Goal: Task Accomplishment & Management: Manage account settings

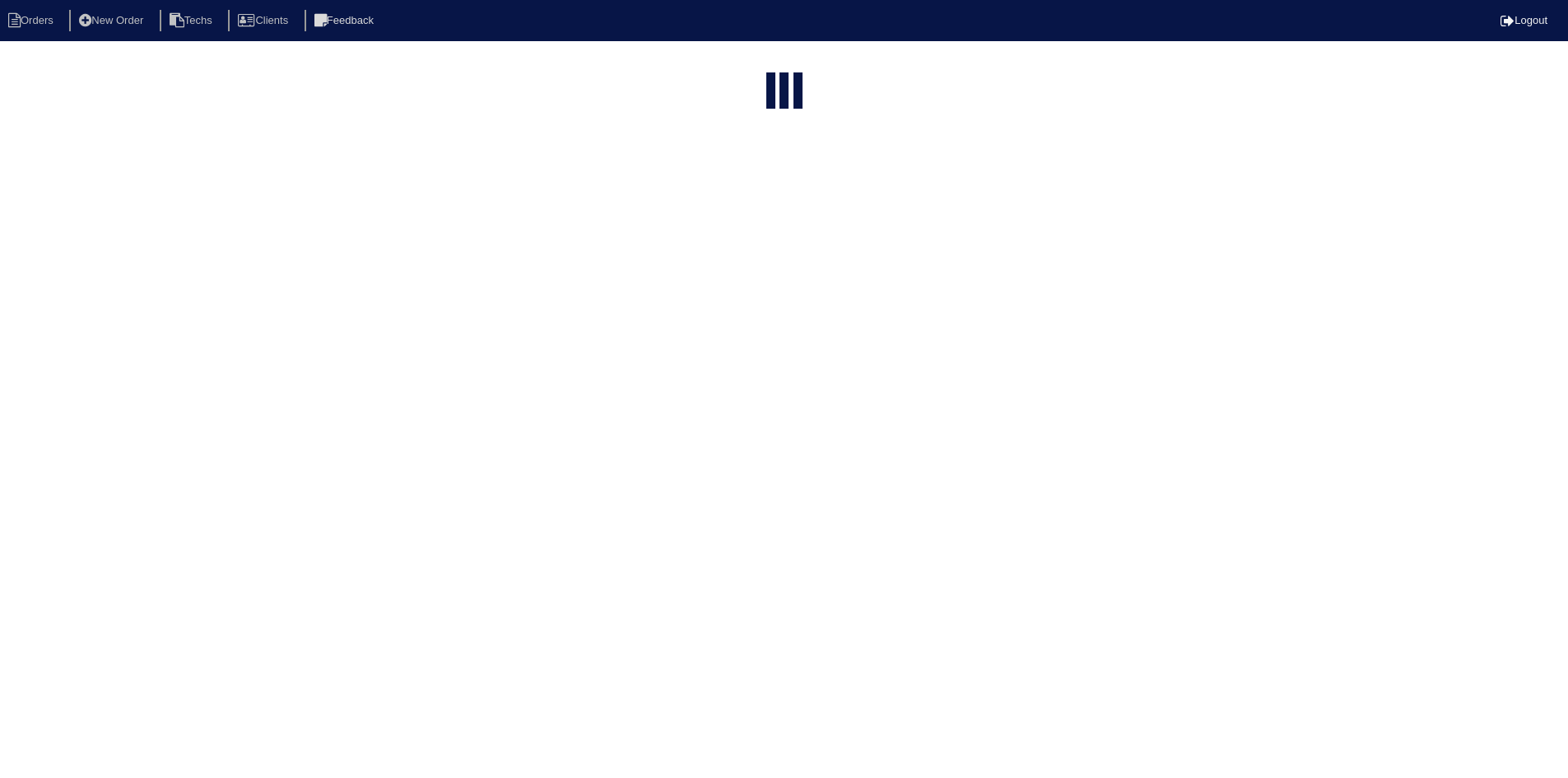
select select "15"
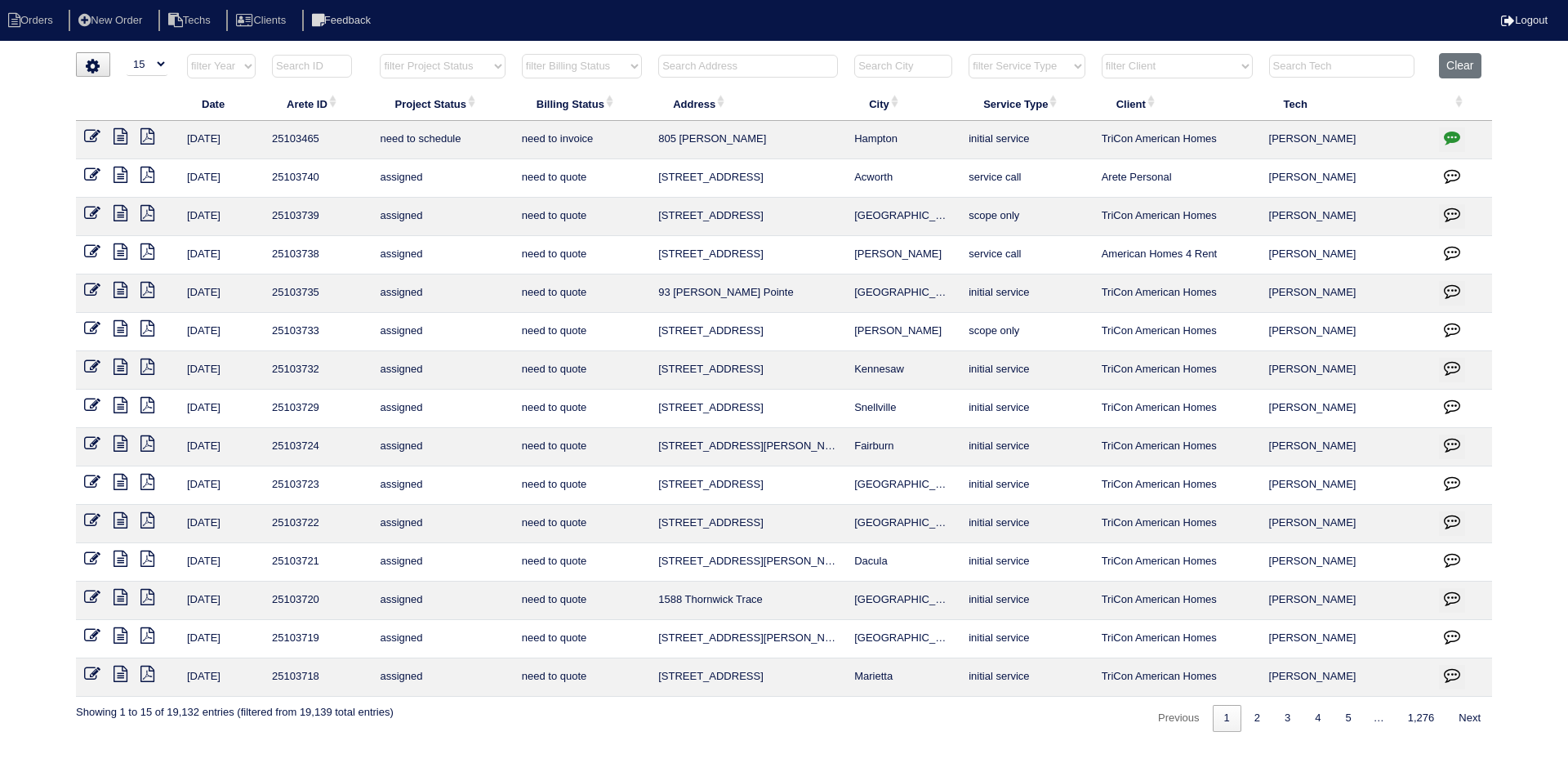
click at [772, 55] on input "text" at bounding box center [748, 66] width 180 height 23
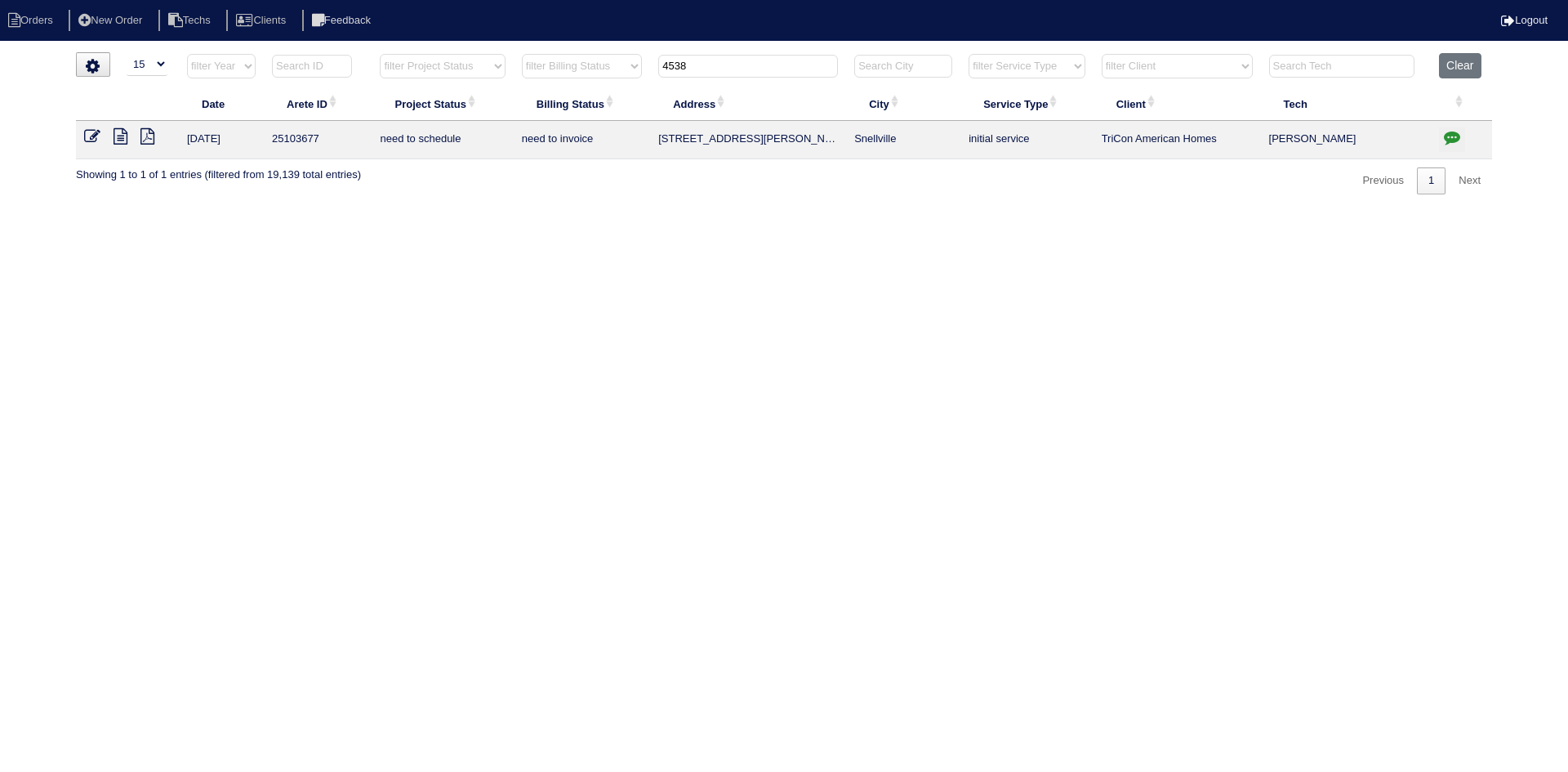
type input "4538"
click at [120, 132] on icon at bounding box center [120, 136] width 14 height 16
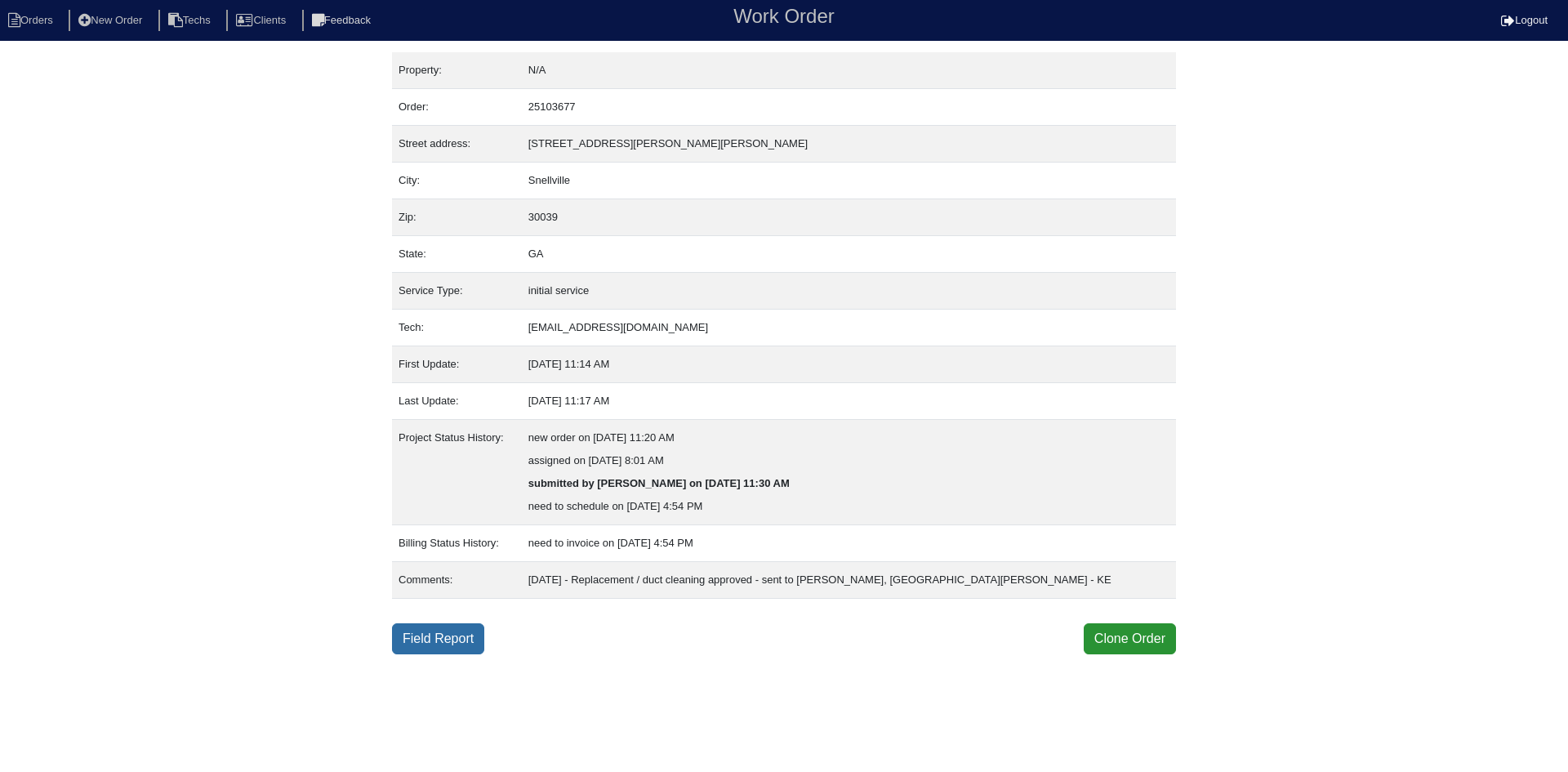
click at [443, 639] on link "Field Report" at bounding box center [438, 639] width 92 height 31
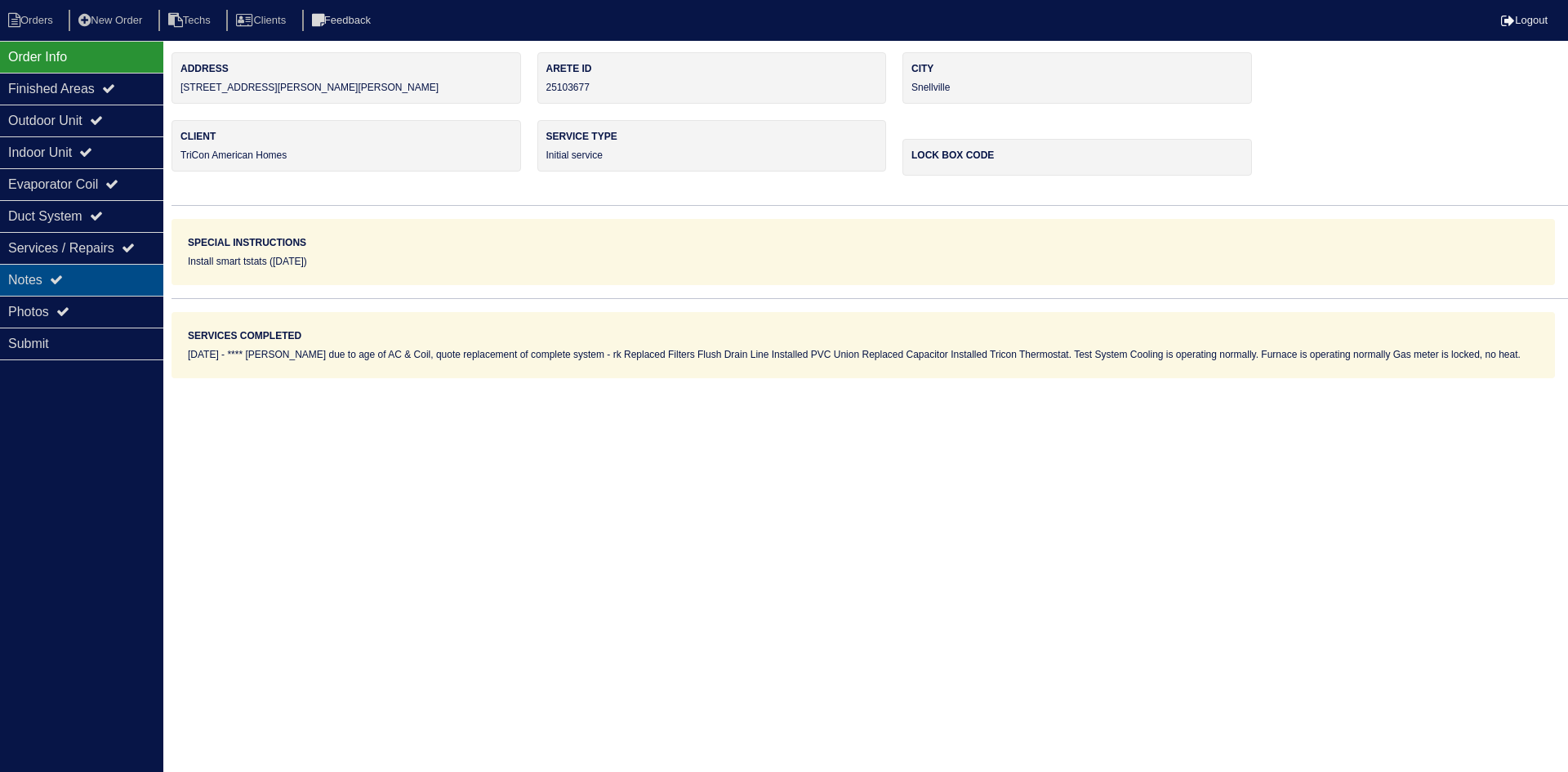
click at [117, 279] on div "Notes" at bounding box center [82, 279] width 164 height 32
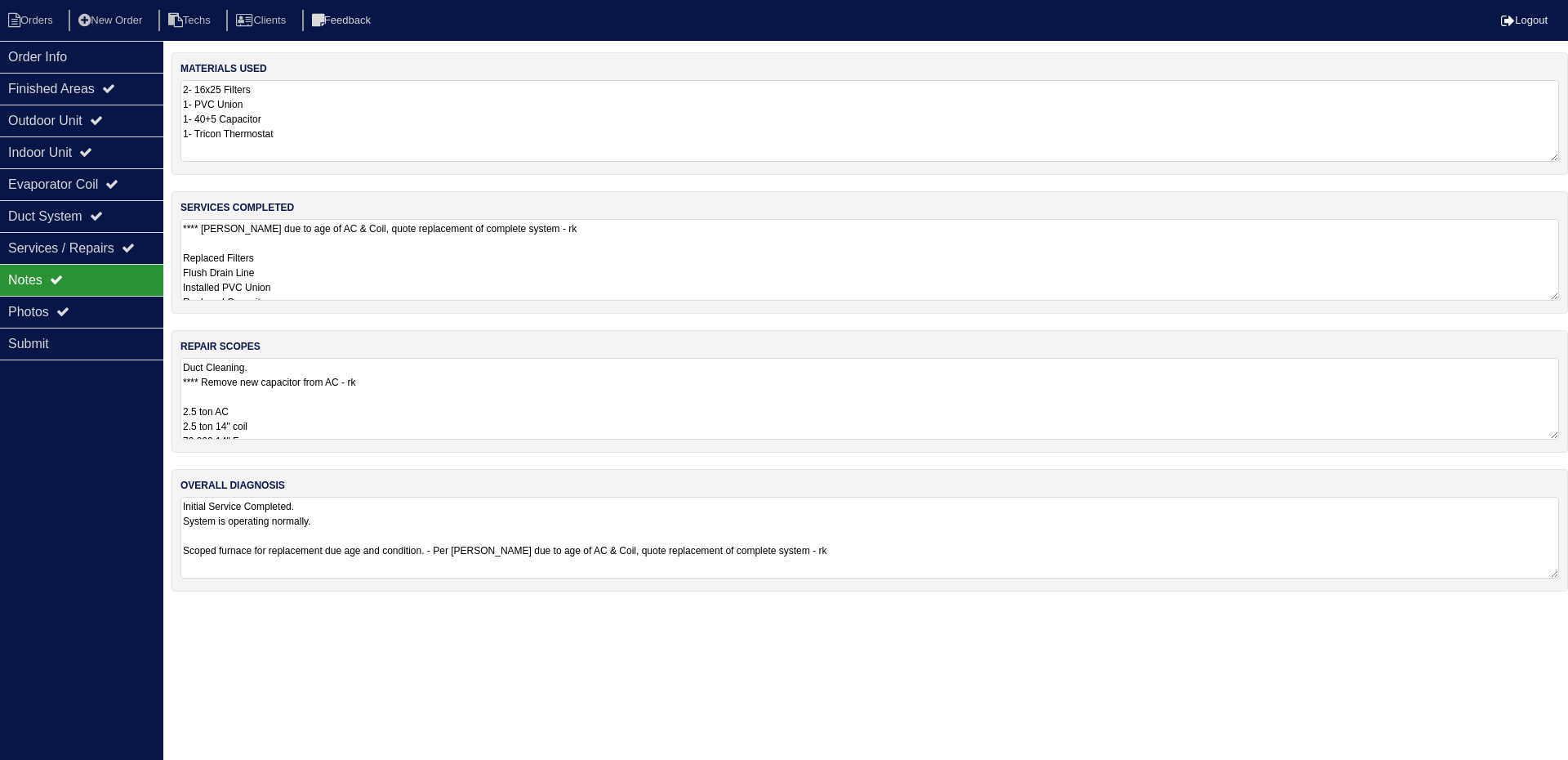
click at [559, 426] on textarea "Duct Cleaning. **** Remove new capacitor from AC - rk 2.5 ton AC 2.5 ton 14" co…" at bounding box center [870, 399] width 1378 height 82
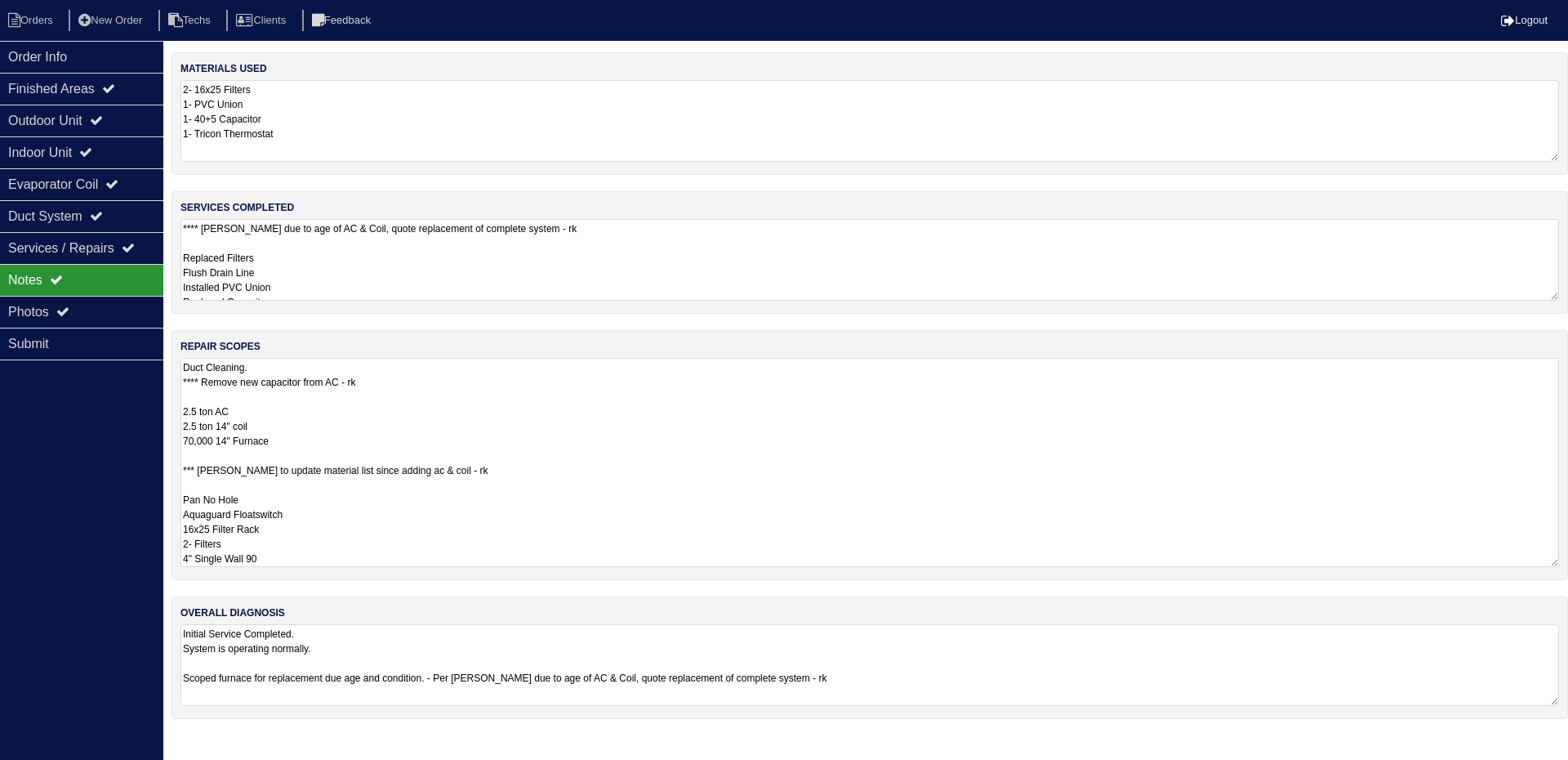
drag, startPoint x: 296, startPoint y: 438, endPoint x: 184, endPoint y: 415, distance: 114.3
click at [184, 415] on textarea "Duct Cleaning. **** Remove new capacitor from AC - rk 2.5 ton AC 2.5 ton 14" co…" at bounding box center [870, 462] width 1378 height 209
drag, startPoint x: 45, startPoint y: 21, endPoint x: 57, endPoint y: 20, distance: 12.0
click at [45, 21] on li "Orders" at bounding box center [33, 21] width 66 height 22
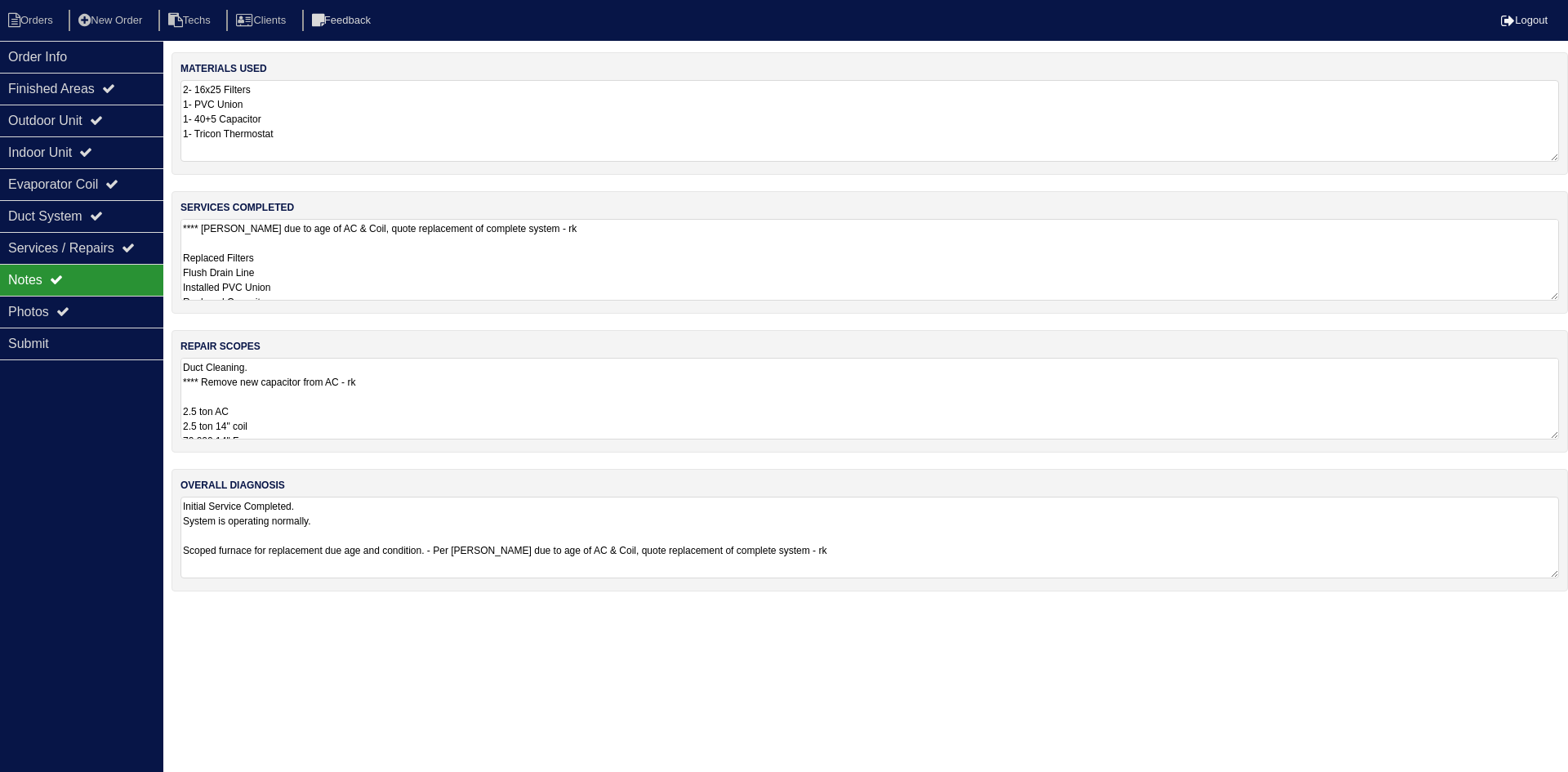
select select "15"
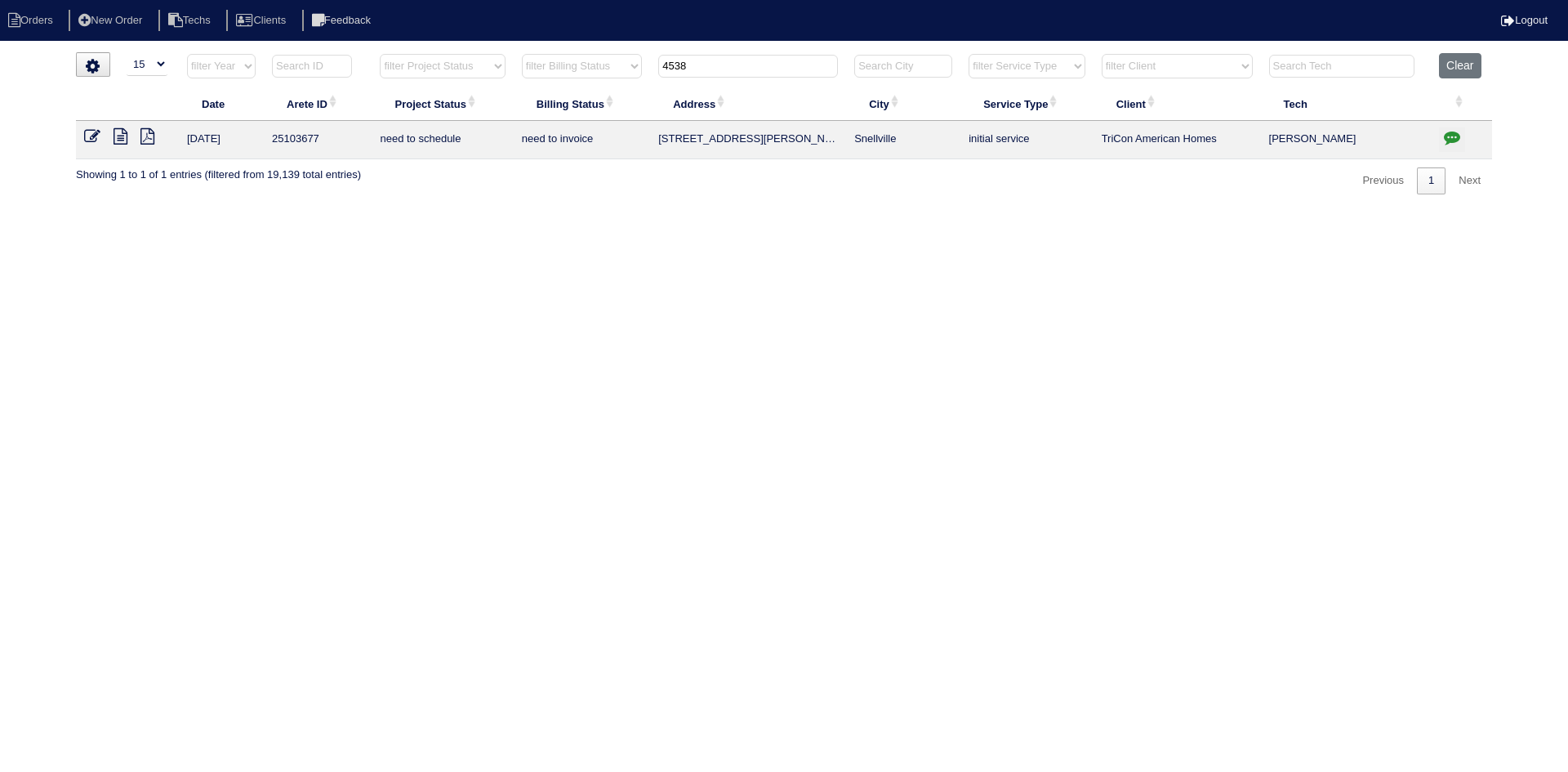
drag, startPoint x: 687, startPoint y: 58, endPoint x: 655, endPoint y: 64, distance: 32.6
click at [655, 61] on th "4538" at bounding box center [748, 69] width 196 height 33
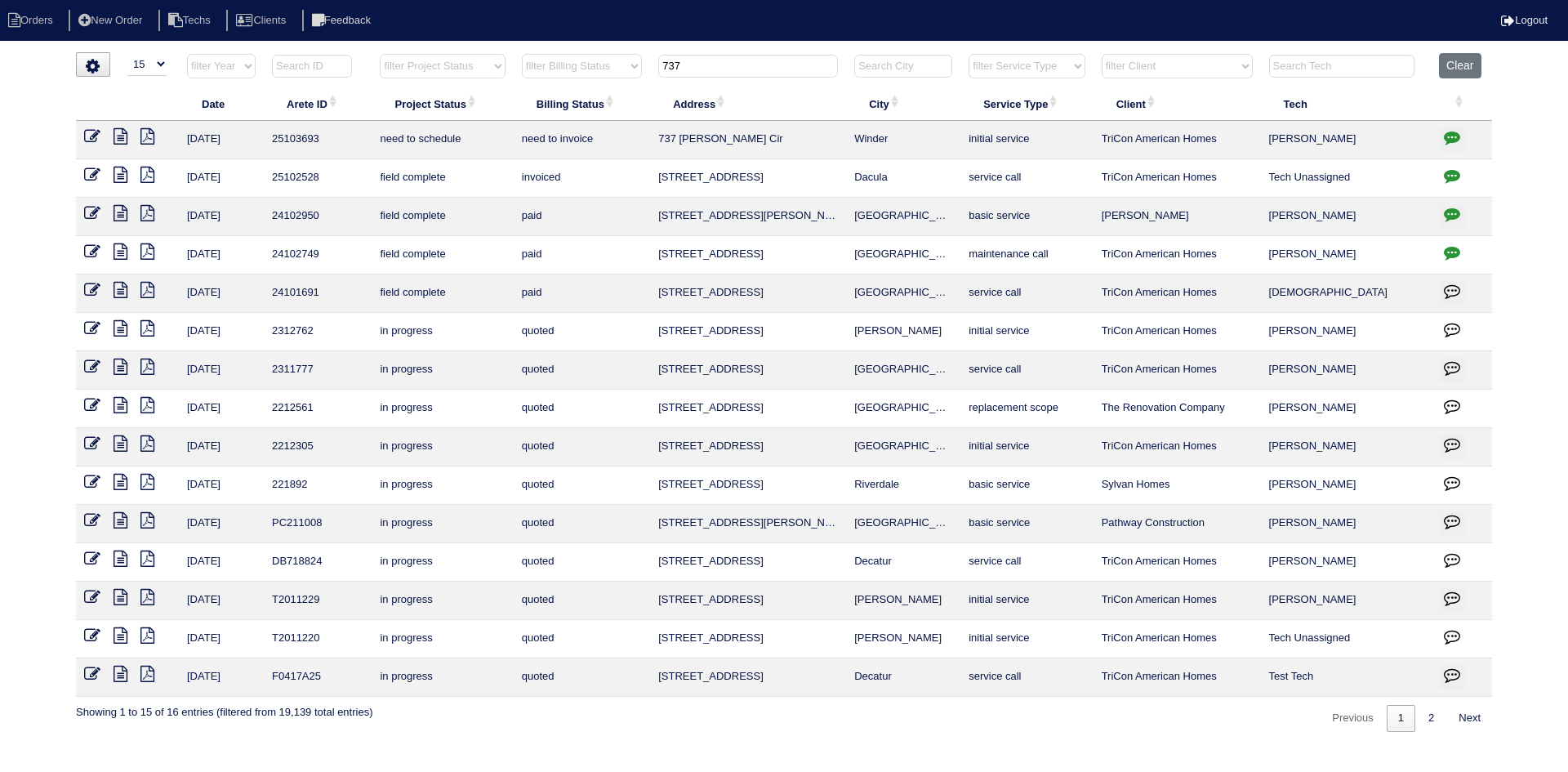
type input "737"
click at [115, 136] on icon at bounding box center [120, 136] width 14 height 16
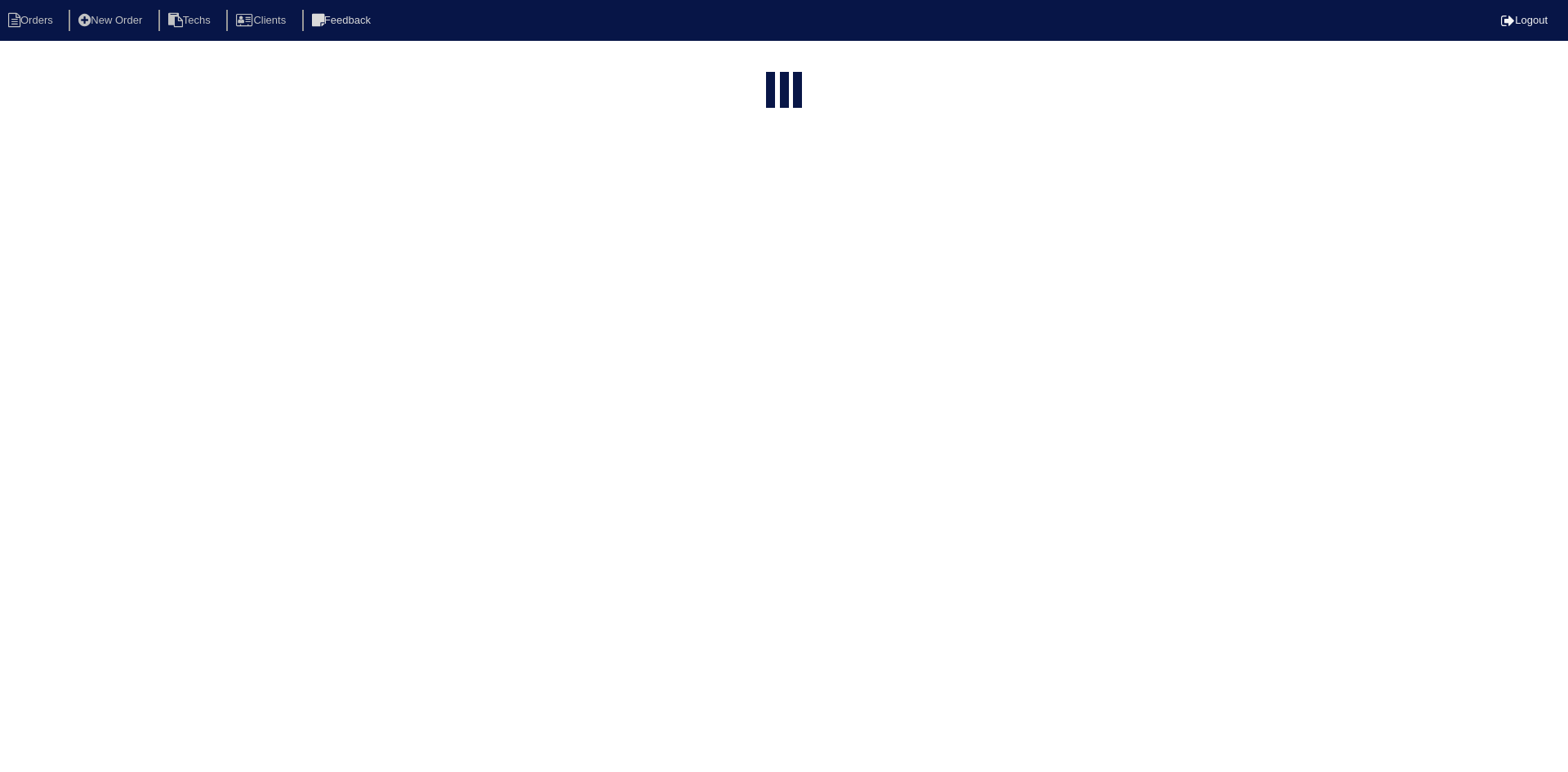
select select "15"
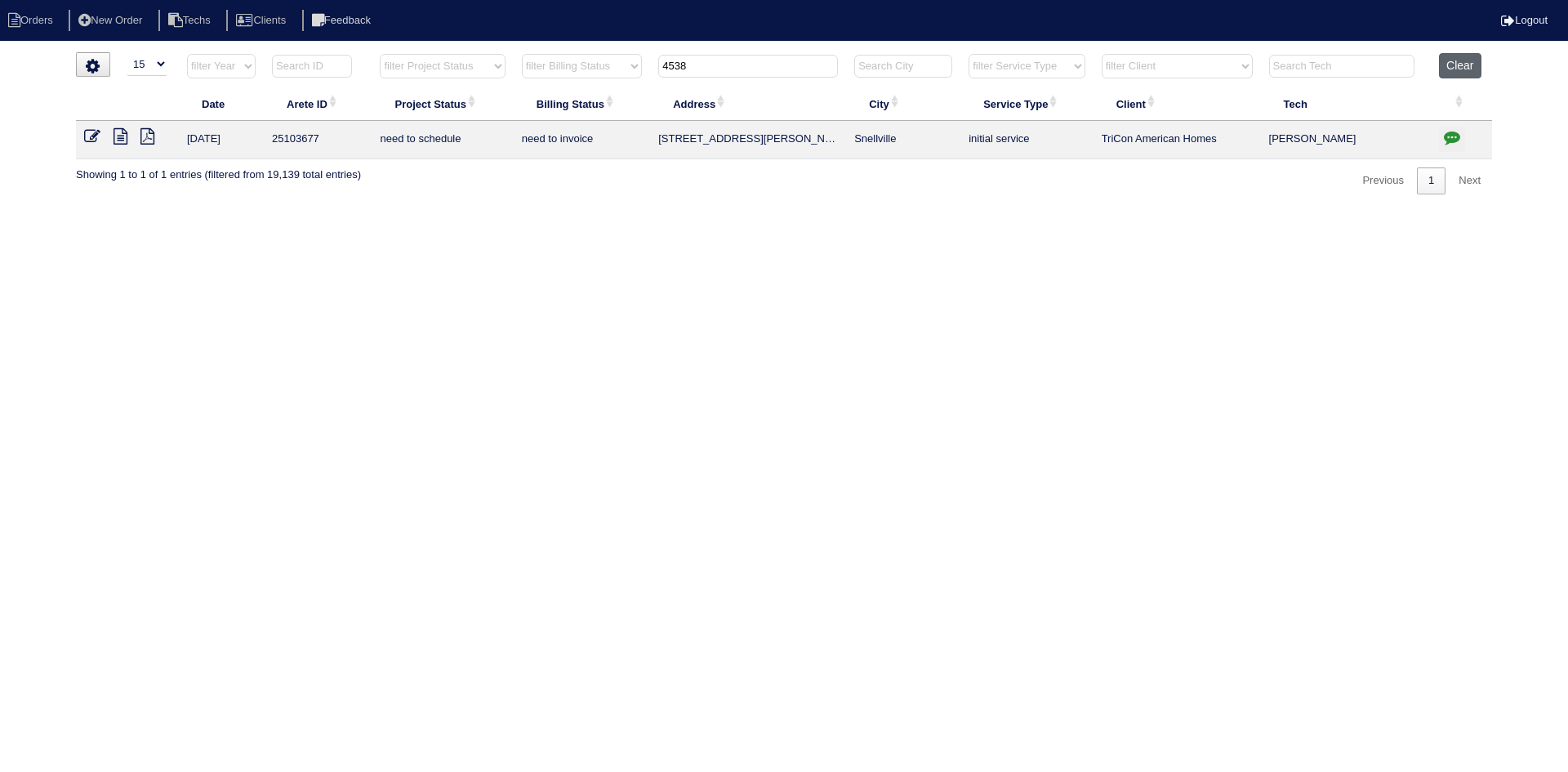
click at [1443, 69] on button "Clear" at bounding box center [1459, 66] width 42 height 26
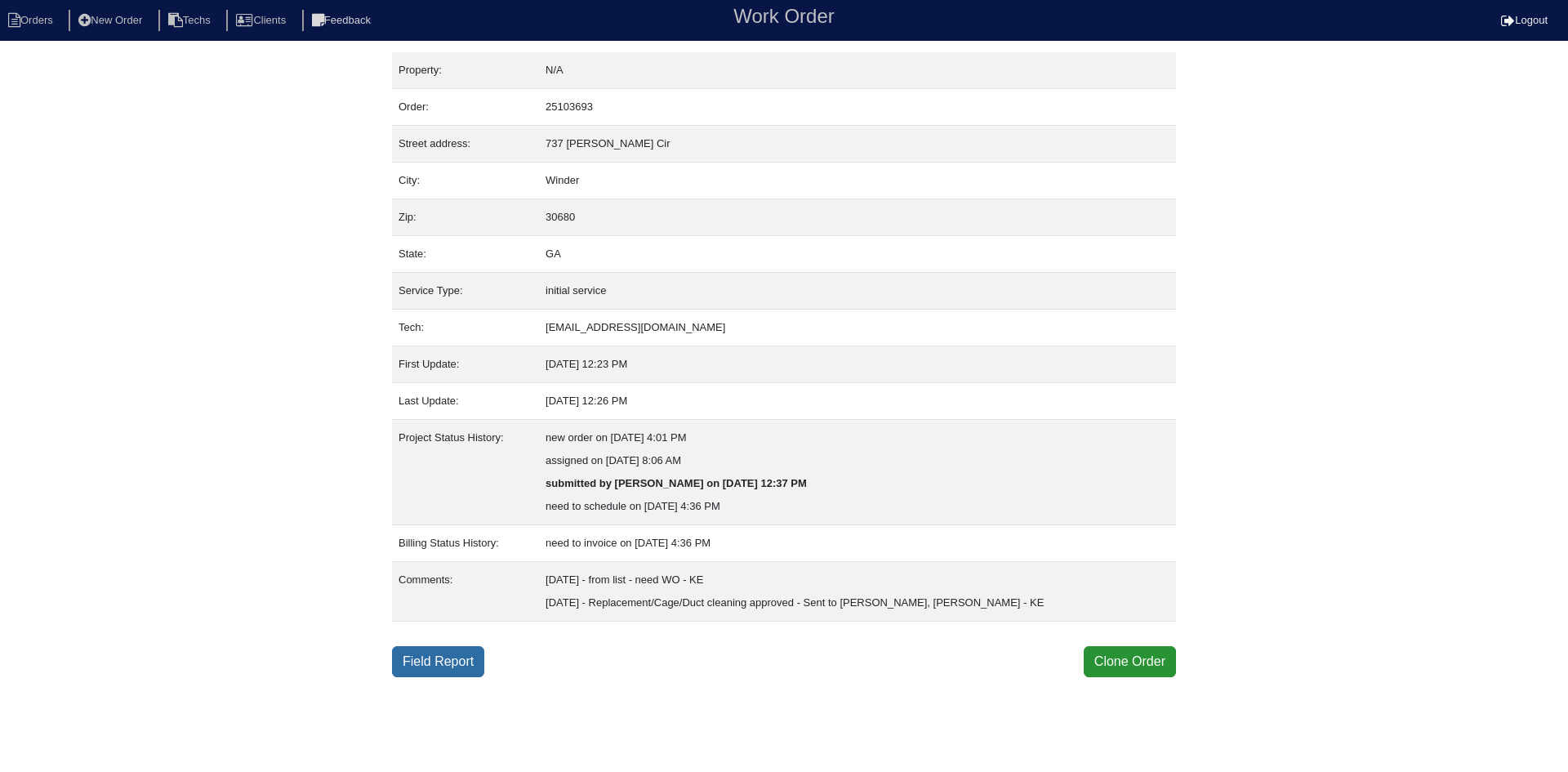
click at [440, 659] on link "Field Report" at bounding box center [438, 661] width 92 height 31
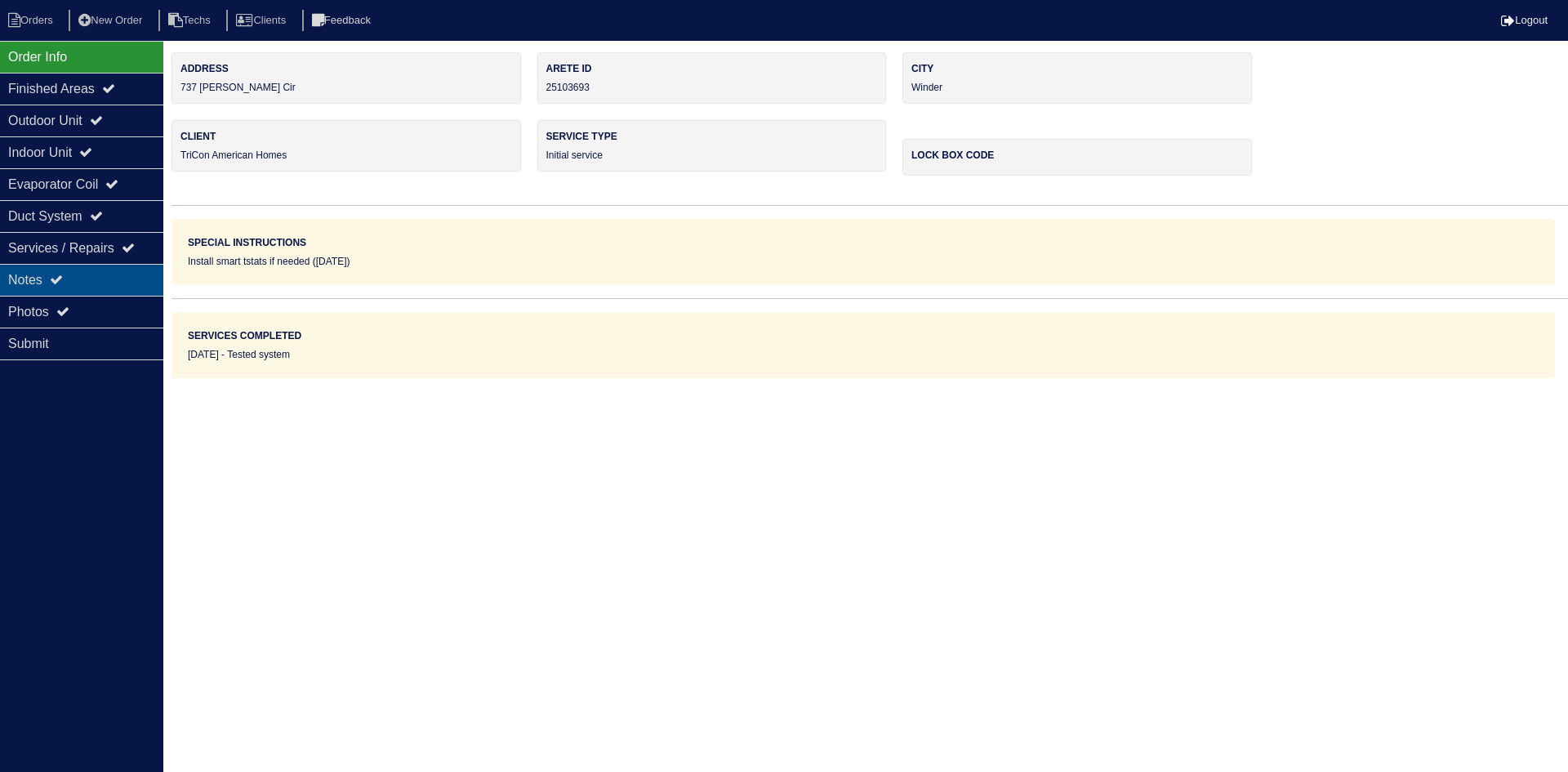
click at [90, 271] on div "Notes" at bounding box center [82, 279] width 164 height 32
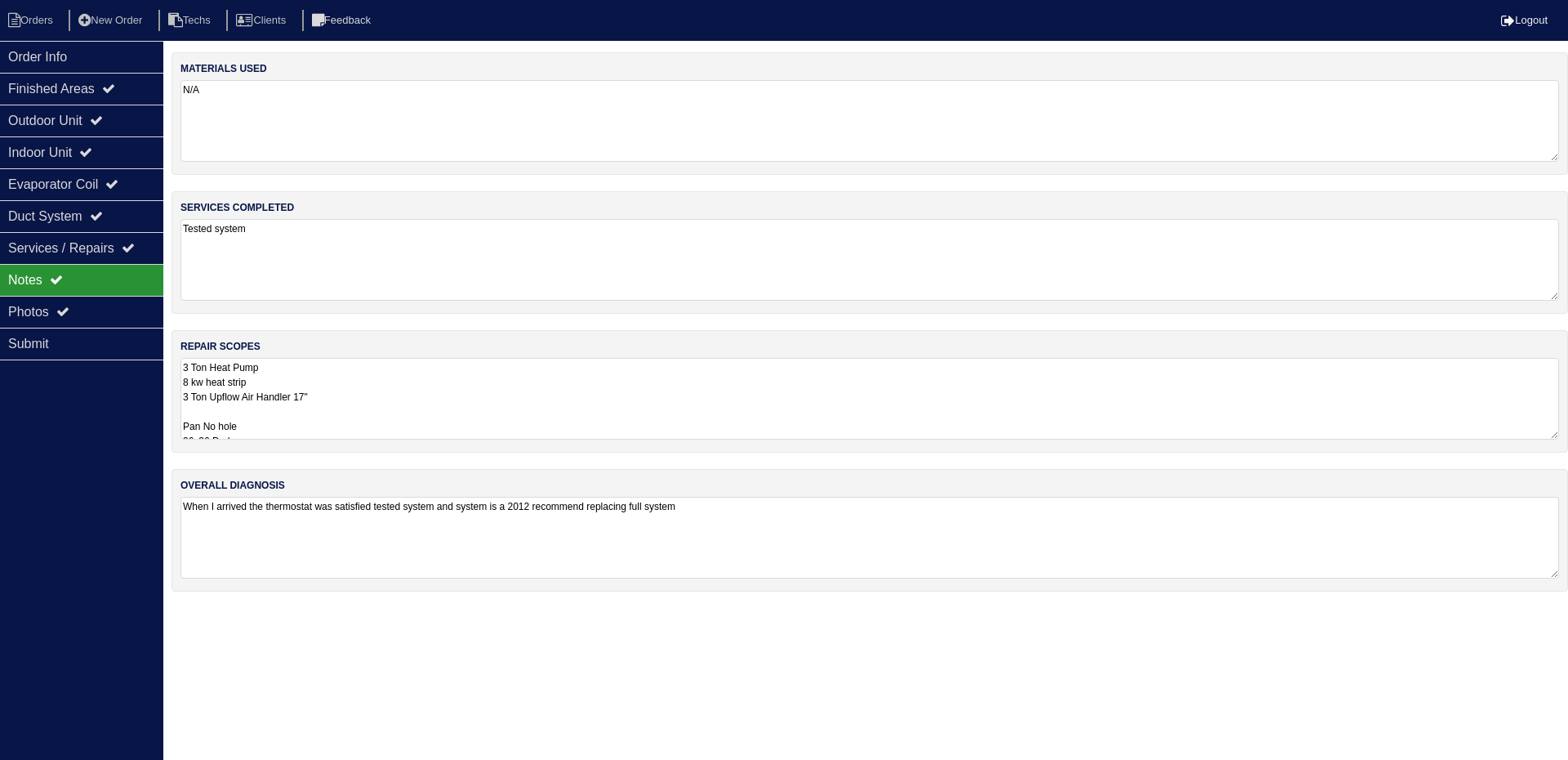
click at [451, 402] on textarea "3 Ton Heat Pump 8 kw heat strip 3 Ton Upflow Air Handler 17" Pan No hole 36x36 …" at bounding box center [870, 399] width 1378 height 82
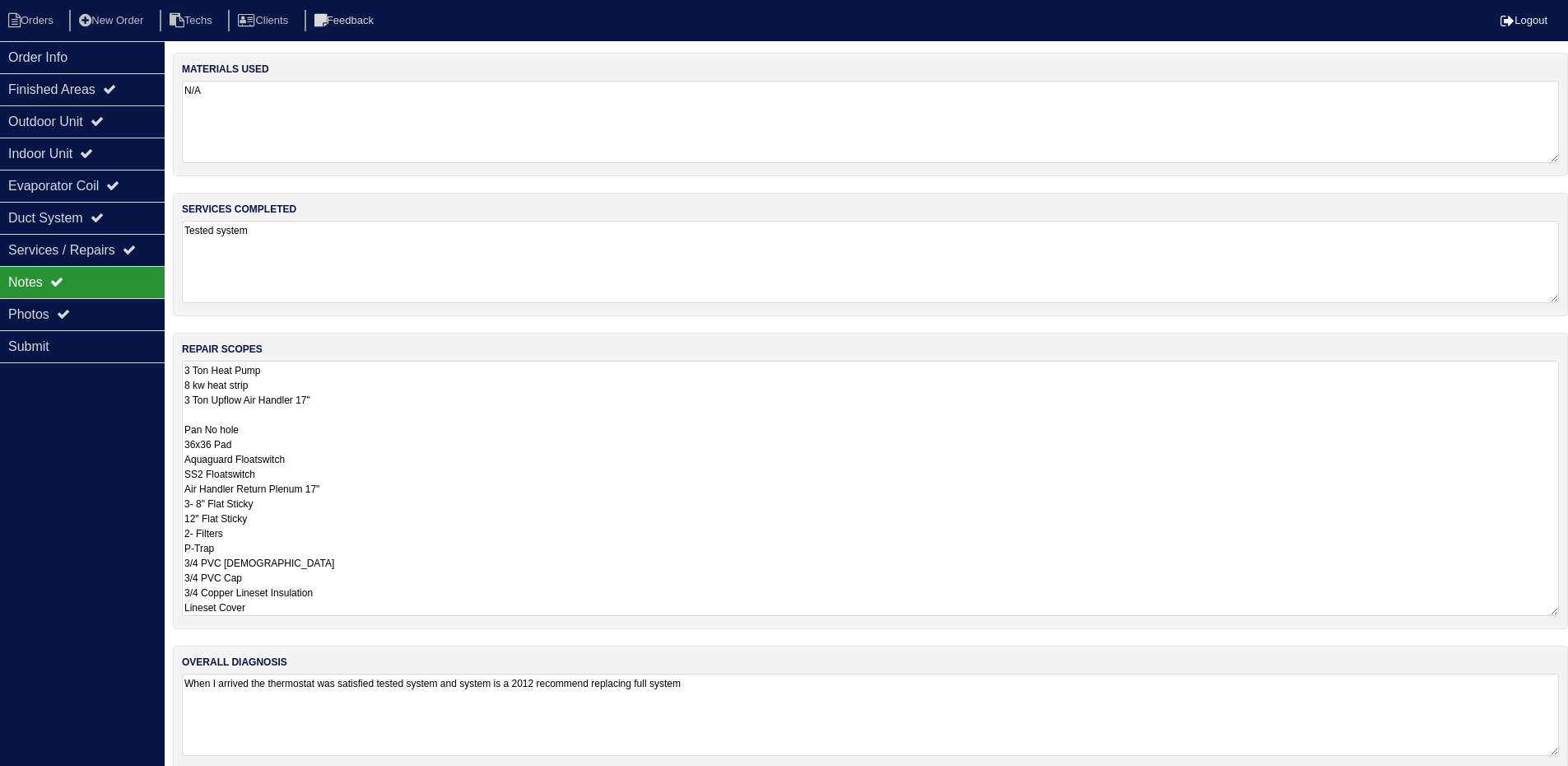
drag, startPoint x: 339, startPoint y: 401, endPoint x: 184, endPoint y: 373, distance: 157.5
click at [184, 373] on textarea "3 Ton Heat Pump 8 kw heat strip 3 Ton Upflow Air Handler 17" Pan No hole 36x36 …" at bounding box center [871, 488] width 1377 height 255
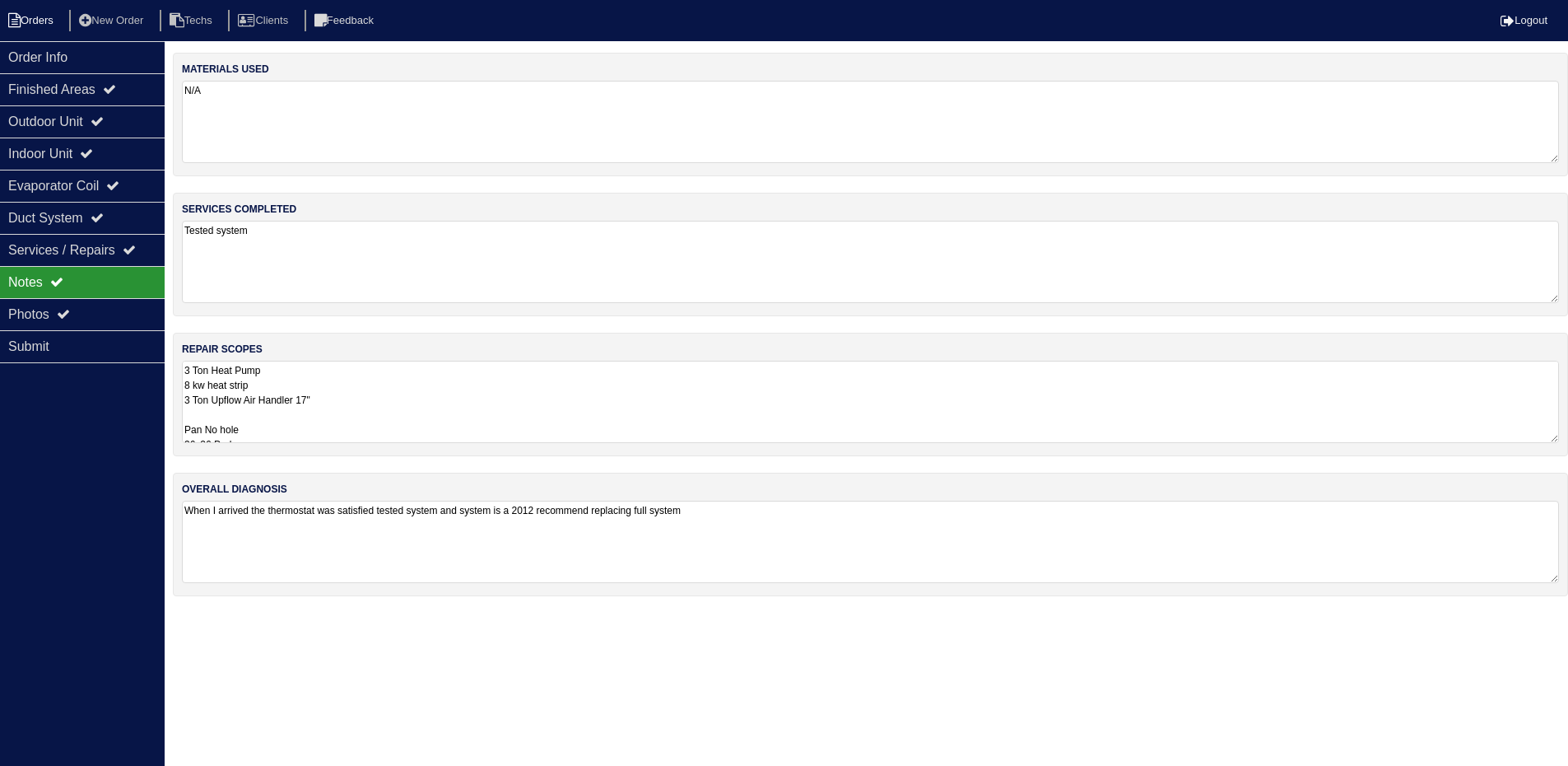
click at [23, 21] on li "Orders" at bounding box center [33, 21] width 67 height 22
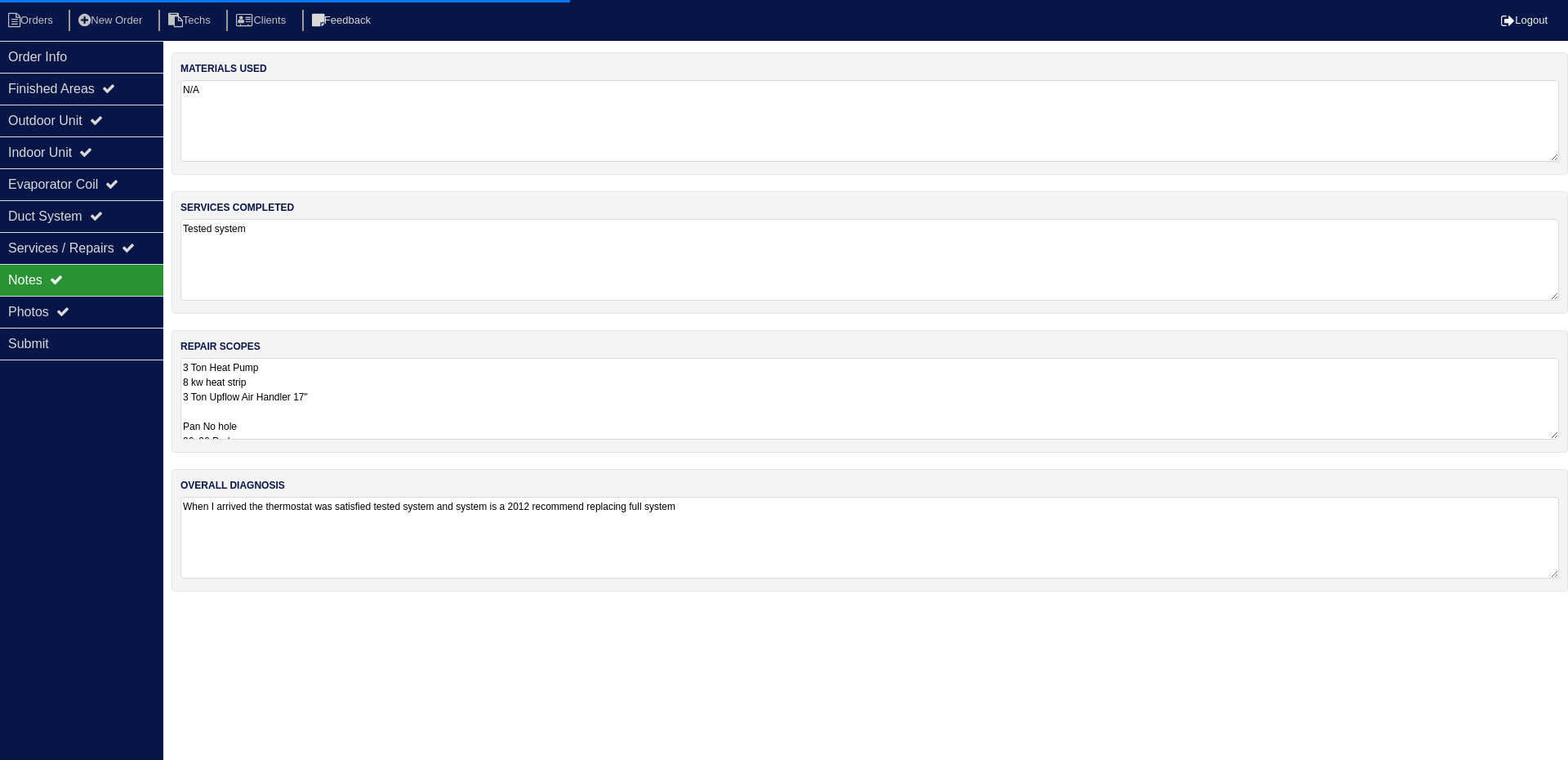
select select "15"
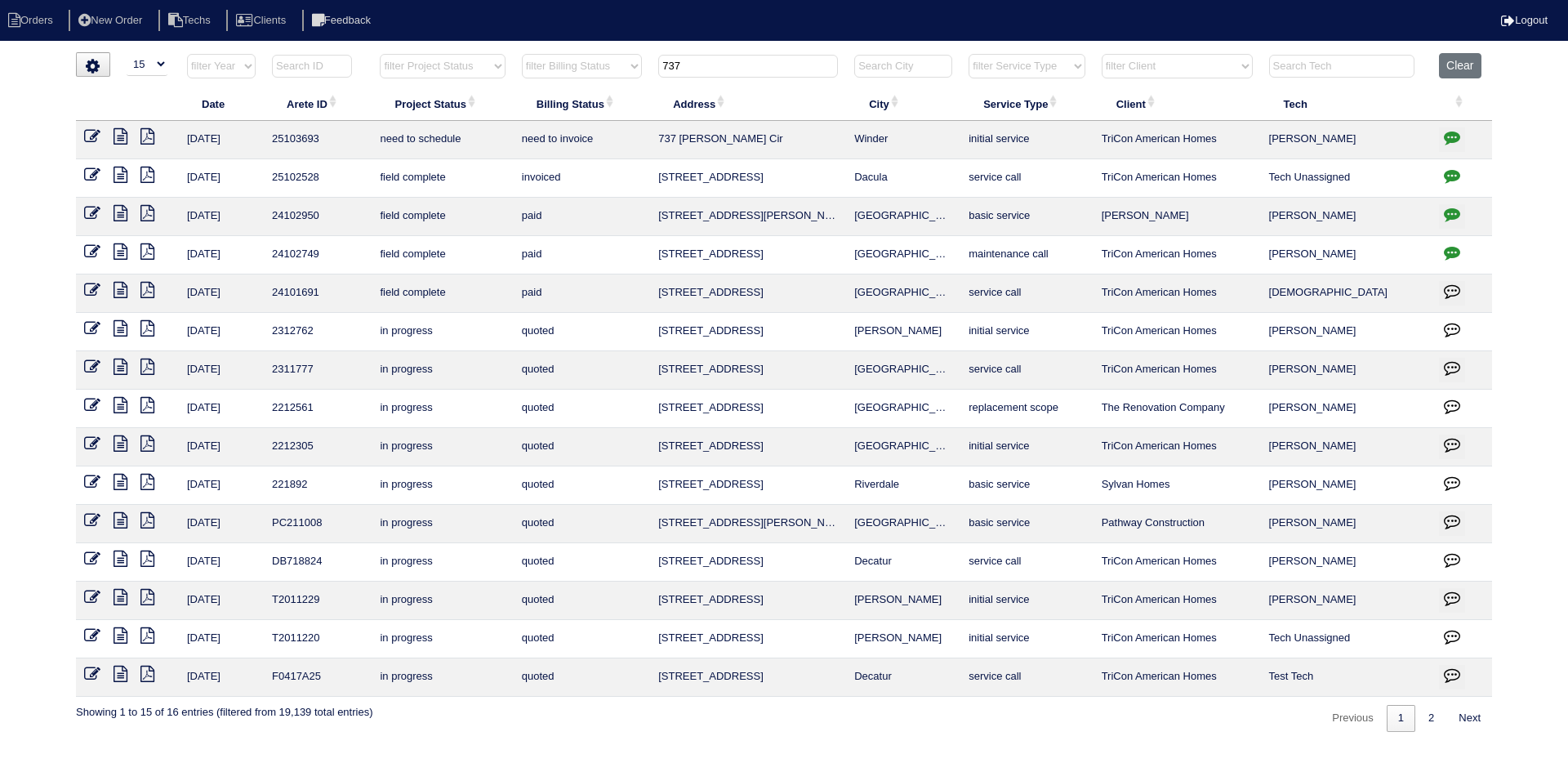
drag, startPoint x: 674, startPoint y: 69, endPoint x: 658, endPoint y: 72, distance: 16.3
click at [658, 72] on th "737" at bounding box center [748, 69] width 196 height 33
paste input "4201 Pine Hill Drive"
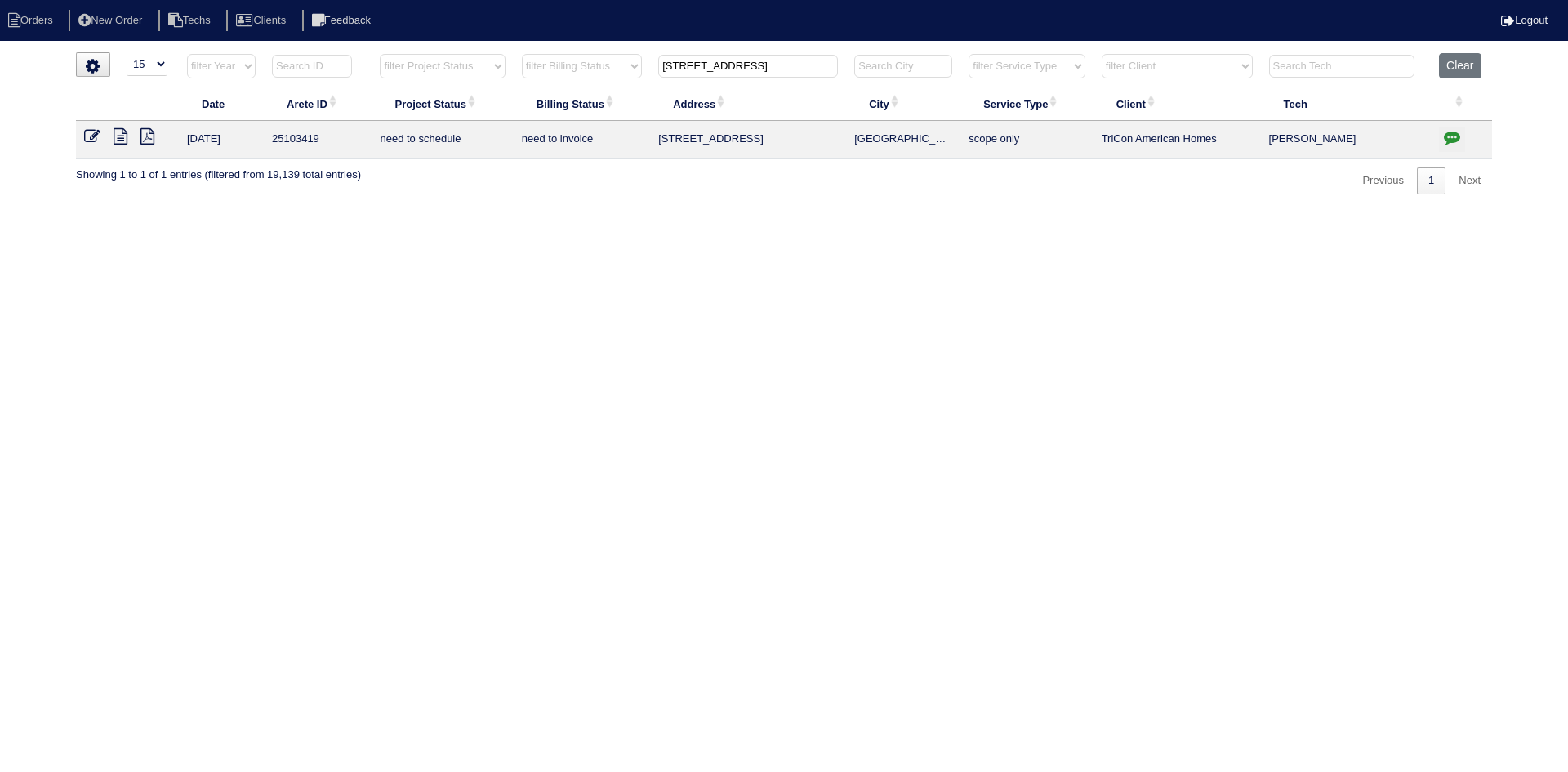
type input "4201 Pine Hill Dr"
click at [122, 134] on icon at bounding box center [120, 136] width 14 height 16
click at [1453, 132] on icon "button" at bounding box center [1451, 136] width 16 height 16
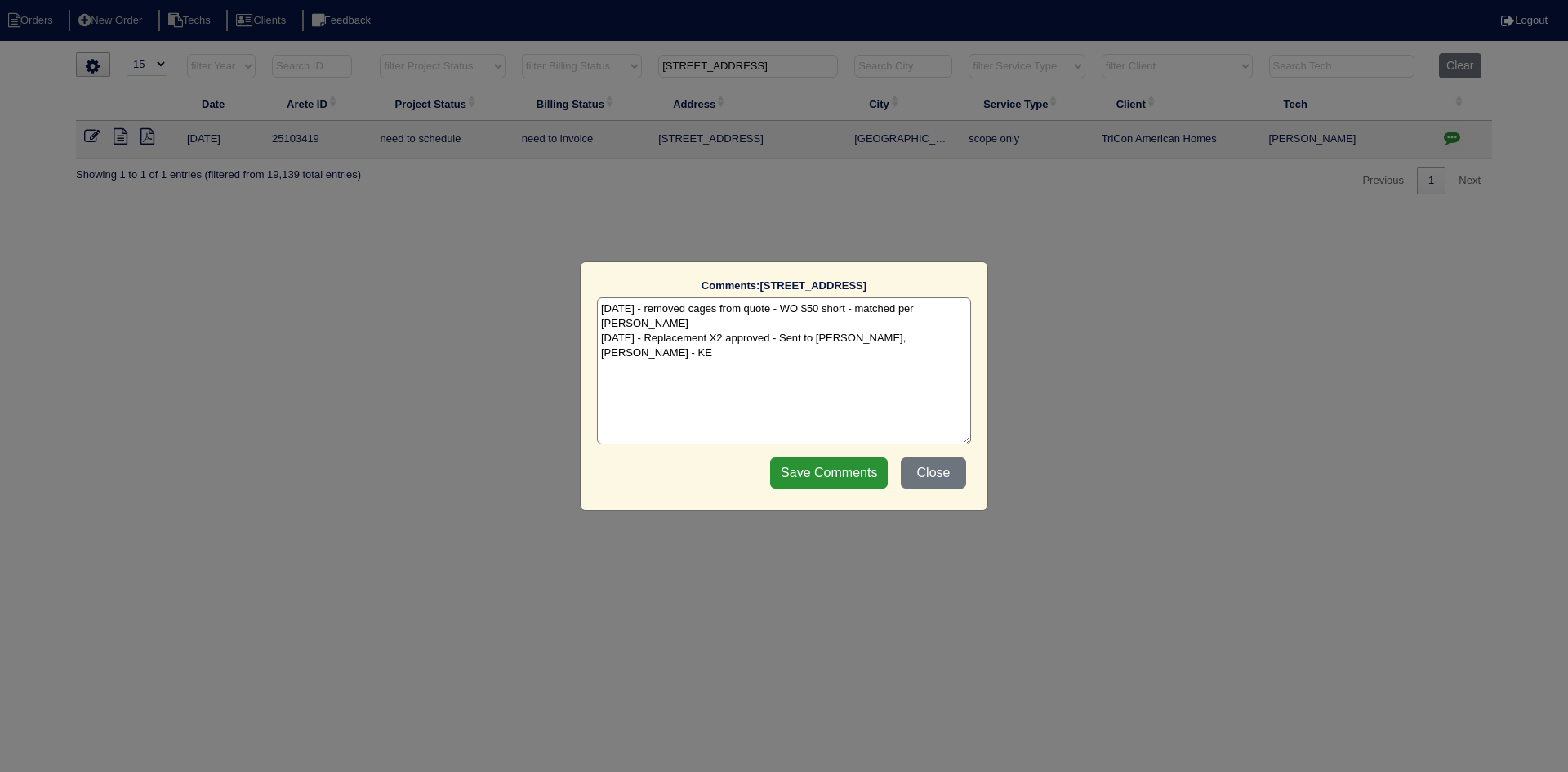
click at [945, 325] on textarea "10/9/25 - removed cages from quote - WO $50 short - matched per Dan - KE 10/9/2…" at bounding box center [784, 371] width 374 height 147
paste textarea "Equipment ordered and pricing verified Sibi order number: TAH-RT1MZM45 Order pl…"
click at [875, 341] on textarea "10/9/25 - removed cages from quote - WO $50 short - matched per Dan - KE 10/9/2…" at bounding box center [784, 371] width 374 height 147
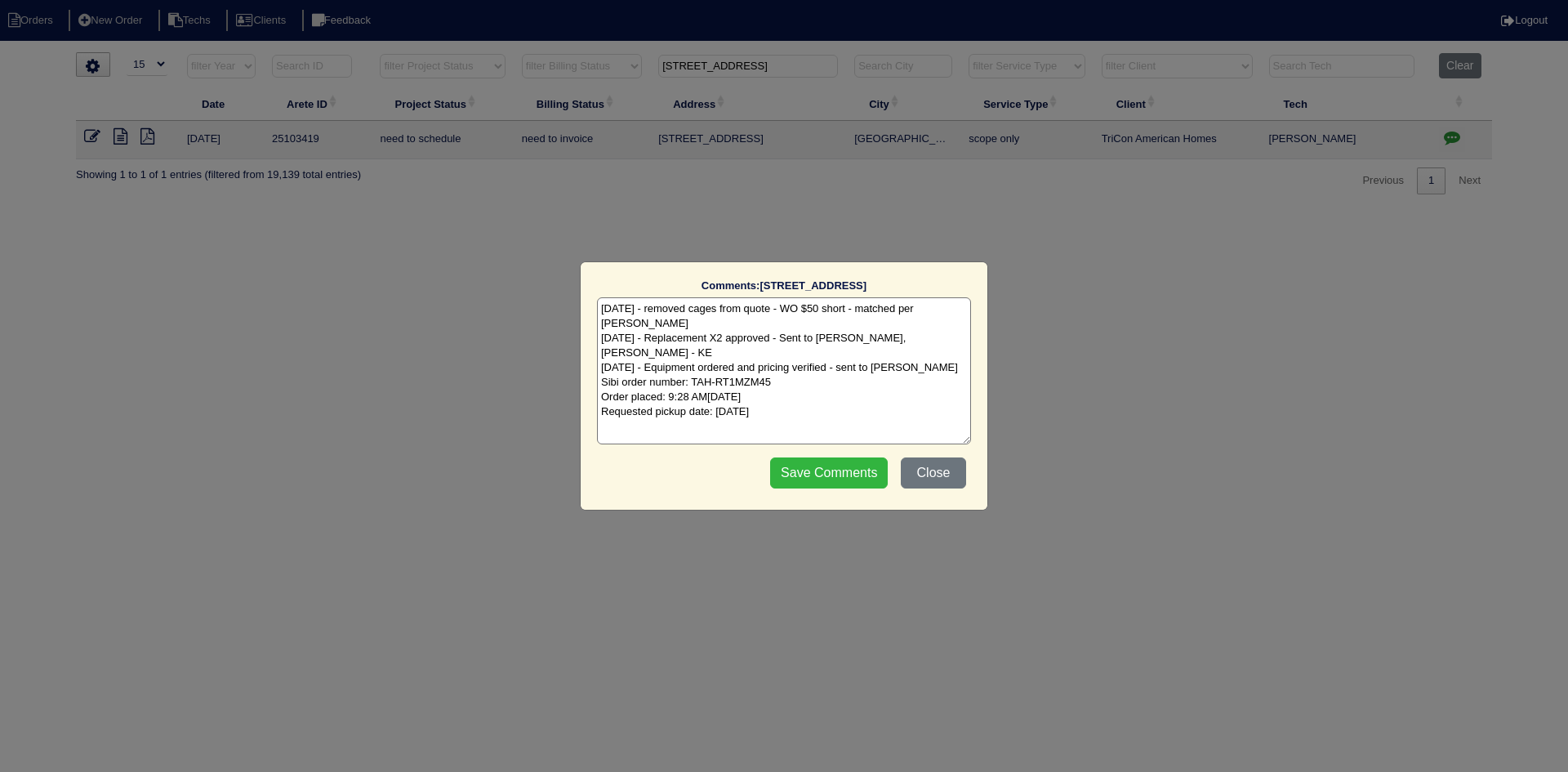
type textarea "10/9/25 - removed cages from quote - WO $50 short - matched per Dan - KE 10/9/2…"
click at [854, 469] on input "Save Comments" at bounding box center [829, 473] width 118 height 31
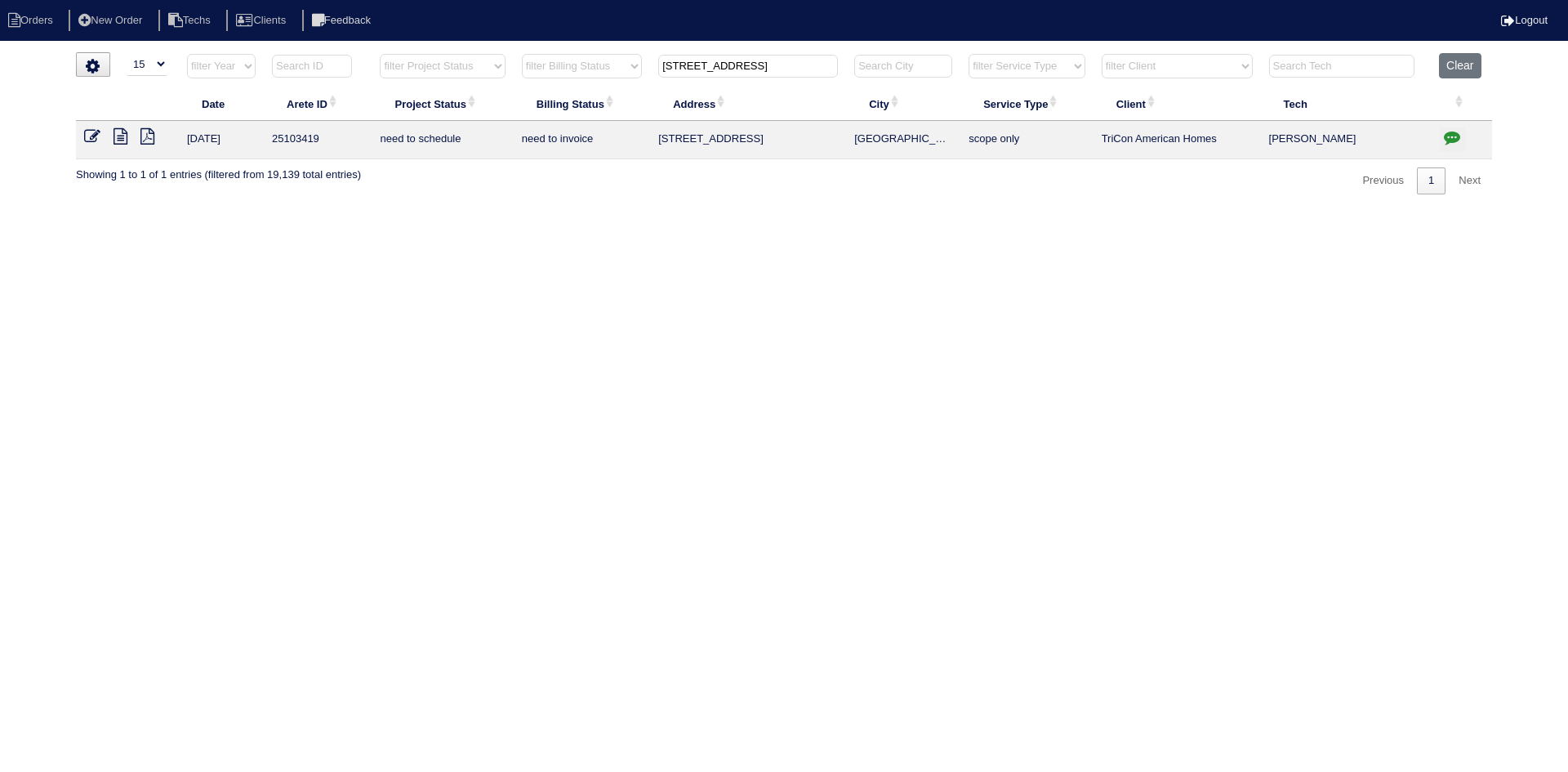
drag, startPoint x: 766, startPoint y: 68, endPoint x: 640, endPoint y: 72, distance: 126.1
click at [641, 68] on tr "filter Year -- Any Year -- 2025 2024 2023 2022 2021 2020 2019 filter Project St…" at bounding box center [784, 69] width 1416 height 33
paste input "1509 Sir Knights Way"
type input "1509 Sir Knights Way"
click at [121, 138] on icon at bounding box center [120, 136] width 14 height 16
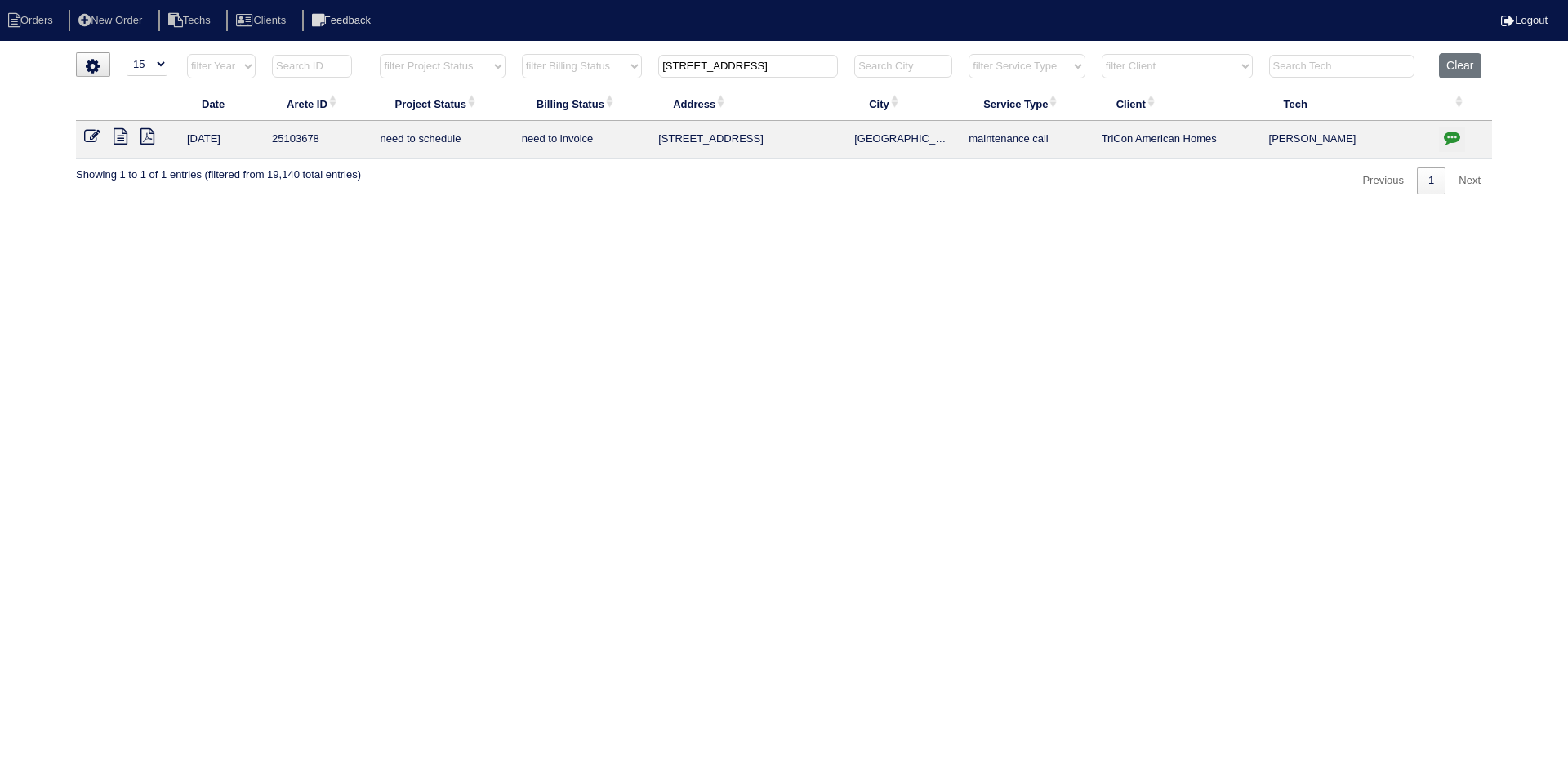
click at [1454, 133] on icon "button" at bounding box center [1451, 136] width 16 height 16
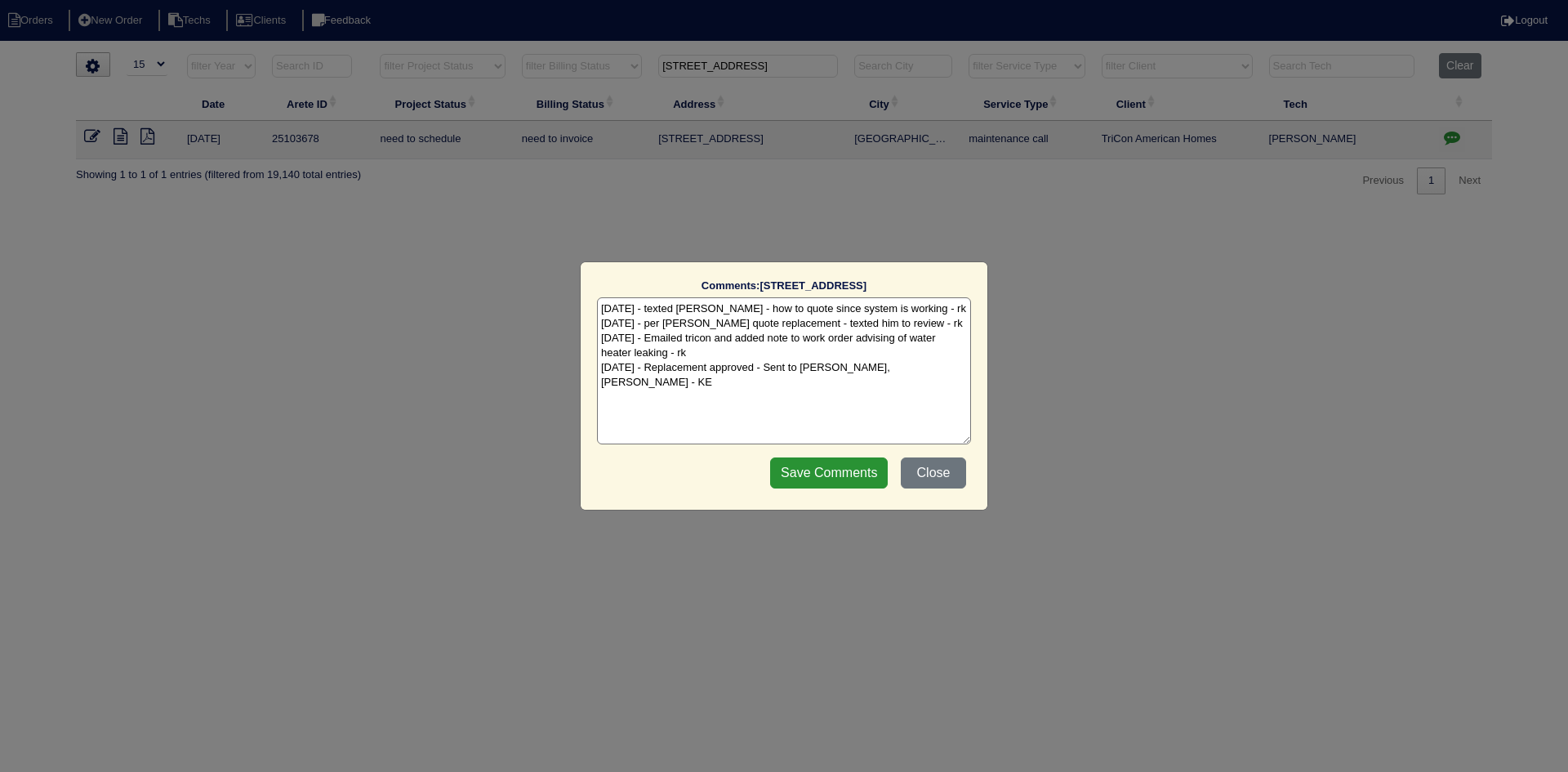
click at [922, 371] on textarea "10/8/25 - texted Dan - how to quote since system is working - rk 10/8/25 - per …" at bounding box center [784, 371] width 374 height 147
paste textarea "Equipment ordered - pricing verified Sibi order number: TAH-3F1282GW Order plac…"
click at [840, 387] on textarea "10/8/25 - texted Dan - how to quote since system is working - rk 10/8/25 - per …" at bounding box center [784, 371] width 374 height 147
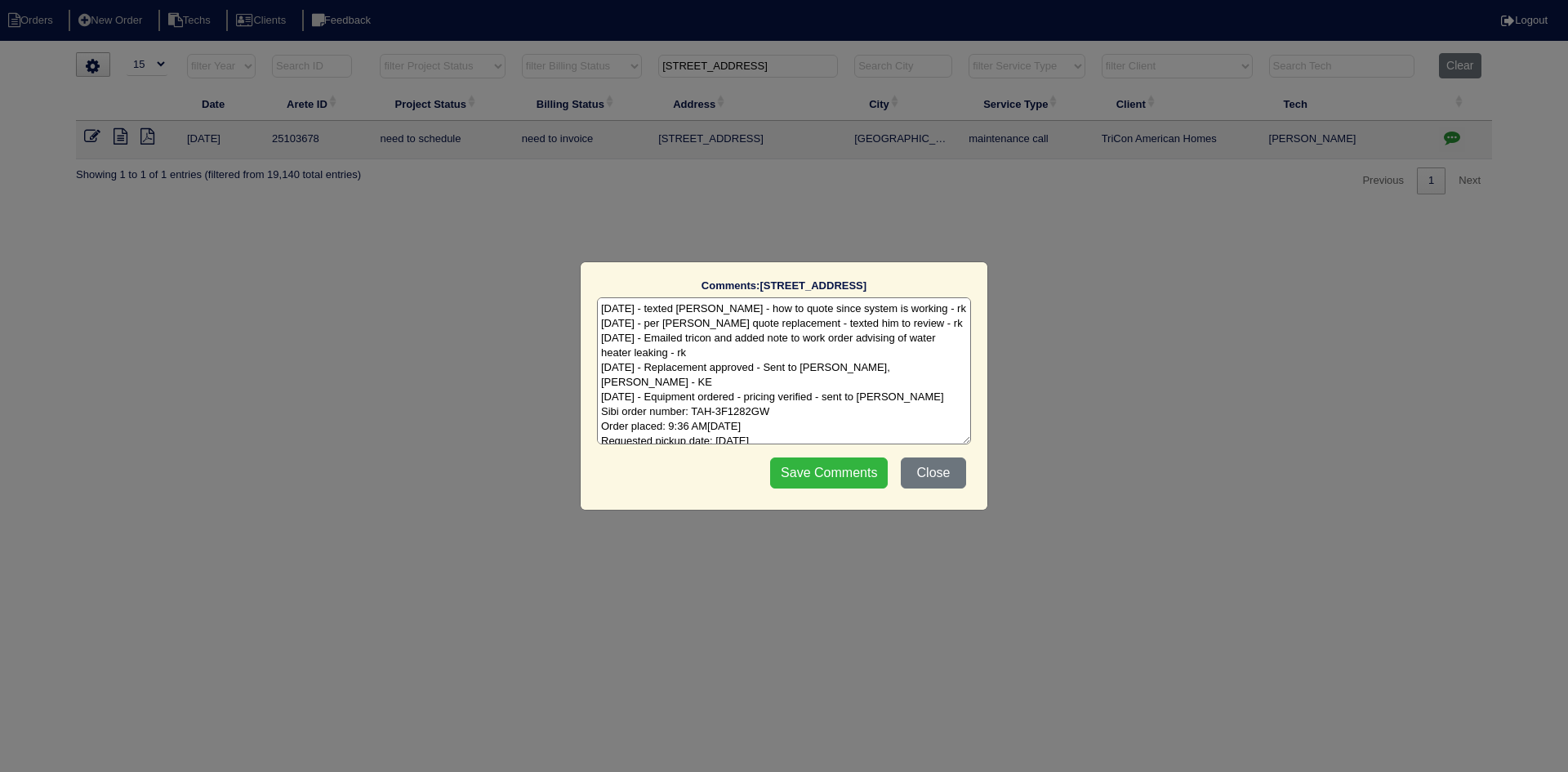
type textarea "10/8/25 - texted Dan - how to quote since system is working - rk 10/8/25 - per …"
click at [831, 483] on input "Save Comments" at bounding box center [829, 473] width 118 height 31
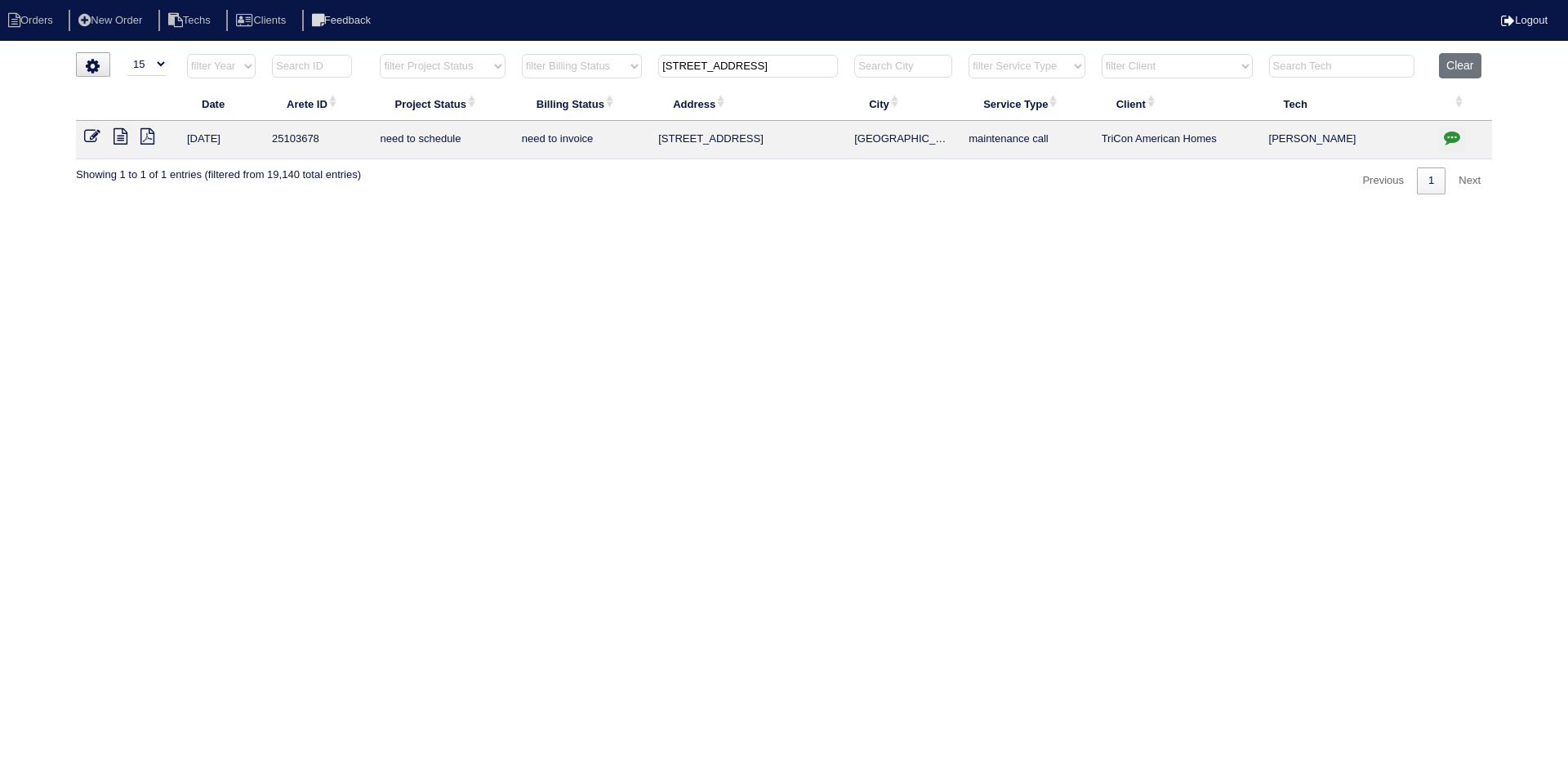
click at [740, 67] on input "1509 Sir Knights Way" at bounding box center [748, 66] width 180 height 23
paste input "805 Marcus Lane"
type input "805 Marcus L"
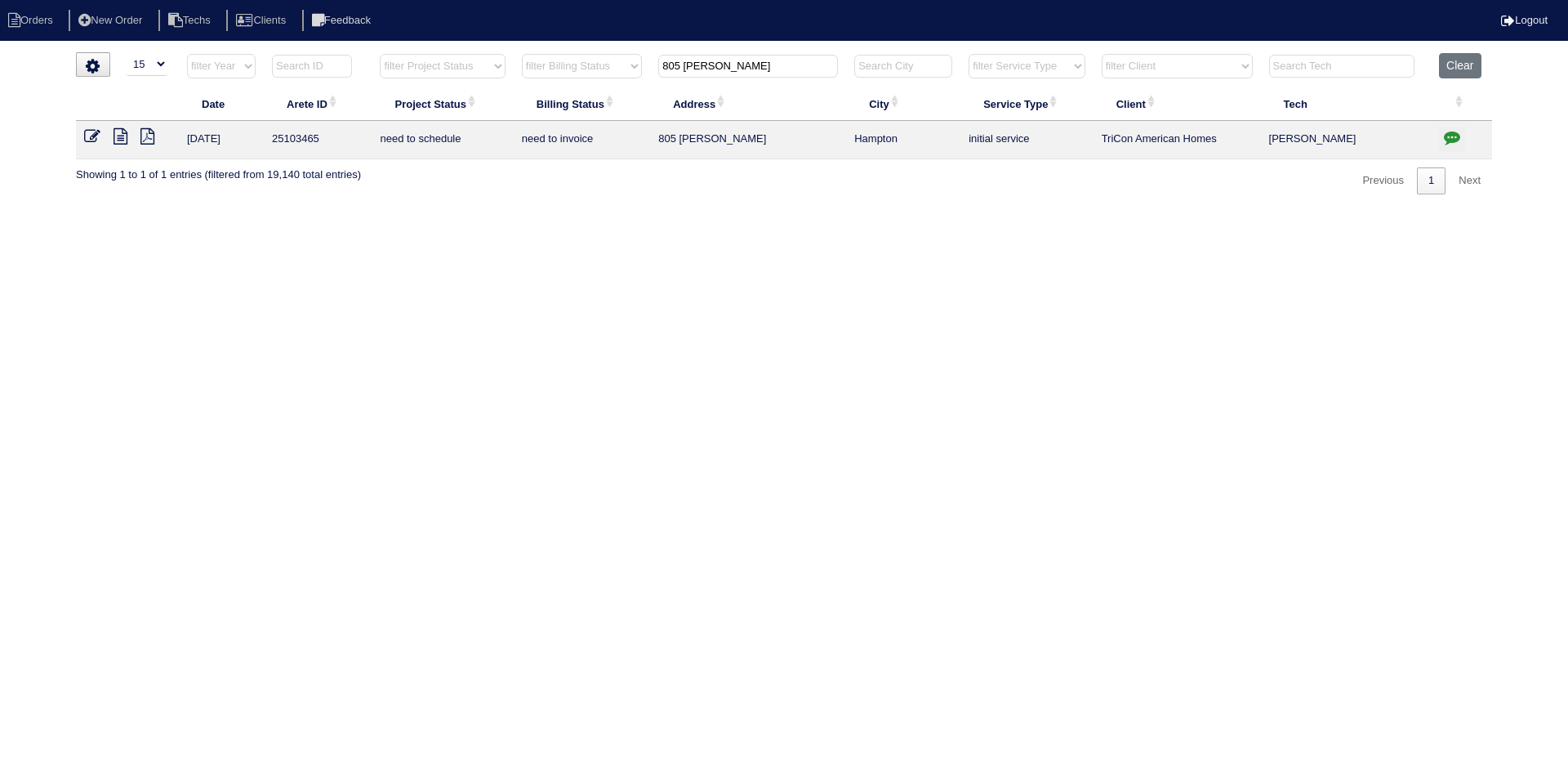
click at [118, 140] on icon at bounding box center [120, 136] width 14 height 16
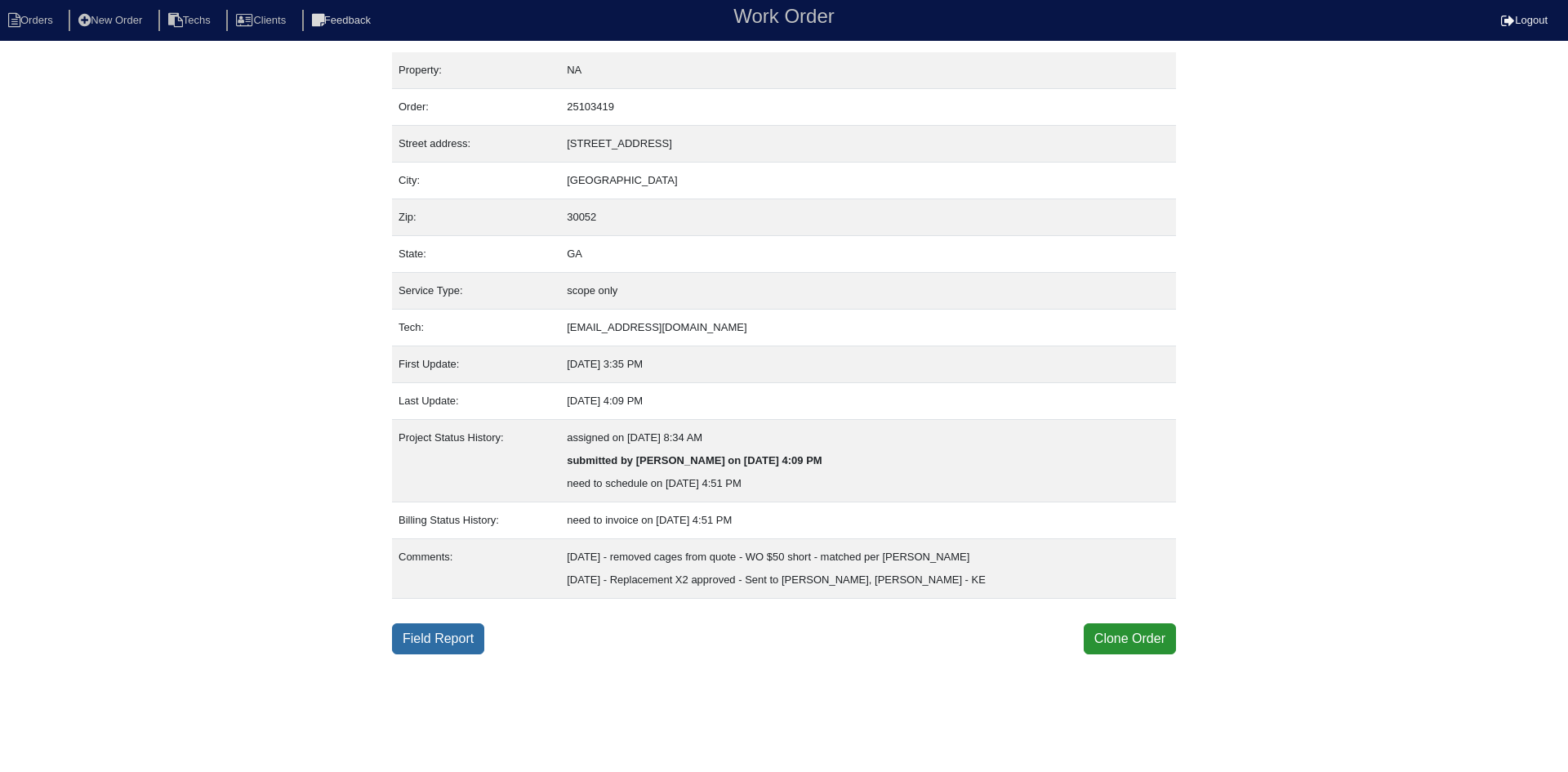
click at [437, 642] on link "Field Report" at bounding box center [438, 639] width 92 height 31
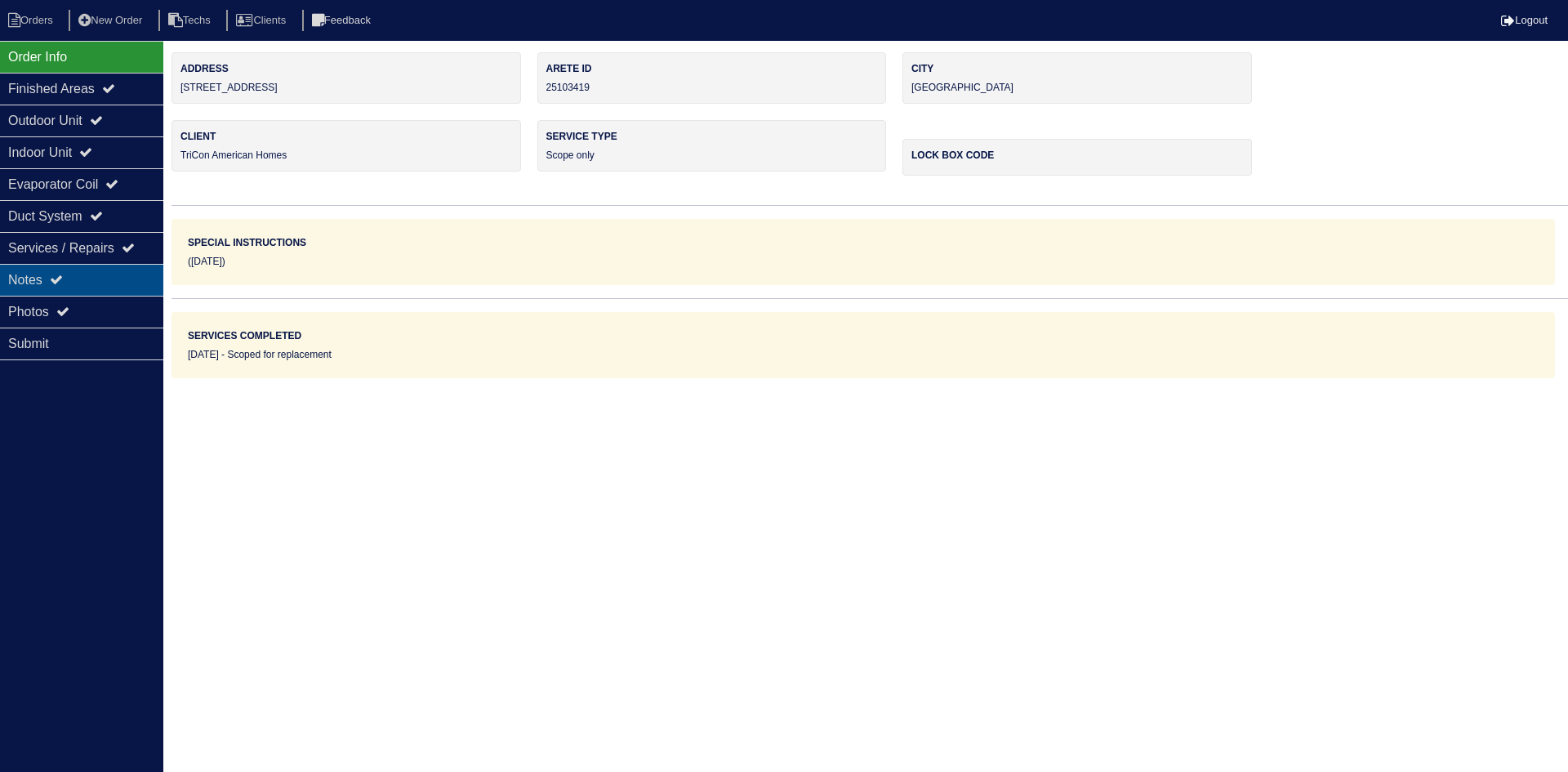
click at [104, 283] on div "Notes" at bounding box center [82, 279] width 164 height 32
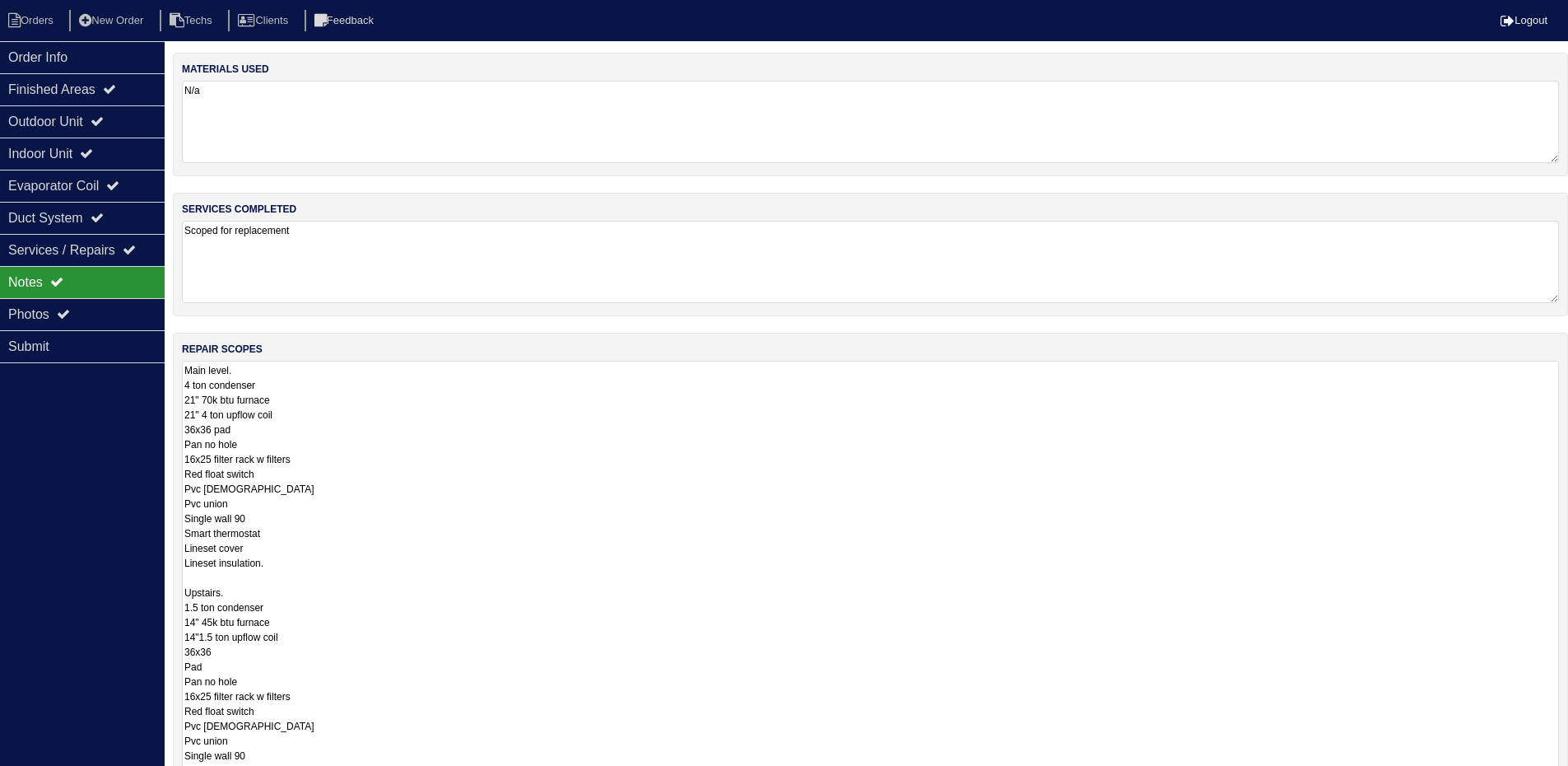
drag, startPoint x: 1568, startPoint y: 439, endPoint x: 1443, endPoint y: 605, distance: 207.8
click at [1568, 777] on html "Orders New Order Techs Clients Feedback Logout Orders New Order Users Clients M…" at bounding box center [784, 495] width 1568 height 990
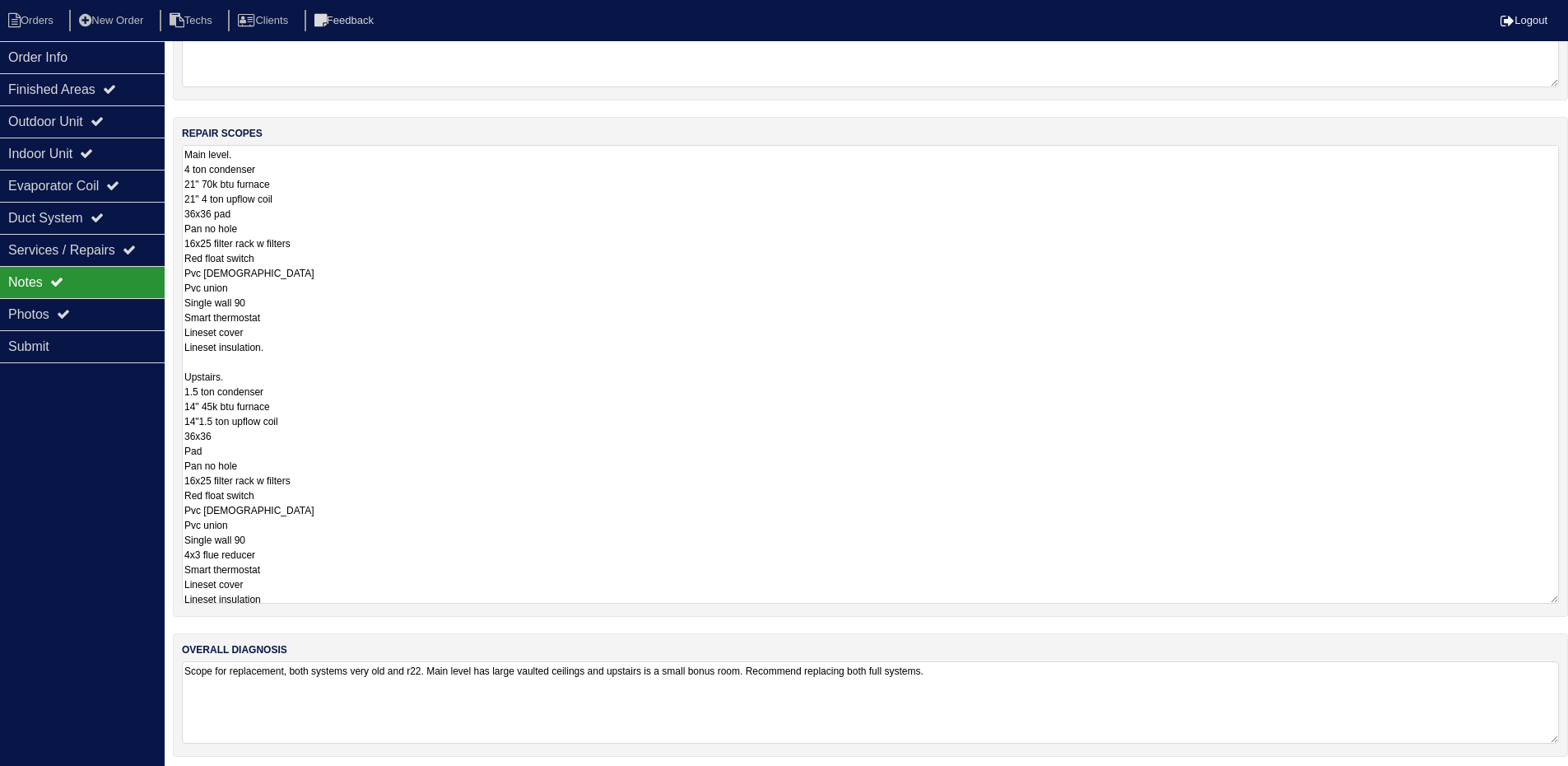
scroll to position [223, 0]
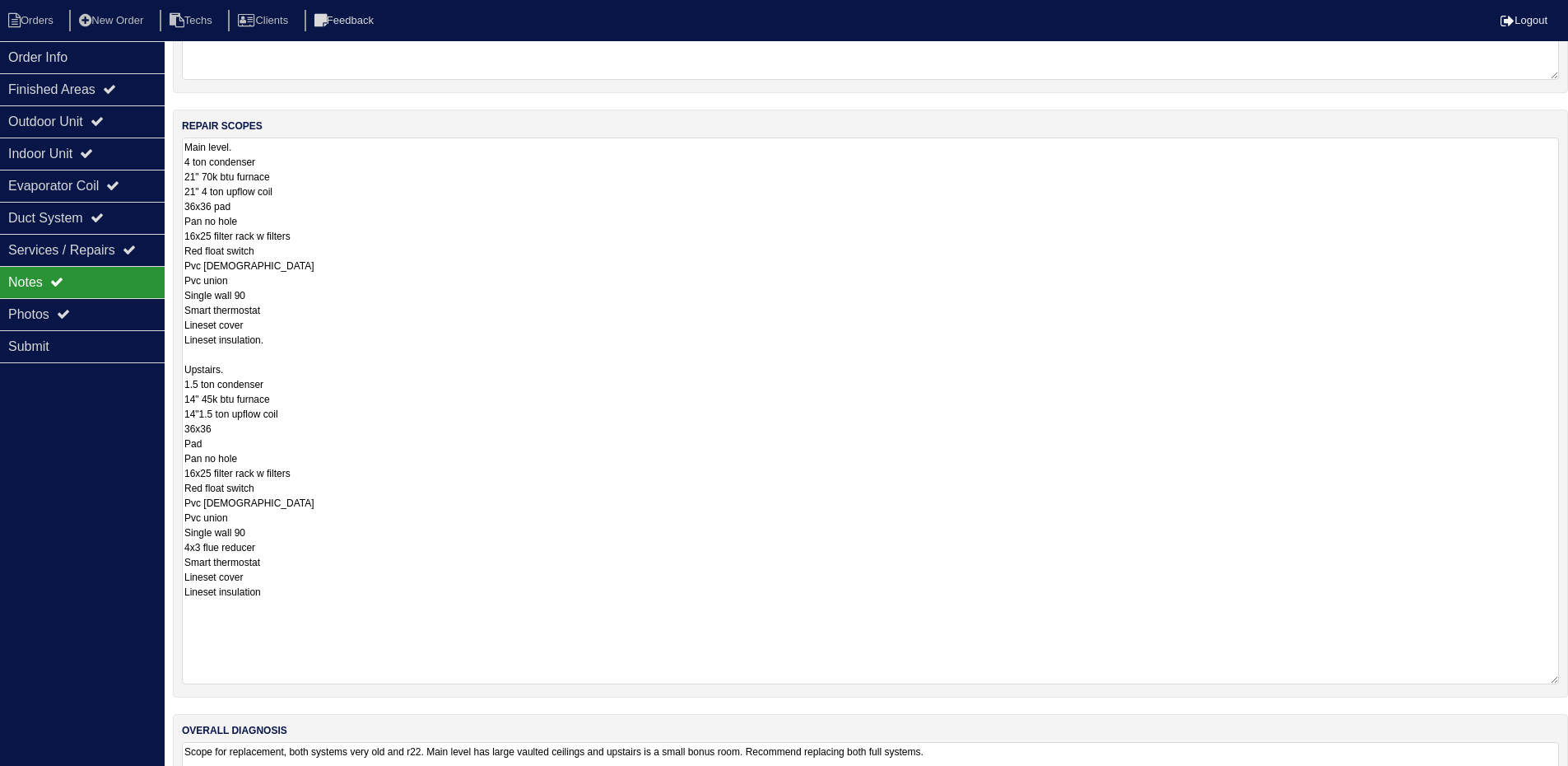
drag, startPoint x: 1550, startPoint y: 590, endPoint x: 1565, endPoint y: 678, distance: 89.3
click at [1565, 678] on div "repair scopes Main level. 4 ton condenser 21" 70k btu furnace 21" 4 ton upflow …" at bounding box center [870, 404] width 1395 height 588
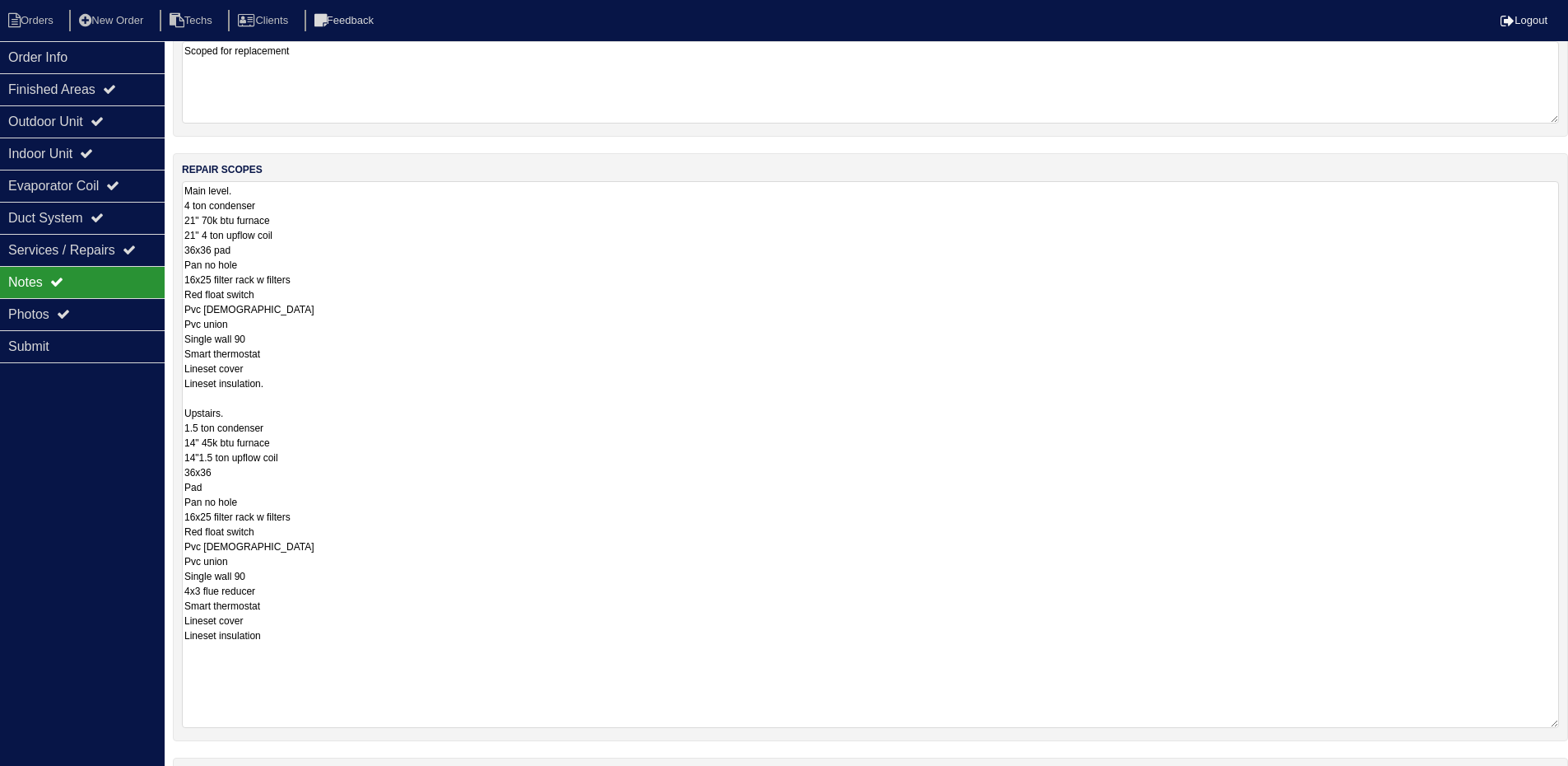
scroll to position [141, 0]
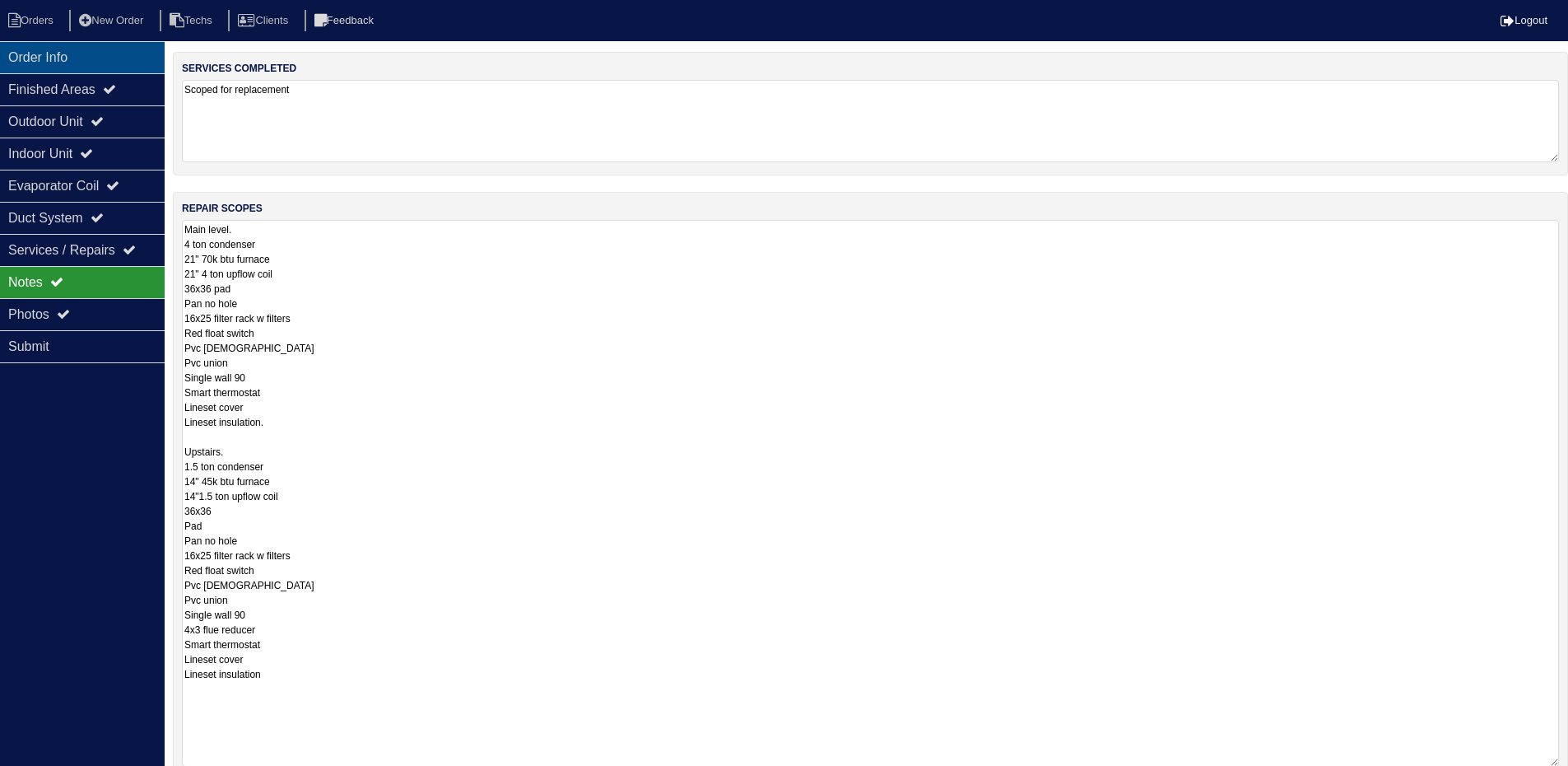
click at [59, 55] on div "Order Info" at bounding box center [82, 57] width 165 height 32
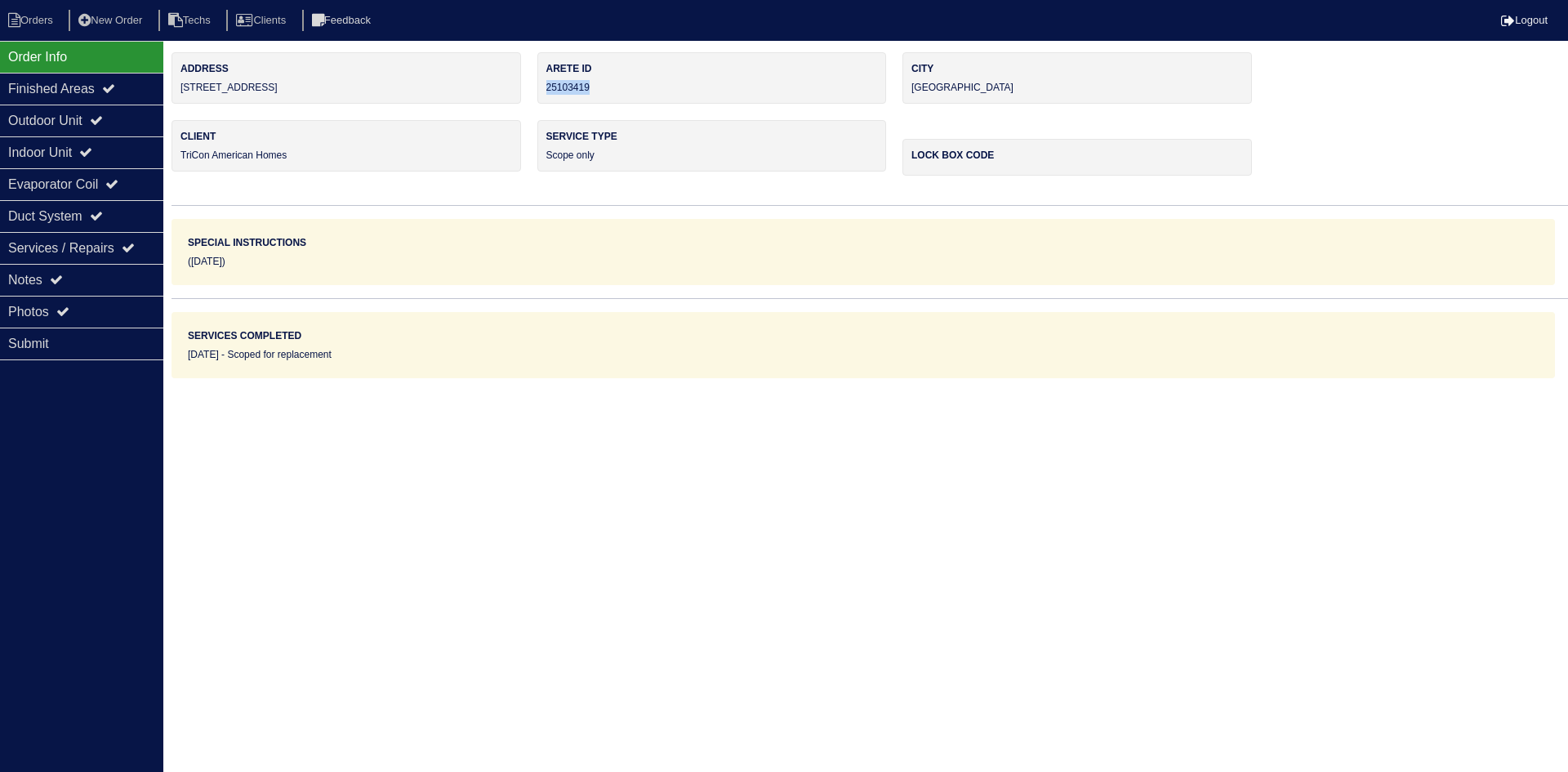
drag, startPoint x: 600, startPoint y: 84, endPoint x: 546, endPoint y: 89, distance: 54.2
click at [545, 89] on div "Arete ID 25103419" at bounding box center [712, 78] width 349 height 51
copy div "25103419"
click at [83, 270] on div "Notes" at bounding box center [82, 279] width 164 height 32
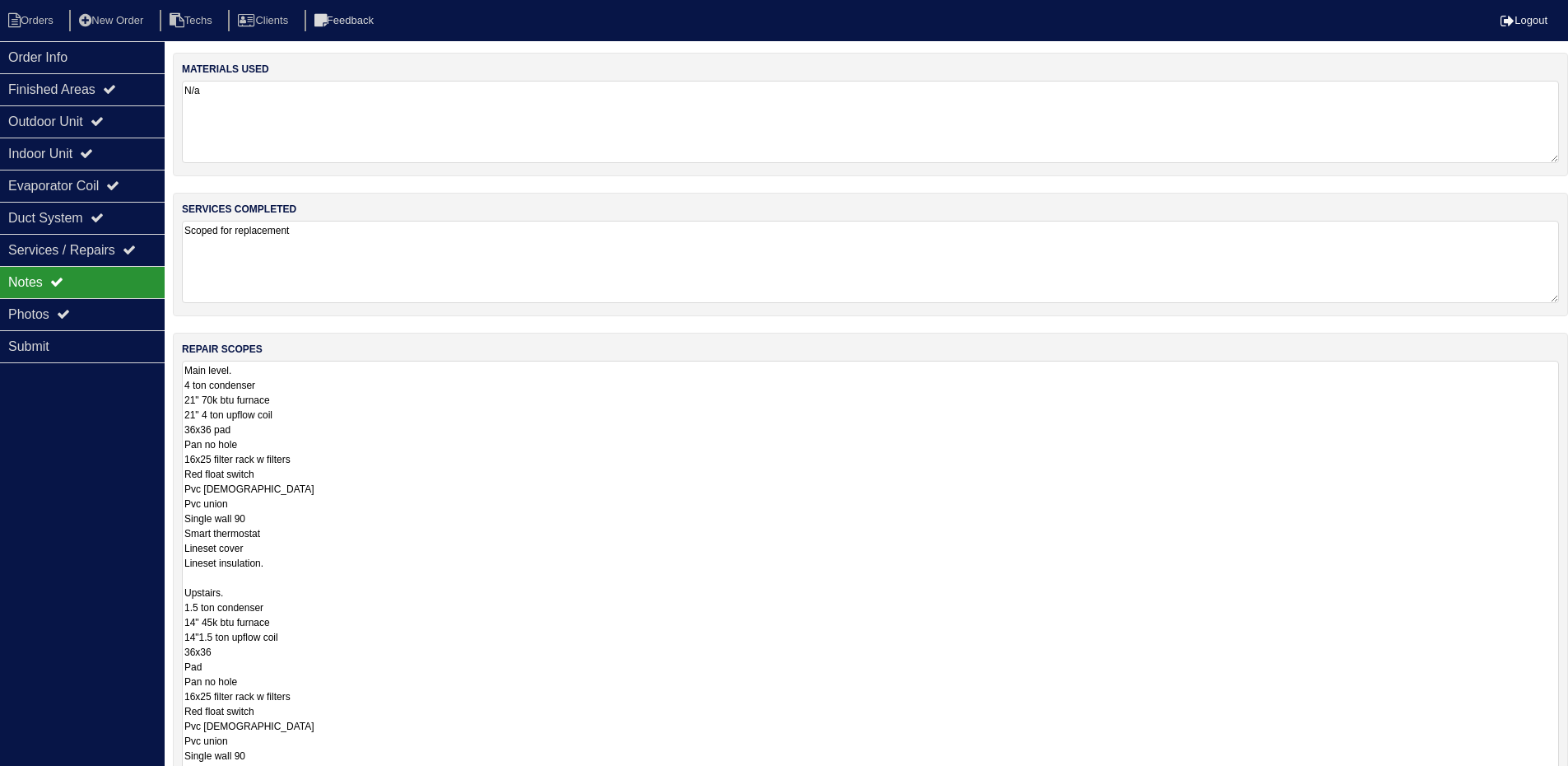
click at [557, 430] on textarea "Main level. 4 ton condenser 21" 70k btu furnace 21" 4 ton upflow coil 36x36 pad…" at bounding box center [871, 634] width 1377 height 547
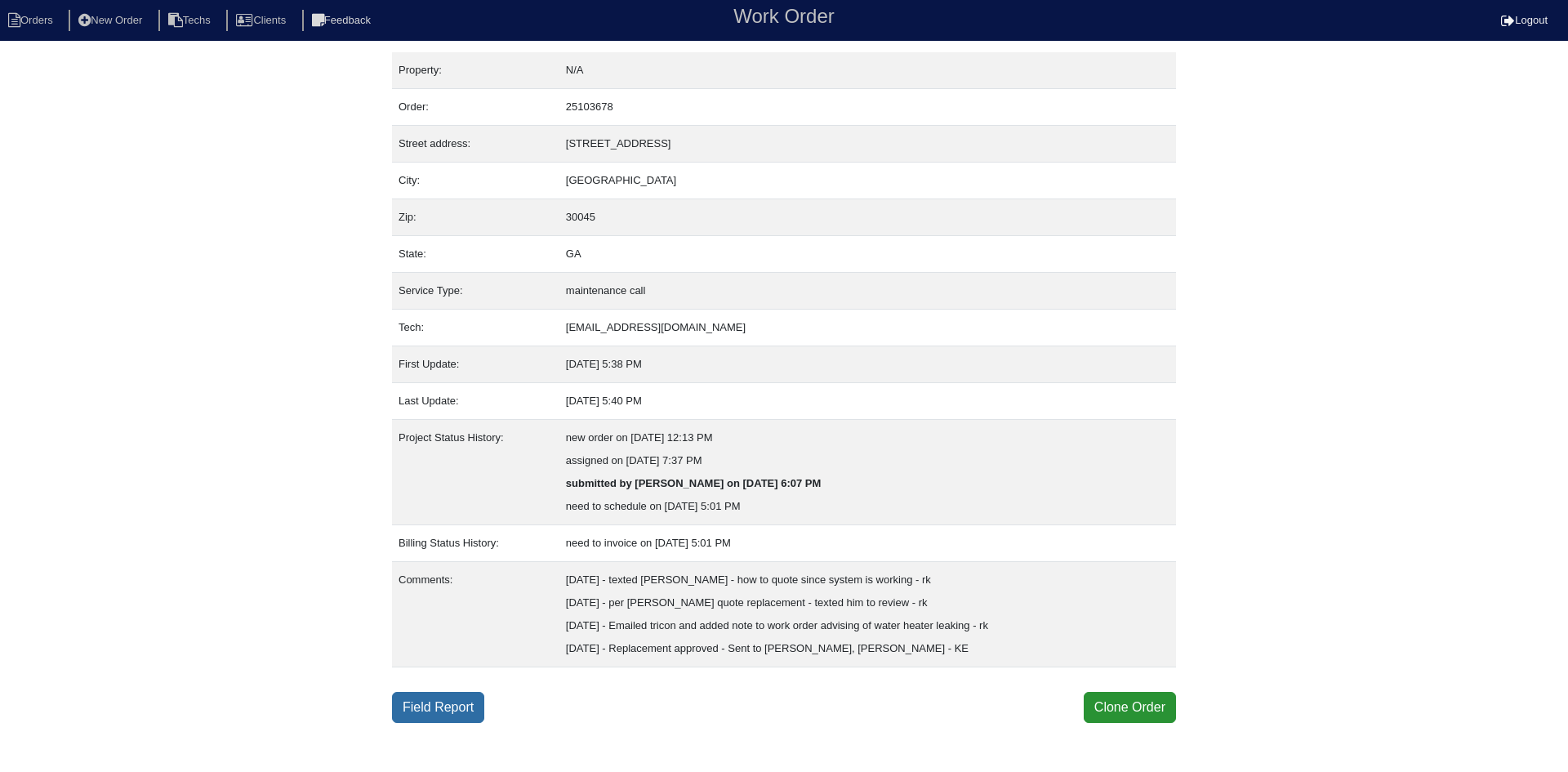
click at [436, 706] on link "Field Report" at bounding box center [438, 707] width 92 height 31
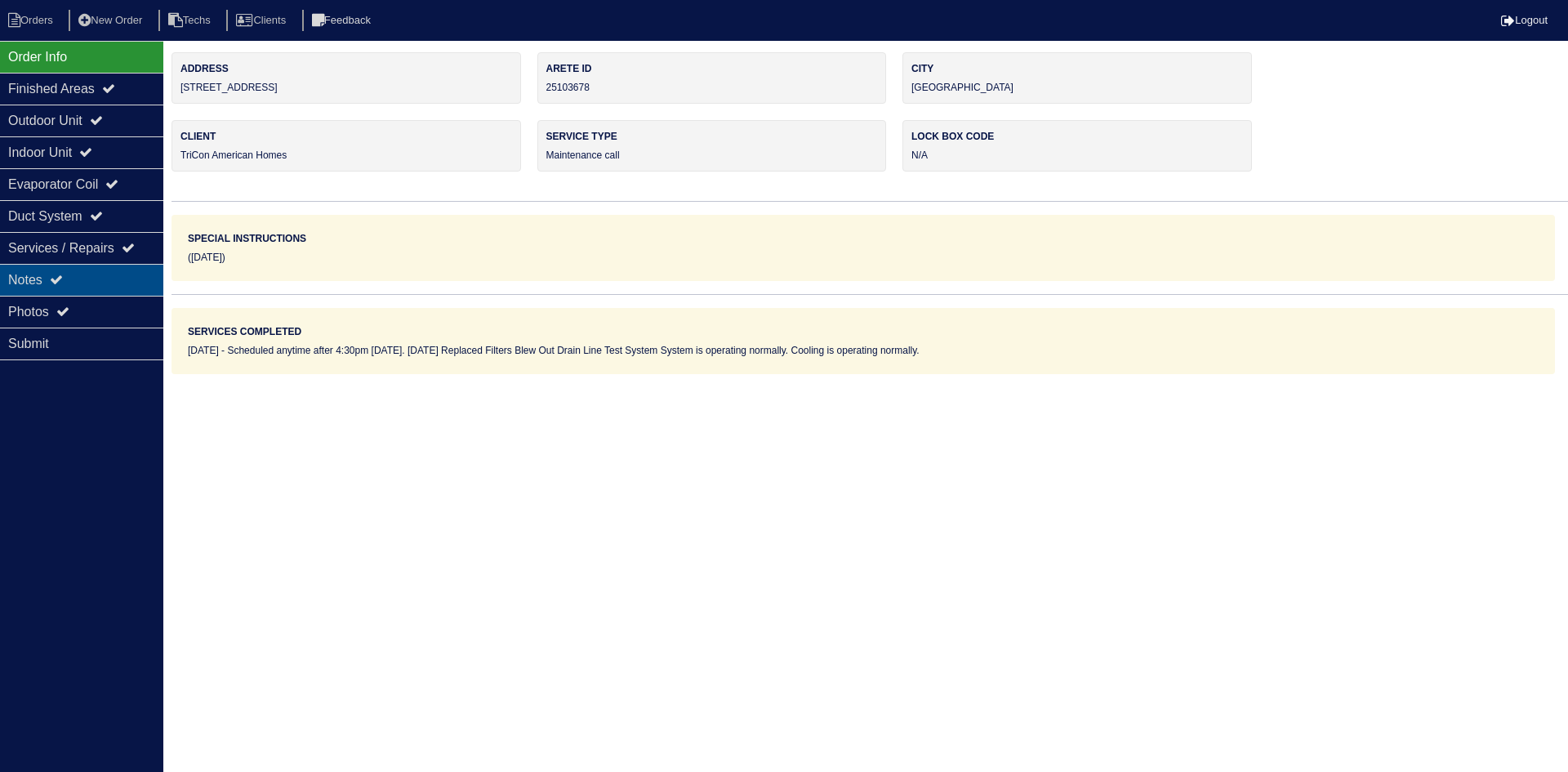
click at [86, 285] on div "Notes" at bounding box center [82, 279] width 164 height 32
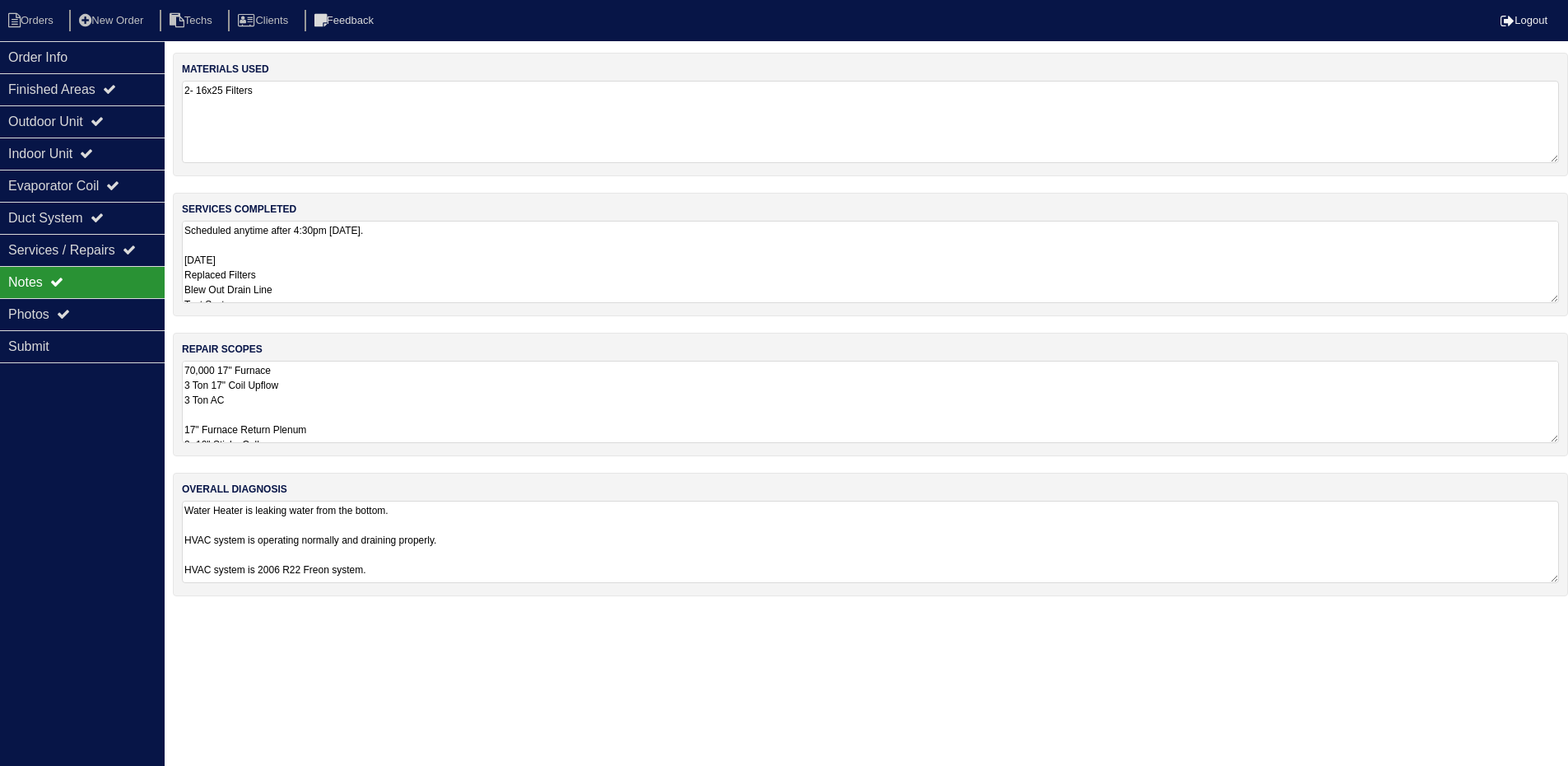
click at [920, 425] on textarea "70,000 17" Furnace 3 Ton 17" Coil Upflow 3 Ton AC 17" Furnace Return Plenum 3- …" at bounding box center [871, 402] width 1377 height 82
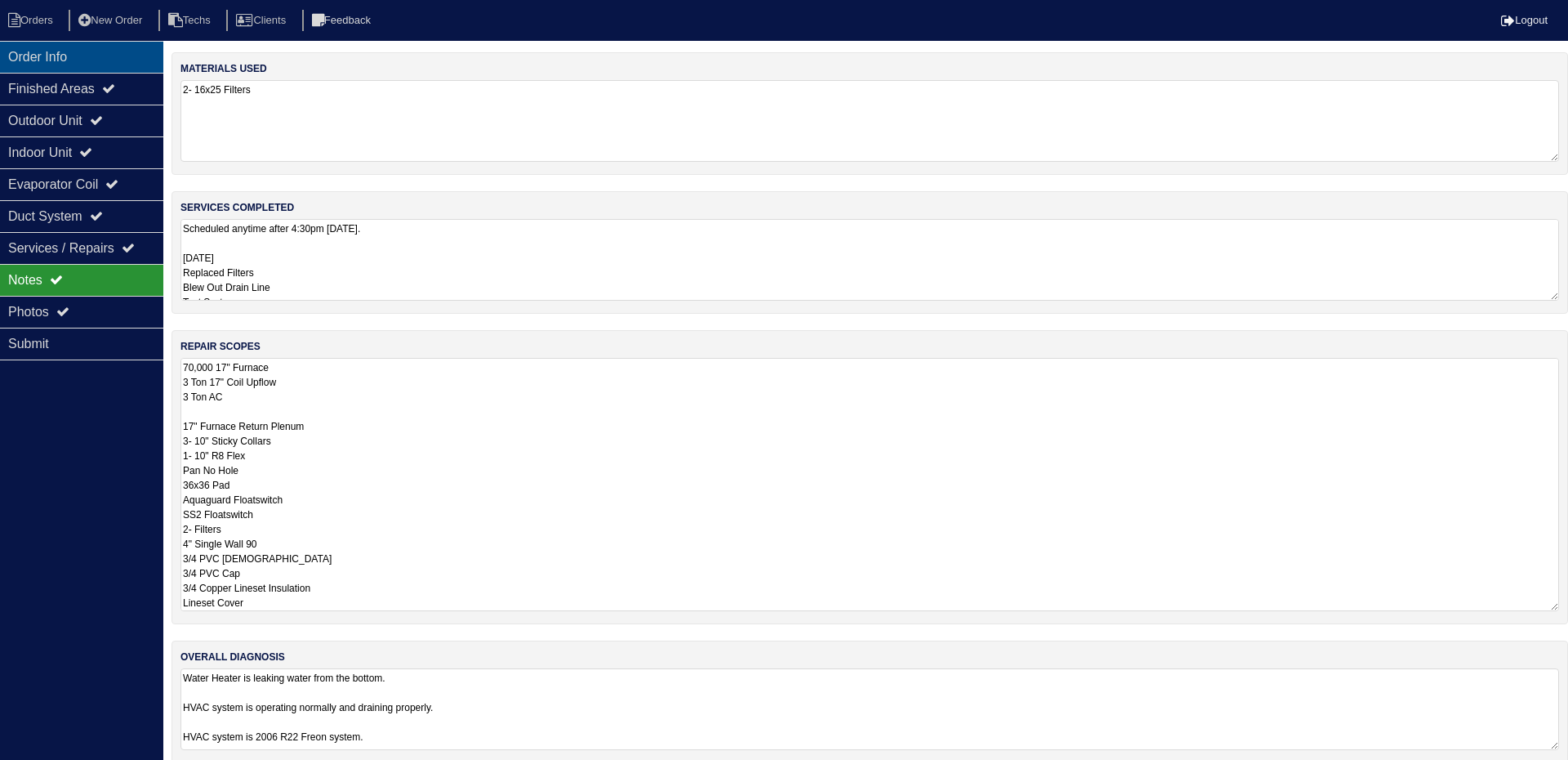
click at [66, 49] on div "Order Info" at bounding box center [82, 56] width 164 height 32
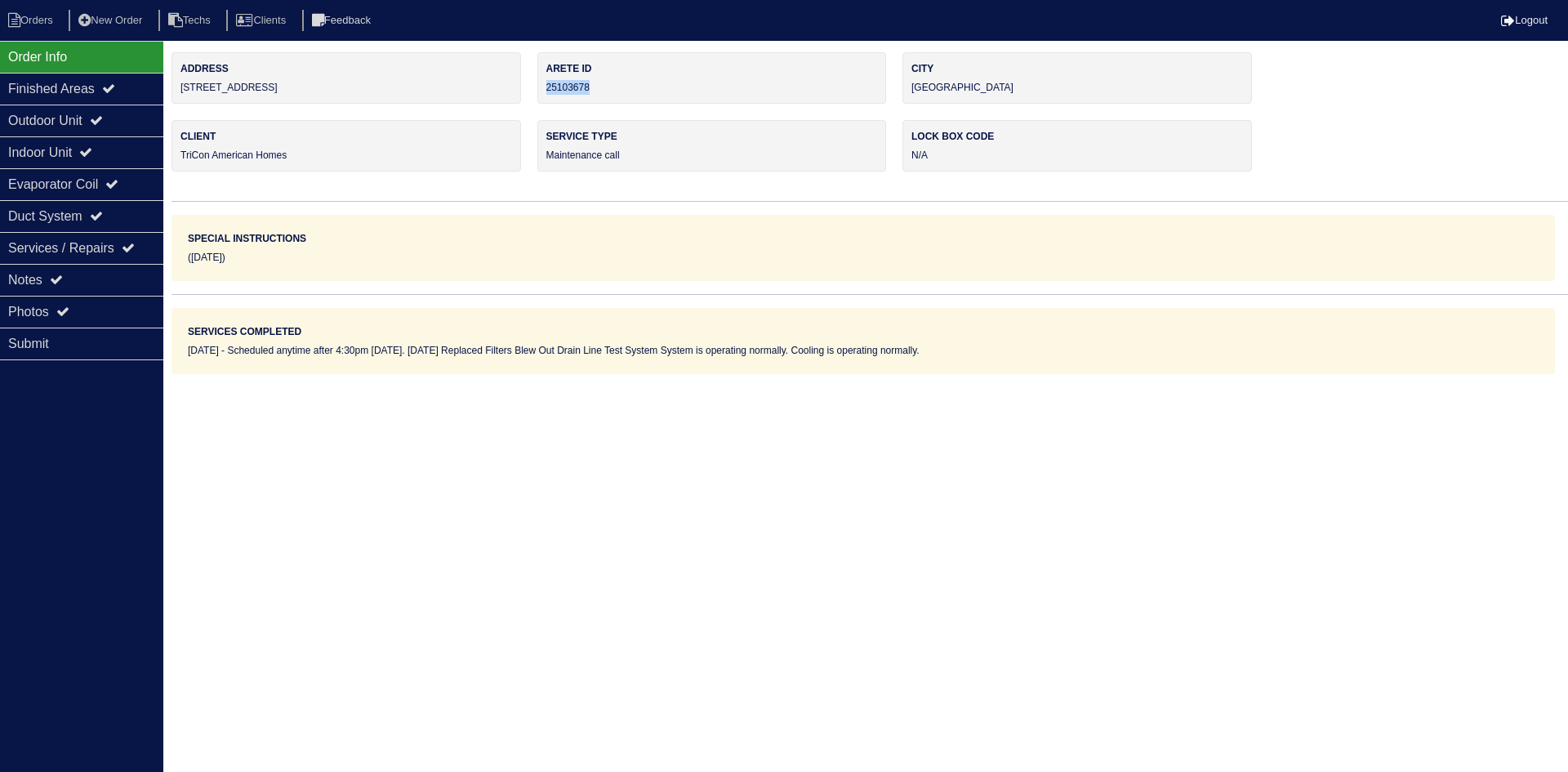
drag, startPoint x: 601, startPoint y: 89, endPoint x: 544, endPoint y: 88, distance: 57.0
click at [544, 88] on div "Arete ID 25103678" at bounding box center [712, 78] width 349 height 51
copy div "25103678"
click at [83, 269] on div "Notes" at bounding box center [82, 279] width 164 height 32
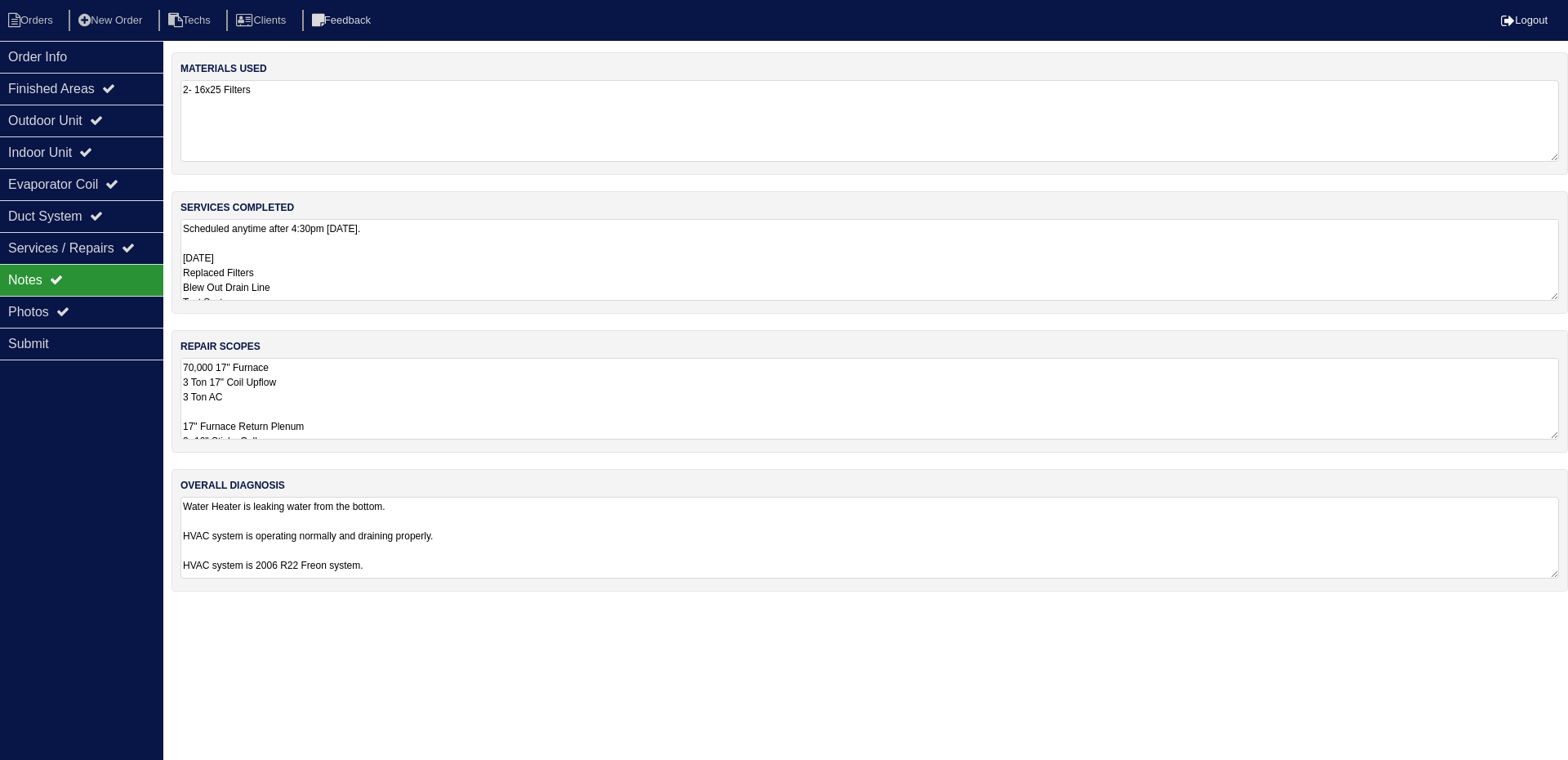
click at [445, 387] on textarea "70,000 17" Furnace 3 Ton 17" Coil Upflow 3 Ton AC 17" Furnace Return Plenum 3- …" at bounding box center [870, 399] width 1378 height 82
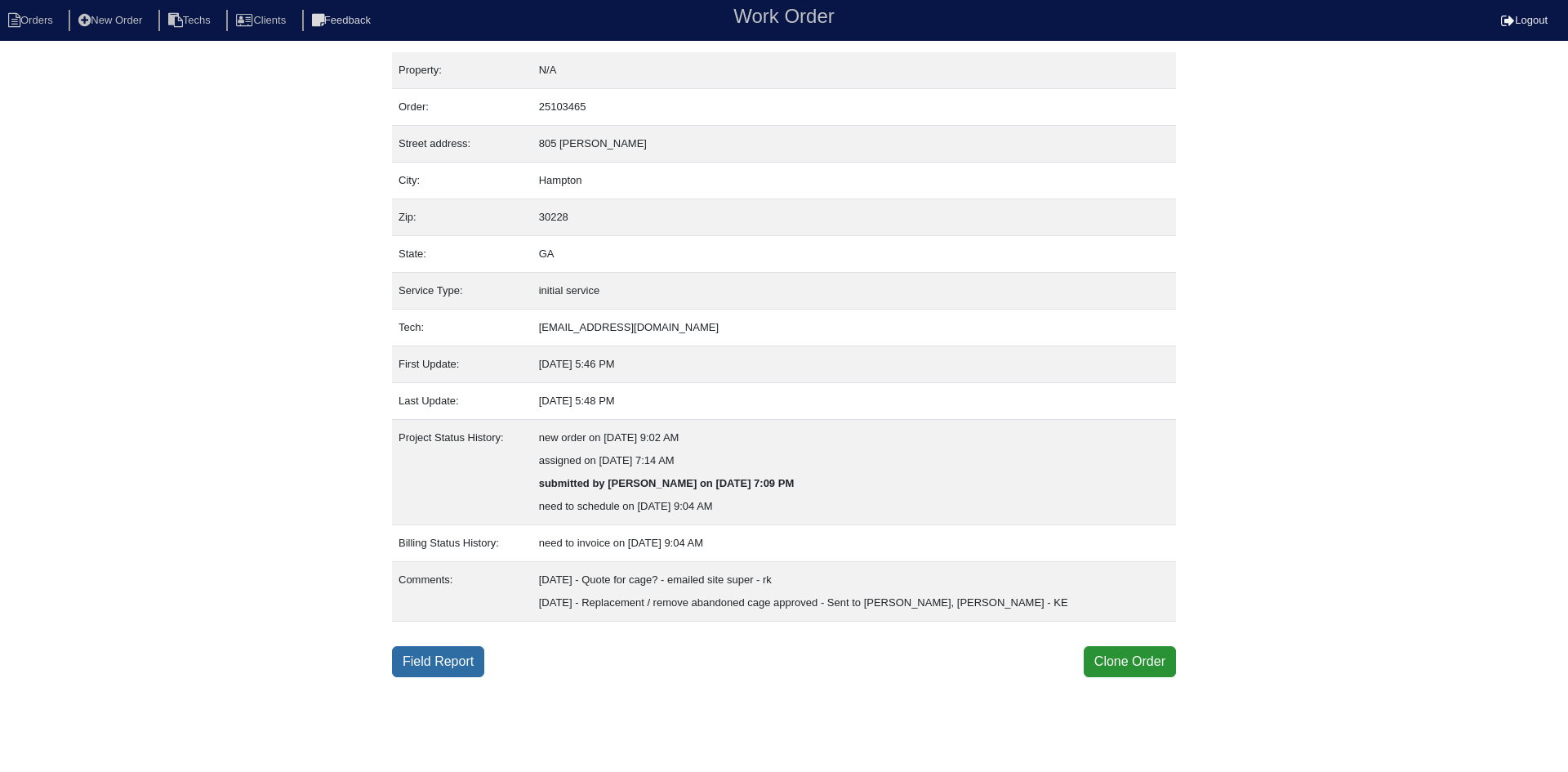
click at [442, 660] on link "Field Report" at bounding box center [438, 661] width 92 height 31
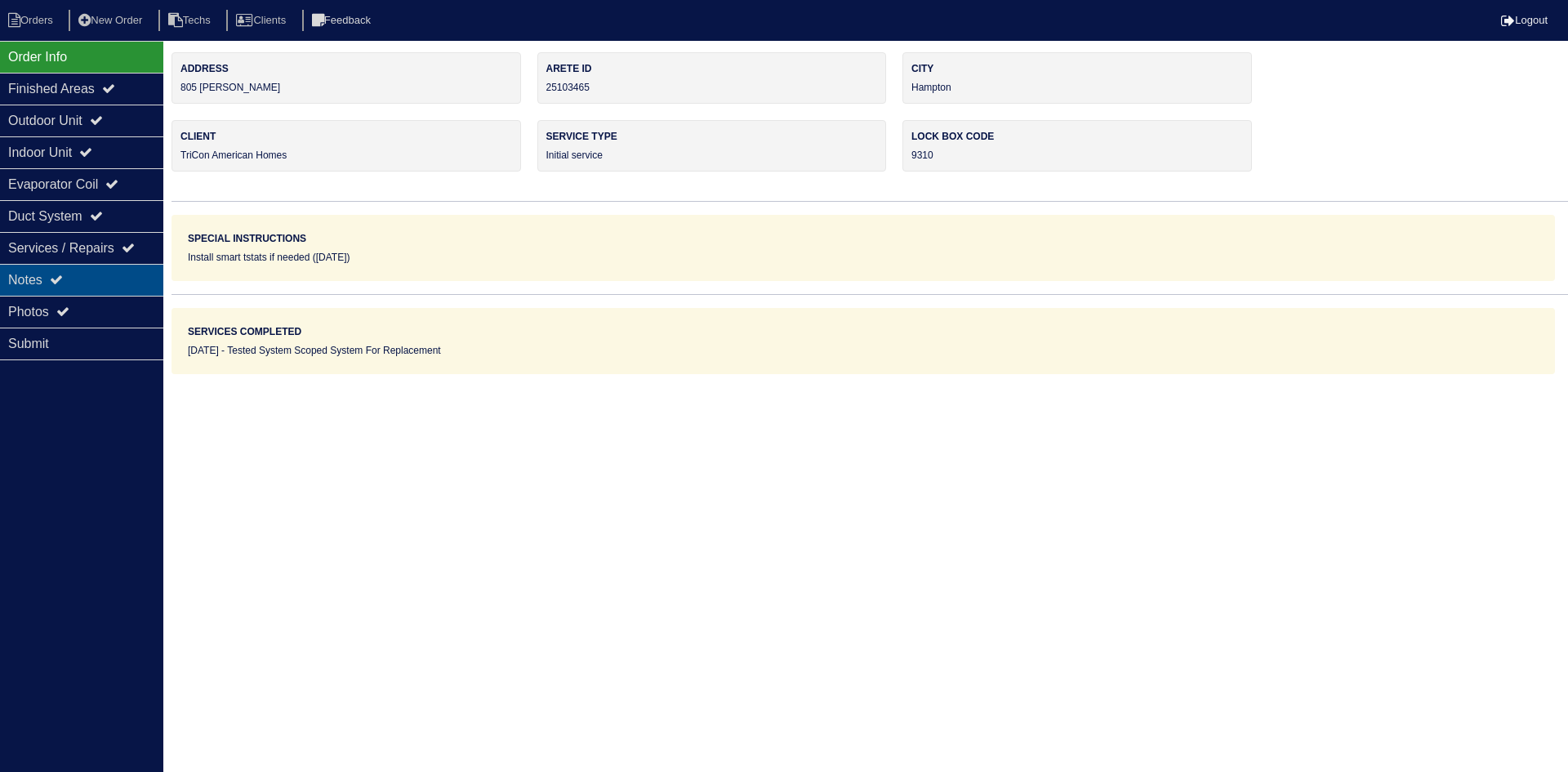
click at [82, 277] on div "Notes" at bounding box center [82, 279] width 164 height 32
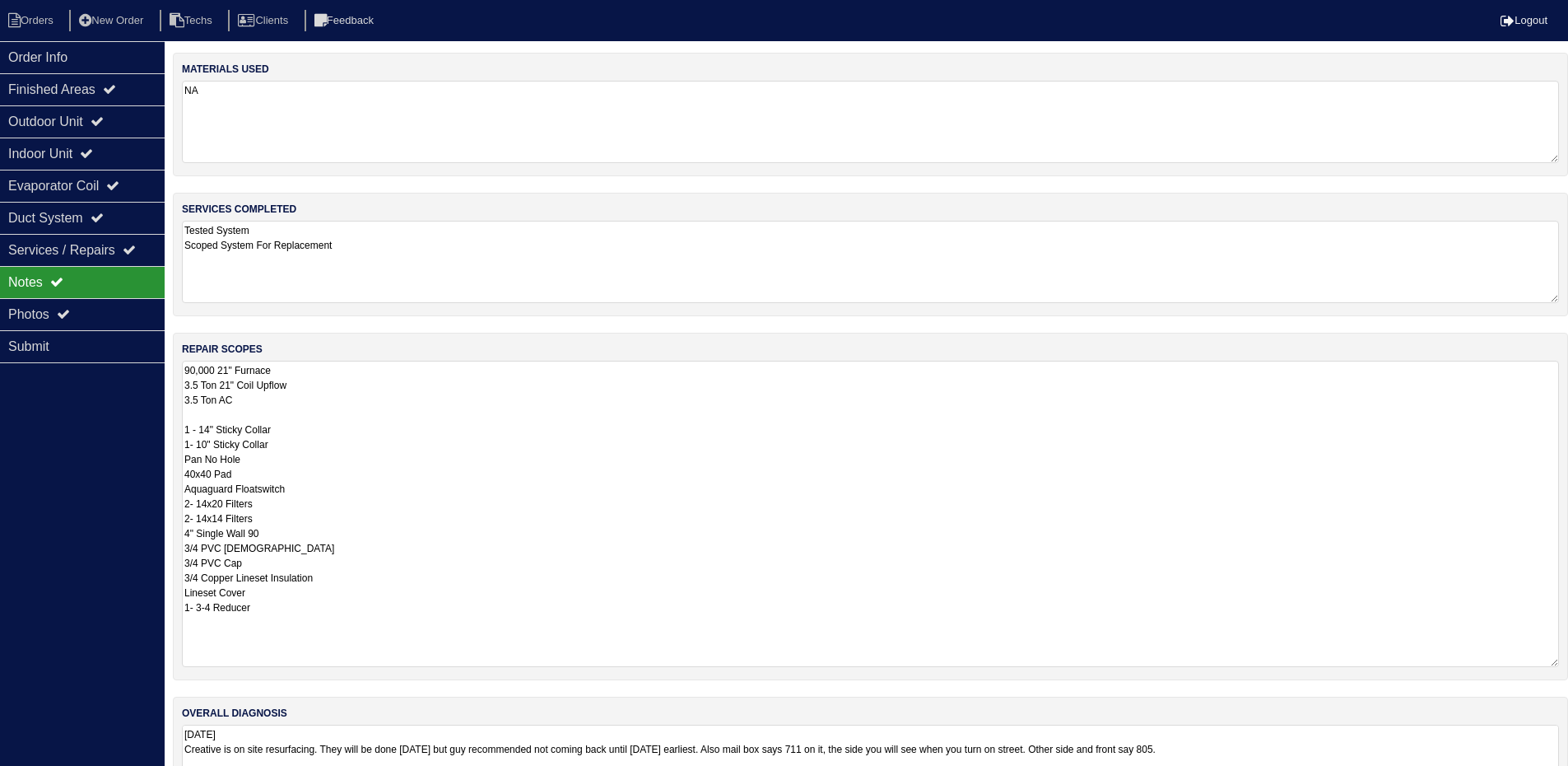
drag, startPoint x: 1565, startPoint y: 440, endPoint x: 1580, endPoint y: 664, distance: 224.5
click at [1568, 664] on html "Orders New Order Techs Clients Feedback Logout Orders New Order Users Clients M…" at bounding box center [784, 418] width 1568 height 836
click at [110, 55] on div "Order Info" at bounding box center [82, 57] width 165 height 32
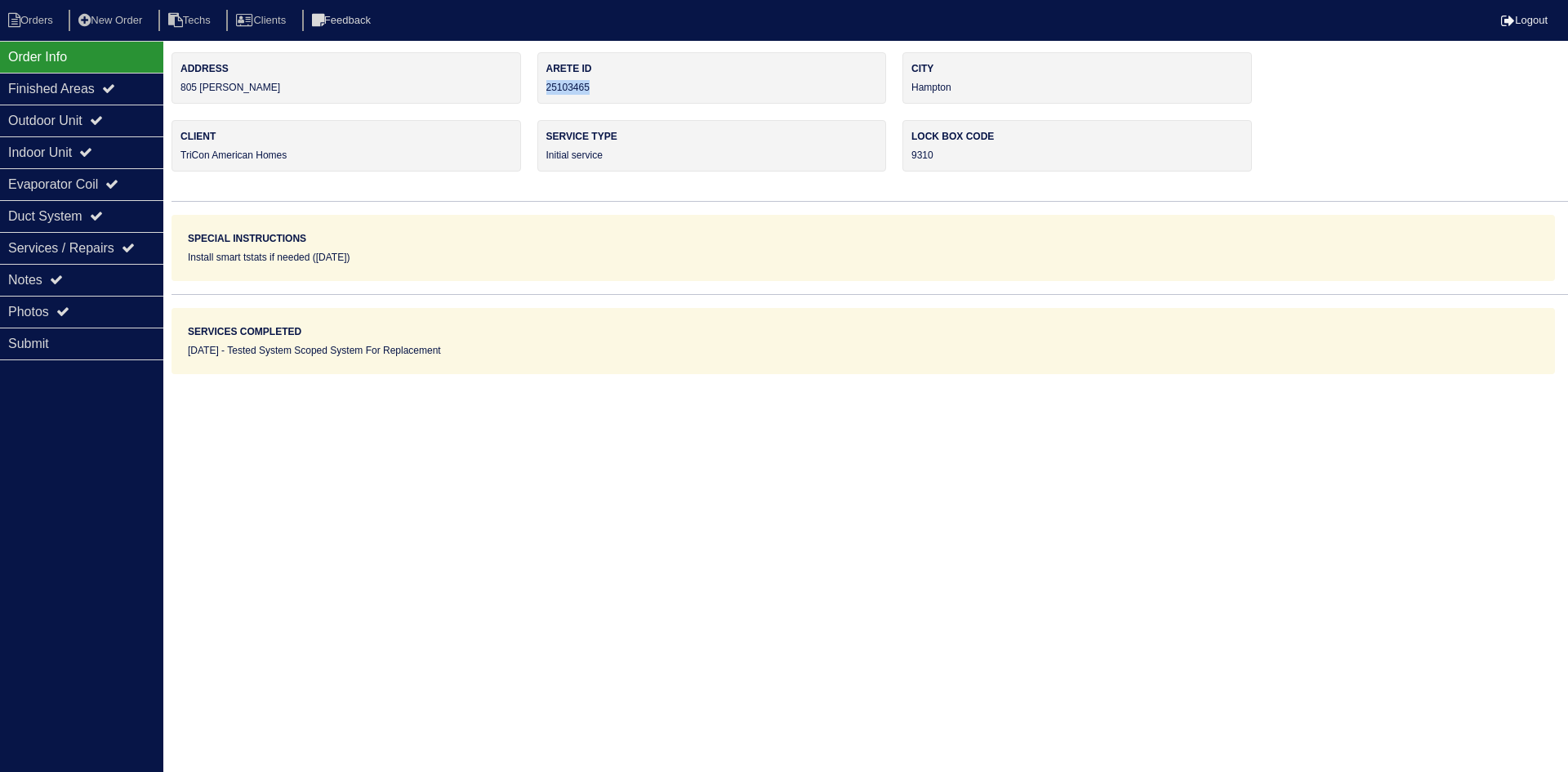
drag, startPoint x: 598, startPoint y: 86, endPoint x: 547, endPoint y: 93, distance: 51.5
click at [547, 93] on div "Arete ID 25103465" at bounding box center [712, 78] width 349 height 51
copy div "25103465"
click at [1157, 374] on html "Orders New Order Techs Clients Feedback Logout Orders New Order Users Clients M…" at bounding box center [784, 187] width 1568 height 374
click at [136, 278] on div "Notes" at bounding box center [82, 279] width 164 height 32
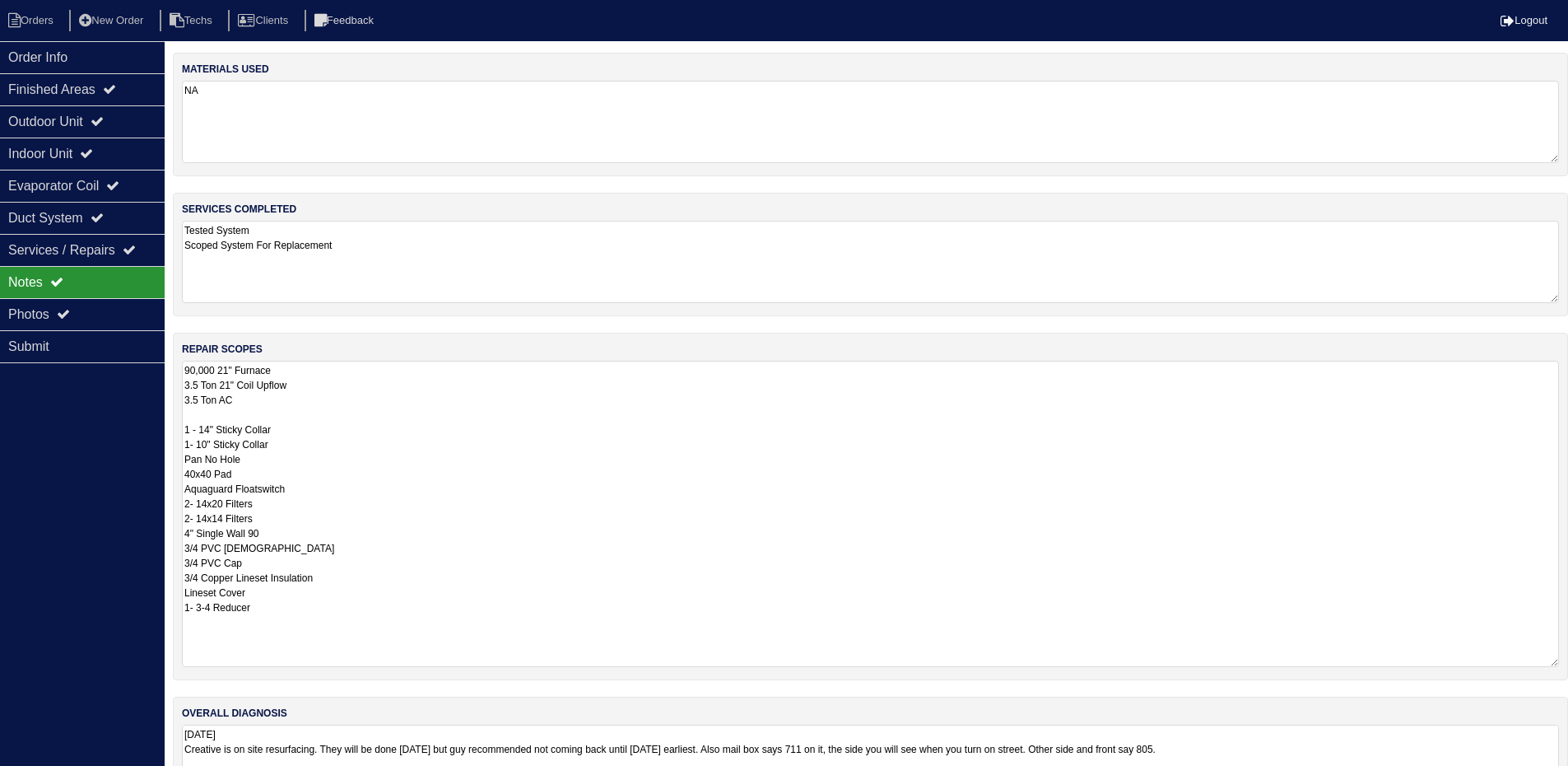
click at [543, 450] on textarea "90,000 21" Furnace 3.5 Ton 21" Coil Upflow 3.5 Ton AC 1 - 14" Sticky Collar 1- …" at bounding box center [871, 514] width 1377 height 307
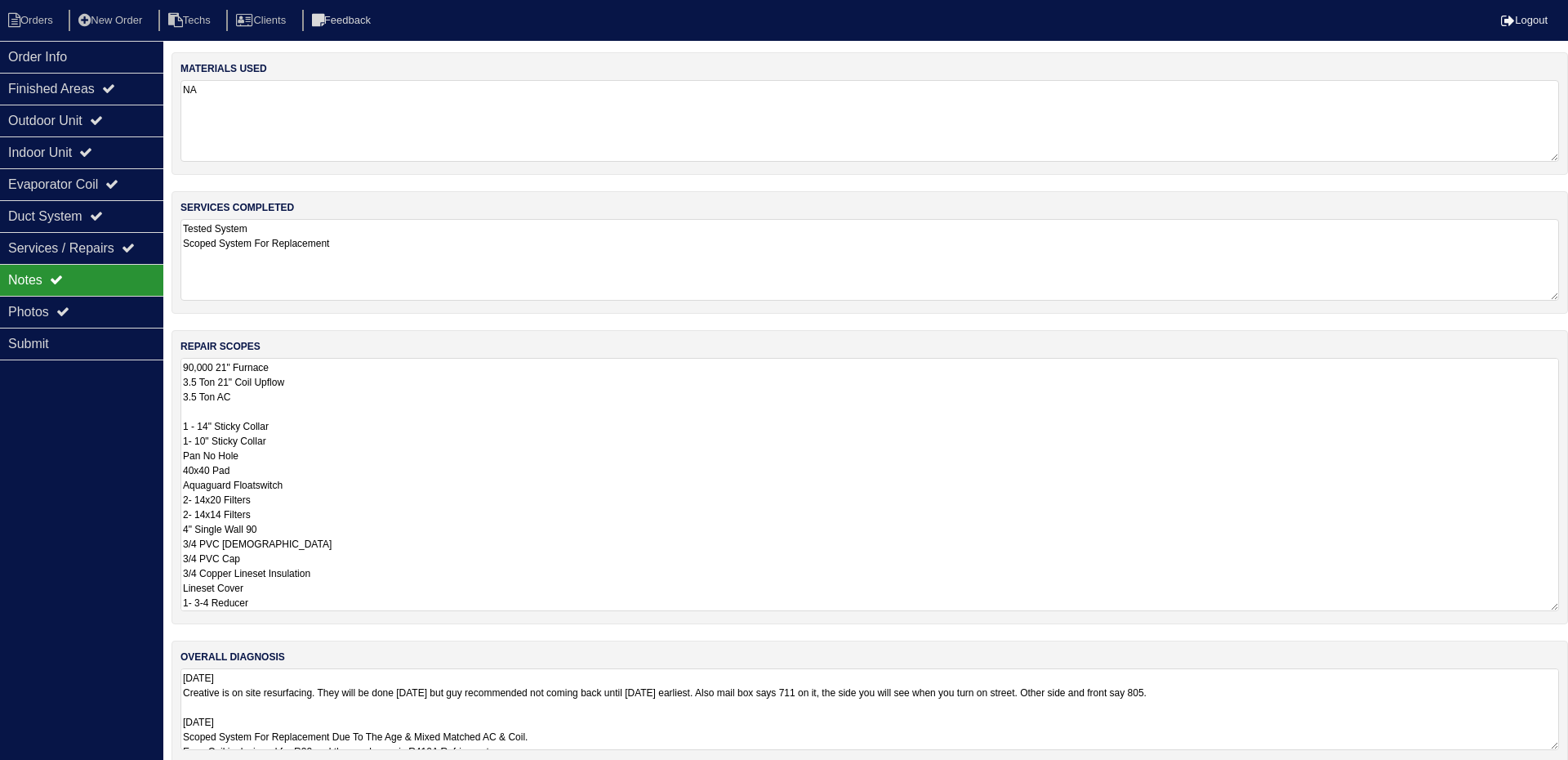
click at [434, 375] on textarea "90,000 21" Furnace 3.5 Ton 21" Coil Upflow 3.5 Ton AC 1 - 14" Sticky Collar 1- …" at bounding box center [870, 484] width 1378 height 253
click at [434, 420] on textarea "90,000 21" Furnace 3.5 Ton 21" Coil Upflow 3.5 Ton AC 1 - 14" Sticky Collar 1- …" at bounding box center [864, 484] width 1366 height 253
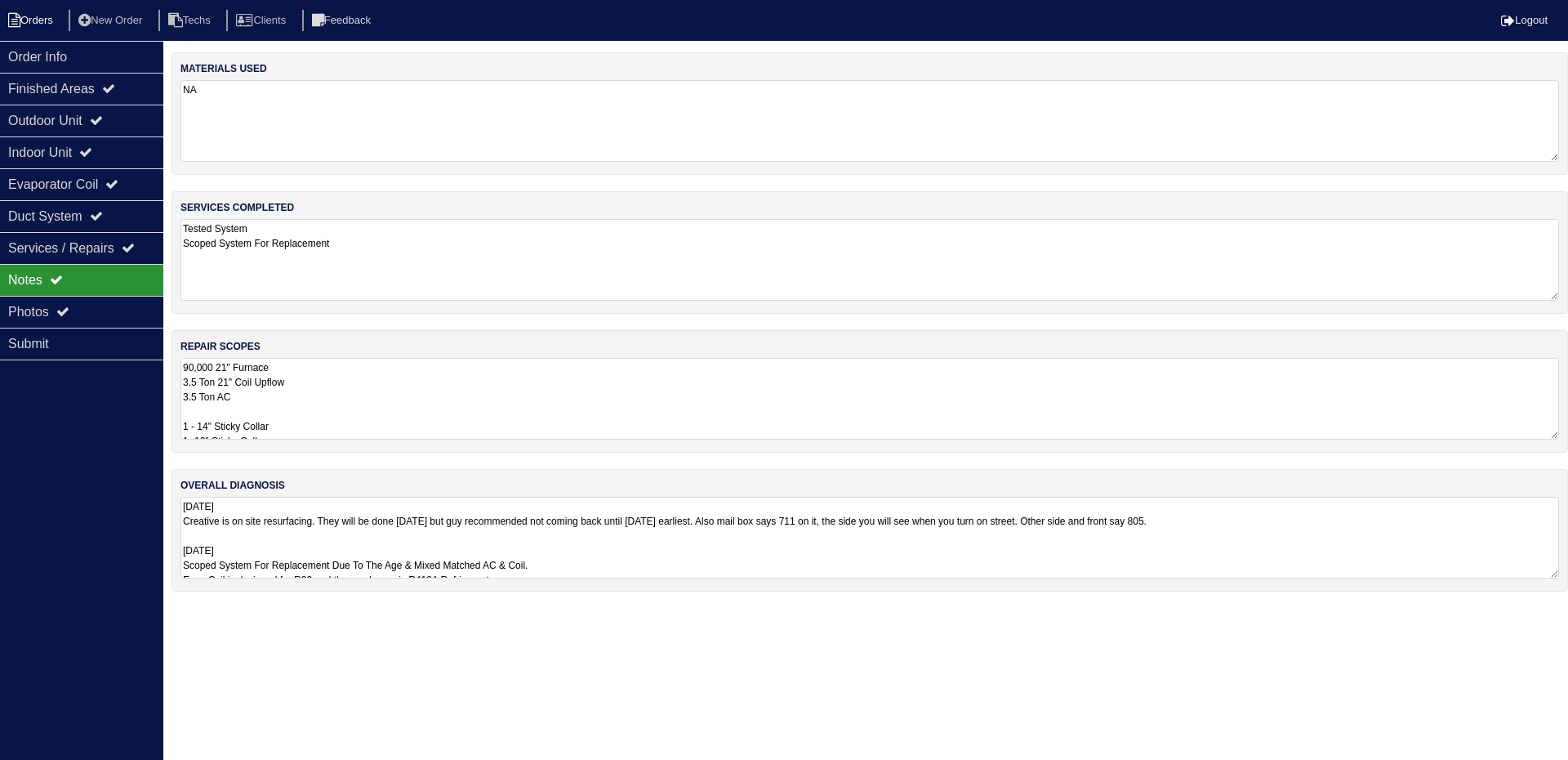
click at [30, 18] on li "Orders" at bounding box center [33, 21] width 66 height 22
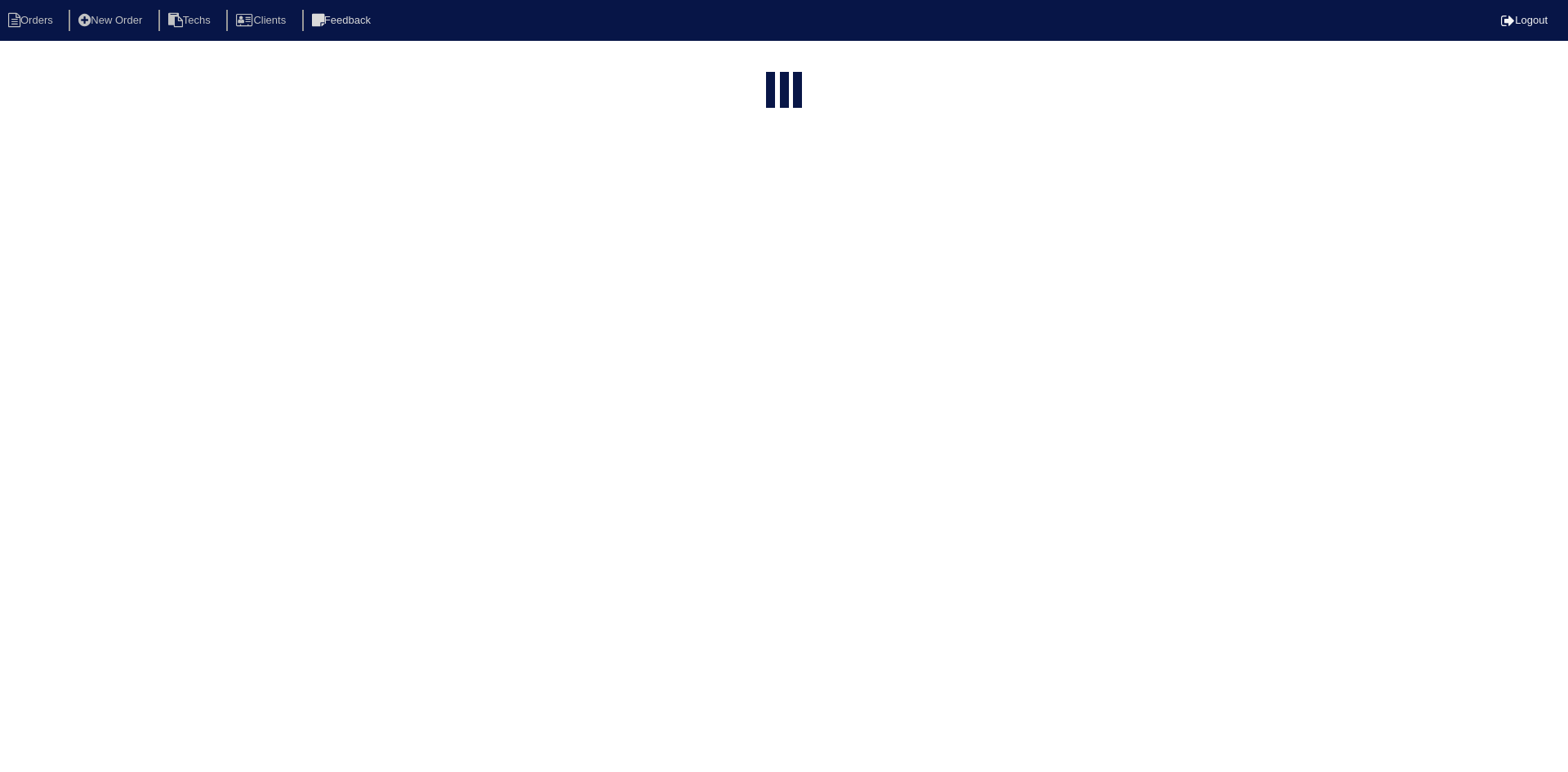
select select "15"
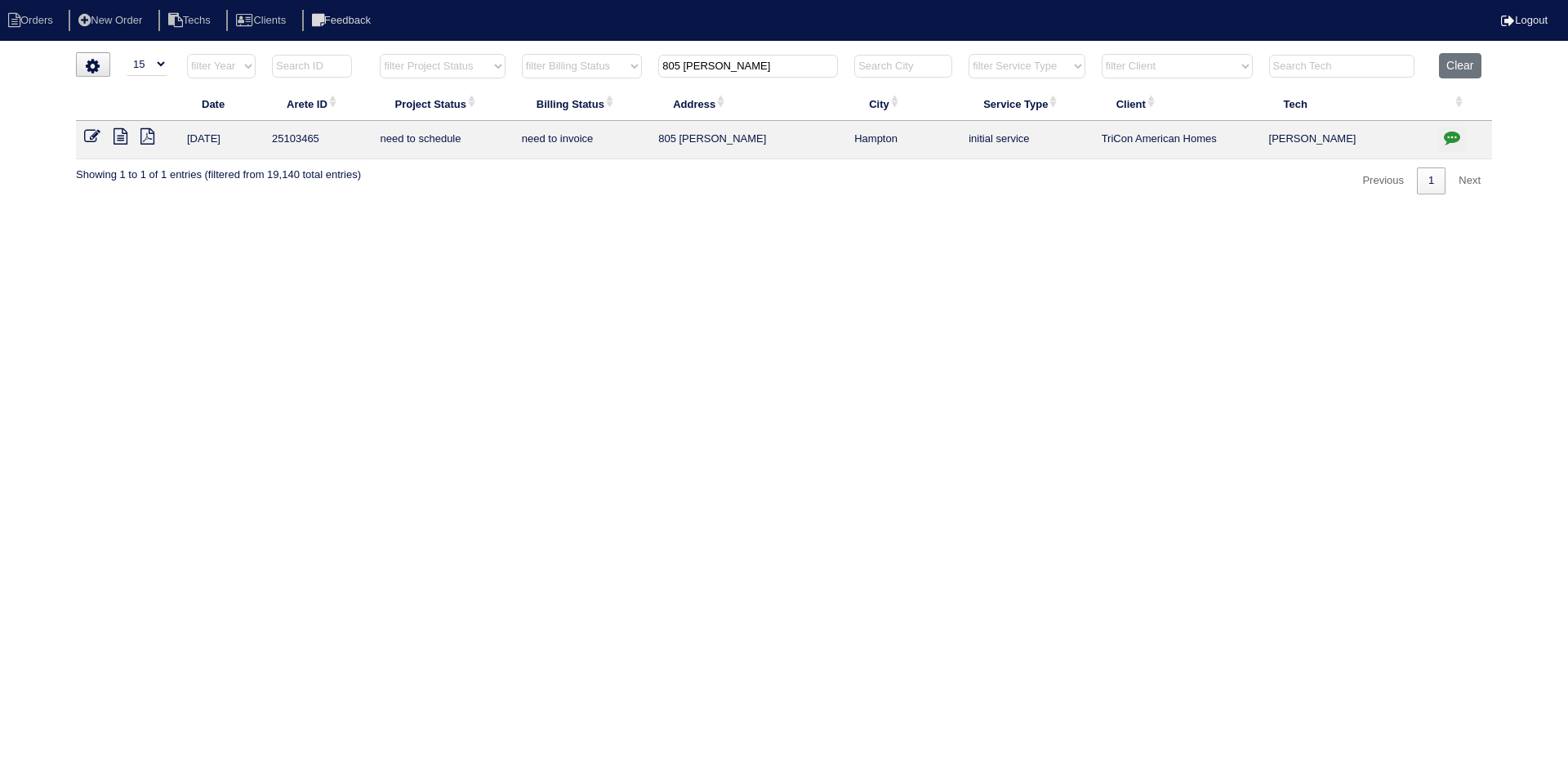
click at [1450, 132] on icon "button" at bounding box center [1451, 136] width 16 height 16
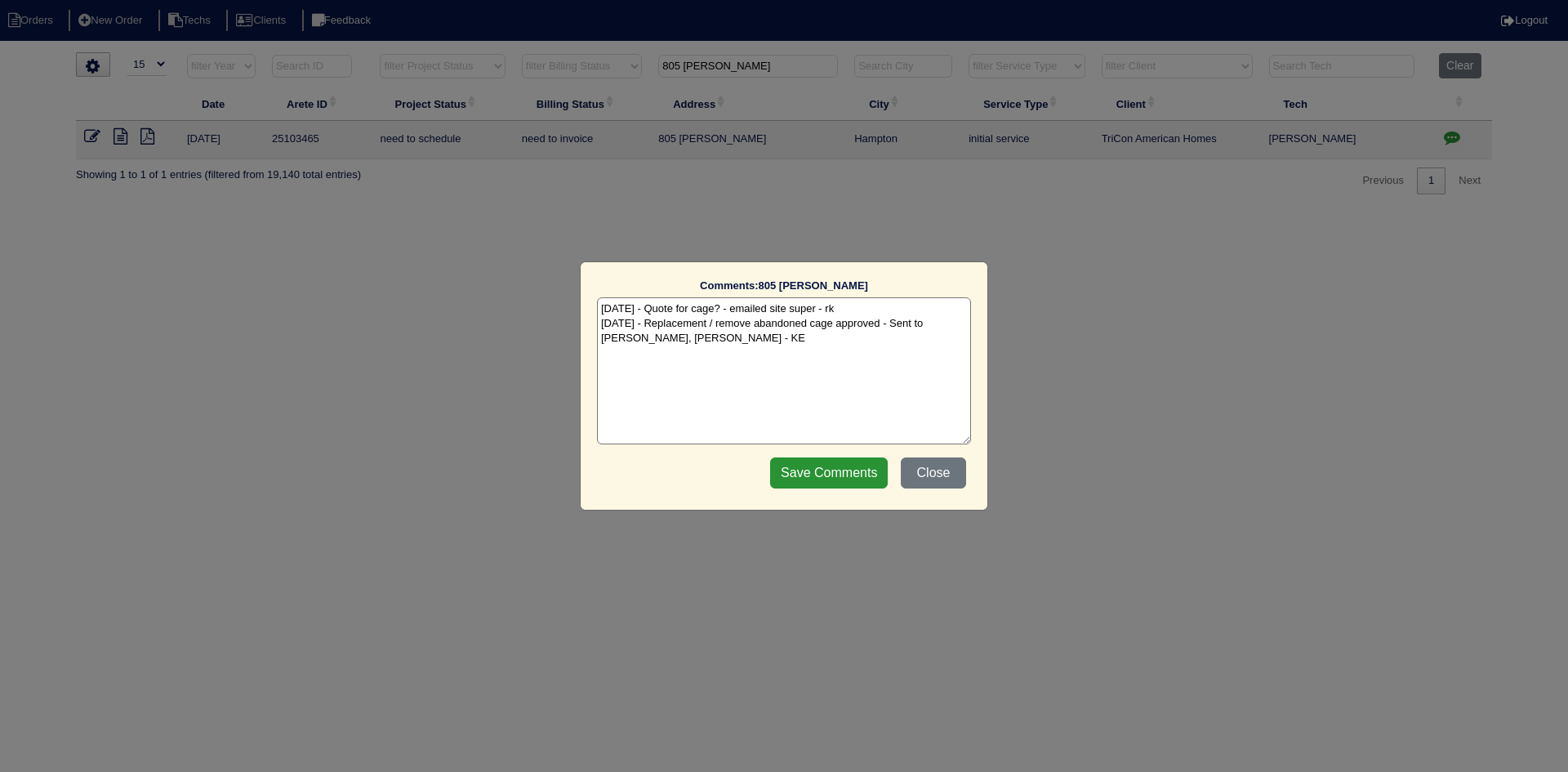
click at [723, 341] on textarea "9/25/25 - Quote for cage? - emailed site super - rk 10/10/25 - Replacement / re…" at bounding box center [784, 371] width 374 height 147
paste textarea "Equipment ordered - pricing verified Sibi order number: TAH-JM6CK03C Order plac…"
click at [834, 353] on textarea "9/25/25 - Quote for cage? - emailed site super - rk 10/10/25 - Replacement / re…" at bounding box center [784, 371] width 374 height 147
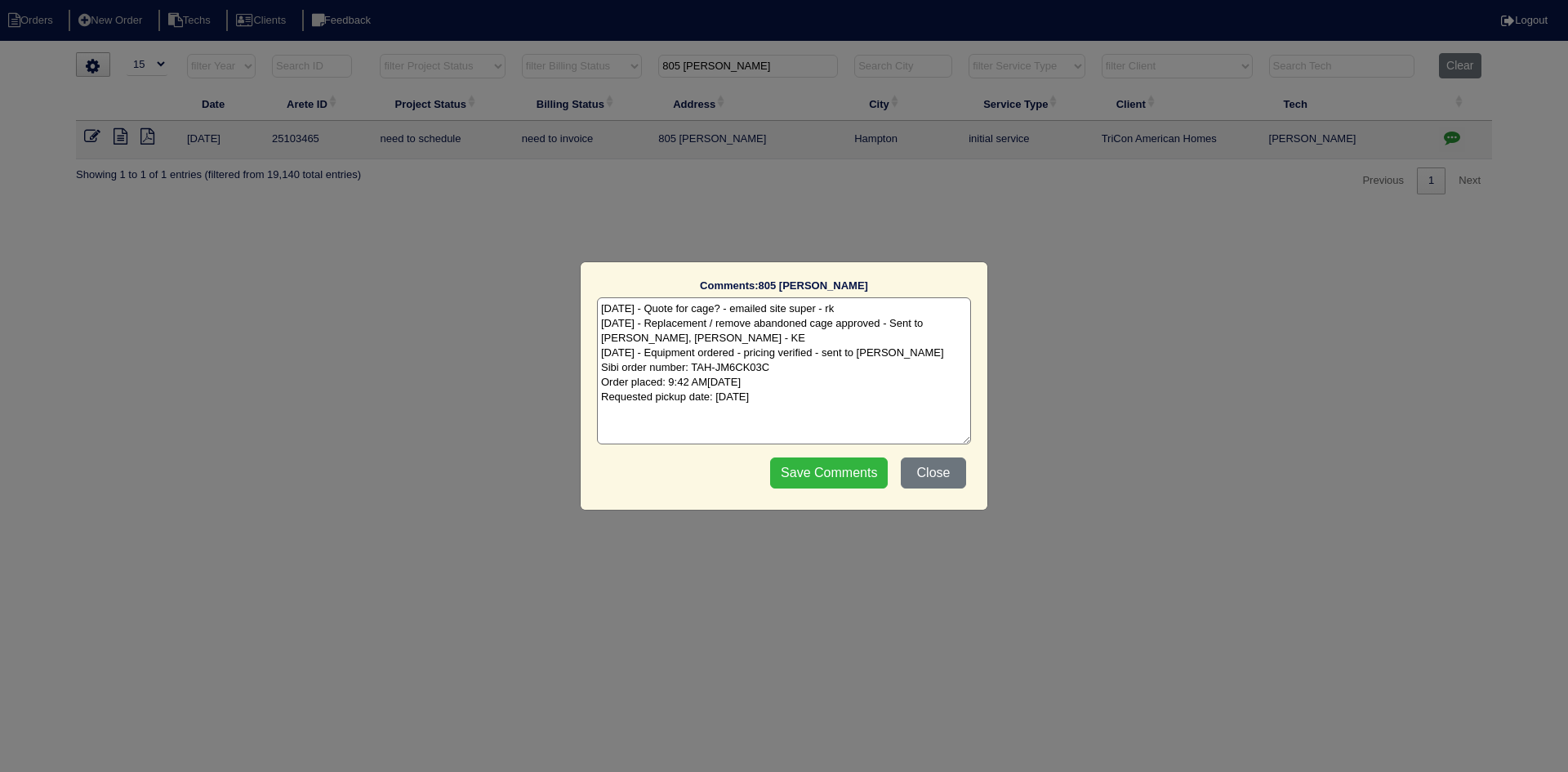
type textarea "9/25/25 - Quote for cage? - emailed site super - rk 10/10/25 - Replacement / re…"
click at [841, 469] on input "Save Comments" at bounding box center [829, 473] width 118 height 31
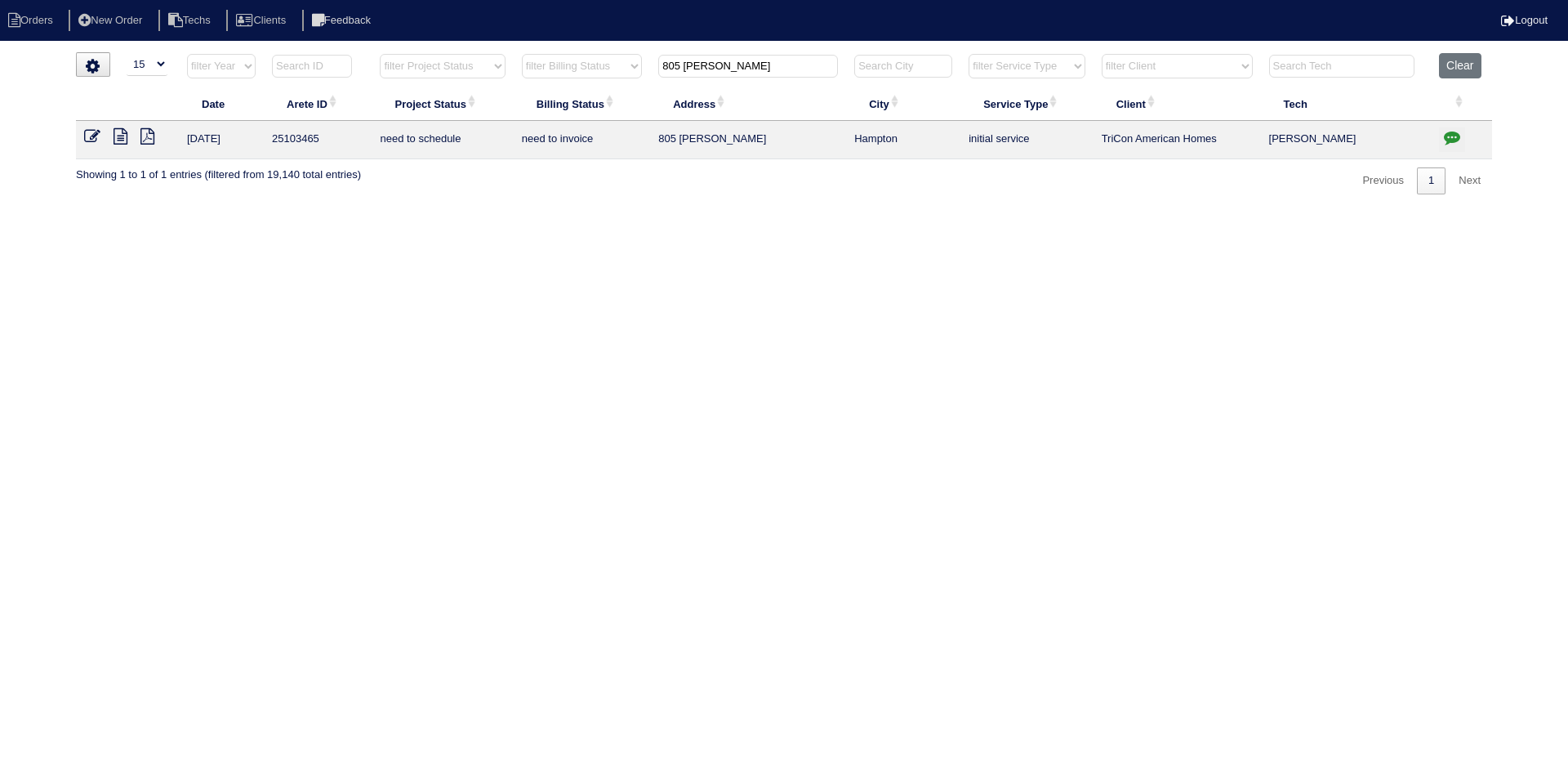
click at [123, 141] on icon at bounding box center [120, 136] width 14 height 16
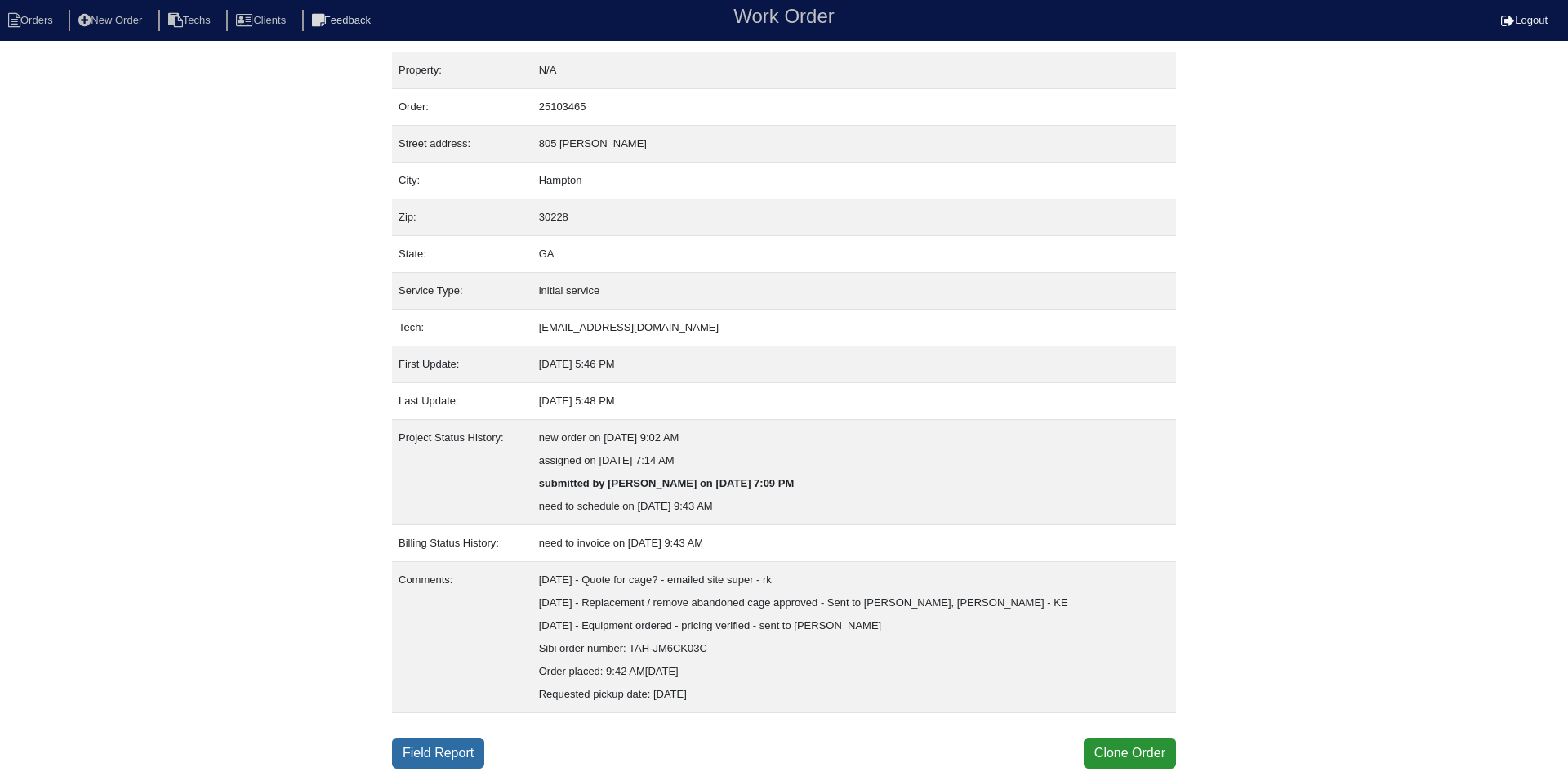
click at [437, 755] on link "Field Report" at bounding box center [438, 753] width 92 height 31
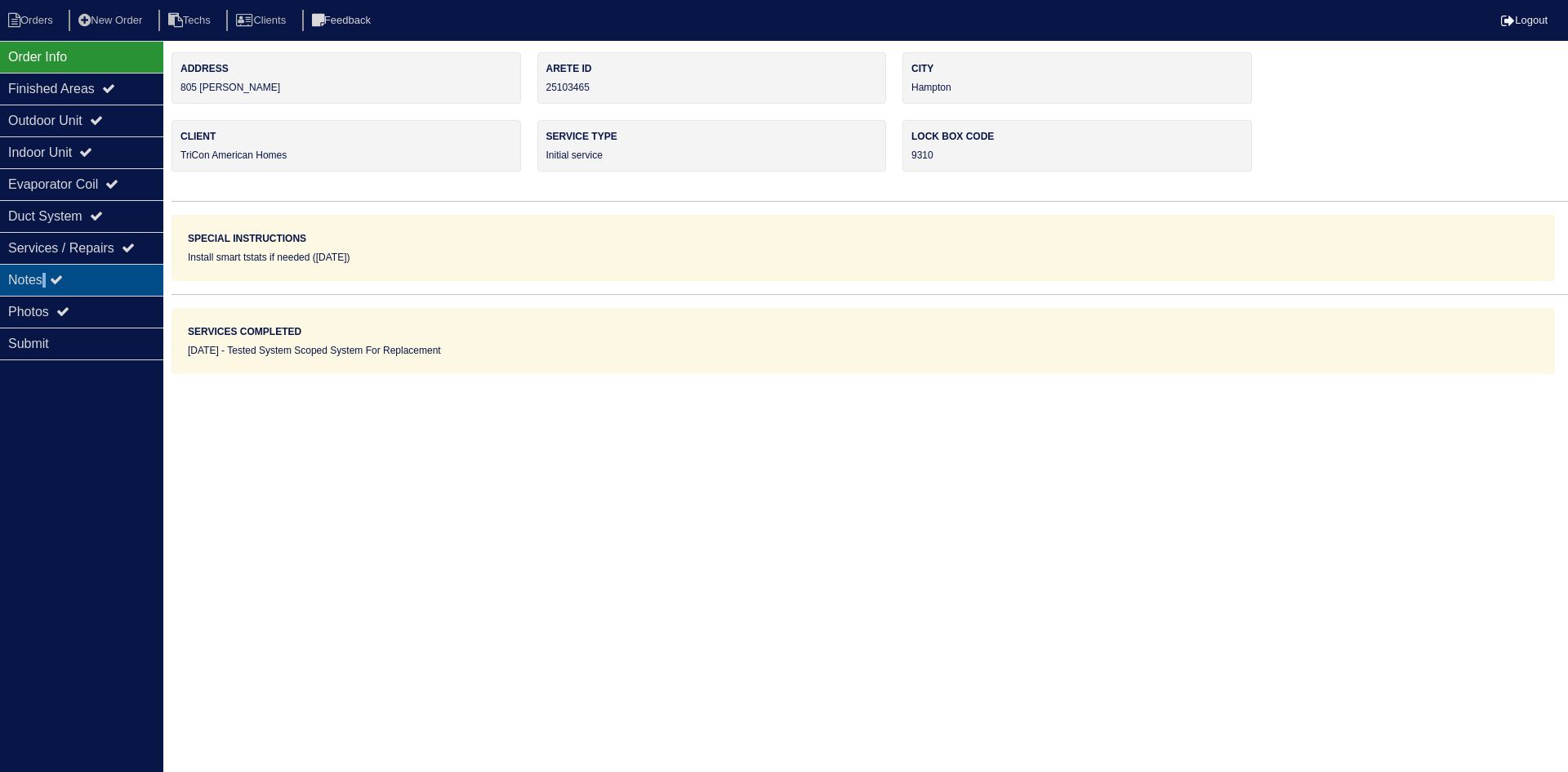
click at [43, 279] on div "Notes" at bounding box center [82, 279] width 164 height 32
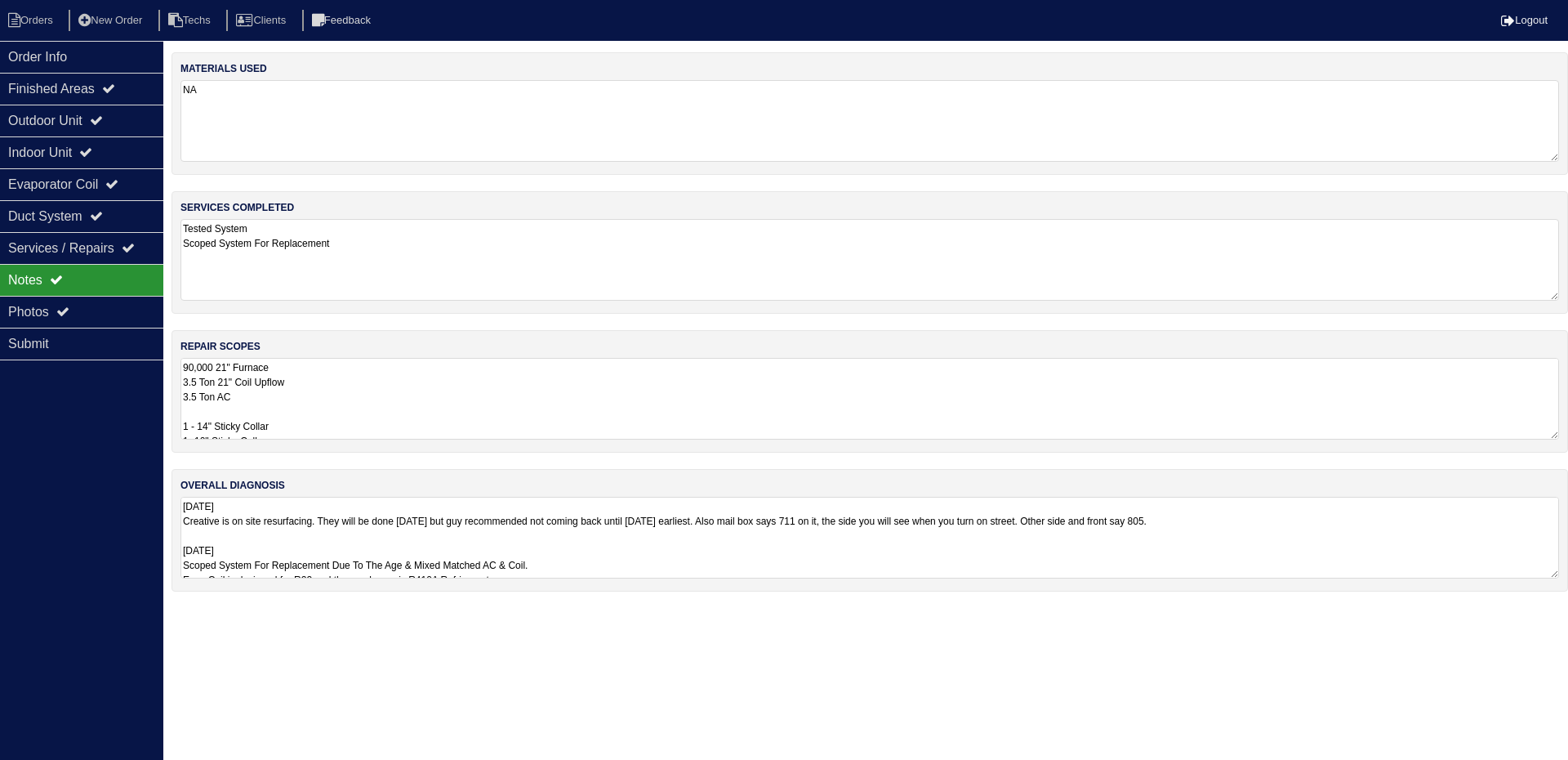
click at [436, 378] on textarea "90,000 21" Furnace 3.5 Ton 21" Coil Upflow 3.5 Ton AC 1 - 14" Sticky Collar 1- …" at bounding box center [870, 399] width 1378 height 82
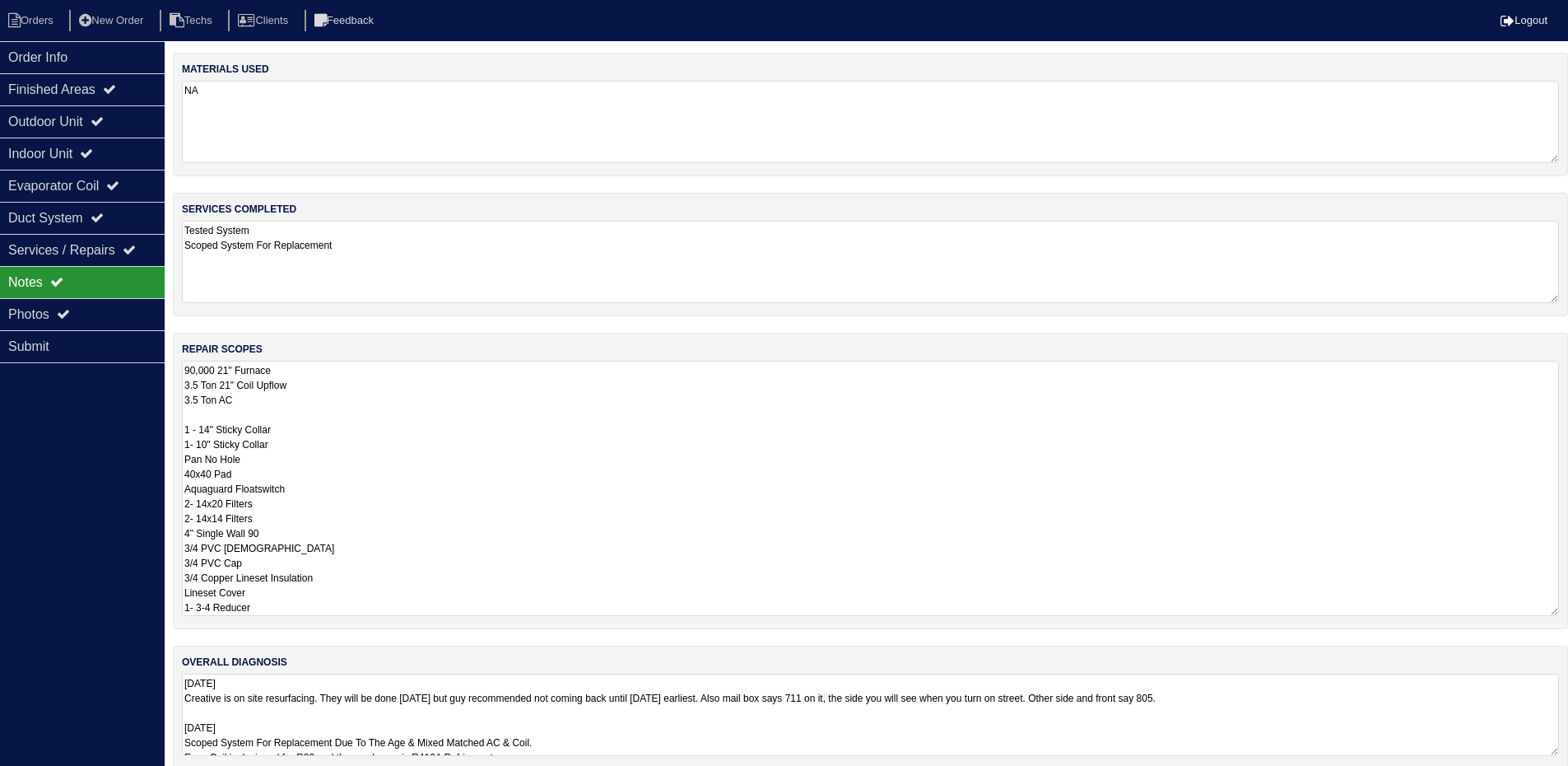
click at [389, 365] on textarea "90,000 21" Furnace 3.5 Ton 21" Coil Upflow 3.5 Ton AC 1 - 14" Sticky Collar 1- …" at bounding box center [871, 488] width 1377 height 255
type textarea "*** Remove old cage from property 90,000 21" Furnace 3.5 Ton 21" Coil Upflow 3.…"
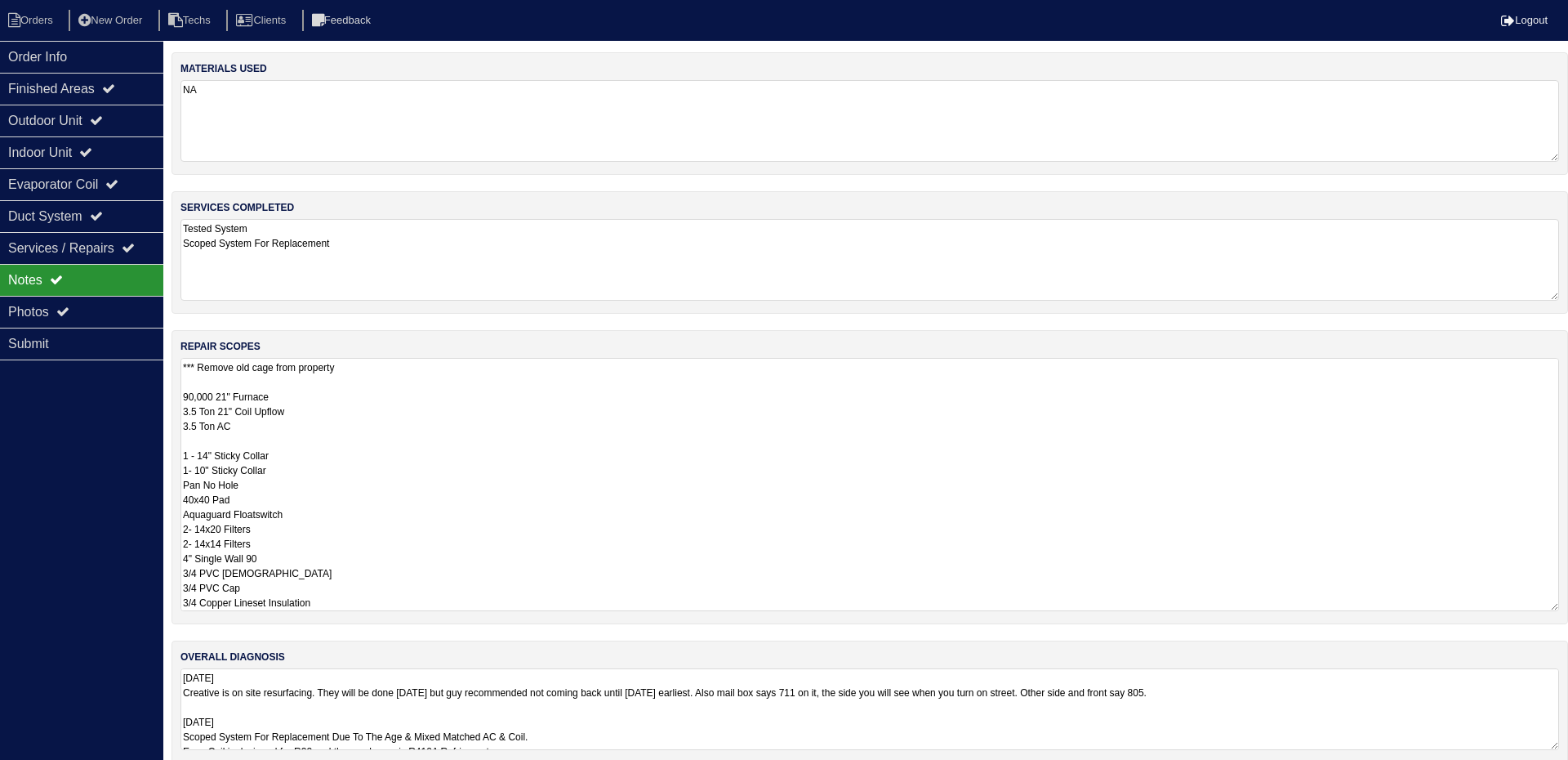
click at [66, 467] on div "Order Info Finished Areas Outdoor Unit Indoor Unit Evaporator Coil Duct System …" at bounding box center [82, 421] width 164 height 760
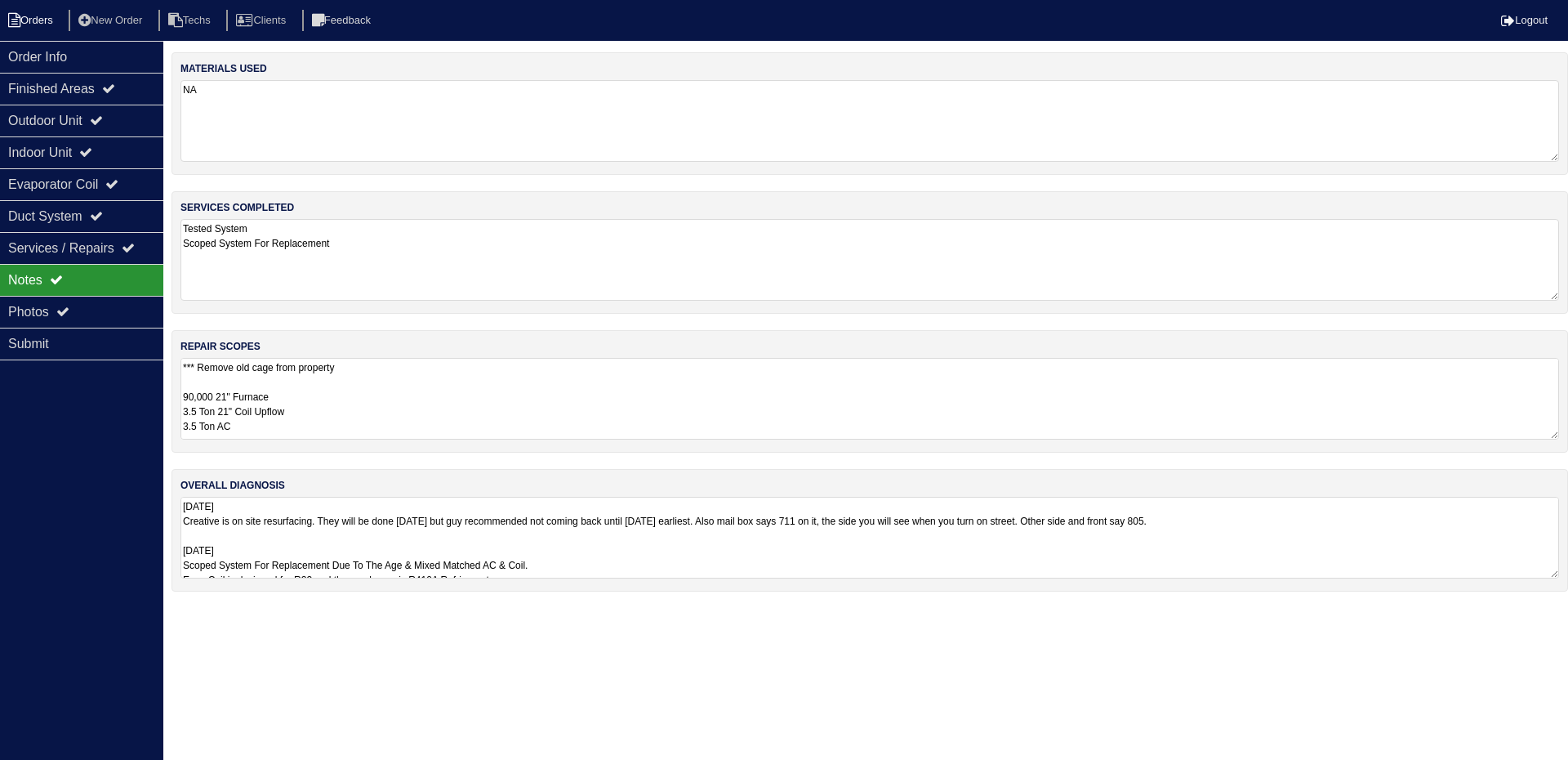
click at [29, 13] on li "Orders" at bounding box center [33, 21] width 66 height 22
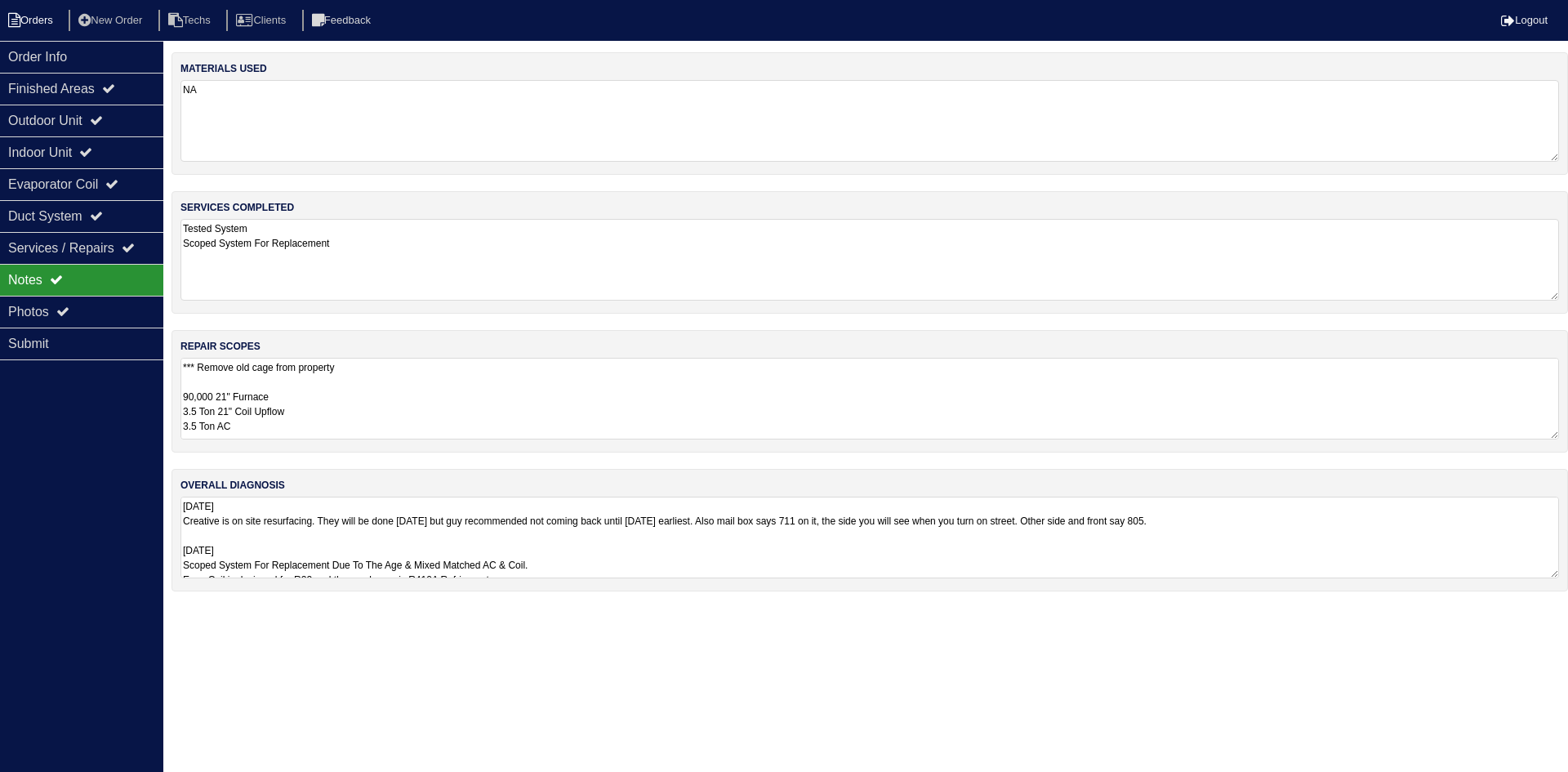
select select "15"
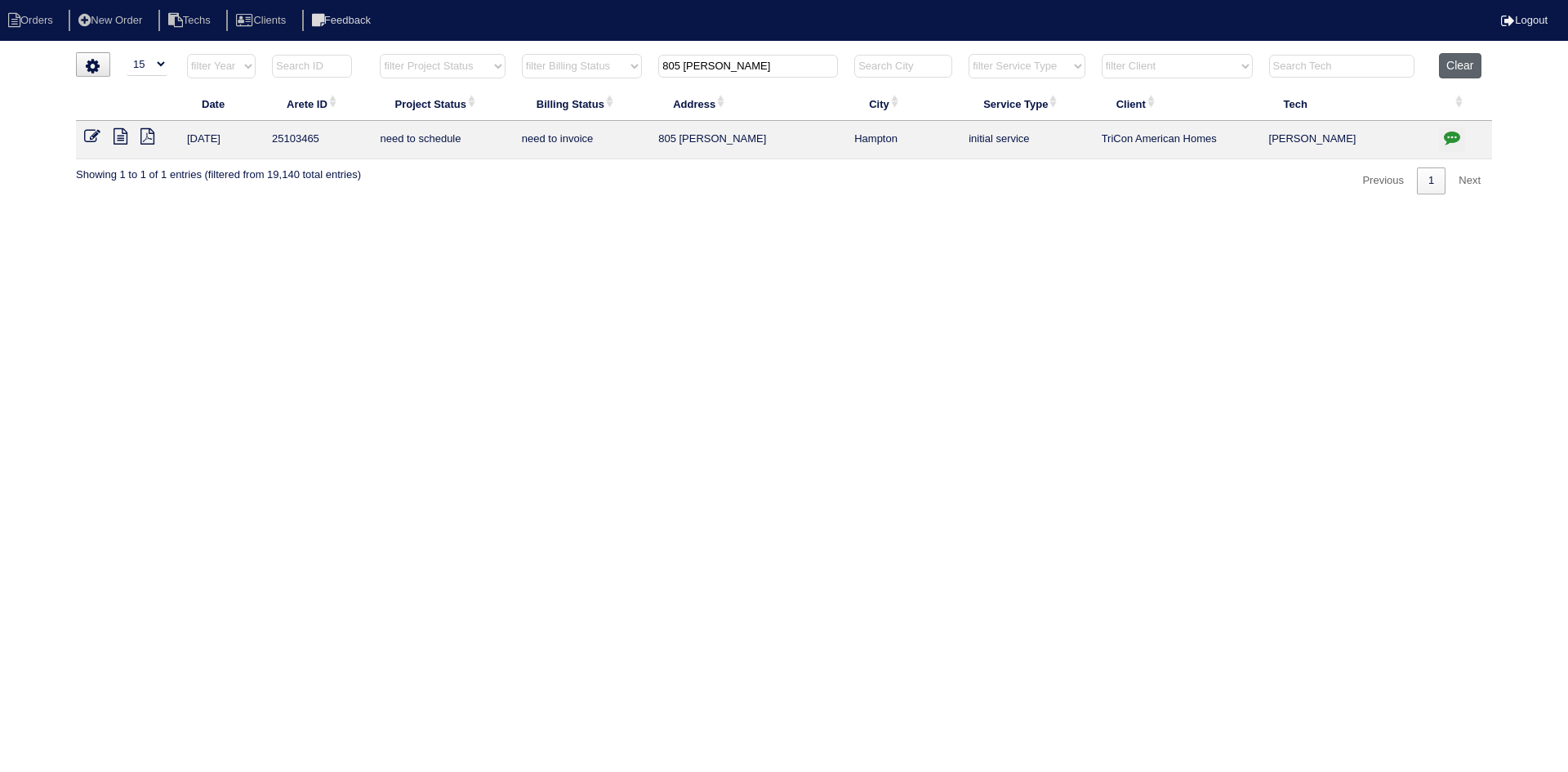
click at [1459, 64] on button "Clear" at bounding box center [1459, 66] width 42 height 26
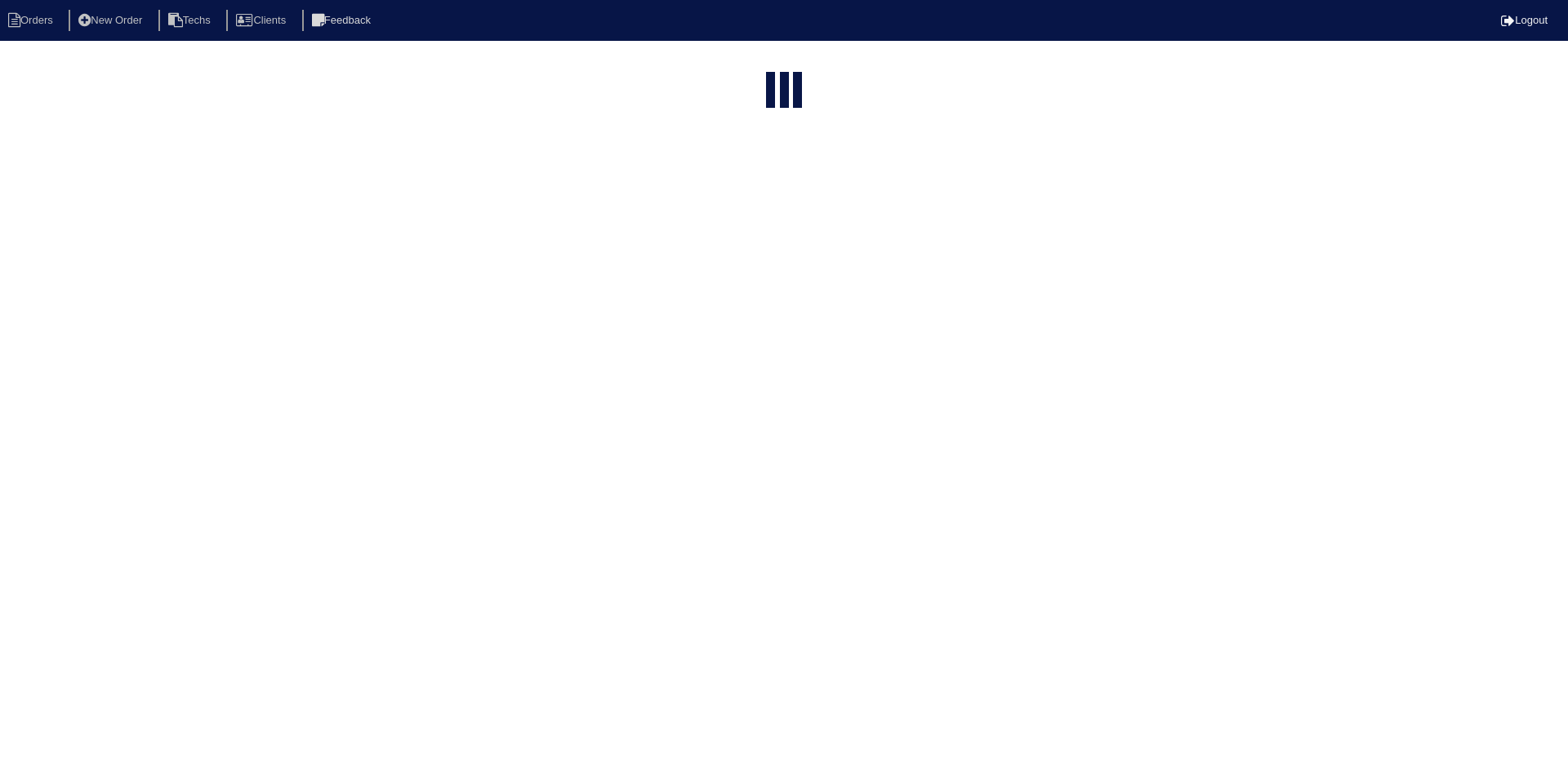
select select "15"
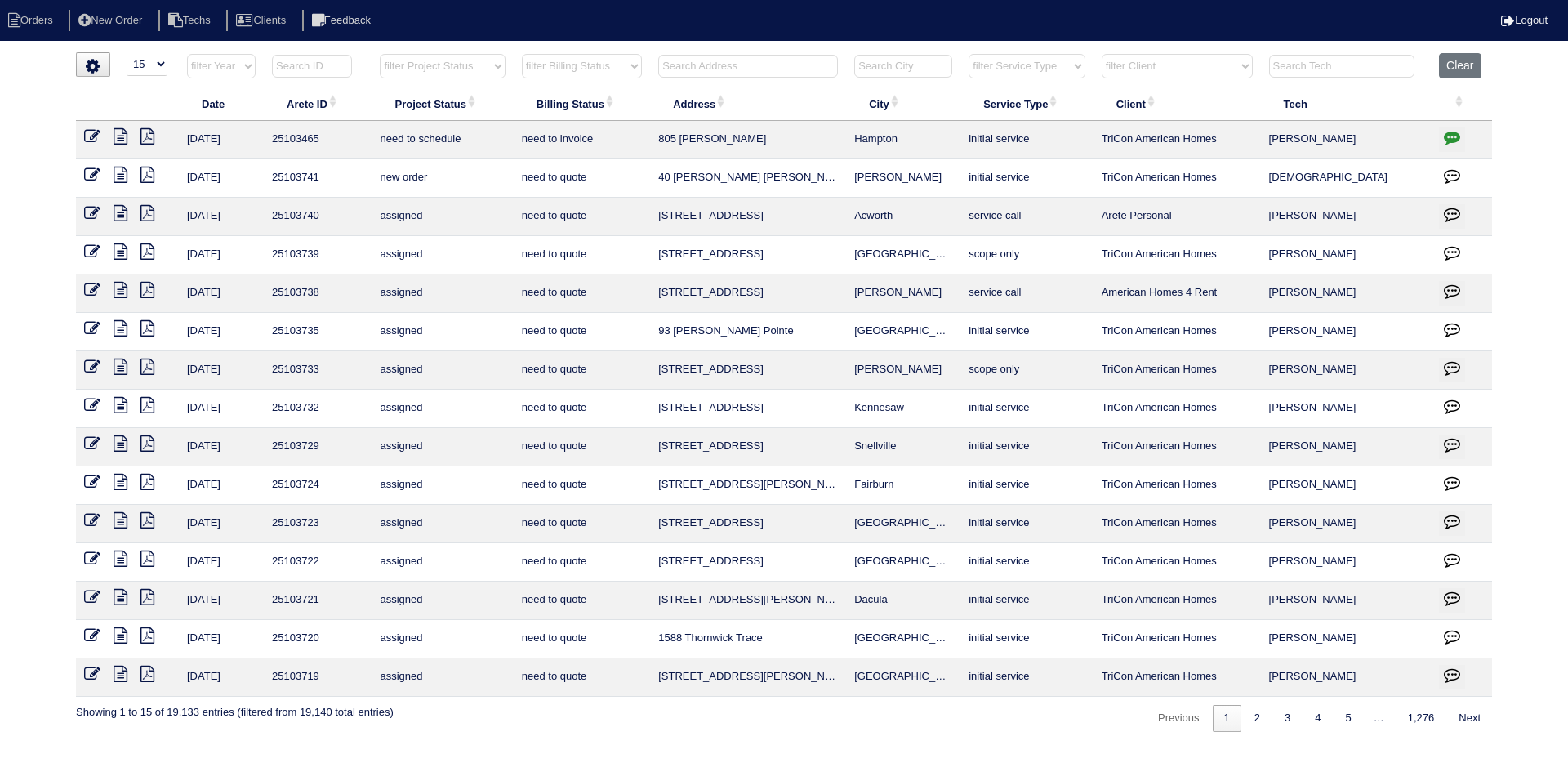
click at [482, 70] on select "filter Project Status -- Any Project Status -- new order assigned in progress f…" at bounding box center [442, 66] width 125 height 25
click at [380, 54] on select "filter Project Status -- Any Project Status -- new order assigned in progress f…" at bounding box center [442, 66] width 125 height 25
select select "field complete"
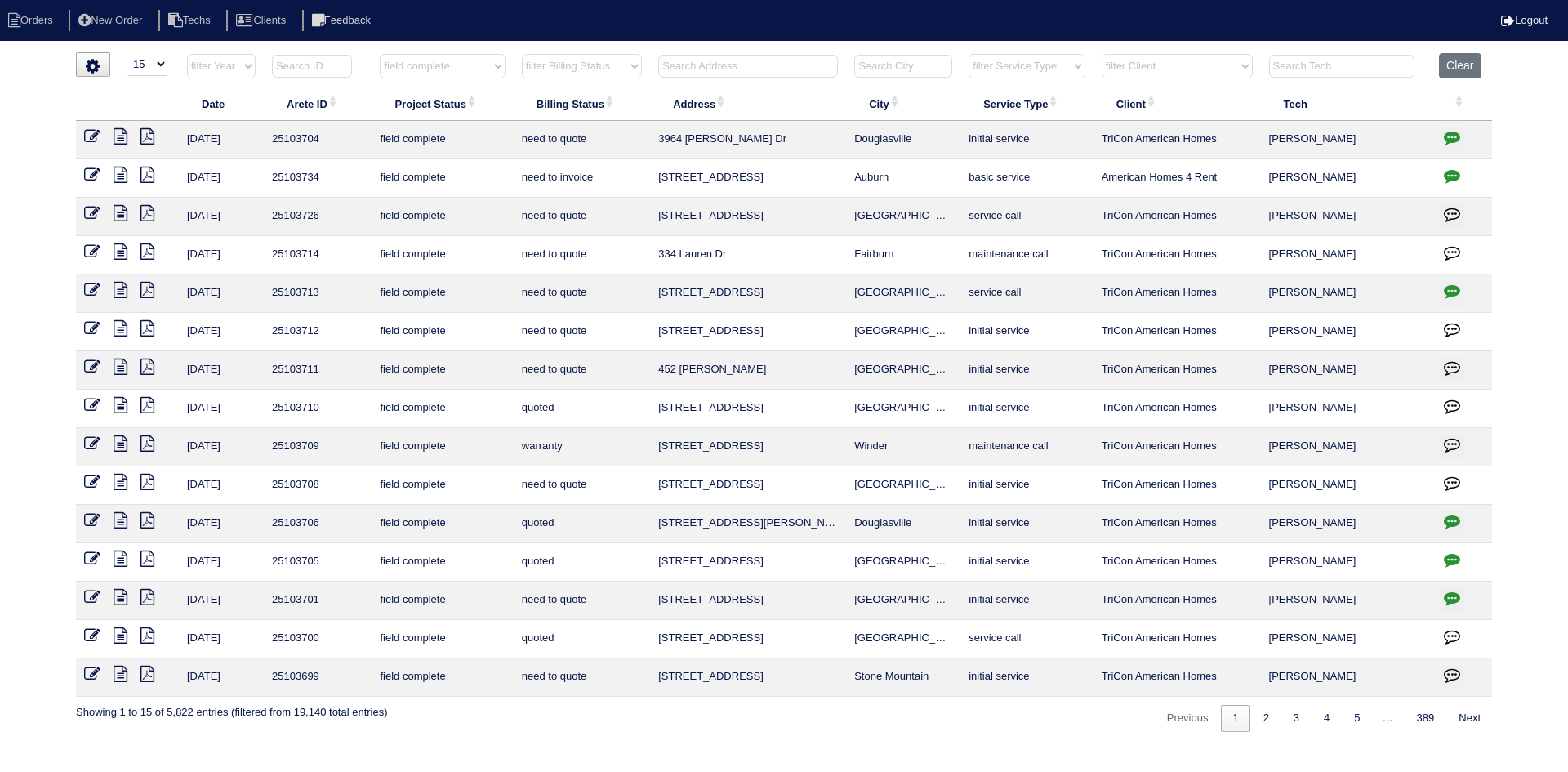
click at [576, 66] on select "filter Billing Status -- Any Billing Status -- need to quote quoted need to inv…" at bounding box center [582, 66] width 120 height 25
select select "need to quote"
click at [522, 54] on select "filter Billing Status -- Any Billing Status -- need to quote quoted need to inv…" at bounding box center [582, 66] width 120 height 25
select select "field complete"
select select "need to quote"
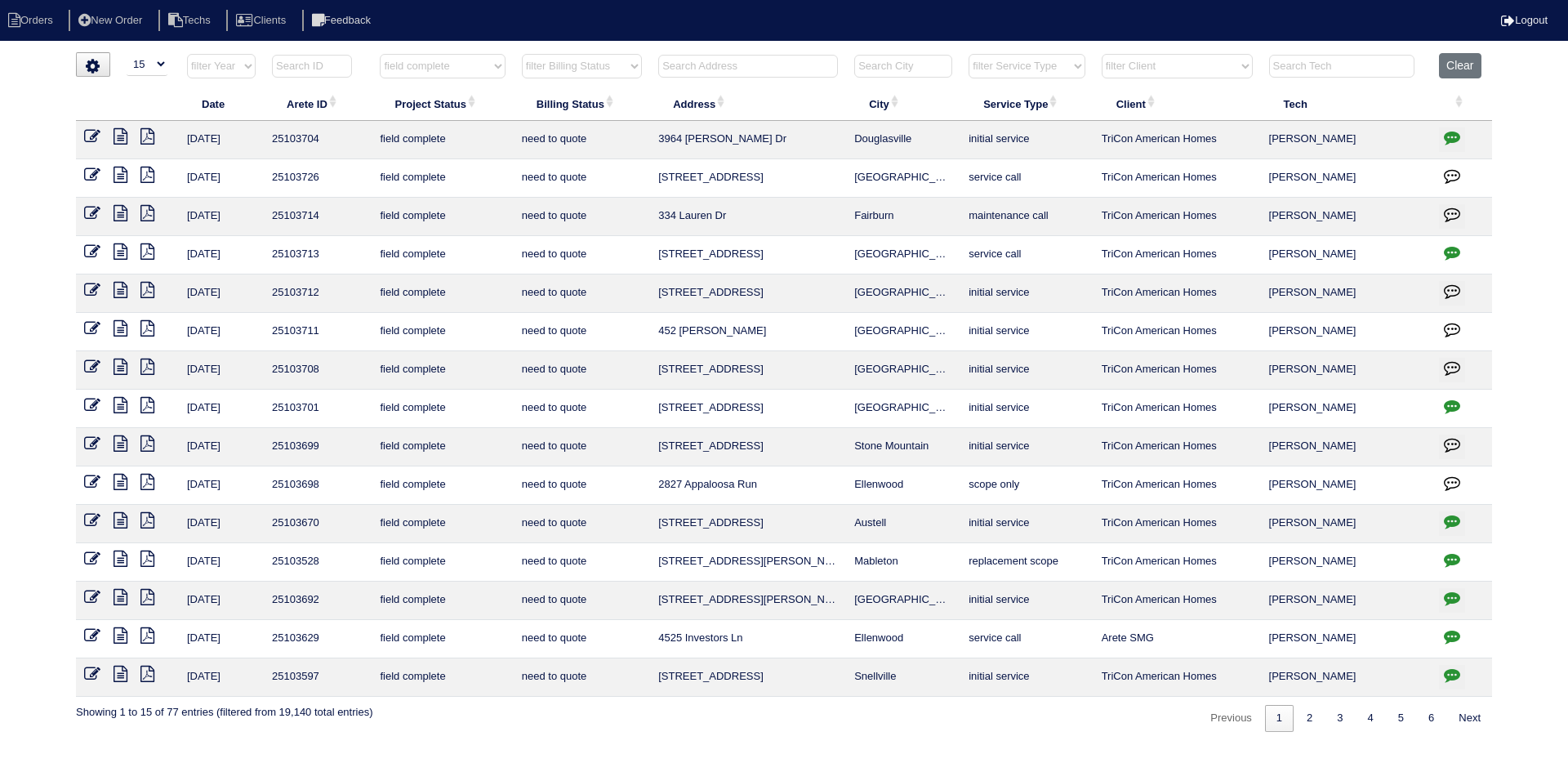
click at [1450, 409] on icon "button" at bounding box center [1451, 406] width 16 height 16
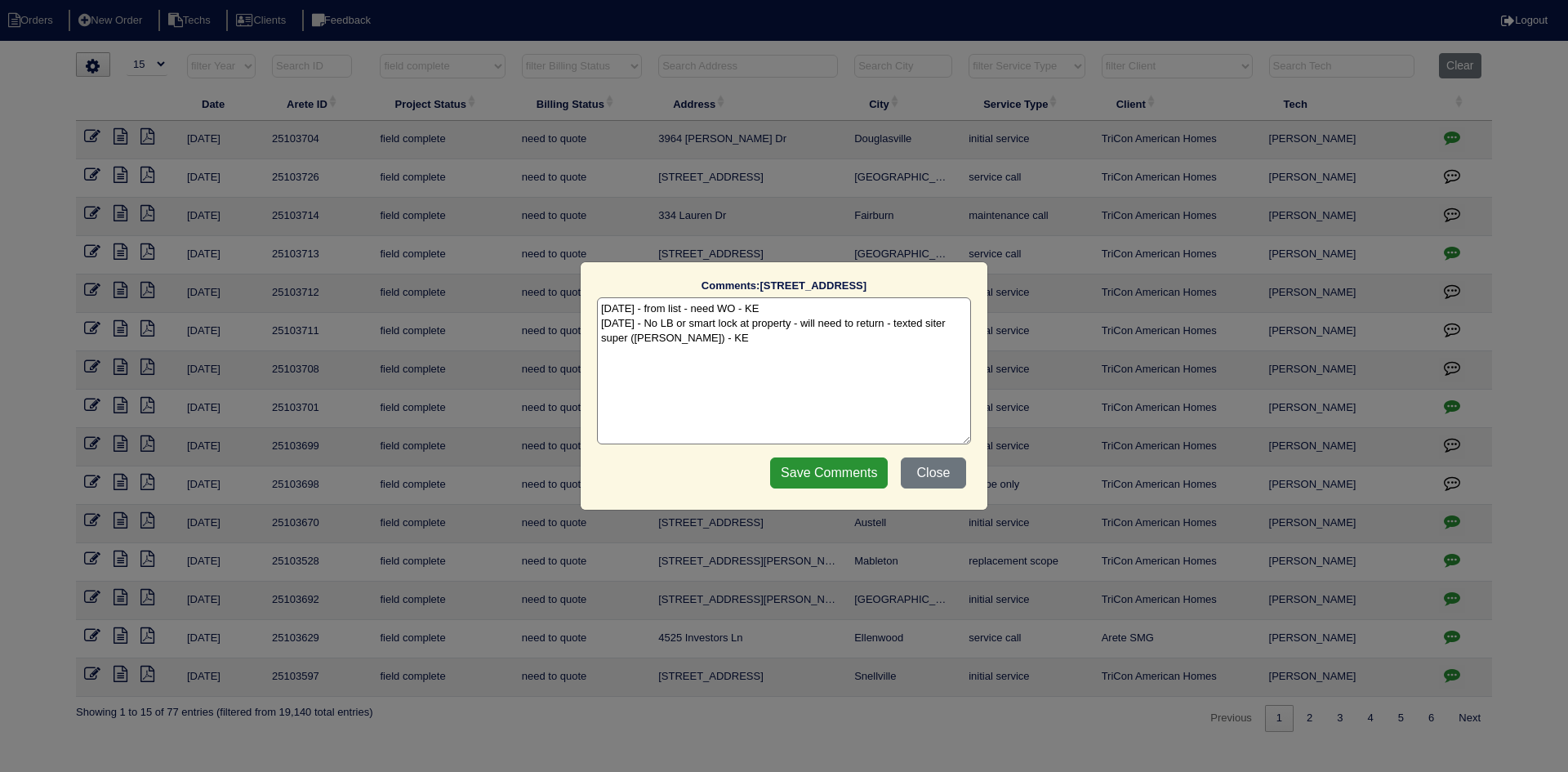
drag, startPoint x: 937, startPoint y: 468, endPoint x: 929, endPoint y: 498, distance: 31.0
click at [937, 467] on button "Close" at bounding box center [933, 473] width 66 height 31
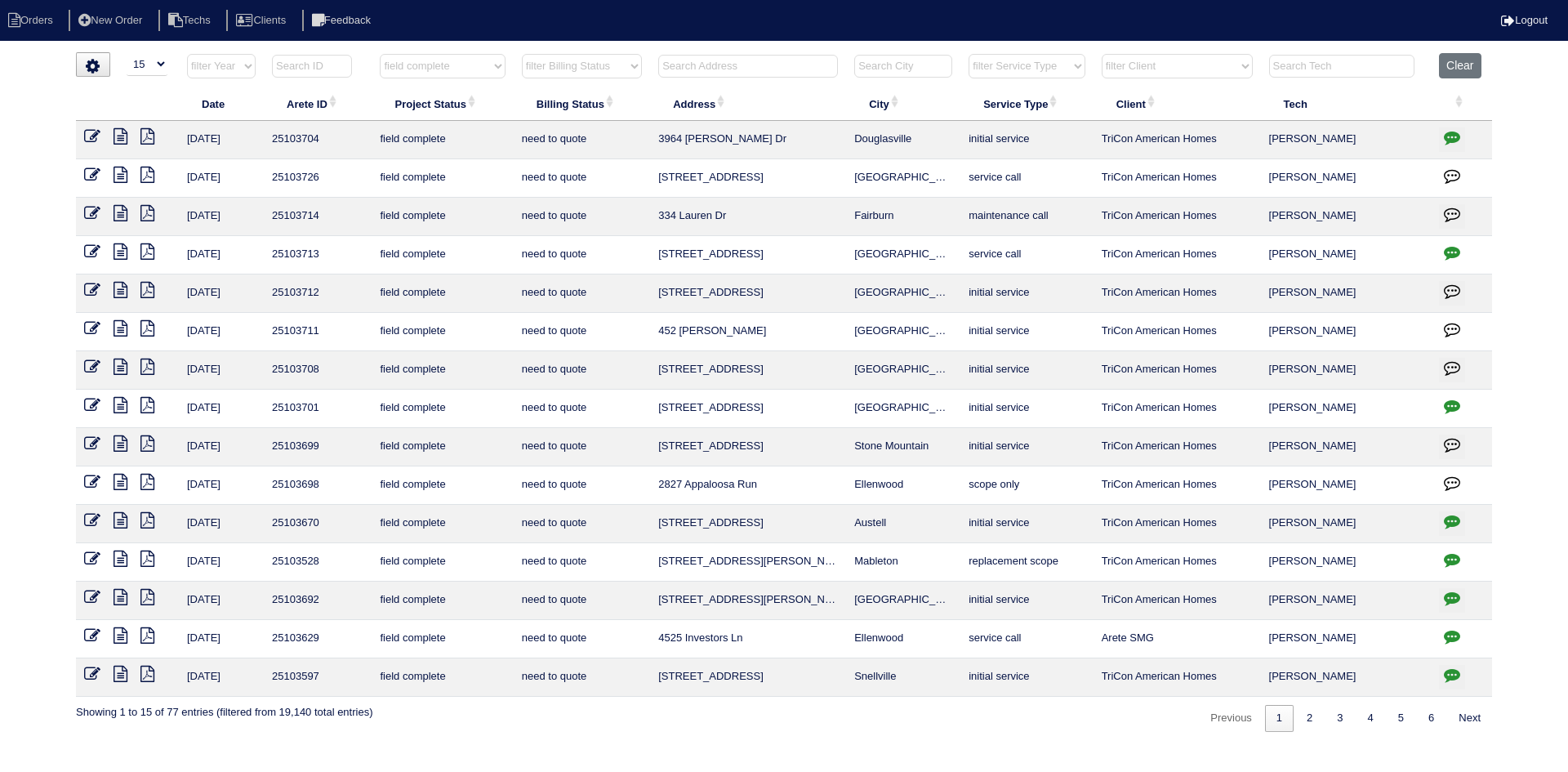
click at [1455, 249] on icon "button" at bounding box center [1451, 252] width 16 height 16
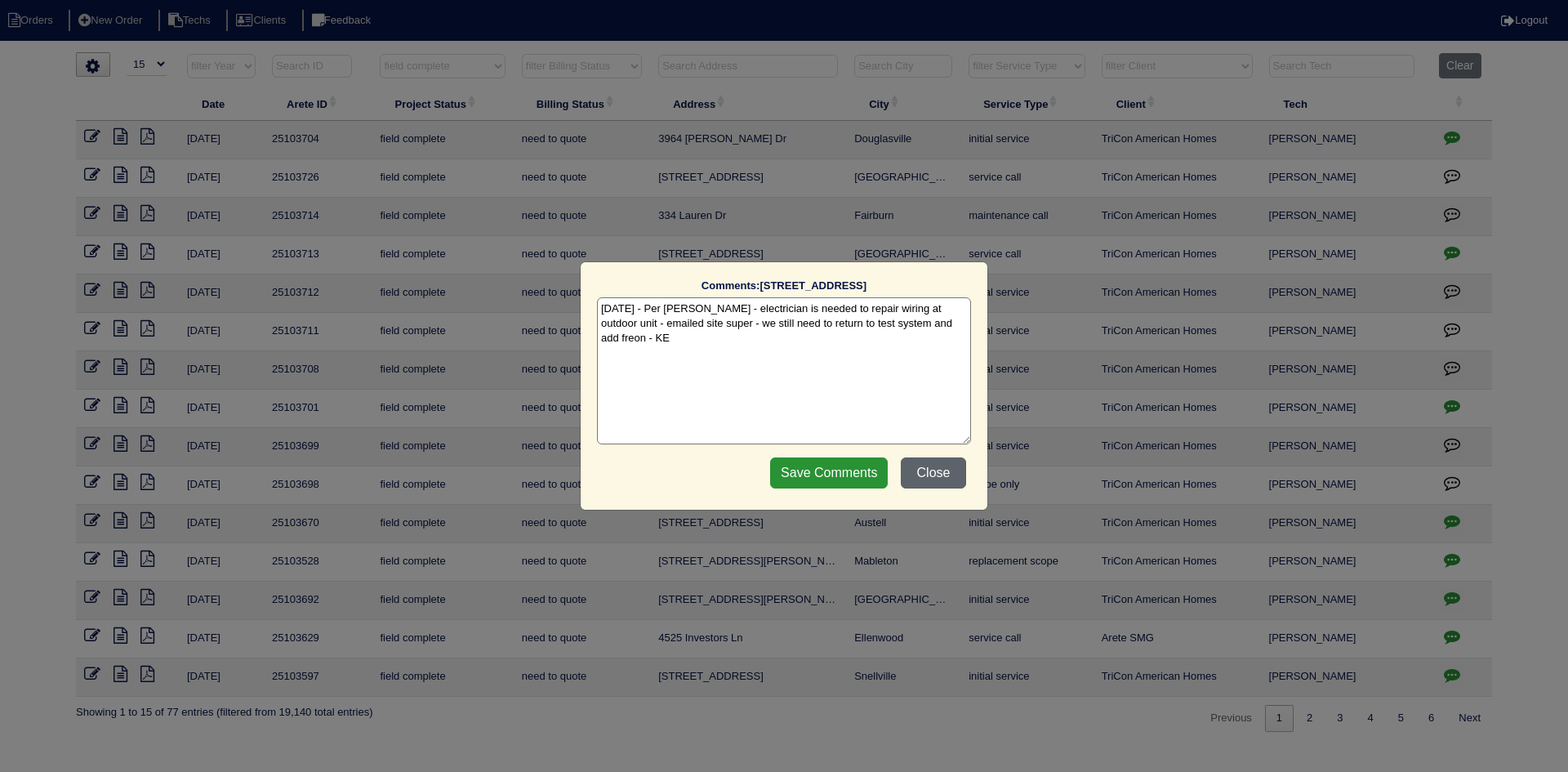
click at [933, 473] on button "Close" at bounding box center [933, 473] width 66 height 31
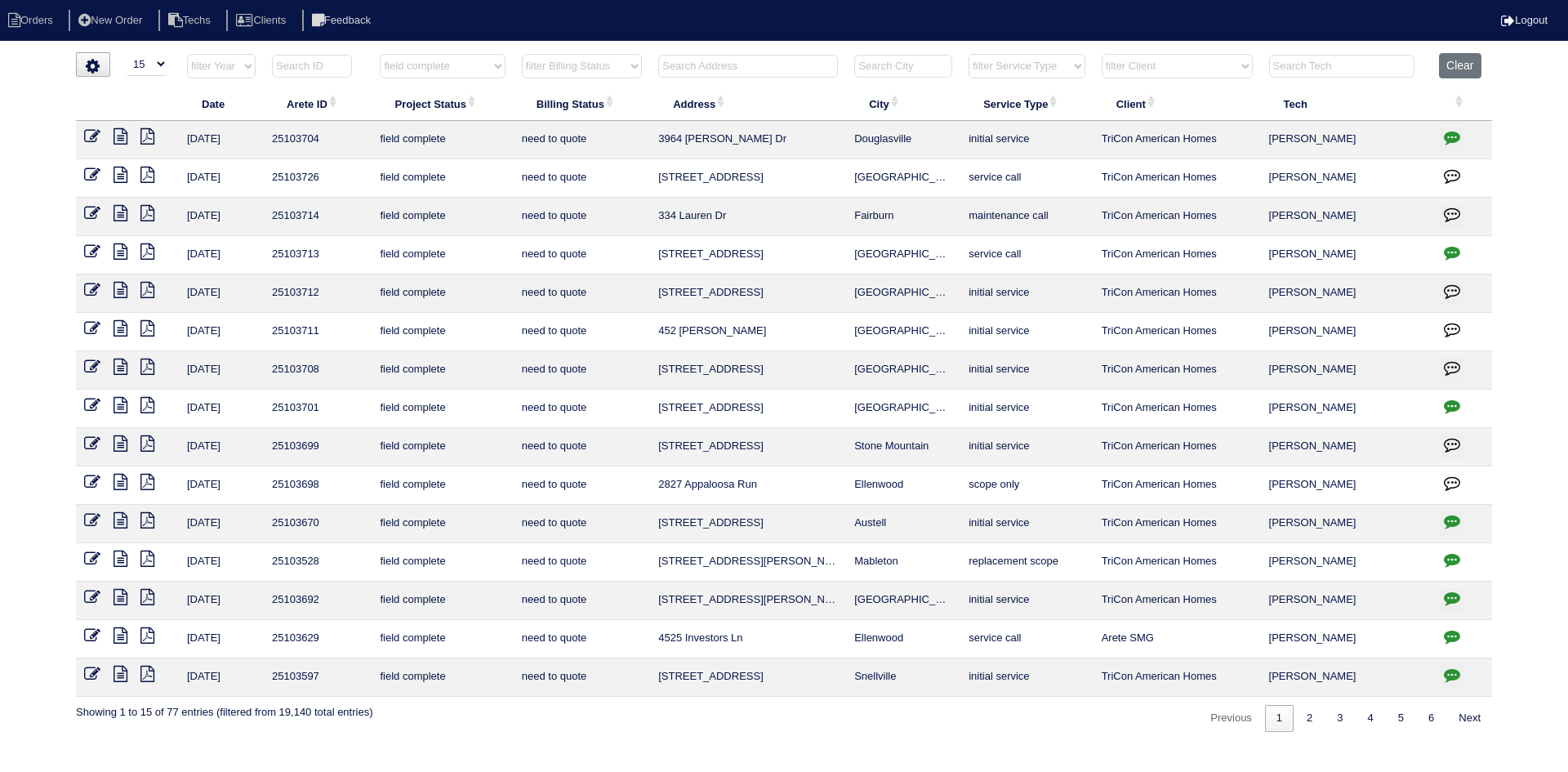
click at [1450, 558] on icon "button" at bounding box center [1451, 559] width 16 height 16
click at [125, 554] on icon at bounding box center [120, 558] width 14 height 16
type textarea "9/26/25 - no electricity - emailed site super - rk 10/8/25 - follow up email - …"
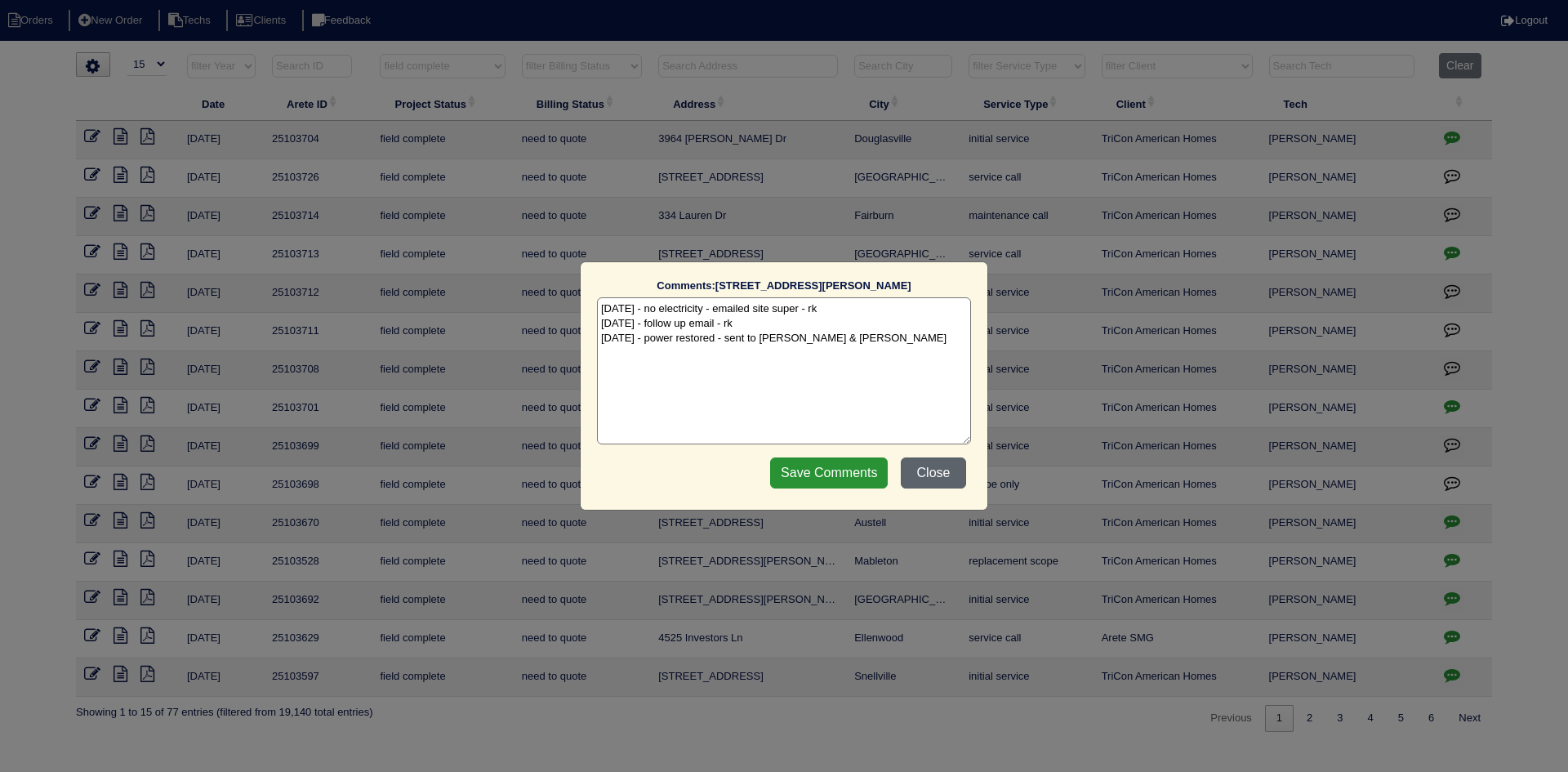
click at [929, 475] on button "Close" at bounding box center [933, 473] width 66 height 31
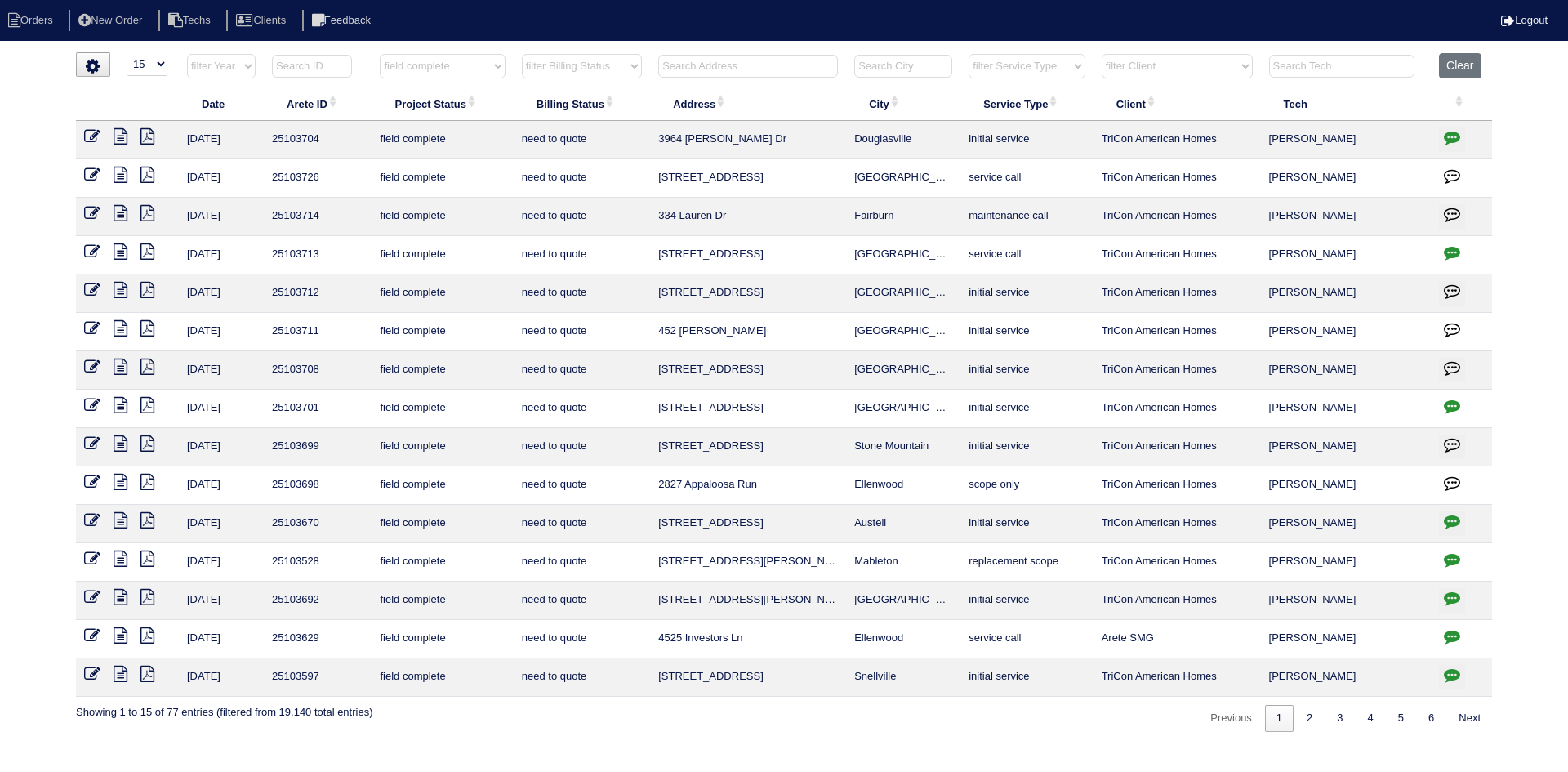
click at [149, 556] on icon at bounding box center [147, 558] width 14 height 16
click at [121, 554] on icon at bounding box center [120, 558] width 14 height 16
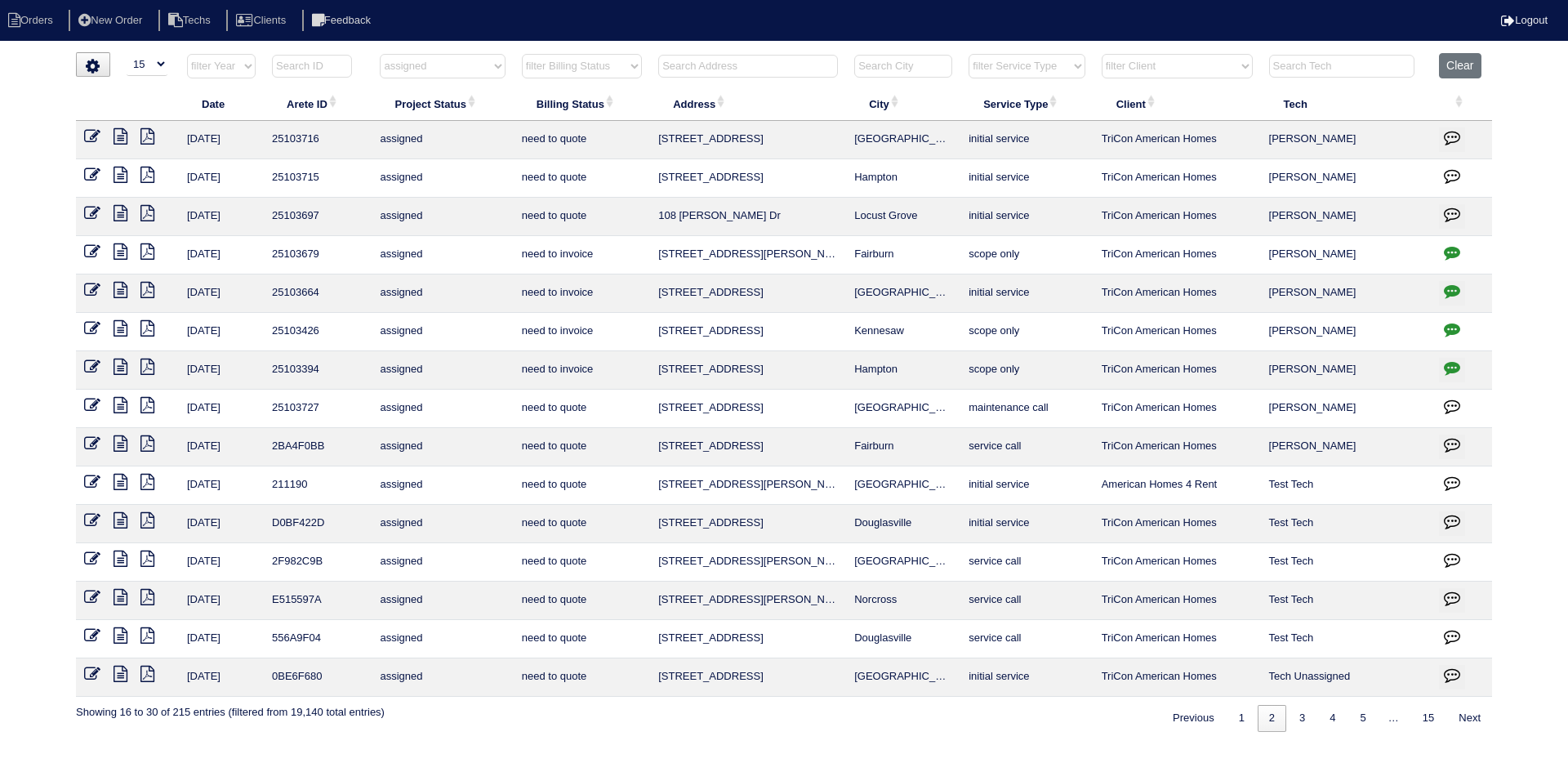
select select "15"
click at [1234, 723] on link "1" at bounding box center [1242, 718] width 29 height 27
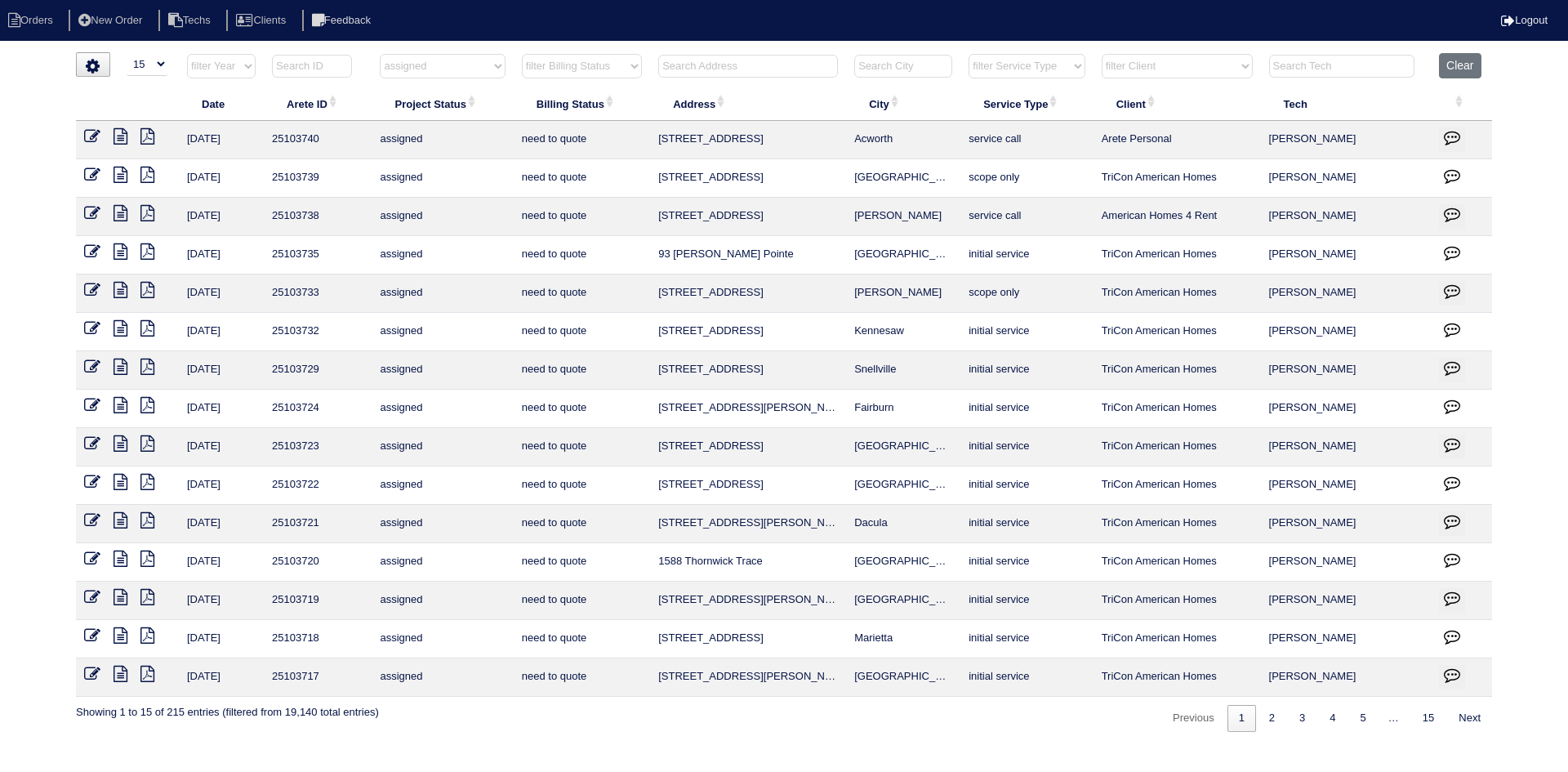
drag, startPoint x: 489, startPoint y: 61, endPoint x: 492, endPoint y: 76, distance: 15.3
click at [489, 61] on select "filter Project Status -- Any Project Status -- new order assigned in progress f…" at bounding box center [442, 66] width 125 height 25
click at [380, 54] on select "filter Project Status -- Any Project Status -- new order assigned in progress f…" at bounding box center [442, 66] width 125 height 25
select select "field complete"
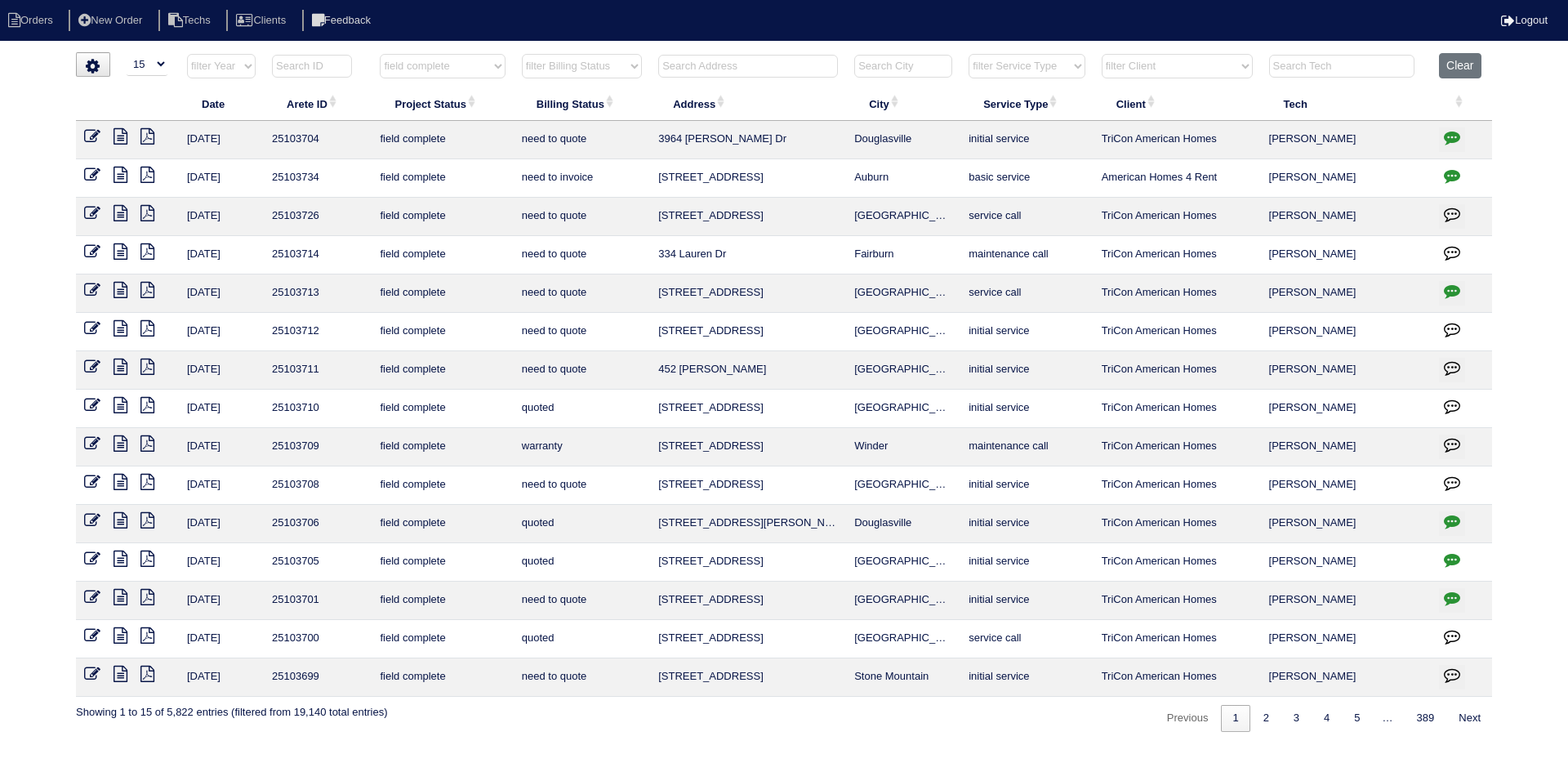
click at [628, 71] on select "filter Billing Status -- Any Billing Status -- need to quote quoted need to inv…" at bounding box center [582, 66] width 120 height 25
select select "need to quote"
click at [522, 54] on select "filter Billing Status -- Any Billing Status -- need to quote quoted need to inv…" at bounding box center [582, 66] width 120 height 25
select select "field complete"
select select "need to quote"
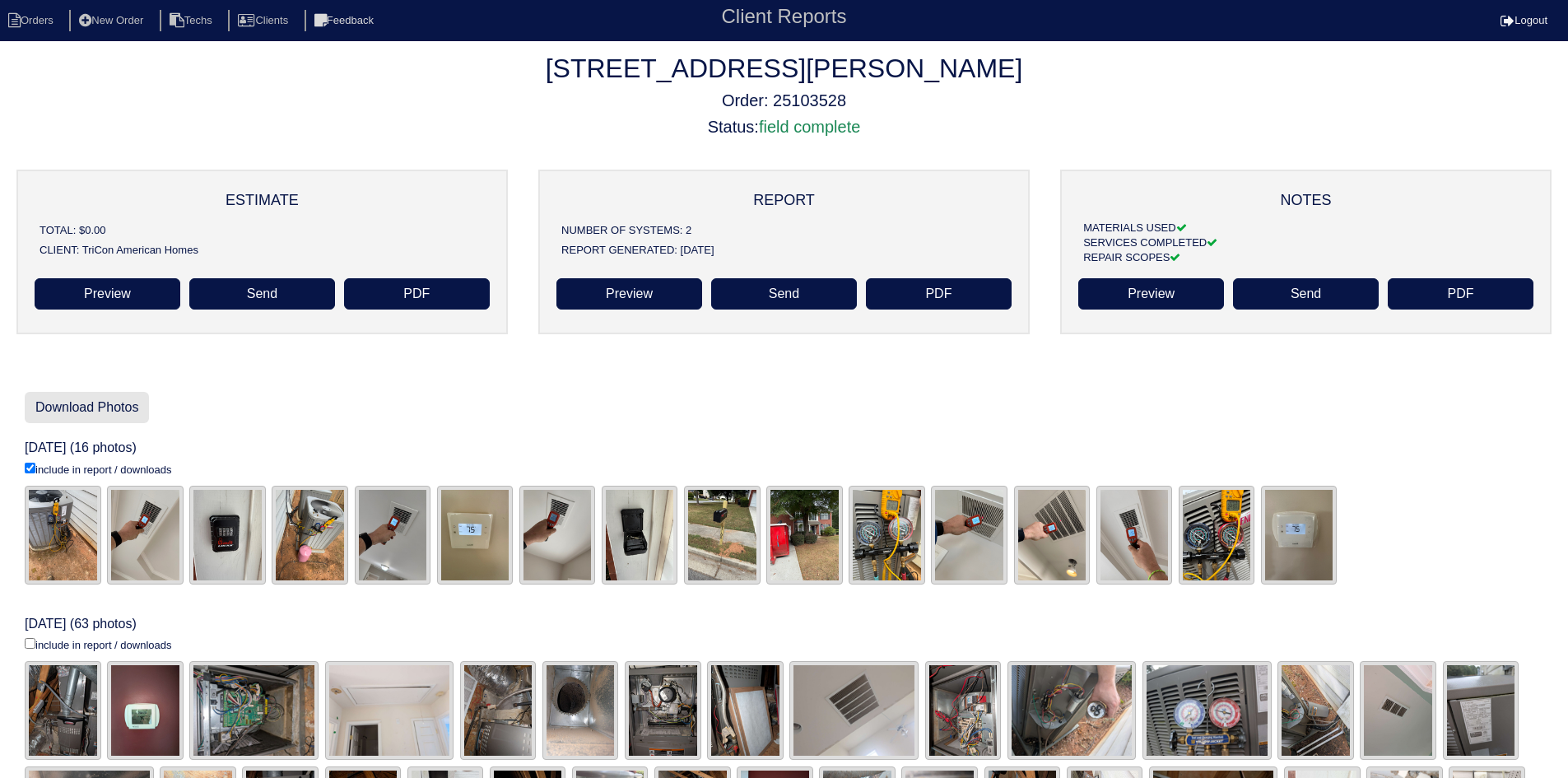
click at [99, 408] on link "Download Photos" at bounding box center [87, 407] width 125 height 31
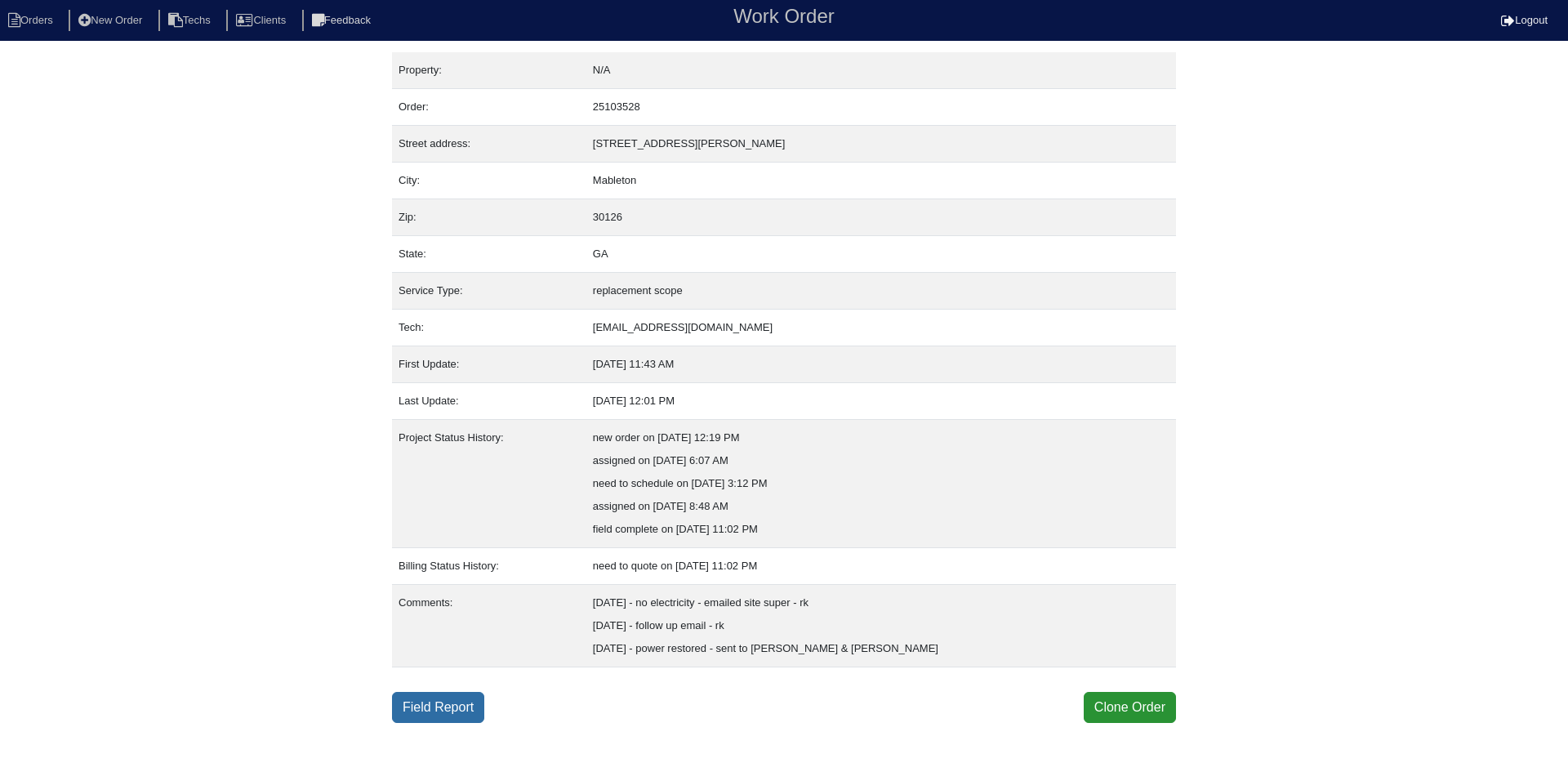
click at [422, 708] on link "Field Report" at bounding box center [438, 707] width 92 height 31
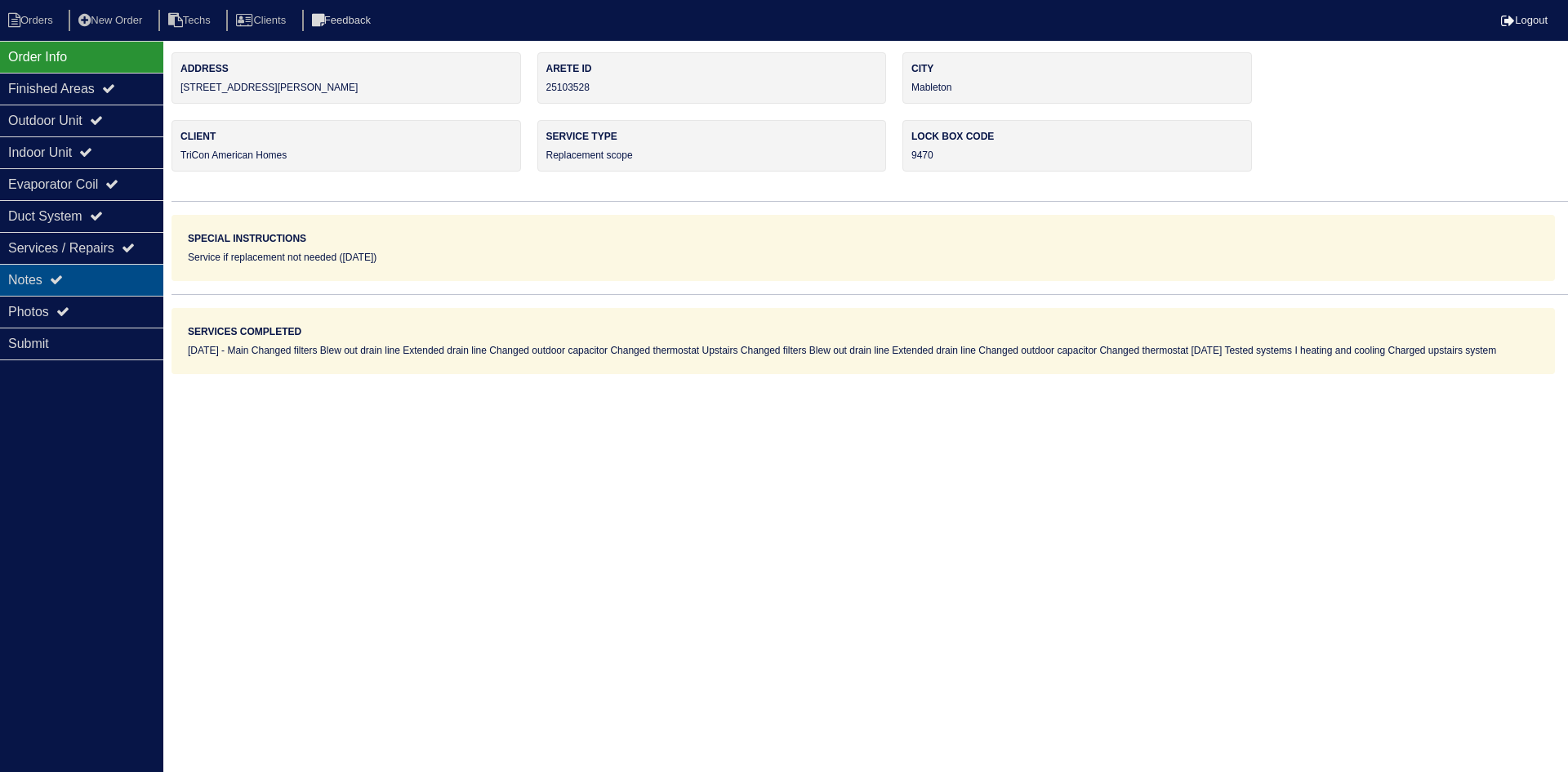
click at [82, 270] on div "Notes" at bounding box center [82, 279] width 164 height 32
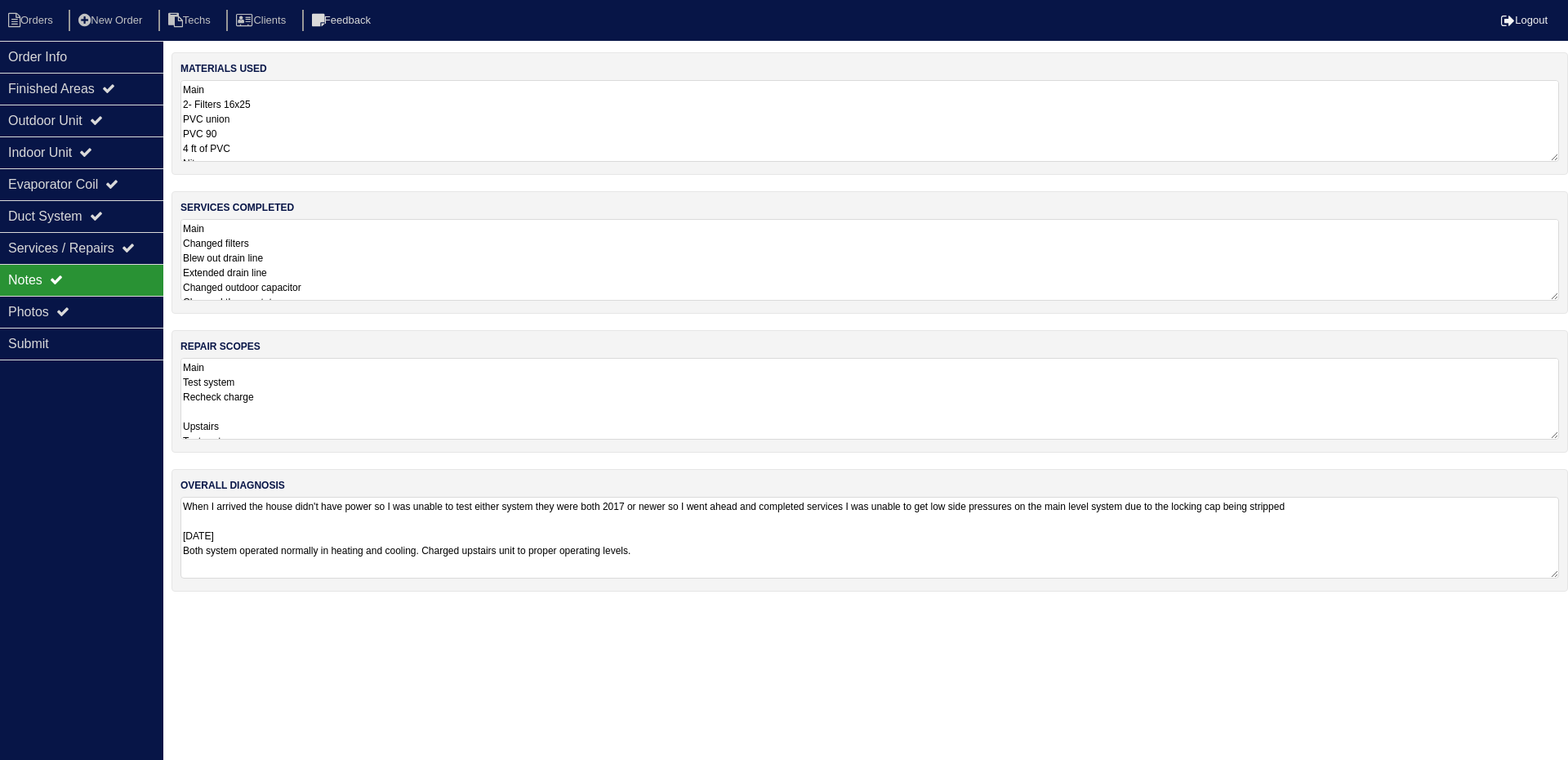
click at [444, 238] on textarea "Main Changed filters Blew out drain line Extended drain line Changed outdoor ca…" at bounding box center [870, 260] width 1378 height 82
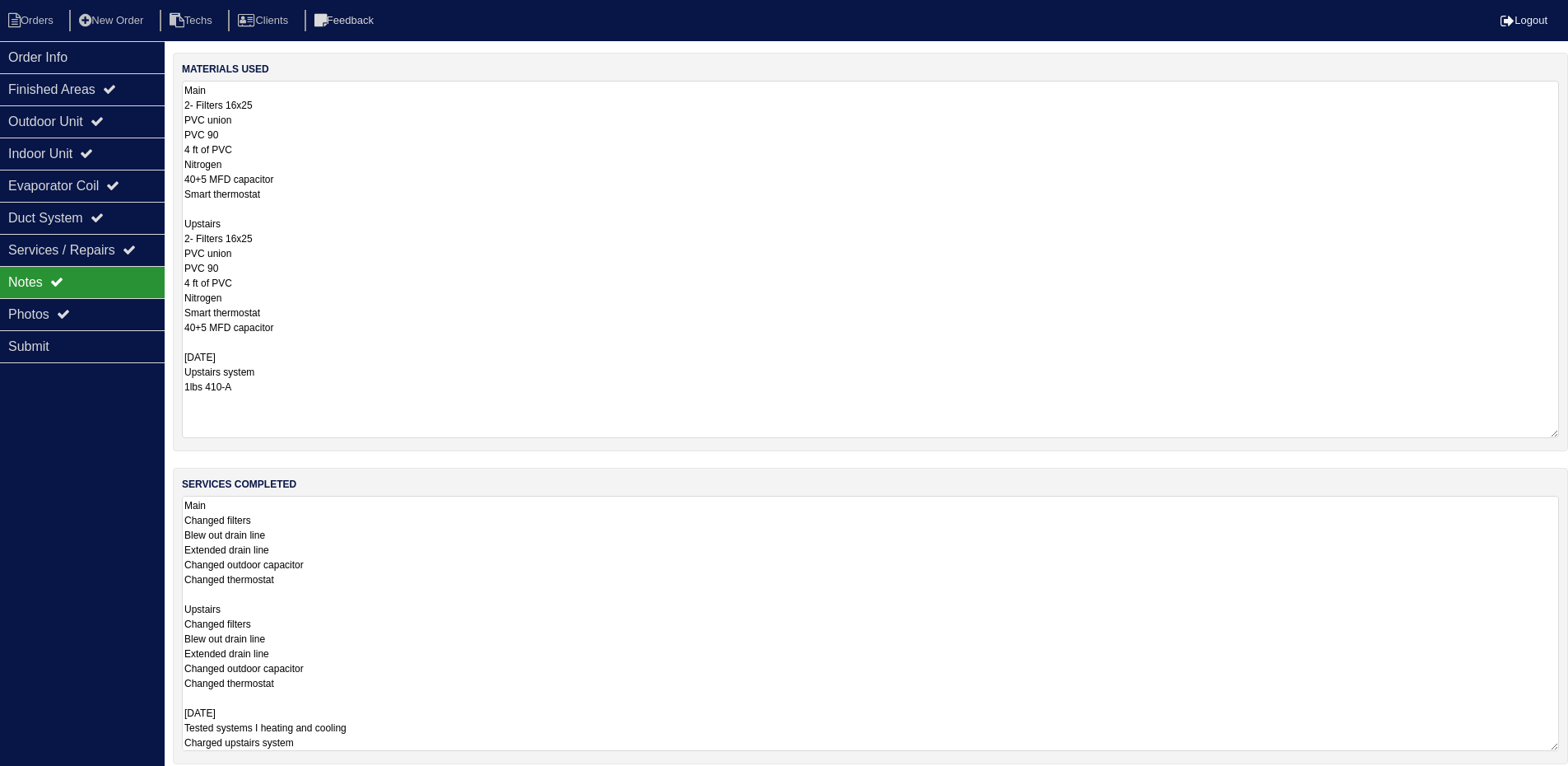
drag, startPoint x: 1554, startPoint y: 159, endPoint x: 1565, endPoint y: 433, distance: 274.2
click at [1565, 433] on div "materials used Main 2- Filters 16x25 PVC union PVC 90 4 ft of PVC Nitrogen 40+5…" at bounding box center [870, 252] width 1395 height 398
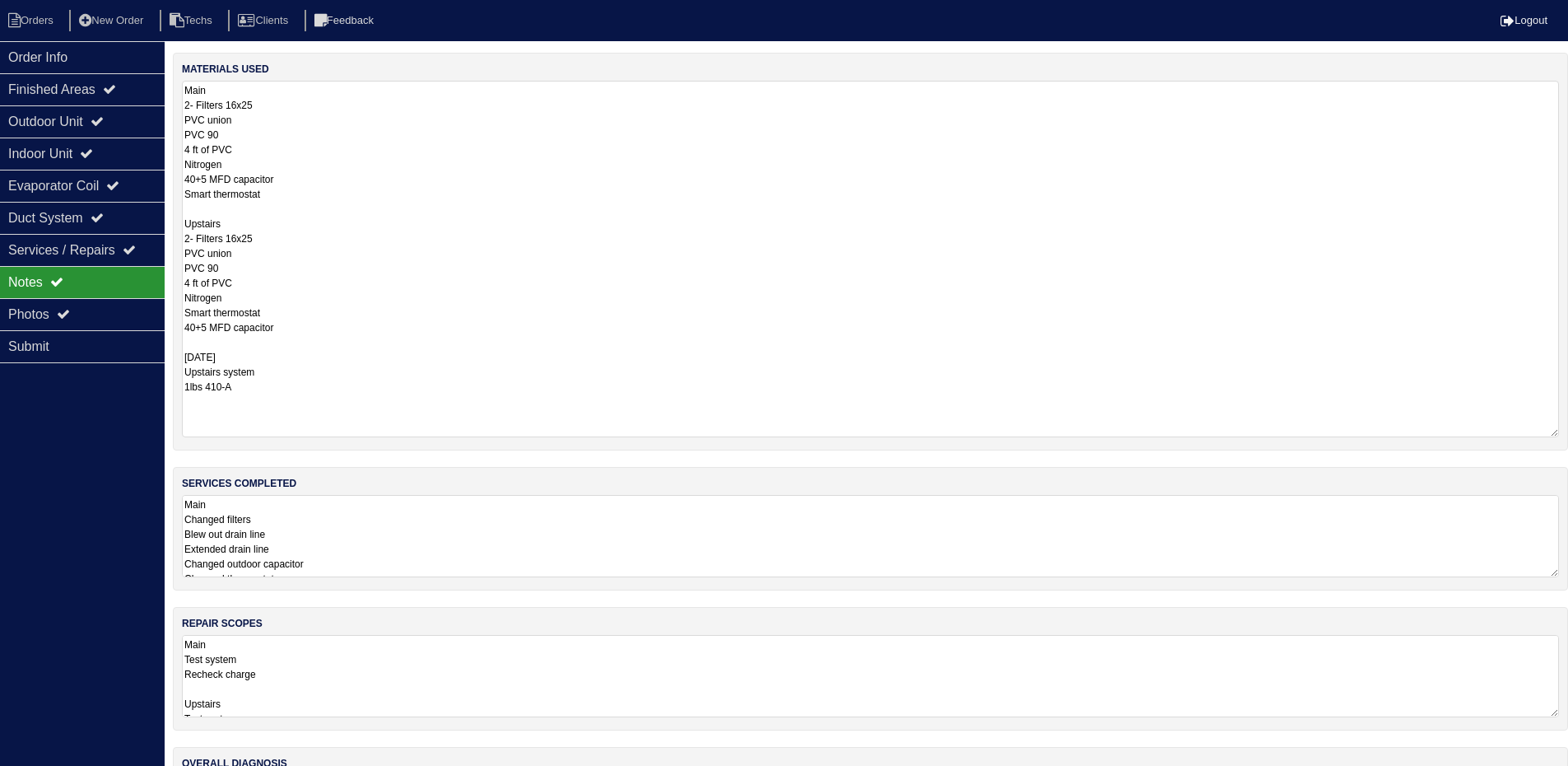
click at [564, 550] on textarea "Main Changed filters Blew out drain line Extended drain line Changed outdoor ca…" at bounding box center [871, 536] width 1377 height 82
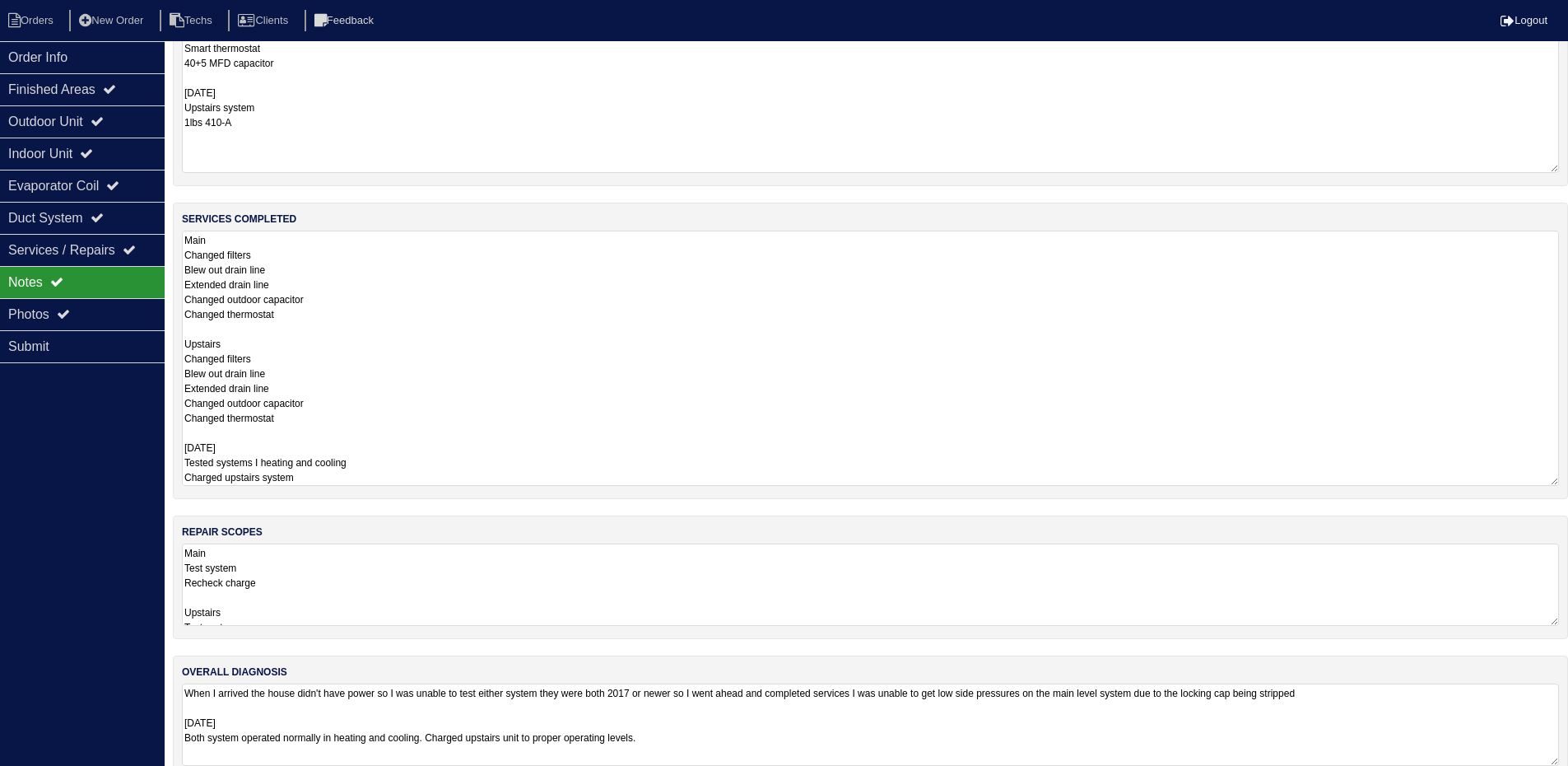
scroll to position [294, 0]
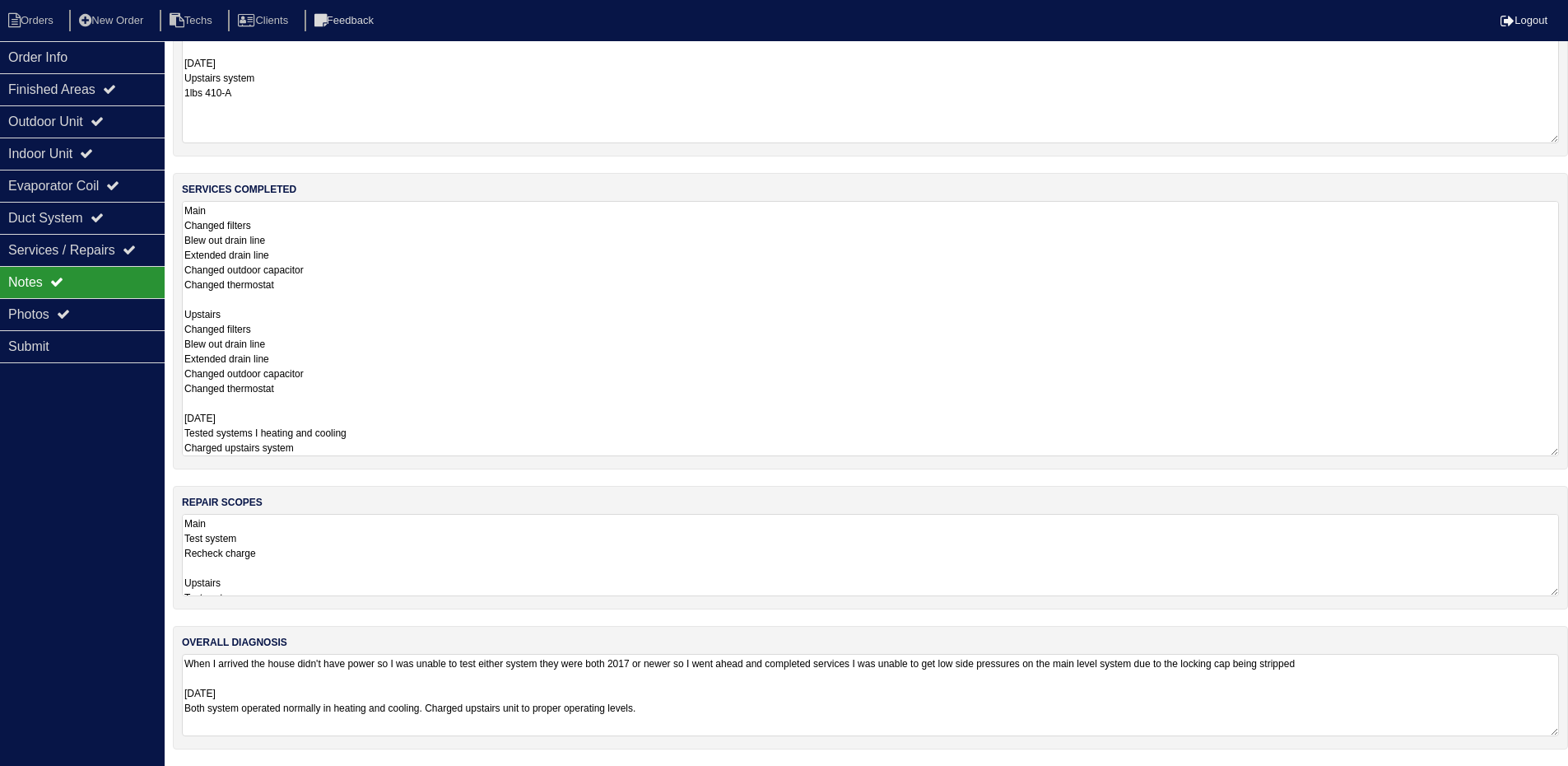
click at [427, 553] on textarea "Main Test system Recheck charge Upstairs Test system Recheck charge ( Possibly …" at bounding box center [871, 555] width 1377 height 82
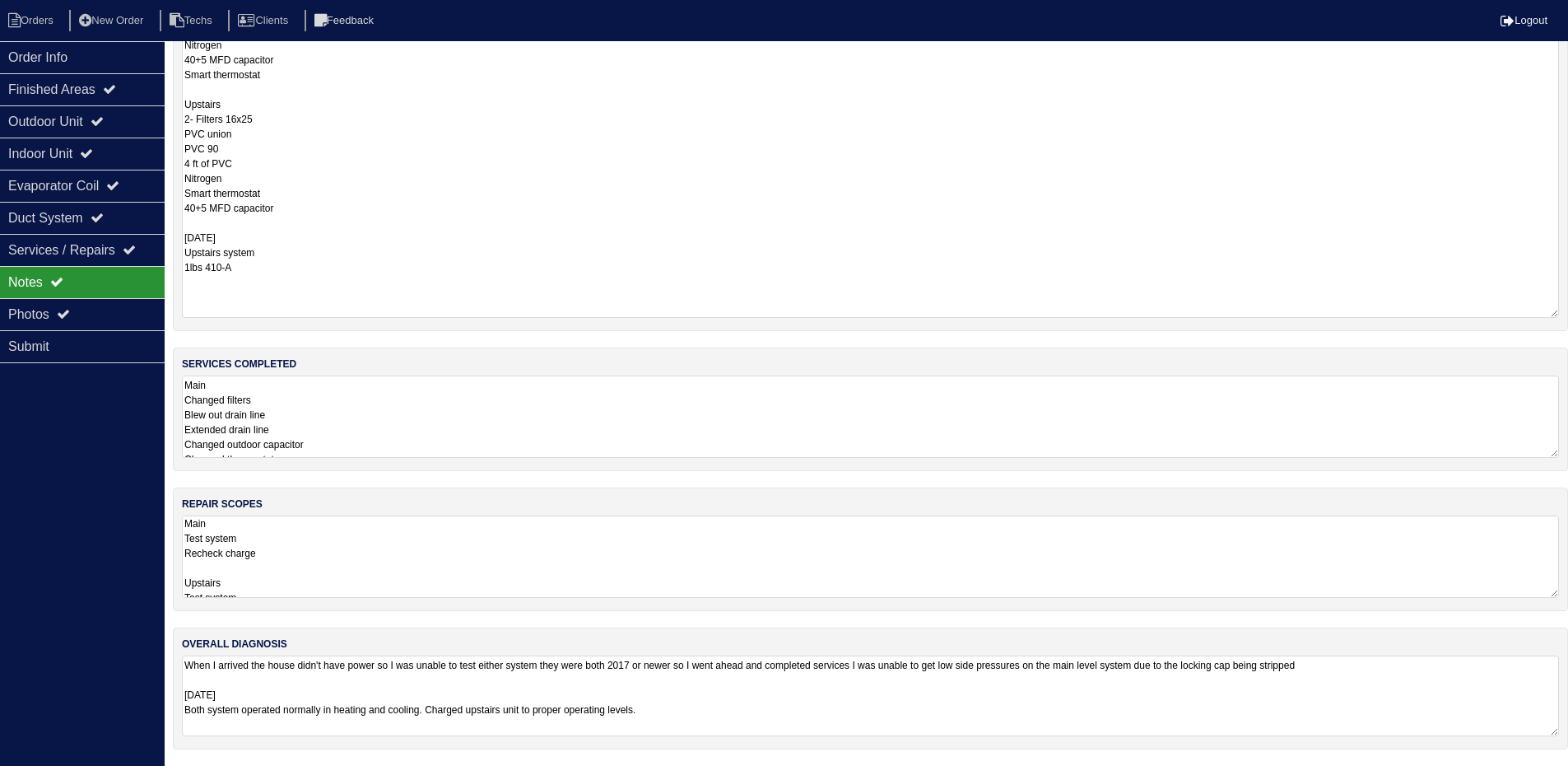
scroll to position [119, 0]
click at [771, 701] on textarea "When I arrived the house didn't have power so I was unable to test either syste…" at bounding box center [871, 696] width 1377 height 81
click at [567, 552] on textarea "Main Test system Recheck charge Upstairs Test system Recheck charge ( Possibly …" at bounding box center [871, 556] width 1377 height 82
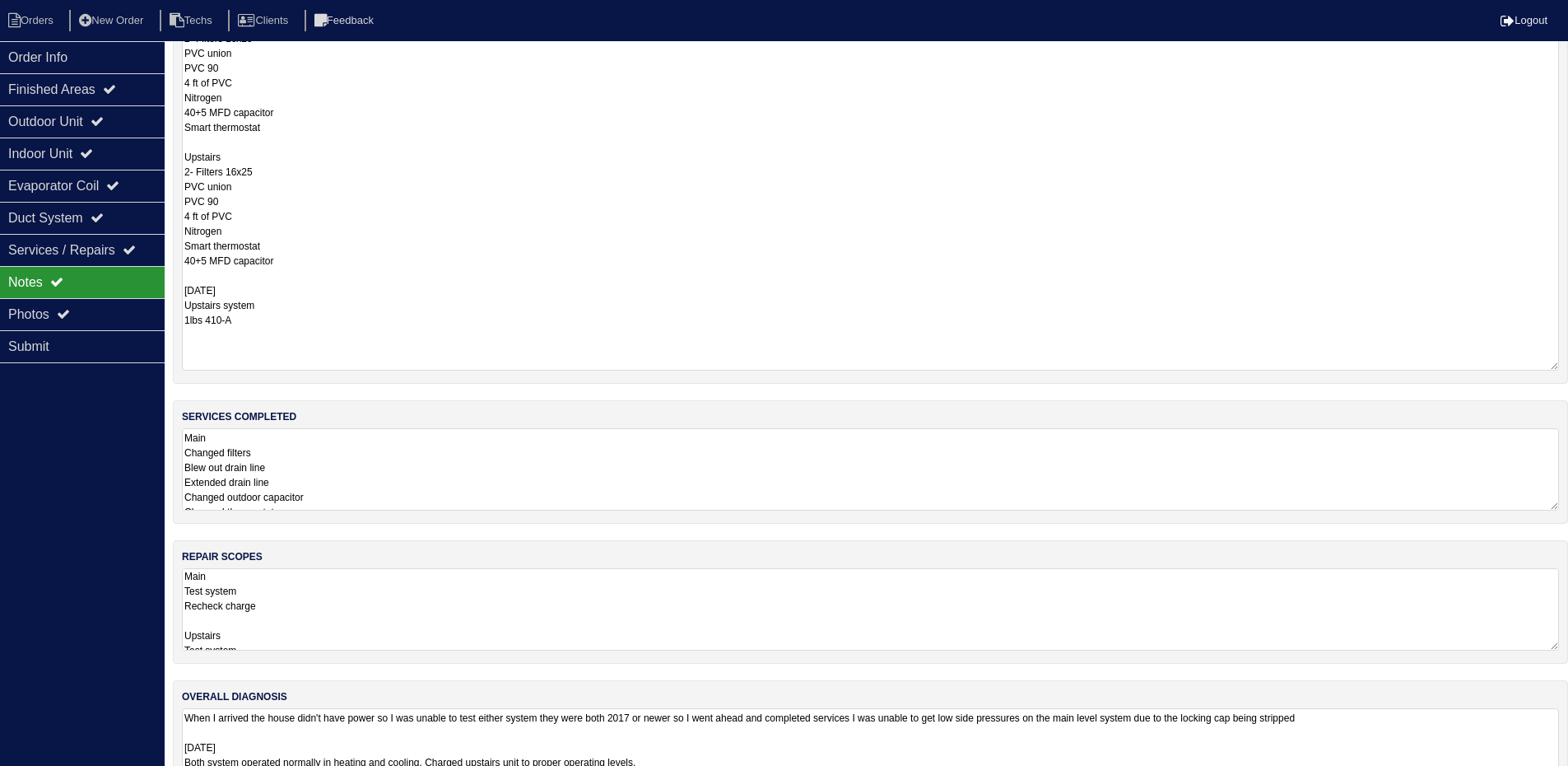
scroll to position [0, 0]
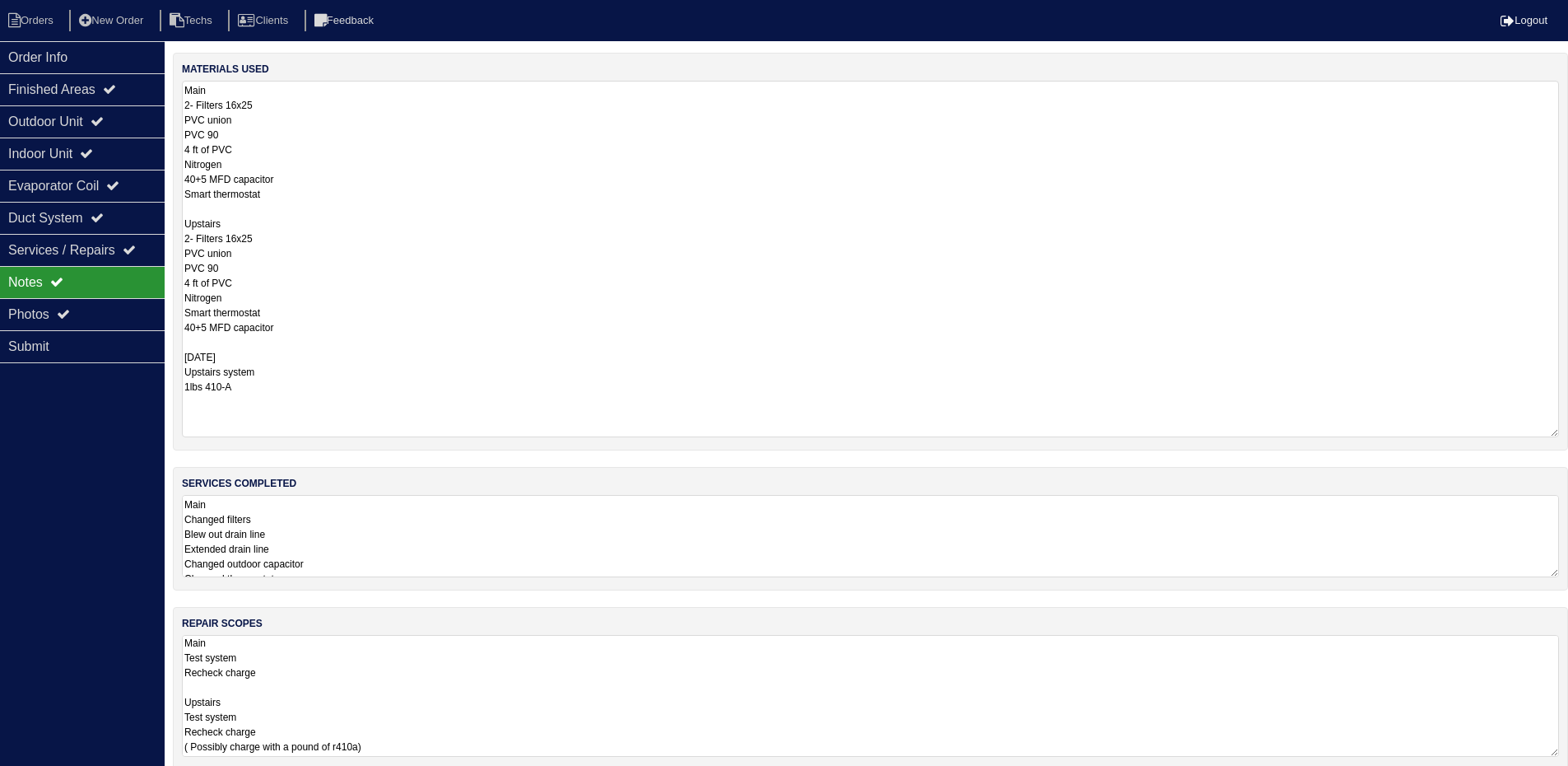
click at [391, 550] on textarea "Main Changed filters Blew out drain line Extended drain line Changed outdoor ca…" at bounding box center [871, 536] width 1377 height 82
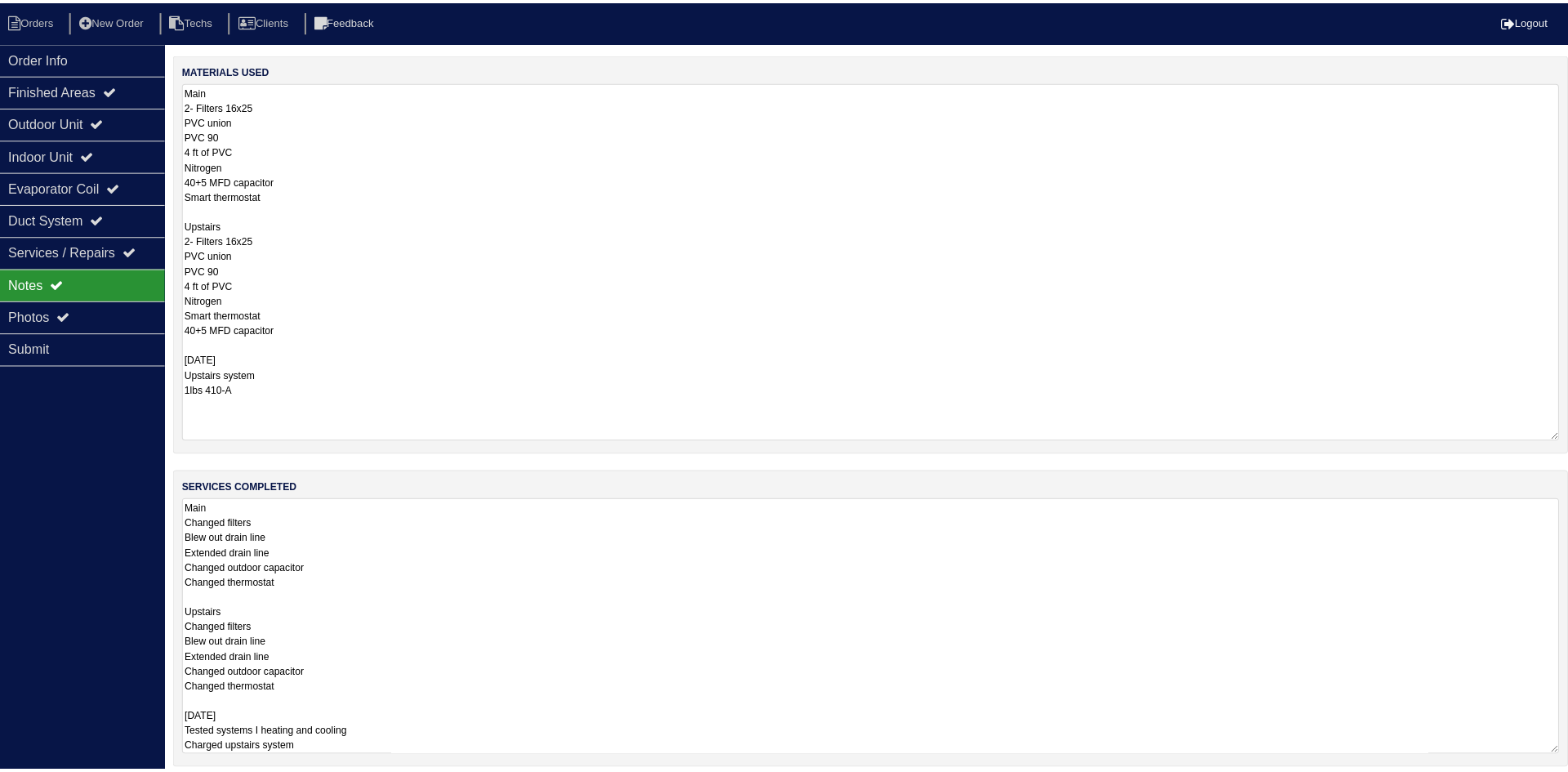
scroll to position [2, 0]
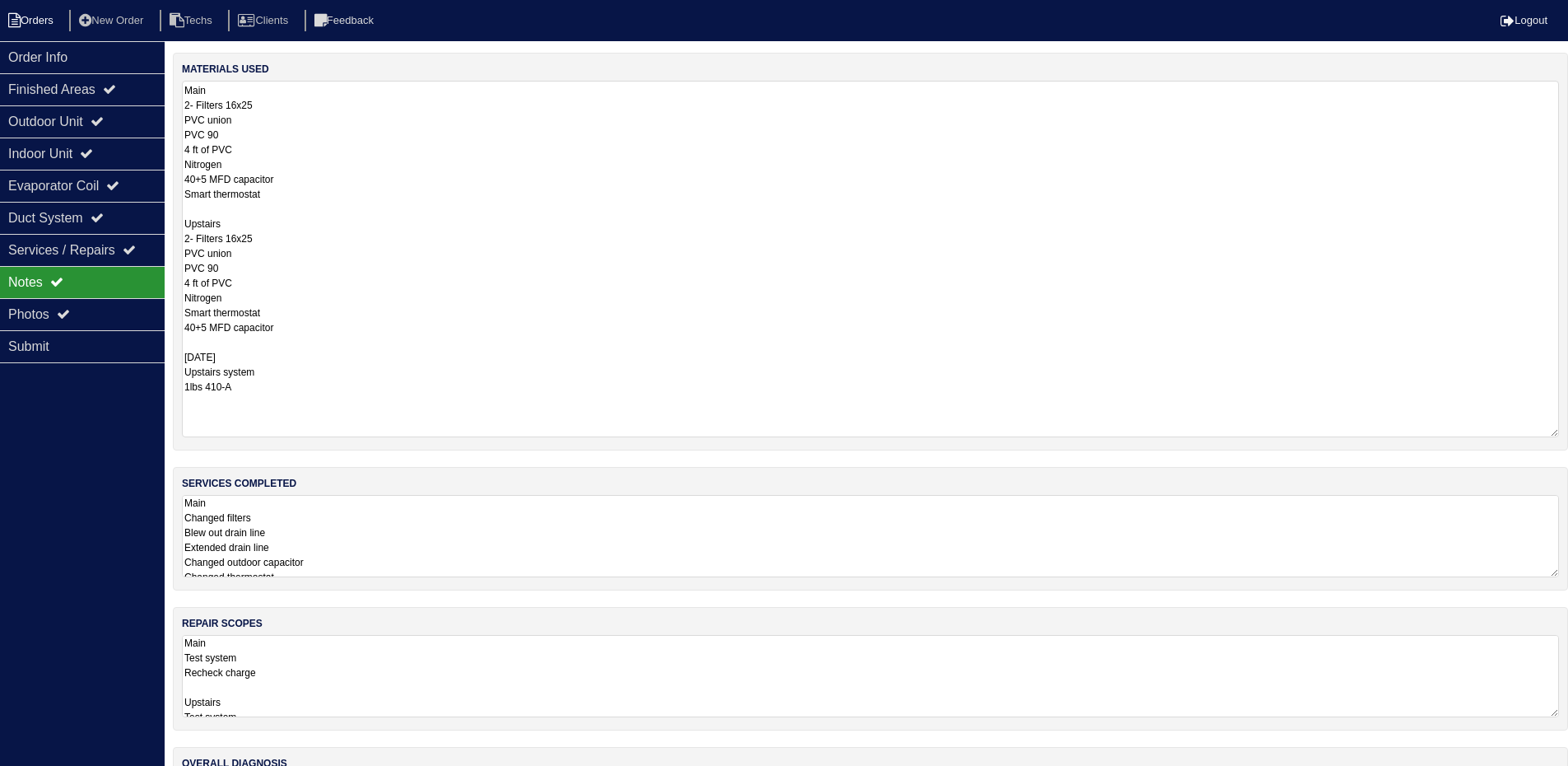
click at [48, 25] on li "Orders" at bounding box center [33, 21] width 67 height 22
select select "15"
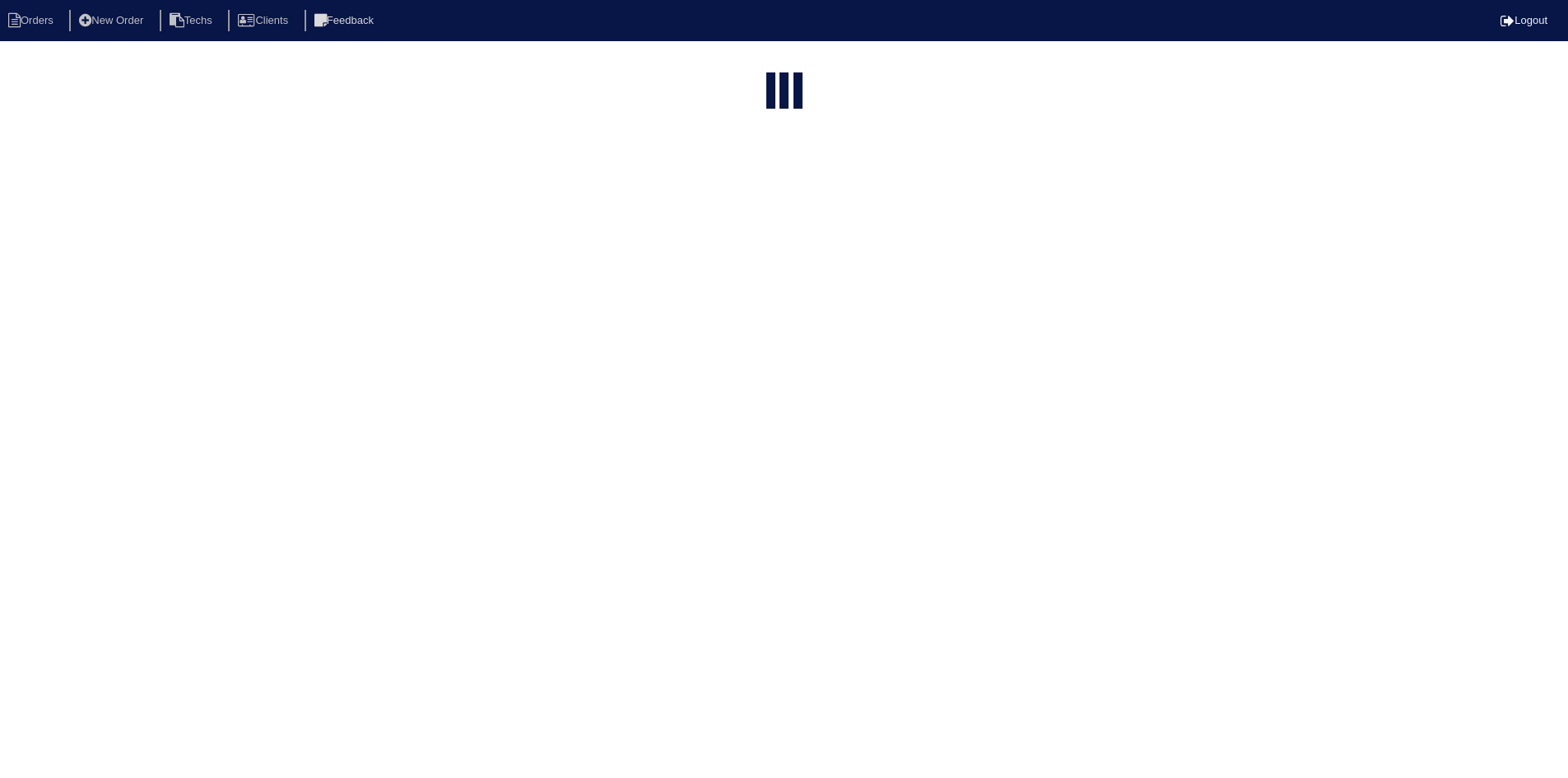
select select "field complete"
select select "need to quote"
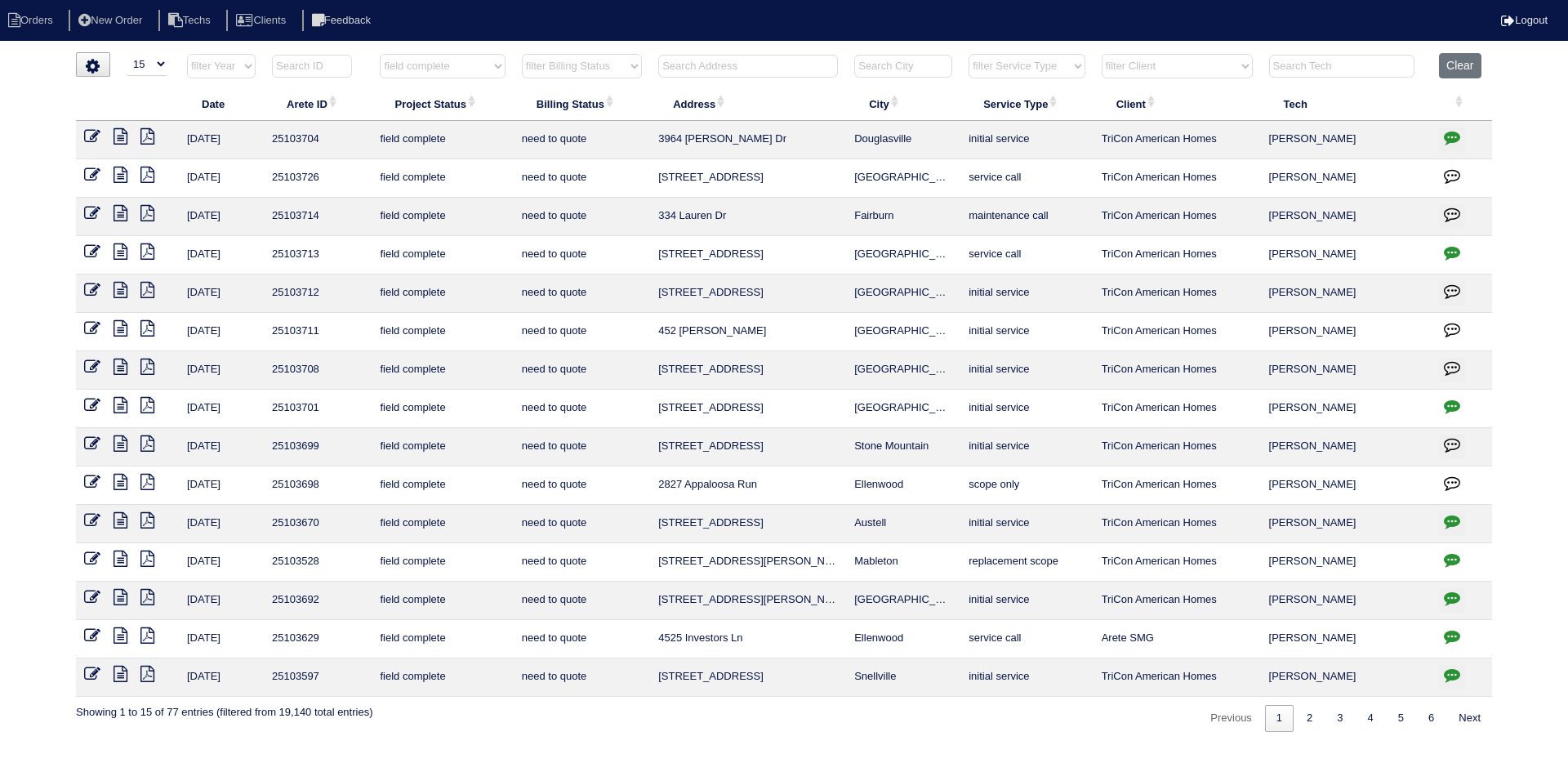
click at [122, 514] on icon at bounding box center [120, 520] width 14 height 16
click at [148, 518] on icon at bounding box center [147, 520] width 14 height 16
click at [123, 522] on icon at bounding box center [120, 520] width 14 height 16
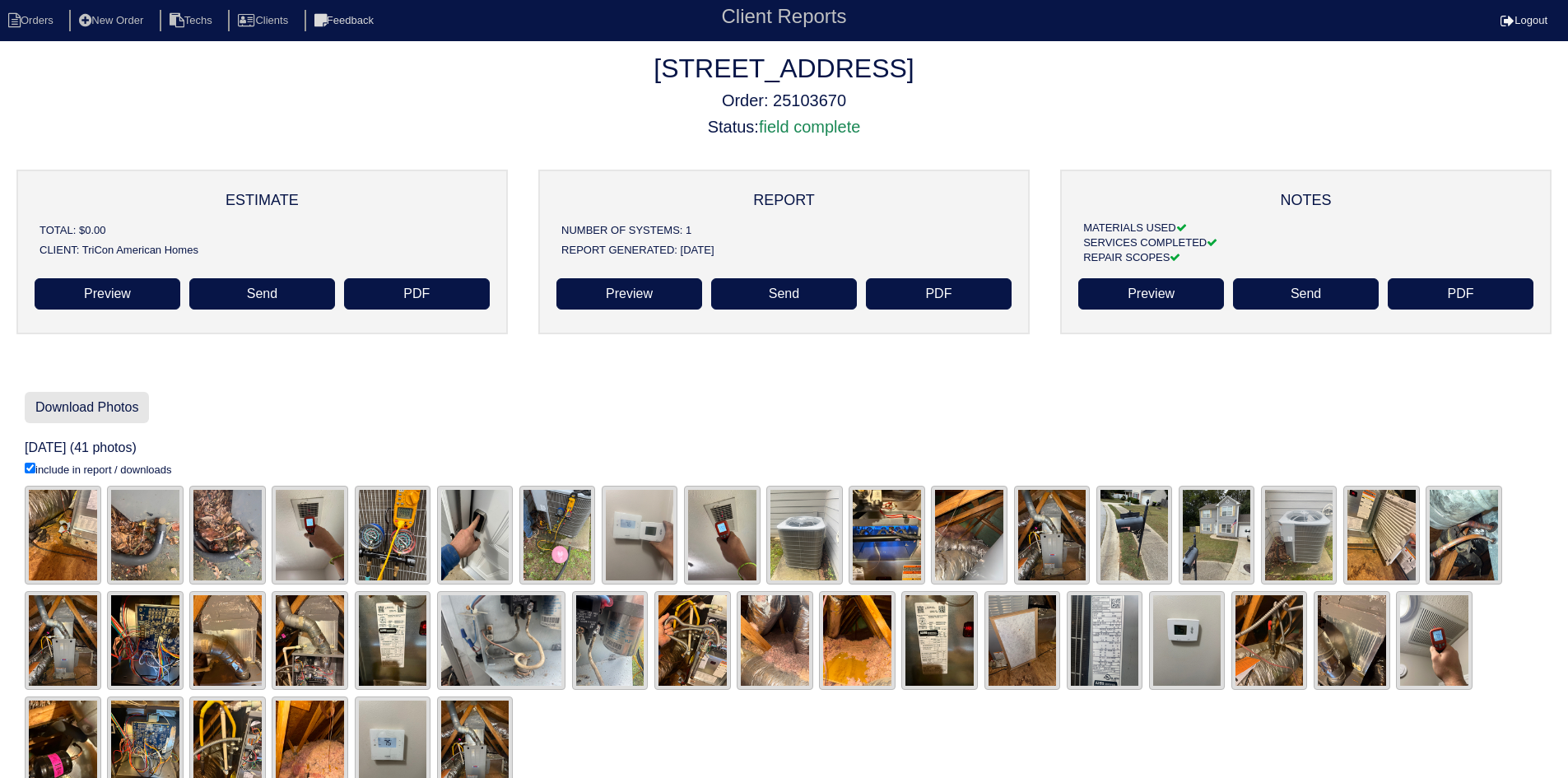
click at [142, 403] on link "Download Photos" at bounding box center [87, 407] width 125 height 31
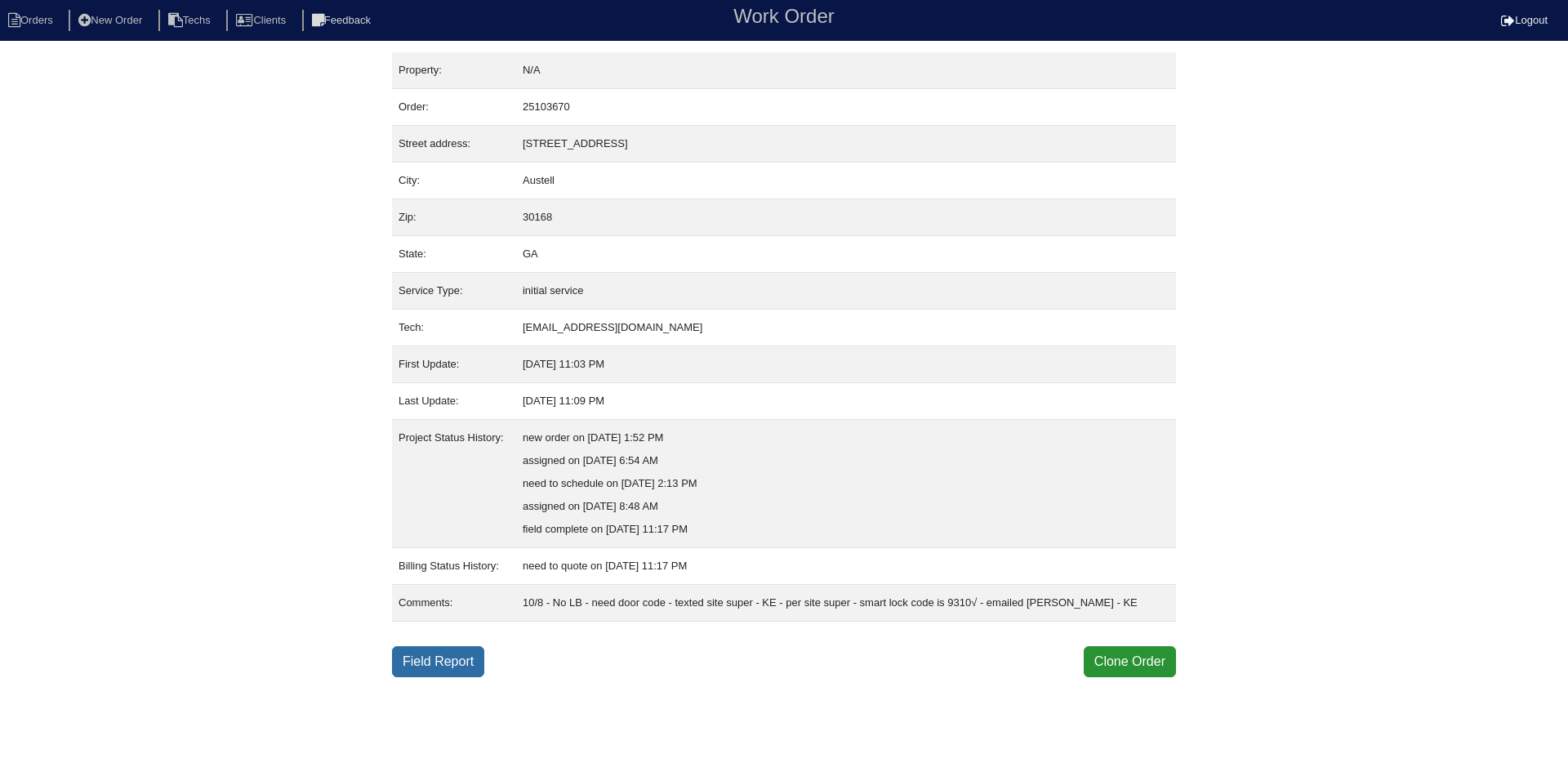
click at [427, 677] on link "Field Report" at bounding box center [438, 661] width 92 height 31
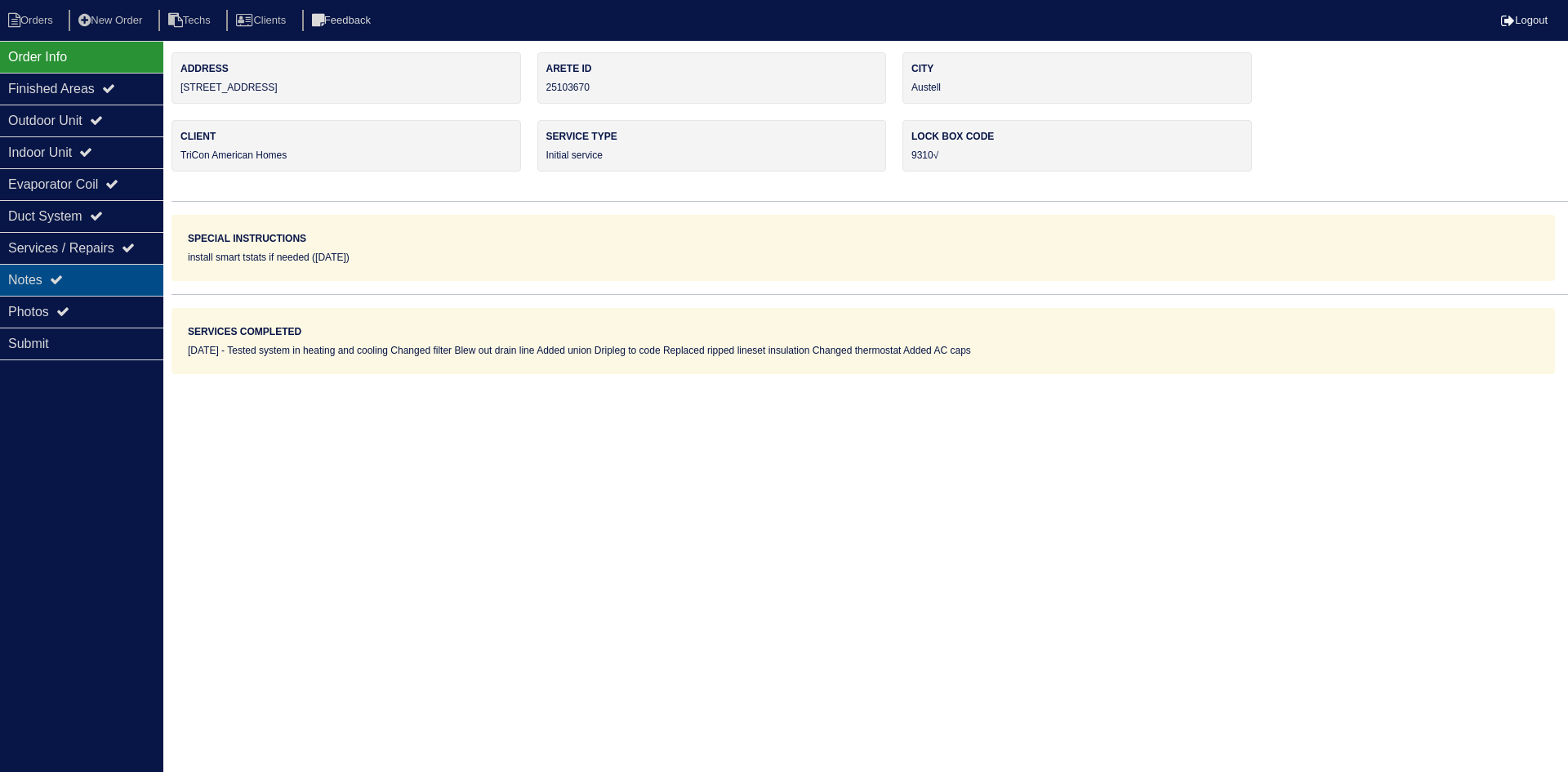
click at [71, 284] on div "Notes" at bounding box center [82, 279] width 164 height 32
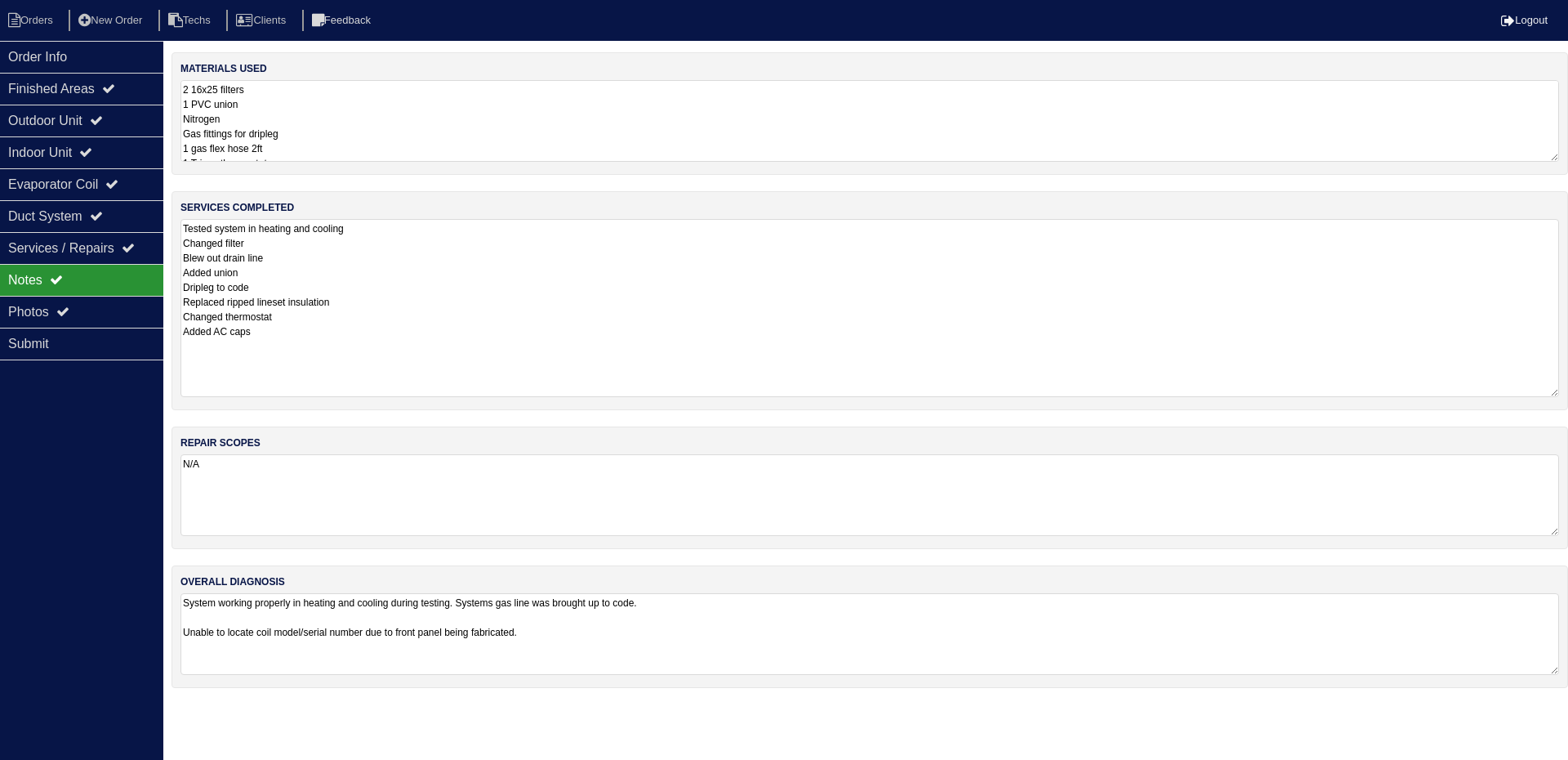
drag, startPoint x: 1555, startPoint y: 294, endPoint x: 1544, endPoint y: 371, distance: 77.8
click at [1544, 376] on textarea "Tested system in heating and cooling Changed filter Blew out drain line Added u…" at bounding box center [870, 308] width 1378 height 178
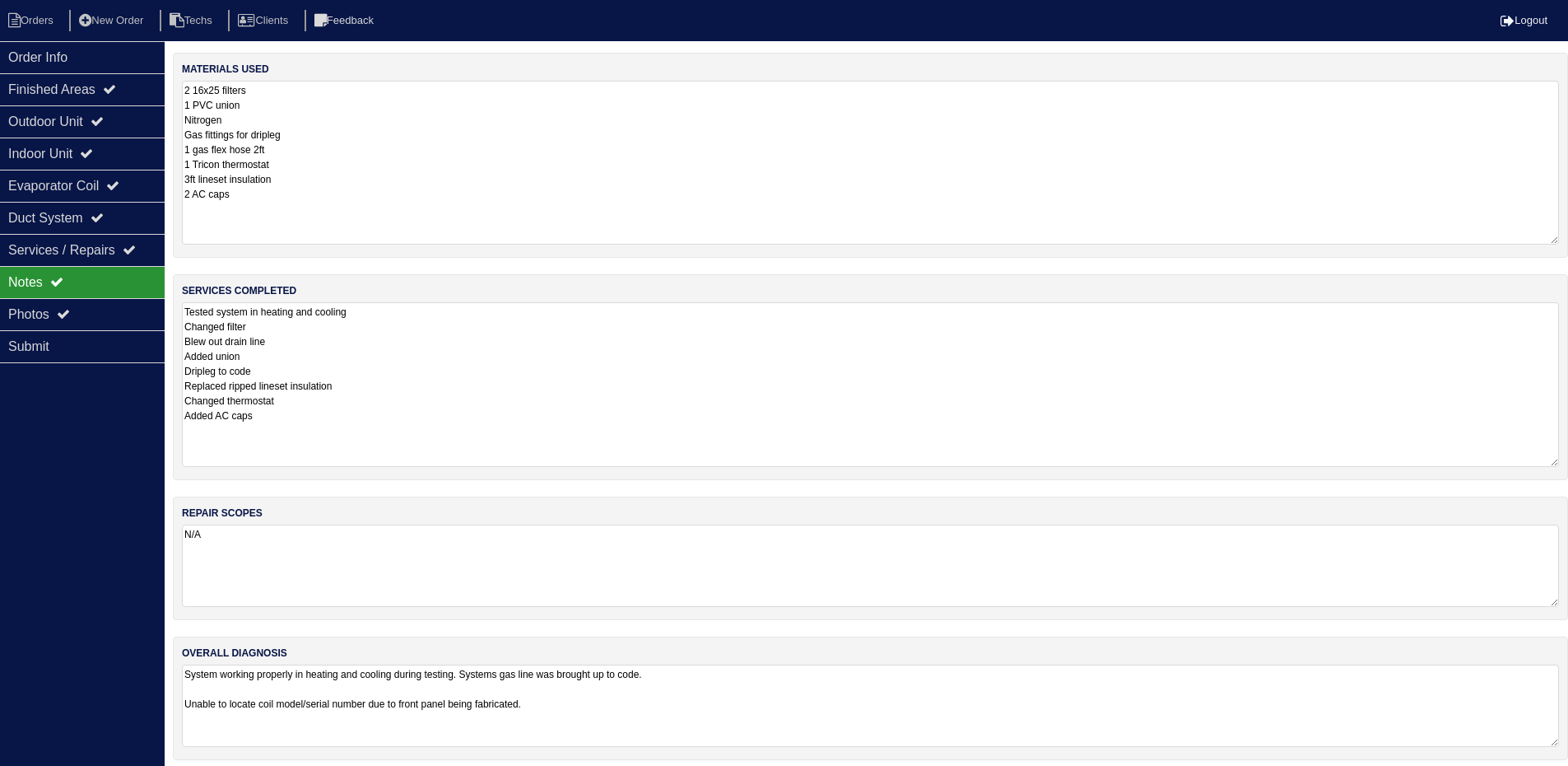
drag, startPoint x: 1565, startPoint y: 155, endPoint x: 1562, endPoint y: 236, distance: 81.1
click at [1562, 236] on div "materials used 2 16x25 filters 1 PVC union Nitrogen Gas fittings for dripleg 1 …" at bounding box center [870, 155] width 1395 height 205
click at [122, 118] on div "Outdoor Unit" at bounding box center [82, 121] width 165 height 32
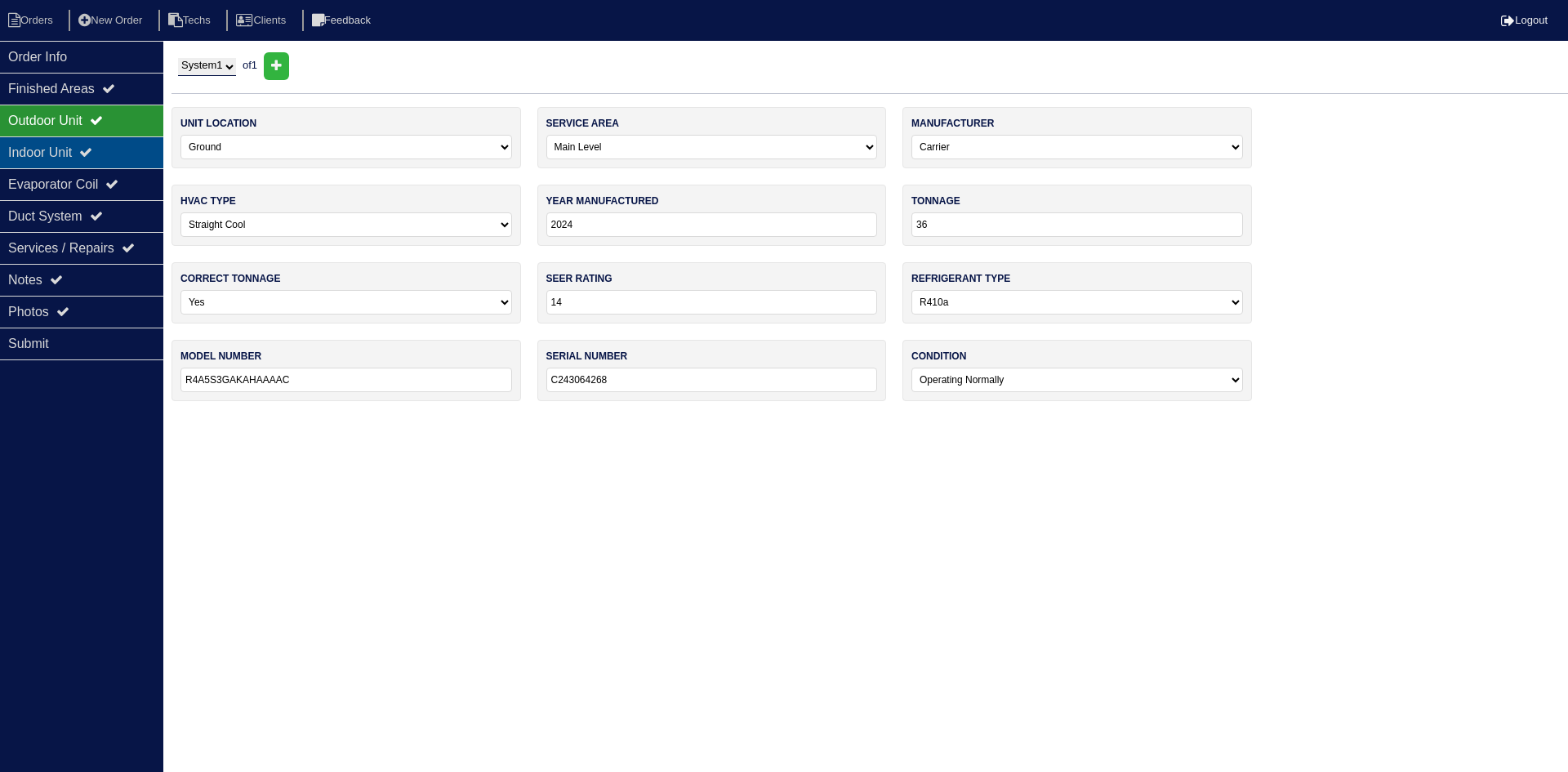
click at [111, 153] on div "Indoor Unit" at bounding box center [82, 152] width 164 height 32
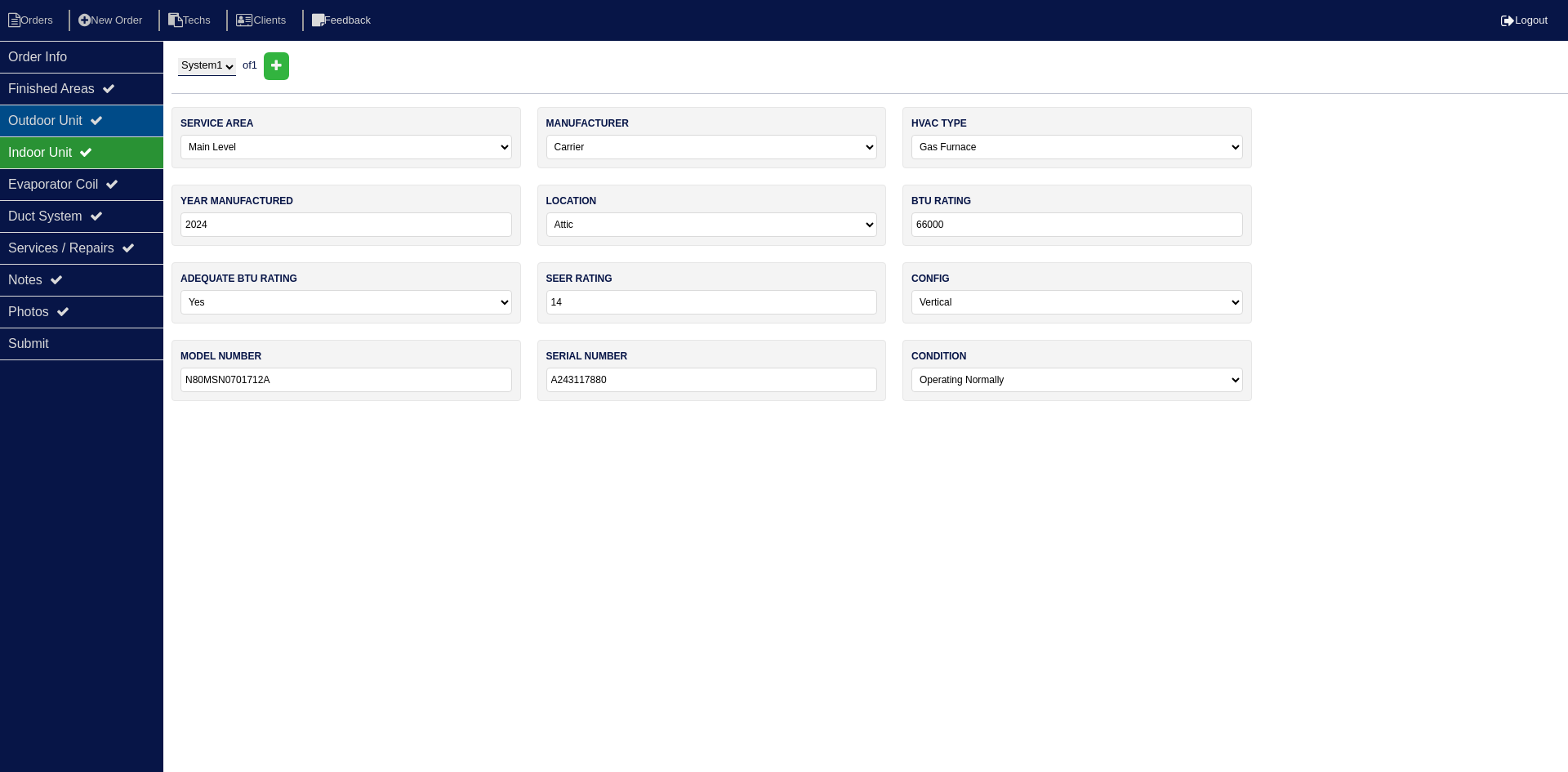
click at [97, 109] on div "Outdoor Unit" at bounding box center [82, 120] width 164 height 32
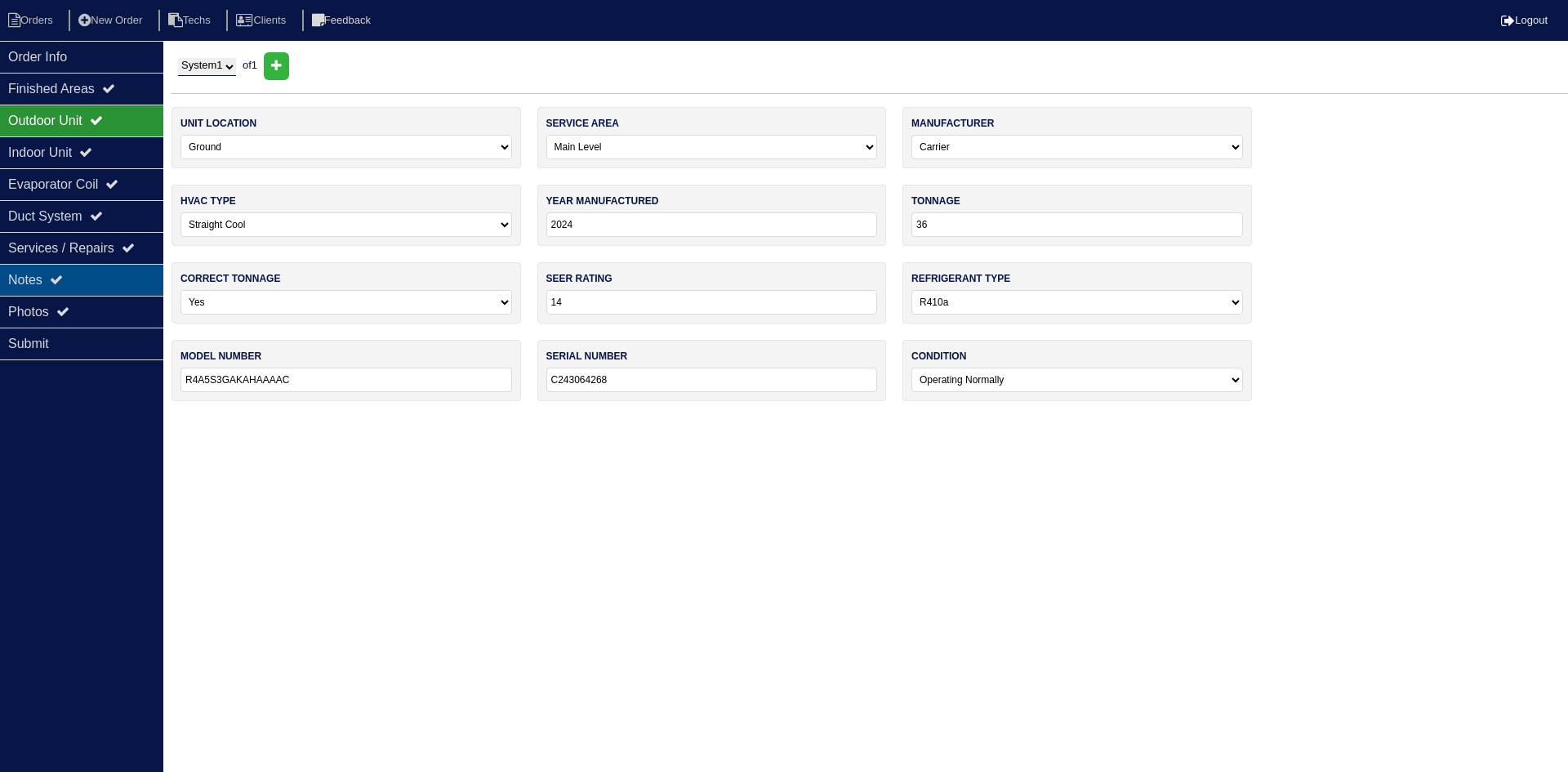
click at [103, 282] on div "Notes" at bounding box center [82, 279] width 164 height 32
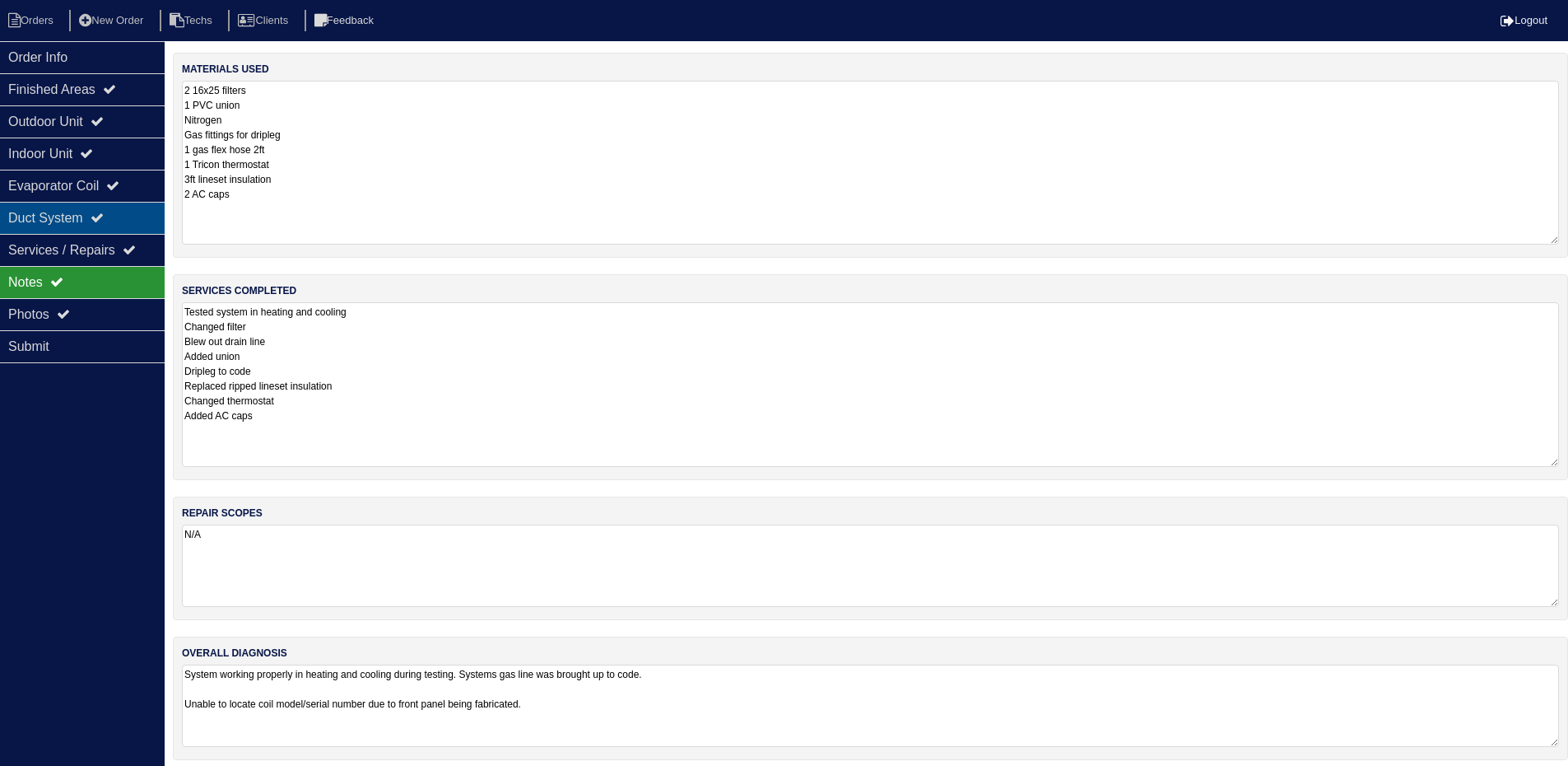
click at [104, 217] on icon at bounding box center [96, 216] width 13 height 13
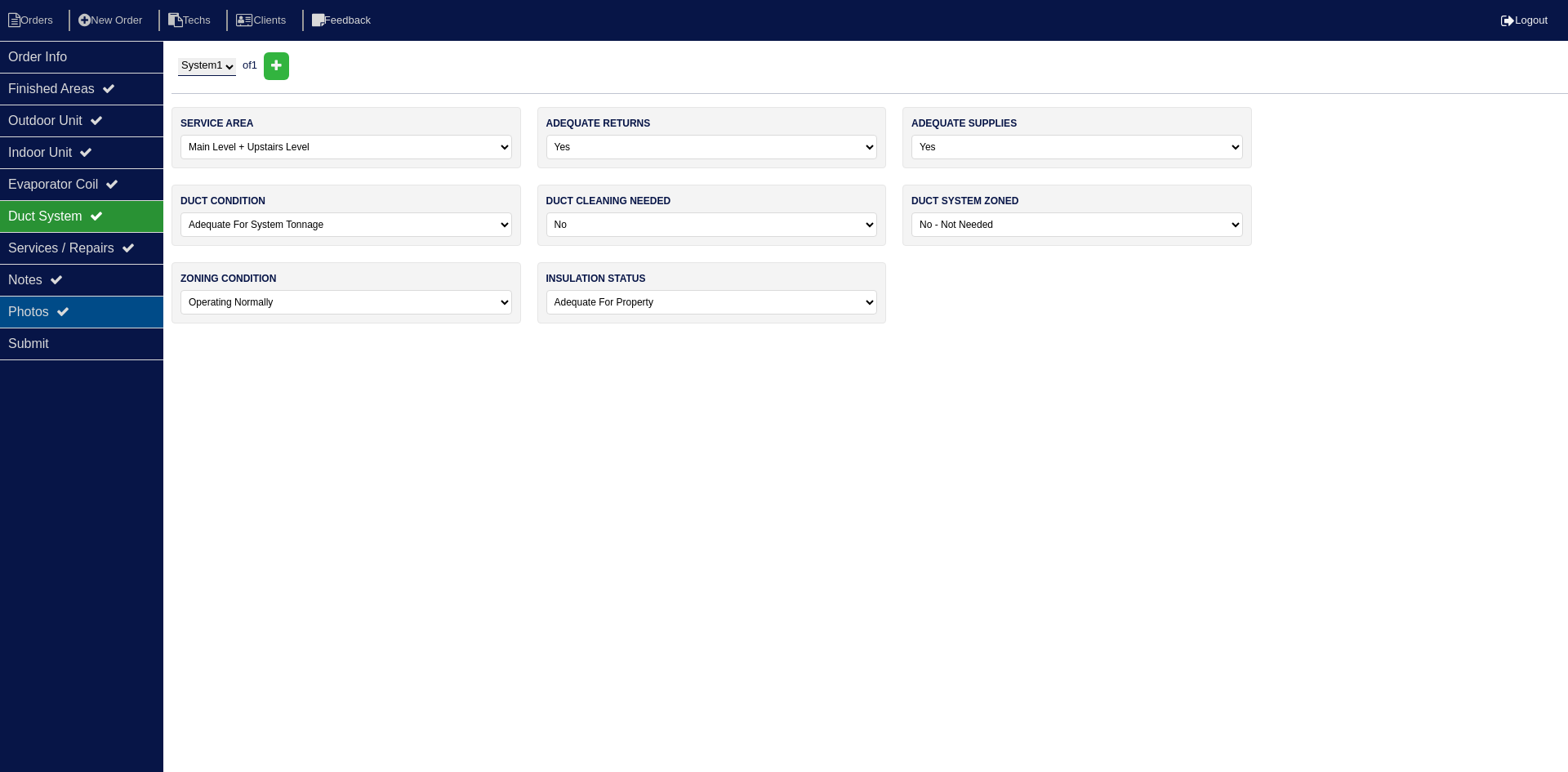
drag, startPoint x: 115, startPoint y: 302, endPoint x: 124, endPoint y: 303, distance: 9.1
click at [116, 302] on div "Photos" at bounding box center [82, 311] width 164 height 32
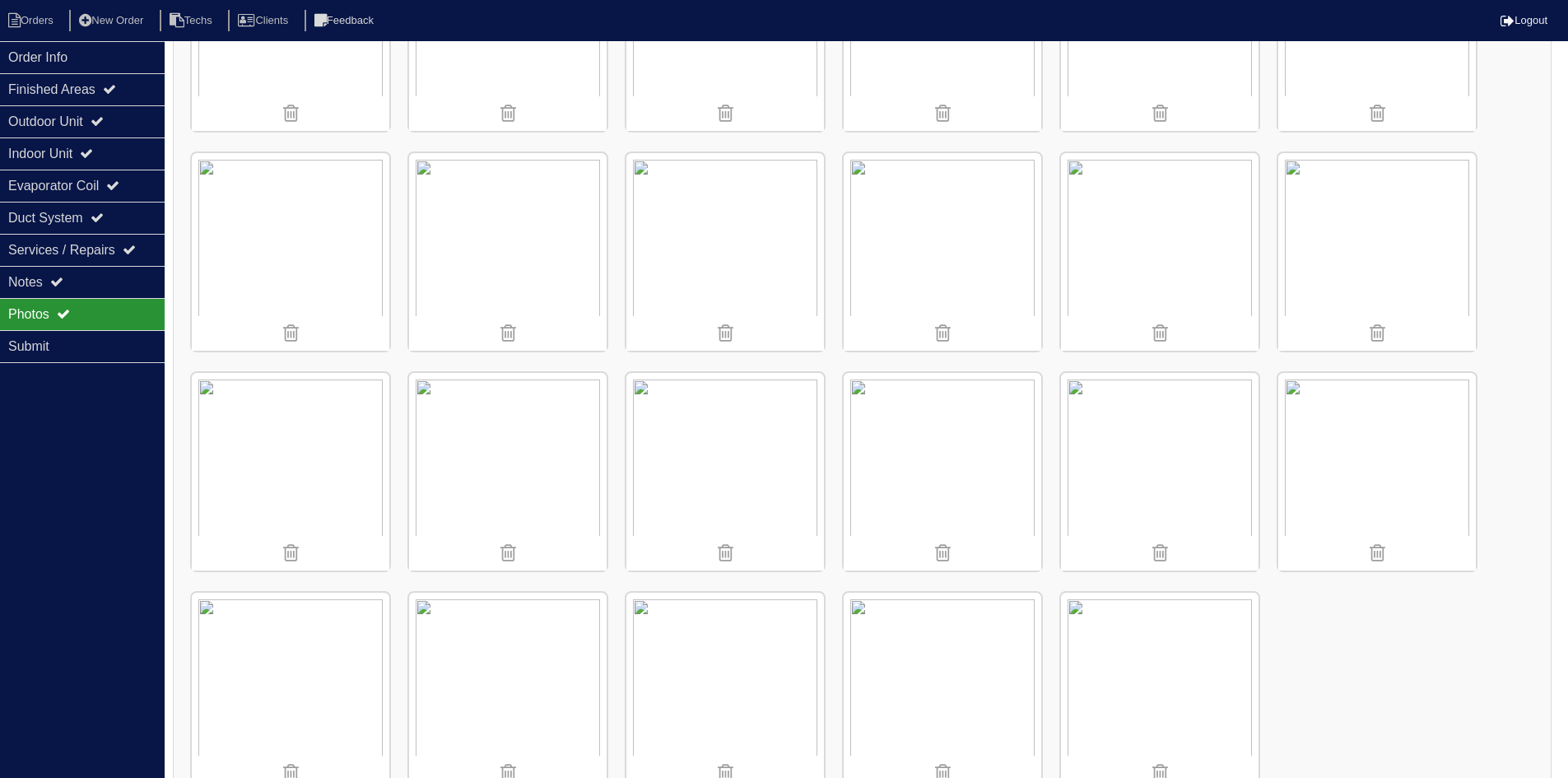
scroll to position [1074, 0]
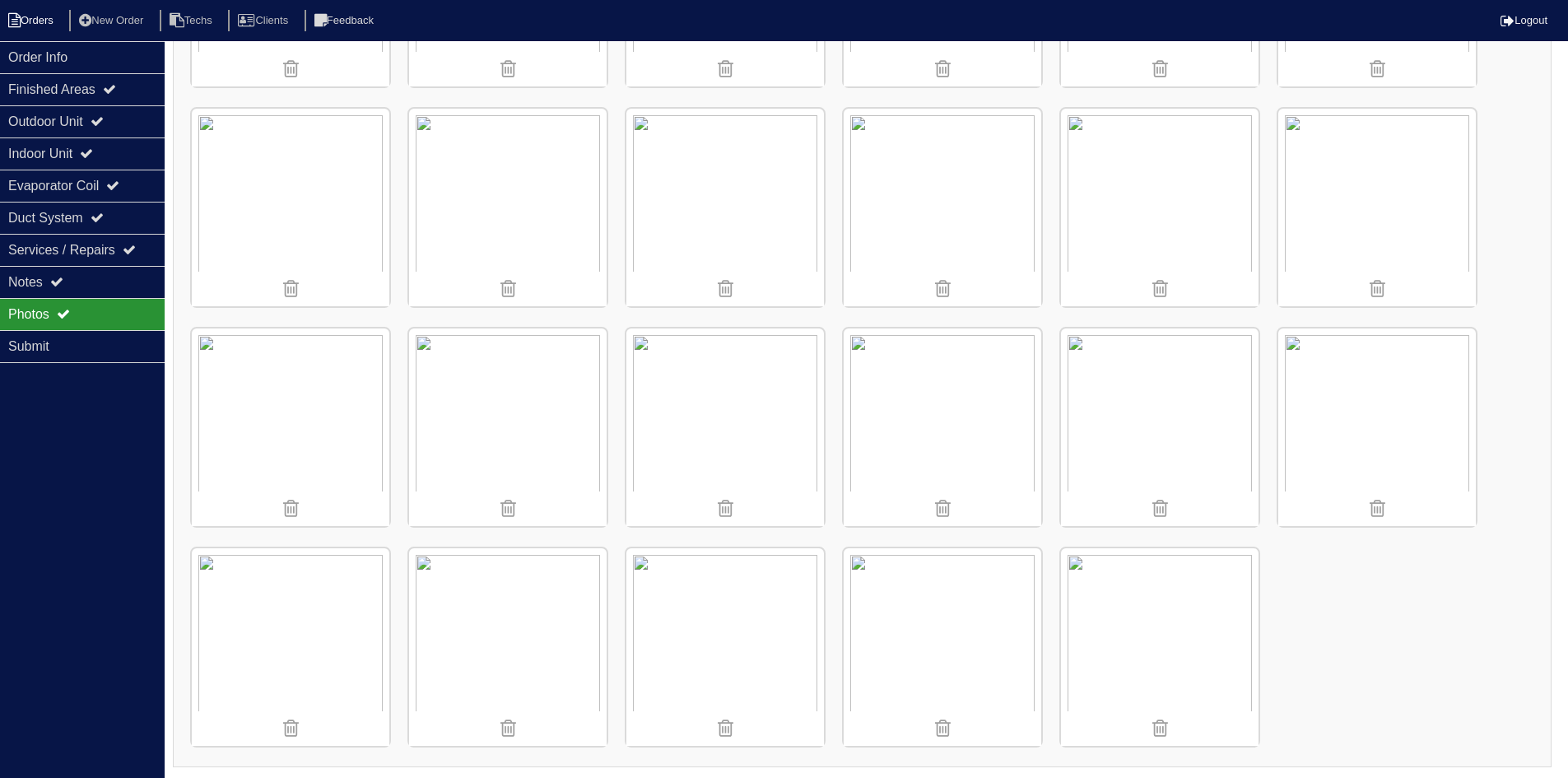
click at [40, 26] on li "Orders" at bounding box center [33, 21] width 67 height 22
select select "15"
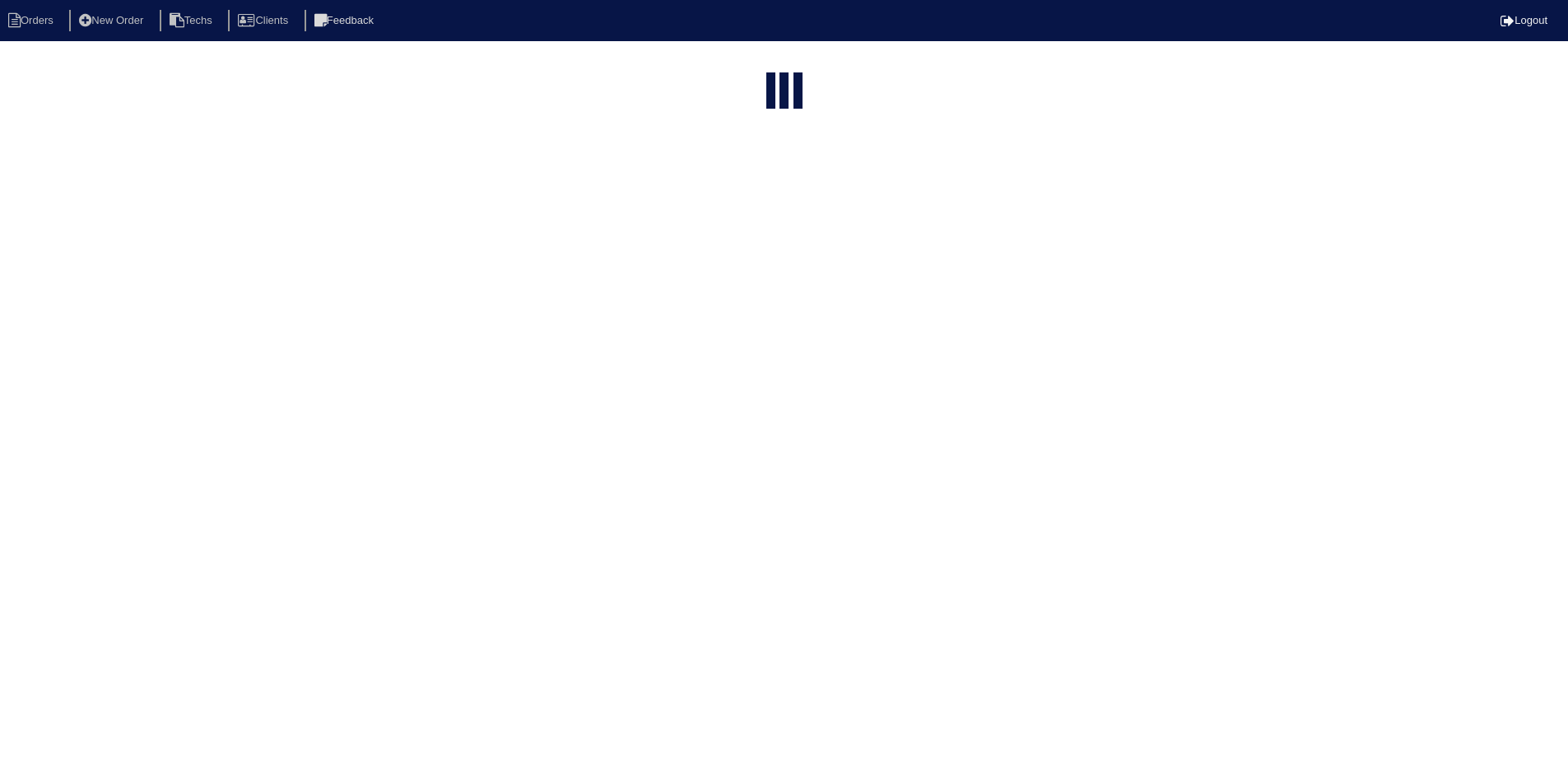
select select "field complete"
select select "need to quote"
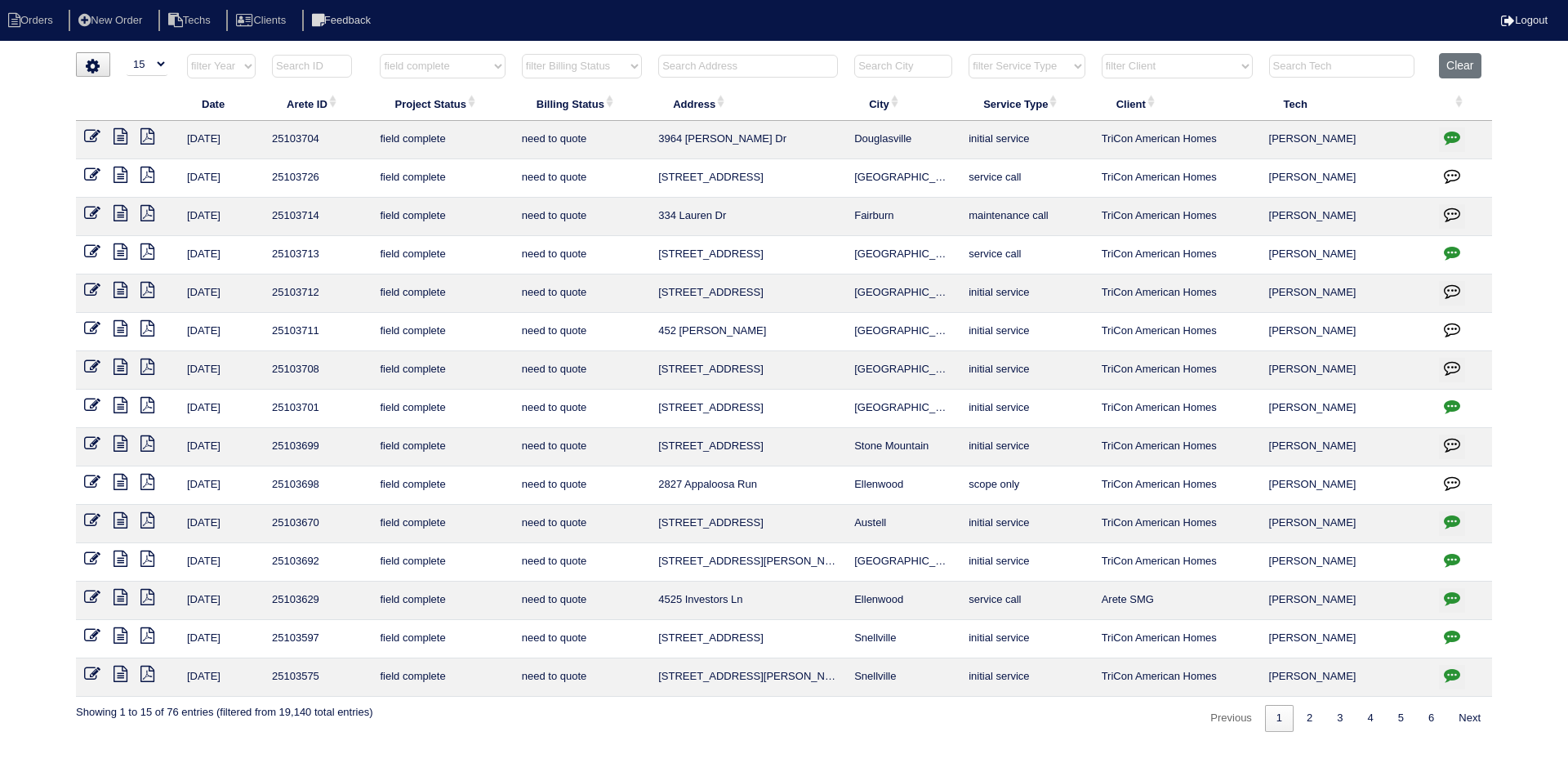
click at [123, 481] on icon at bounding box center [120, 481] width 14 height 16
click at [146, 484] on icon at bounding box center [147, 481] width 14 height 16
click at [116, 480] on icon at bounding box center [120, 481] width 14 height 16
click at [1449, 481] on icon "button" at bounding box center [1451, 482] width 16 height 16
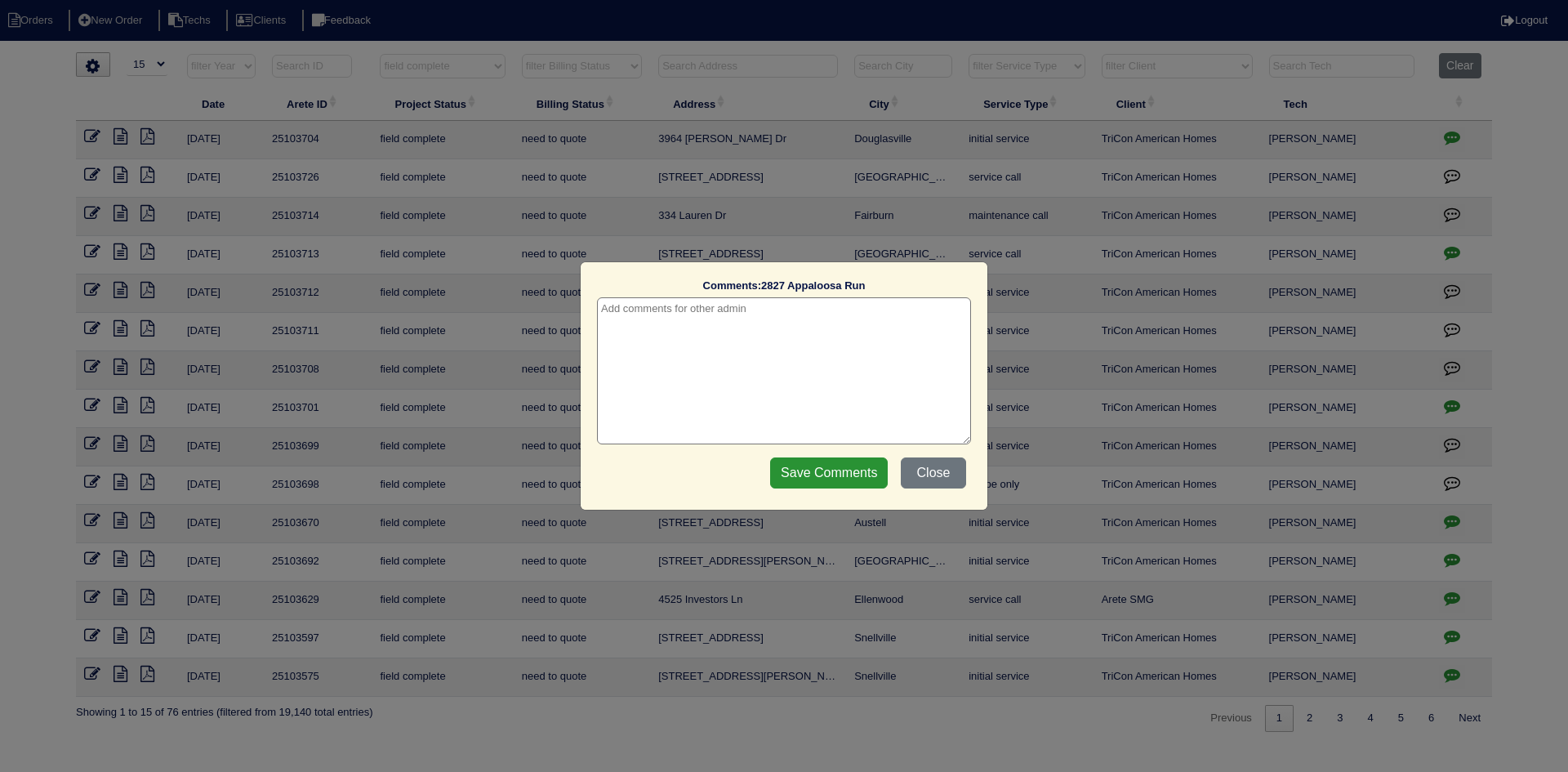
click at [701, 330] on textarea at bounding box center [784, 371] width 374 height 147
click at [797, 469] on input "Save Comments" at bounding box center [829, 473] width 118 height 31
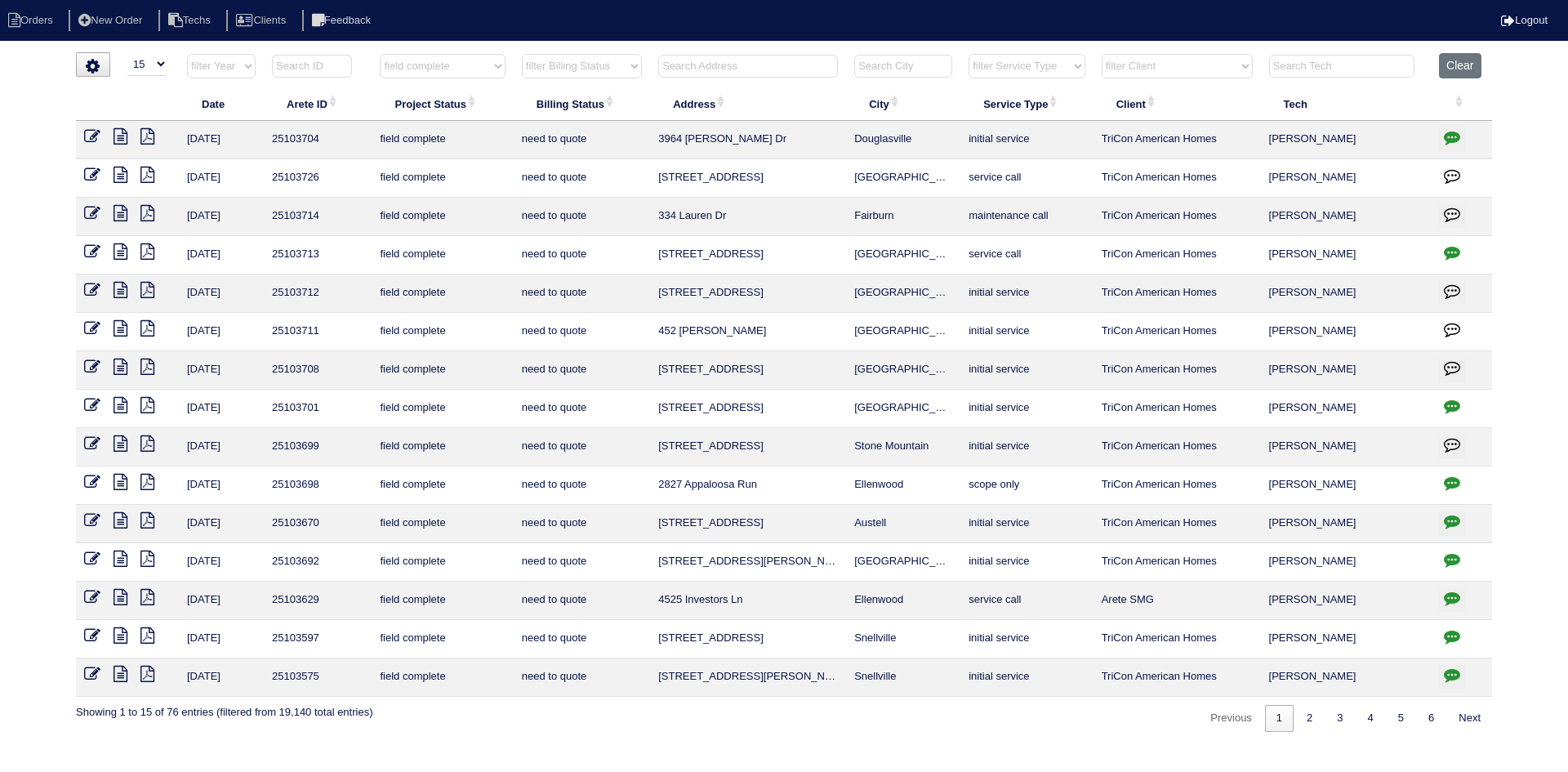
click at [119, 480] on icon at bounding box center [120, 481] width 14 height 16
click at [1455, 477] on icon "button" at bounding box center [1451, 482] width 16 height 16
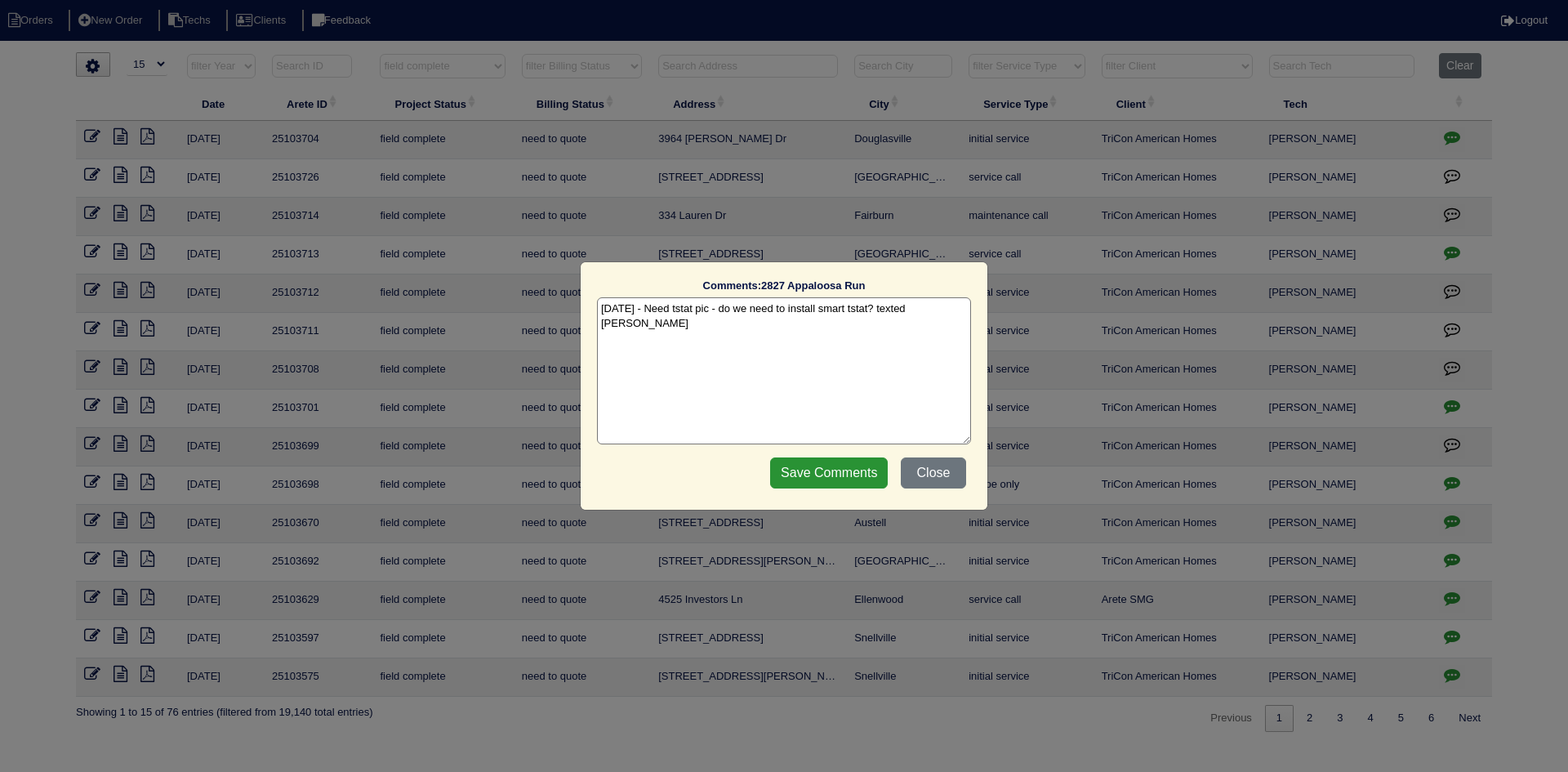
click at [959, 312] on textarea "10/10/25 - Need tstat pic - do we need to install smart tstat? texted Matt - rk" at bounding box center [784, 371] width 374 height 147
type textarea "10/10/25 - Need tstat pic - do we need to install smart tstat? texted Matt - rk…"
click at [864, 475] on input "Save Comments" at bounding box center [829, 473] width 118 height 31
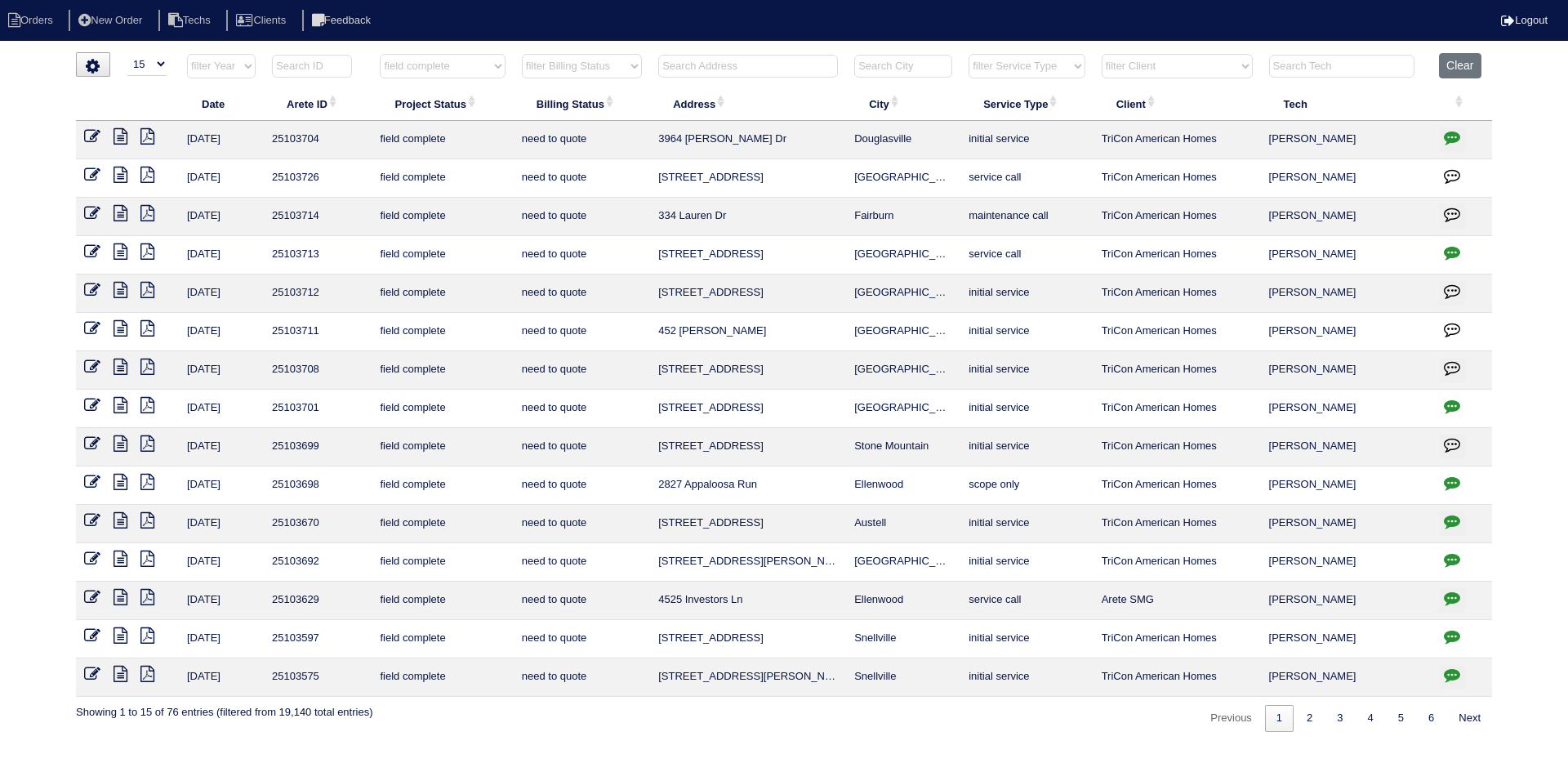
click at [124, 444] on icon at bounding box center [120, 443] width 14 height 16
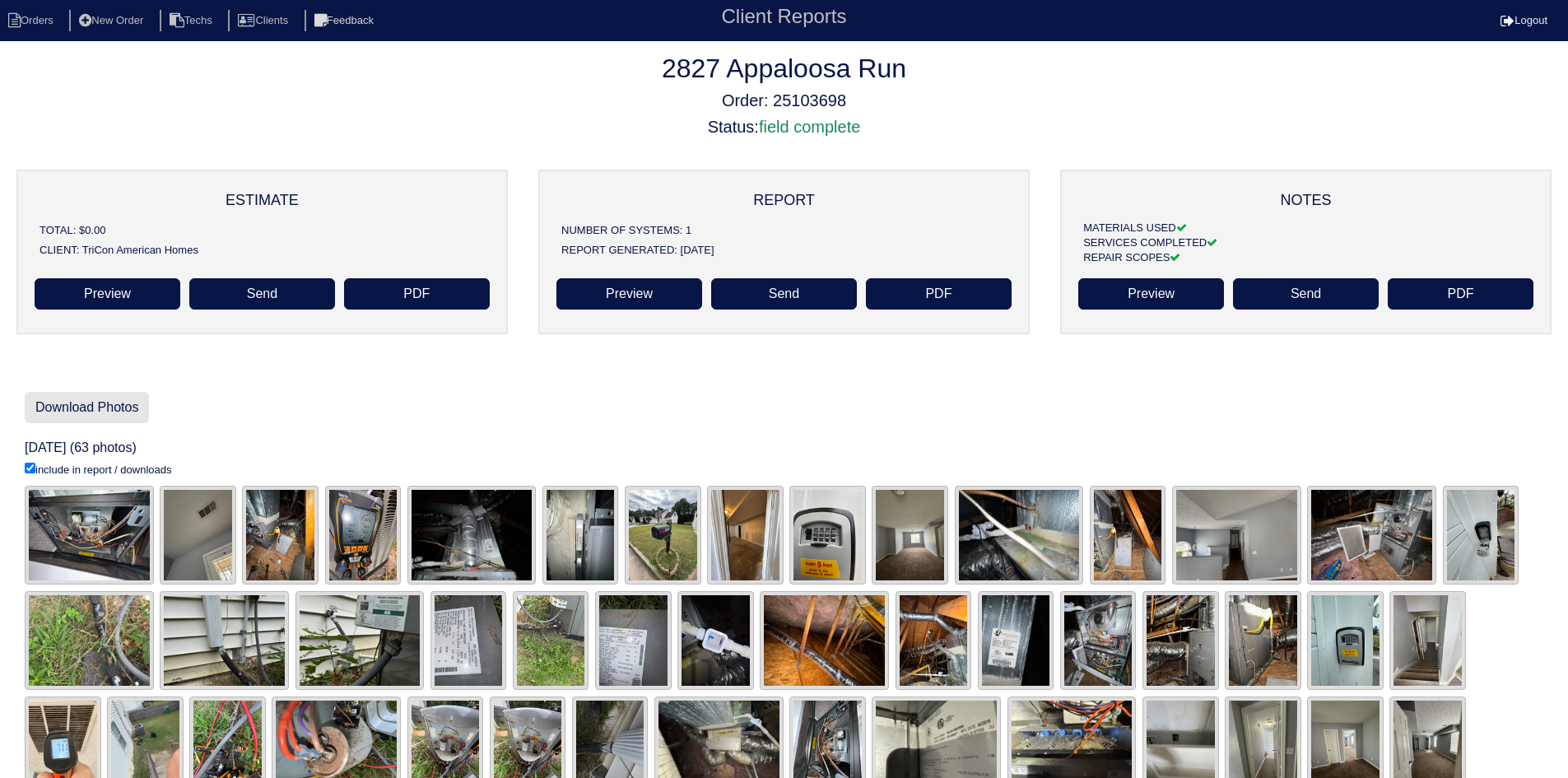
click at [113, 402] on link "Download Photos" at bounding box center [87, 407] width 125 height 31
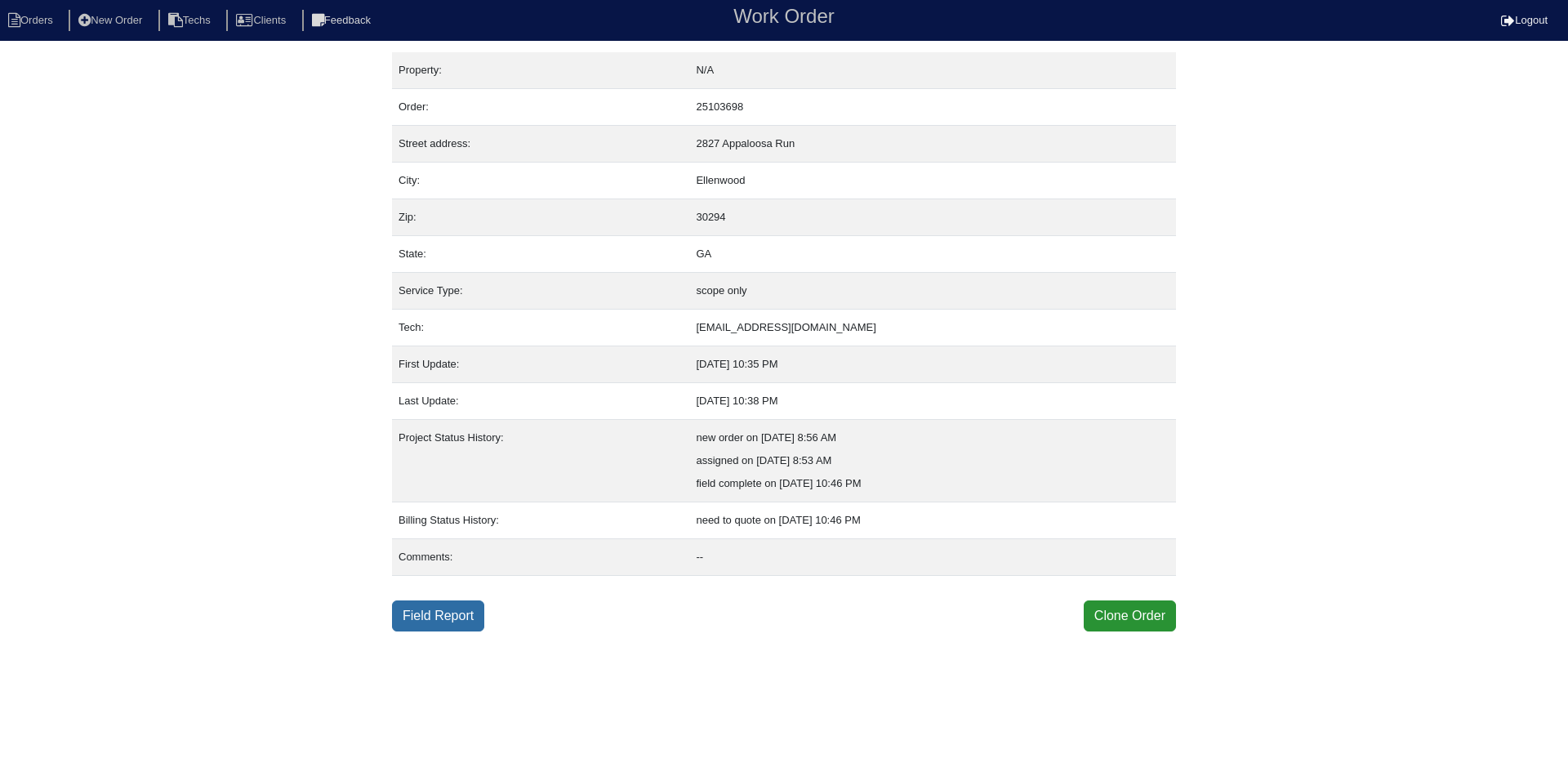
click at [426, 619] on link "Field Report" at bounding box center [438, 616] width 92 height 31
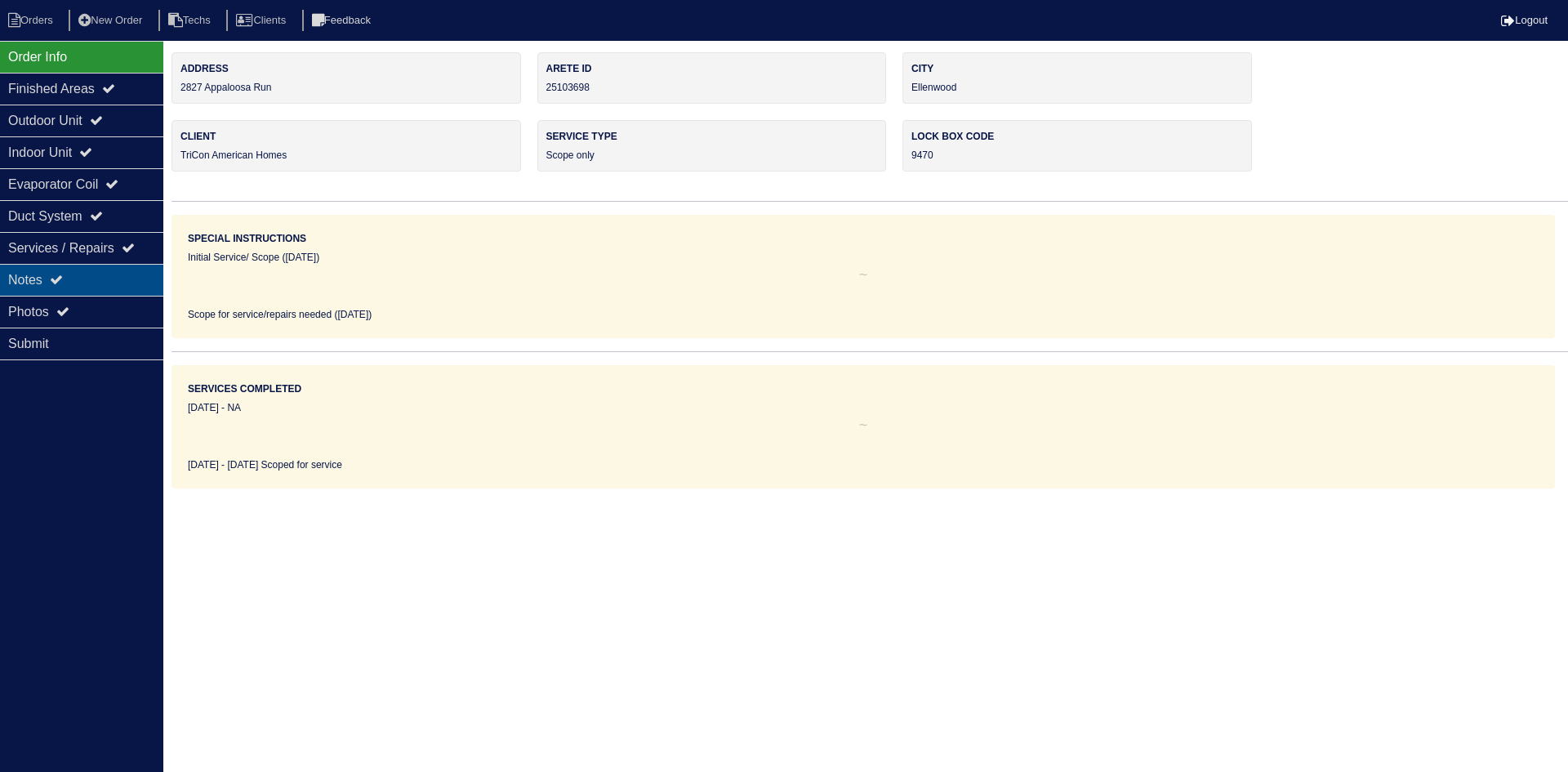
click at [98, 274] on div "Notes" at bounding box center [82, 279] width 164 height 32
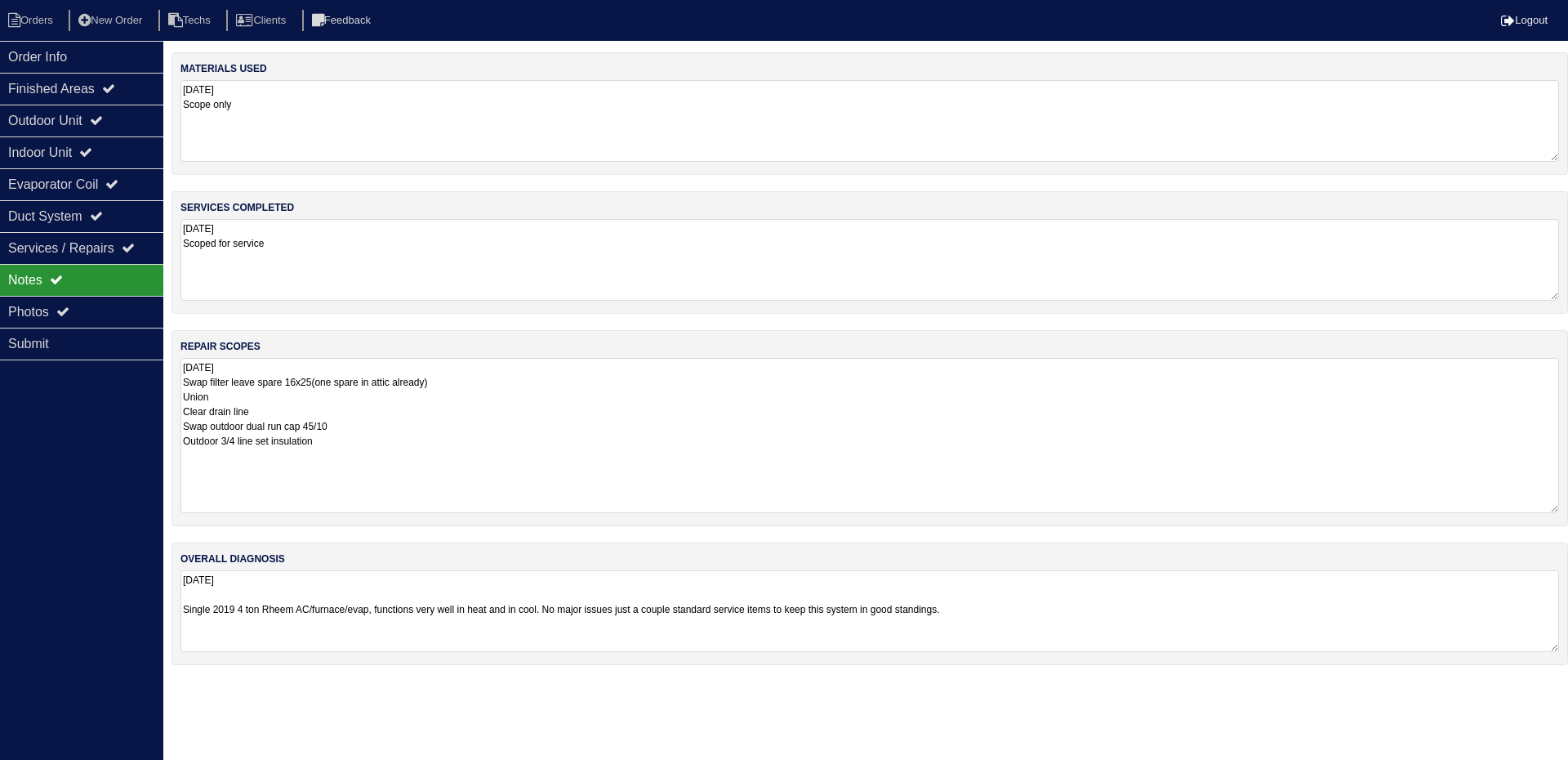
drag, startPoint x: 1551, startPoint y: 430, endPoint x: 1533, endPoint y: 505, distance: 77.1
click at [1535, 505] on textarea "[DATE] Swap filter leave spare 16x25(one spare in attic already) Union Clear dr…" at bounding box center [870, 435] width 1378 height 155
click at [94, 125] on div "Outdoor Unit" at bounding box center [82, 120] width 164 height 32
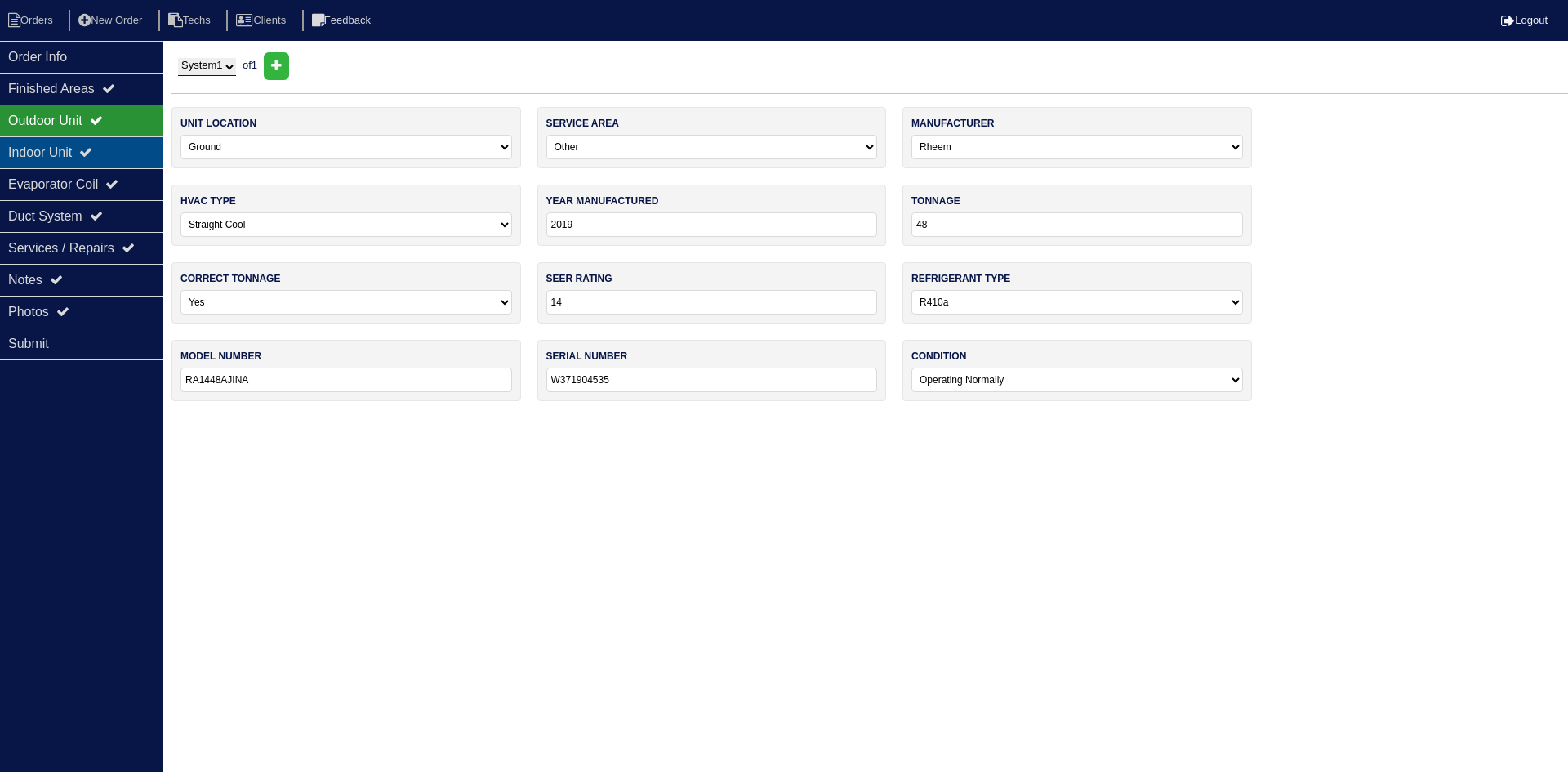
click at [96, 147] on div "Indoor Unit" at bounding box center [82, 152] width 164 height 32
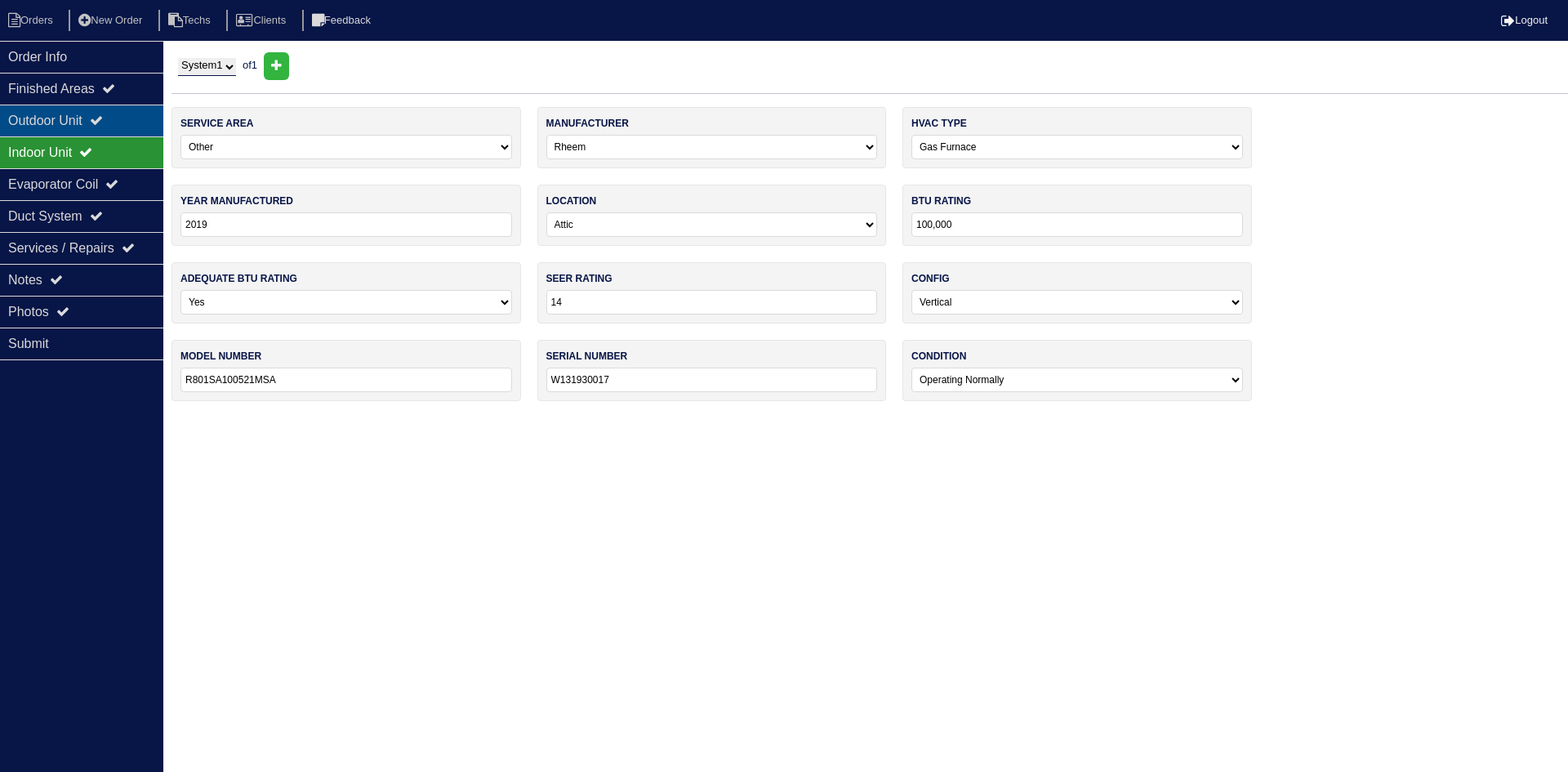
drag, startPoint x: 77, startPoint y: 115, endPoint x: 22, endPoint y: 125, distance: 55.9
click at [76, 115] on div "Outdoor Unit" at bounding box center [82, 120] width 164 height 32
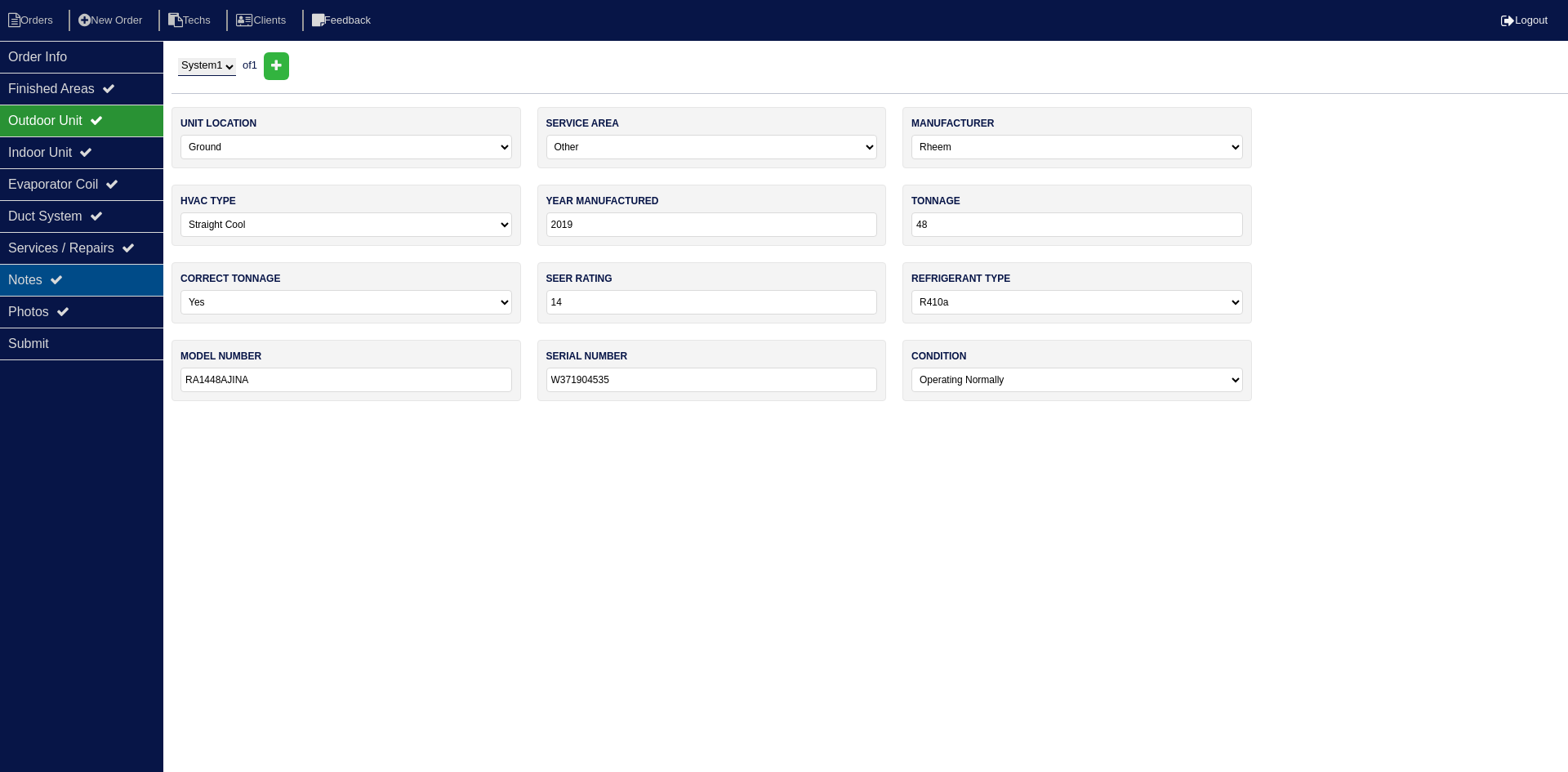
click at [40, 286] on div "Notes" at bounding box center [82, 279] width 164 height 32
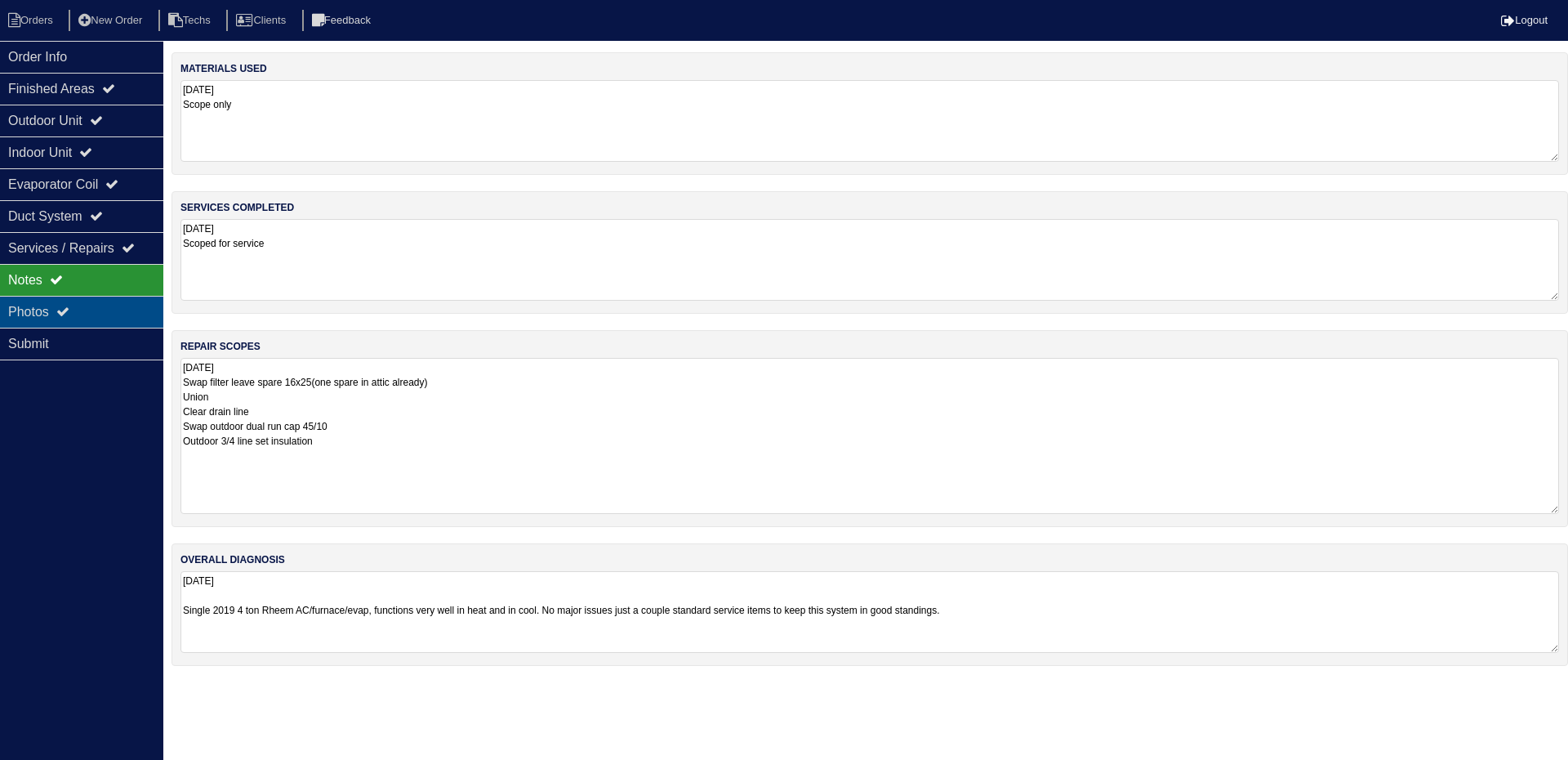
click at [61, 313] on icon at bounding box center [62, 311] width 13 height 13
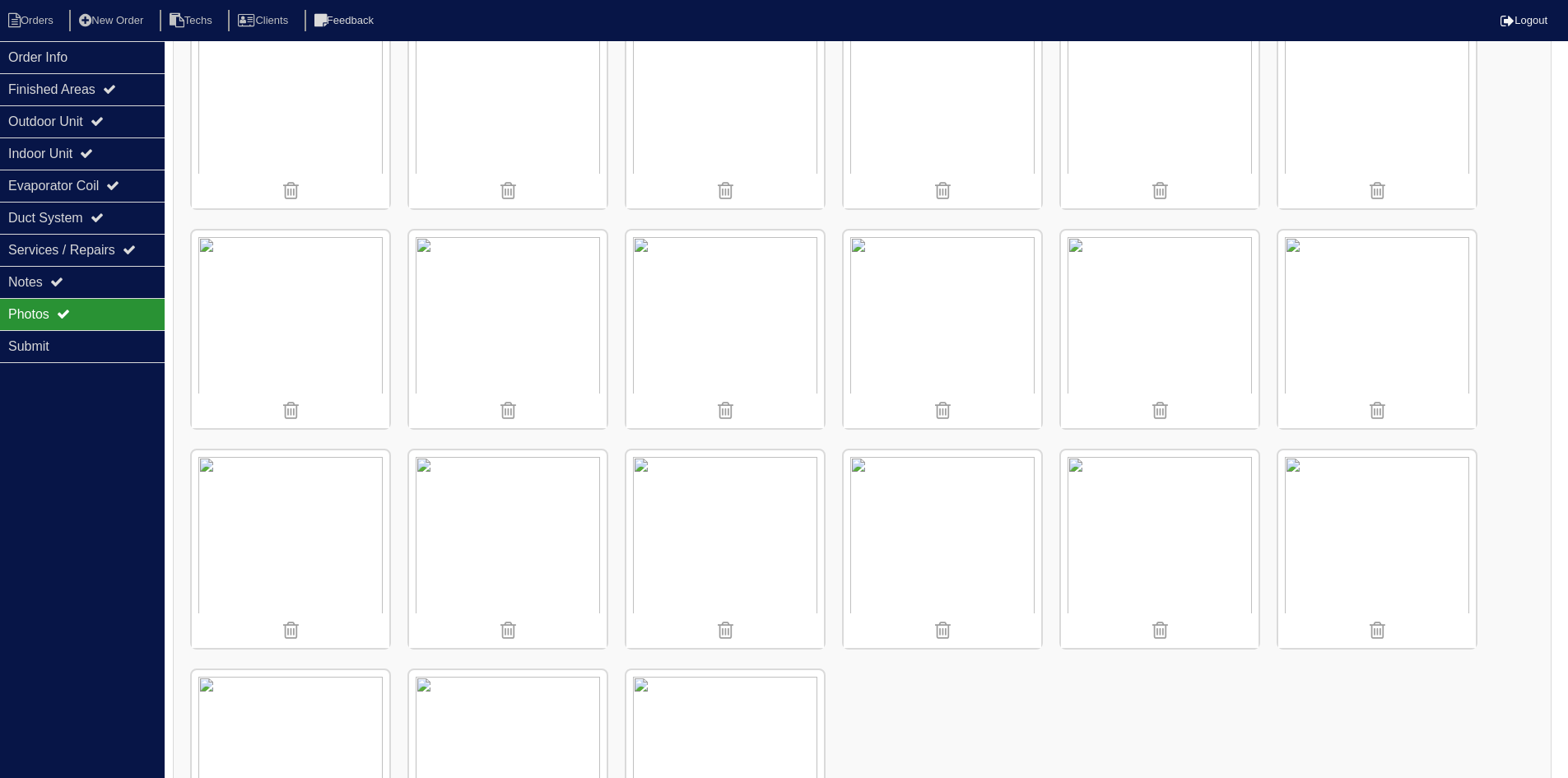
scroll to position [1950, 0]
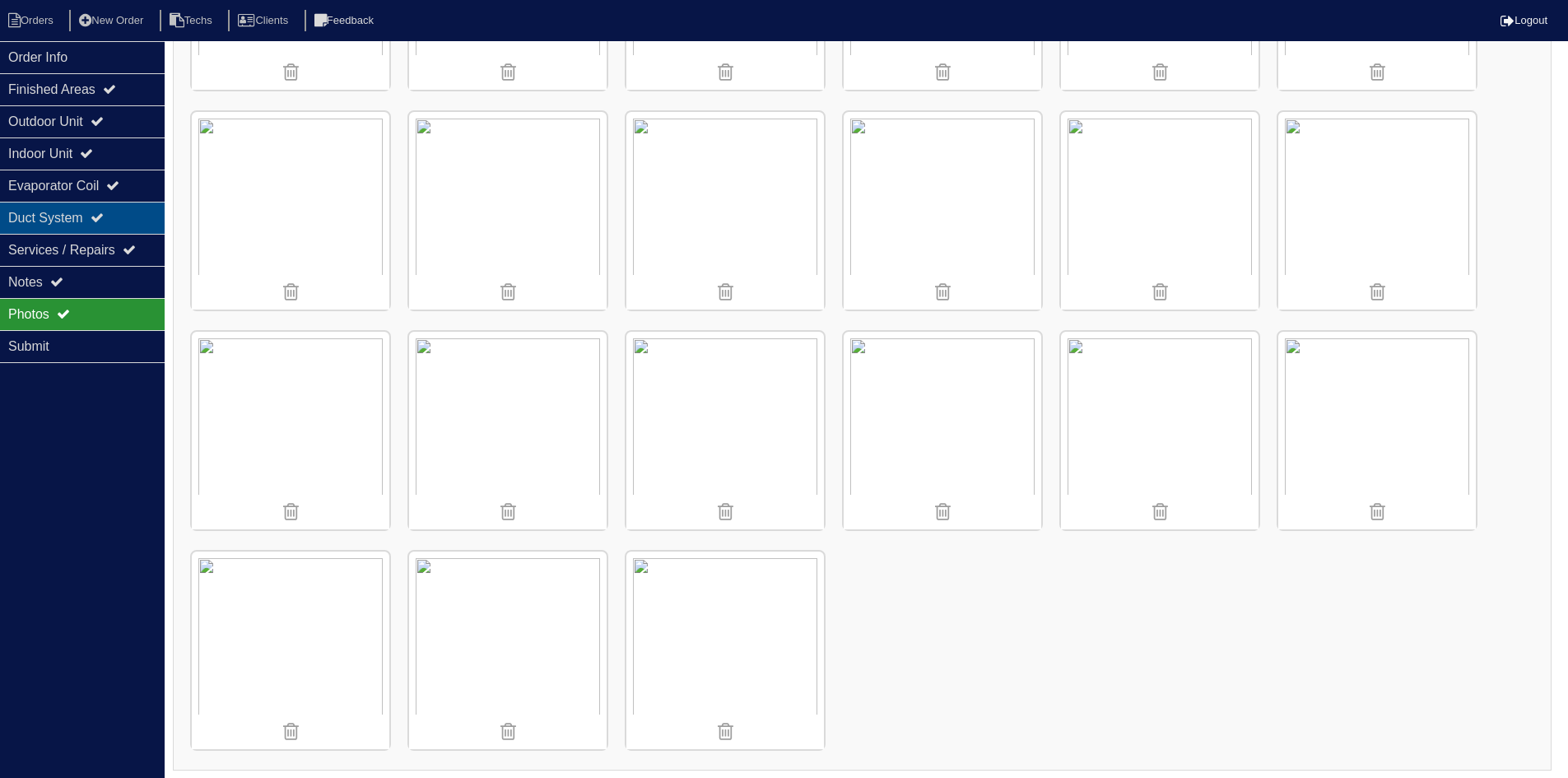
click at [68, 210] on div "Duct System" at bounding box center [82, 217] width 165 height 32
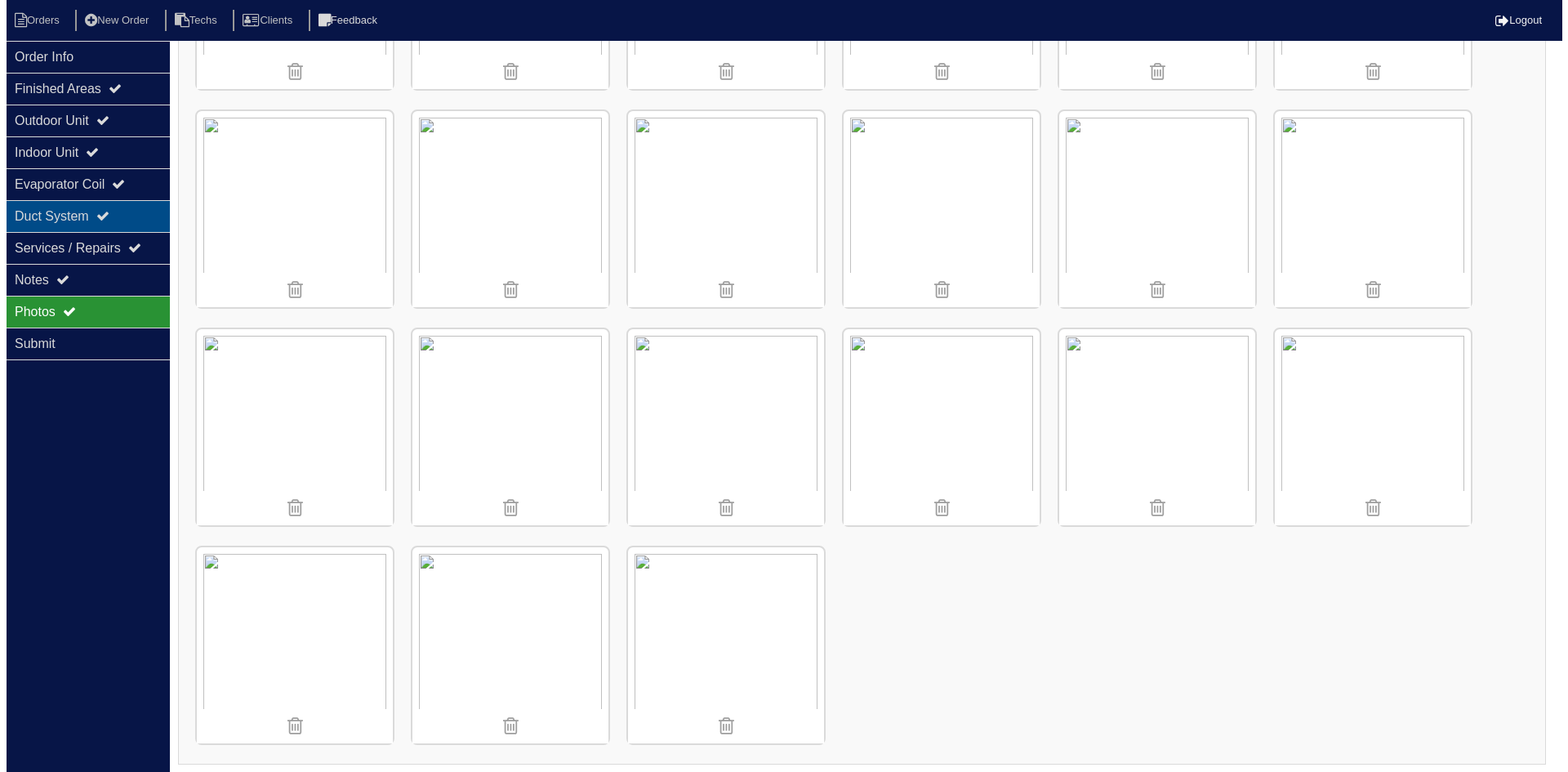
scroll to position [0, 0]
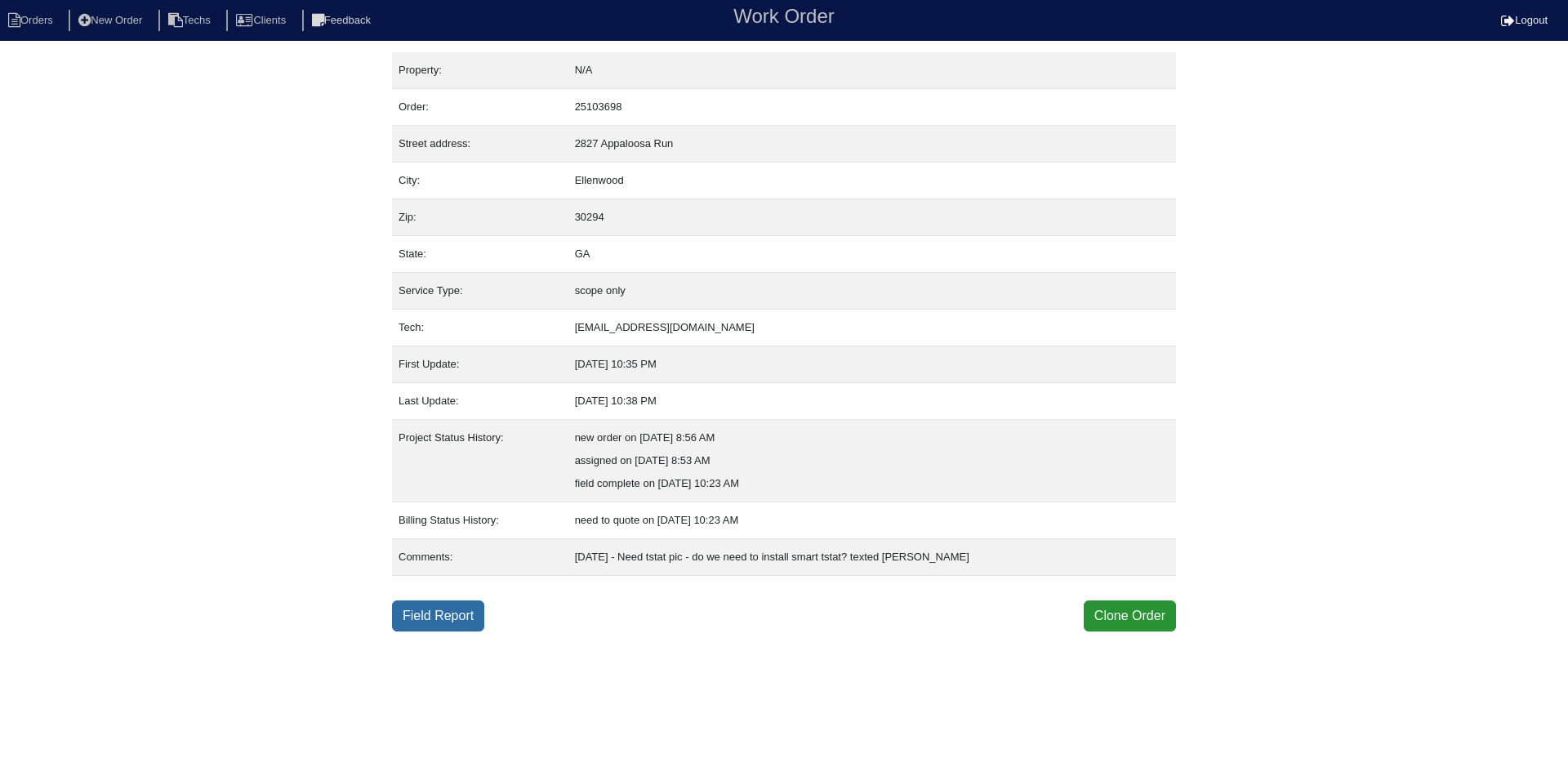
click at [417, 620] on link "Field Report" at bounding box center [438, 616] width 92 height 31
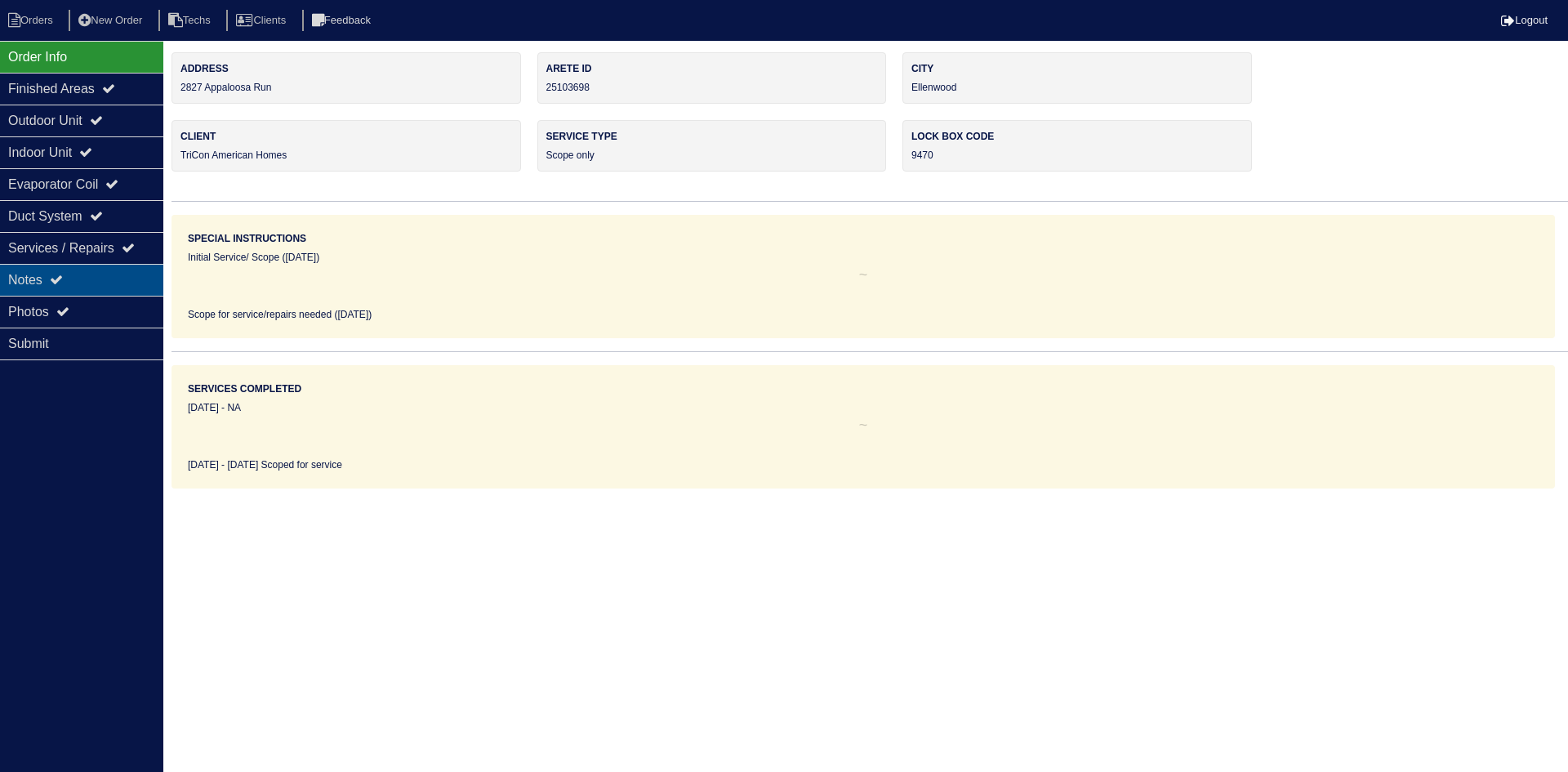
click at [81, 274] on div "Notes" at bounding box center [82, 279] width 164 height 32
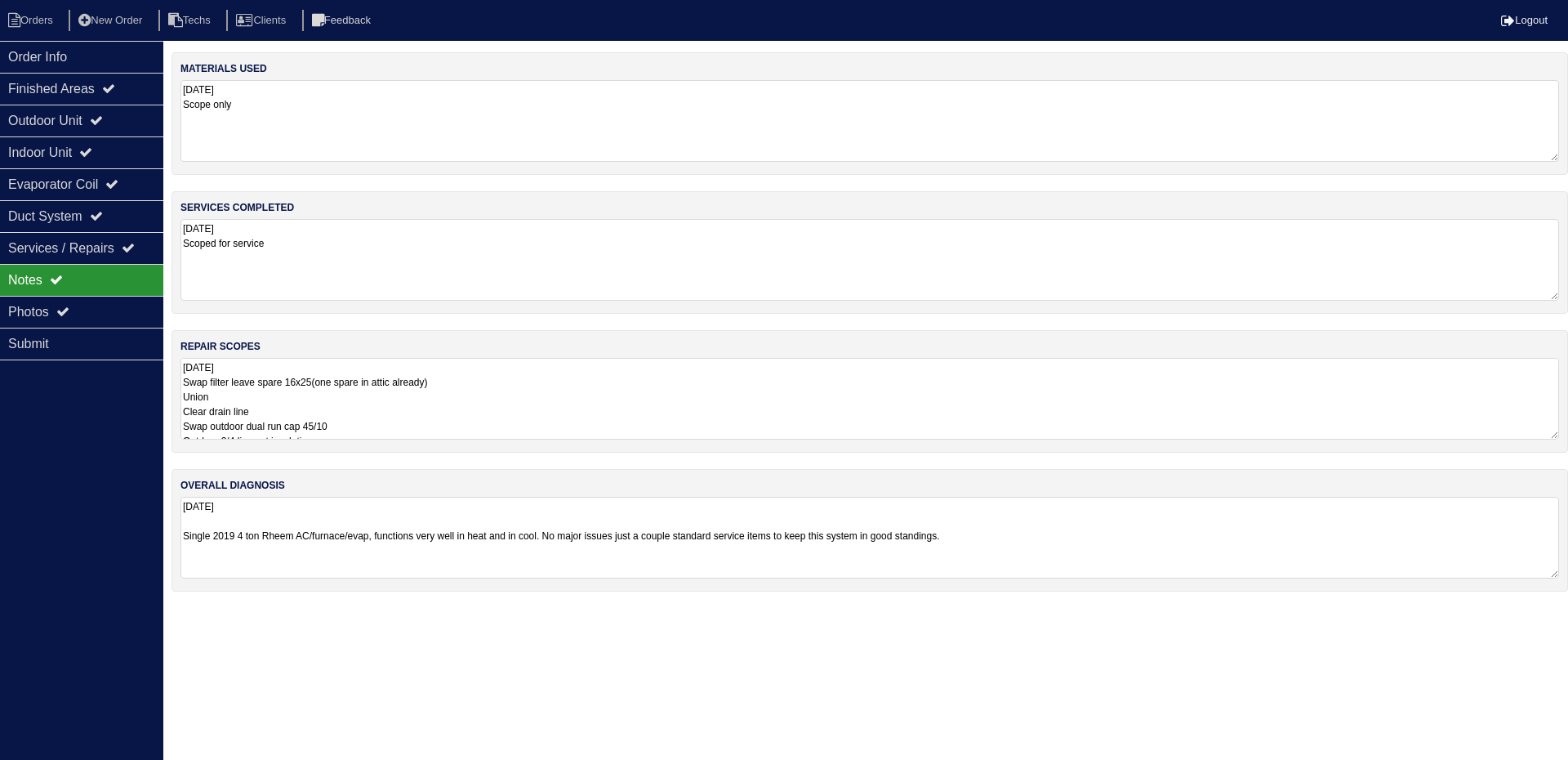
click at [431, 433] on textarea "[DATE] Swap filter leave spare 16x25(one spare in attic already) Union Clear dr…" at bounding box center [870, 399] width 1378 height 82
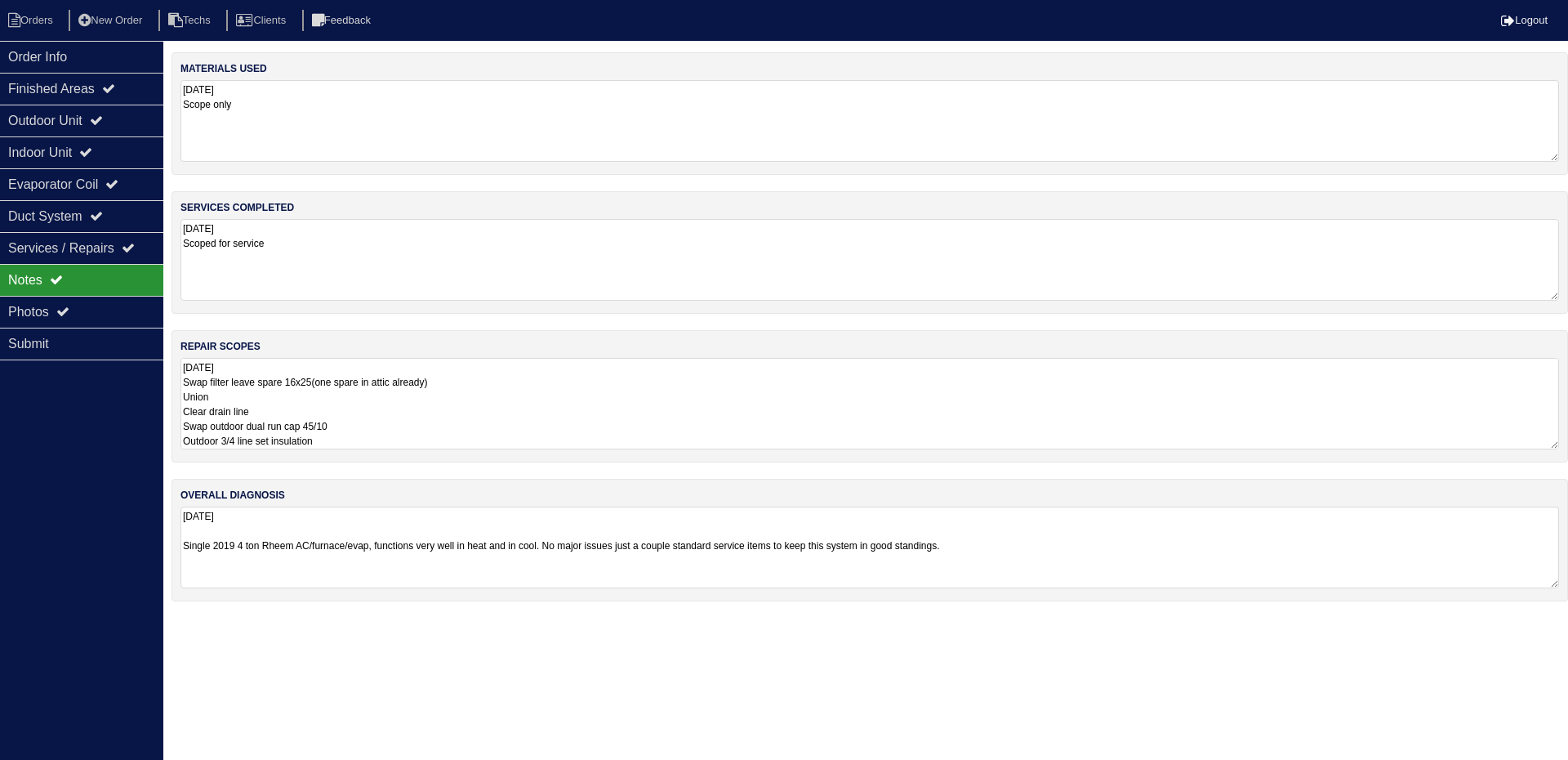
click at [388, 440] on textarea "[DATE] Swap filter leave spare 16x25(one spare in attic already) Union Clear dr…" at bounding box center [870, 403] width 1378 height 91
type textarea "[DATE] Swap filter leave spare 16x25(one spare in attic already) Union Clear dr…"
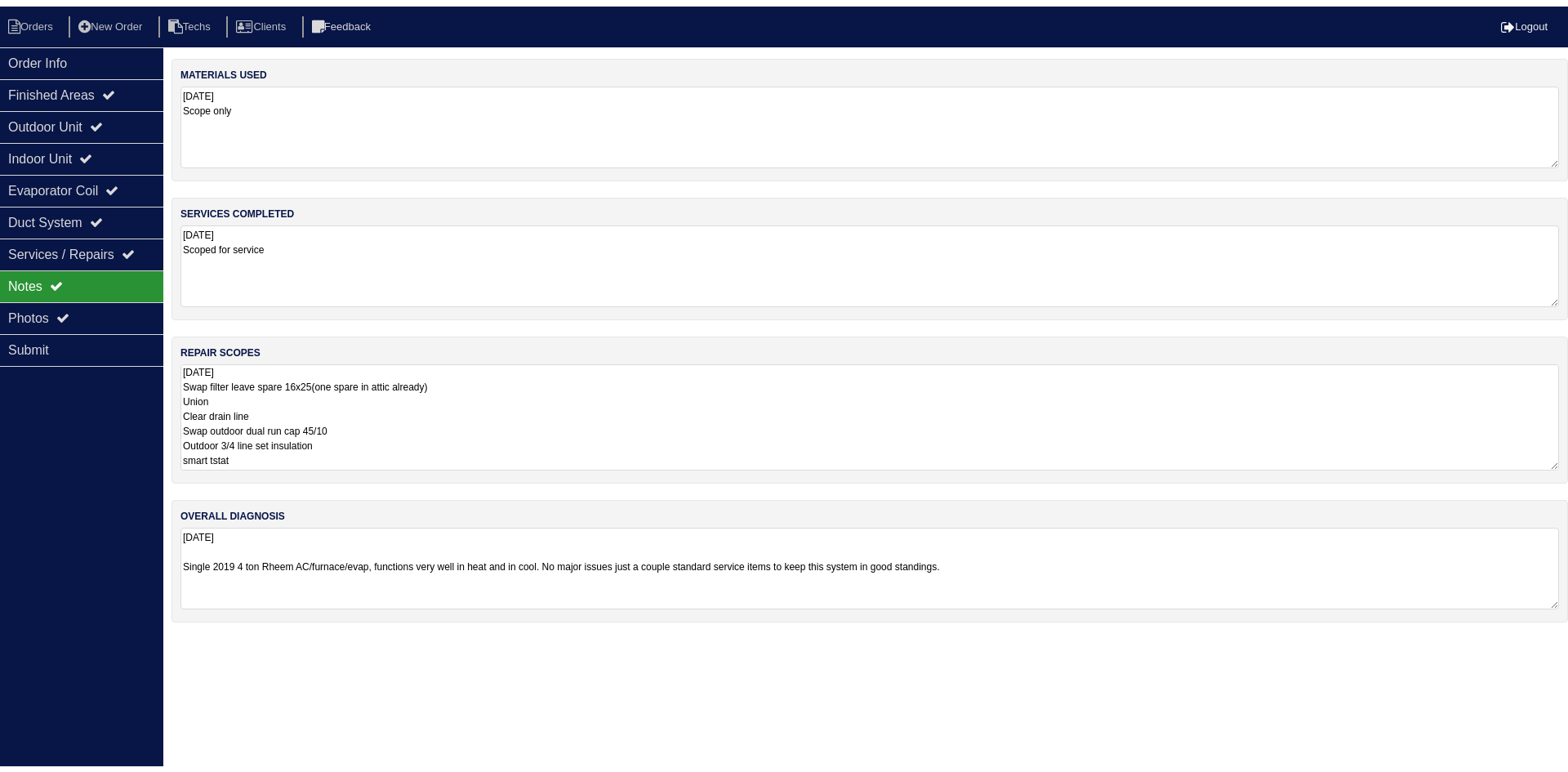
scroll to position [2, 0]
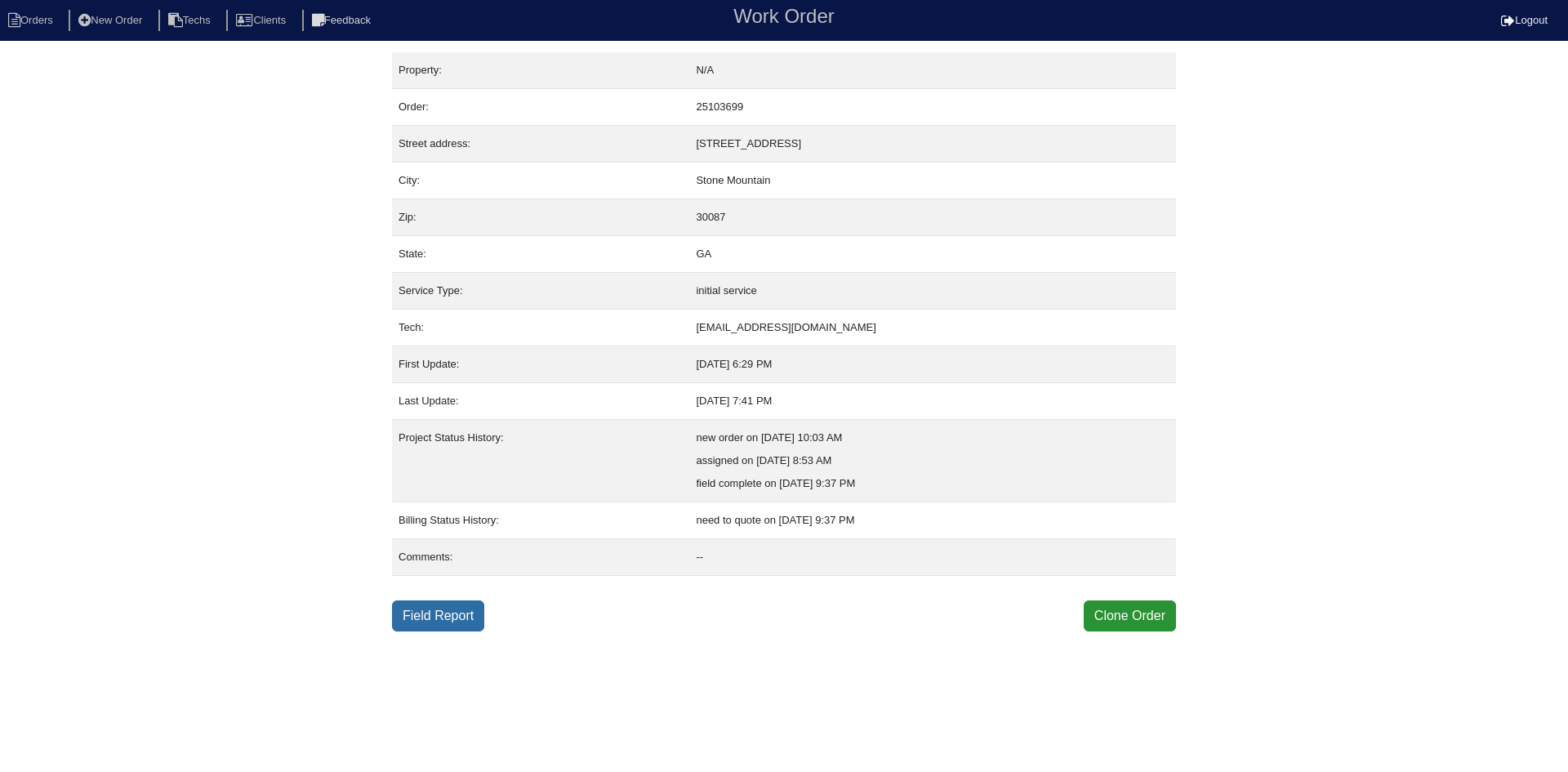
click at [443, 620] on link "Field Report" at bounding box center [438, 616] width 92 height 31
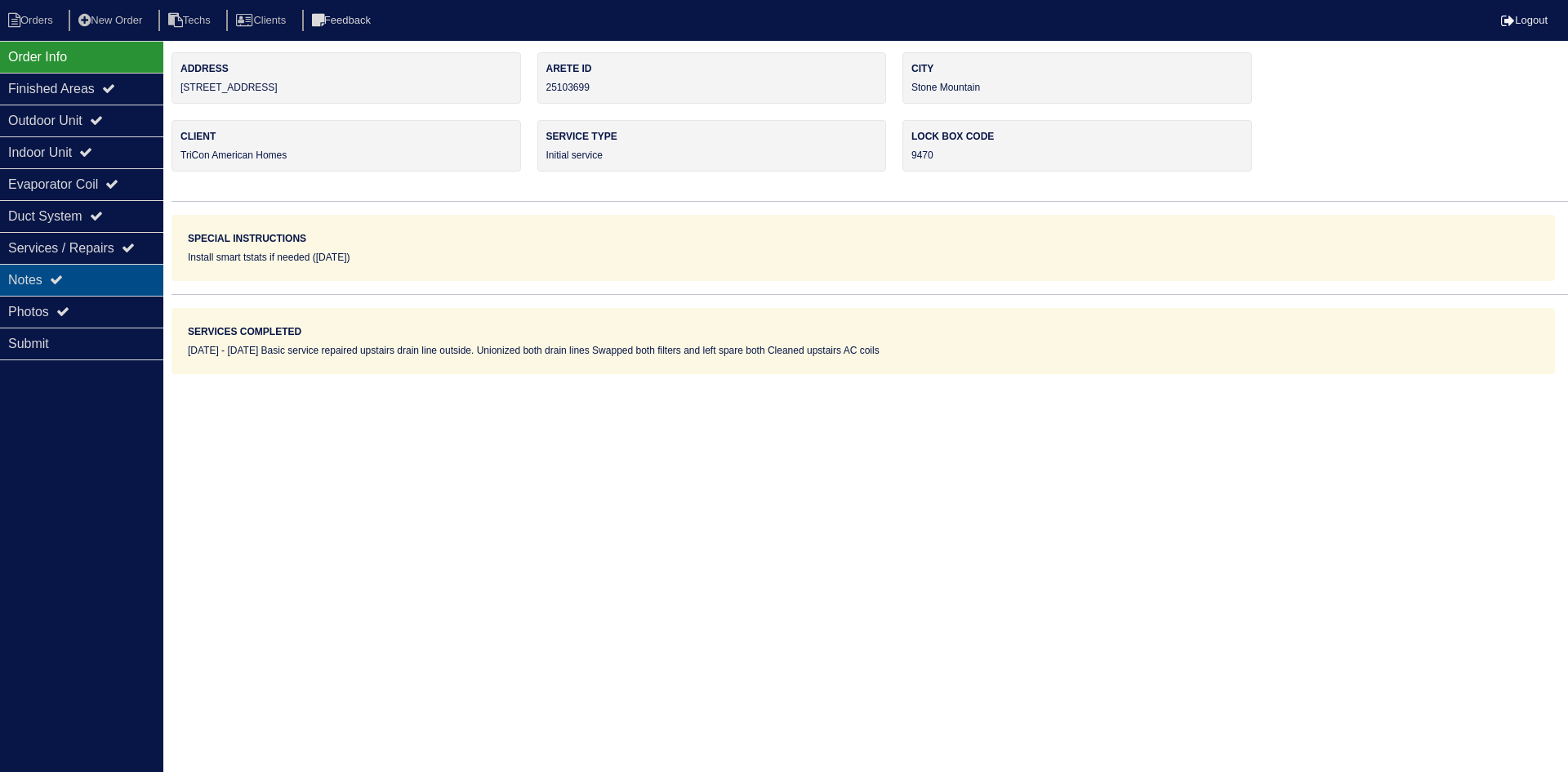
click at [106, 287] on div "Notes" at bounding box center [82, 279] width 164 height 32
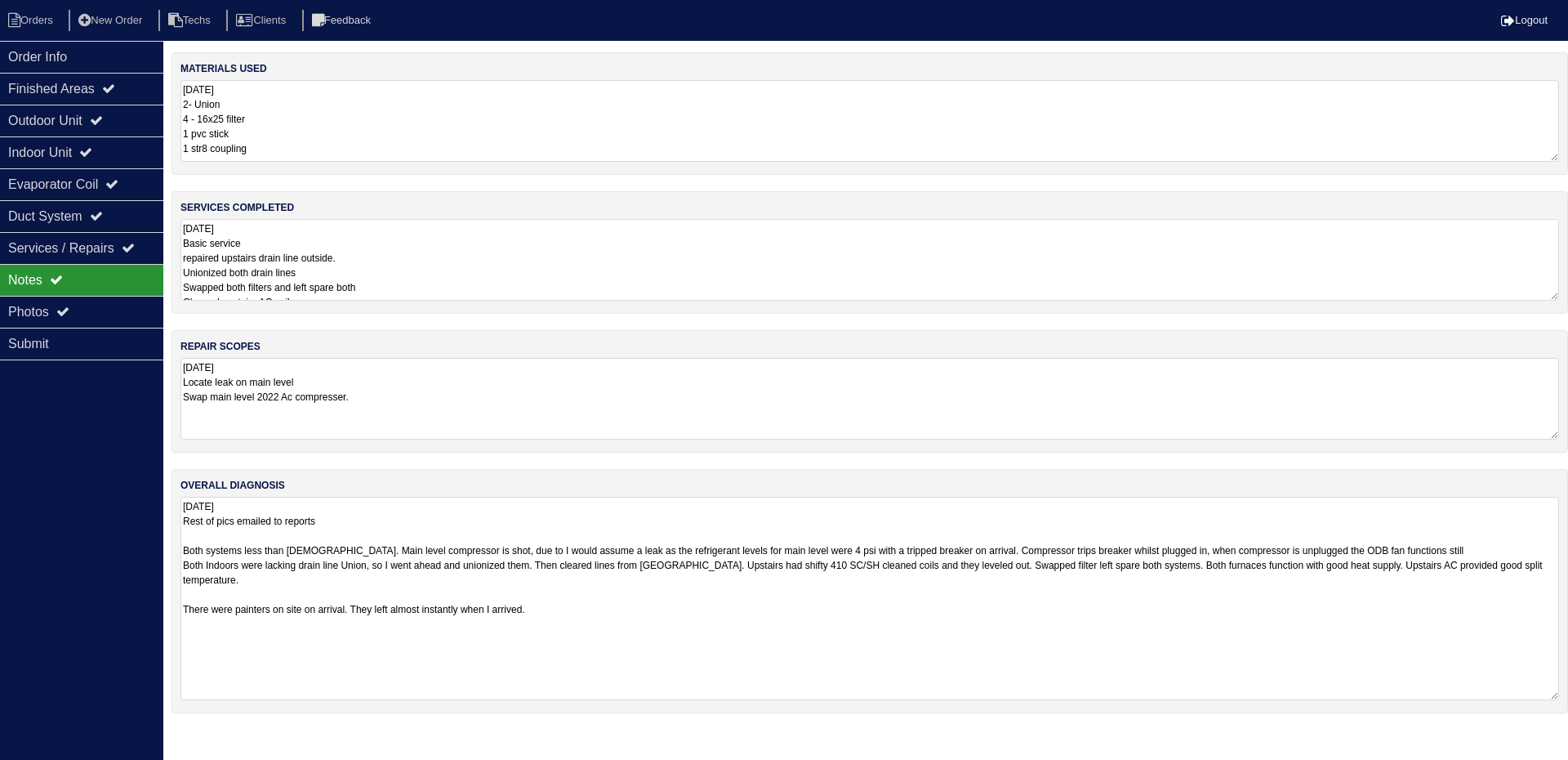
drag, startPoint x: 1554, startPoint y: 573, endPoint x: 1567, endPoint y: 695, distance: 122.7
click at [1567, 695] on div "overall diagnosis 10.9.25 Rest of pics emailed to reports Both systems less tha…" at bounding box center [870, 590] width 1397 height 245
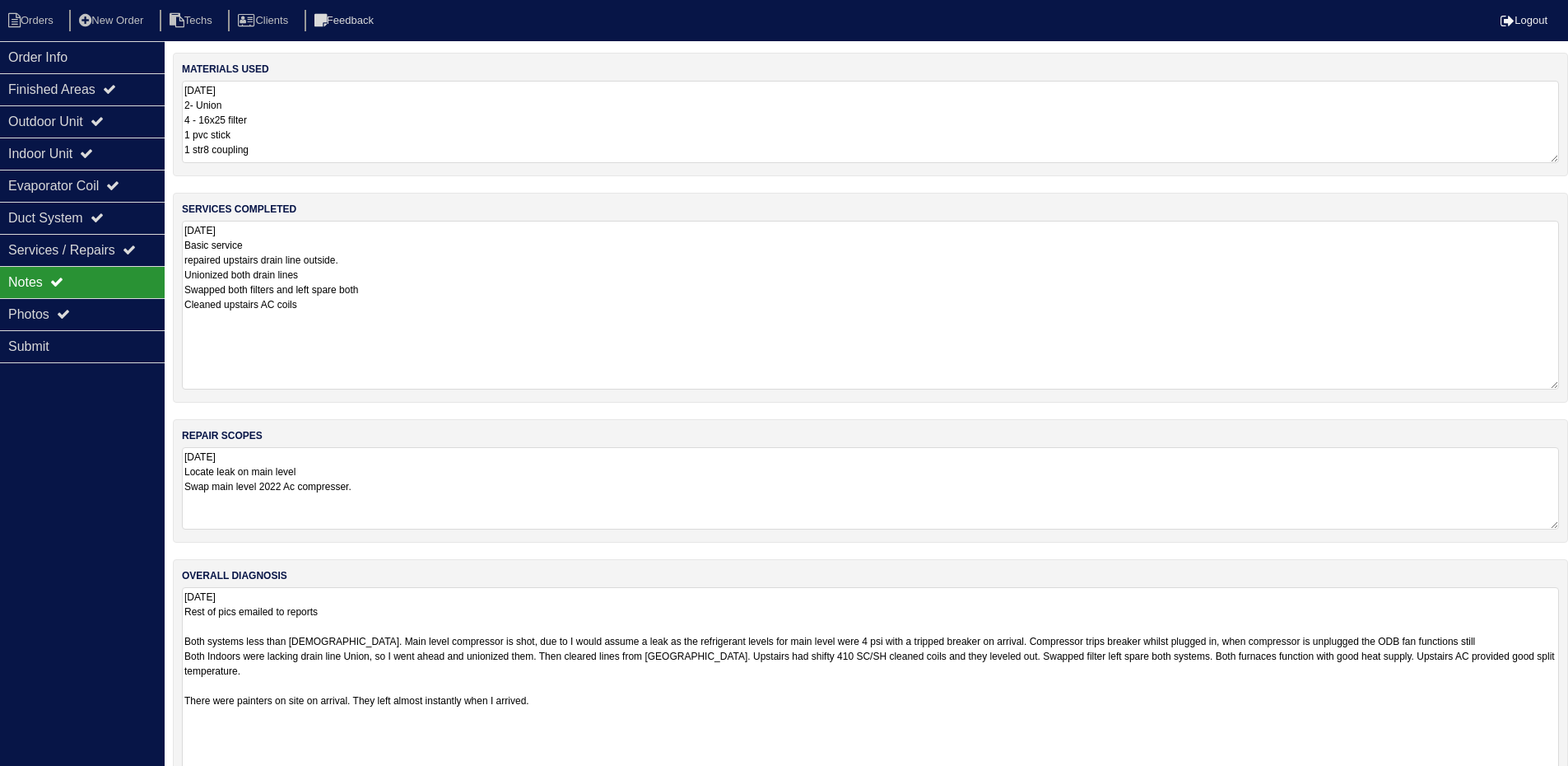
drag, startPoint x: 1568, startPoint y: 296, endPoint x: 1575, endPoint y: 383, distance: 87.3
click at [1568, 383] on html "Orders New Order Techs Clients Feedback Logout Orders New Order Users Clients M…" at bounding box center [784, 410] width 1568 height 822
click at [104, 117] on icon at bounding box center [96, 120] width 13 height 13
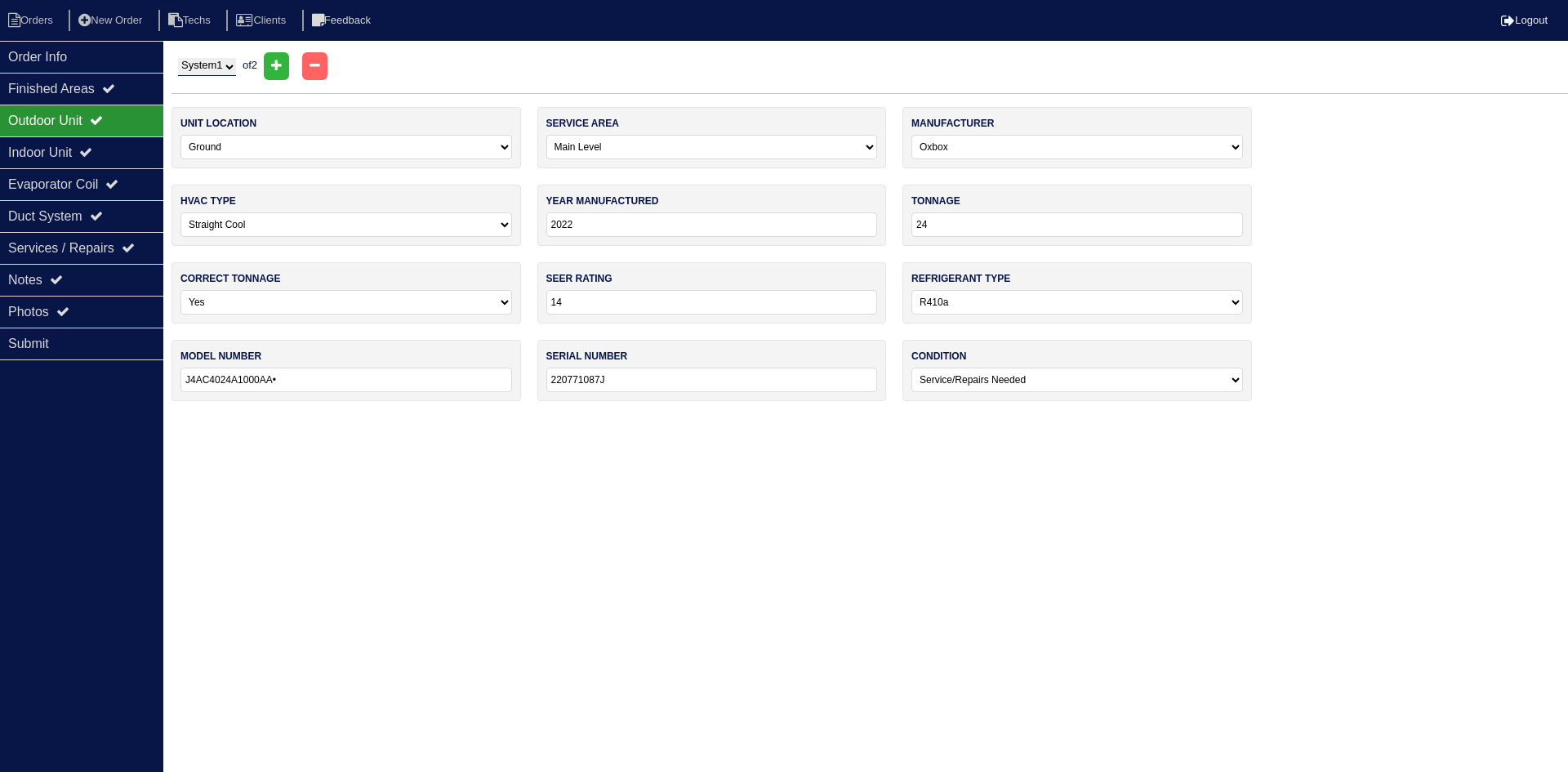
click at [225, 69] on select "System 1 System 2" at bounding box center [207, 66] width 58 height 18
select select "2"
click at [178, 58] on select "System 1 System 2" at bounding box center [207, 66] width 58 height 18
select select "1"
type input "J4AC4024A1000AA"
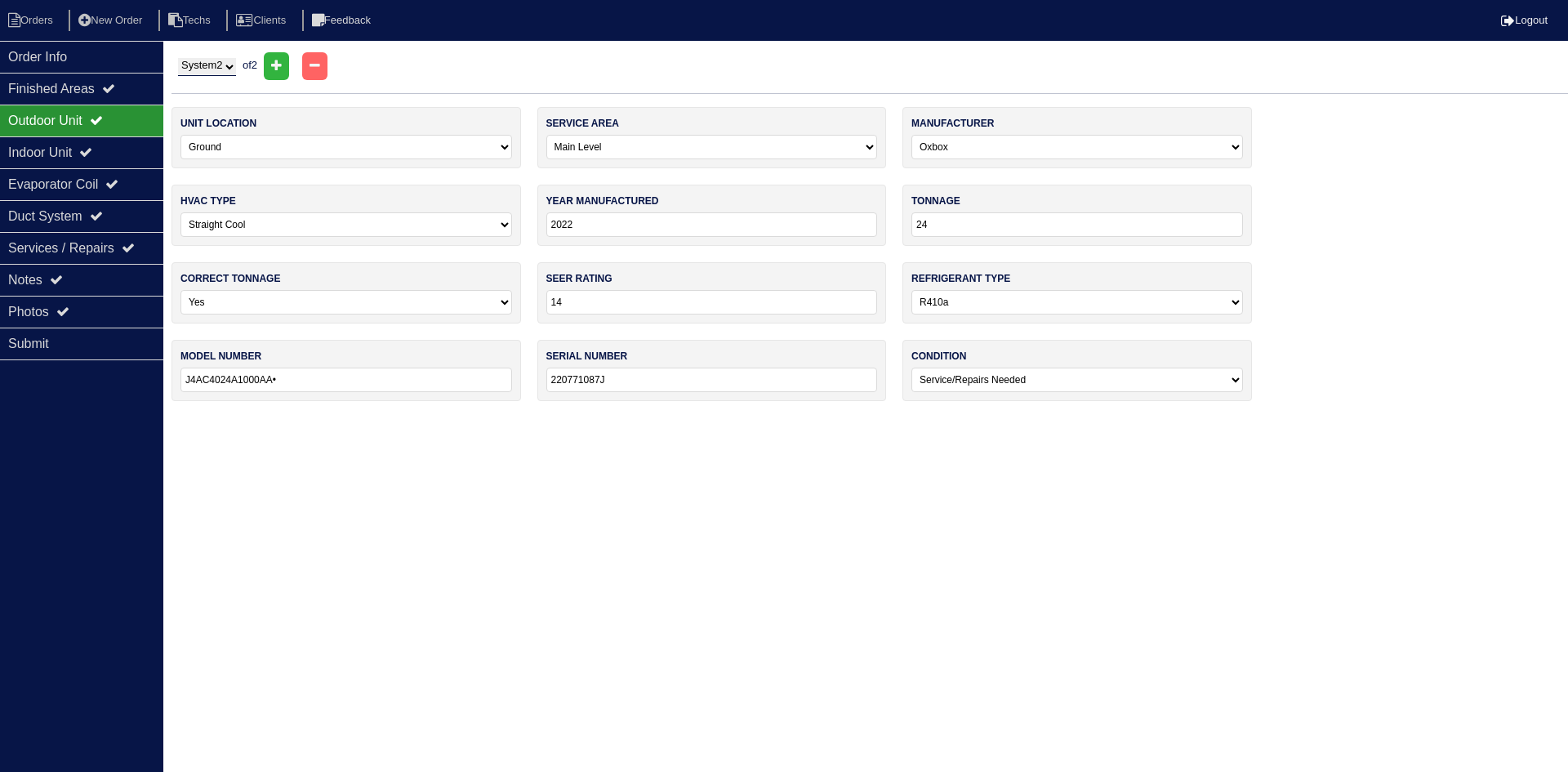
type input "220770794J"
select select "0"
click at [223, 70] on select "System 1 System 2" at bounding box center [207, 66] width 58 height 18
select select "1"
click at [178, 58] on select "System 1 System 2" at bounding box center [207, 66] width 58 height 18
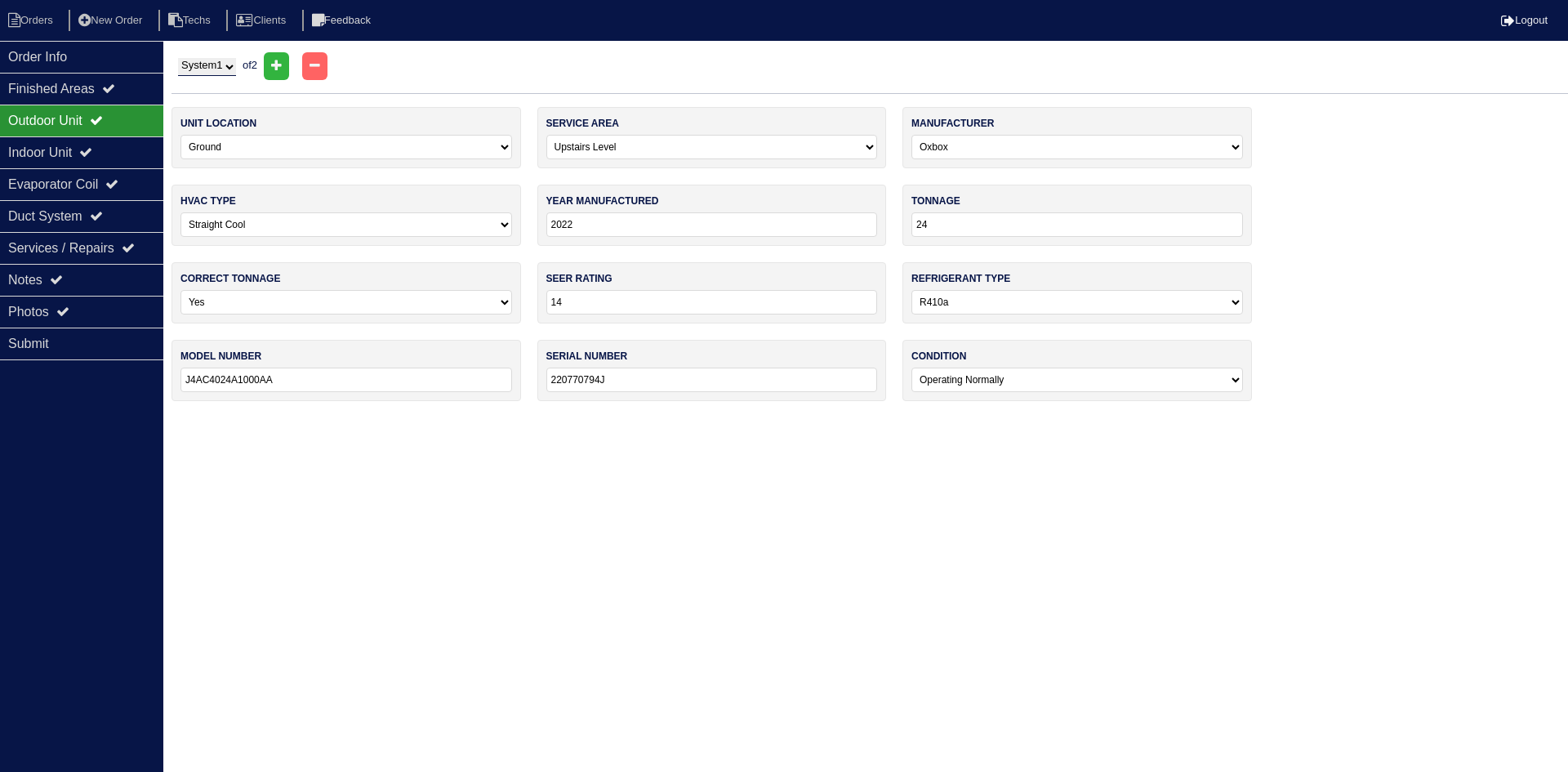
select select "0"
type input "J4AC4024A1000AA•"
type input "220771087J"
select select "1"
select select "0"
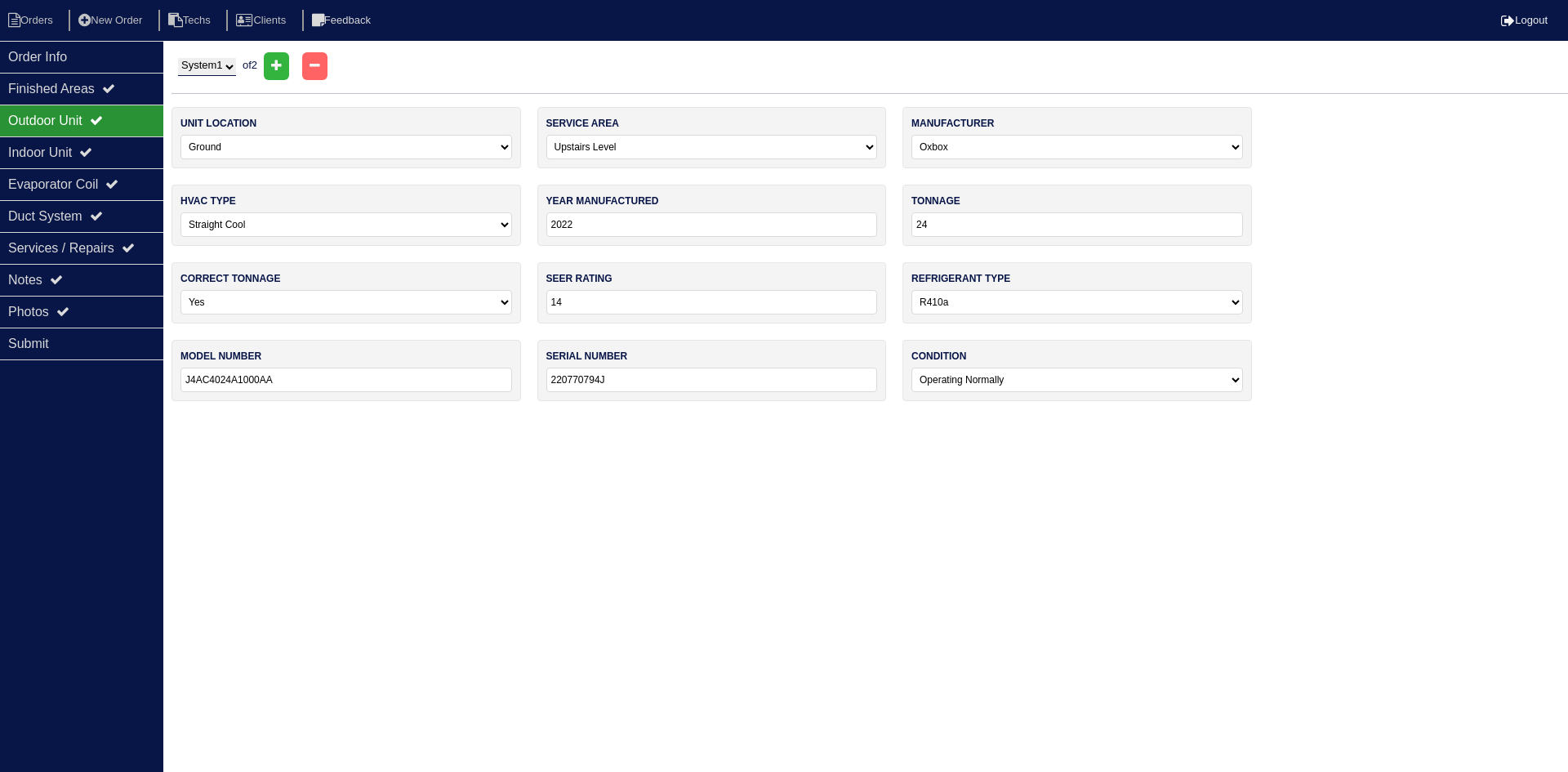
type input "2021"
type input "14"
select select "0"
type input "S2L145"
type input "7122F60322"
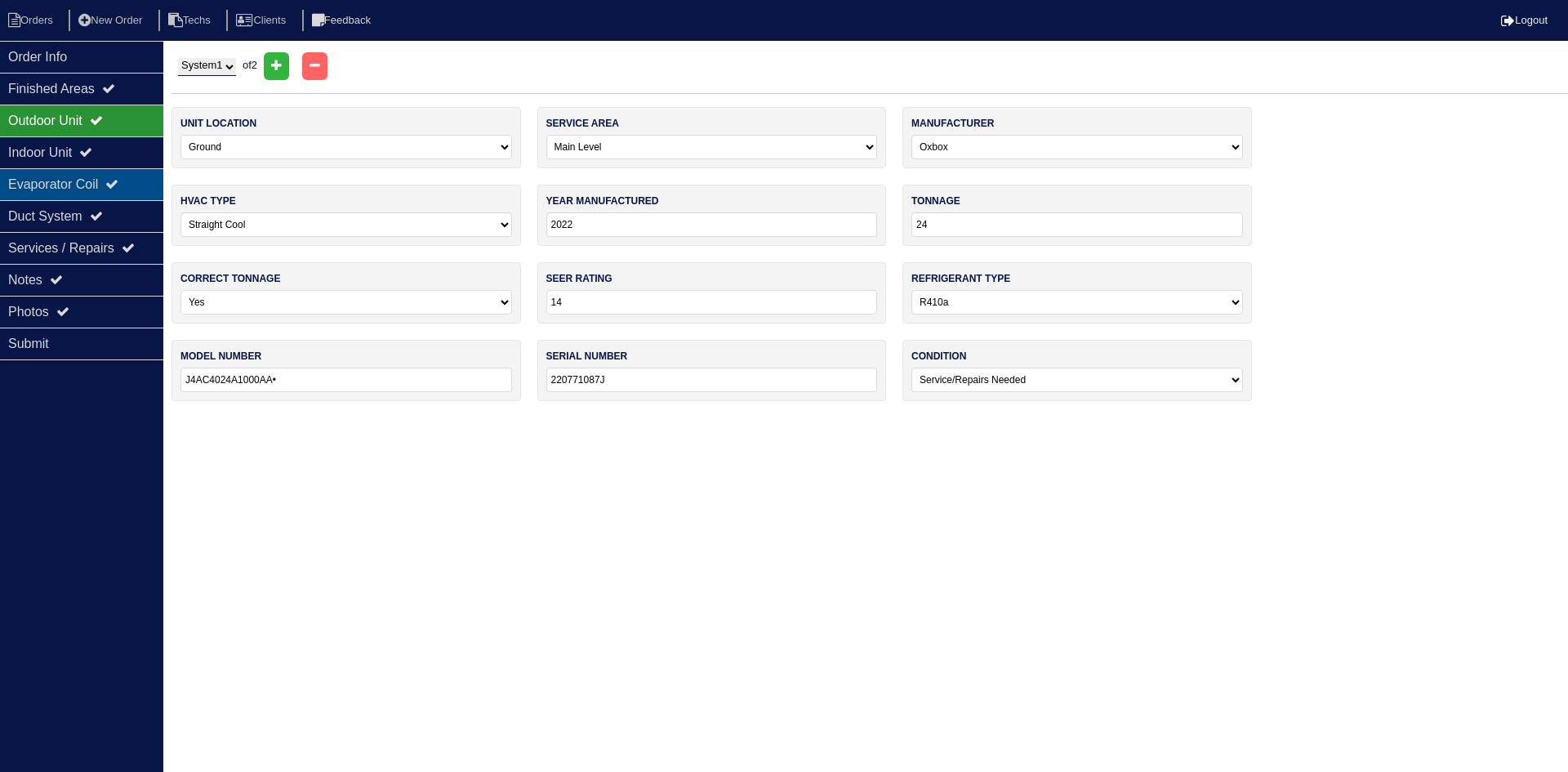
click at [108, 173] on div "Evaporator Coil" at bounding box center [82, 184] width 164 height 32
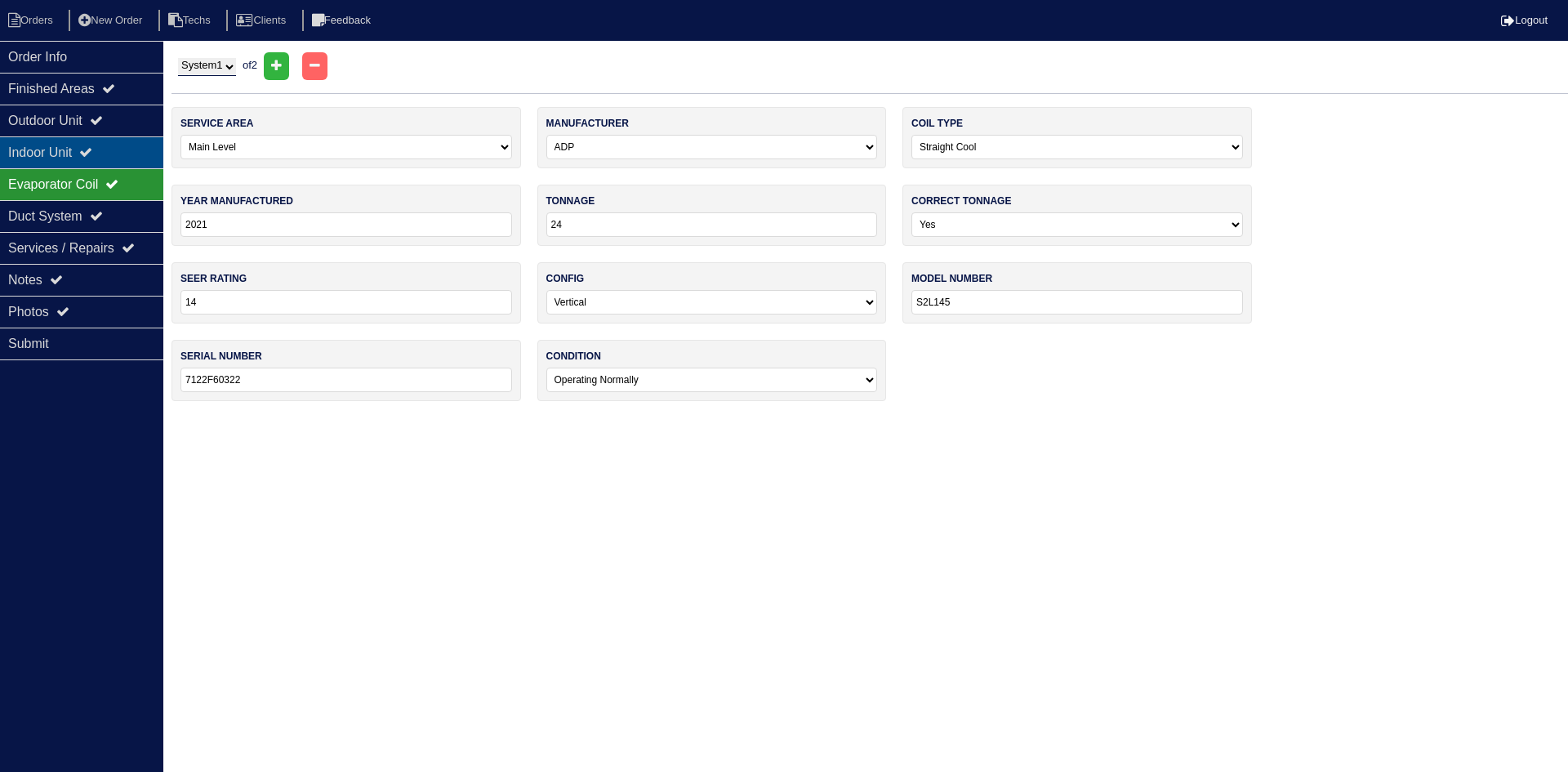
click at [118, 158] on div "Indoor Unit" at bounding box center [82, 152] width 164 height 32
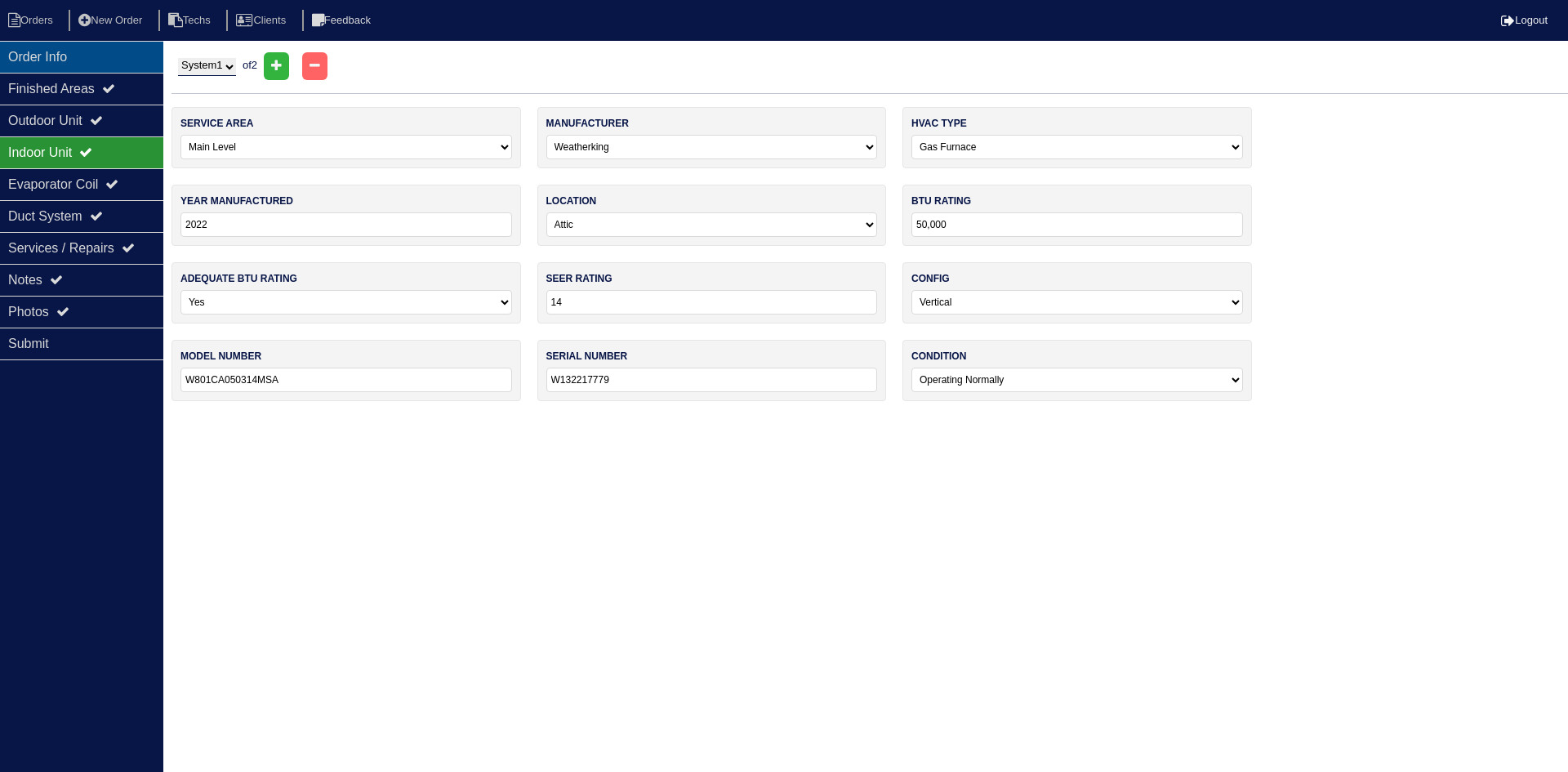
click at [111, 62] on div "Order Info" at bounding box center [82, 56] width 164 height 32
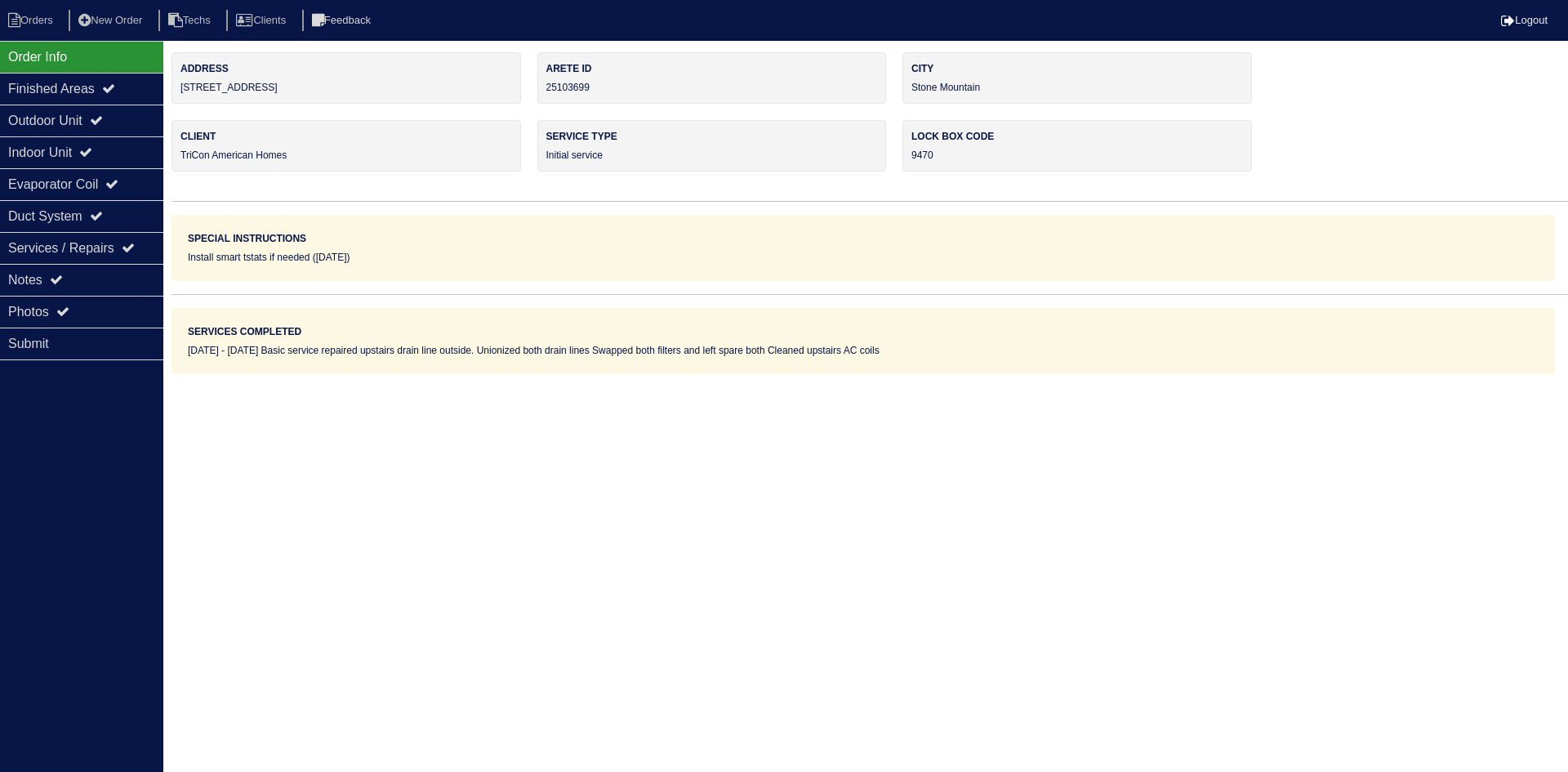
click at [1195, 374] on html "Orders New Order Techs Clients Feedback Logout Orders New Order Users Clients M…" at bounding box center [784, 187] width 1568 height 374
click at [61, 286] on icon at bounding box center [55, 279] width 13 height 13
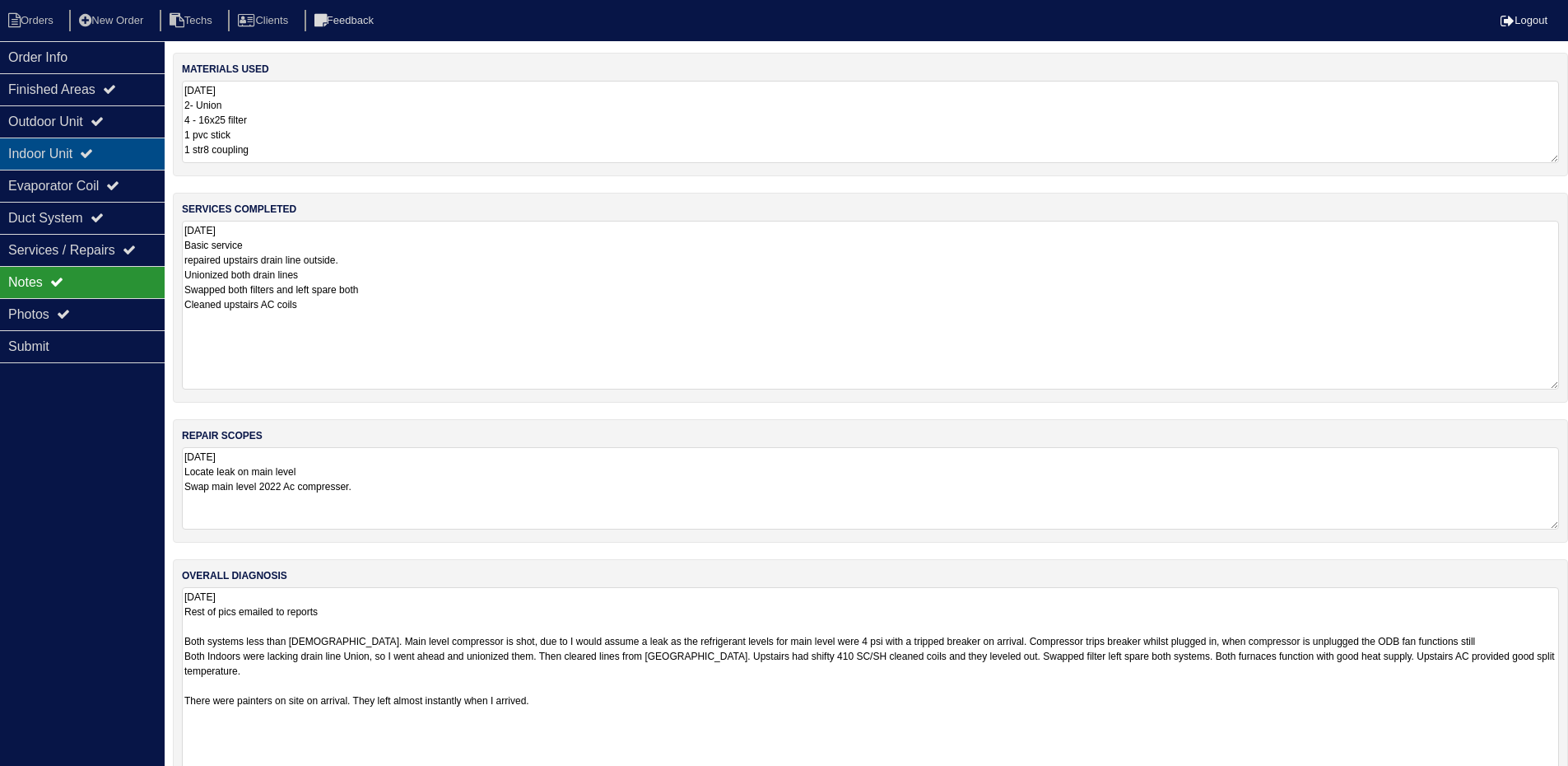
click at [93, 152] on icon at bounding box center [86, 153] width 13 height 13
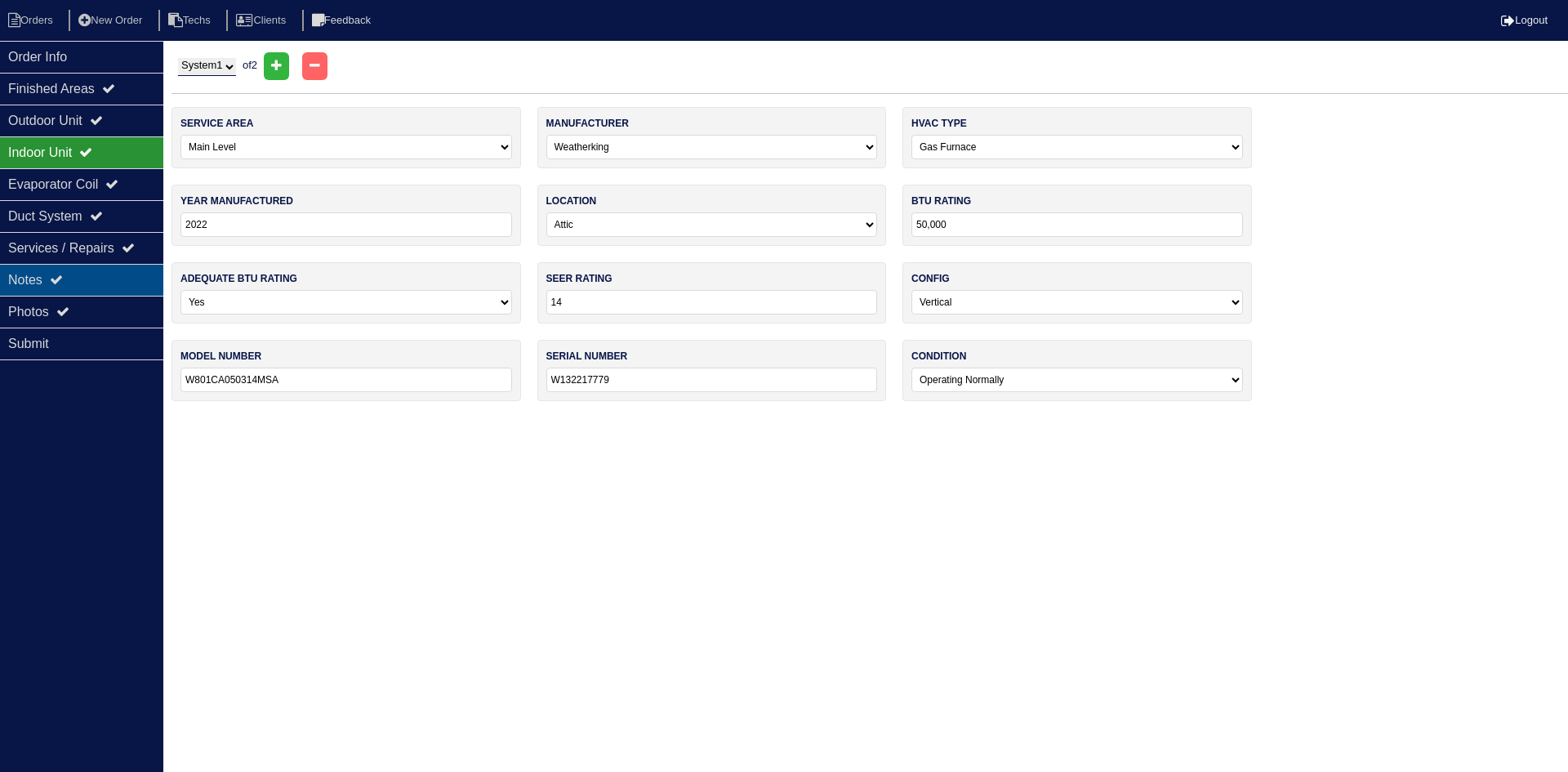
click at [93, 274] on div "Notes" at bounding box center [82, 279] width 164 height 32
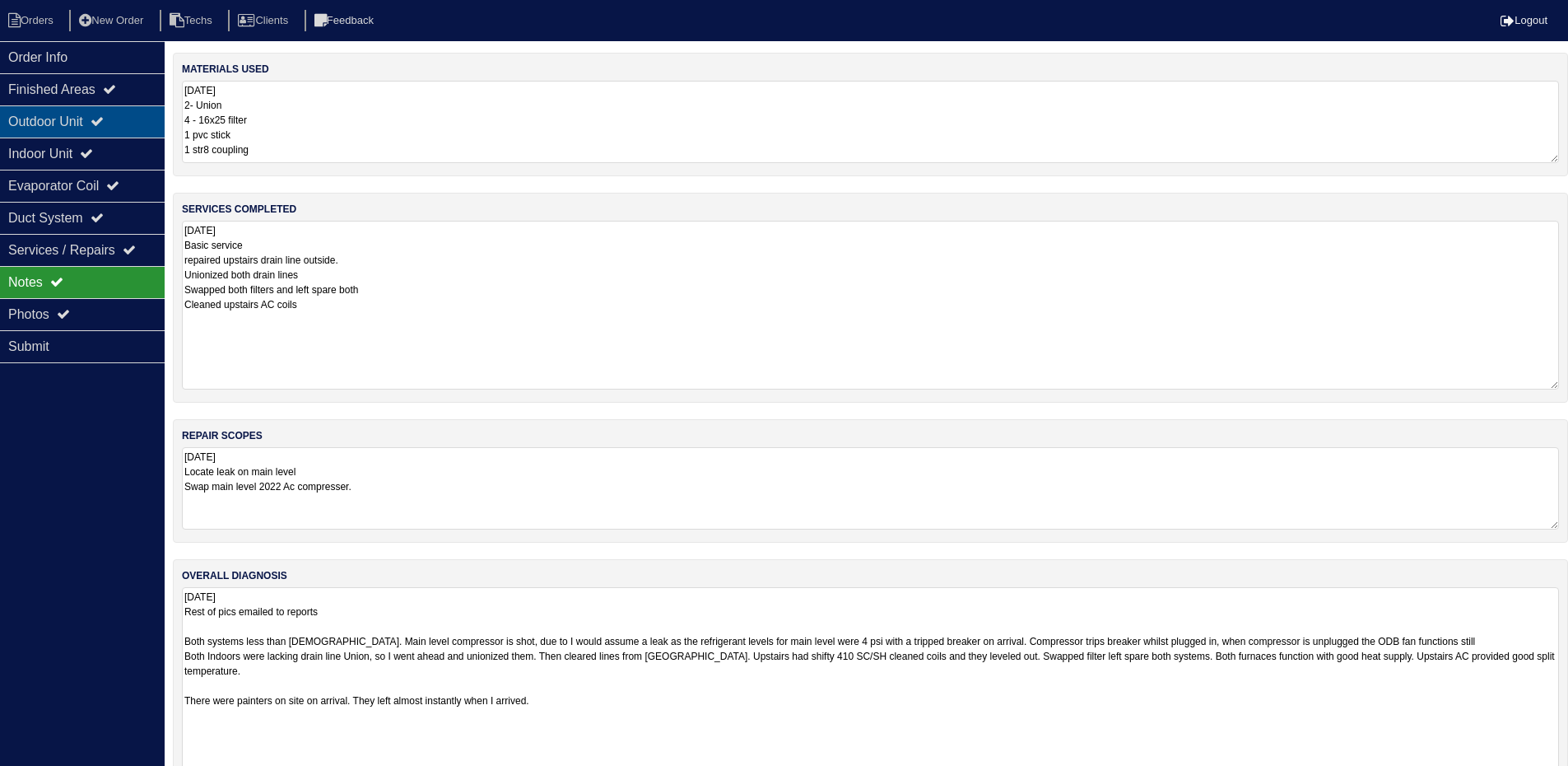
click at [104, 120] on icon at bounding box center [96, 120] width 13 height 13
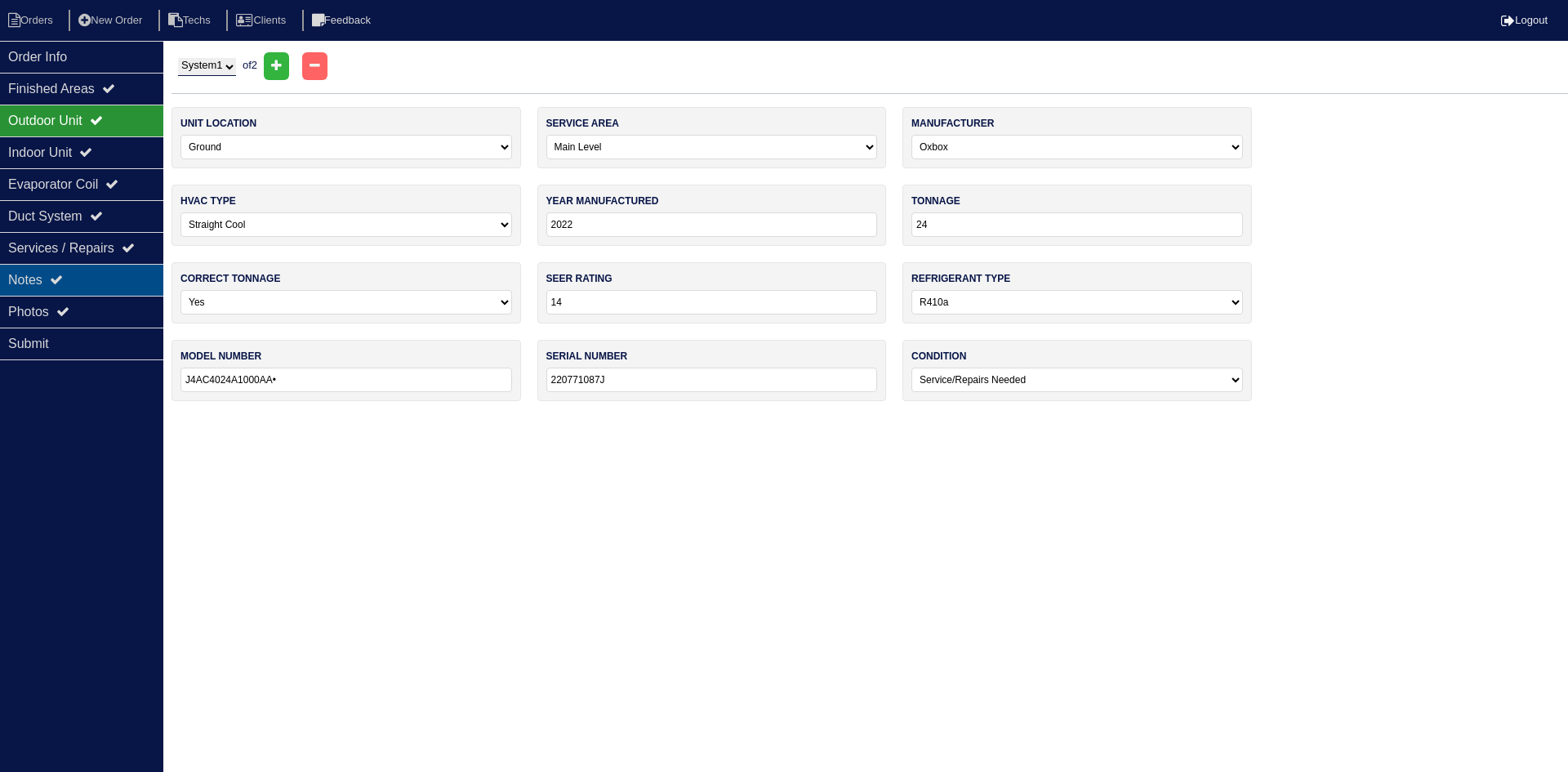
click at [91, 267] on div "Notes" at bounding box center [82, 279] width 164 height 32
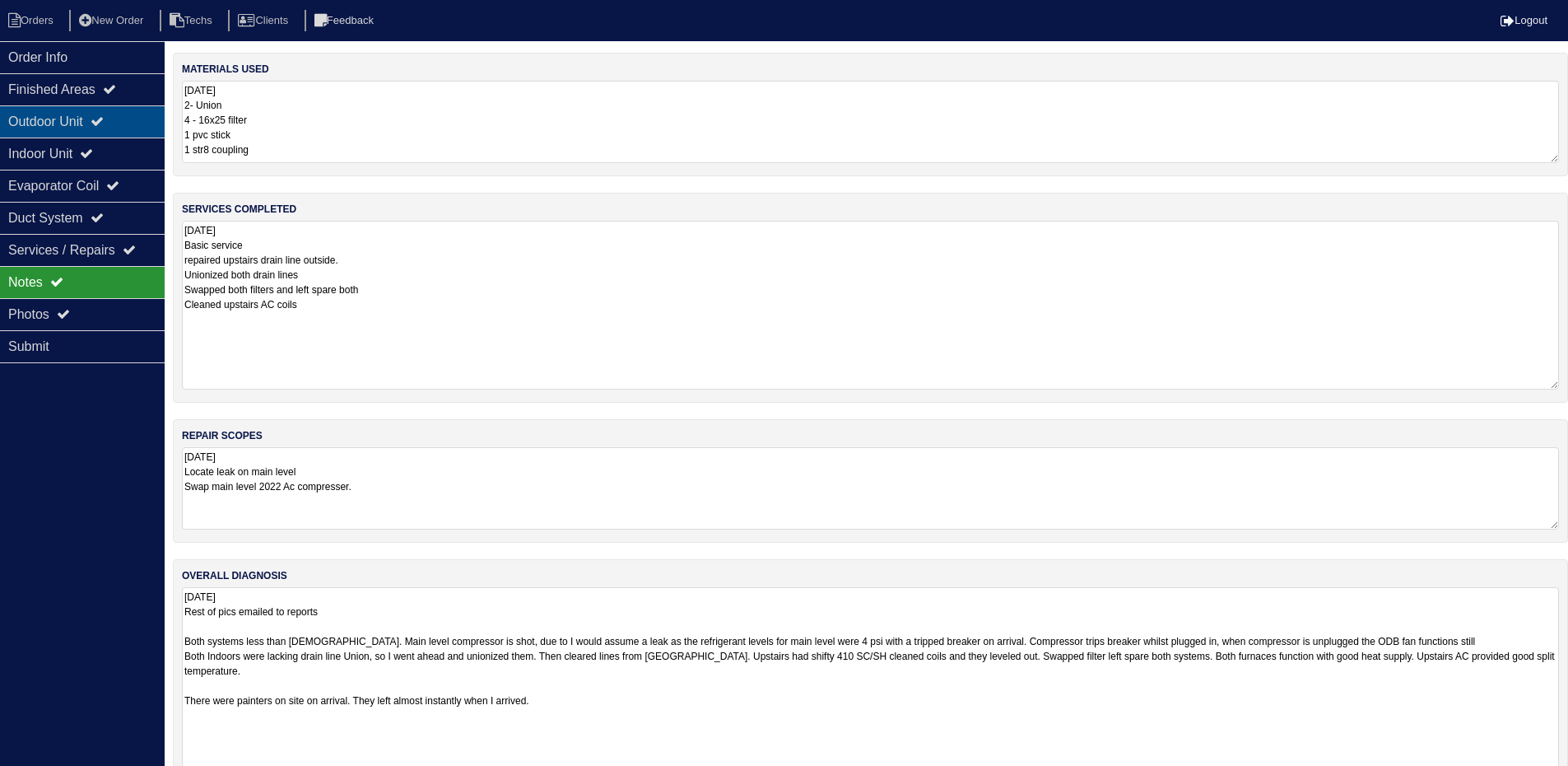
click at [118, 113] on div "Outdoor Unit" at bounding box center [82, 121] width 165 height 32
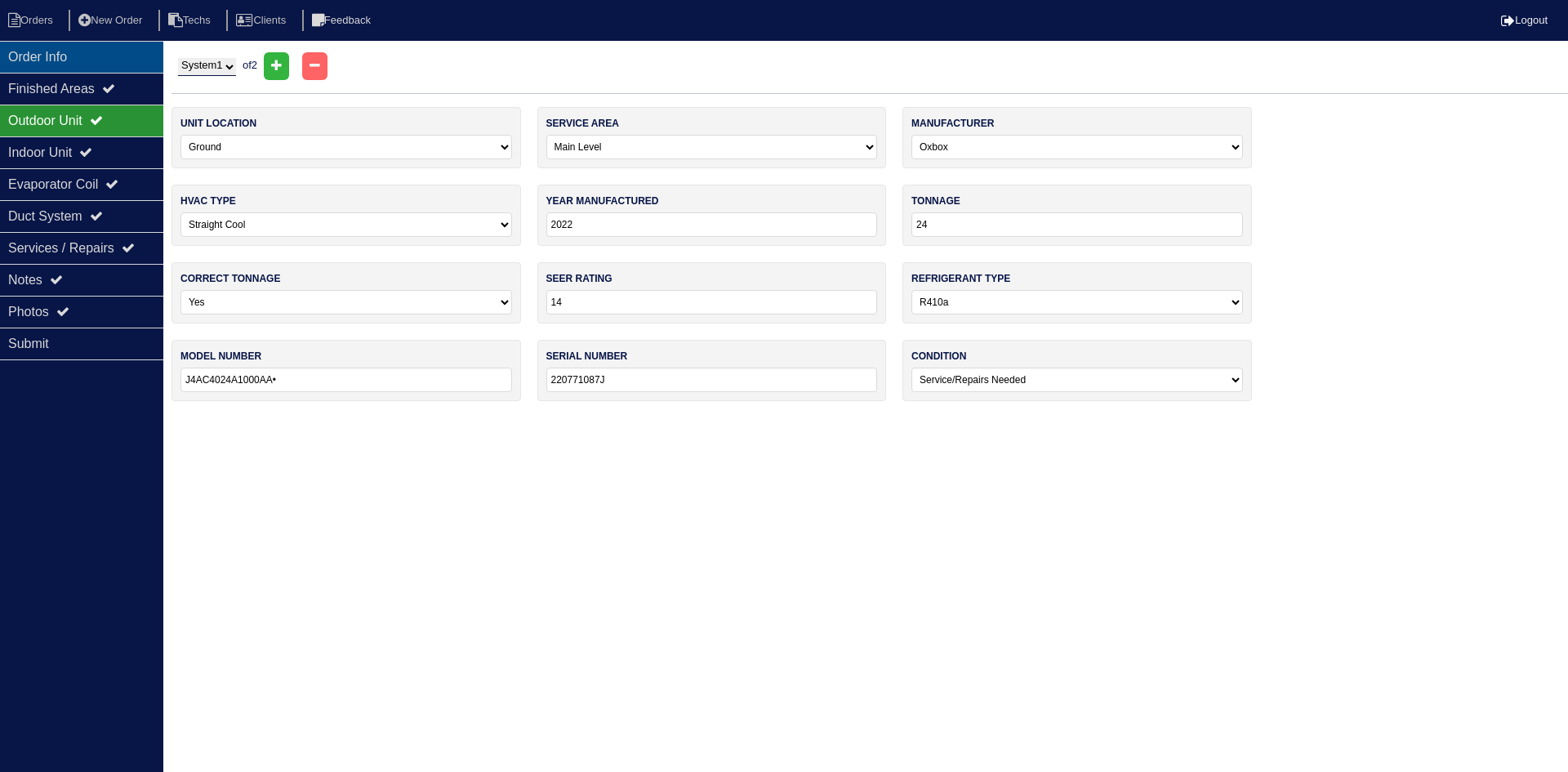
click at [101, 57] on div "Order Info" at bounding box center [82, 56] width 164 height 32
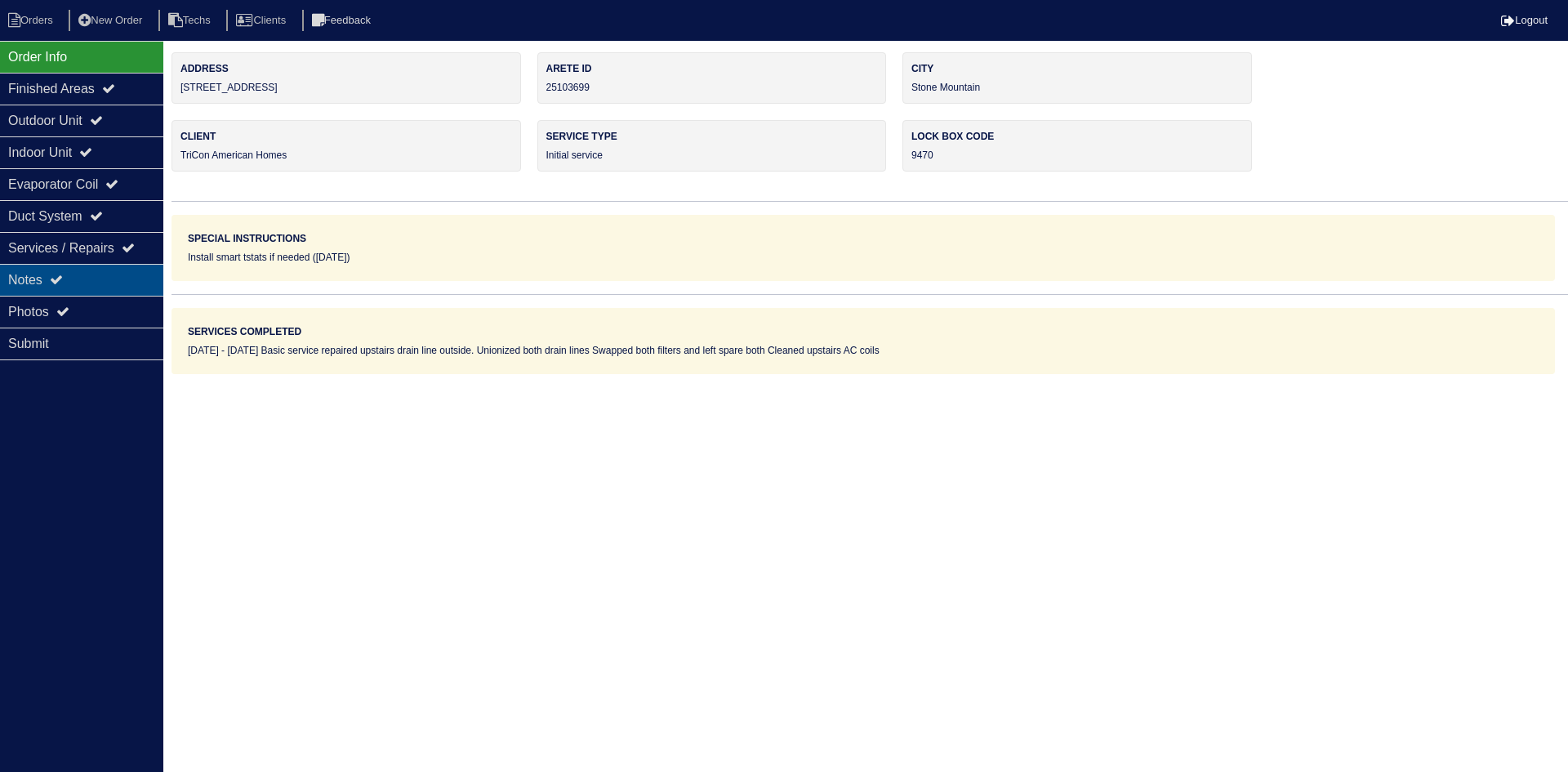
click at [84, 275] on div "Notes" at bounding box center [82, 279] width 164 height 32
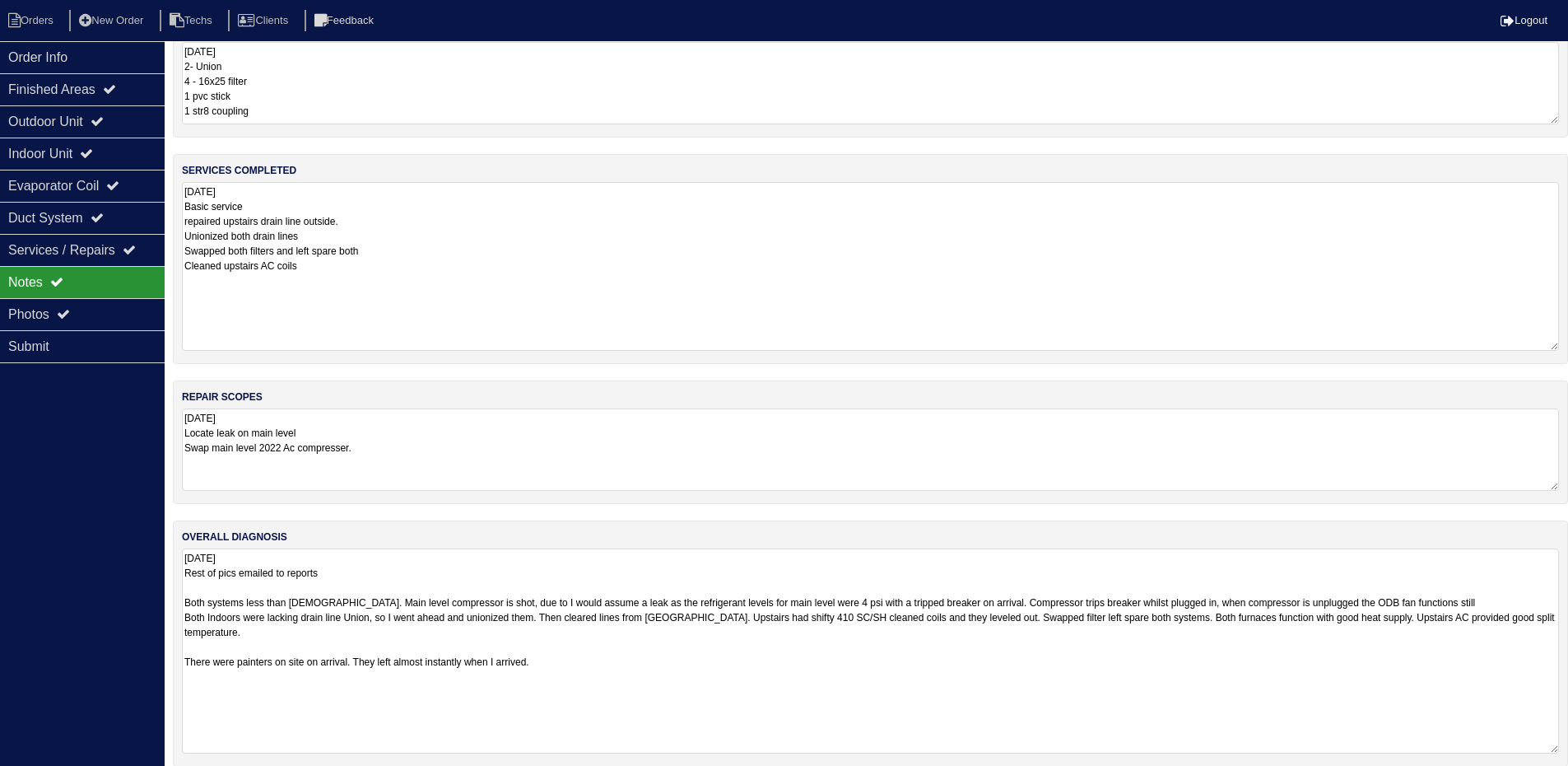
scroll to position [56, 0]
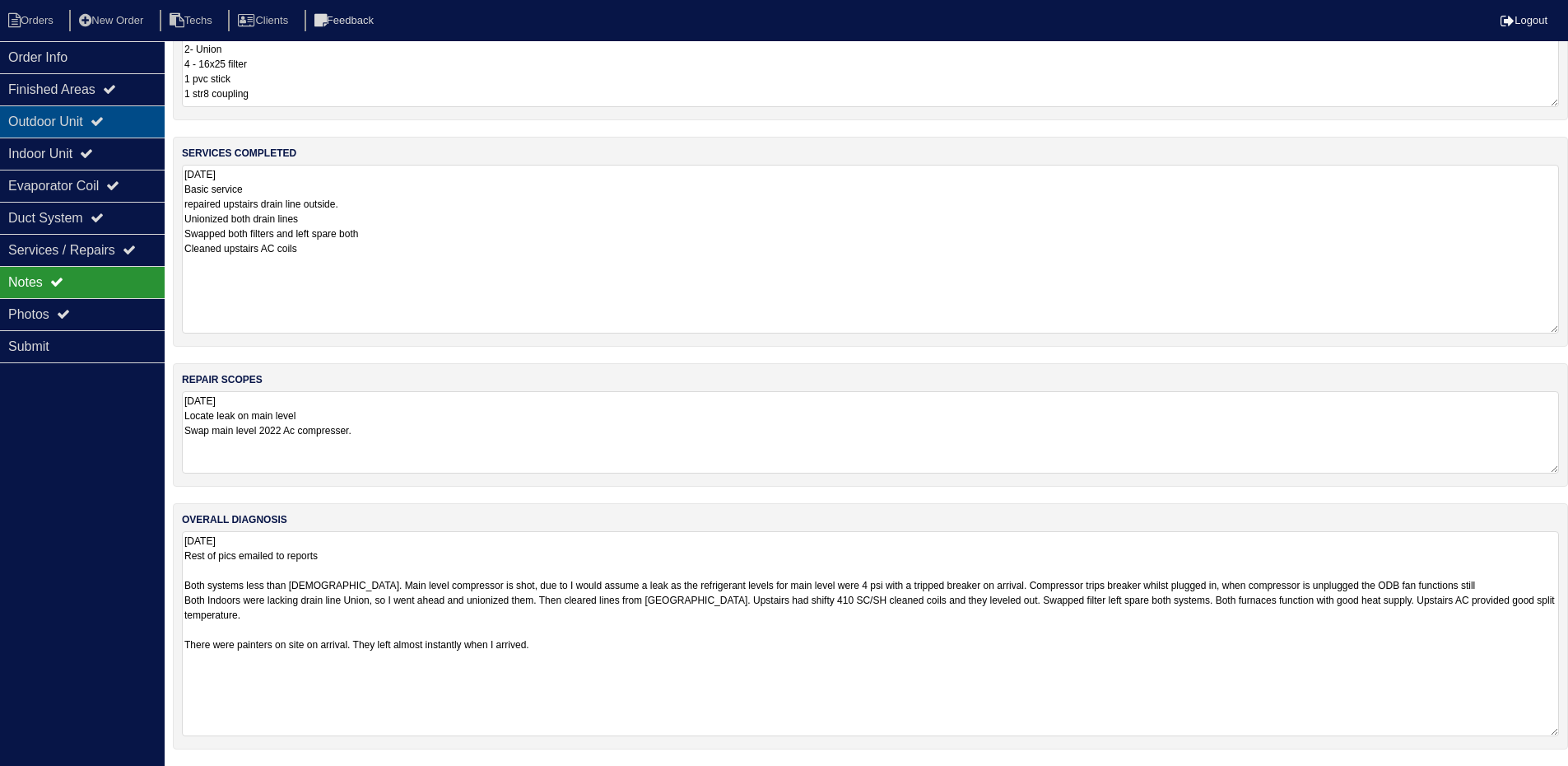
click at [104, 117] on icon at bounding box center [96, 120] width 13 height 13
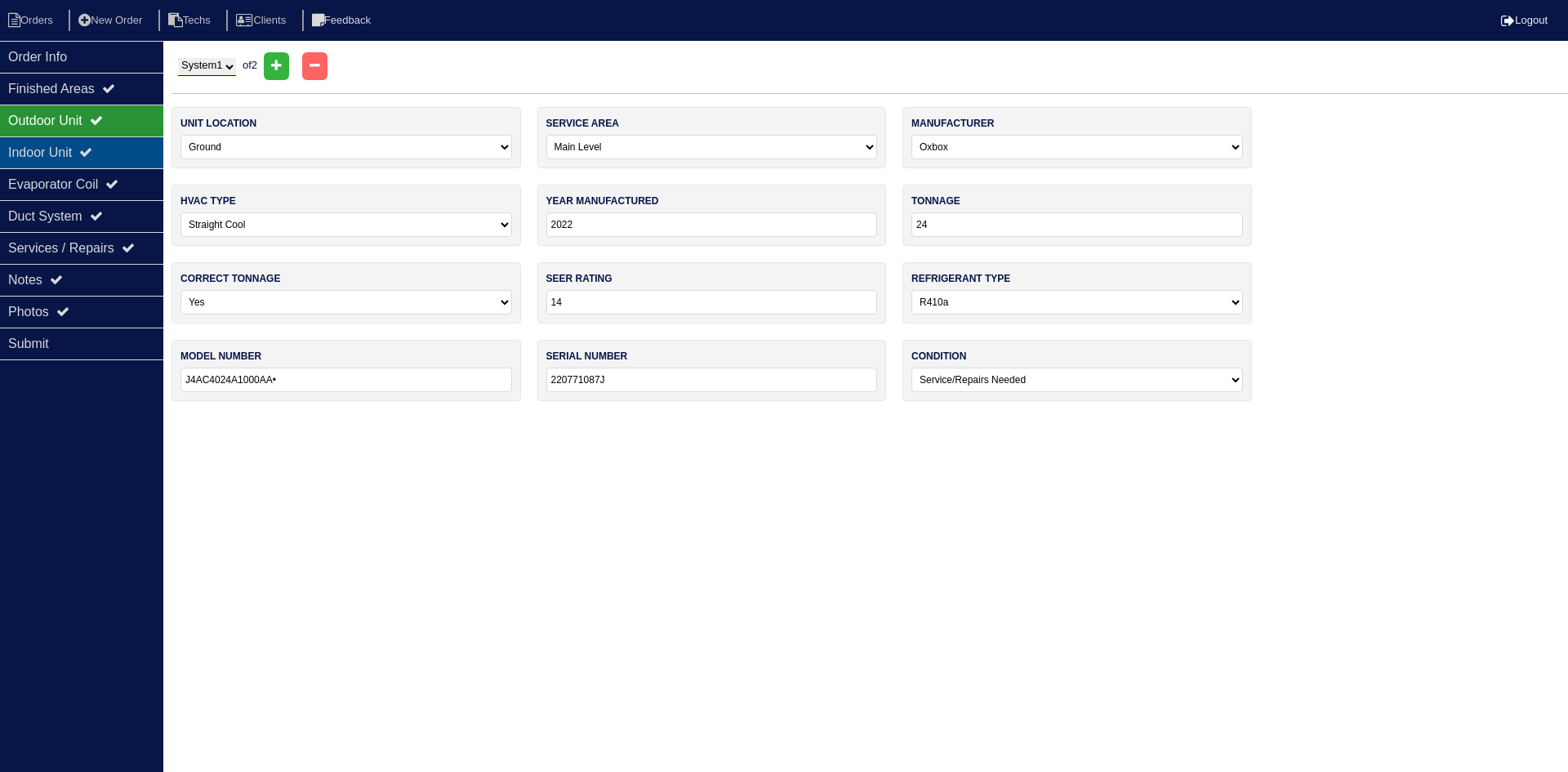
click at [114, 151] on div "Indoor Unit" at bounding box center [82, 152] width 164 height 32
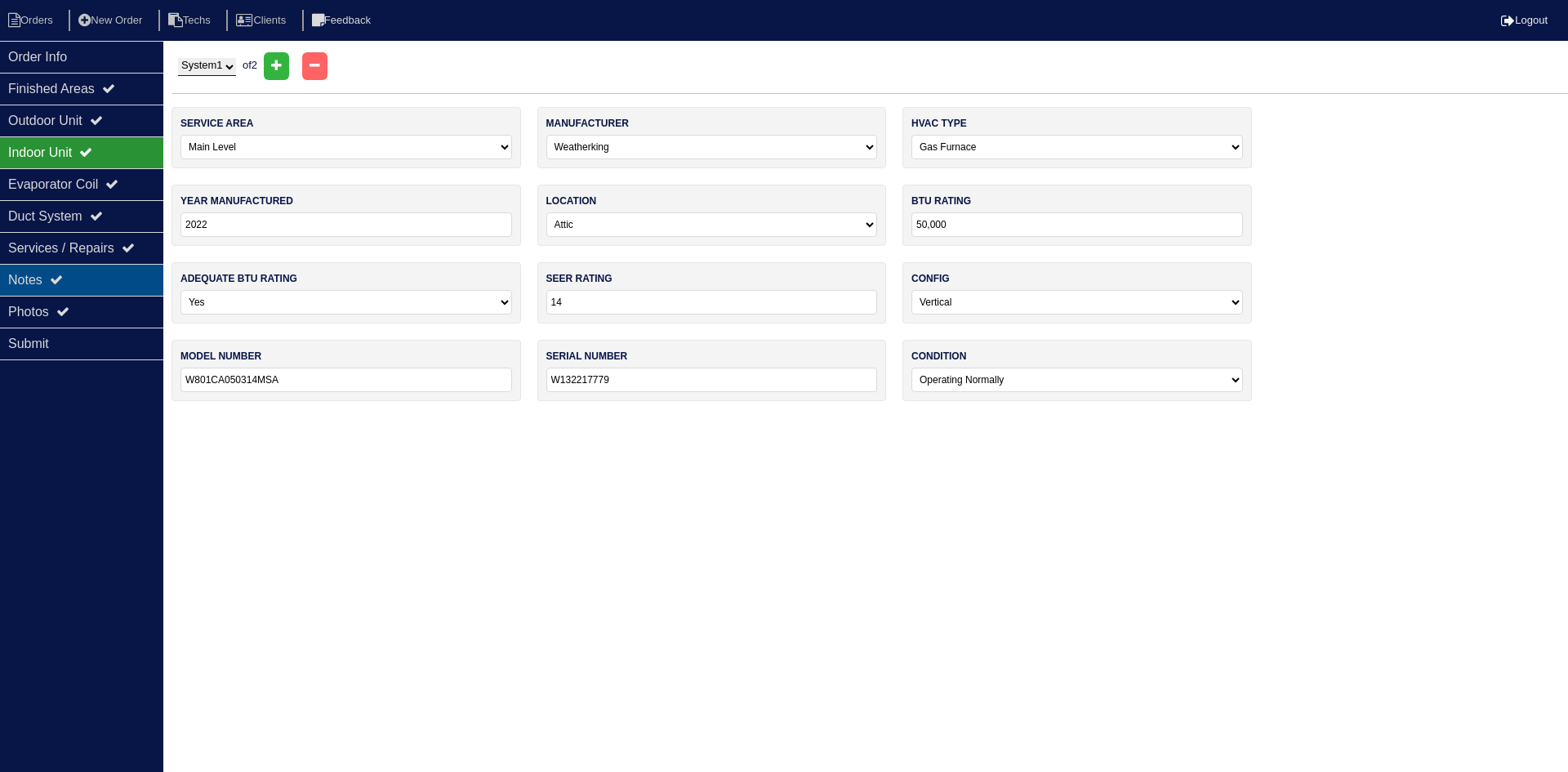
click at [81, 281] on div "Notes" at bounding box center [82, 279] width 164 height 32
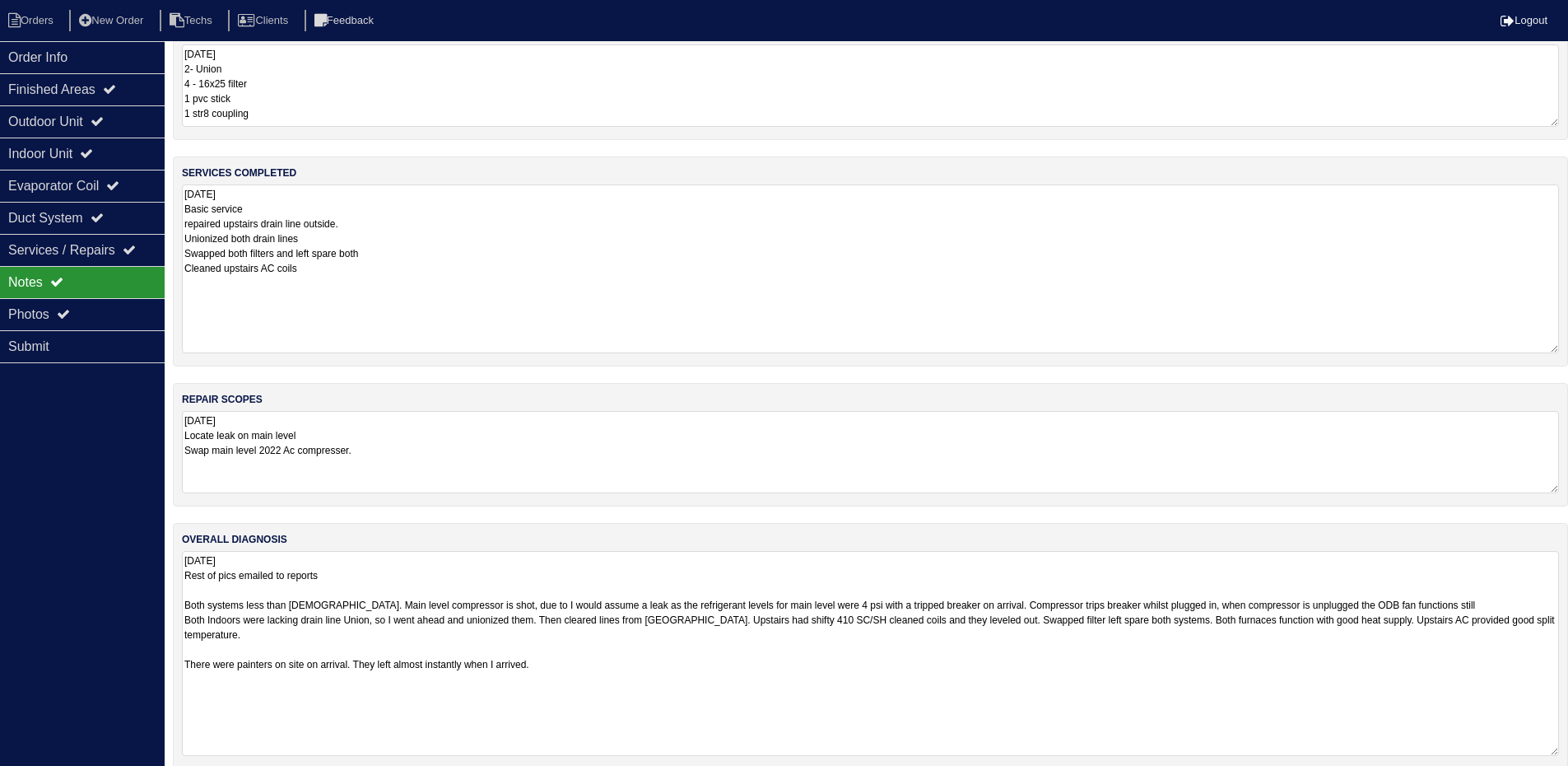
scroll to position [56, 0]
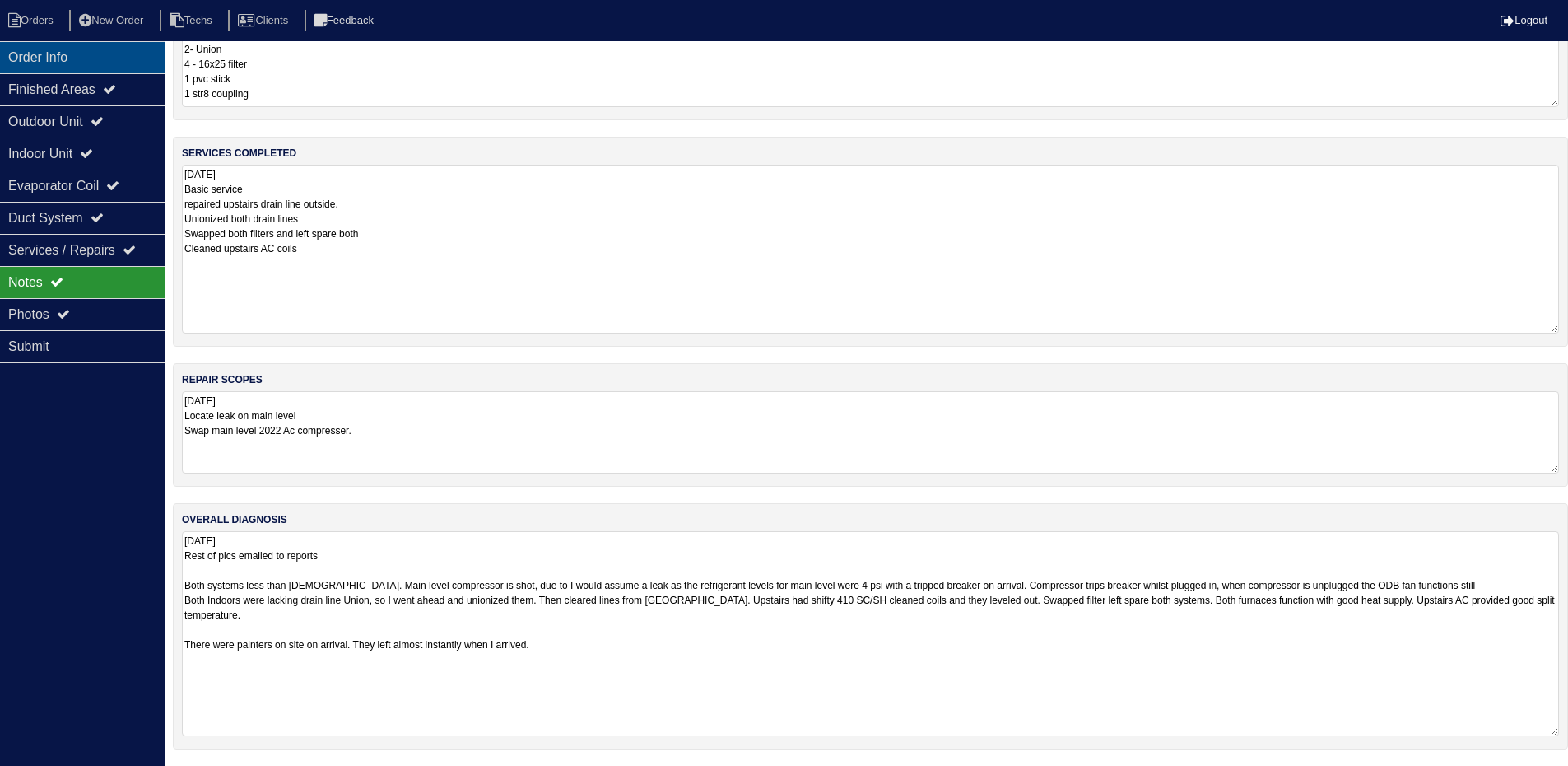
click at [94, 52] on div "Order Info" at bounding box center [82, 57] width 165 height 32
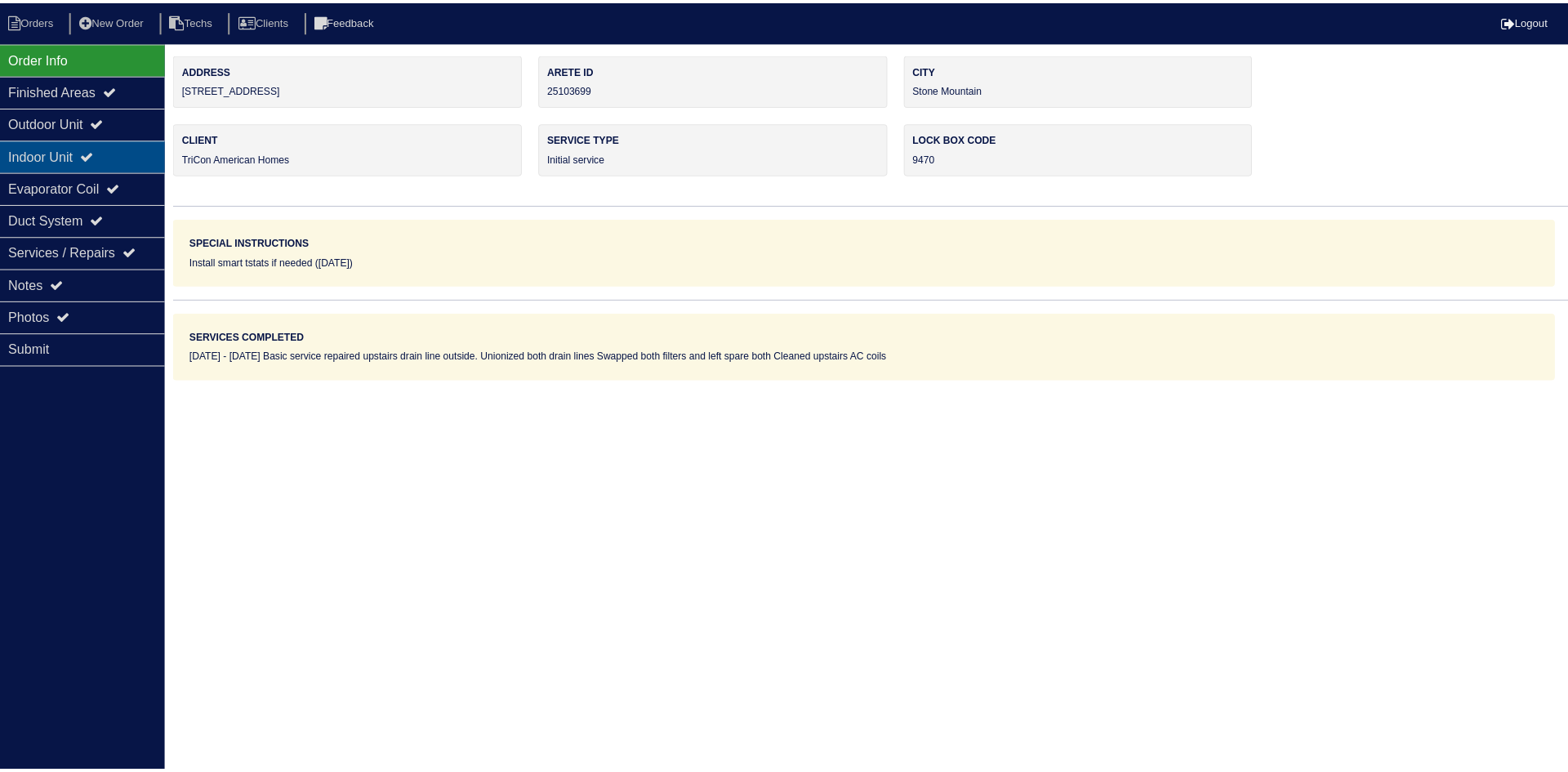
scroll to position [0, 0]
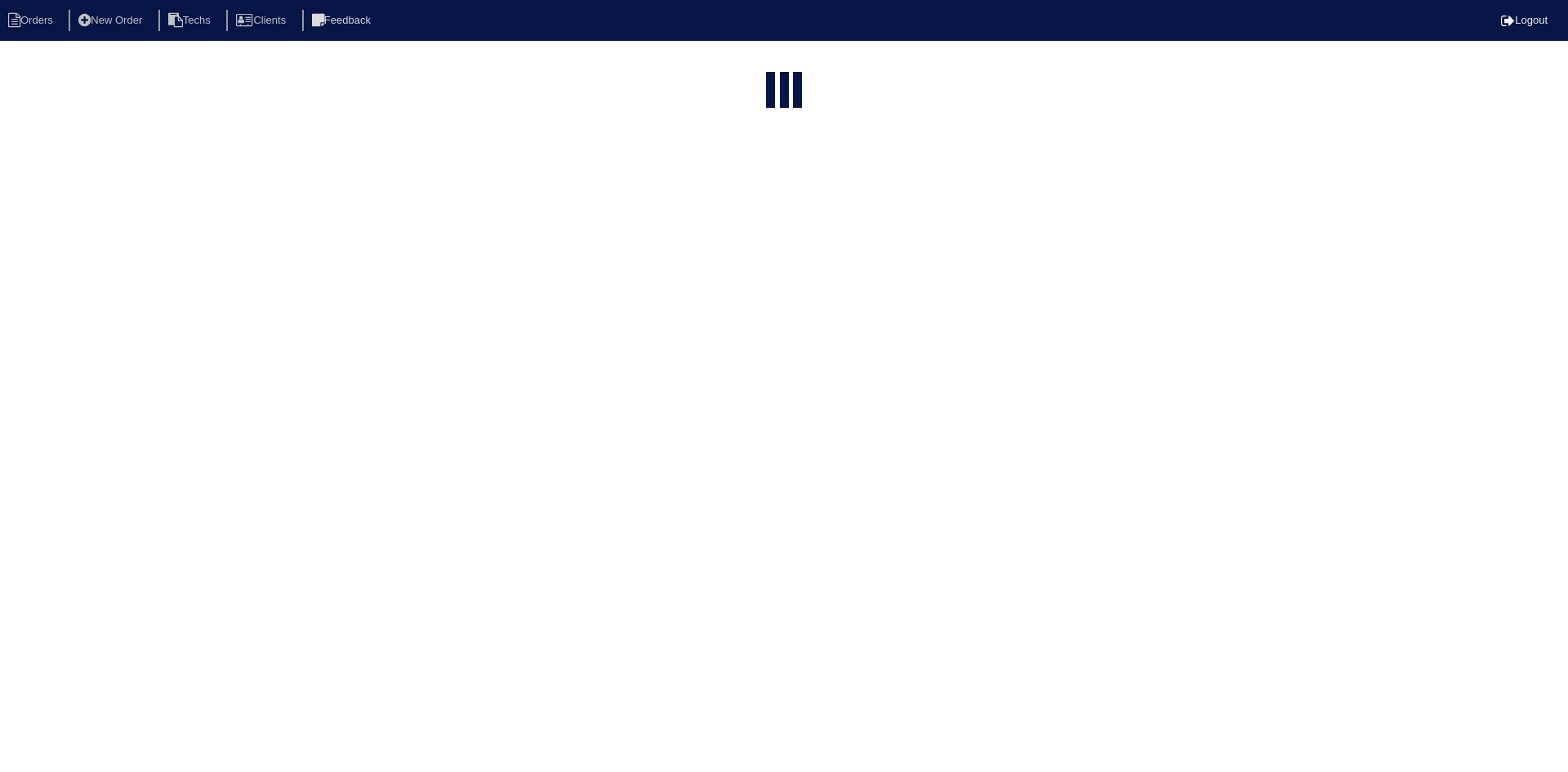
select select "15"
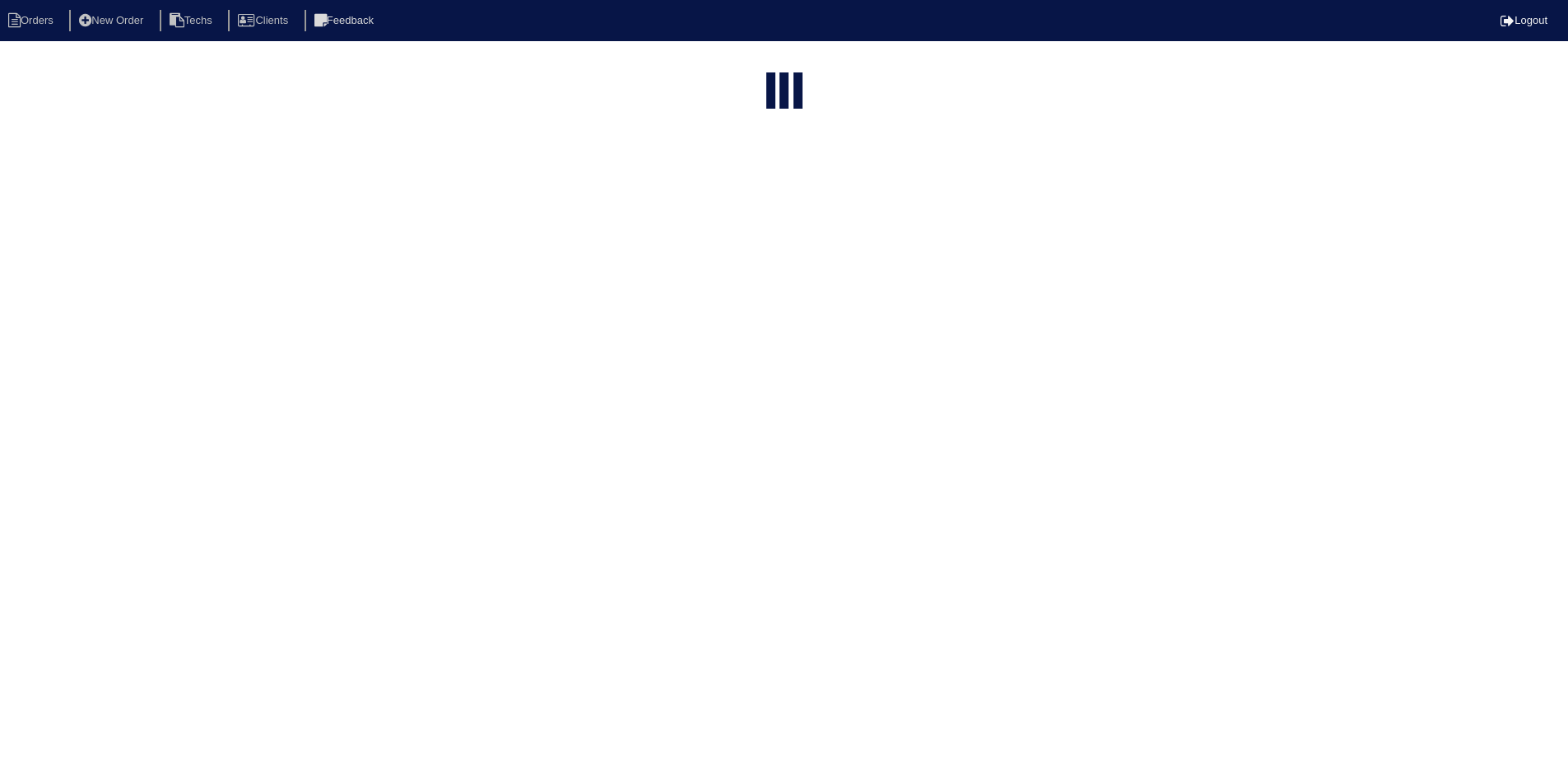
select select "field complete"
select select "need to quote"
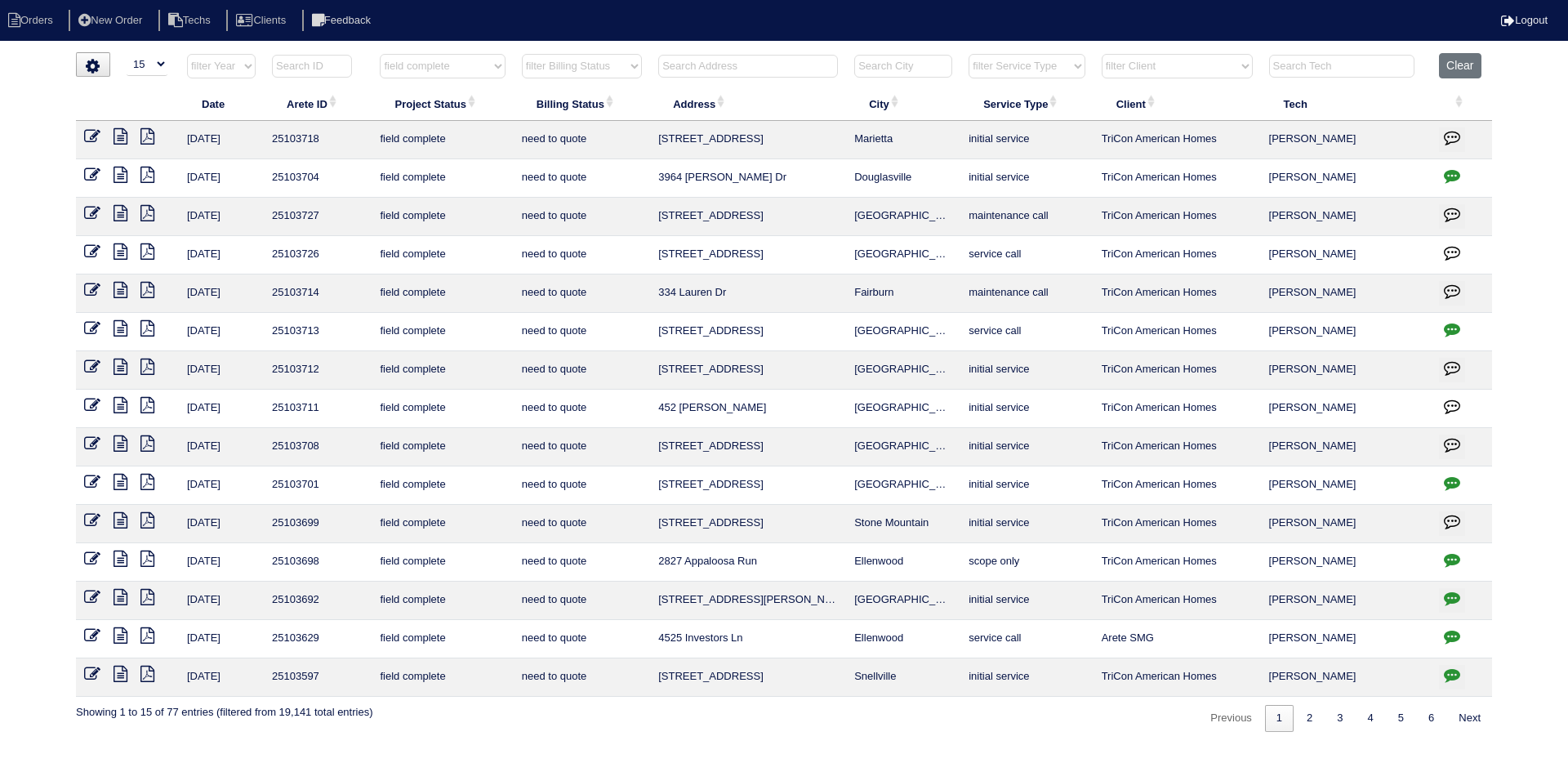
click at [1451, 517] on icon "button" at bounding box center [1451, 521] width 16 height 16
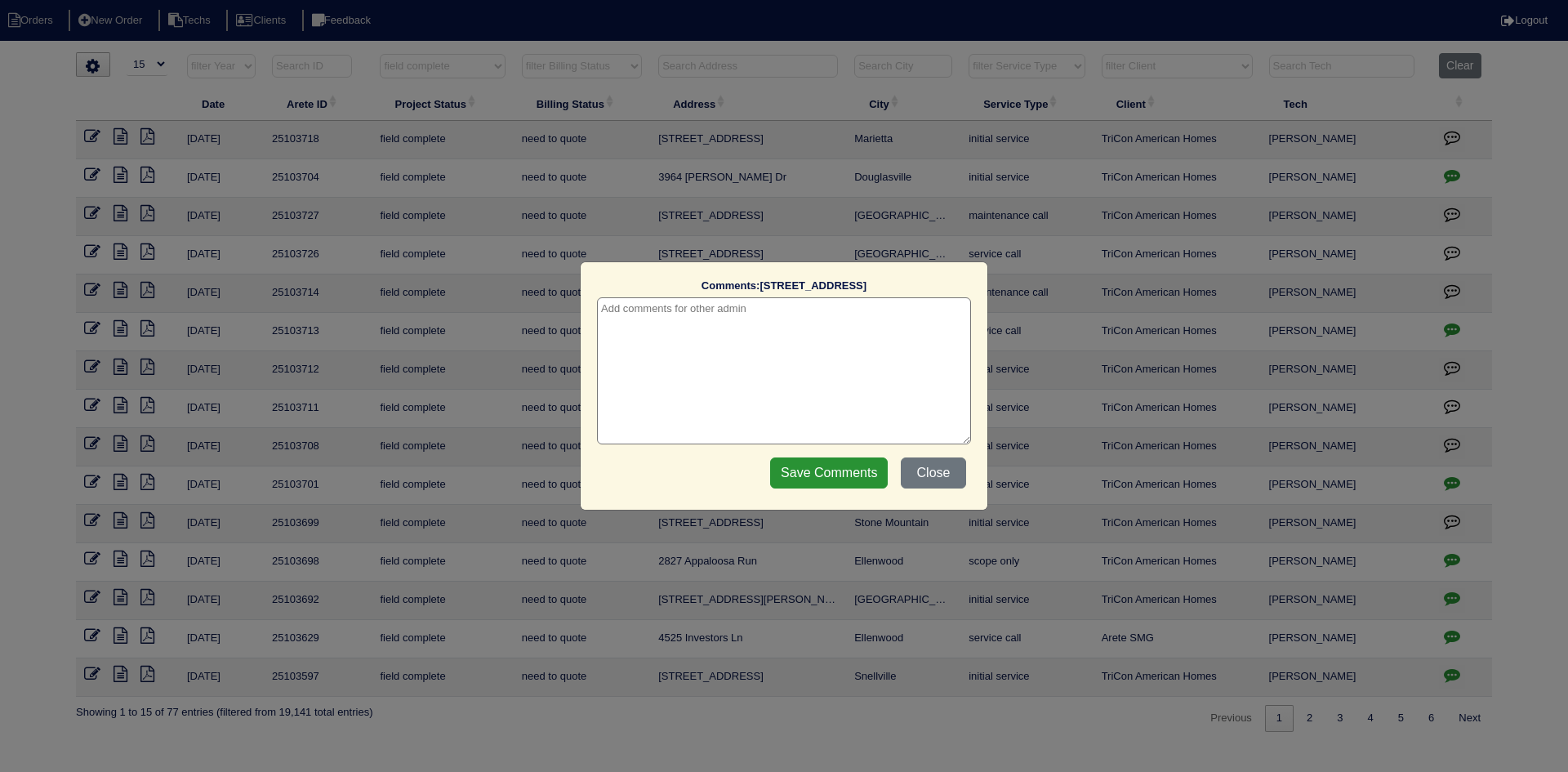
click at [709, 329] on textarea at bounding box center [784, 371] width 374 height 147
click at [802, 475] on input "Save Comments" at bounding box center [829, 473] width 118 height 31
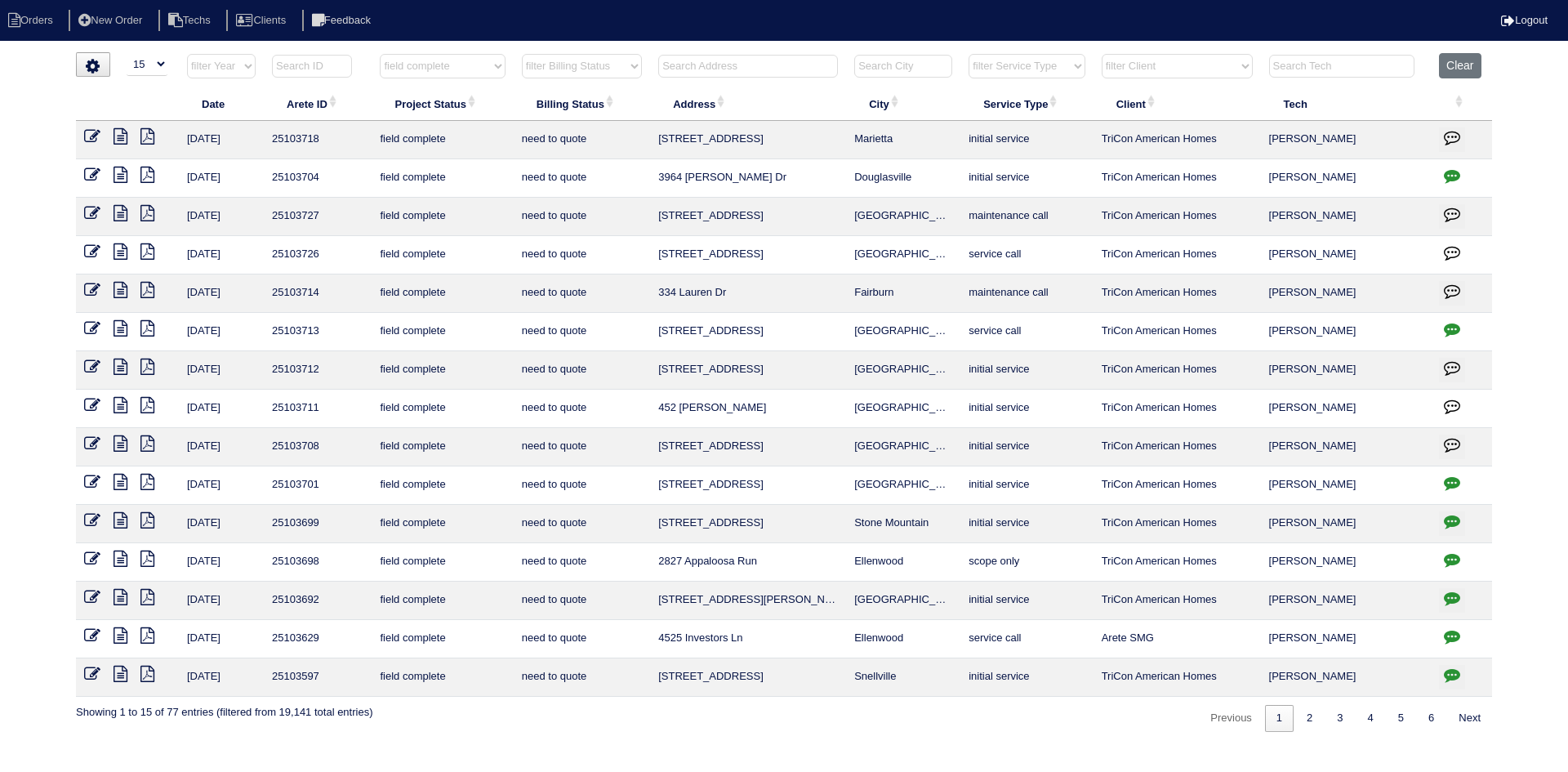
click at [1451, 479] on icon "button" at bounding box center [1451, 482] width 16 height 16
type textarea "10/8/25 - from list - need WO - KE 10/9/25 - No LB or smart lock at property - …"
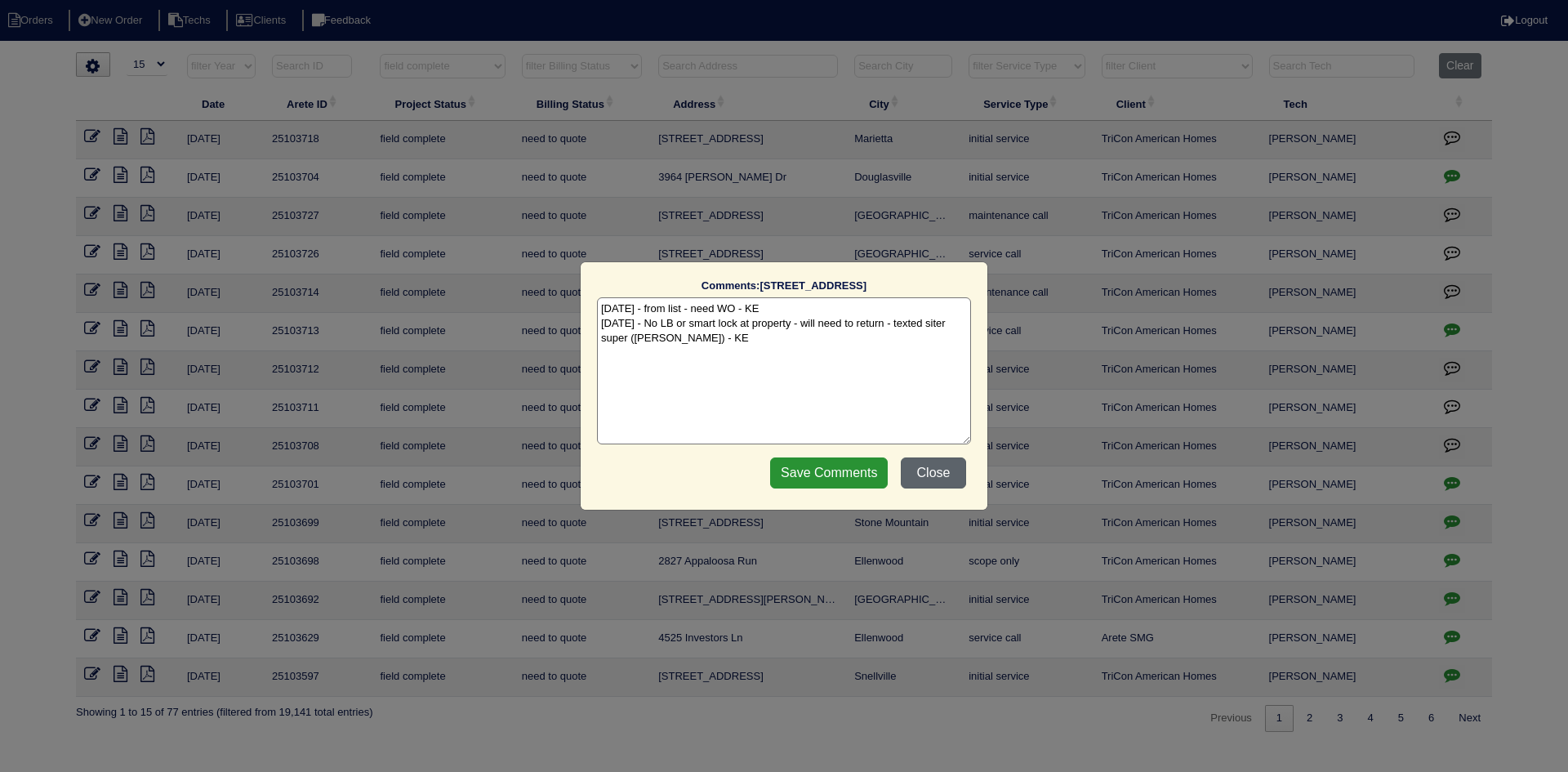
click at [945, 469] on button "Close" at bounding box center [933, 473] width 66 height 31
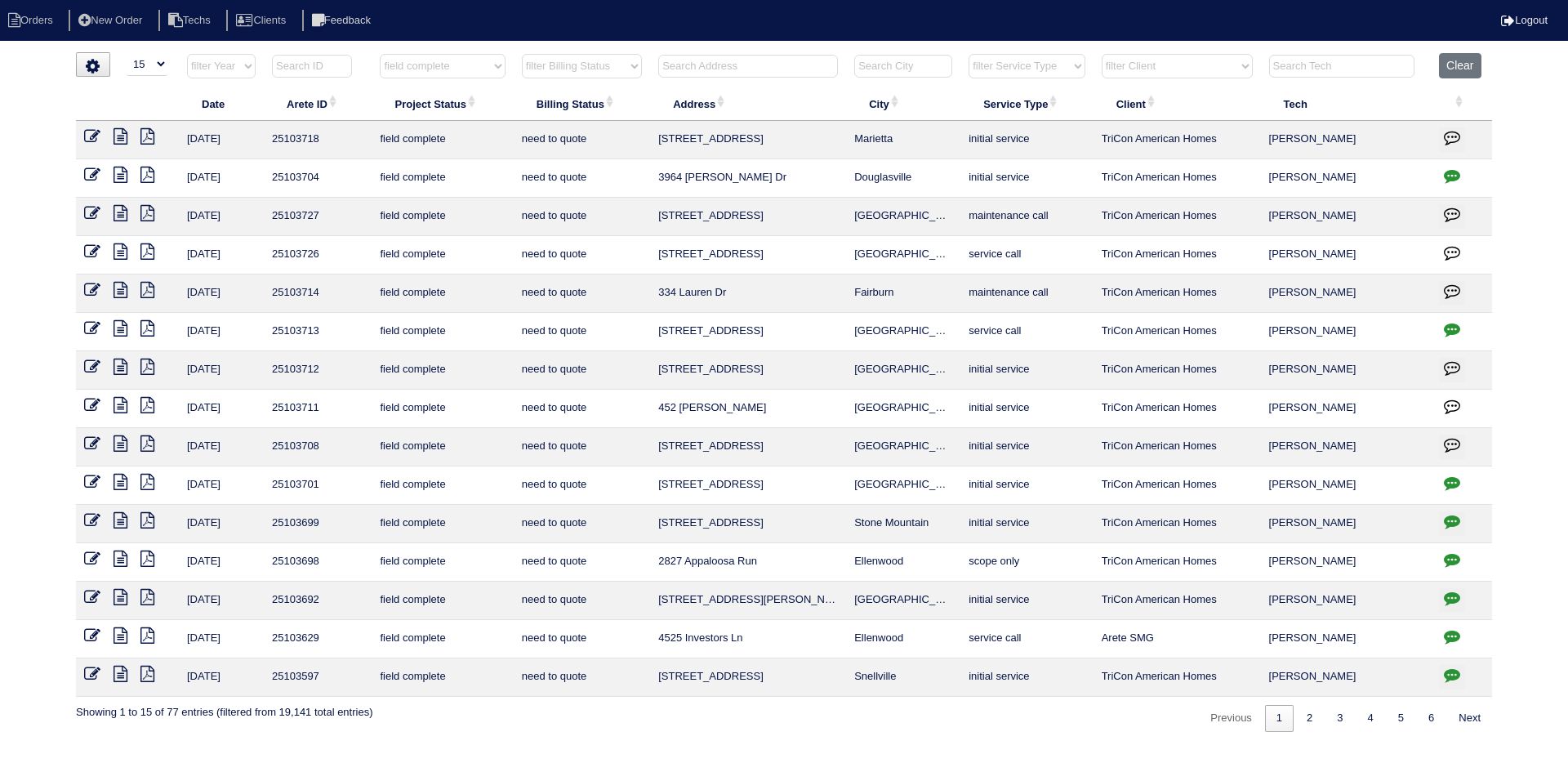
click at [122, 483] on icon at bounding box center [120, 481] width 14 height 16
click at [122, 441] on icon at bounding box center [120, 443] width 14 height 16
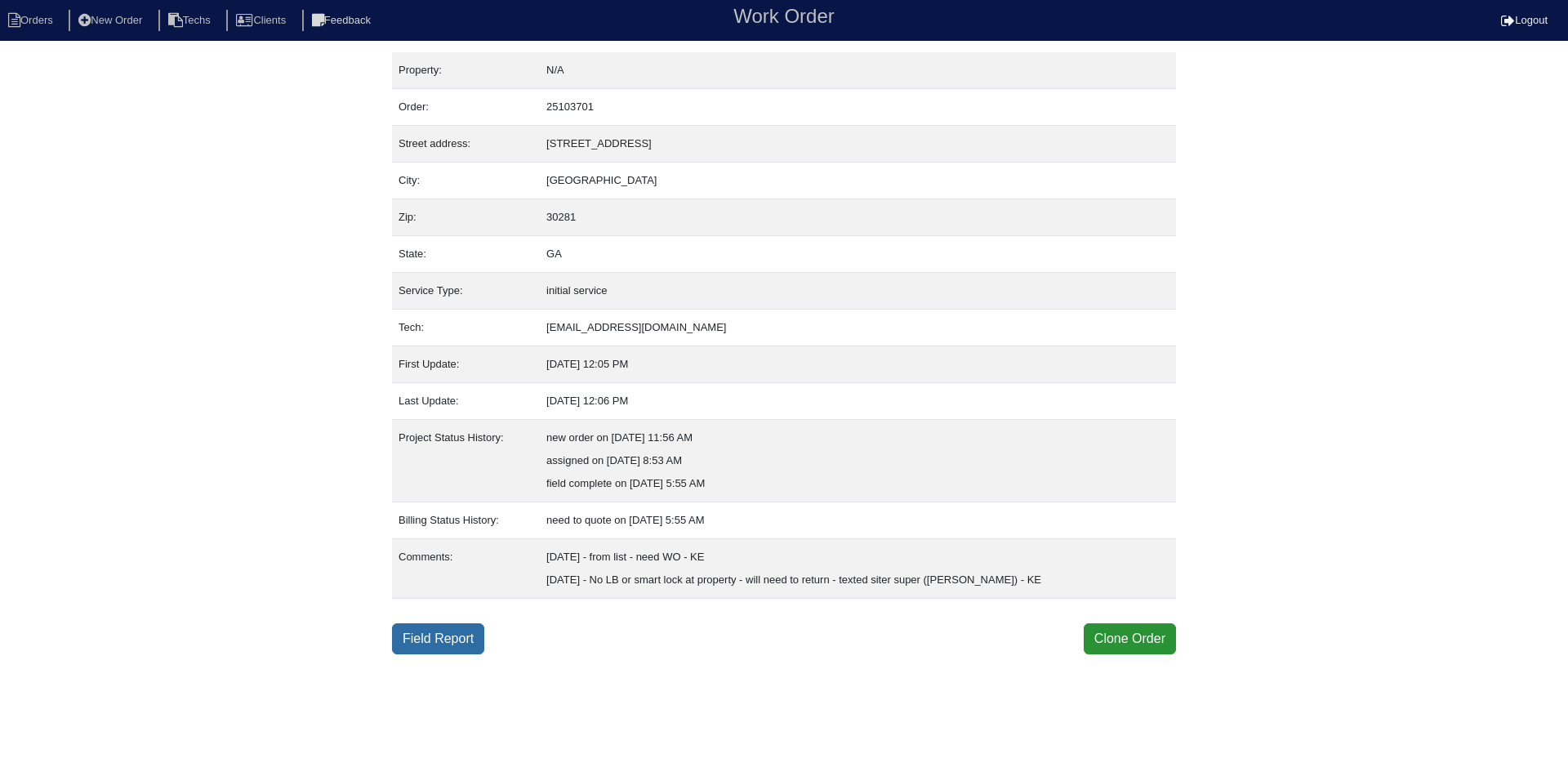
click at [464, 647] on link "Field Report" at bounding box center [438, 639] width 92 height 31
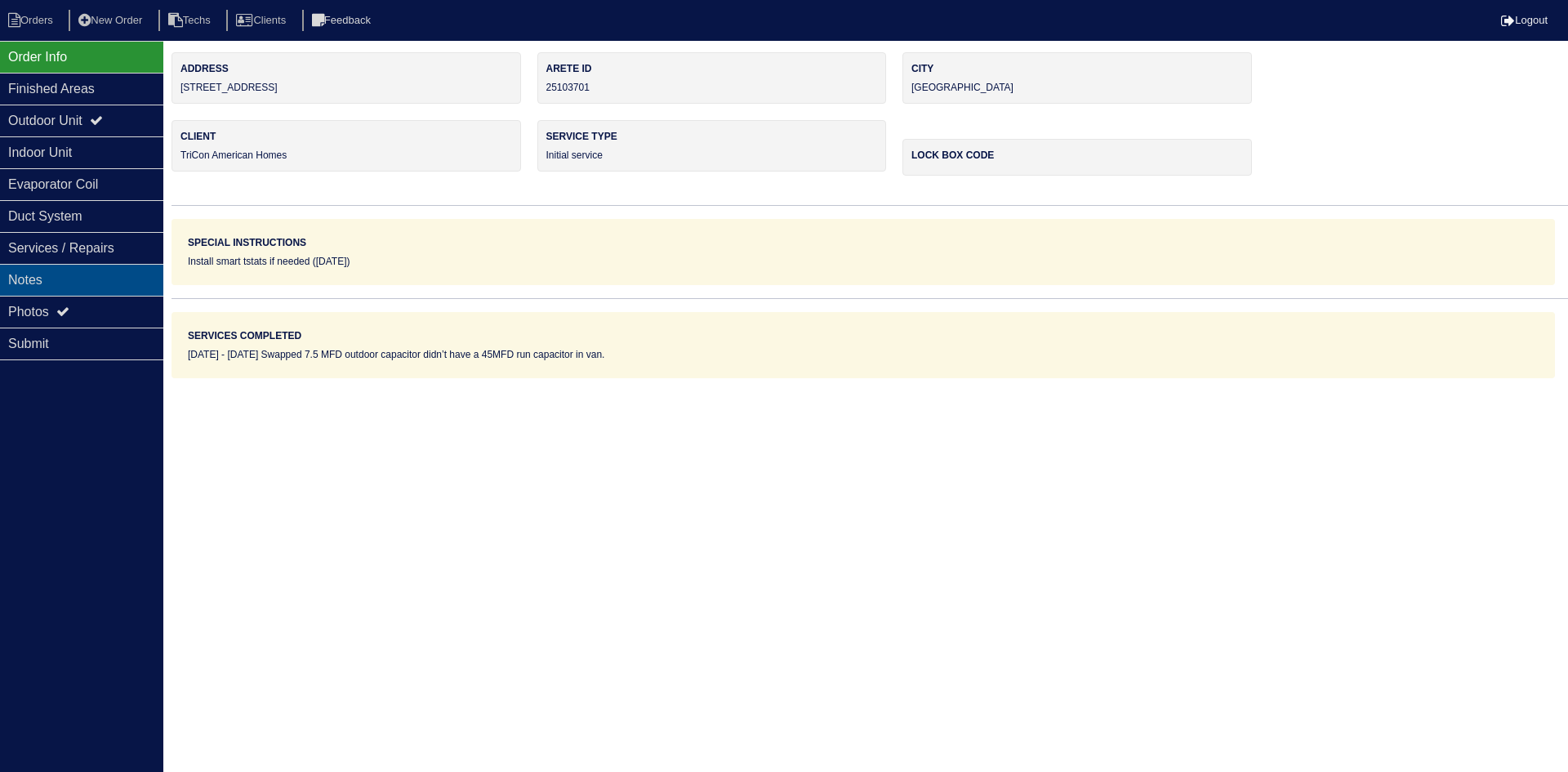
click at [65, 278] on div "Notes" at bounding box center [82, 279] width 164 height 32
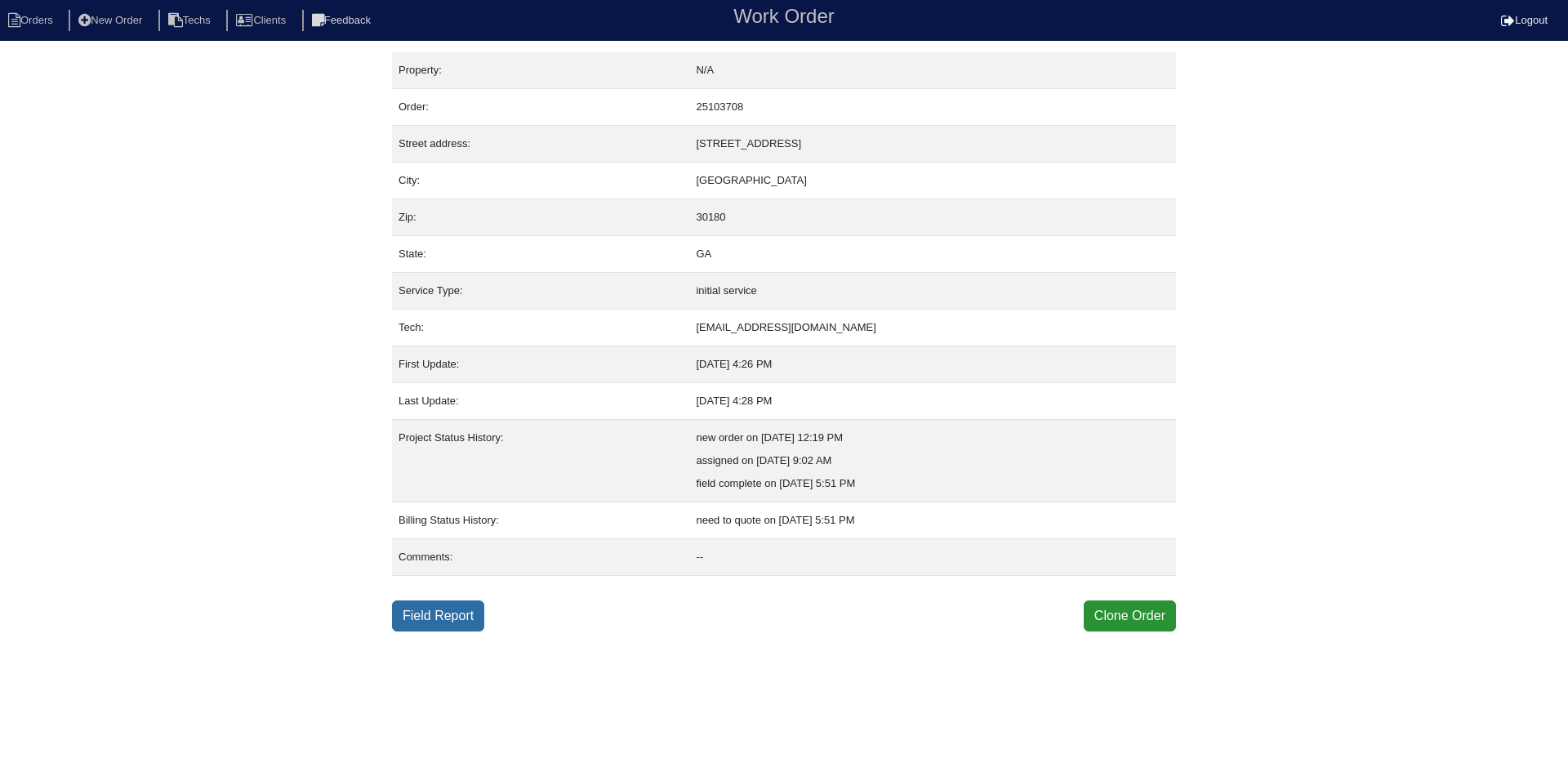
click at [457, 608] on link "Field Report" at bounding box center [438, 616] width 92 height 31
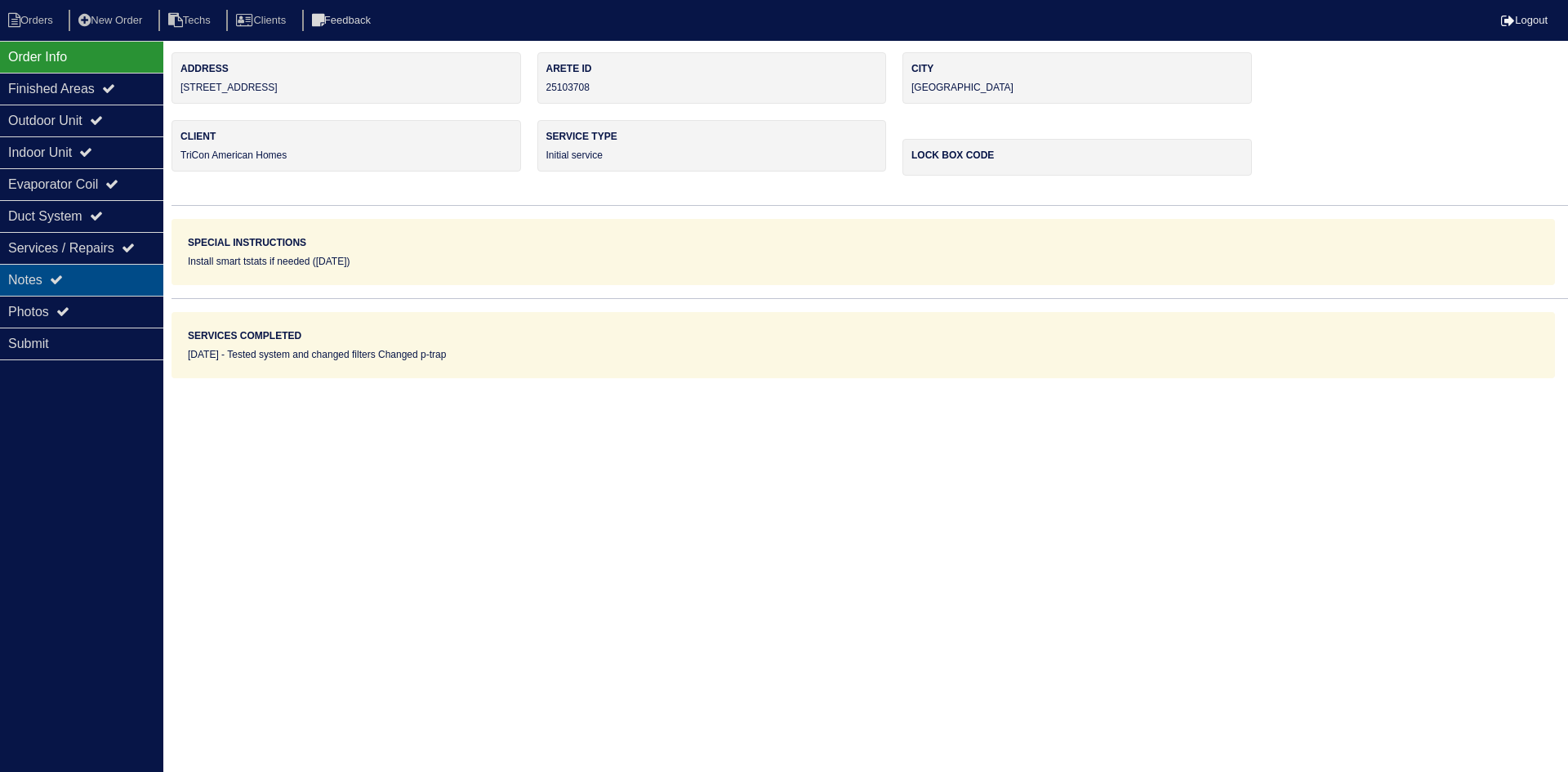
click at [91, 271] on div "Notes" at bounding box center [82, 279] width 164 height 32
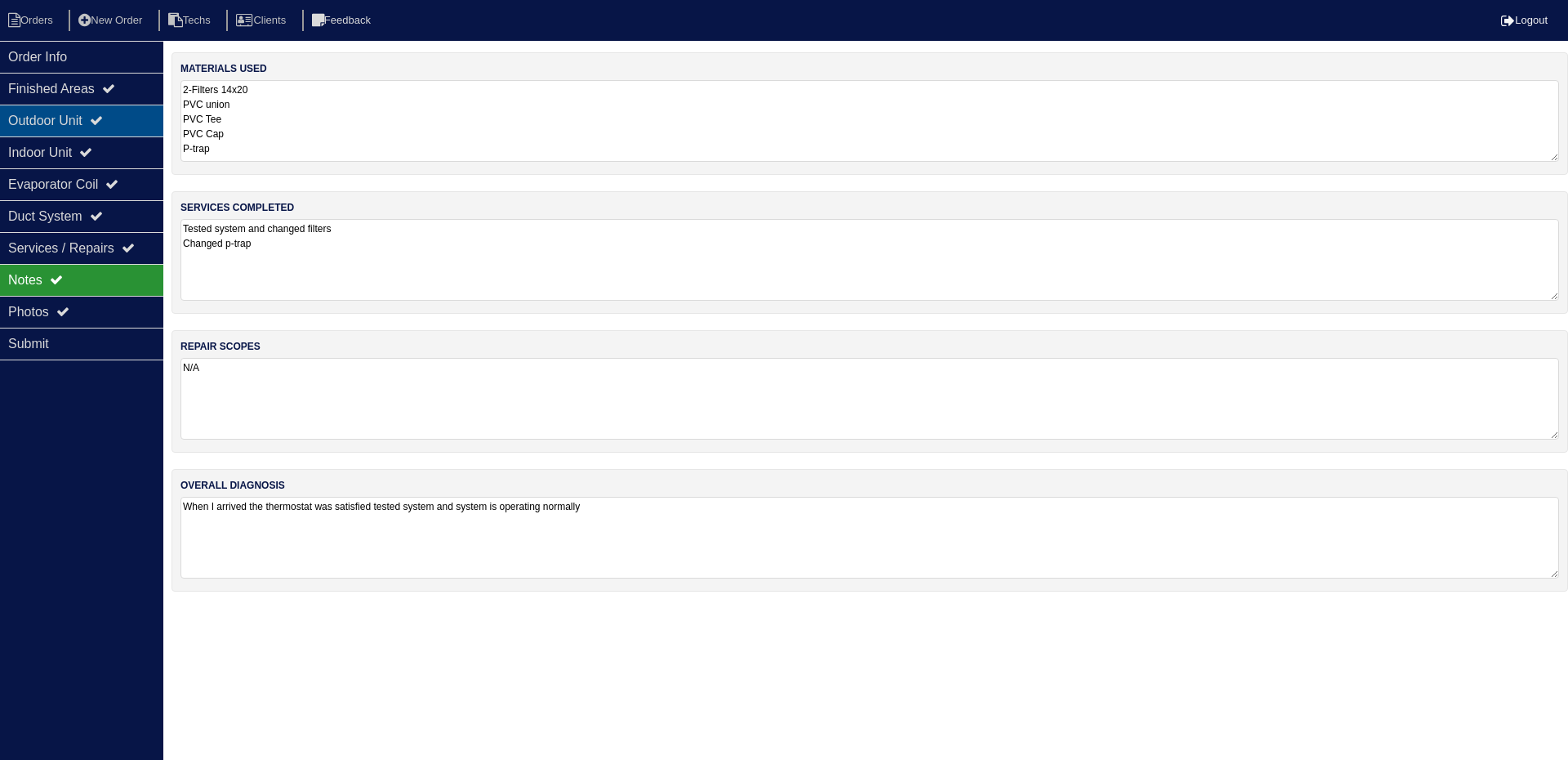
click at [120, 118] on div "Outdoor Unit" at bounding box center [82, 120] width 164 height 32
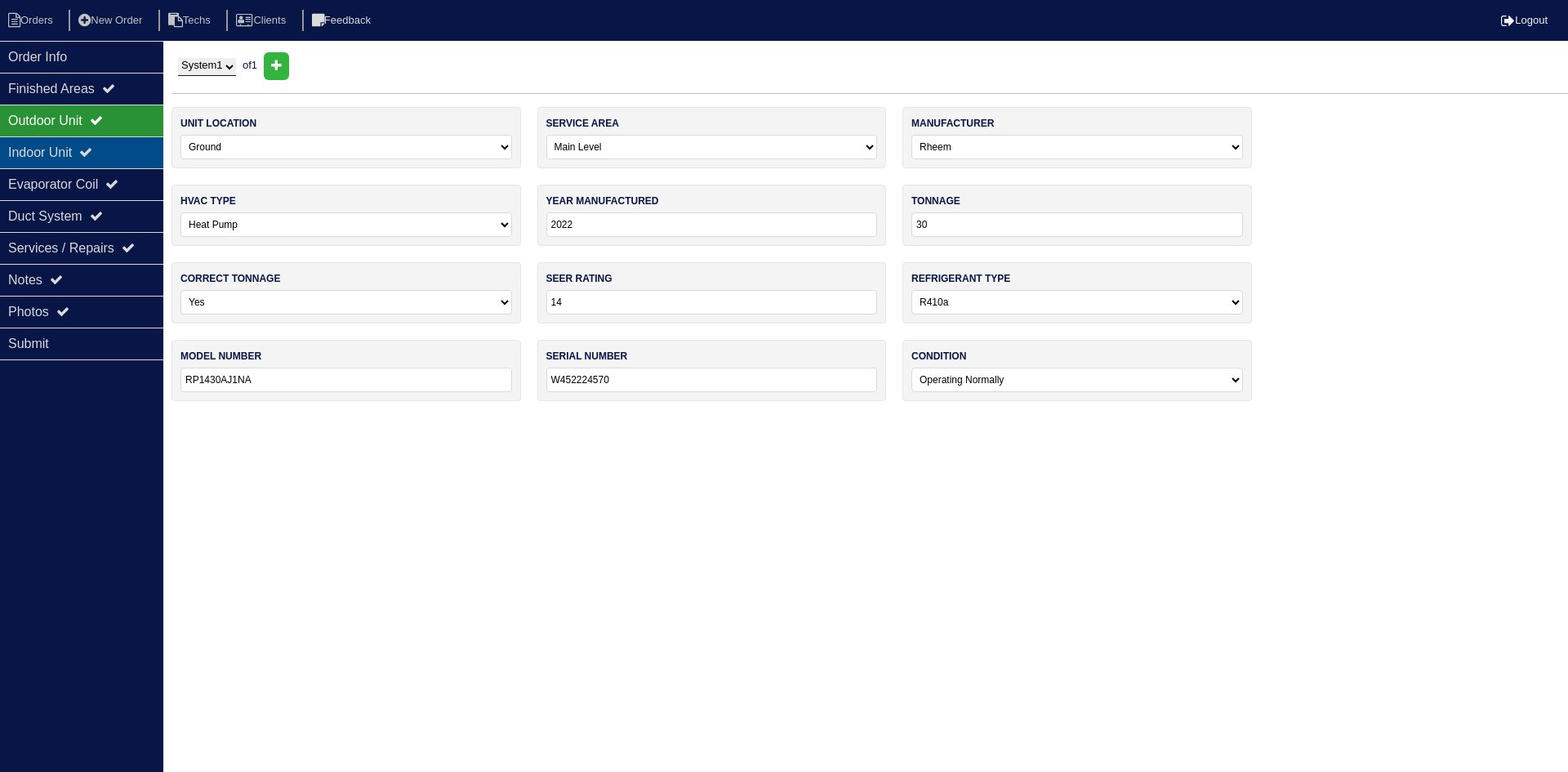
click at [109, 157] on div "Indoor Unit" at bounding box center [82, 152] width 164 height 32
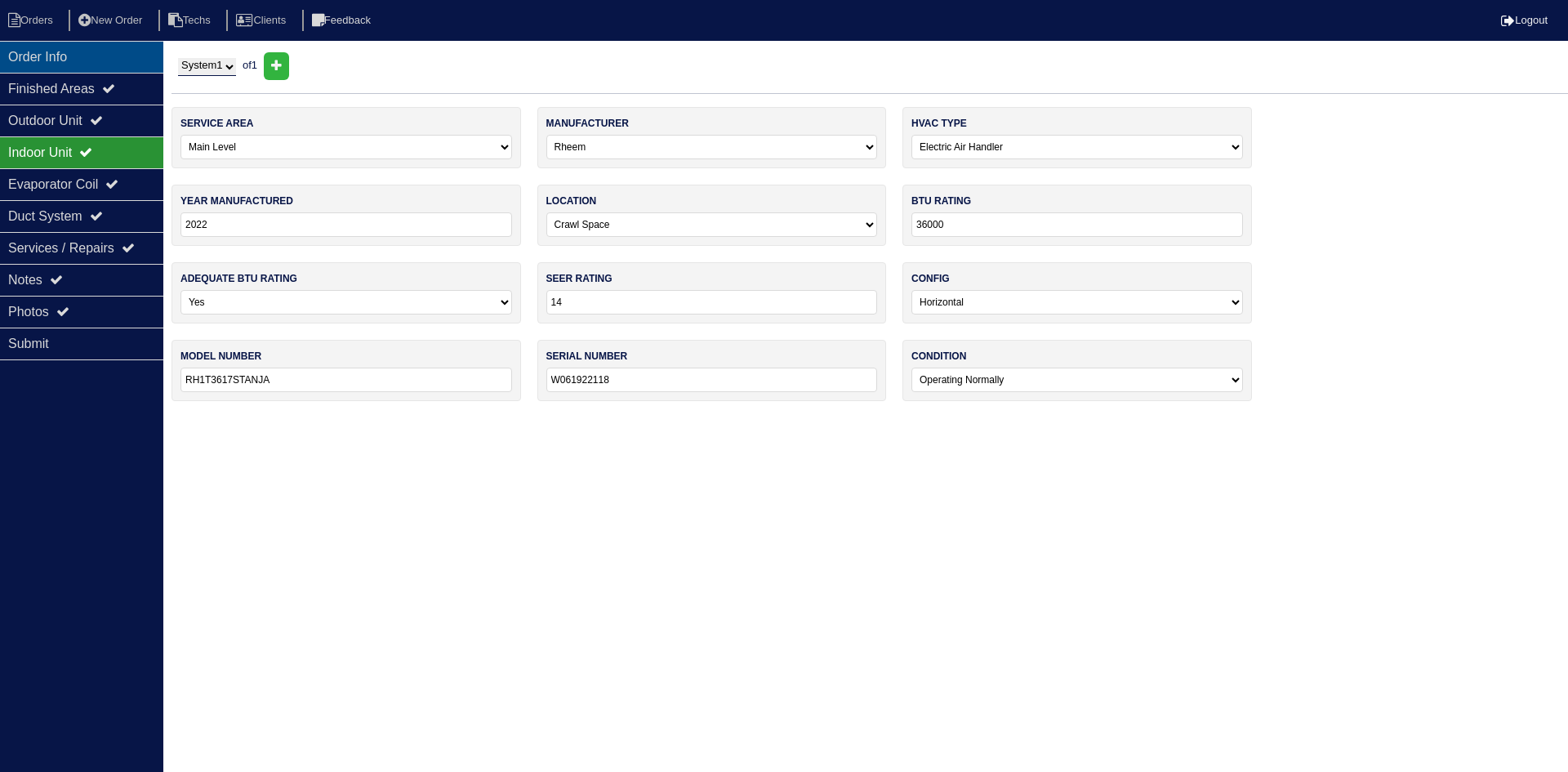
click at [98, 61] on div "Order Info" at bounding box center [82, 56] width 164 height 32
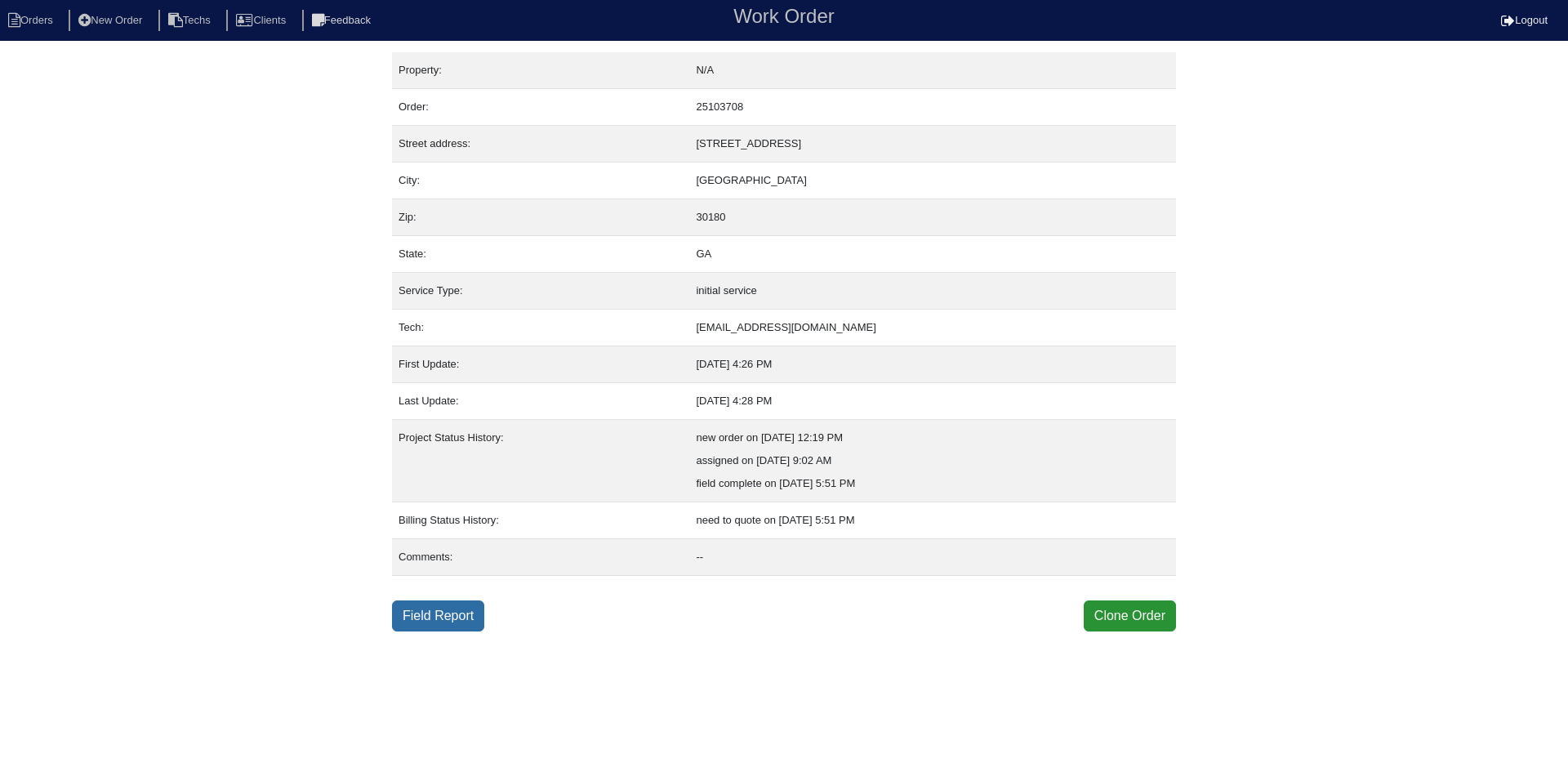
click at [436, 617] on link "Field Report" at bounding box center [438, 616] width 92 height 31
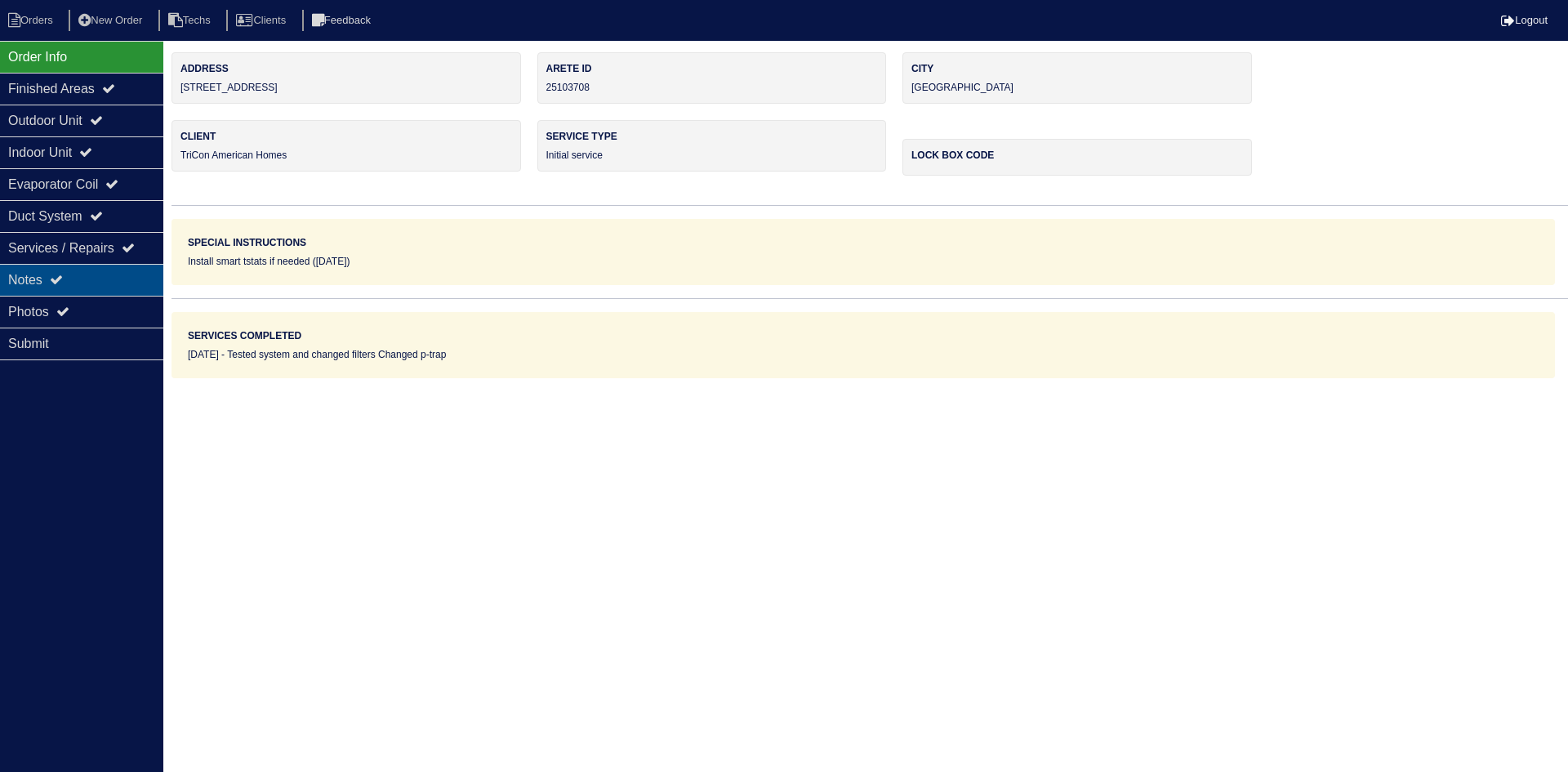
click at [106, 275] on div "Notes" at bounding box center [82, 279] width 164 height 32
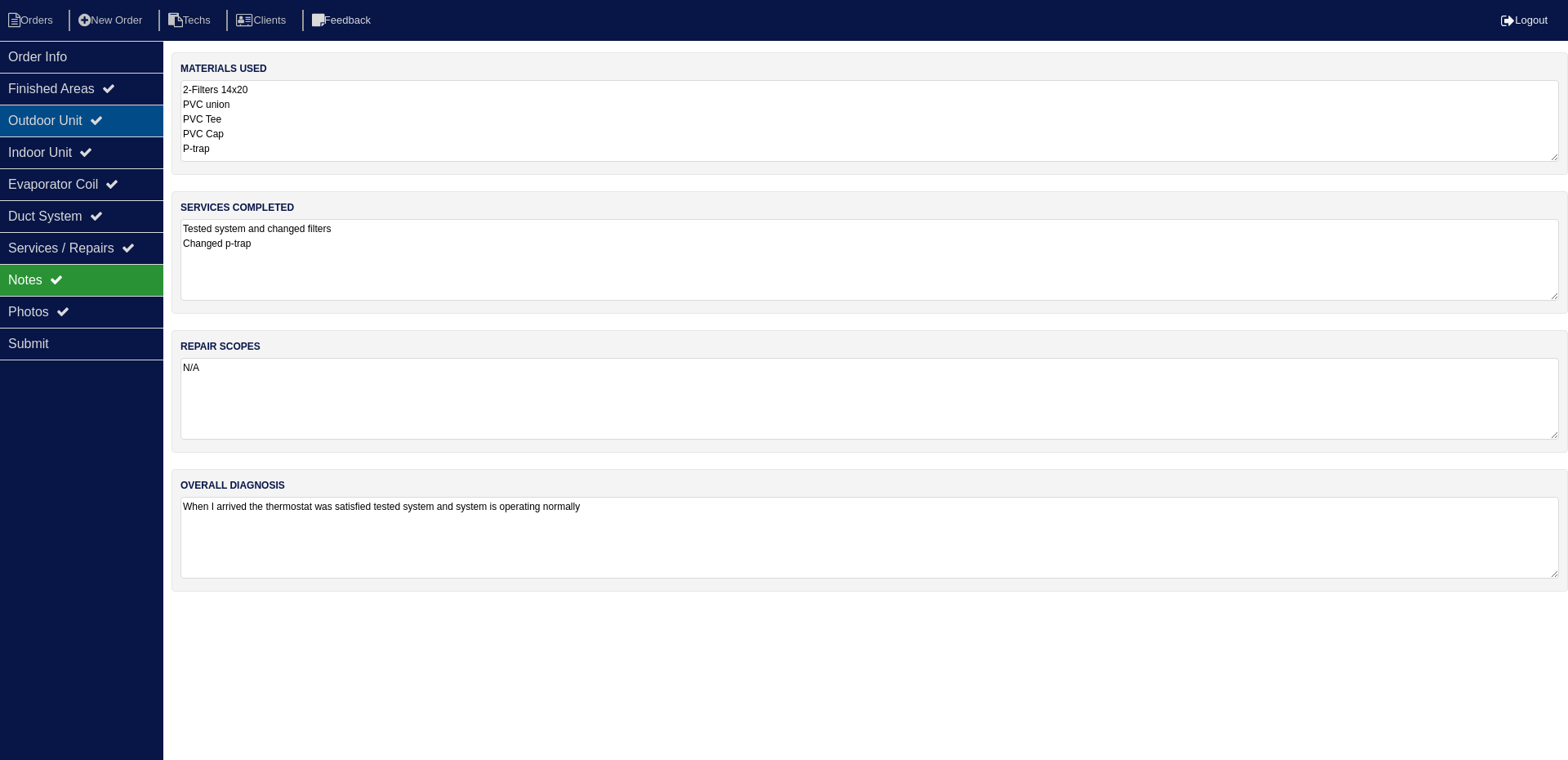
click at [102, 127] on icon at bounding box center [95, 119] width 13 height 13
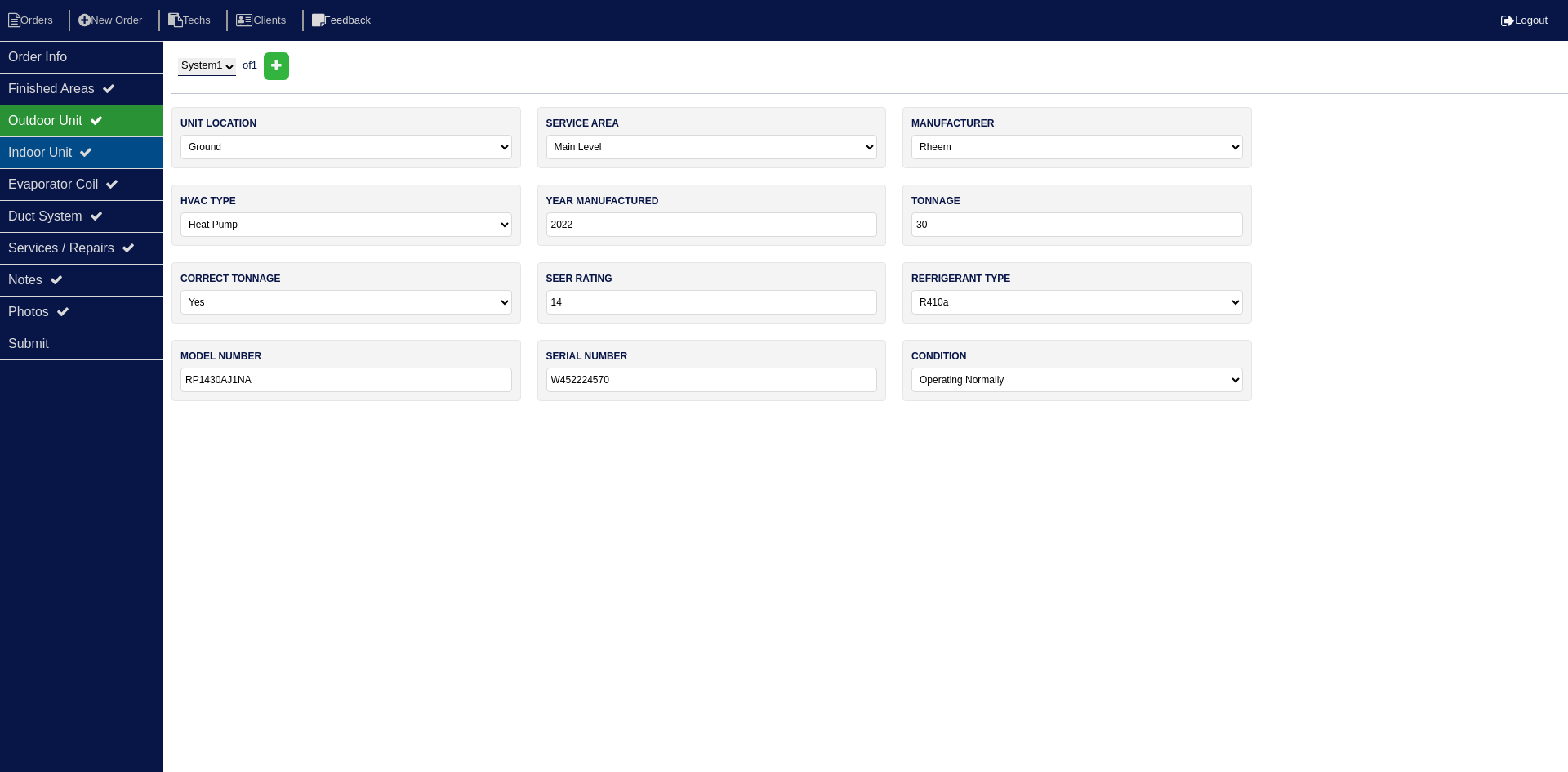
click at [92, 152] on icon at bounding box center [85, 152] width 13 height 13
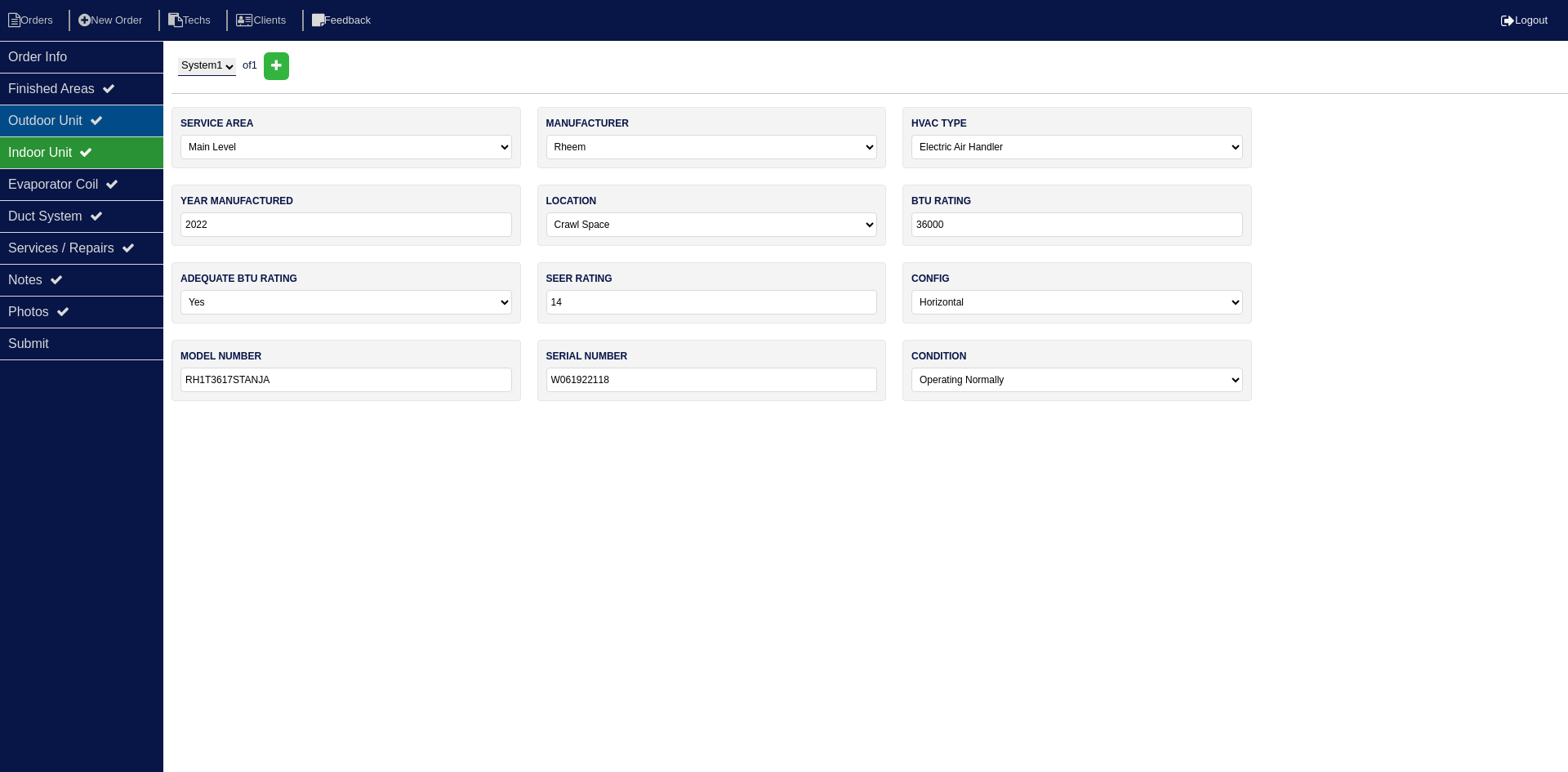
click at [79, 123] on div "Outdoor Unit" at bounding box center [82, 120] width 164 height 32
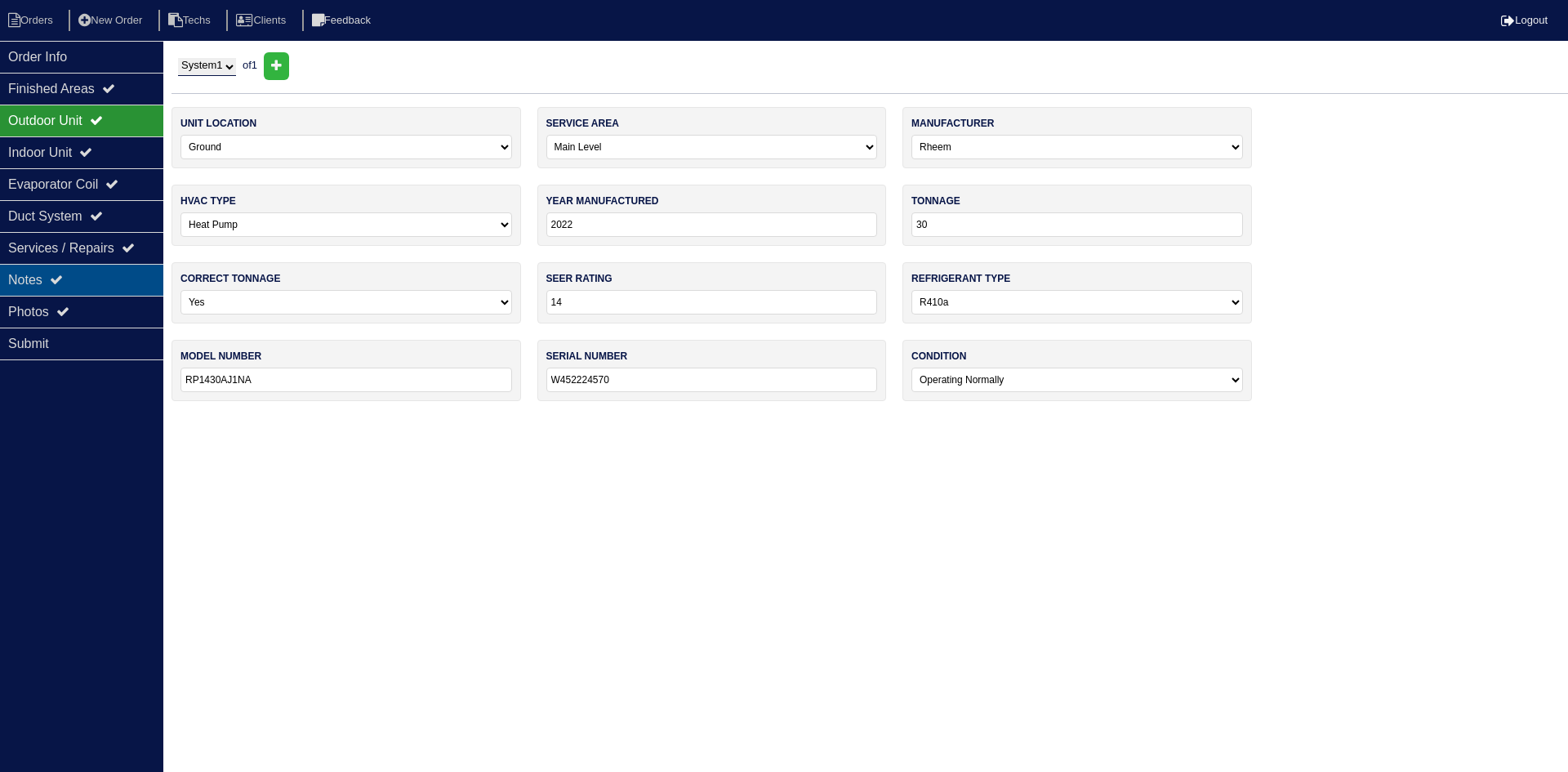
click at [109, 275] on div "Notes" at bounding box center [82, 279] width 164 height 32
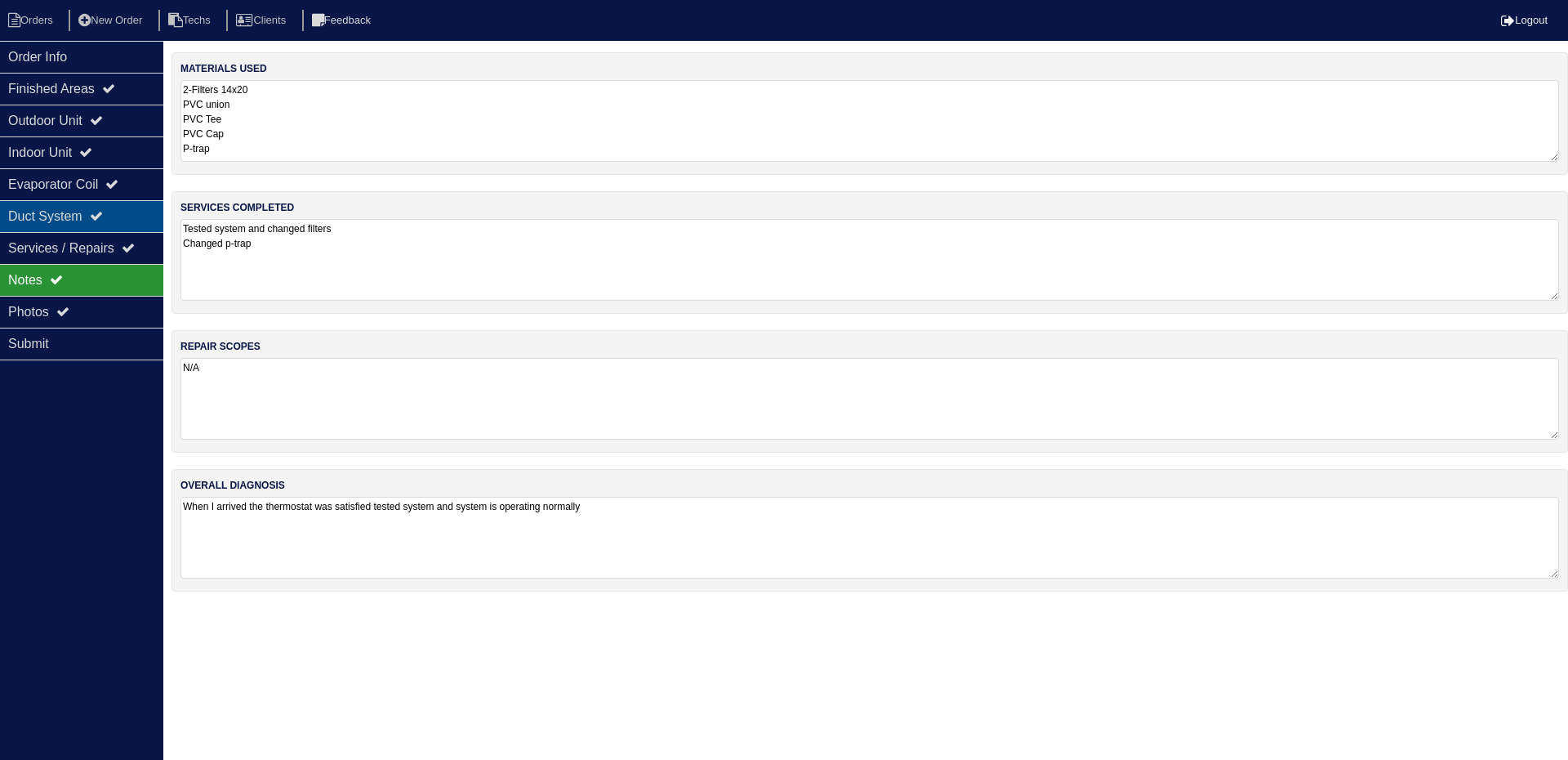
click at [118, 221] on div "Duct System" at bounding box center [82, 216] width 164 height 32
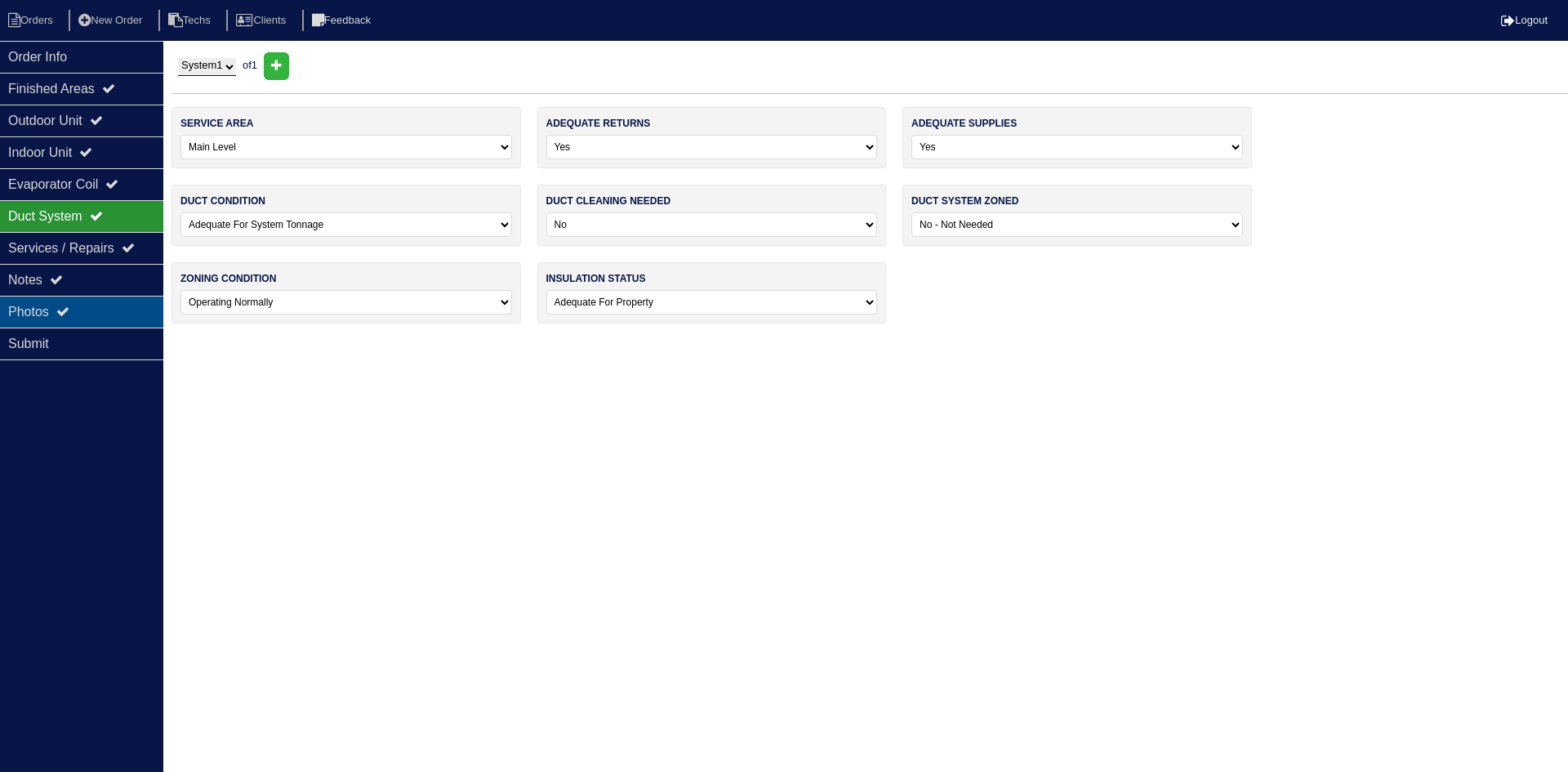
click at [111, 302] on div "Photos" at bounding box center [82, 311] width 164 height 32
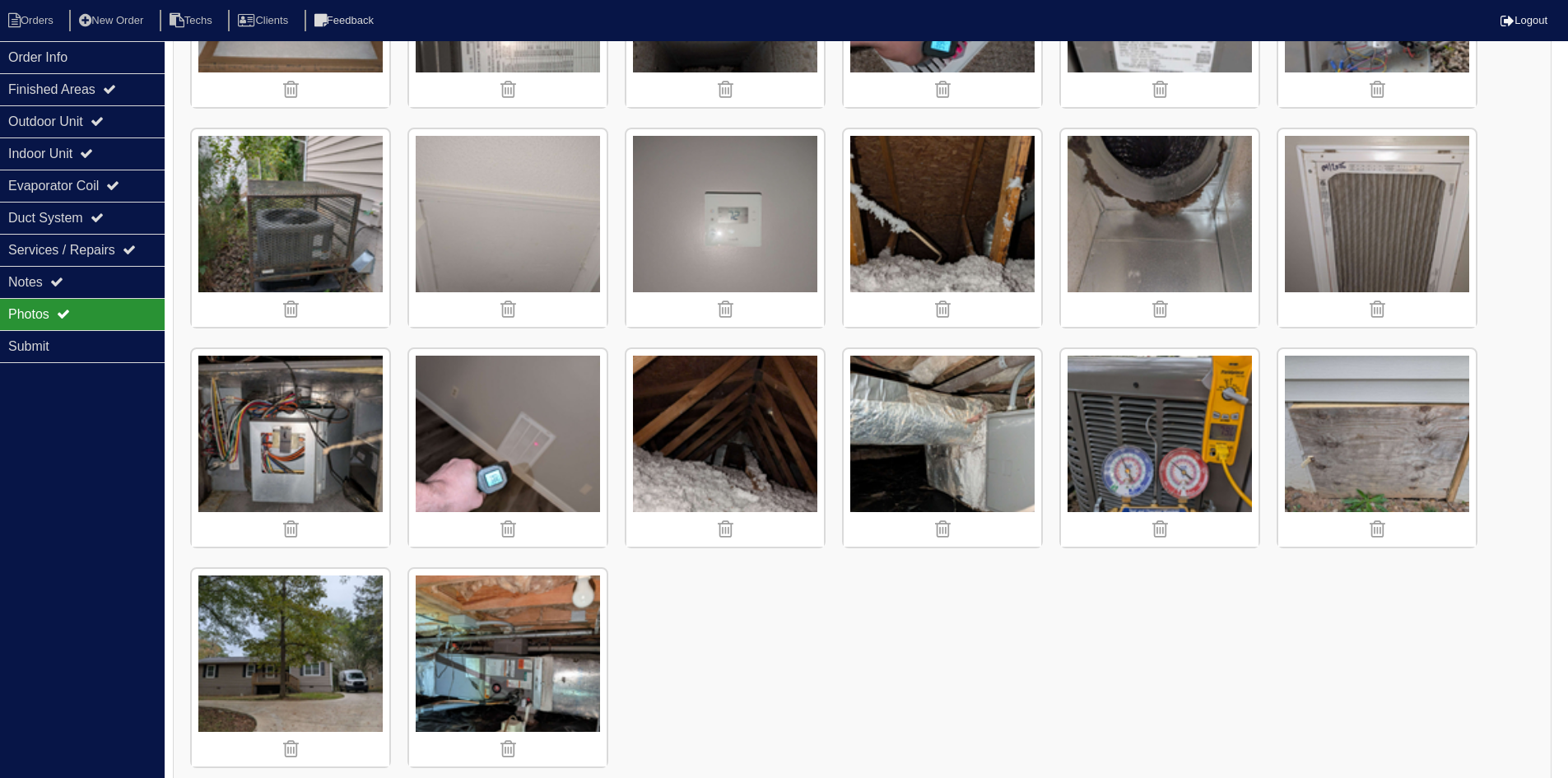
scroll to position [636, 0]
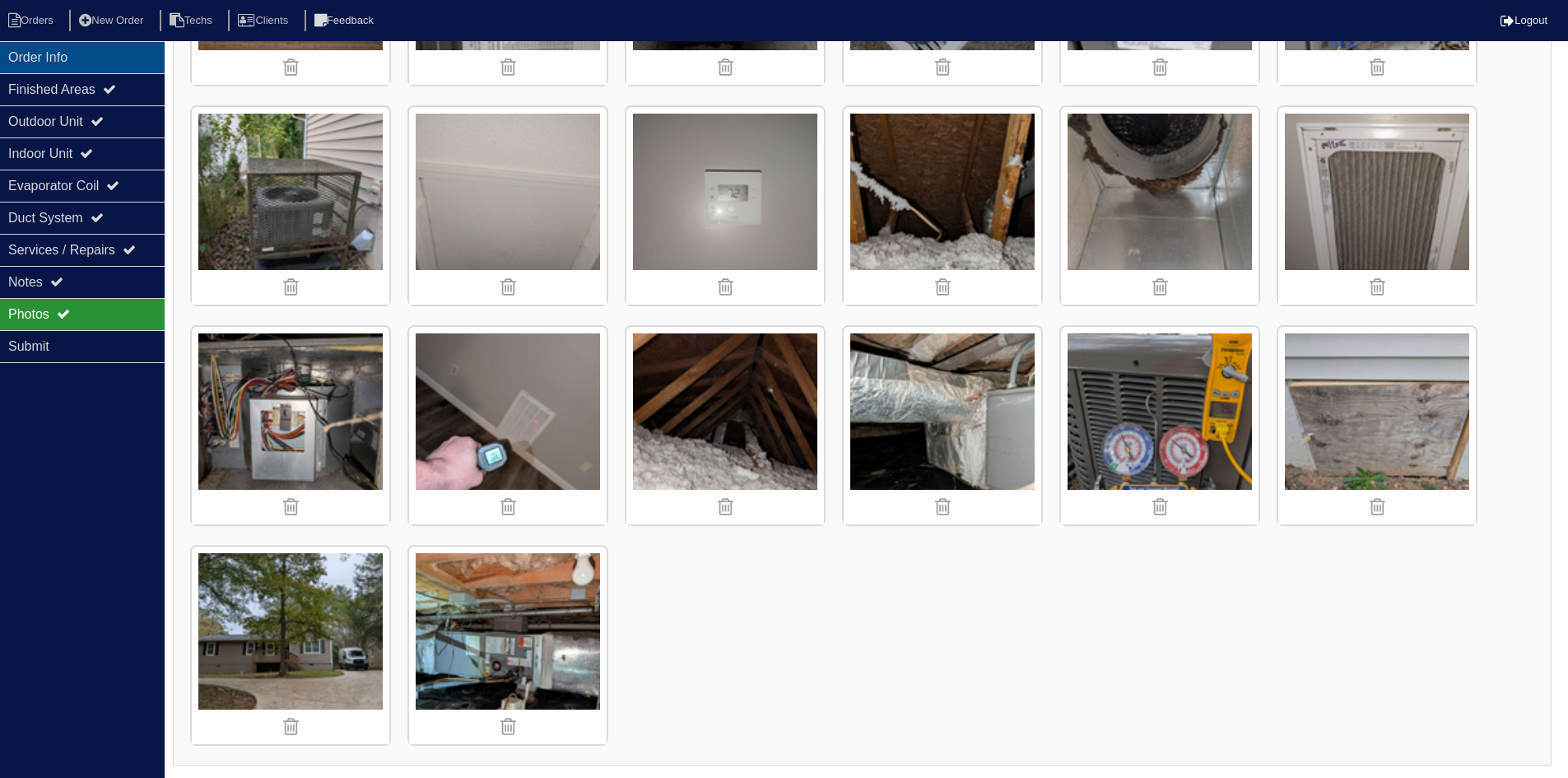
click at [75, 55] on div "Order Info" at bounding box center [82, 57] width 165 height 32
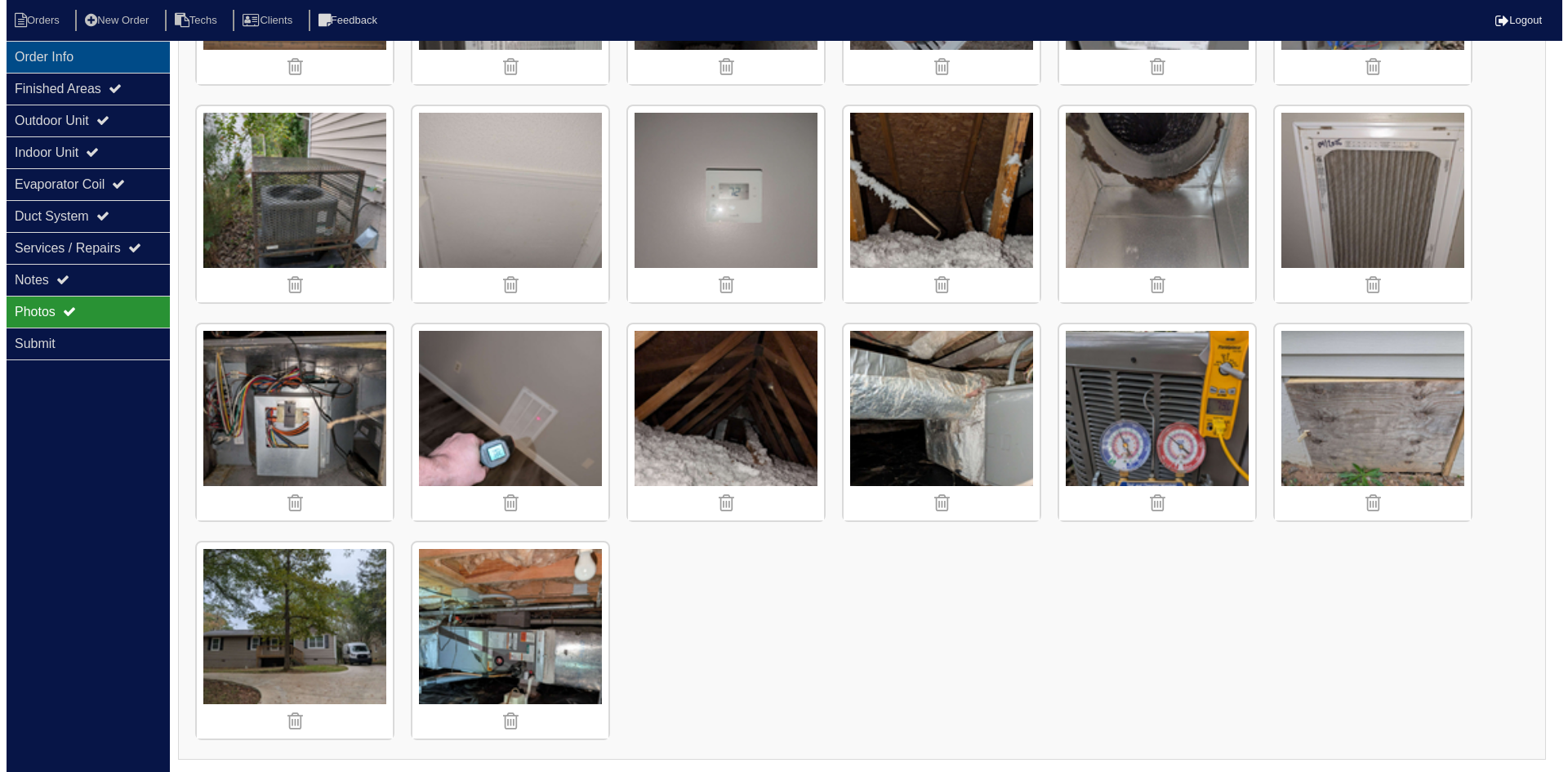
scroll to position [0, 0]
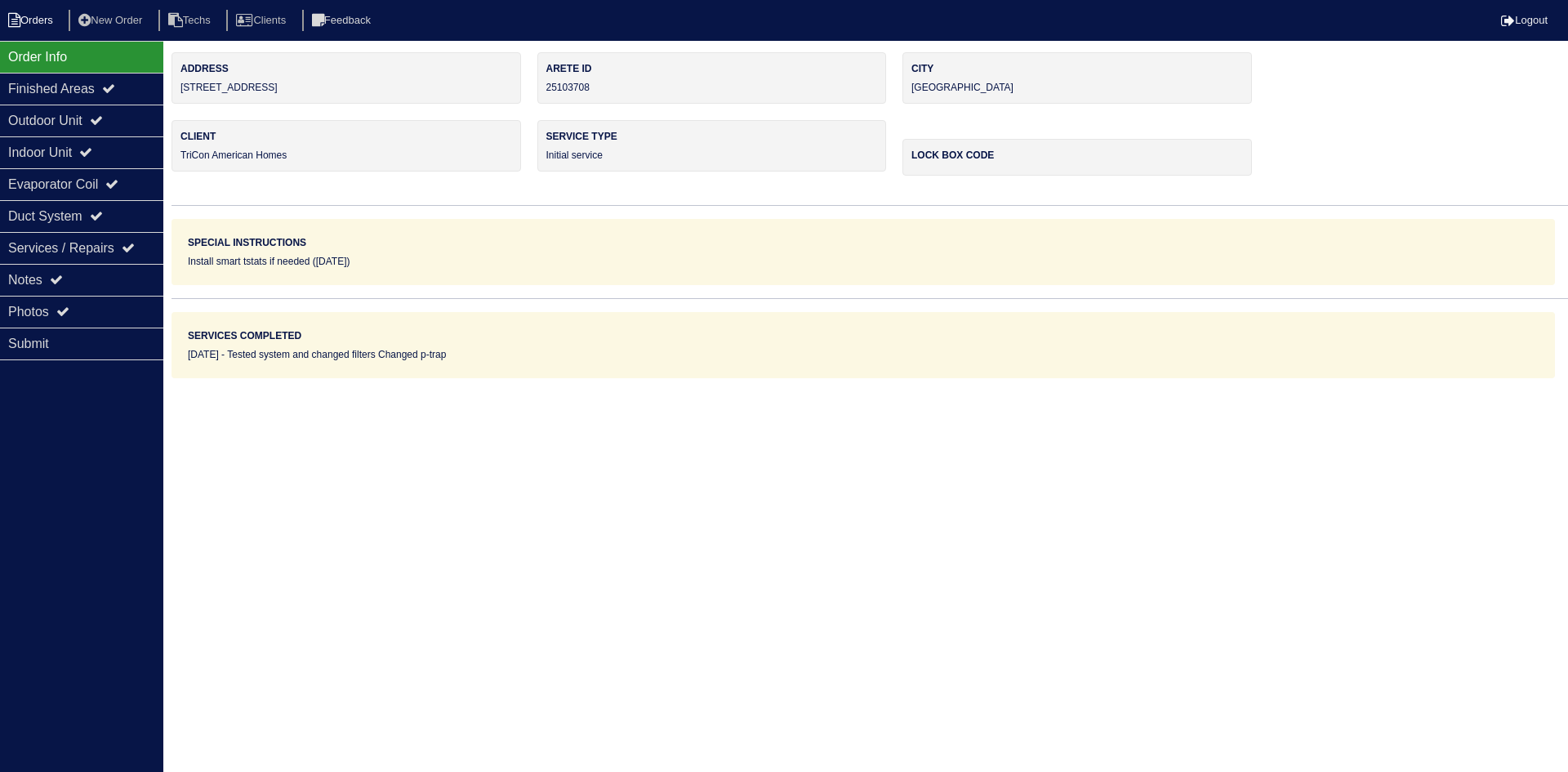
click at [31, 14] on li "Orders" at bounding box center [33, 21] width 66 height 22
select select "15"
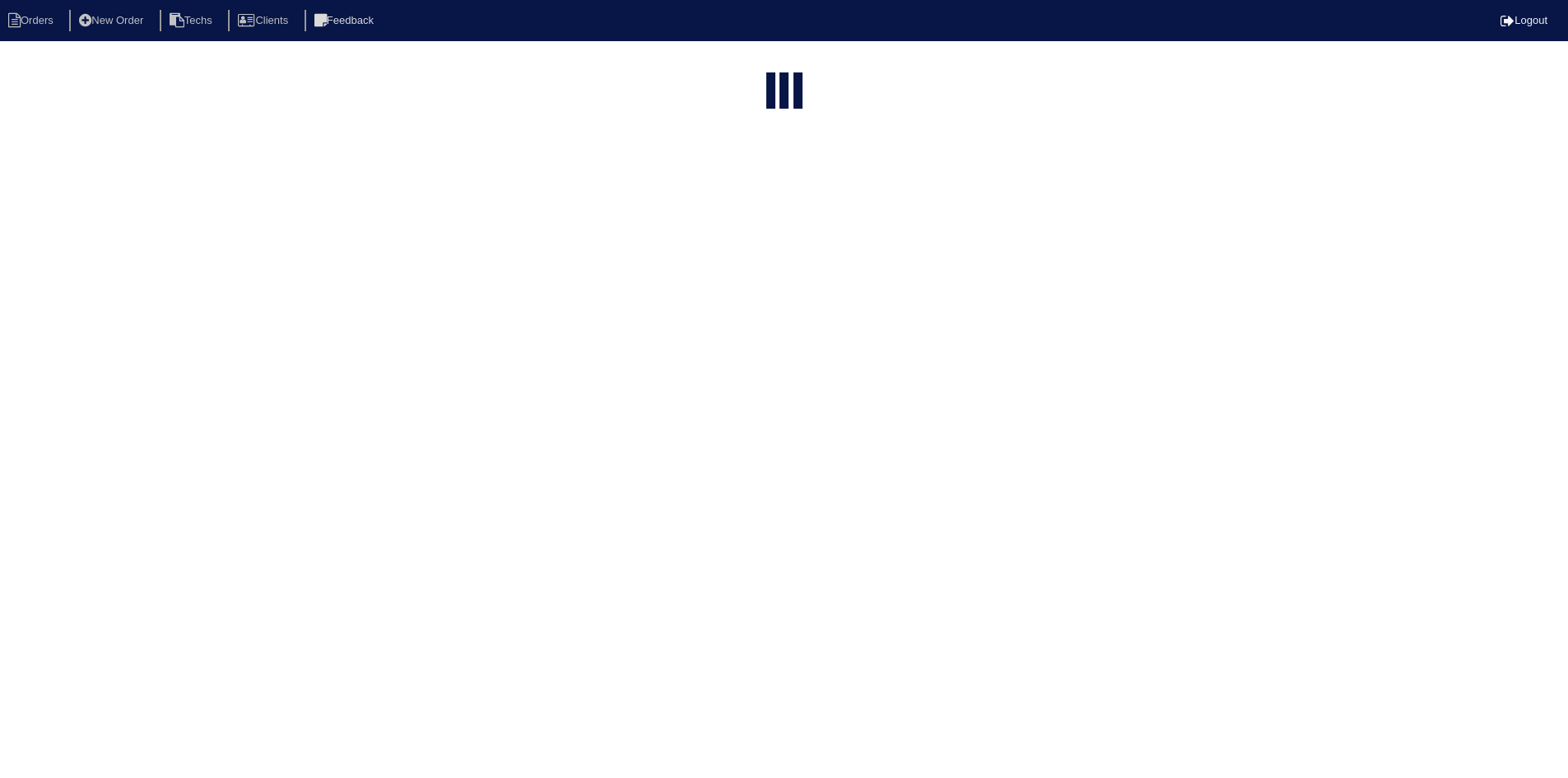
select select "field complete"
select select "need to quote"
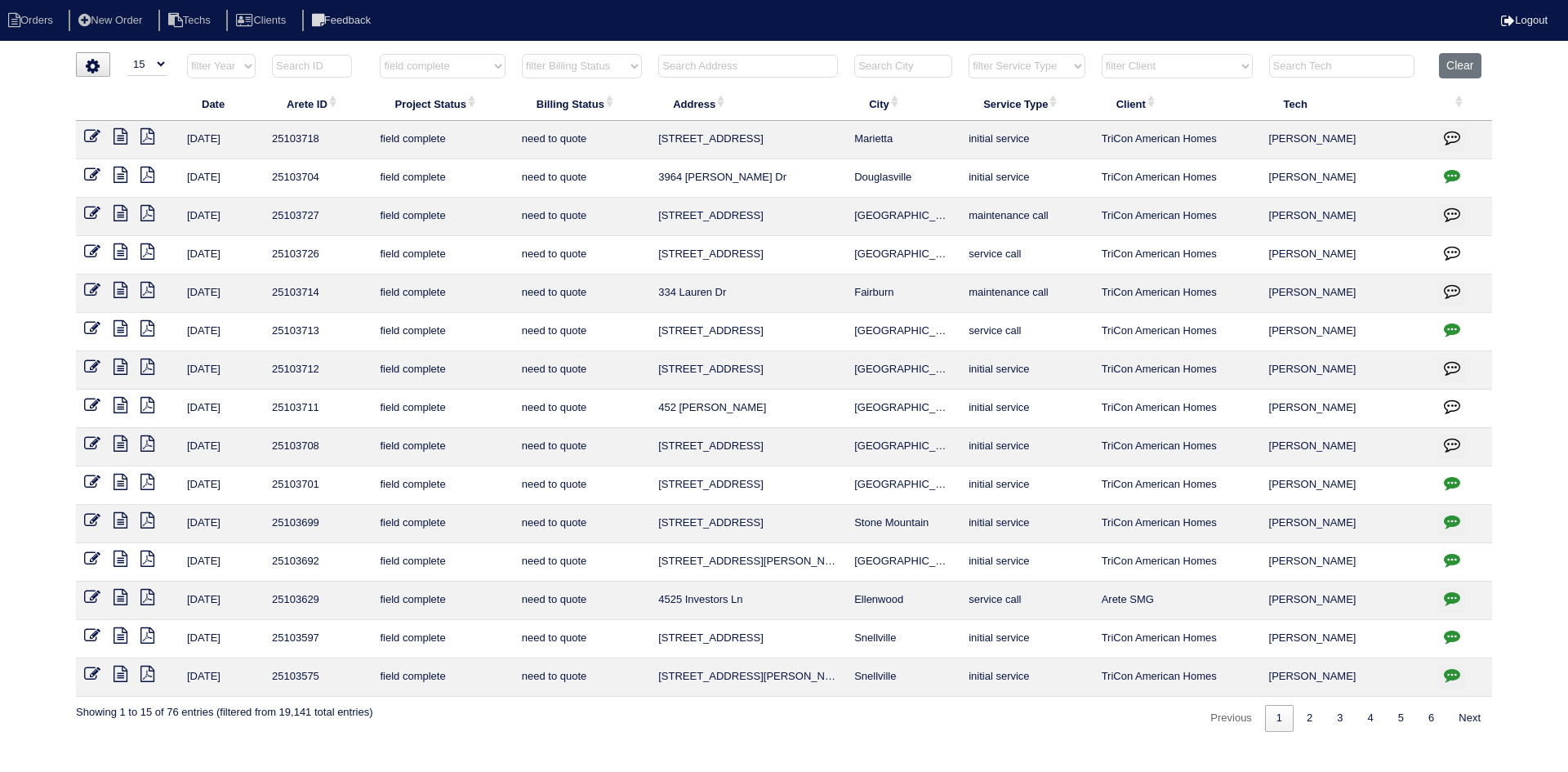
click at [118, 406] on icon at bounding box center [120, 405] width 14 height 16
click at [148, 406] on icon at bounding box center [147, 405] width 14 height 16
click at [89, 402] on icon at bounding box center [92, 405] width 16 height 16
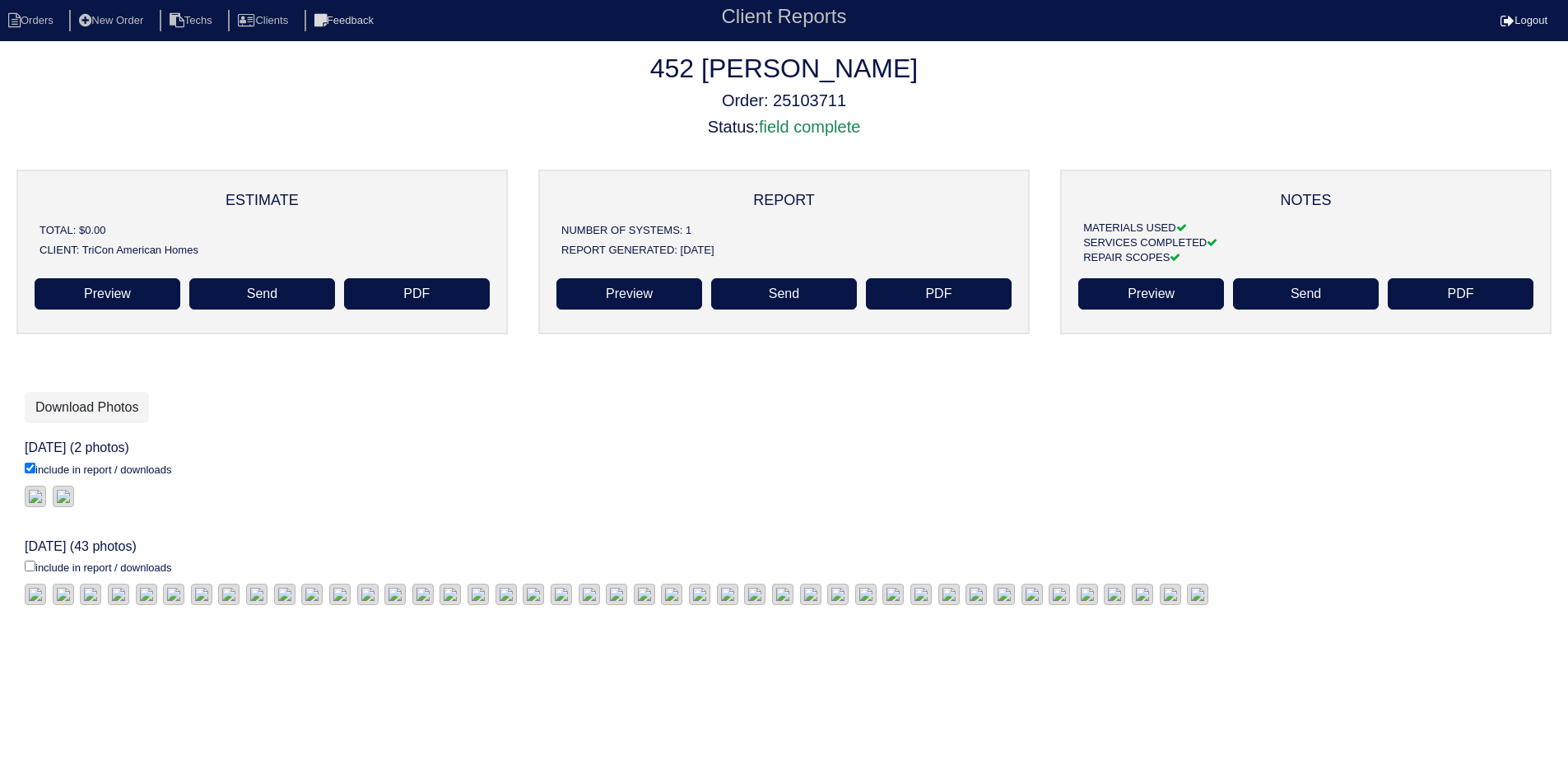
scroll to position [165, 0]
drag, startPoint x: 30, startPoint y: 475, endPoint x: 37, endPoint y: 465, distance: 12.2
click at [30, 561] on input "include in report / downloads" at bounding box center [30, 566] width 10 height 10
checkbox input "true"
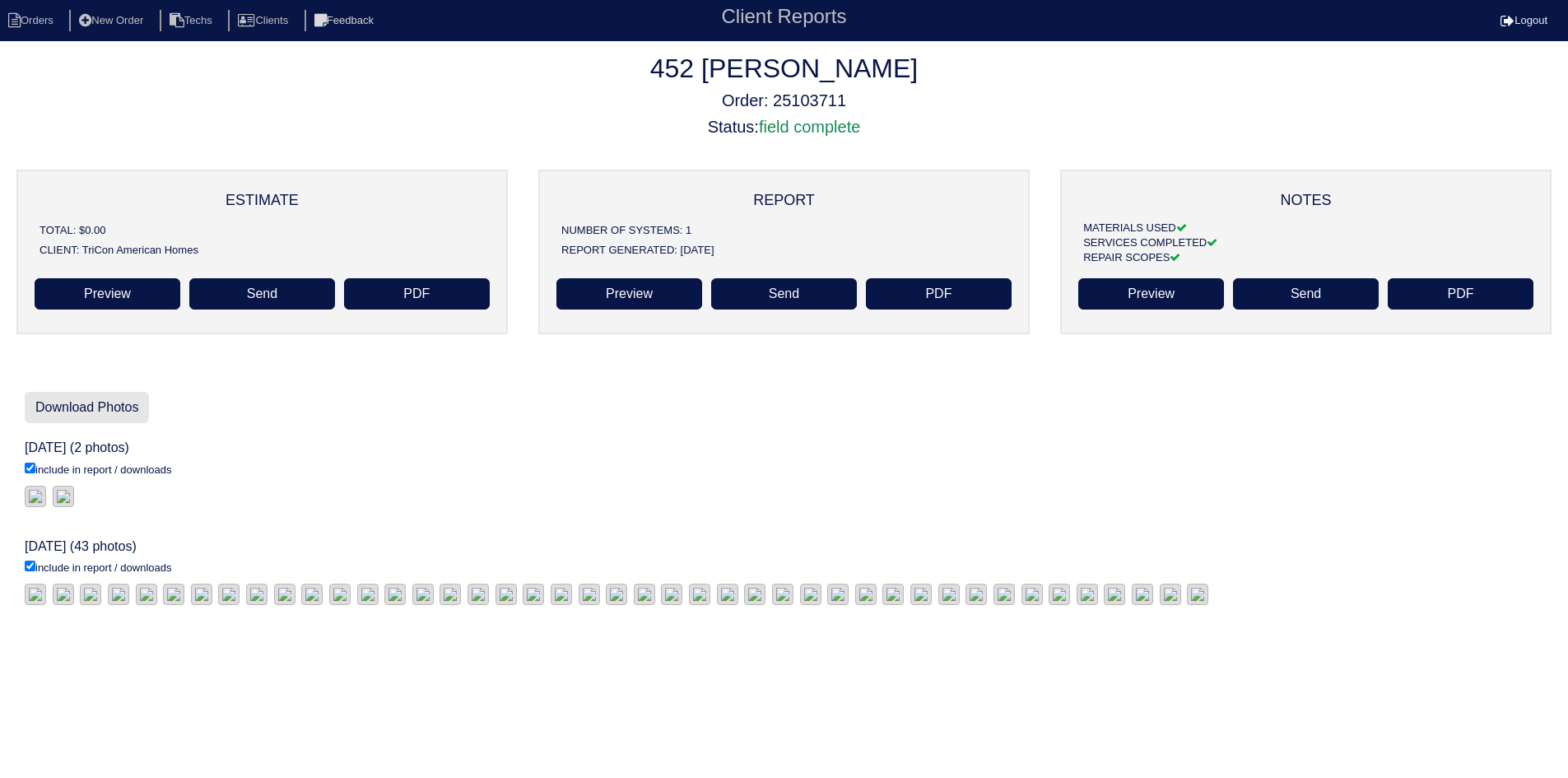
click at [49, 392] on link "Download Photos" at bounding box center [87, 407] width 125 height 31
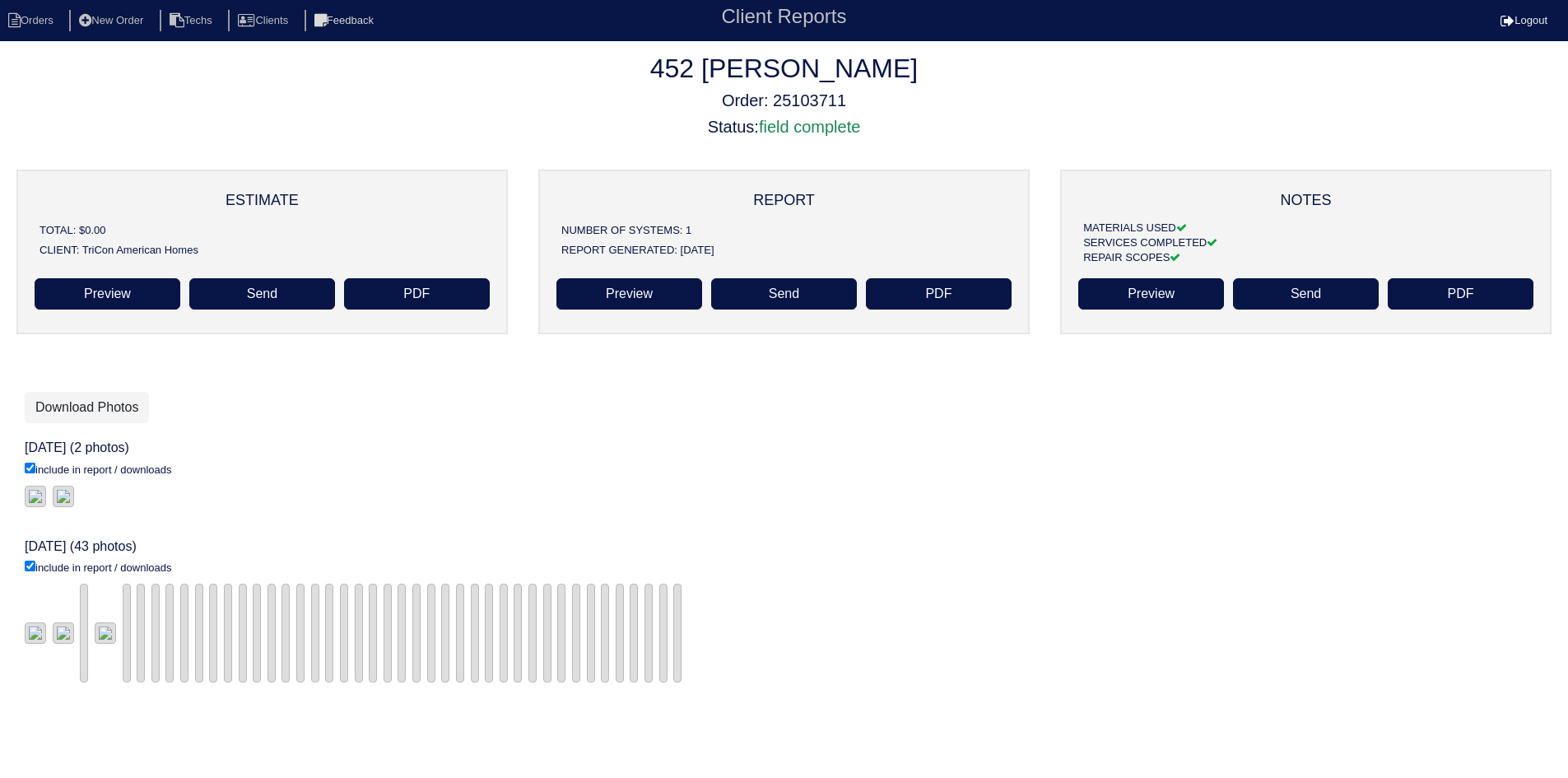
scroll to position [224, 0]
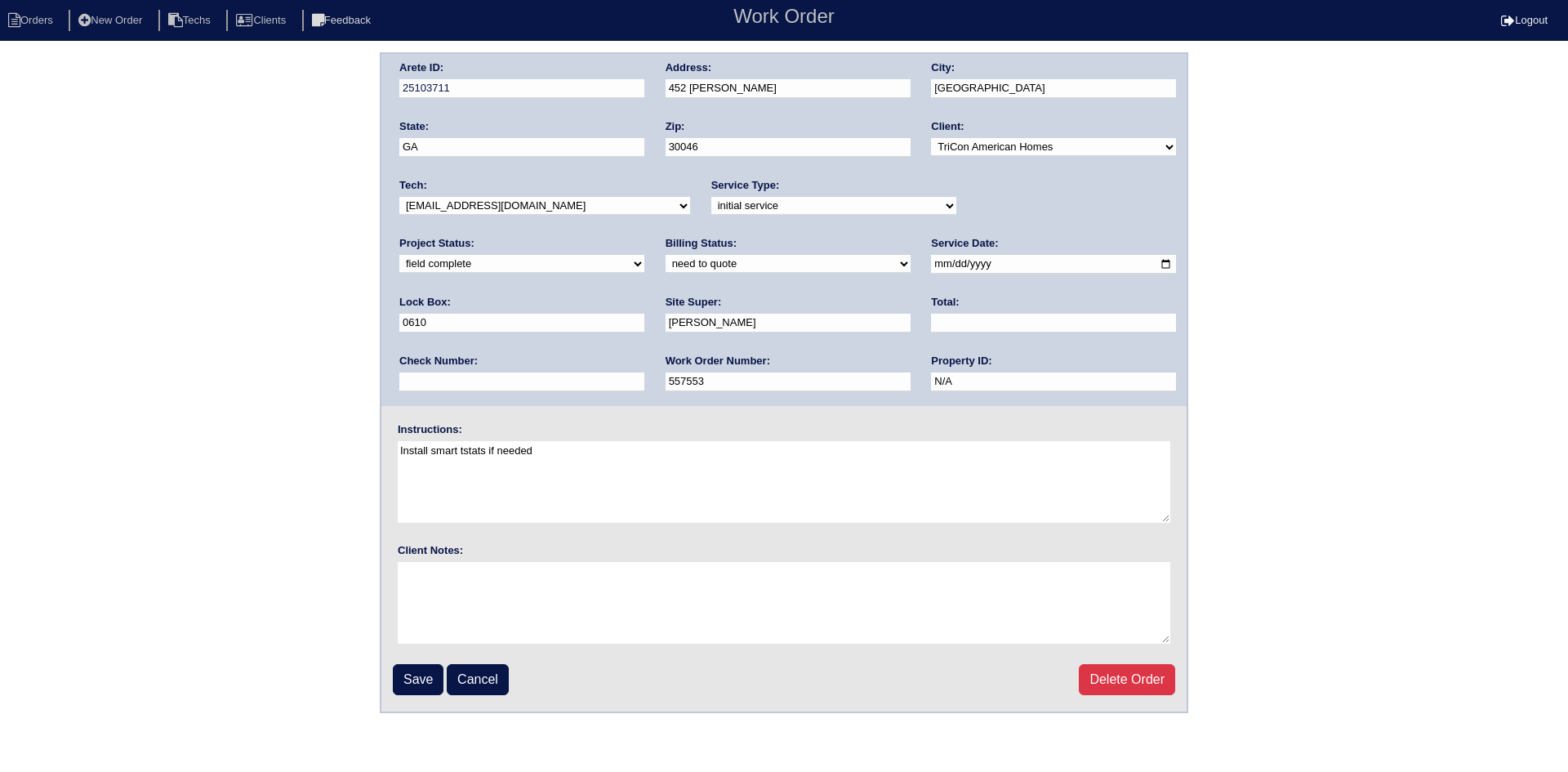
click at [773, 89] on input "452 [PERSON_NAME]" at bounding box center [788, 89] width 245 height 19
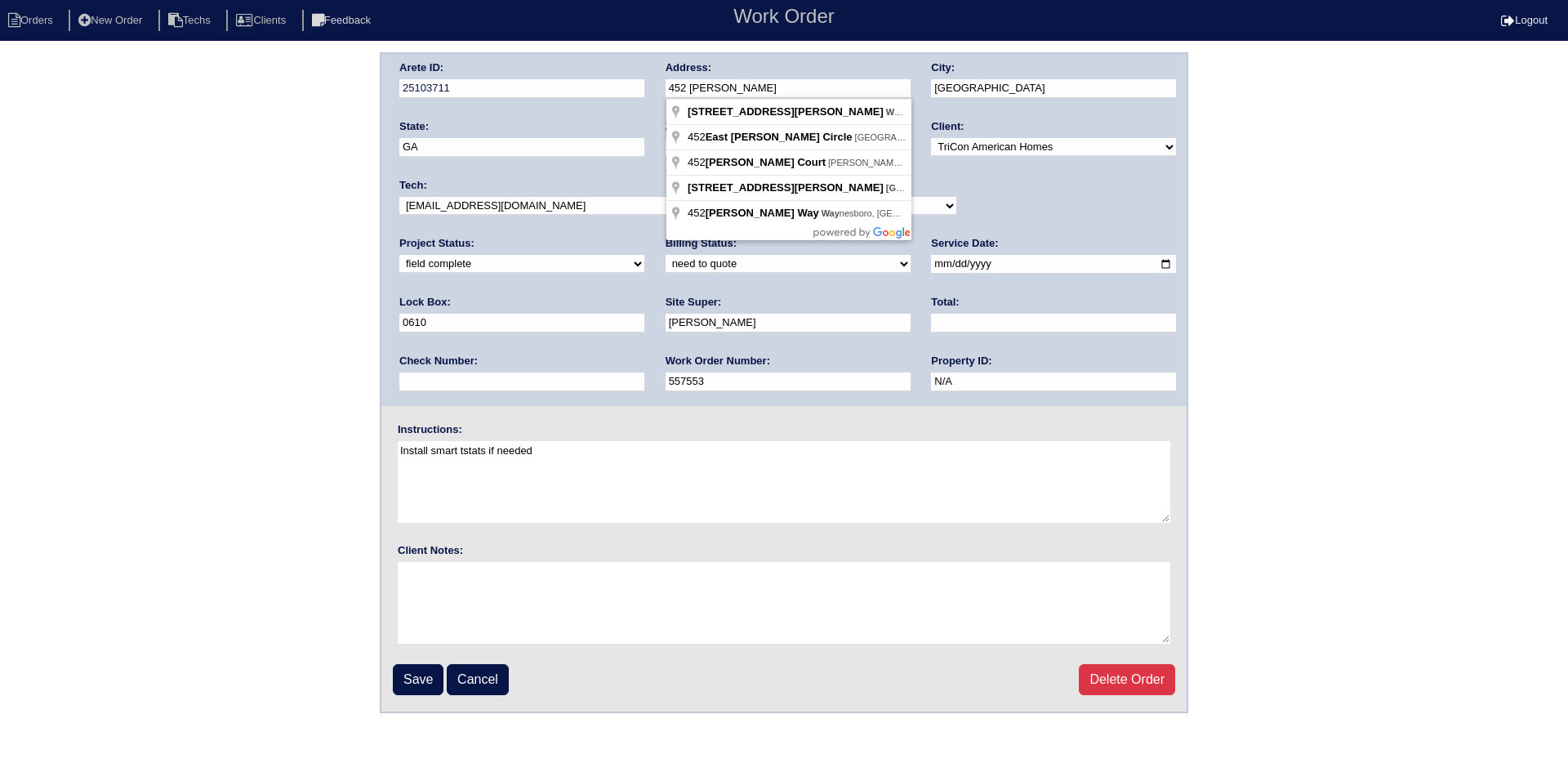
type input "452 [PERSON_NAME]"
click at [1317, 200] on div "Arete ID: 25103711 Address: [STREET_ADDRESS][PERSON_NAME] City: [GEOGRAPHIC_DAT…" at bounding box center [784, 383] width 1568 height 661
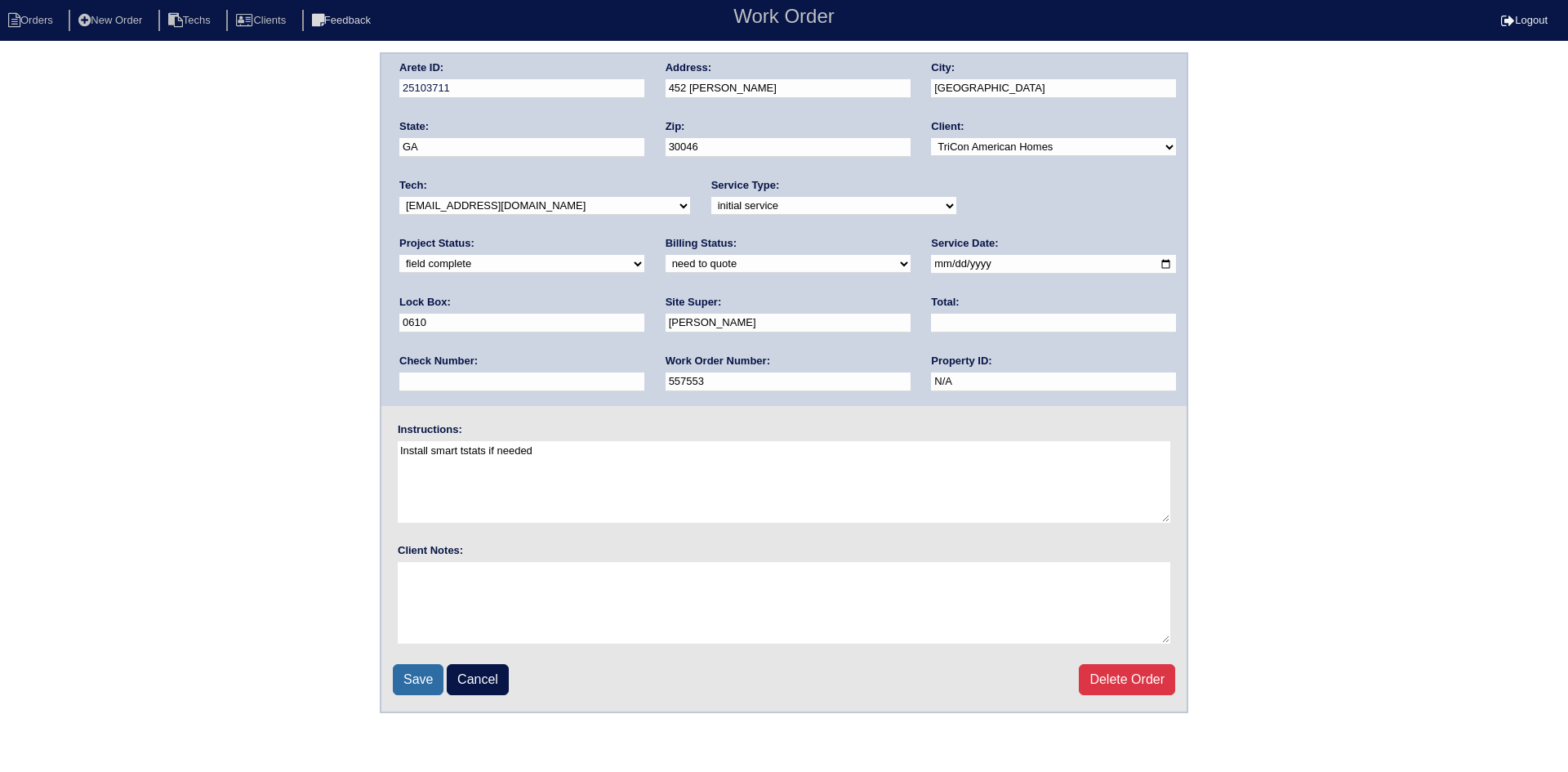
click at [412, 679] on input "Save" at bounding box center [417, 679] width 50 height 31
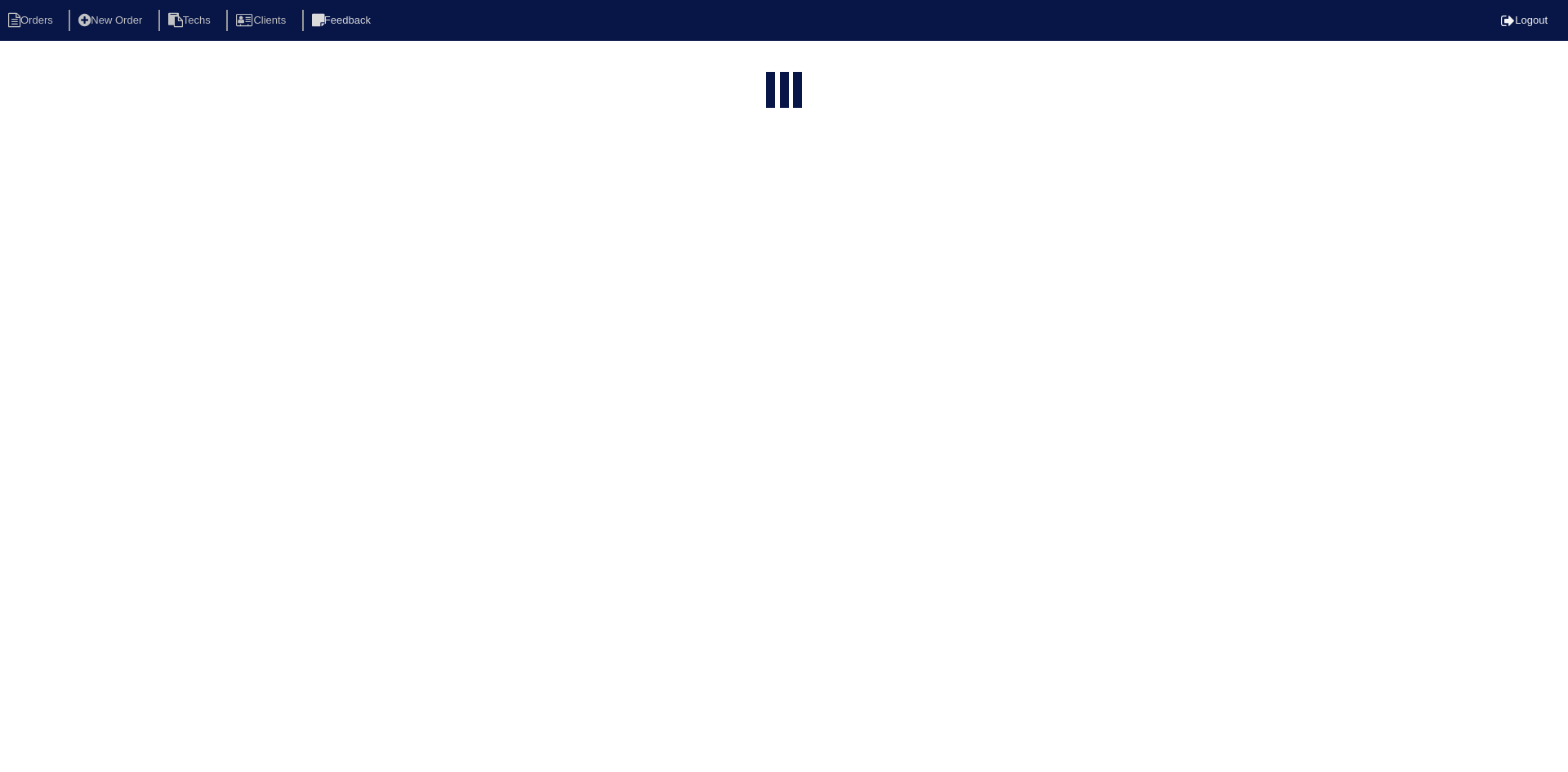
select select "15"
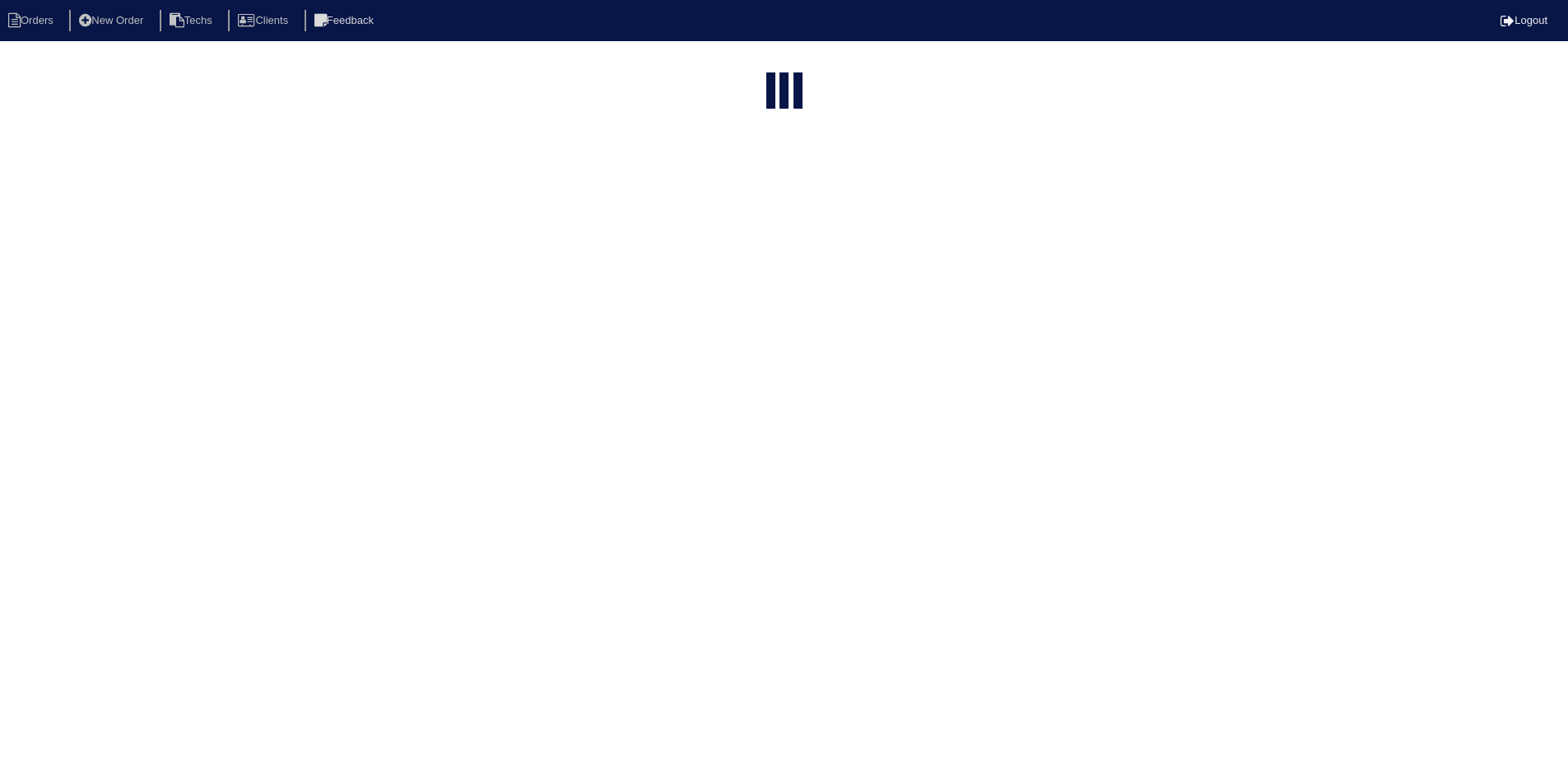
select select "field complete"
select select "need to quote"
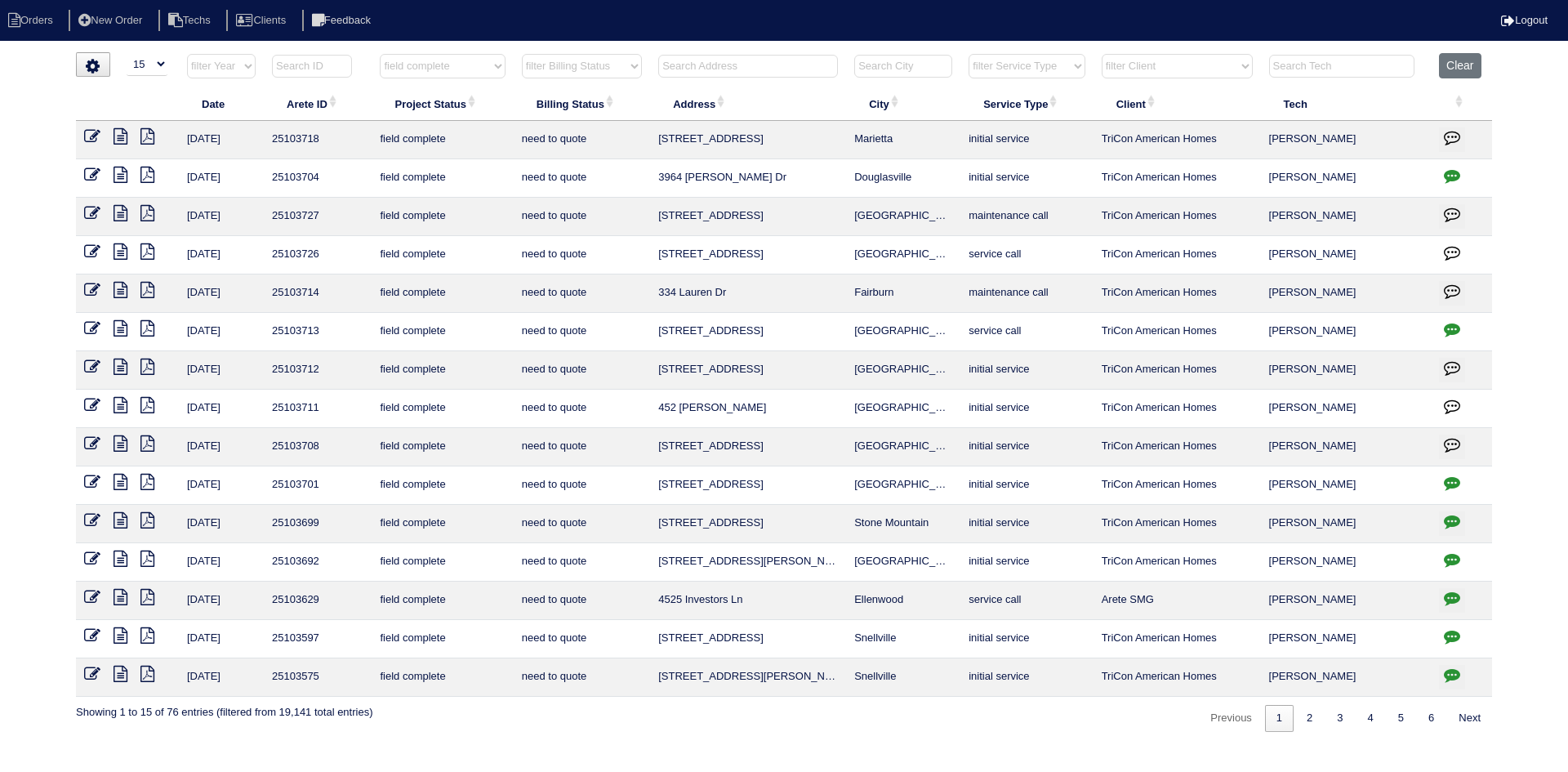
drag, startPoint x: 757, startPoint y: 406, endPoint x: 639, endPoint y: 408, distance: 118.0
click at [639, 408] on tr "[DATE] 25103711 field complete need to quote [GEOGRAPHIC_DATA][PERSON_NAME] Wy …" at bounding box center [784, 408] width 1416 height 38
click at [646, 713] on div "▼ 10 15 25 50 200 500 Search: Date Arete ID Project Status Billing Status Addre…" at bounding box center [784, 392] width 1416 height 680
click at [120, 401] on icon at bounding box center [120, 405] width 14 height 16
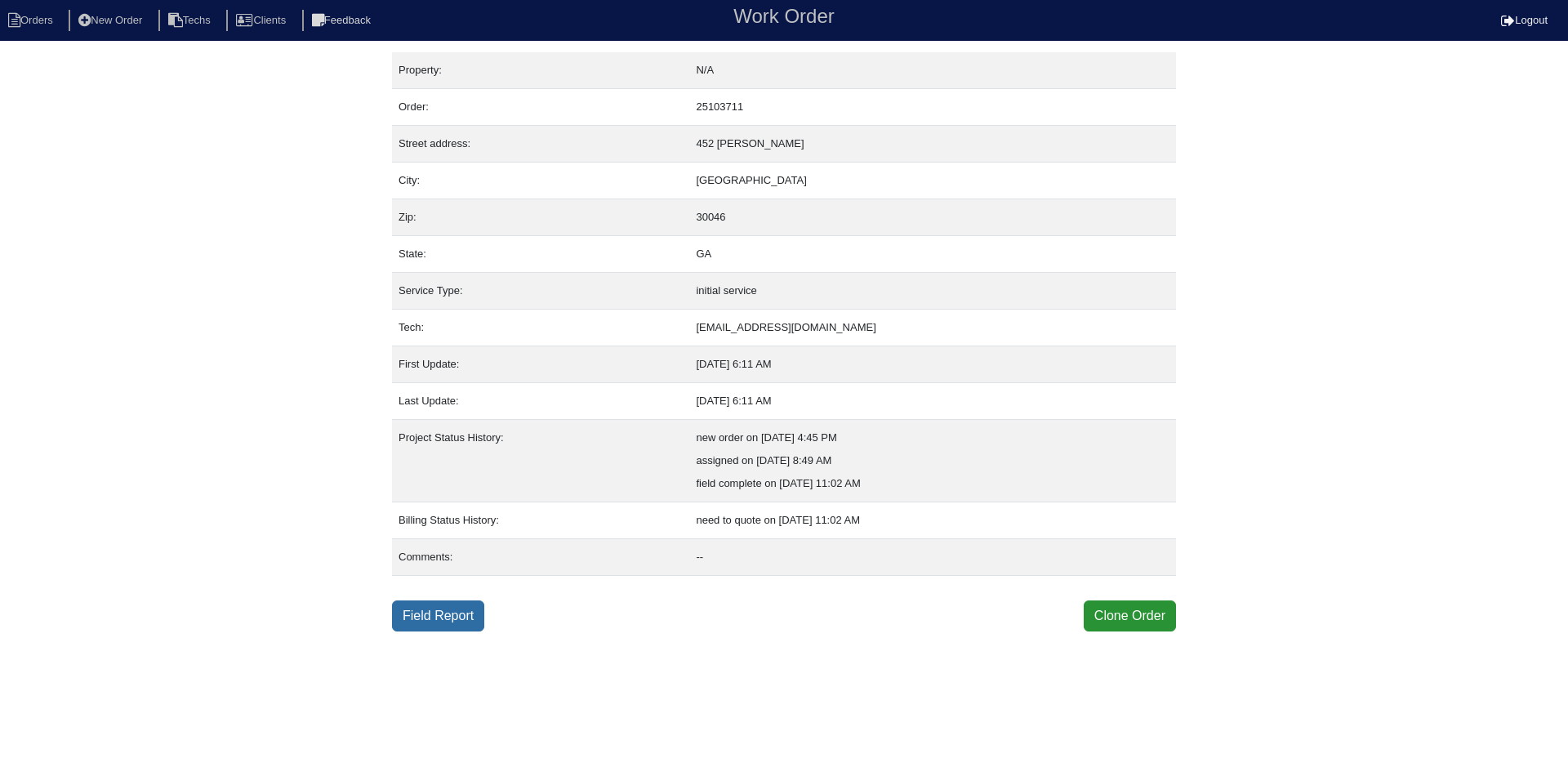
click at [430, 614] on link "Field Report" at bounding box center [438, 616] width 92 height 31
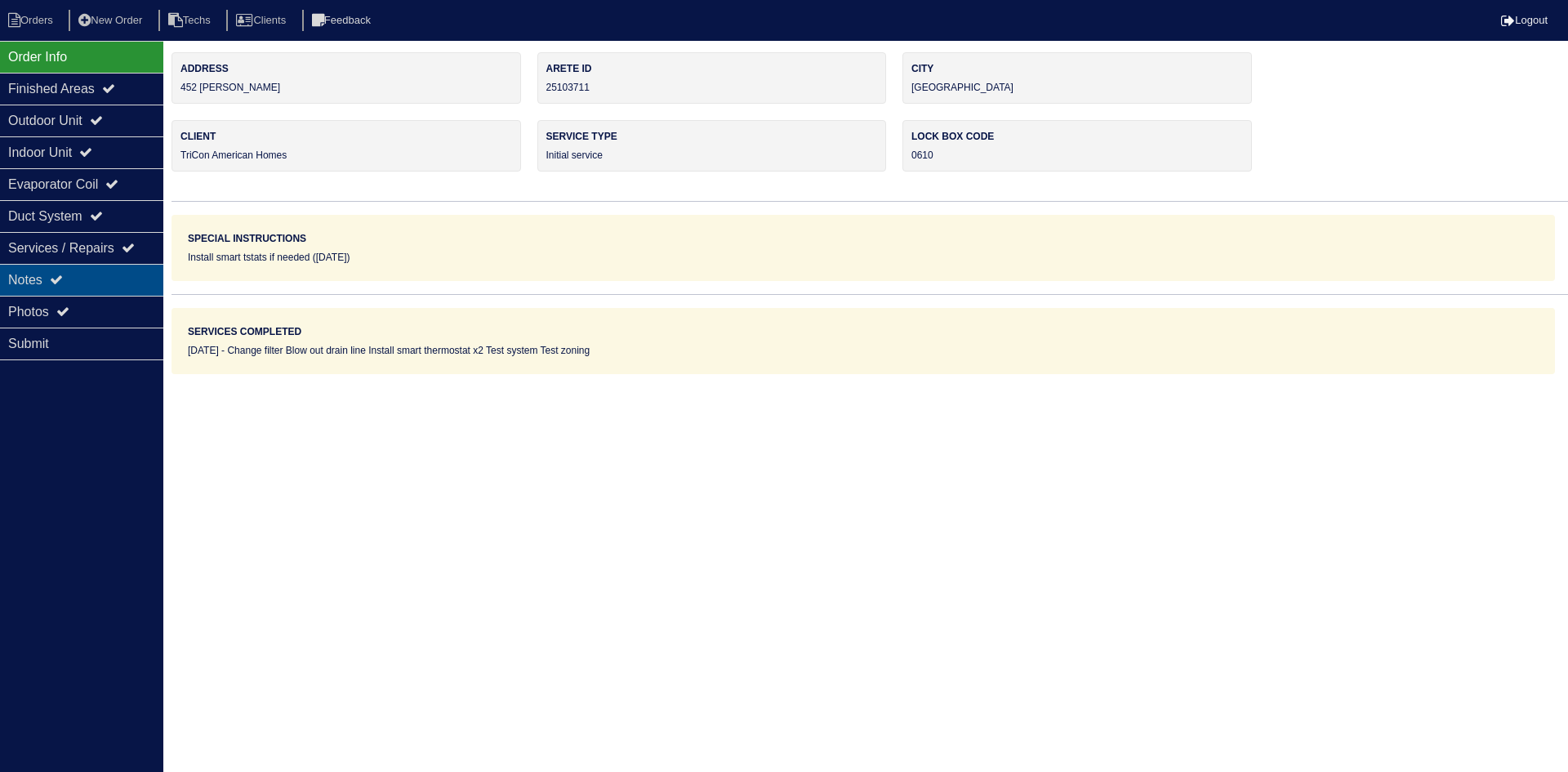
click at [125, 272] on div "Notes" at bounding box center [82, 279] width 164 height 32
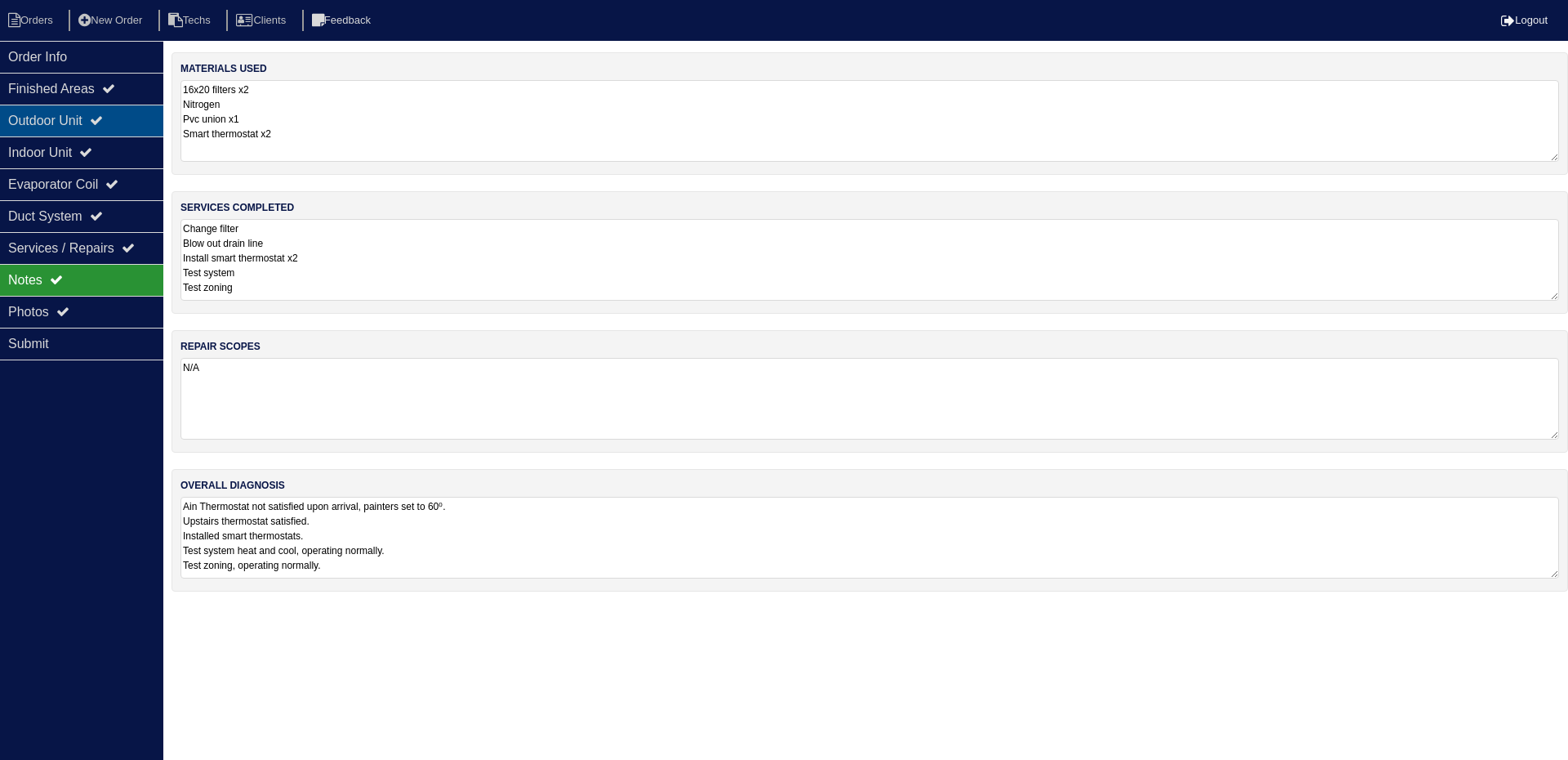
click at [92, 110] on div "Outdoor Unit" at bounding box center [82, 120] width 164 height 32
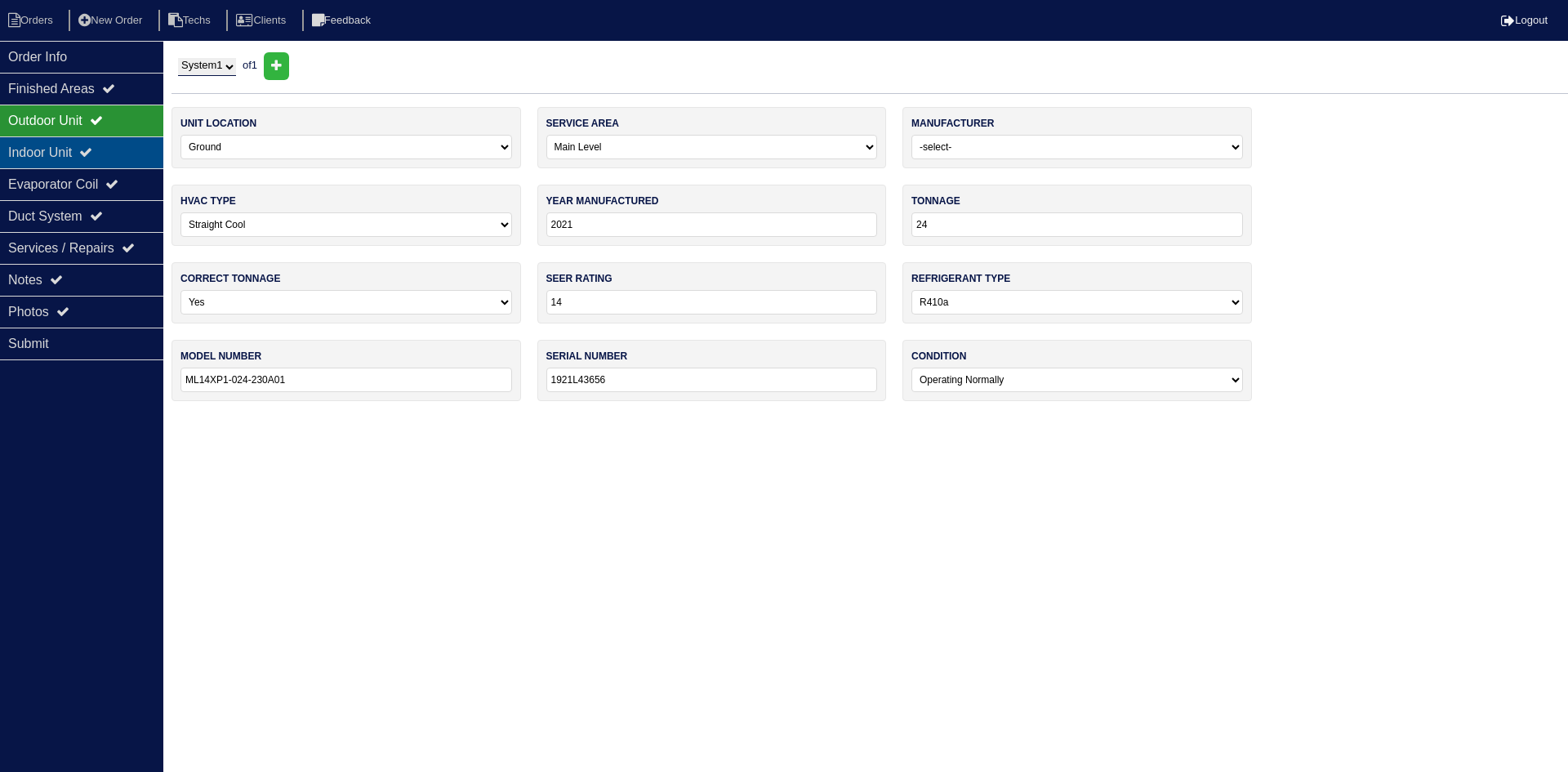
click at [92, 150] on icon at bounding box center [85, 152] width 13 height 13
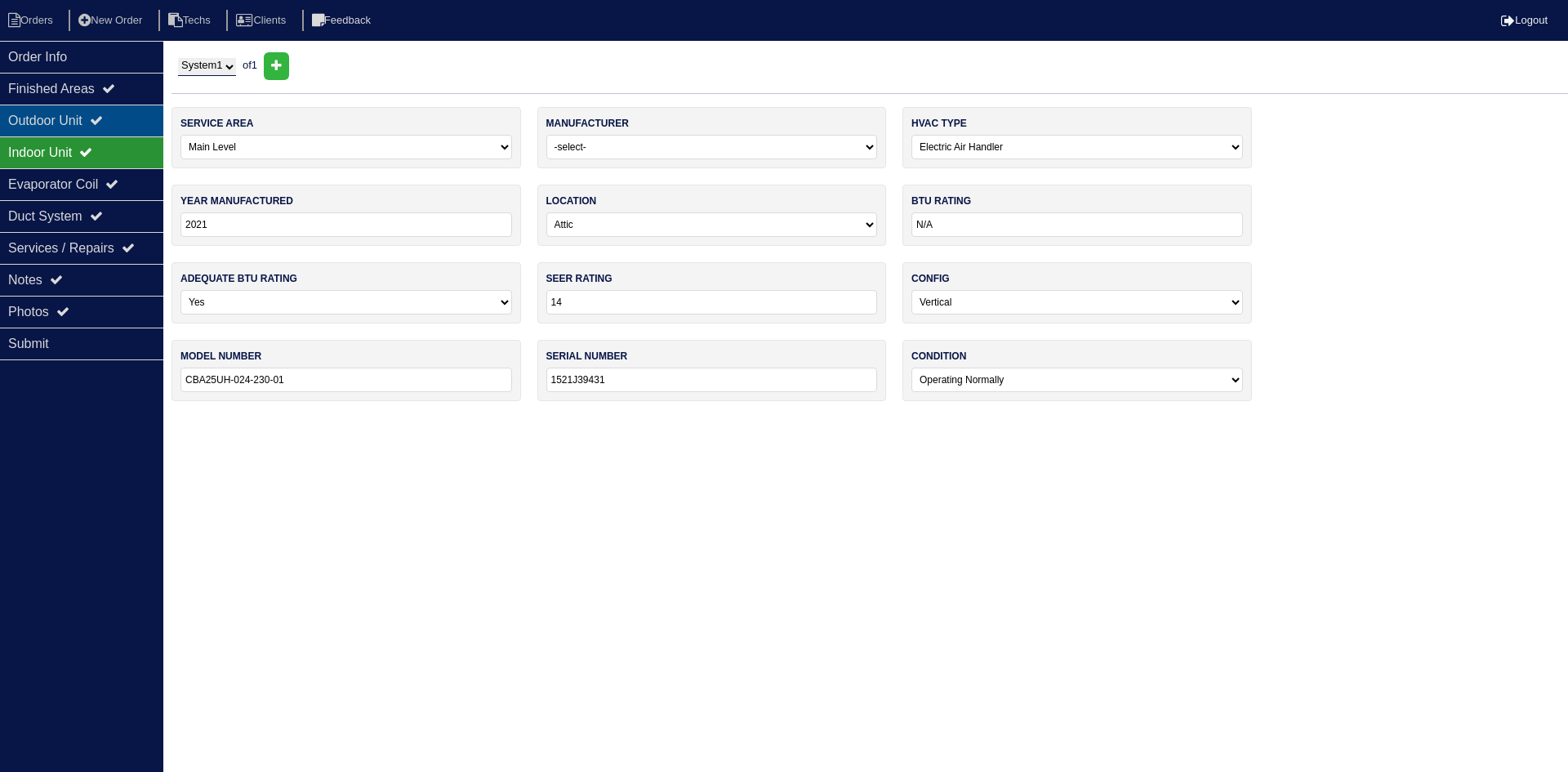
click at [99, 115] on div "Outdoor Unit" at bounding box center [82, 120] width 164 height 32
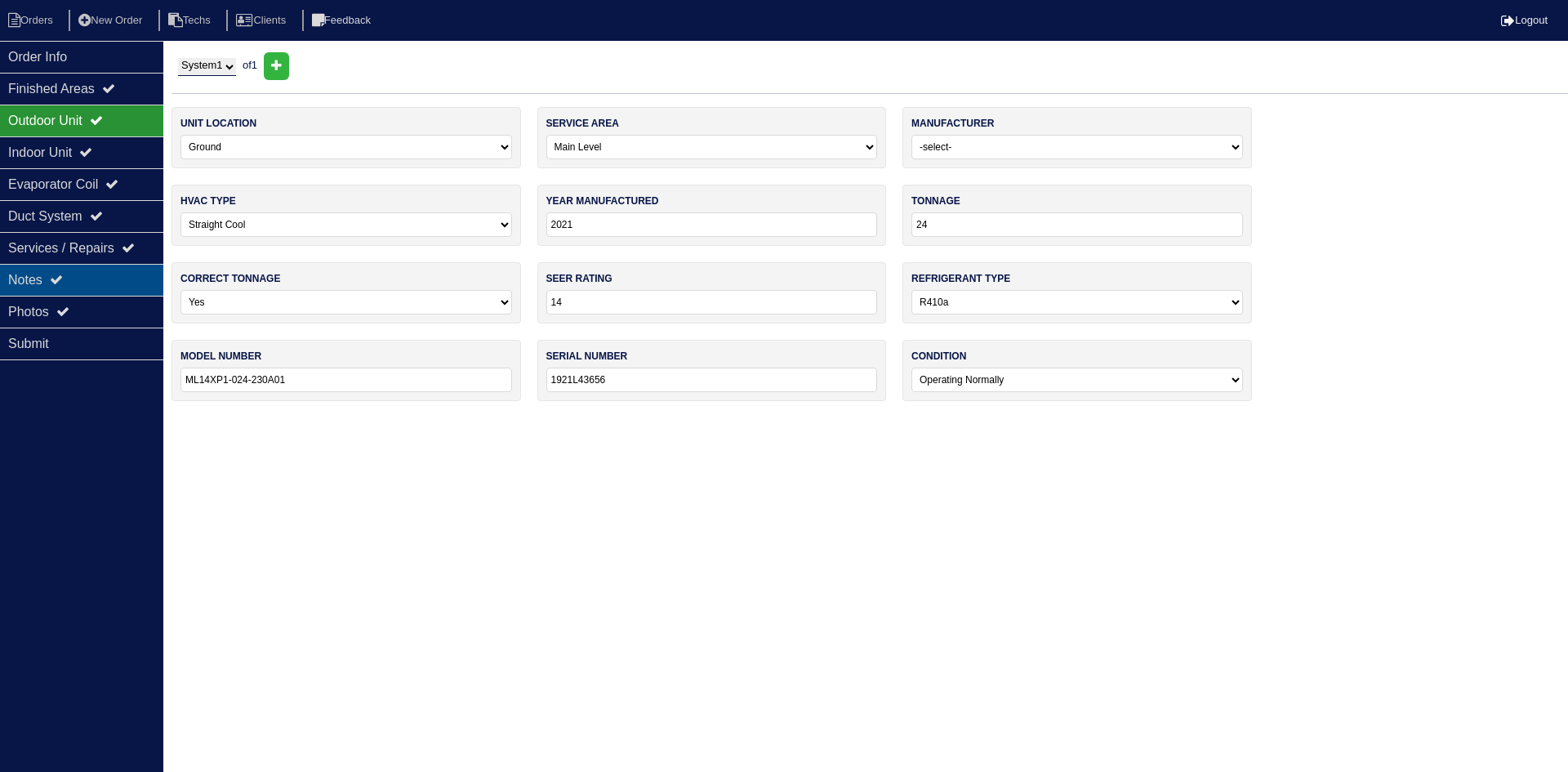
click at [94, 275] on div "Notes" at bounding box center [82, 279] width 164 height 32
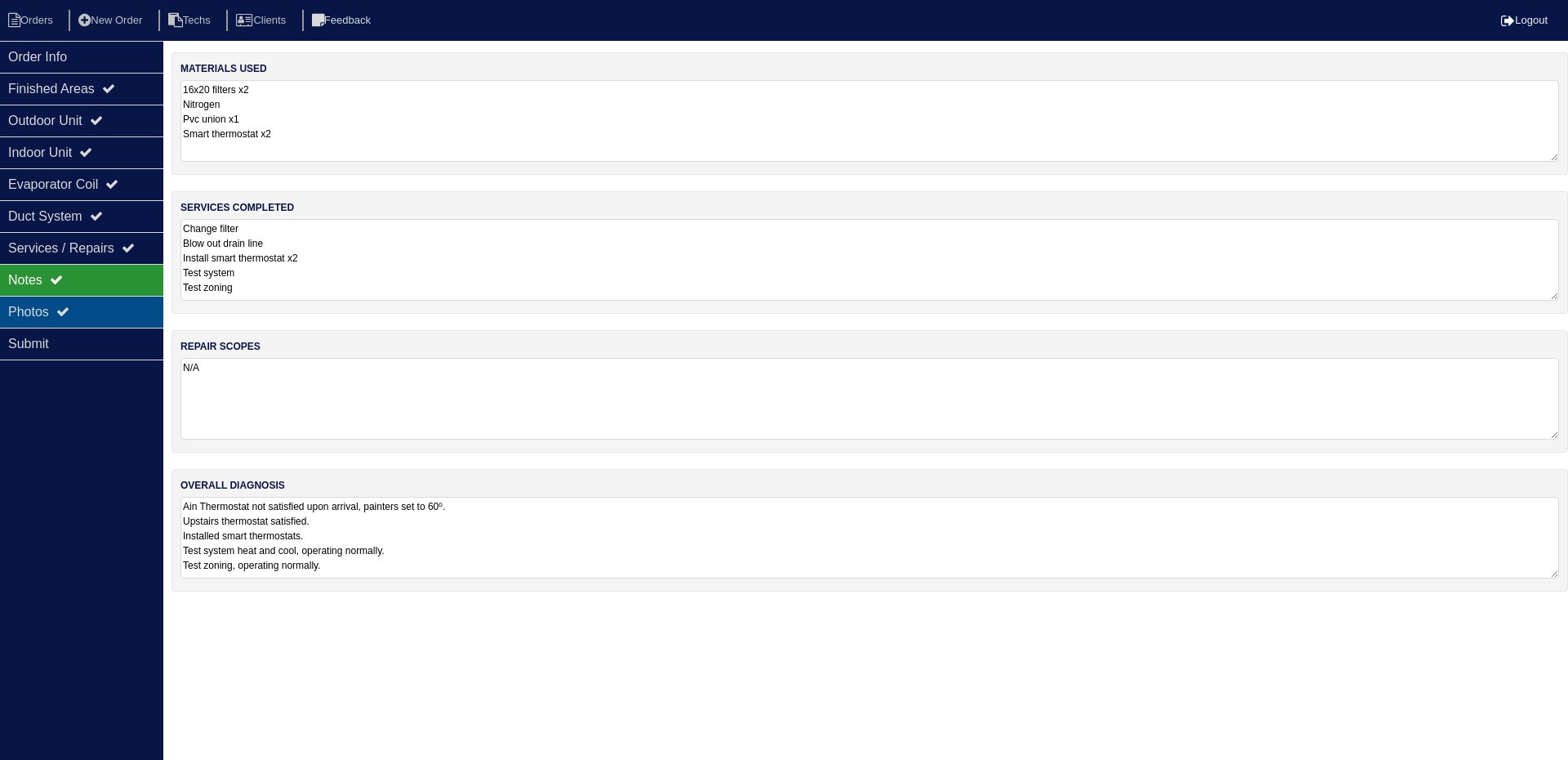
click at [82, 310] on div "Photos" at bounding box center [82, 311] width 164 height 32
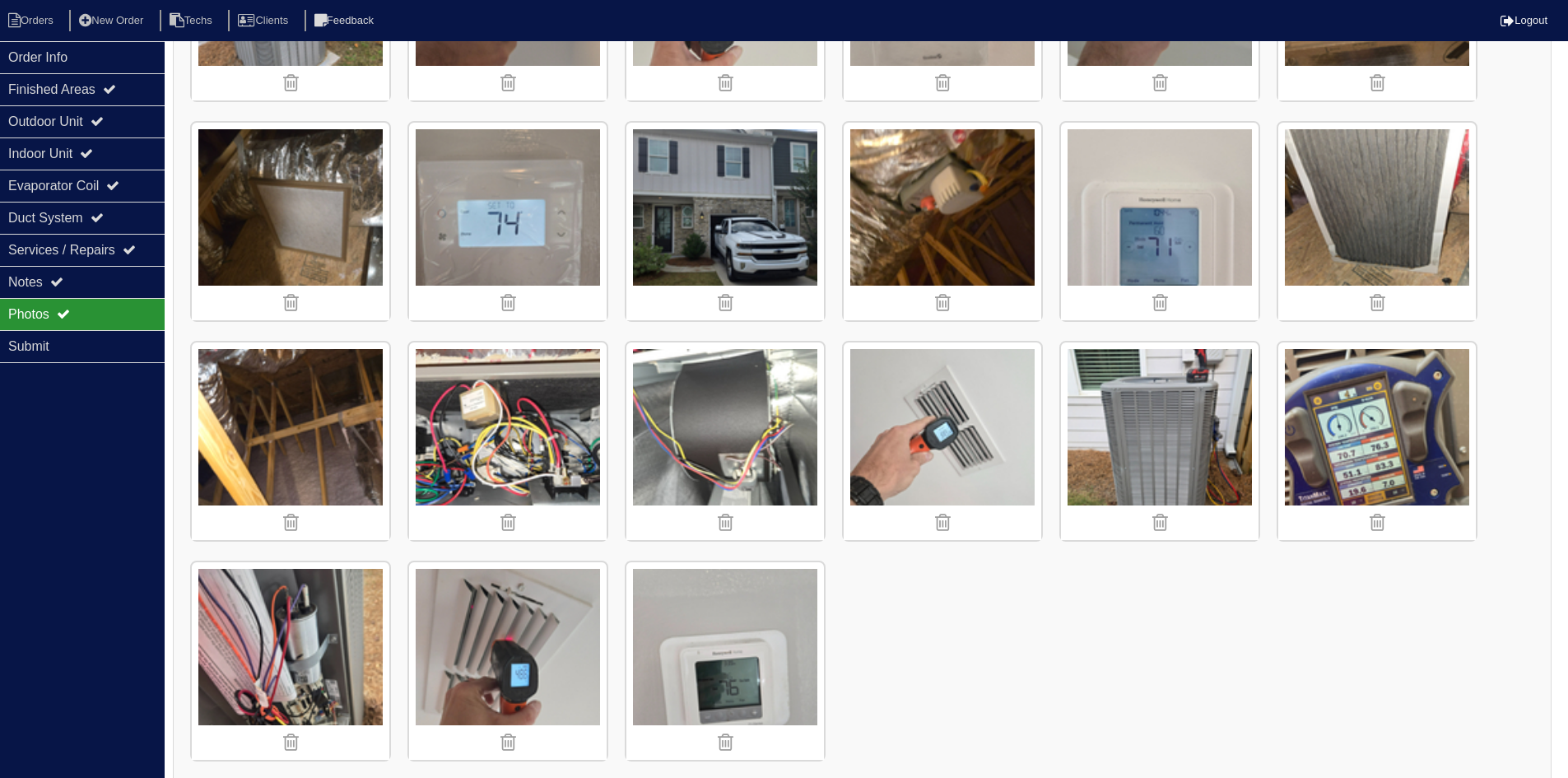
scroll to position [1293, 0]
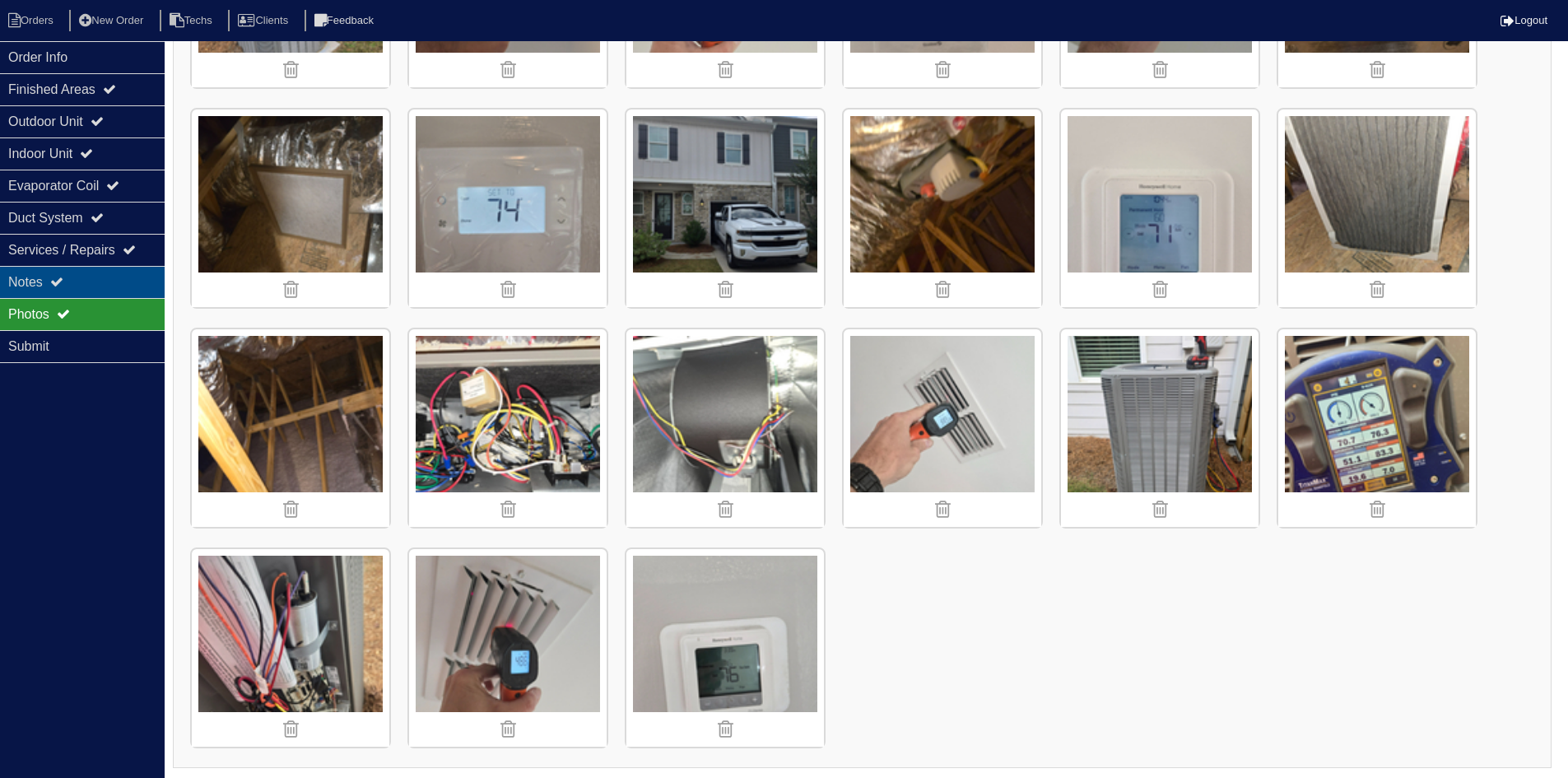
click at [99, 278] on div "Notes" at bounding box center [82, 282] width 165 height 32
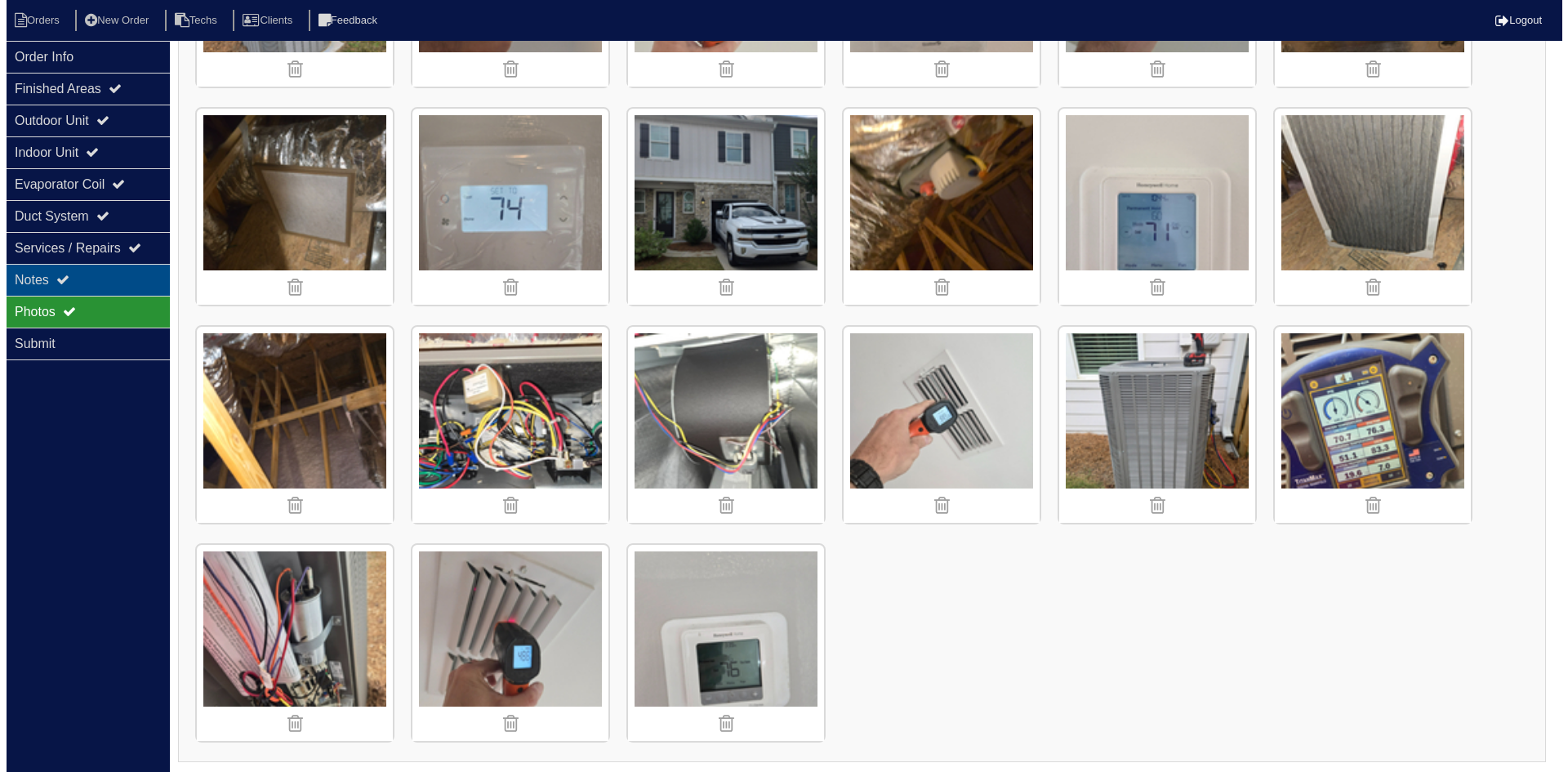
scroll to position [0, 0]
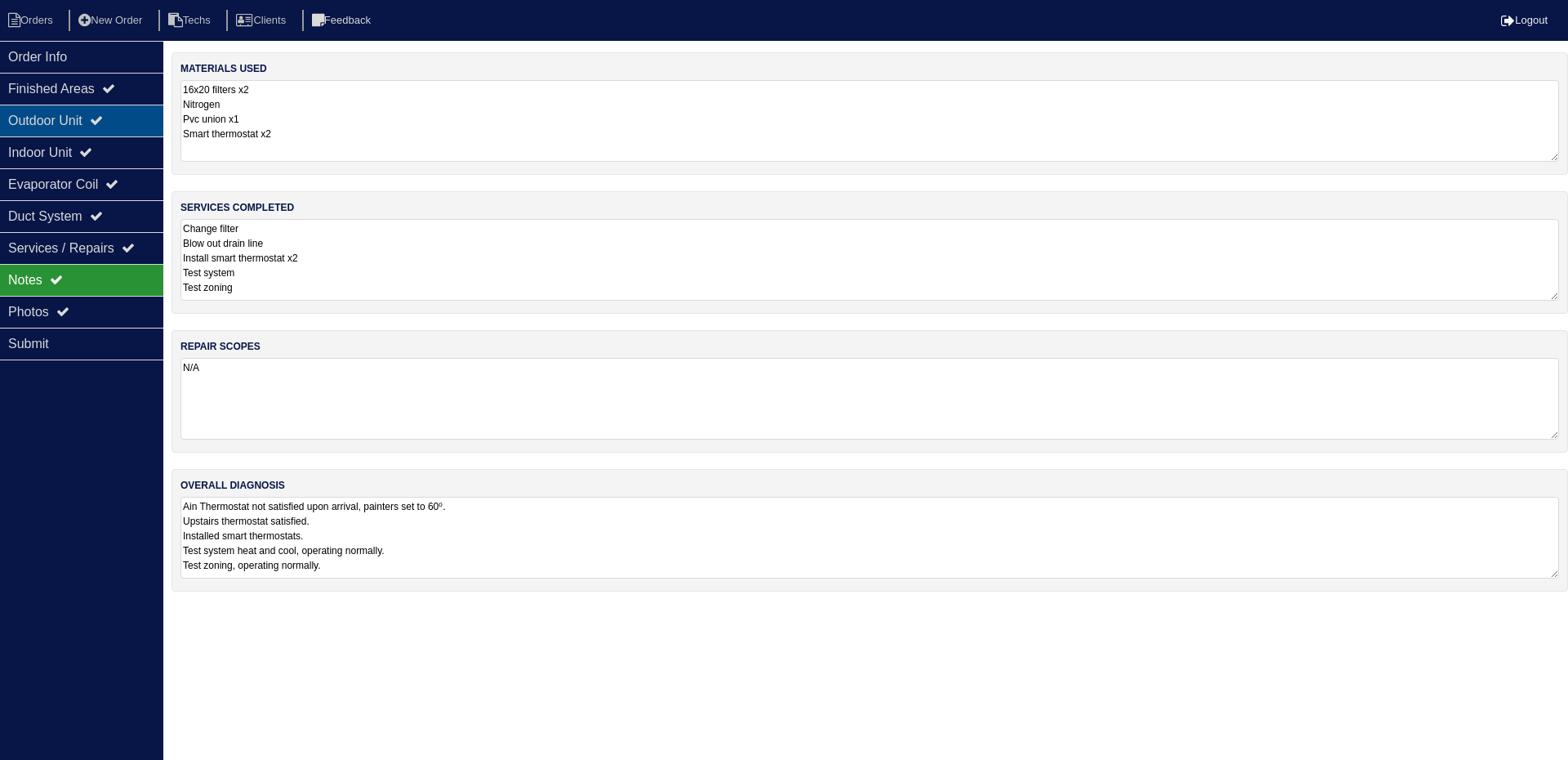
click at [93, 118] on div "Outdoor Unit" at bounding box center [82, 120] width 164 height 32
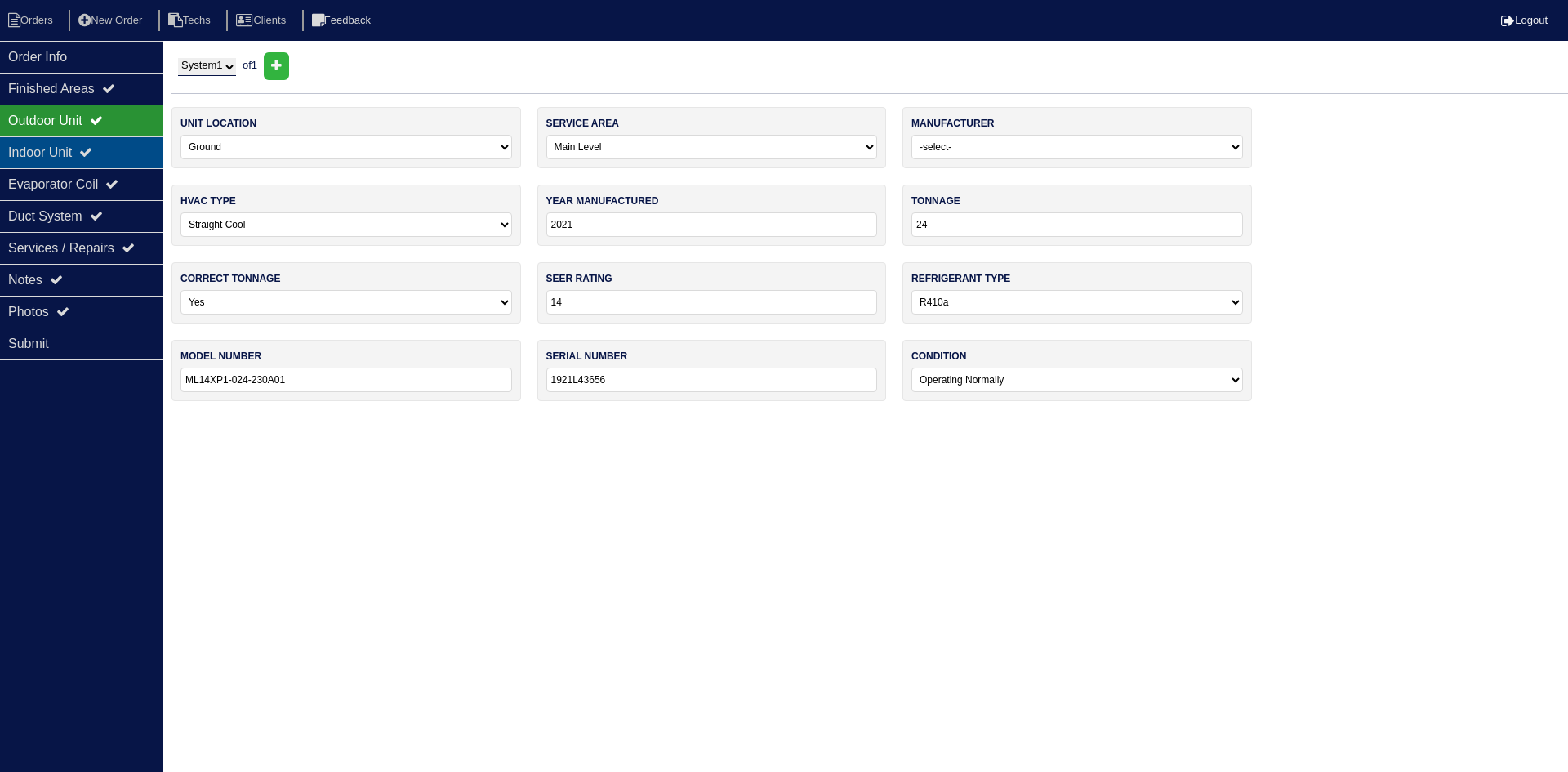
click at [92, 148] on icon at bounding box center [85, 152] width 13 height 13
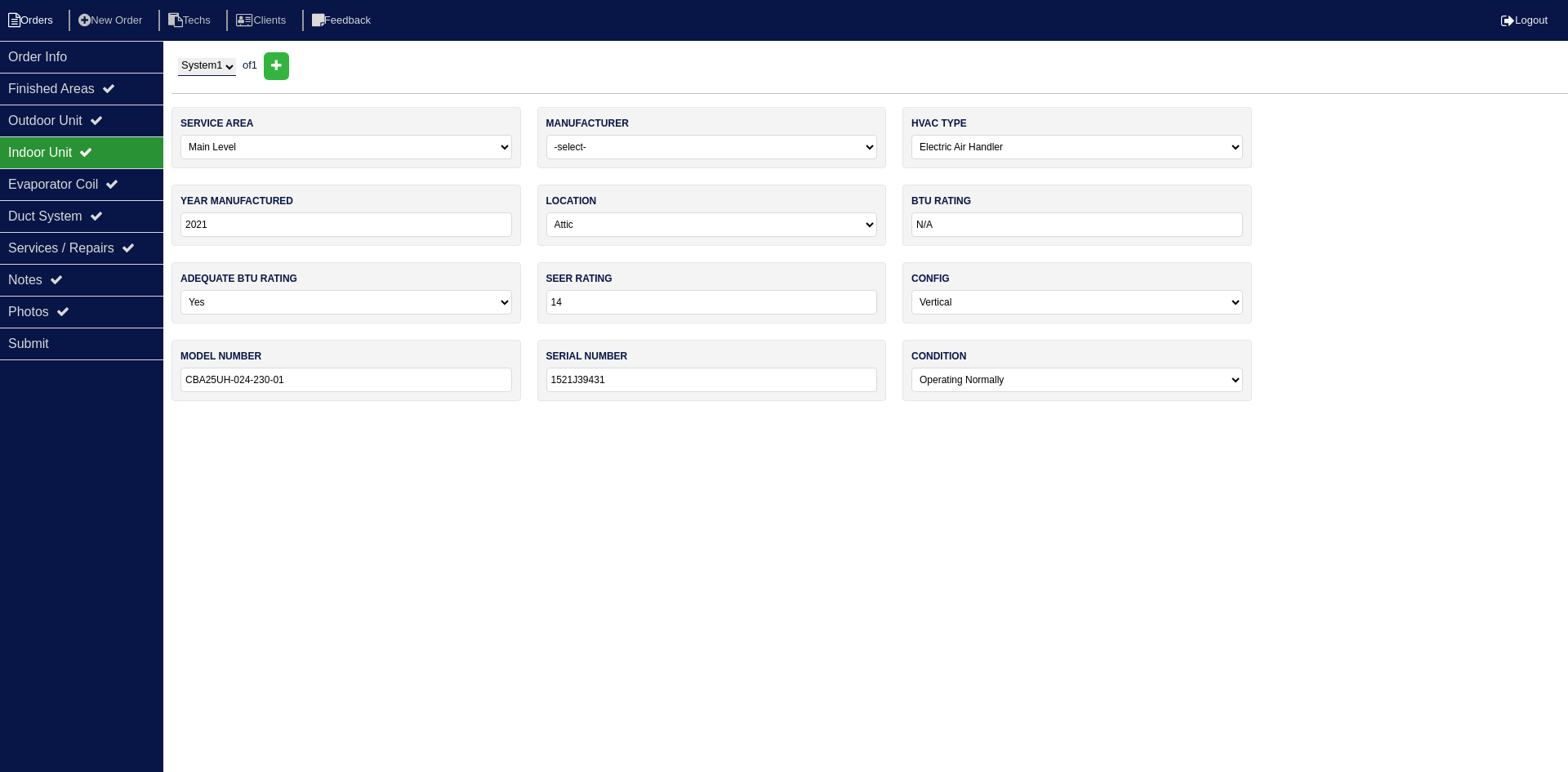
click at [30, 15] on li "Orders" at bounding box center [33, 21] width 66 height 22
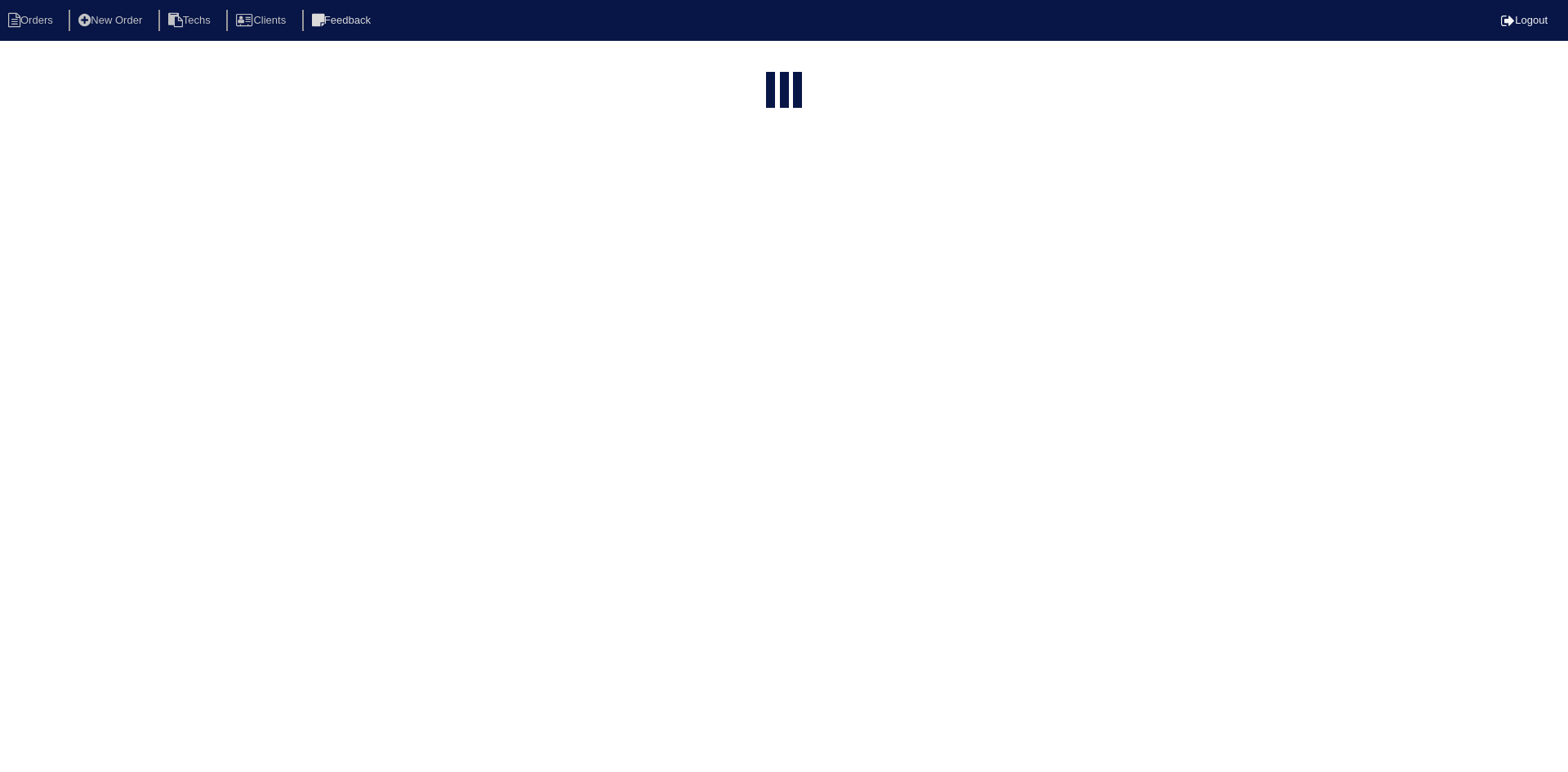
select select "15"
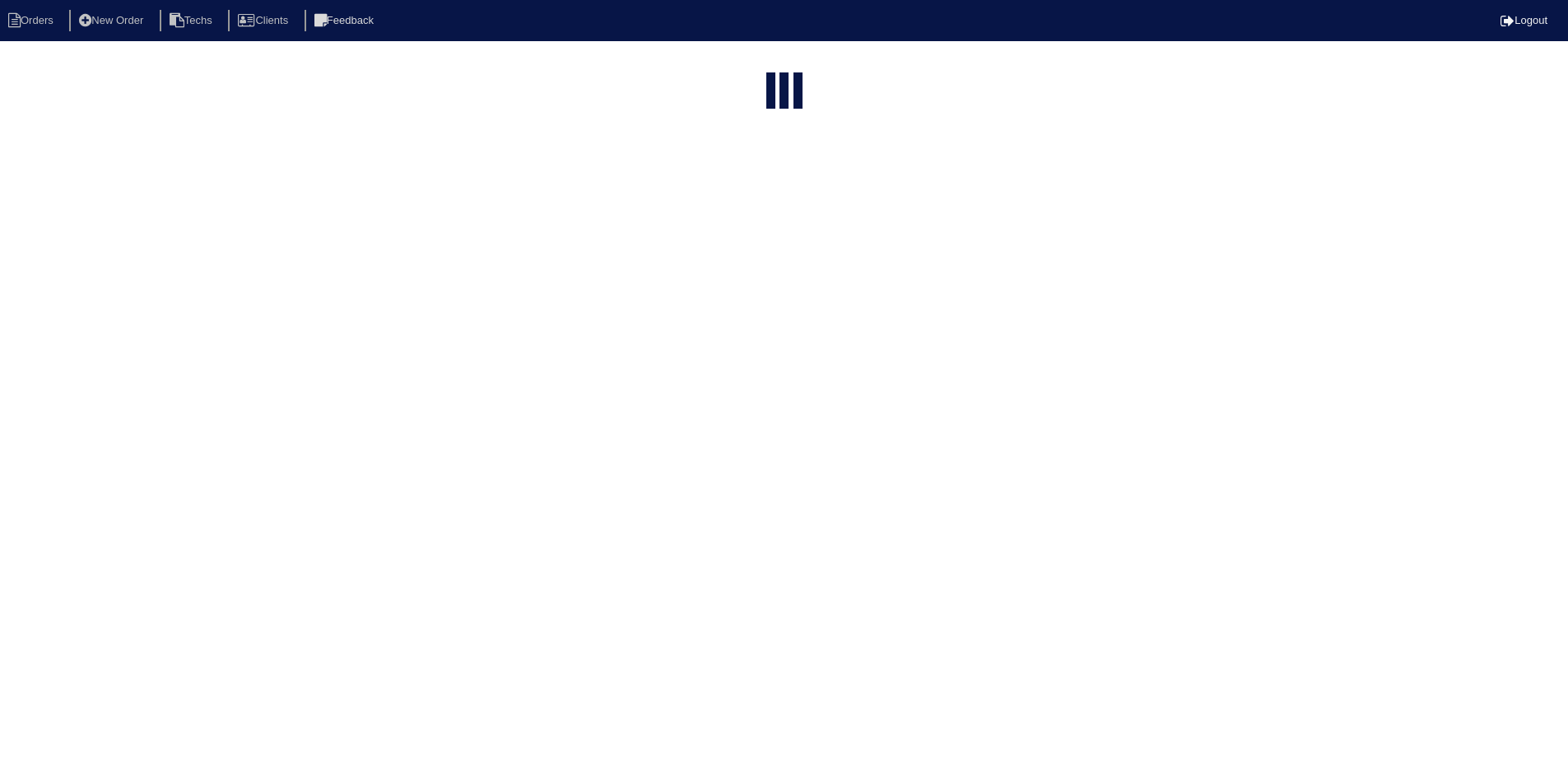
select select "field complete"
select select "need to quote"
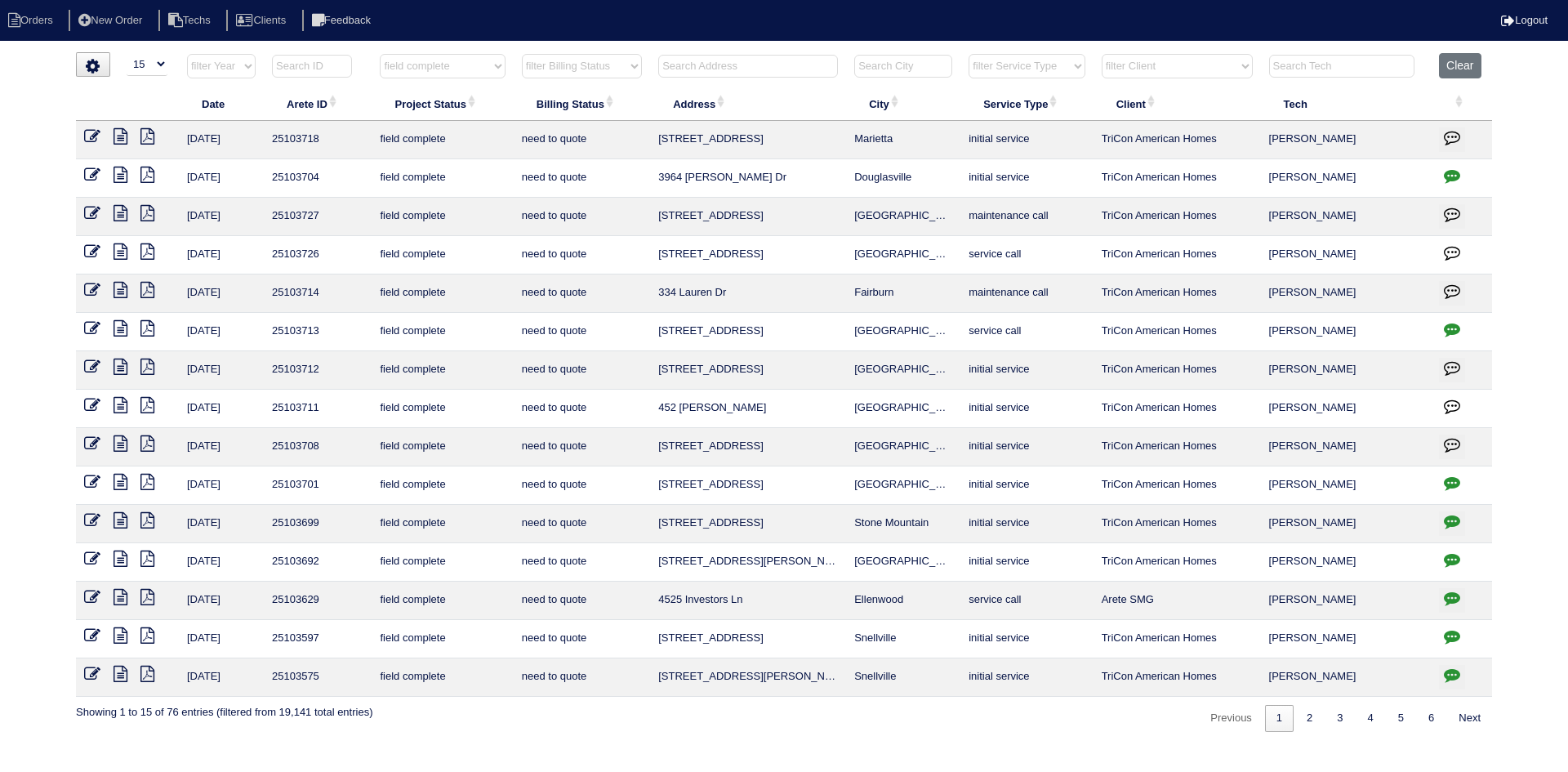
click at [119, 362] on icon at bounding box center [120, 366] width 14 height 16
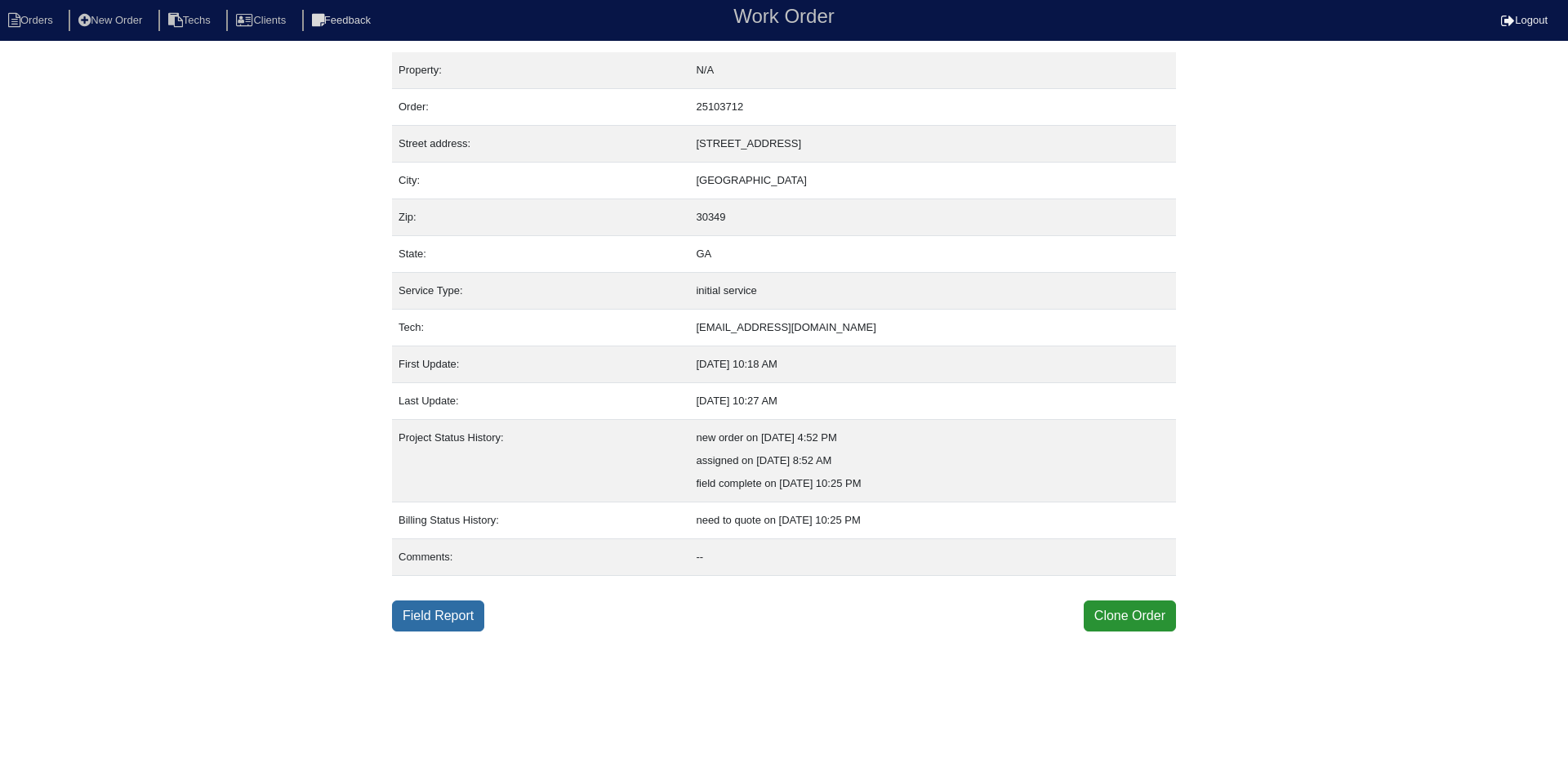
click at [445, 615] on link "Field Report" at bounding box center [438, 616] width 92 height 31
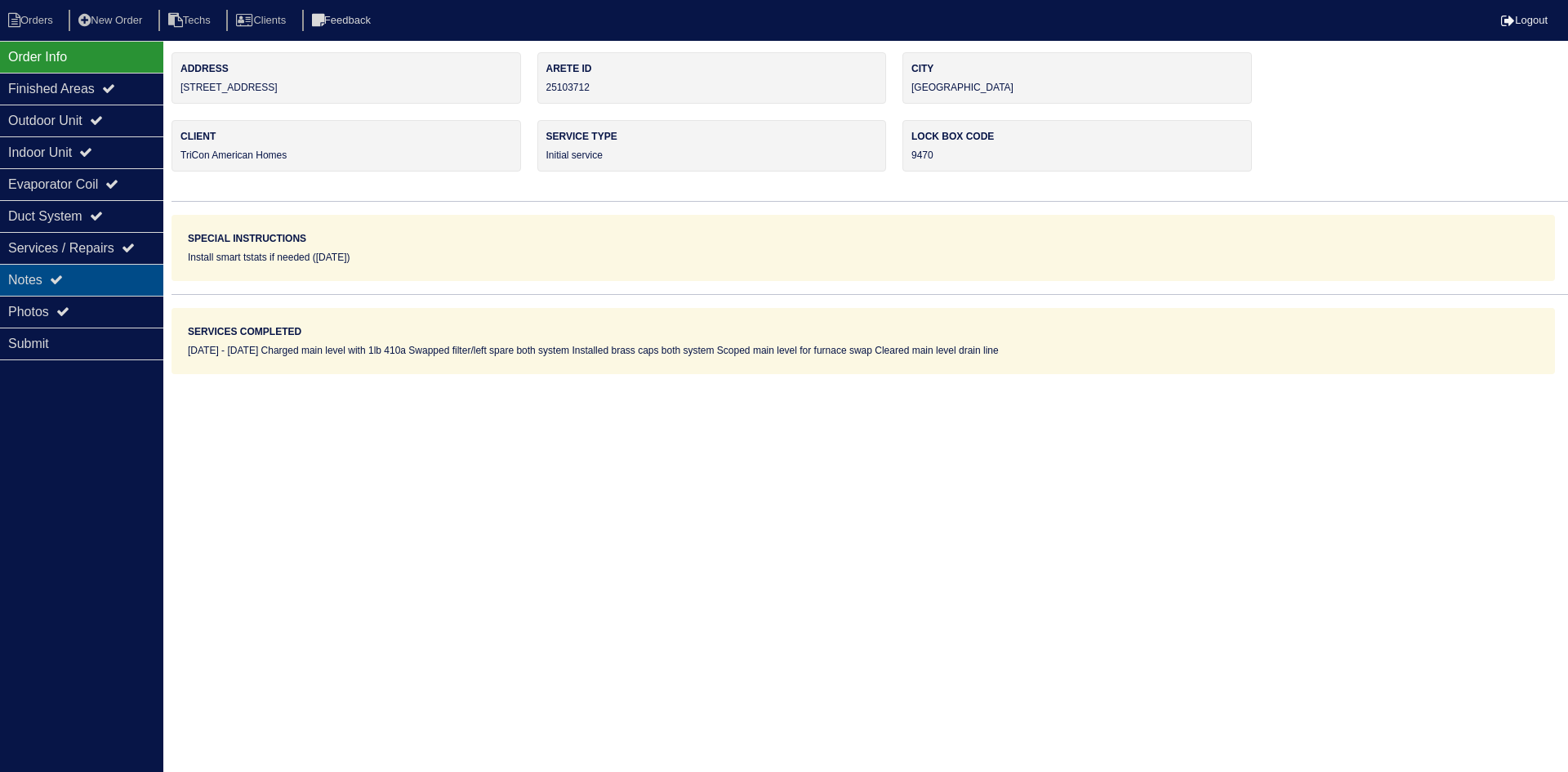
click at [93, 281] on div "Notes" at bounding box center [82, 279] width 164 height 32
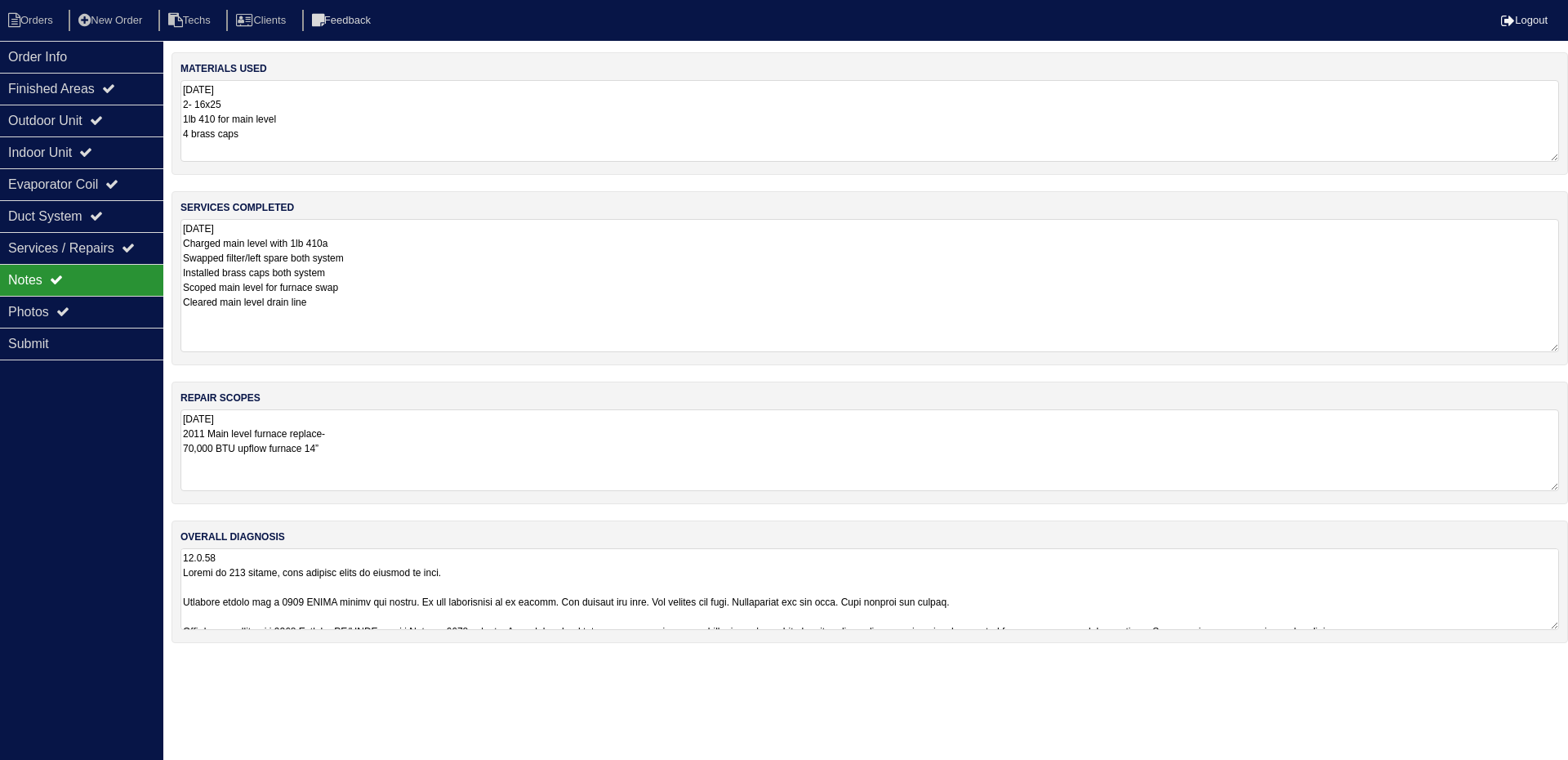
drag, startPoint x: 1555, startPoint y: 296, endPoint x: 1559, endPoint y: 347, distance: 51.2
click at [1559, 347] on div "services completed 10.9.25 Charged main level with 1lb 410a Swapped filter/left…" at bounding box center [870, 278] width 1397 height 174
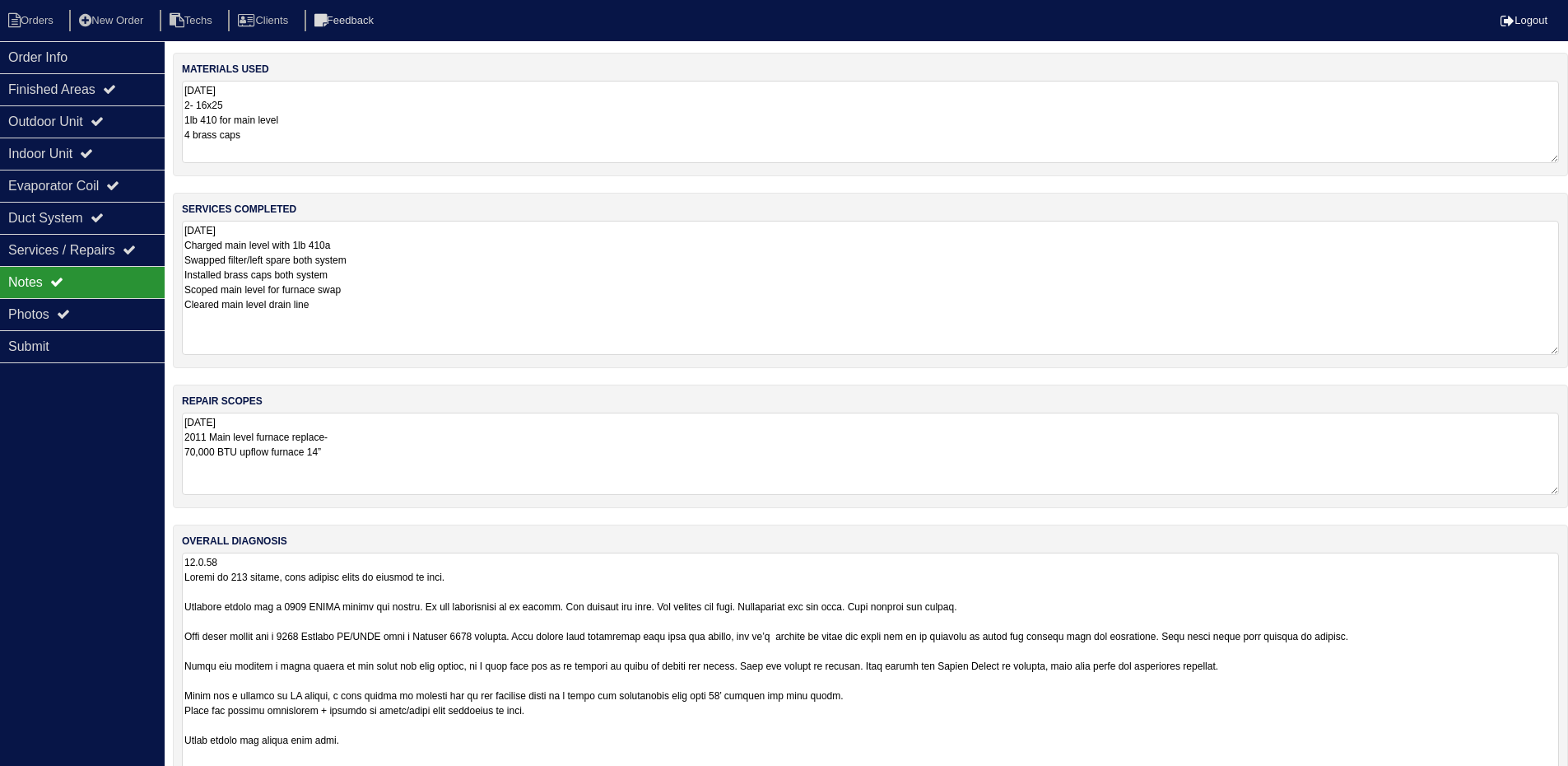
drag, startPoint x: 1565, startPoint y: 629, endPoint x: 1580, endPoint y: 812, distance: 183.6
click at [1568, 777] on html "Orders New Order Techs Clients Feedback Logout Orders New Order Users Clients M…" at bounding box center [784, 423] width 1568 height 848
click at [91, 115] on div "Outdoor Unit" at bounding box center [82, 121] width 165 height 32
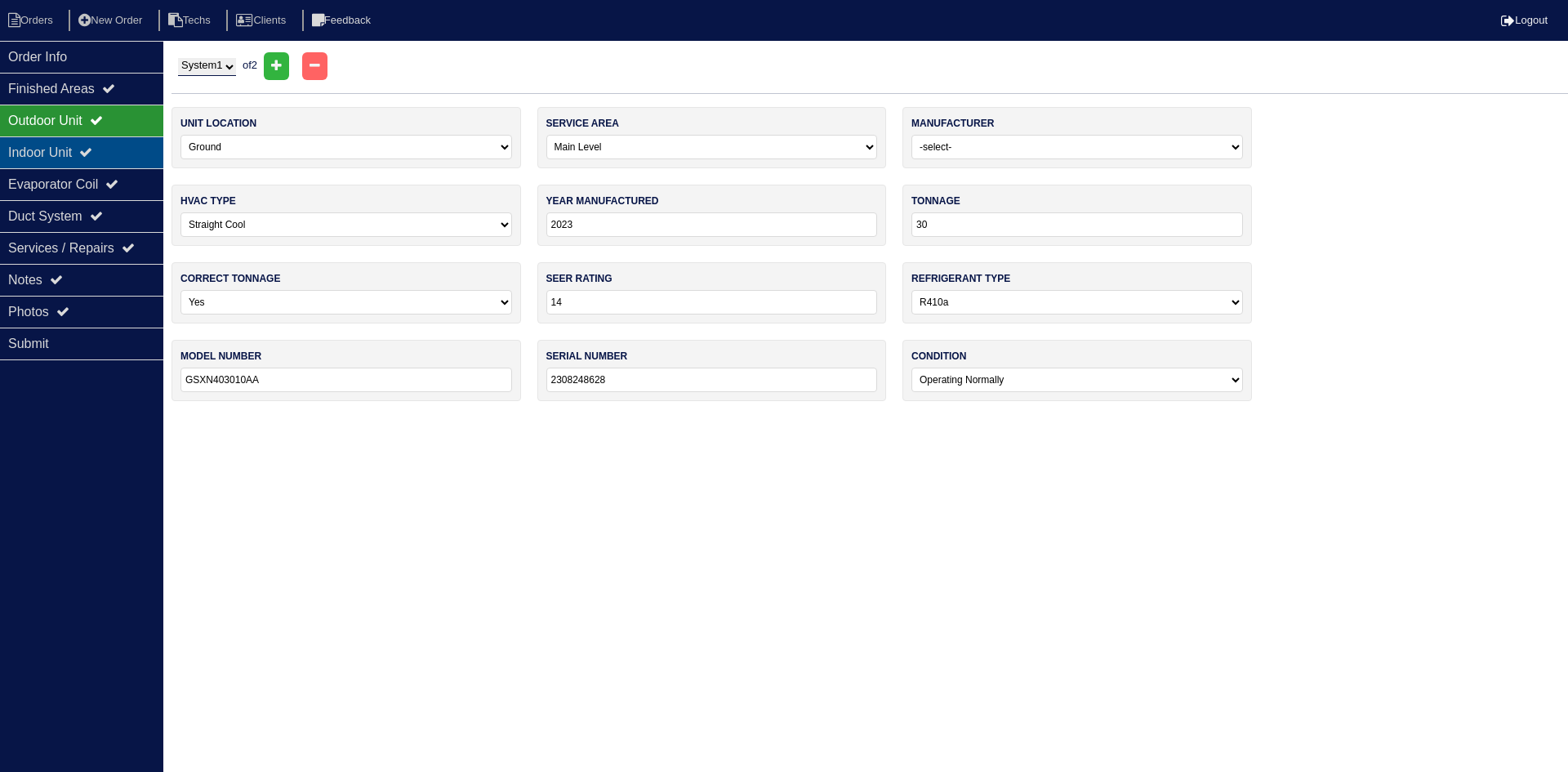
click at [92, 148] on icon at bounding box center [85, 152] width 13 height 13
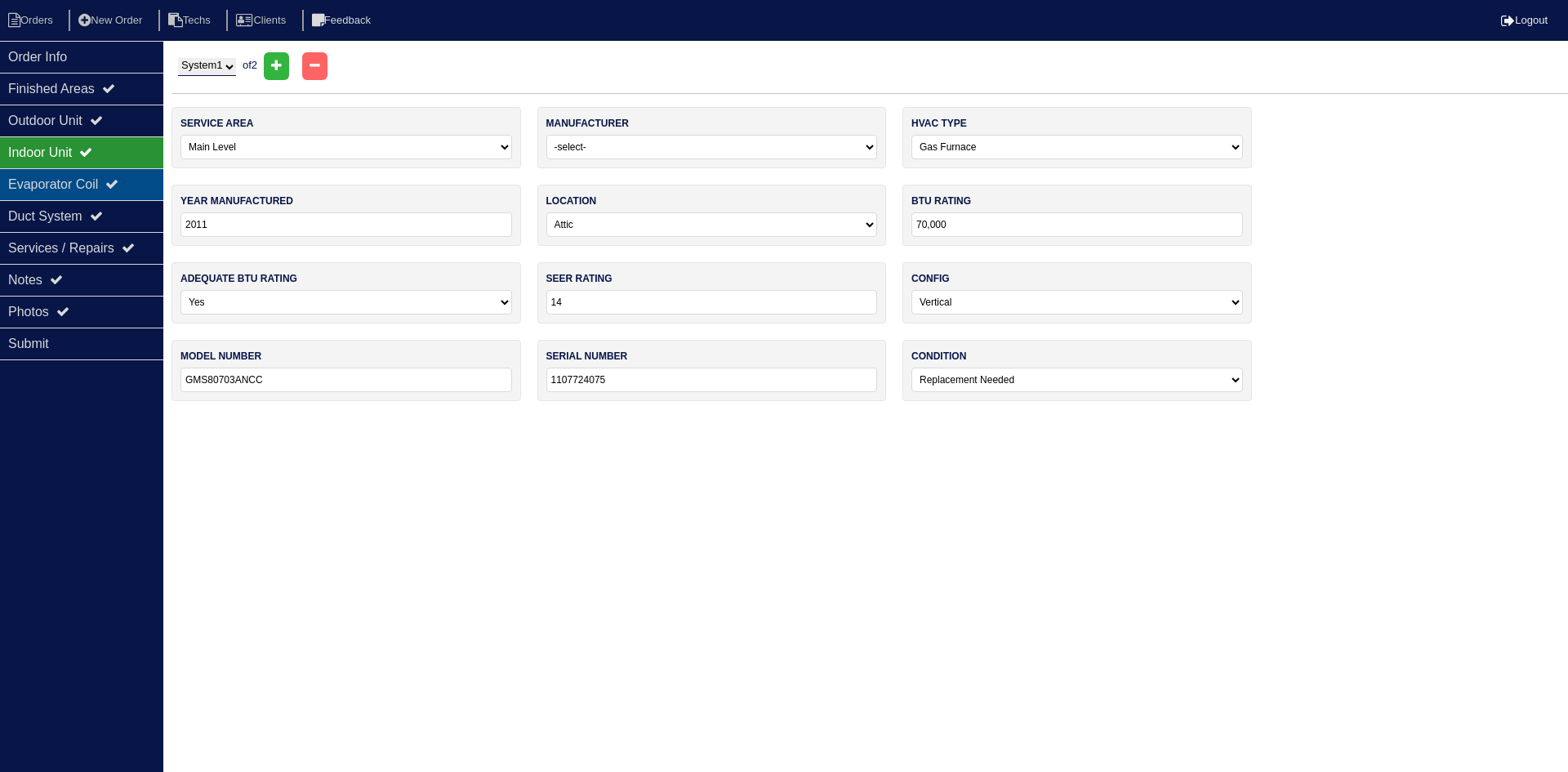
click at [99, 186] on div "Evaporator Coil" at bounding box center [82, 184] width 164 height 32
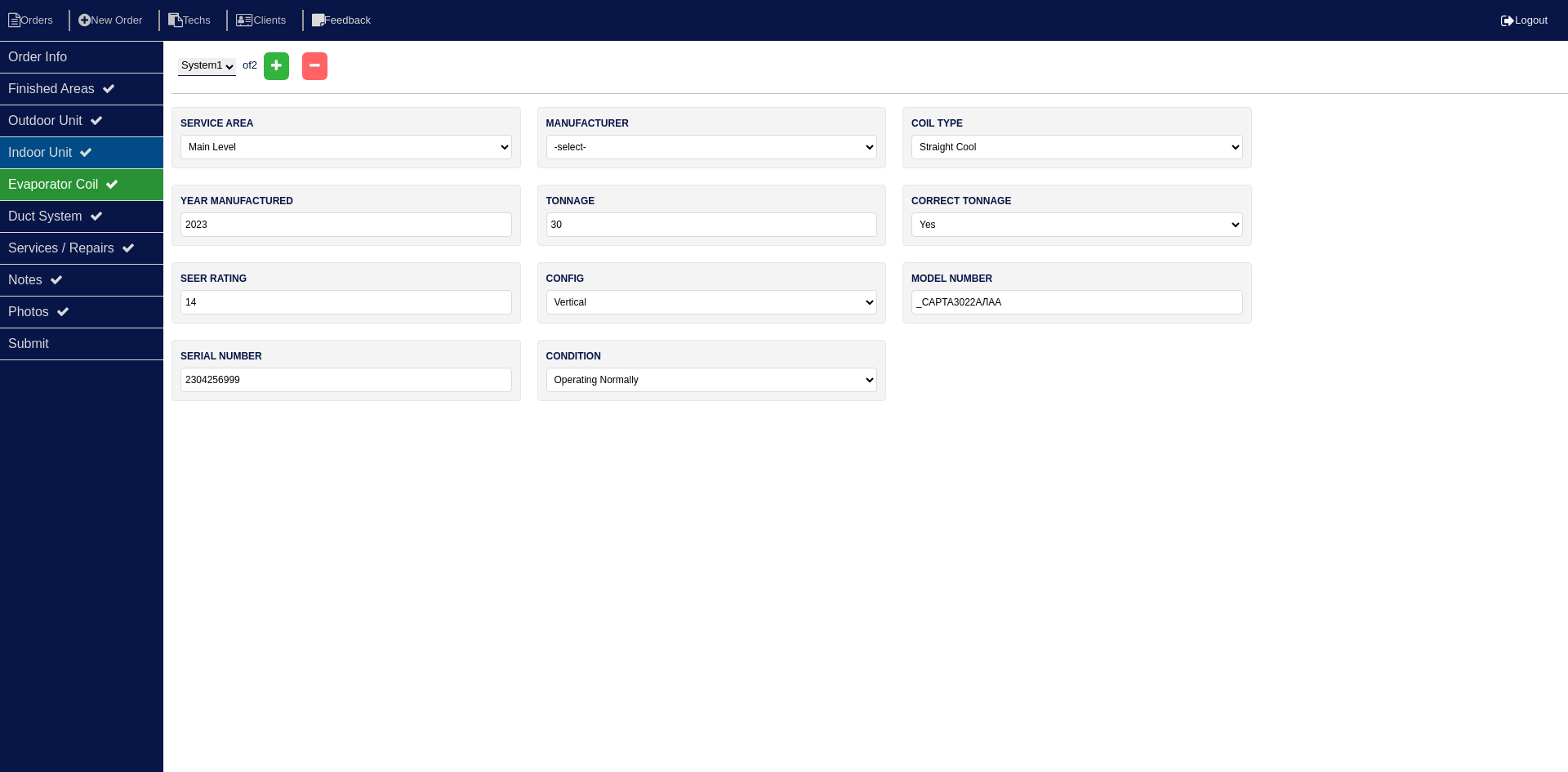
click at [106, 158] on div "Indoor Unit" at bounding box center [82, 152] width 164 height 32
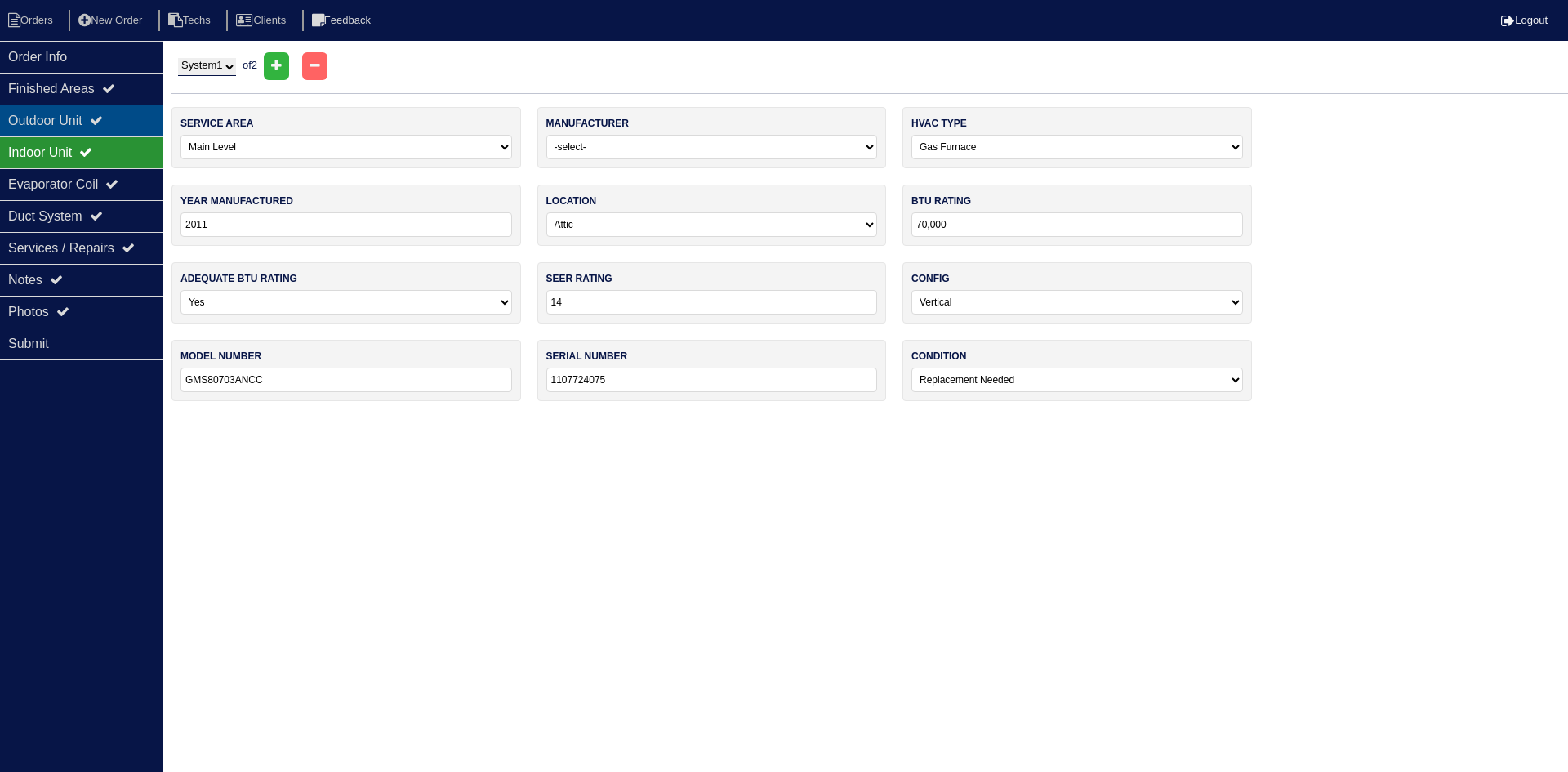
click at [101, 115] on icon at bounding box center [95, 119] width 13 height 13
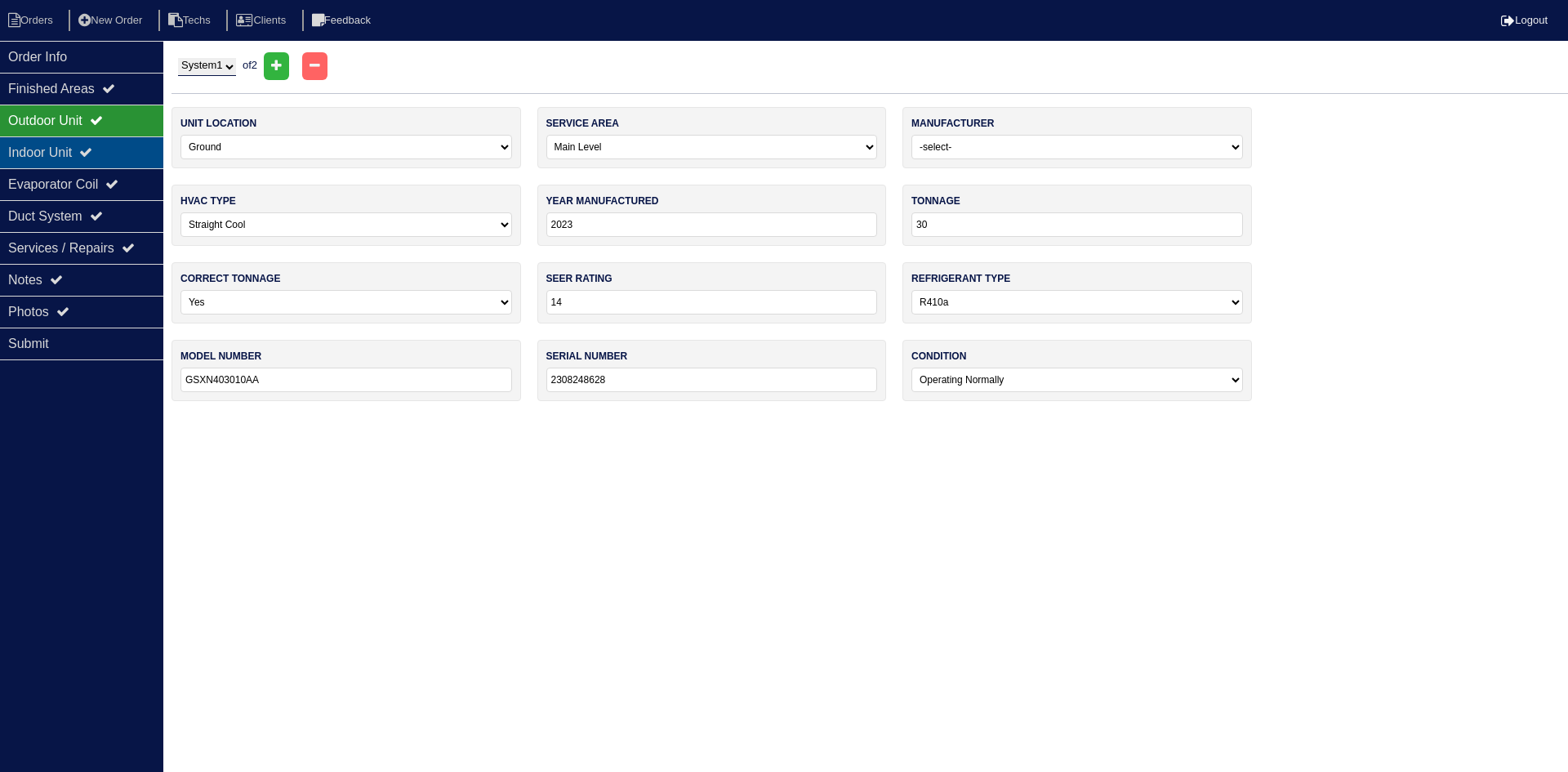
click at [121, 153] on div "Indoor Unit" at bounding box center [82, 152] width 164 height 32
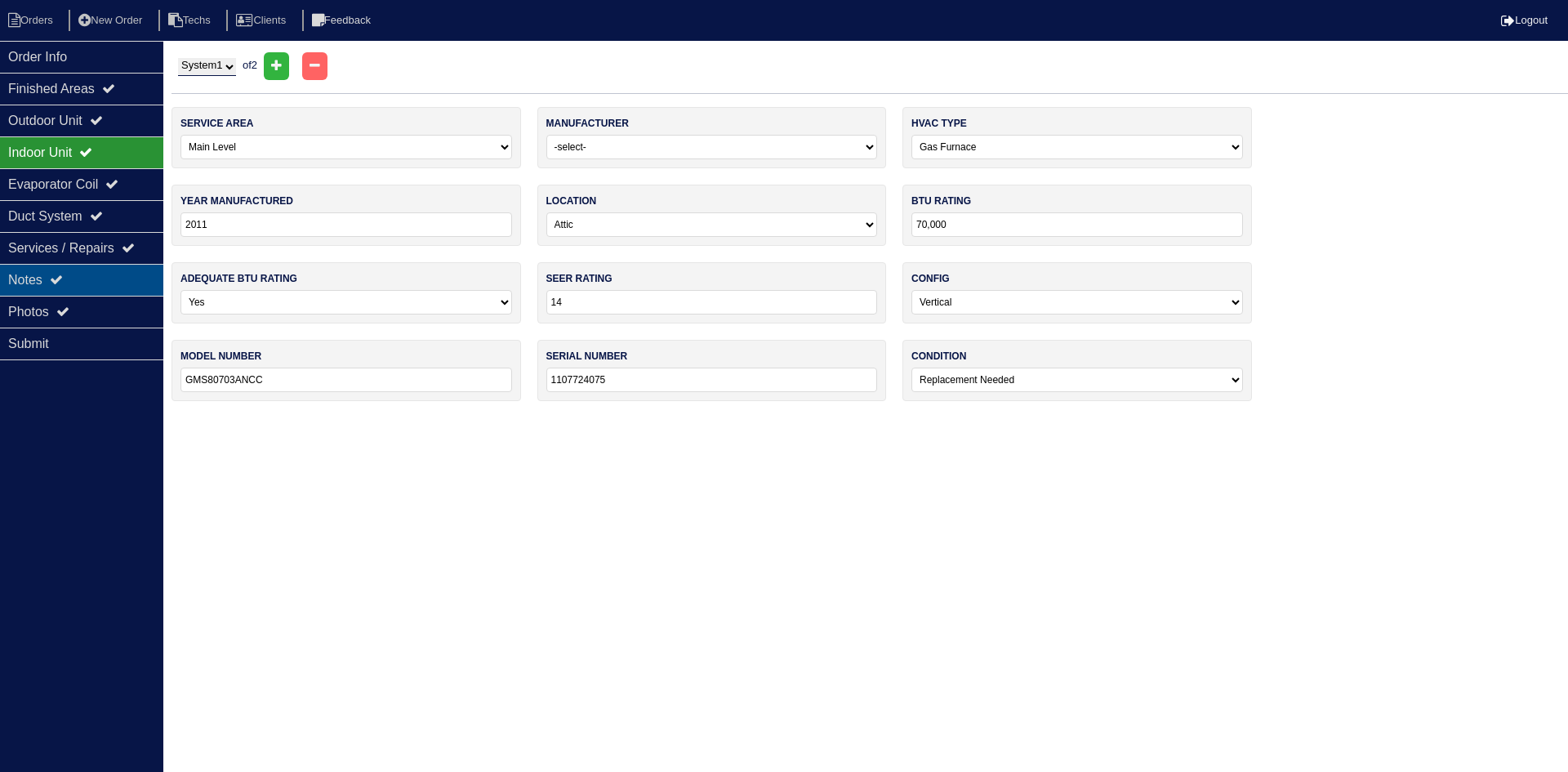
click at [101, 280] on div "Notes" at bounding box center [82, 279] width 164 height 32
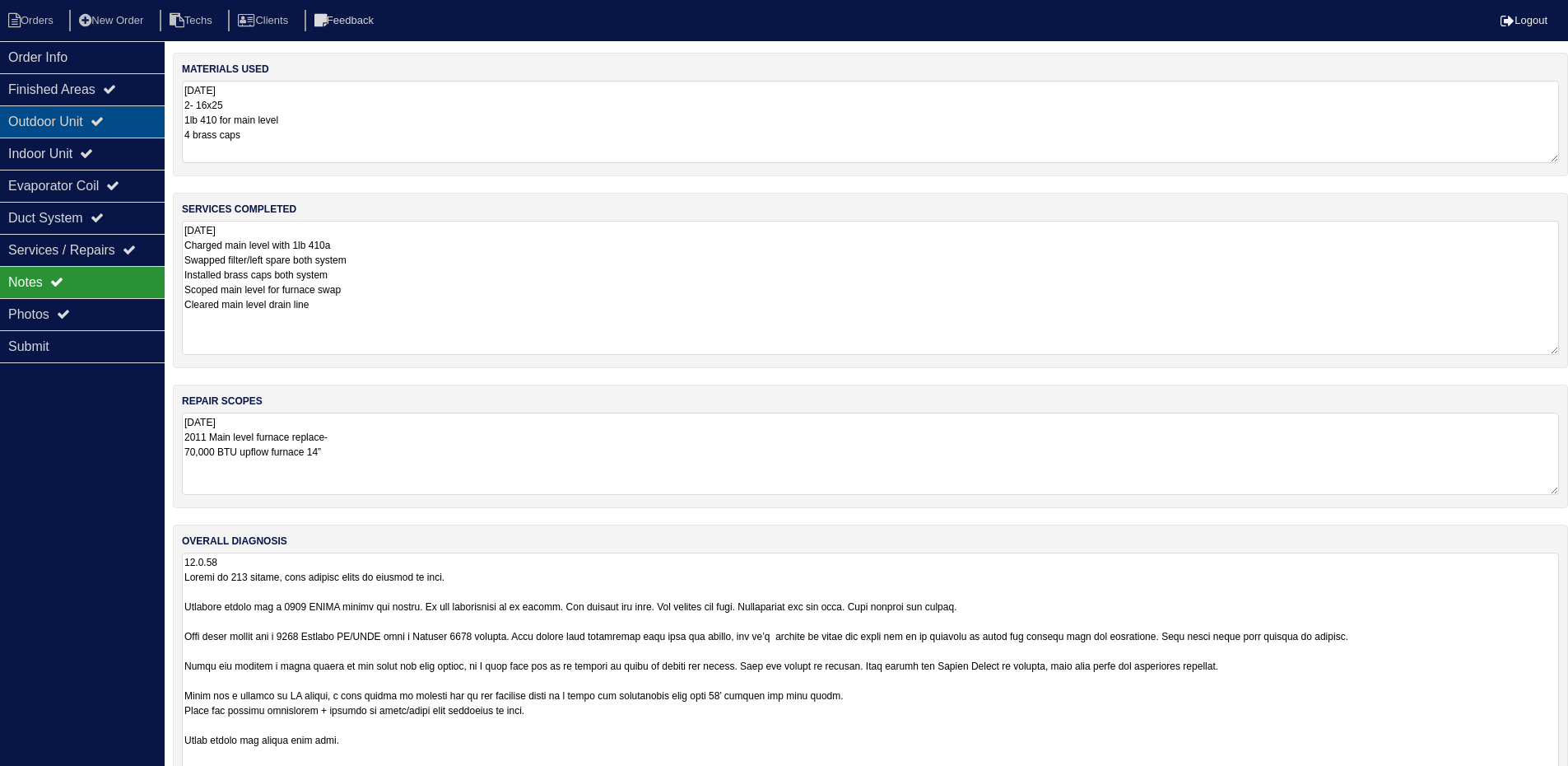
click at [100, 112] on div "Outdoor Unit" at bounding box center [82, 121] width 165 height 32
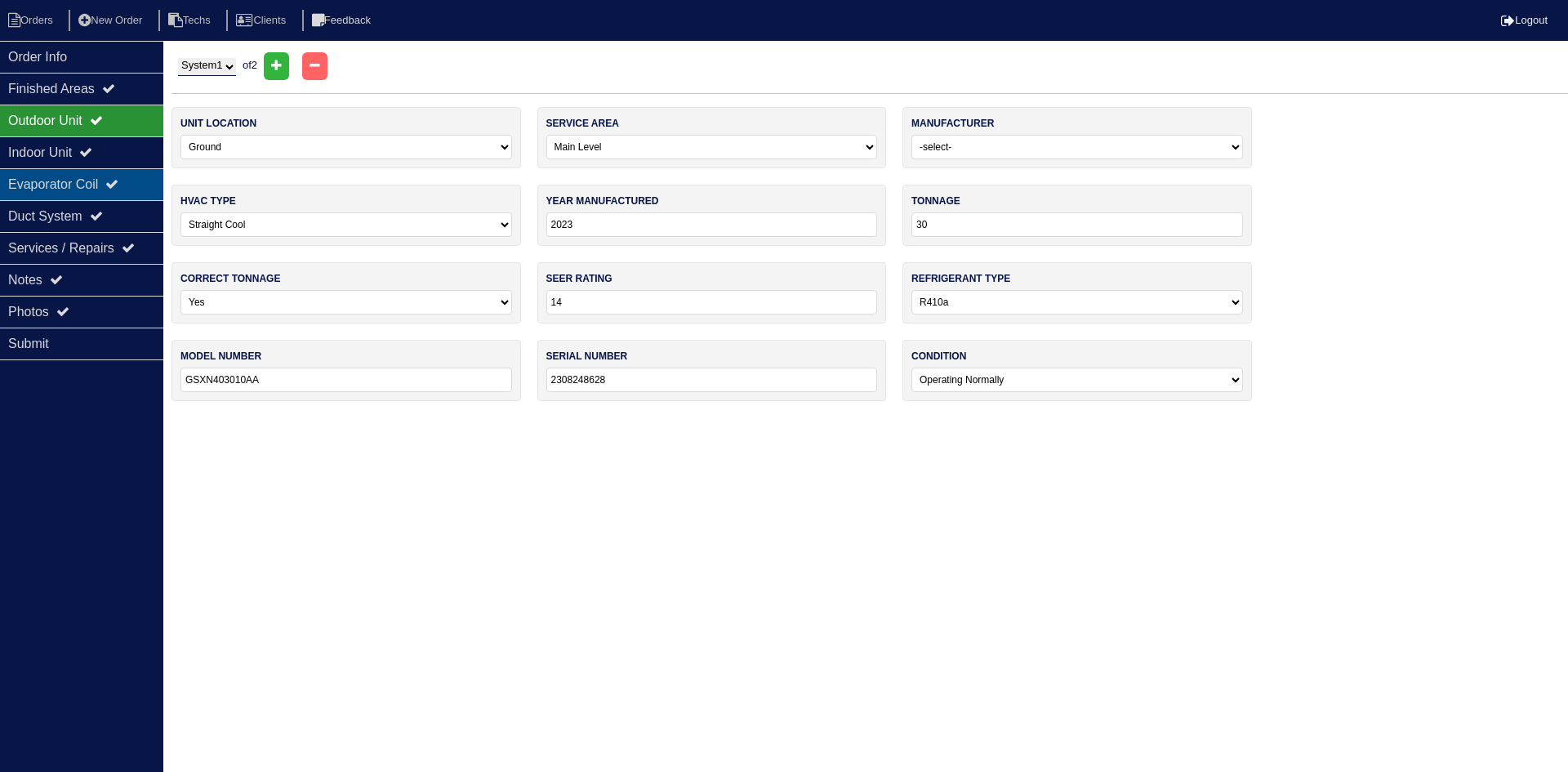
click at [103, 181] on div "Evaporator Coil" at bounding box center [82, 184] width 164 height 32
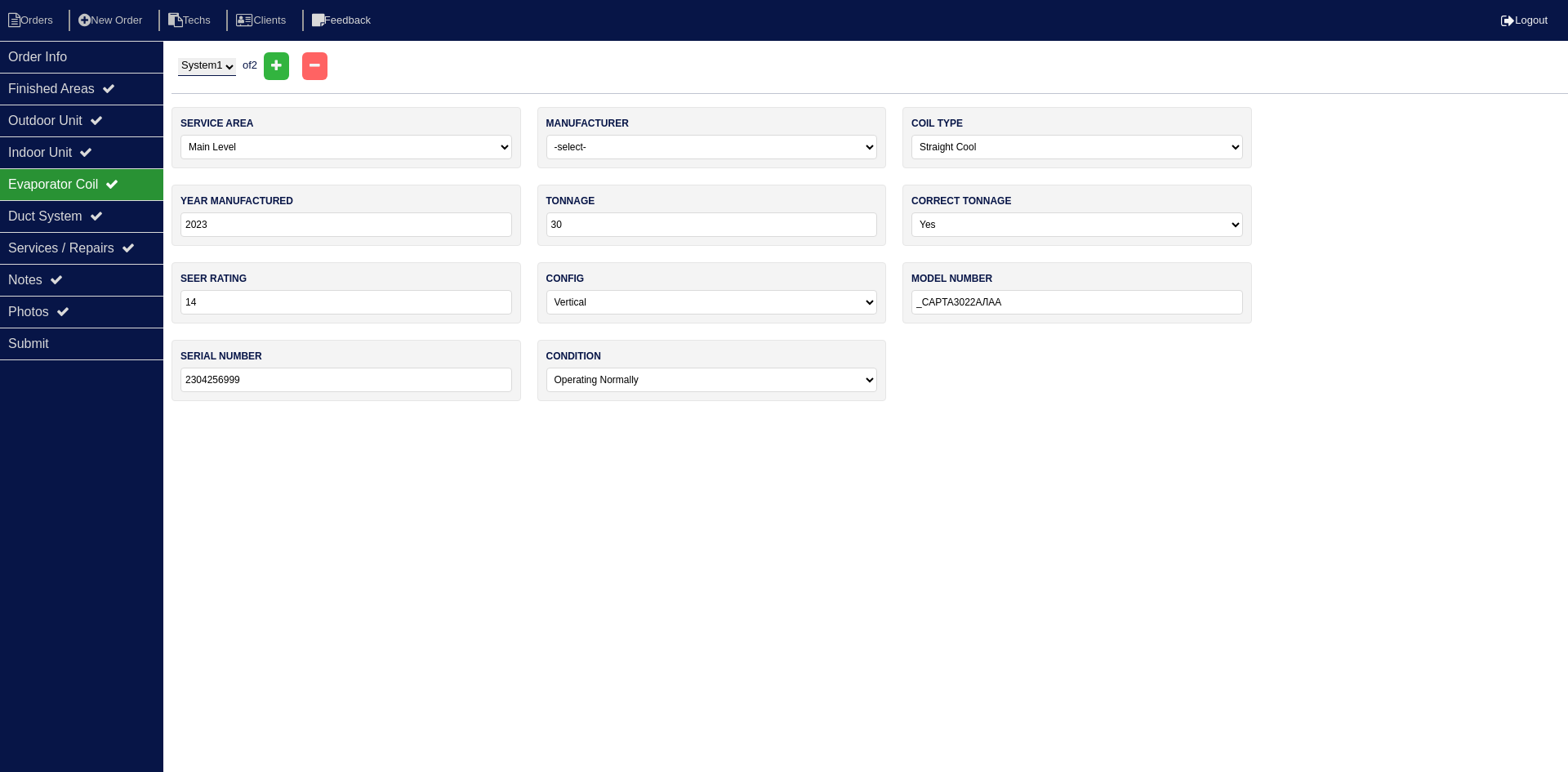
click at [232, 67] on select "System 1 System 2" at bounding box center [207, 66] width 58 height 18
select select "2"
click at [178, 58] on select "System 1 System 2" at bounding box center [207, 66] width 58 height 18
select select "1"
select select "Payne"
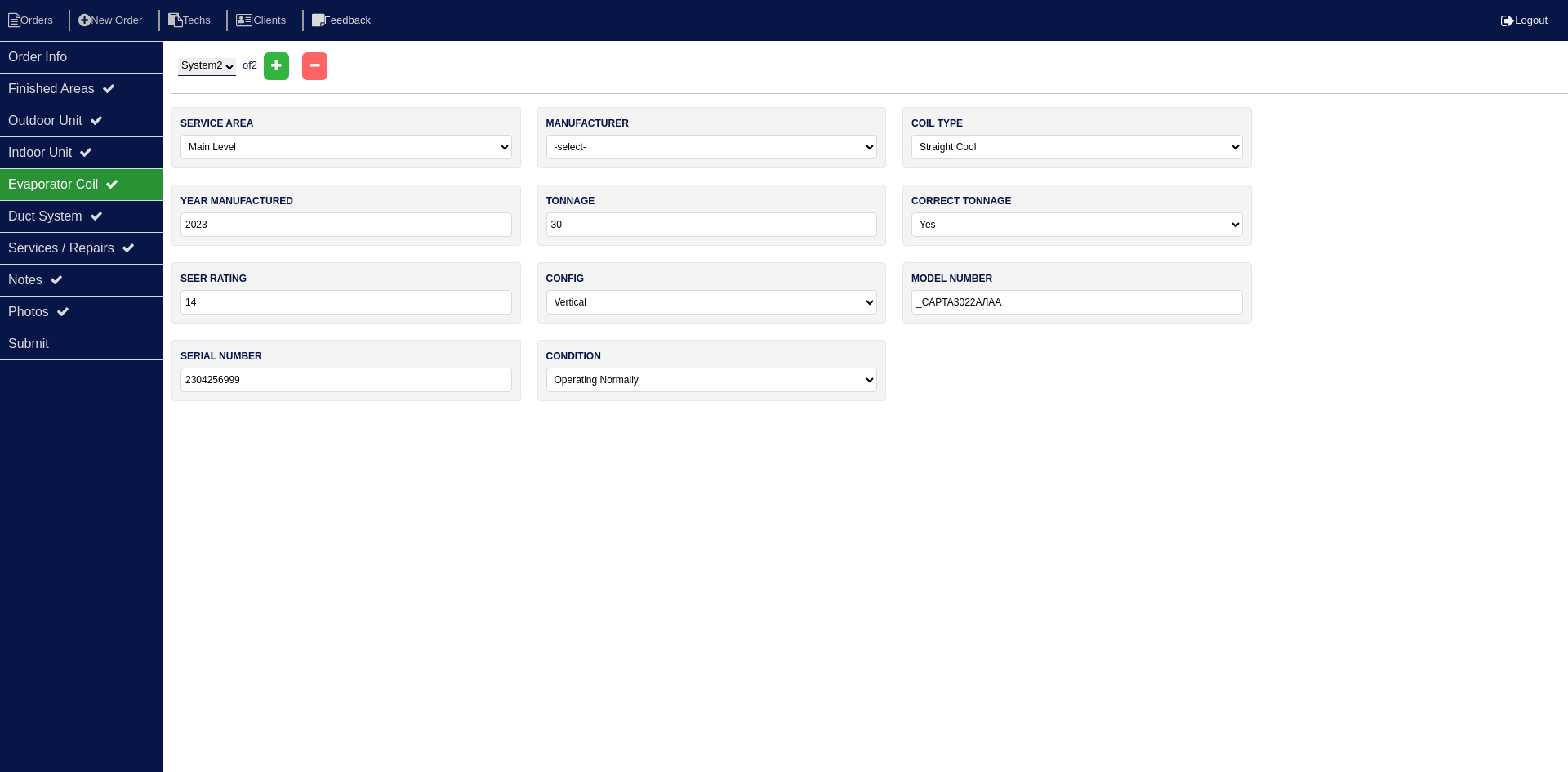
type input "2024"
type input "42"
type input "CVPMA3617XMCEAAA"
type input "4224J81665"
click at [103, 125] on icon at bounding box center [95, 119] width 13 height 13
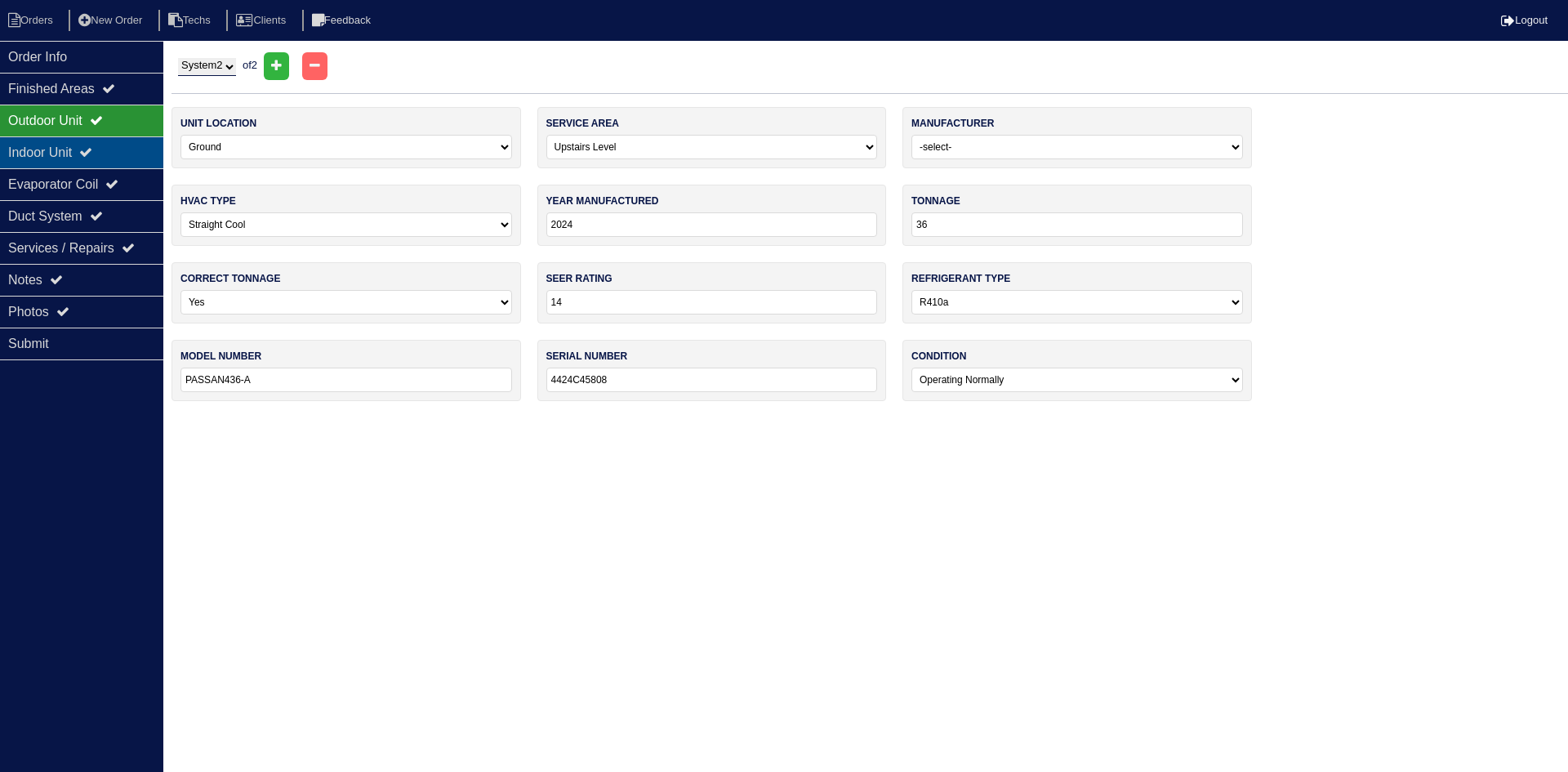
click at [114, 151] on div "Indoor Unit" at bounding box center [82, 152] width 164 height 32
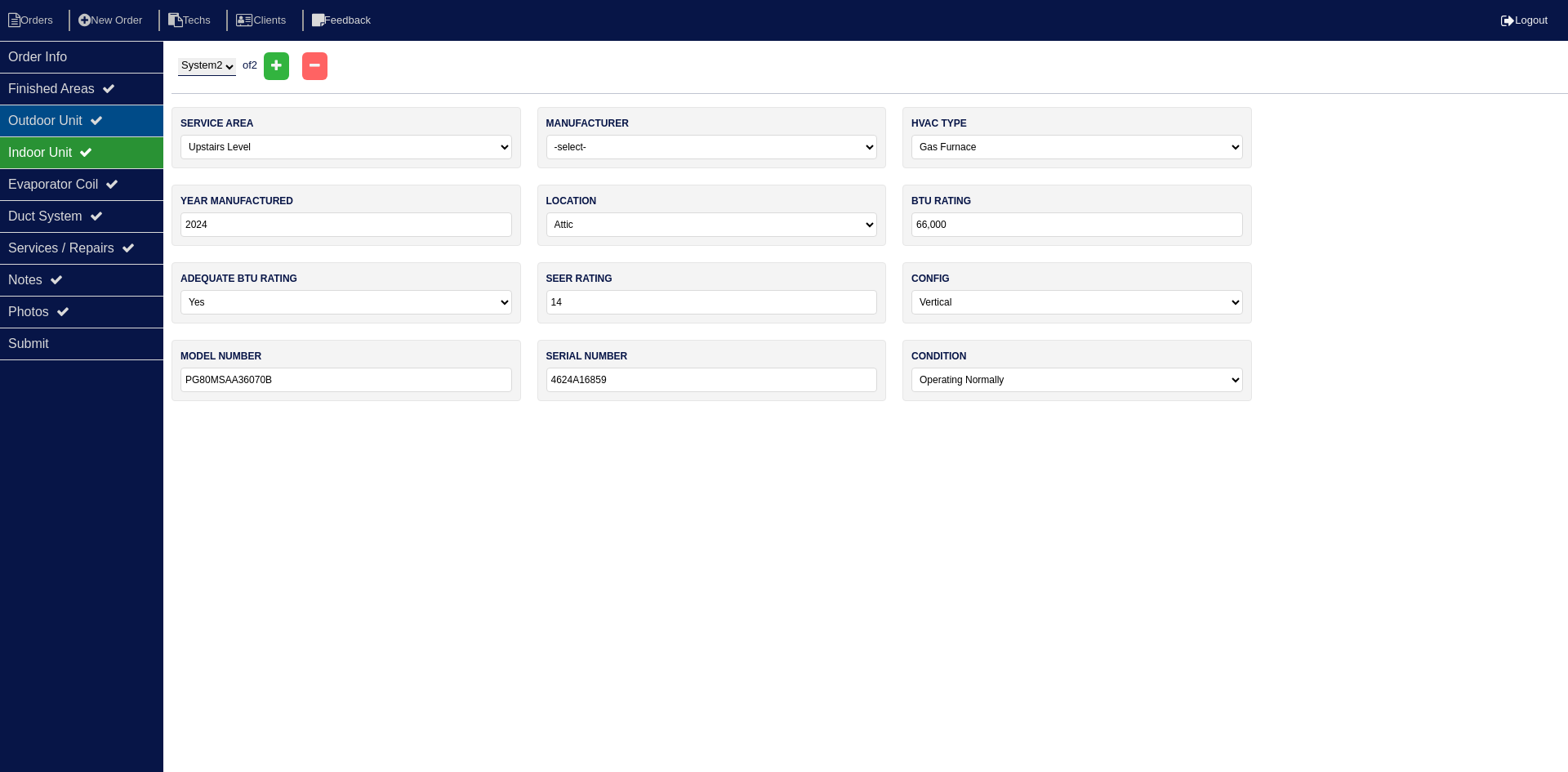
click at [123, 117] on div "Outdoor Unit" at bounding box center [82, 120] width 164 height 32
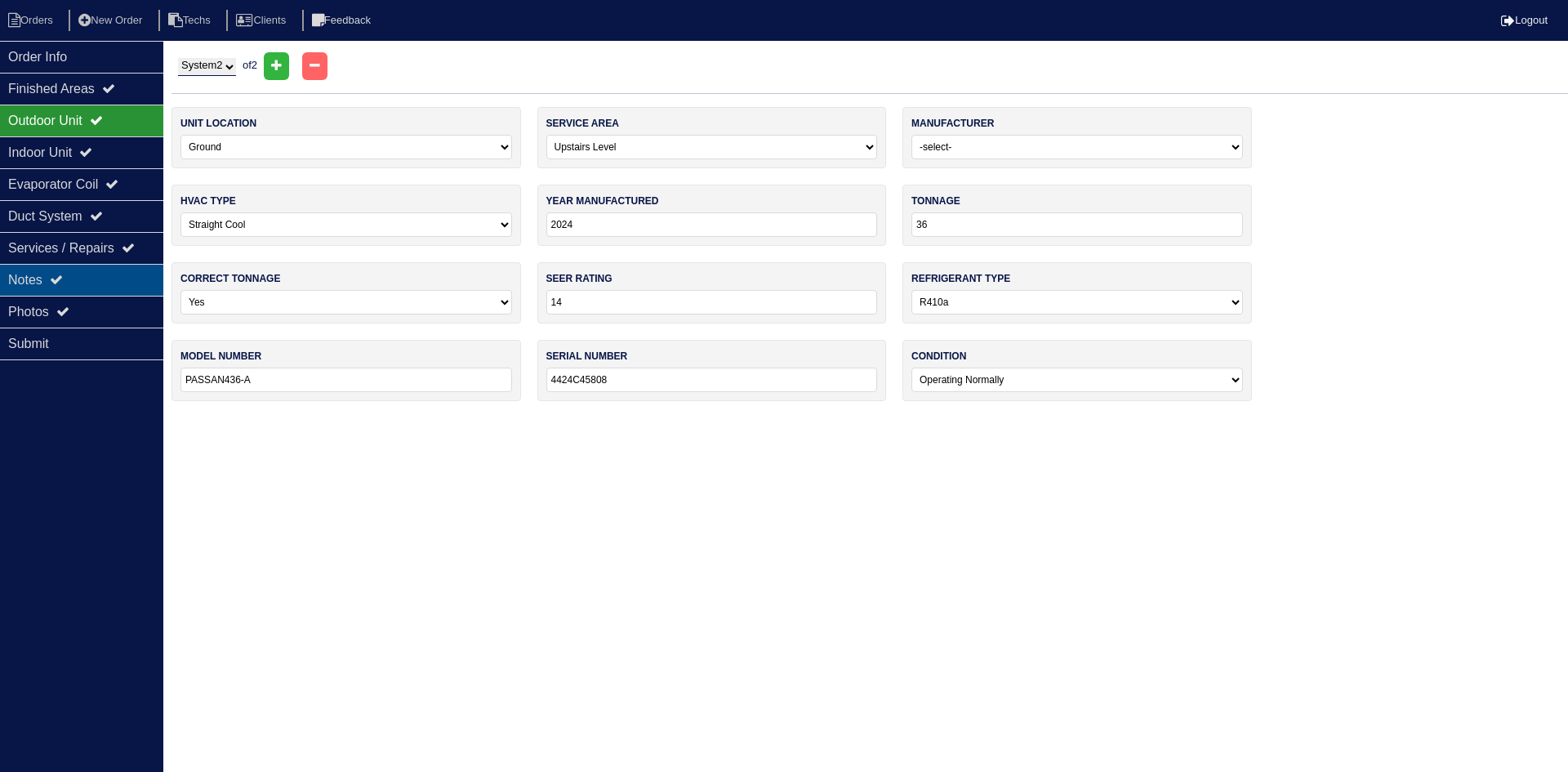
click at [98, 274] on div "Notes" at bounding box center [82, 279] width 164 height 32
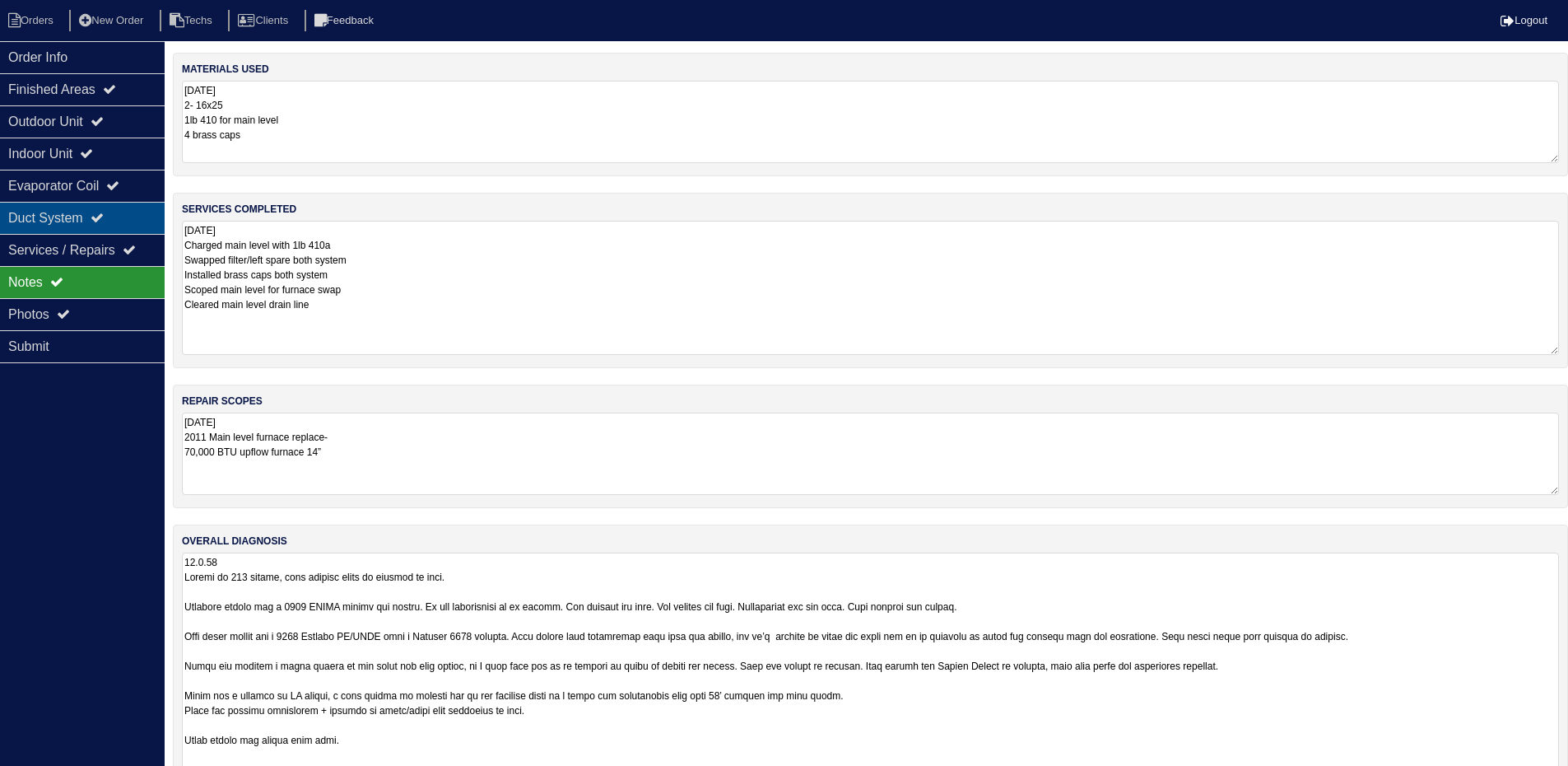
click at [110, 226] on div "Duct System" at bounding box center [82, 217] width 165 height 32
select select "2"
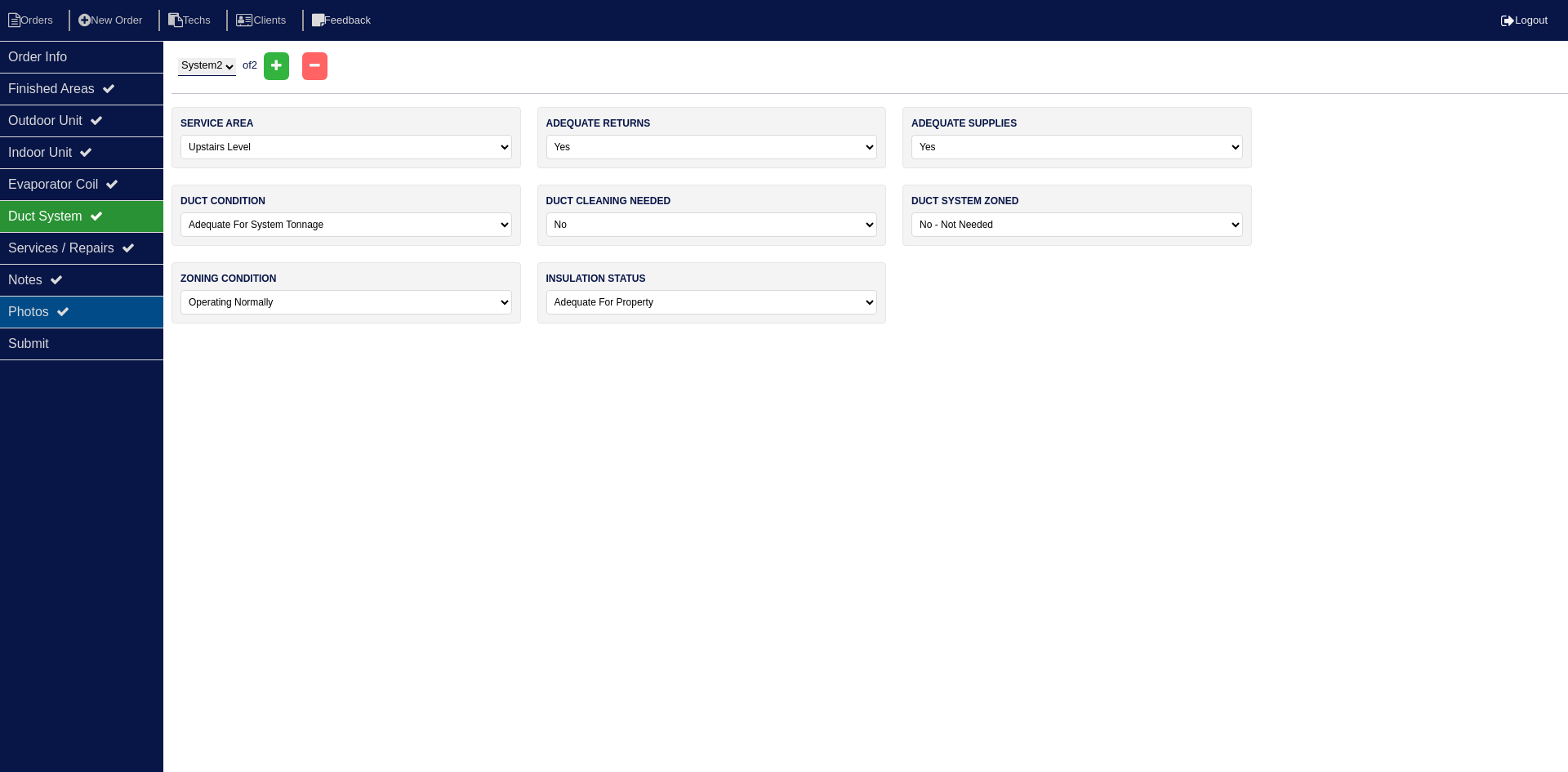
click at [91, 302] on div "Photos" at bounding box center [82, 311] width 164 height 32
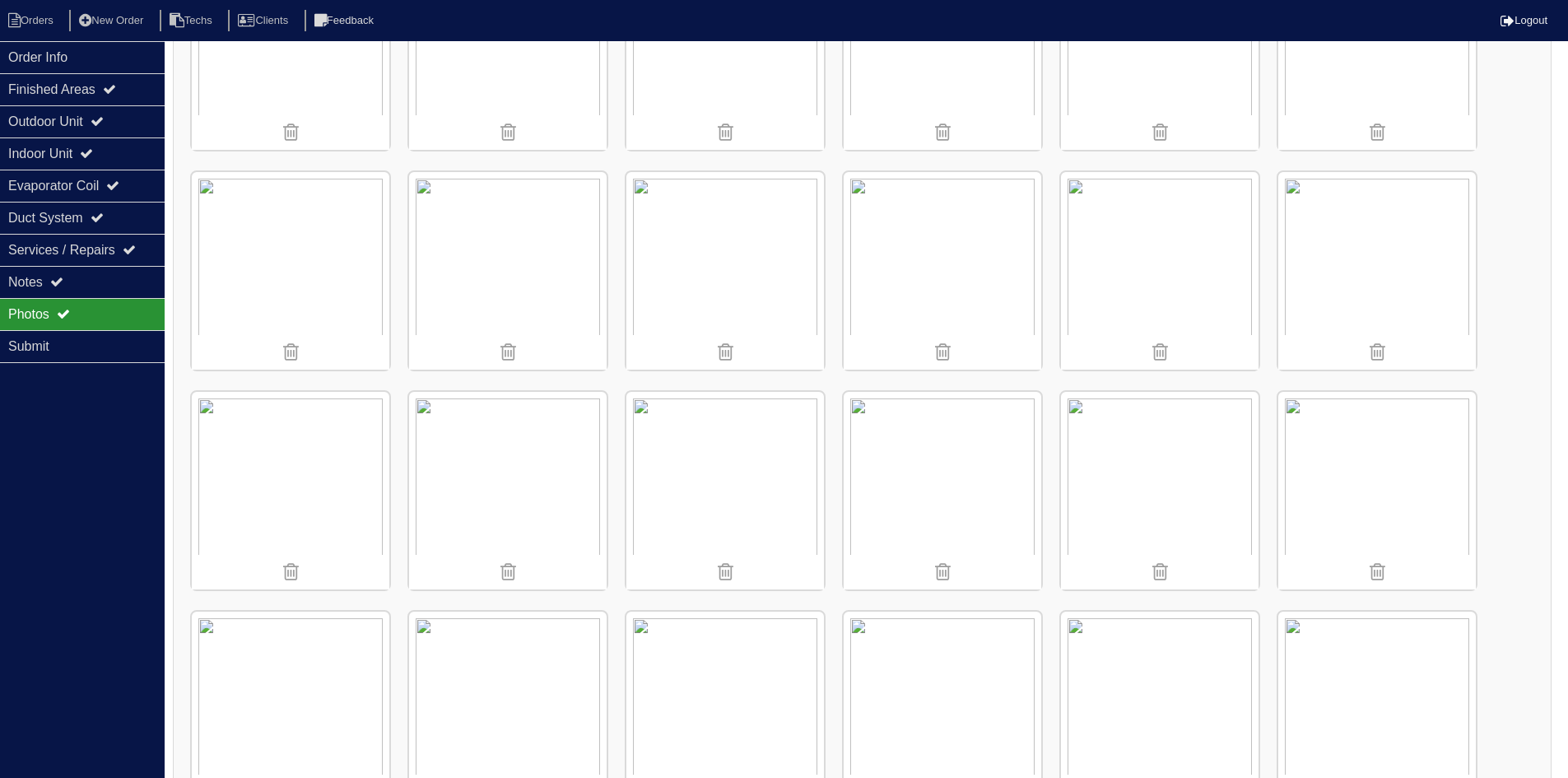
scroll to position [2826, 0]
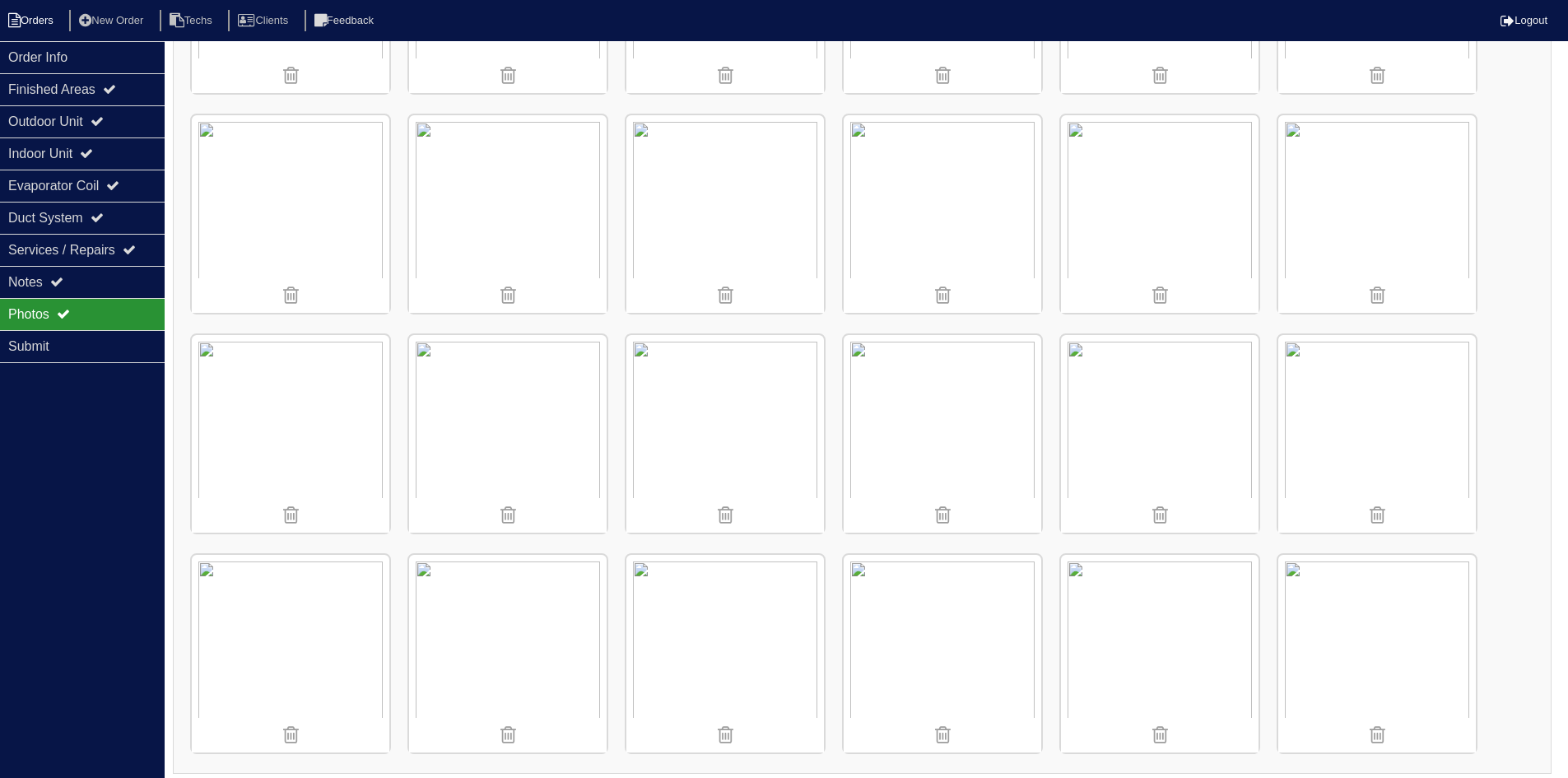
click at [35, 15] on li "Orders" at bounding box center [33, 21] width 67 height 22
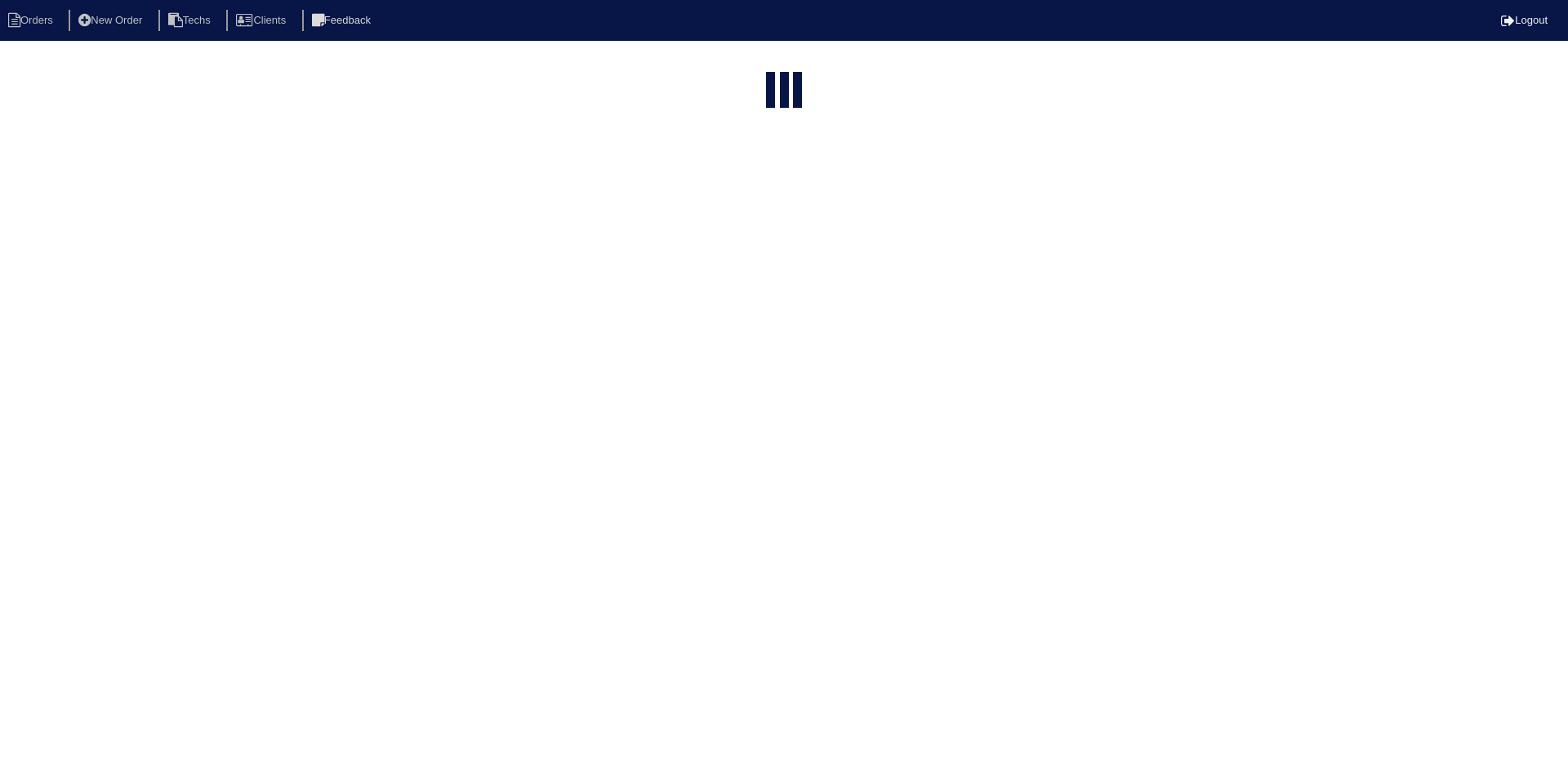
select select "15"
select select "field complete"
select select "need to quote"
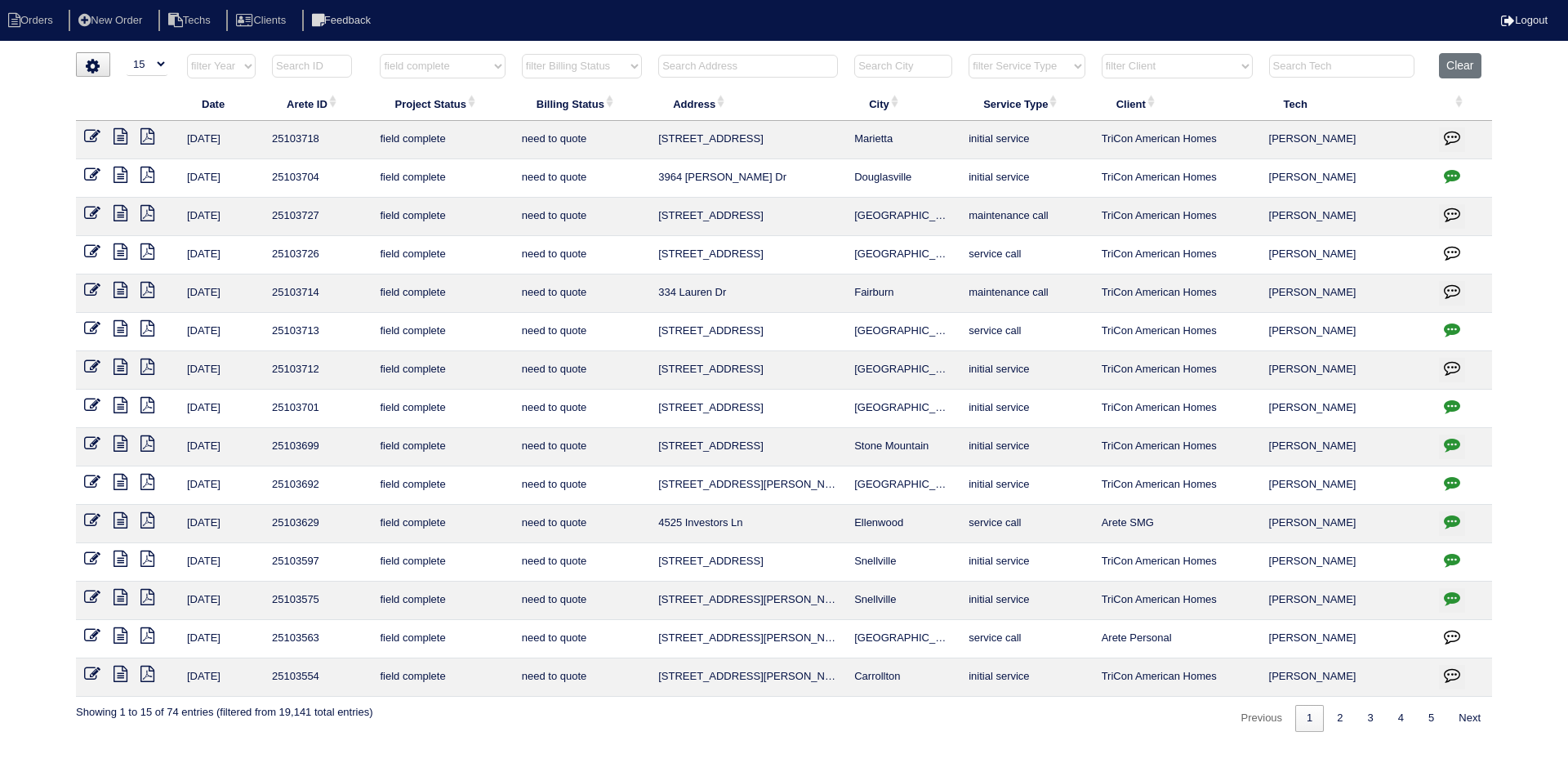
click at [123, 325] on icon at bounding box center [120, 328] width 14 height 16
click at [122, 291] on icon at bounding box center [120, 290] width 14 height 16
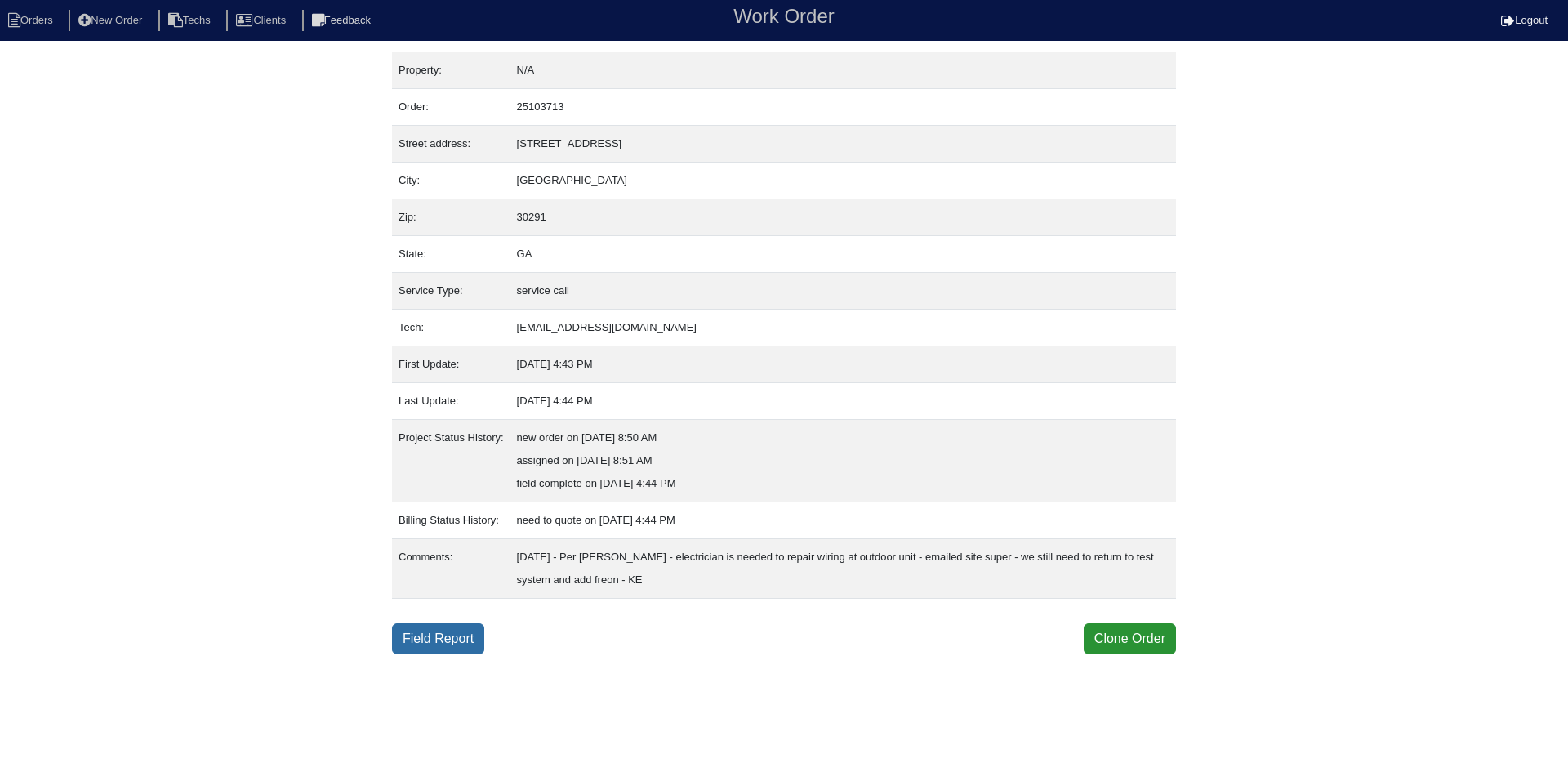
click at [451, 635] on link "Field Report" at bounding box center [438, 639] width 92 height 31
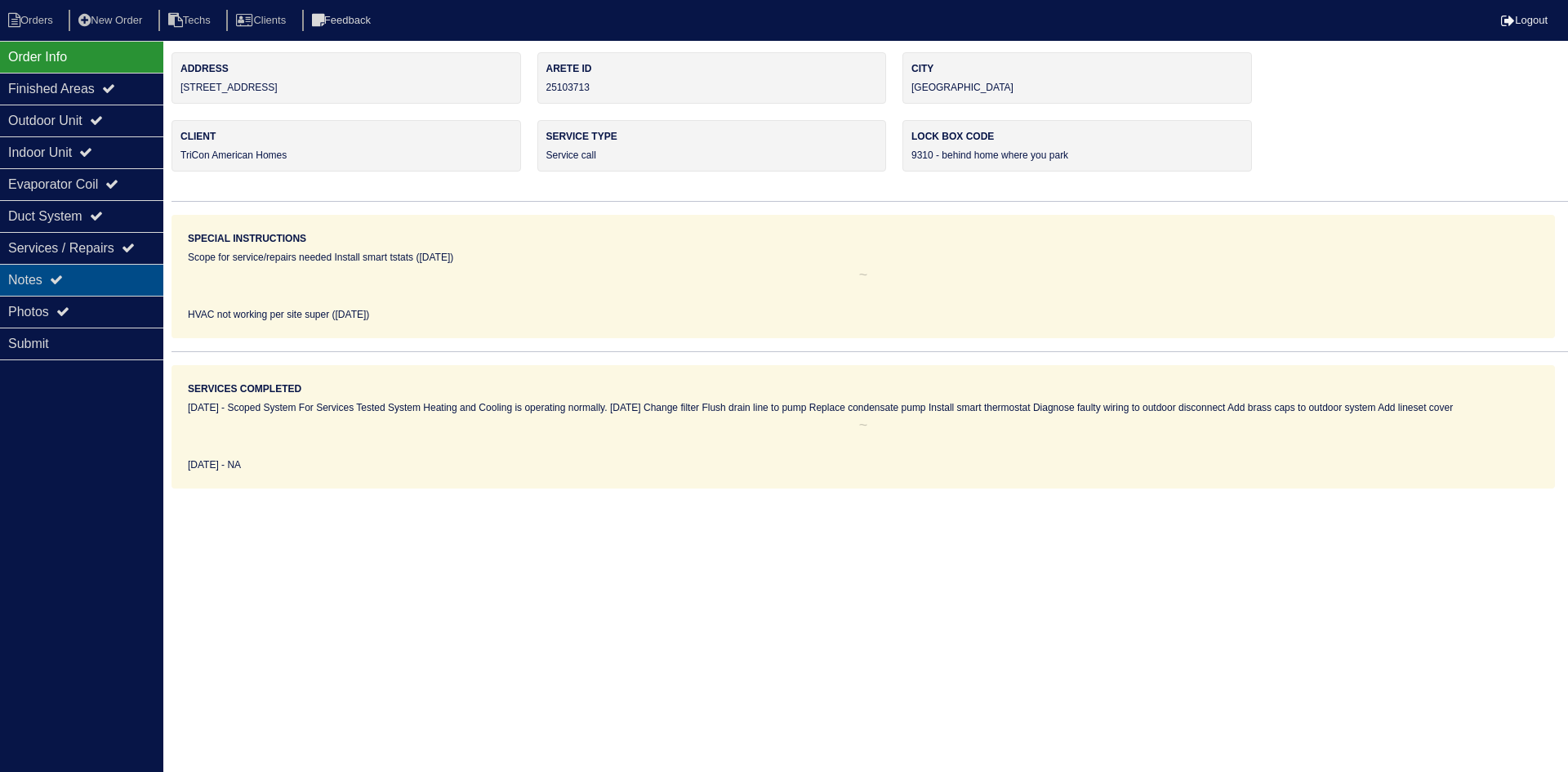
click at [63, 284] on icon at bounding box center [55, 279] width 13 height 13
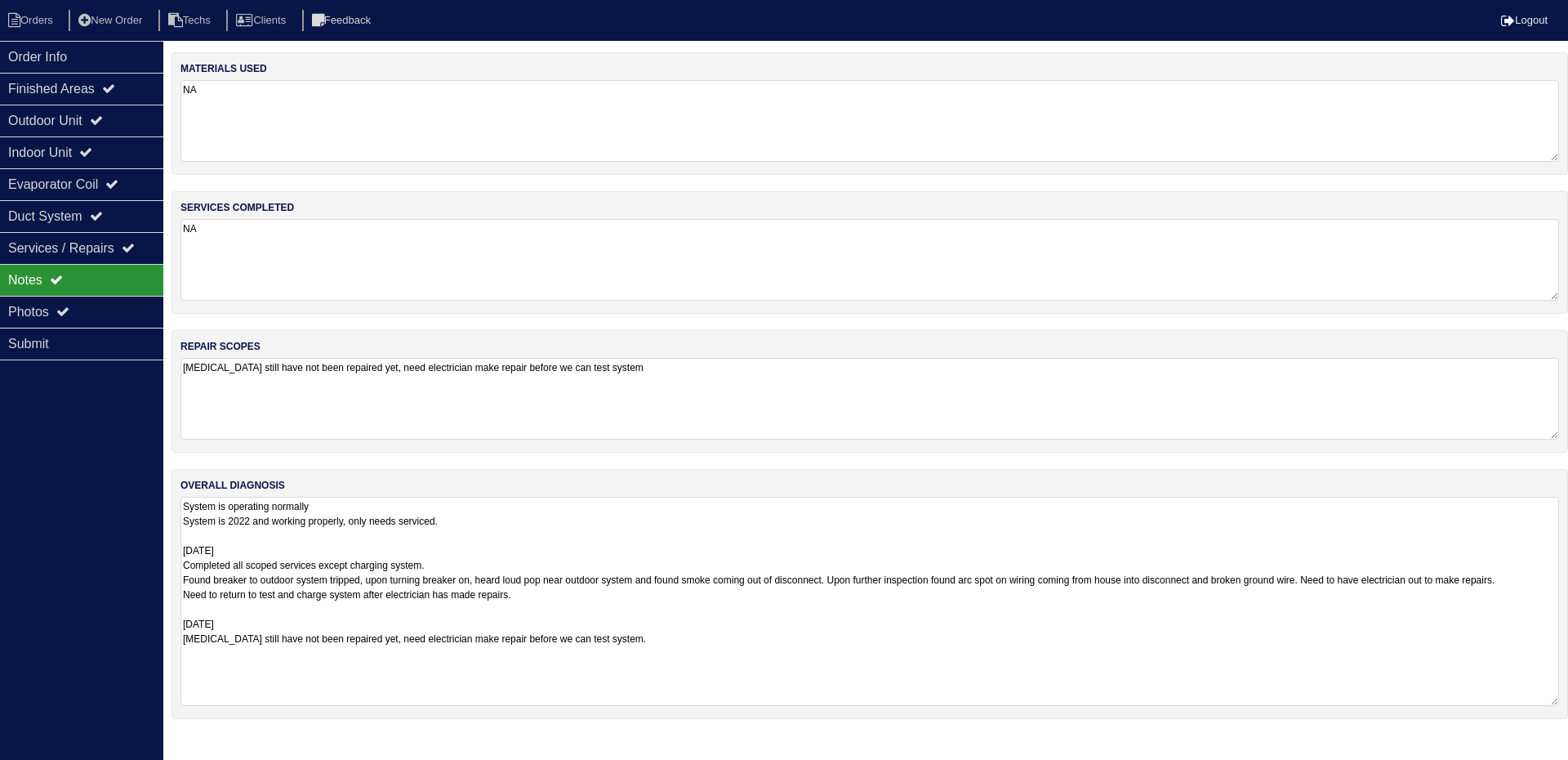
drag, startPoint x: 1555, startPoint y: 573, endPoint x: 956, endPoint y: 616, distance: 600.5
click at [1553, 701] on textarea "System is operating normally System is 2022 and working properly, only needs se…" at bounding box center [870, 601] width 1378 height 209
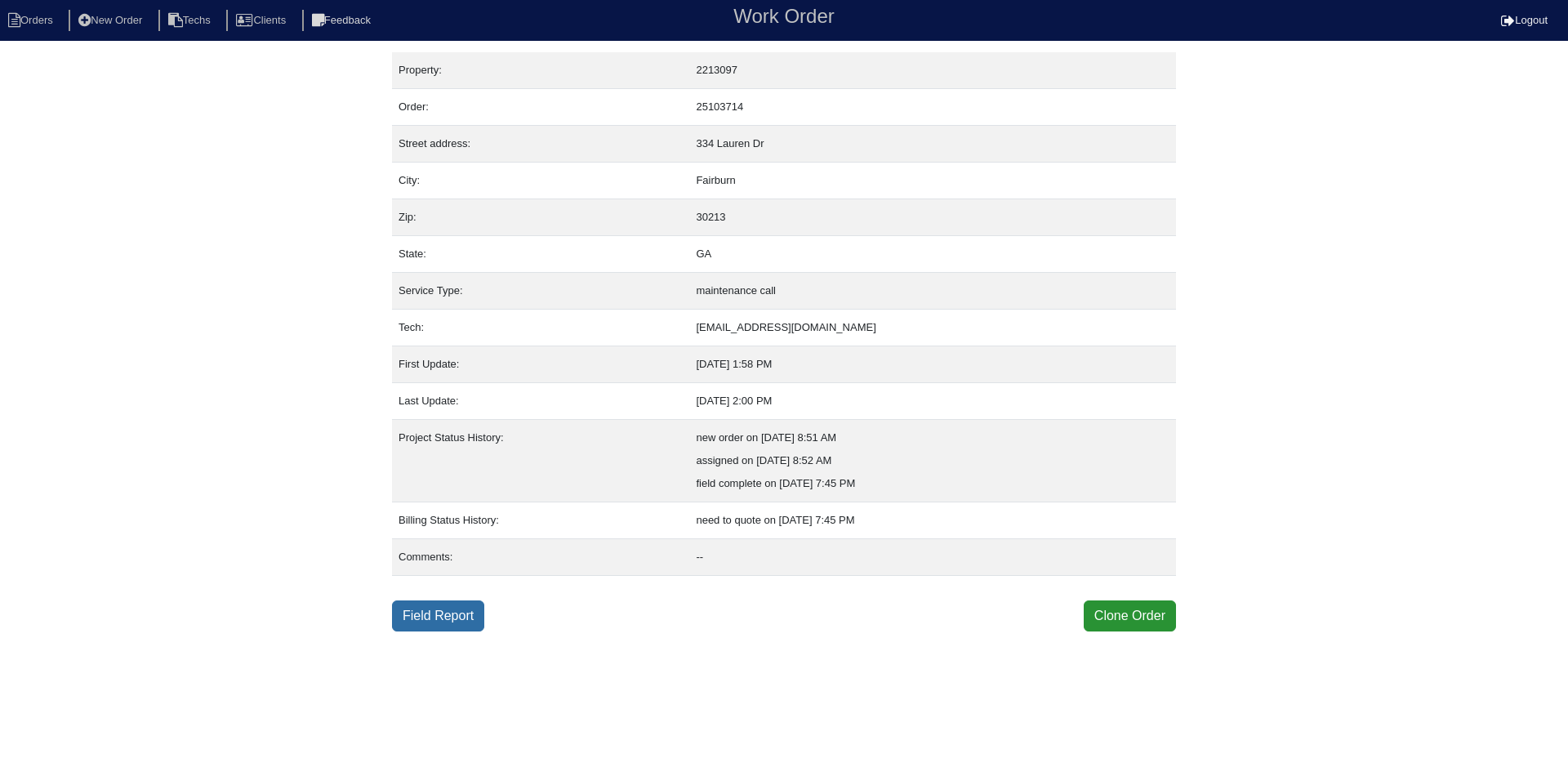
click at [445, 614] on link "Field Report" at bounding box center [438, 616] width 92 height 31
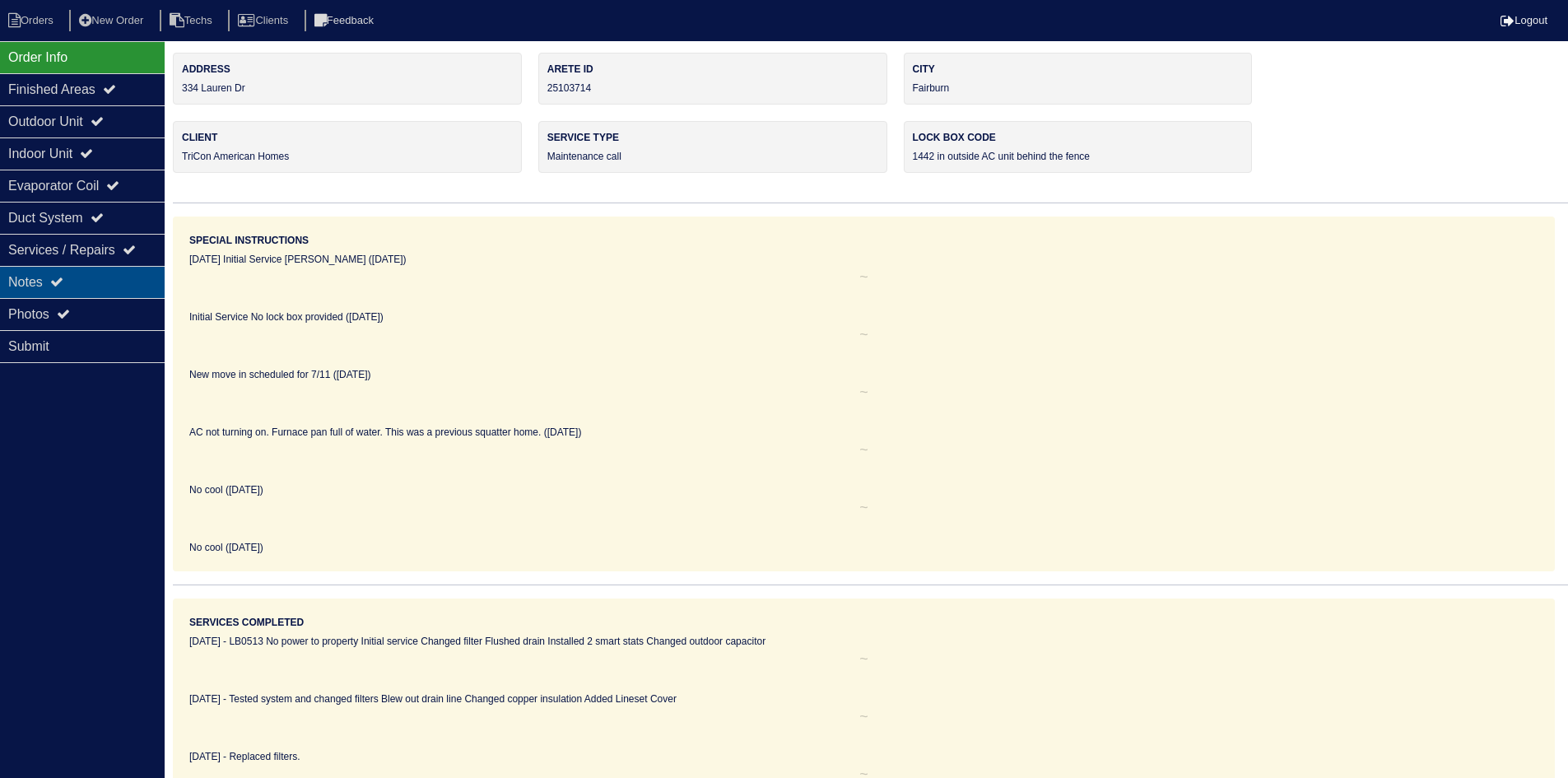
click at [107, 279] on div "Notes" at bounding box center [82, 282] width 165 height 32
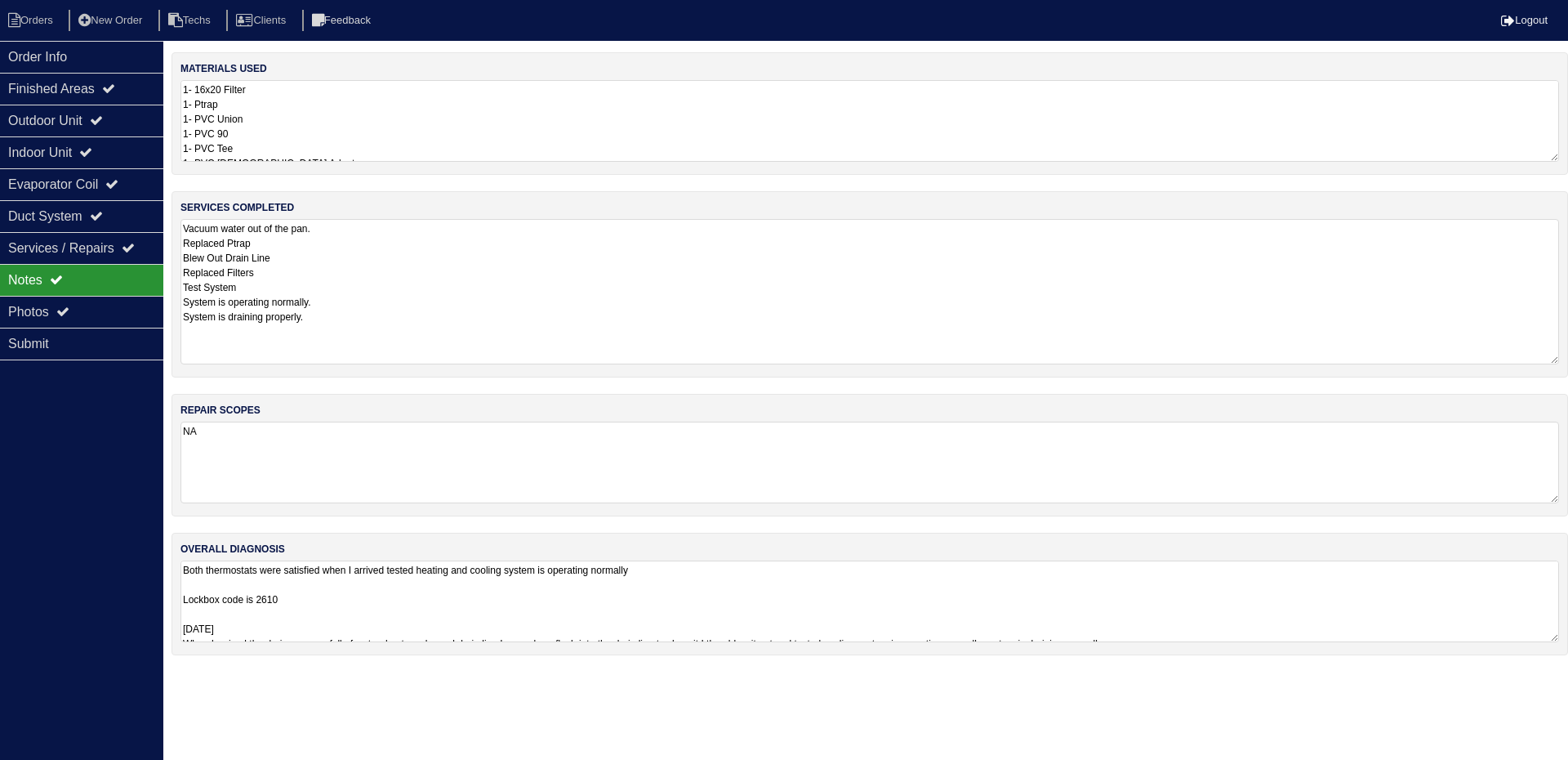
drag, startPoint x: 1553, startPoint y: 289, endPoint x: 1559, endPoint y: 354, distance: 65.3
click at [1559, 354] on div "services completed Vacuum water out of the pan. Replaced Ptrap Blew Out Drain L…" at bounding box center [870, 284] width 1397 height 187
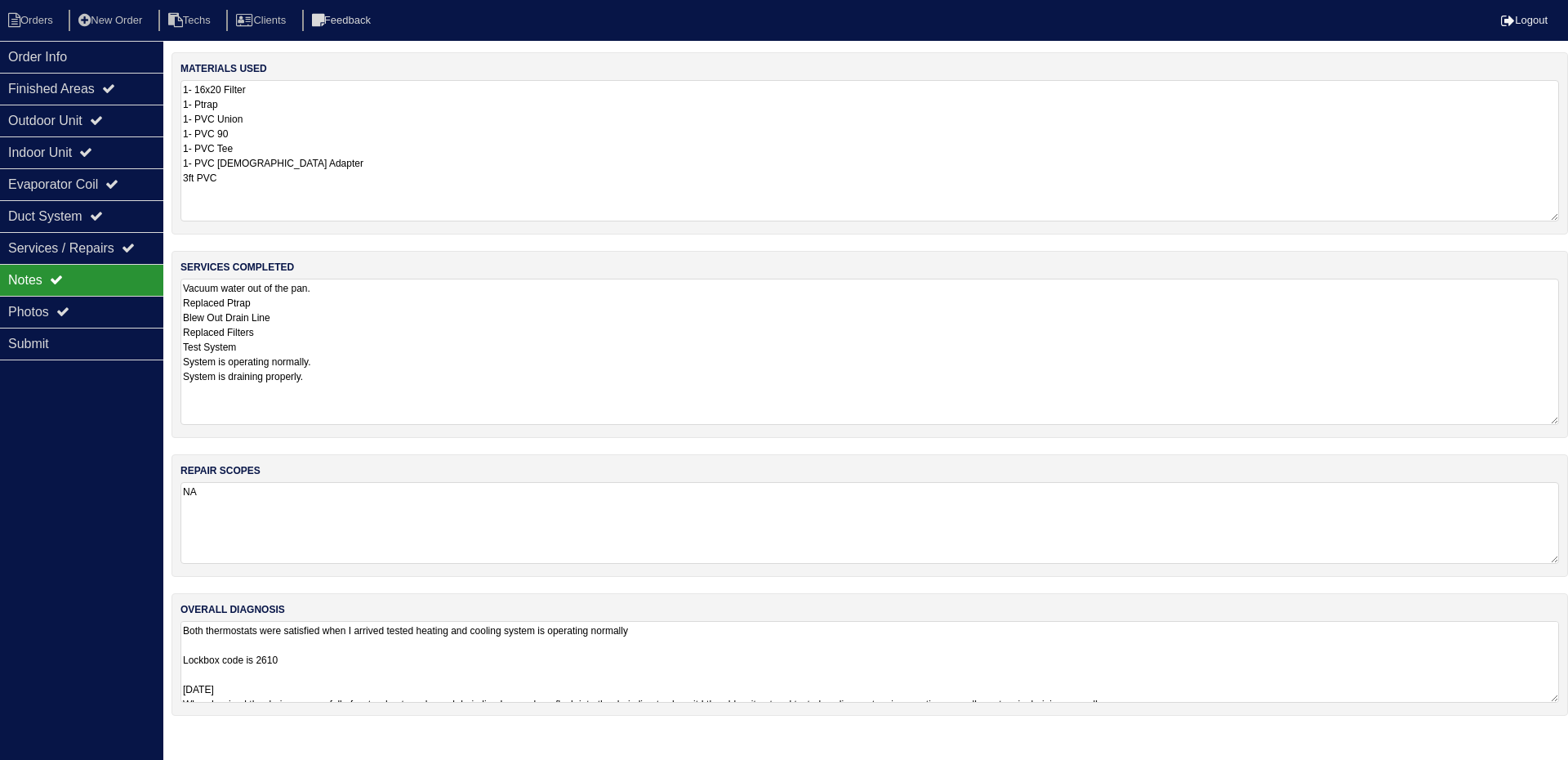
drag, startPoint x: 1556, startPoint y: 157, endPoint x: 1555, endPoint y: 216, distance: 59.0
click at [1555, 216] on textarea "1- 16x20 Filter 1- Ptrap 1- PVC Union 1- PVC 90 1- PVC Tee 1- PVC Male Adapter …" at bounding box center [870, 151] width 1378 height 141
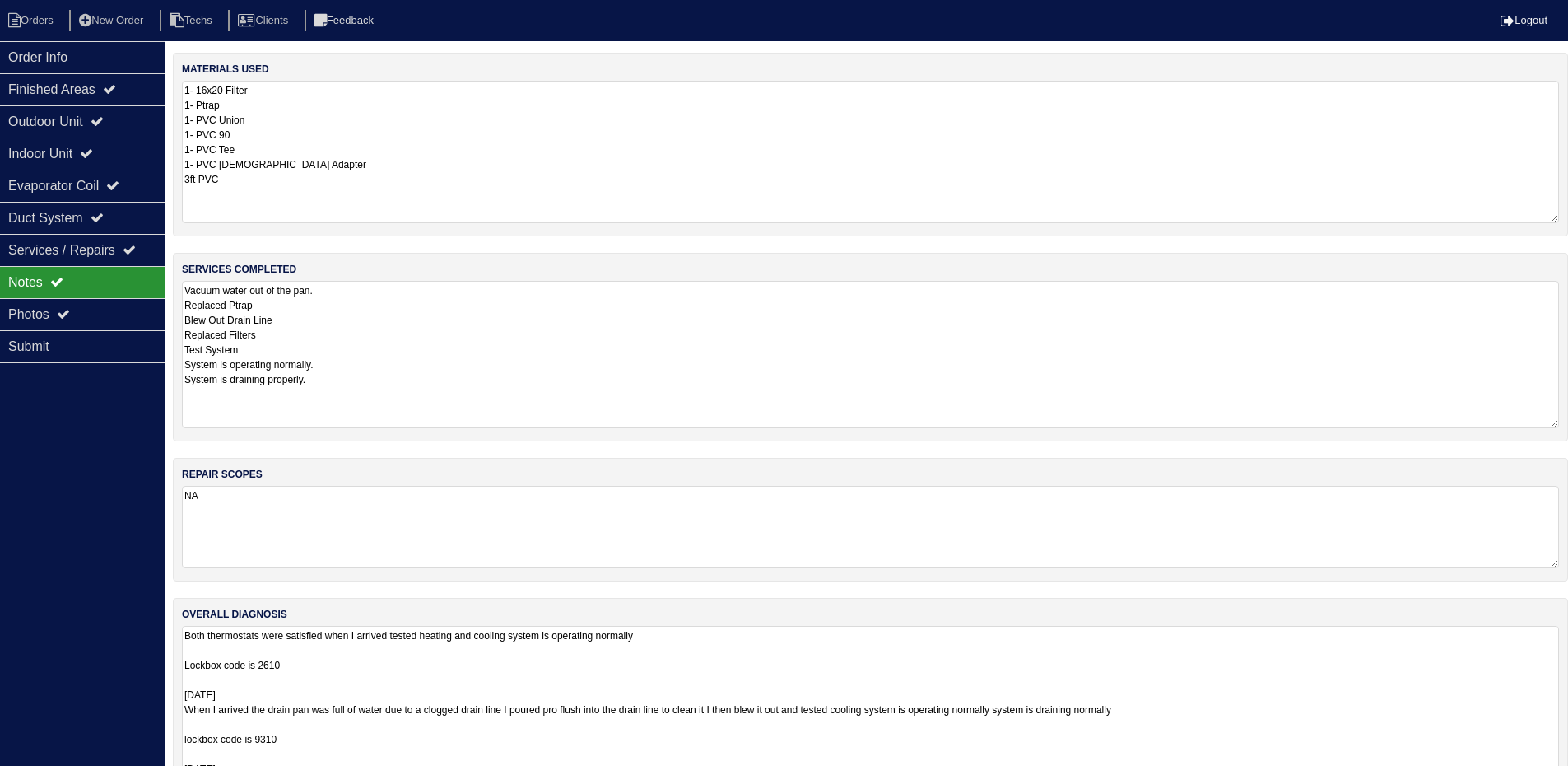
drag, startPoint x: 1565, startPoint y: 701, endPoint x: 1568, endPoint y: 815, distance: 114.0
click at [1568, 777] on html "Orders New Order Techs Clients Feedback Logout Orders New Order Users Clients M…" at bounding box center [784, 427] width 1568 height 854
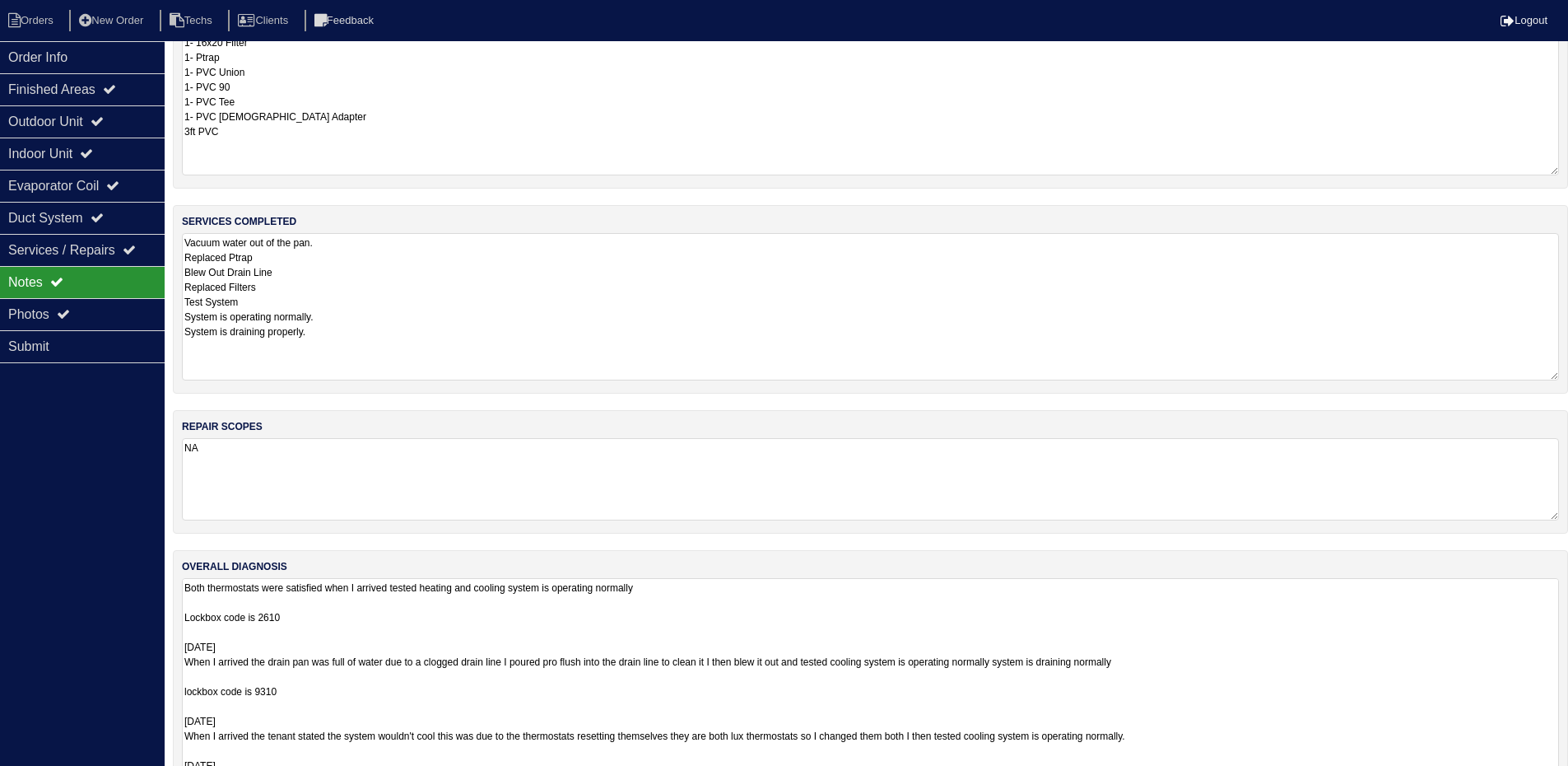
scroll to position [87, 0]
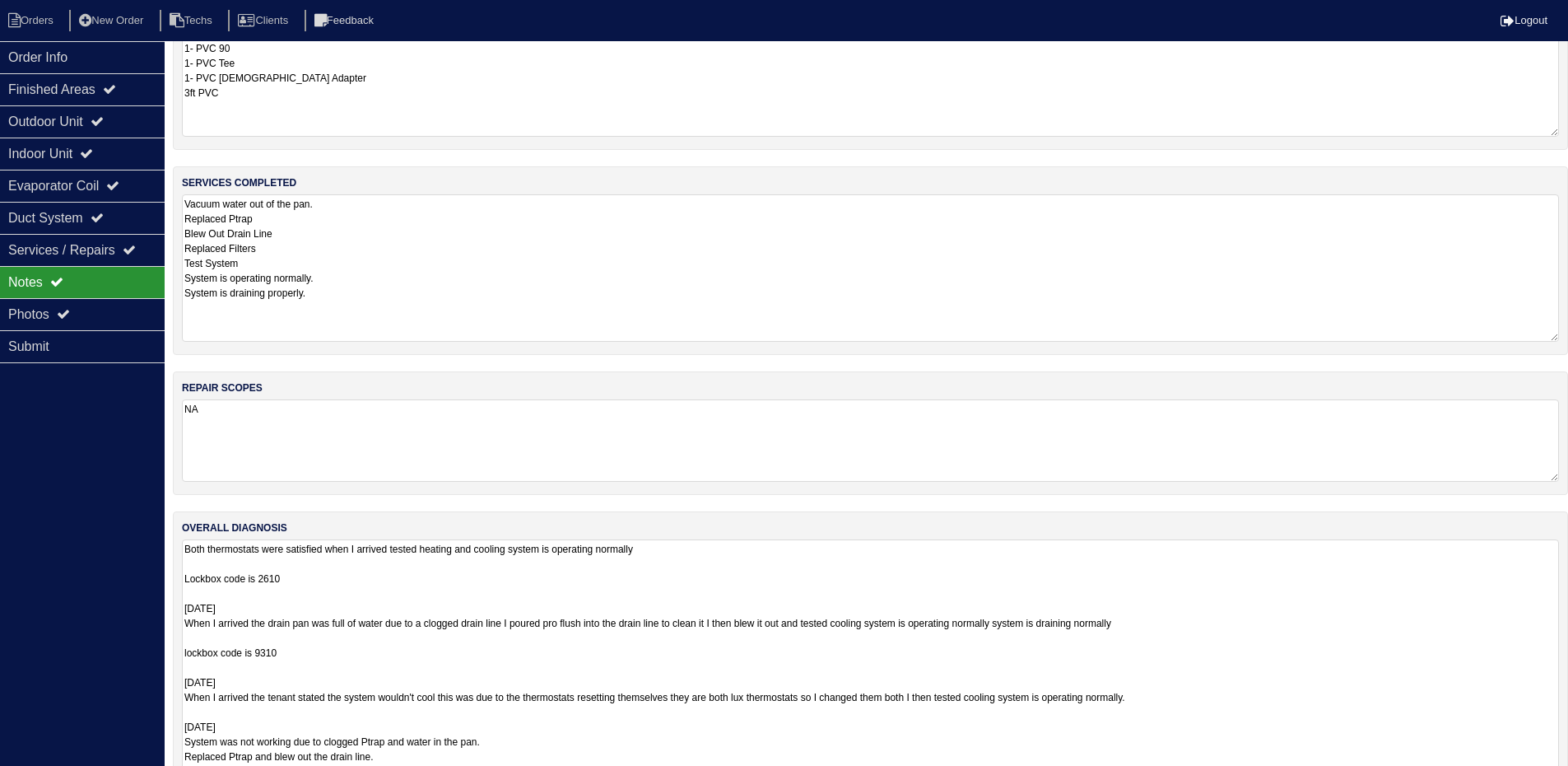
drag, startPoint x: 1554, startPoint y: 729, endPoint x: 1552, endPoint y: 817, distance: 88.0
click at [1552, 777] on html "Orders New Order Techs Clients Feedback Logout Orders New Order Users Clients M…" at bounding box center [784, 383] width 1568 height 939
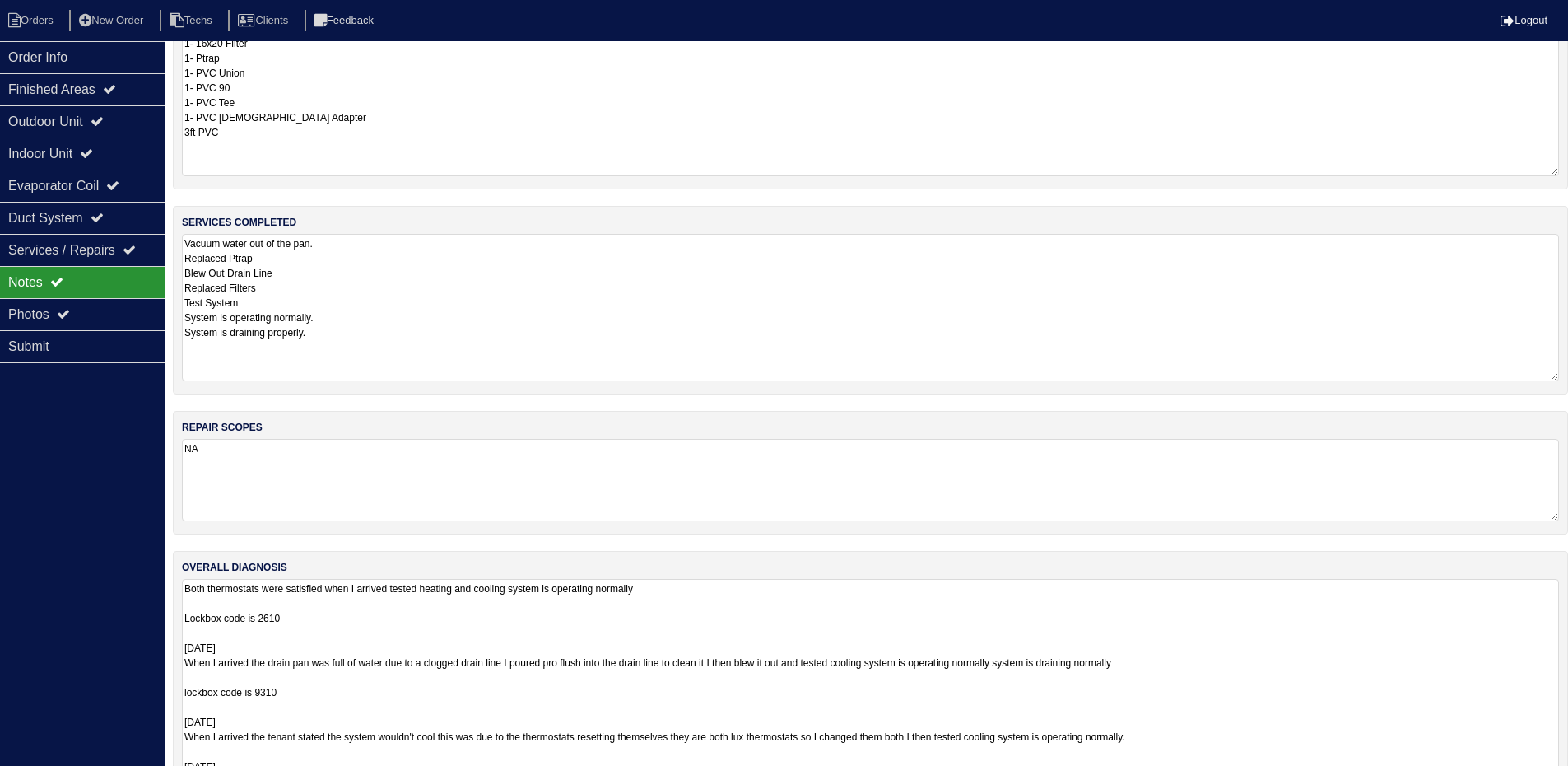
scroll to position [0, 0]
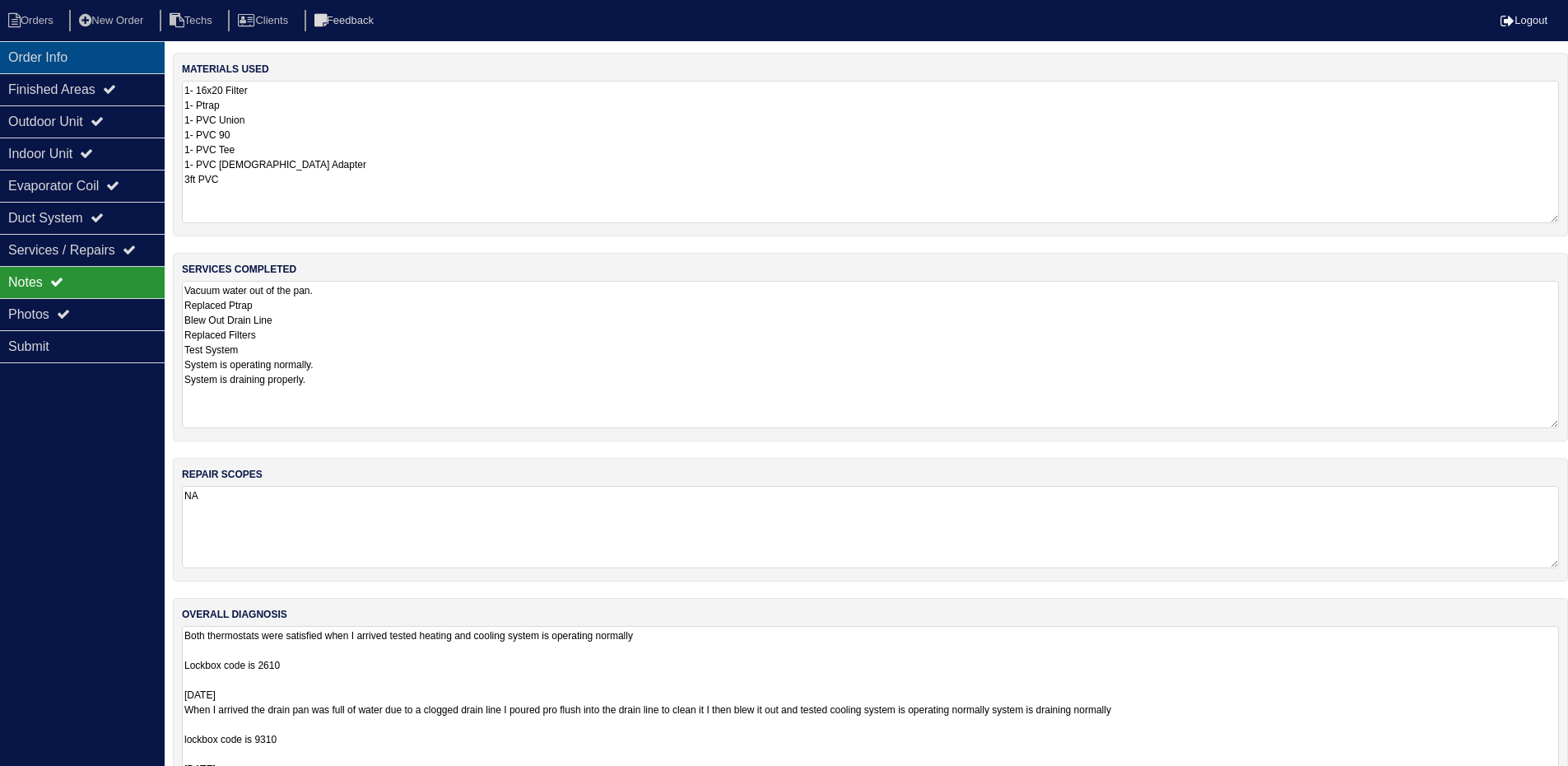
click at [121, 52] on div "Order Info" at bounding box center [82, 57] width 165 height 32
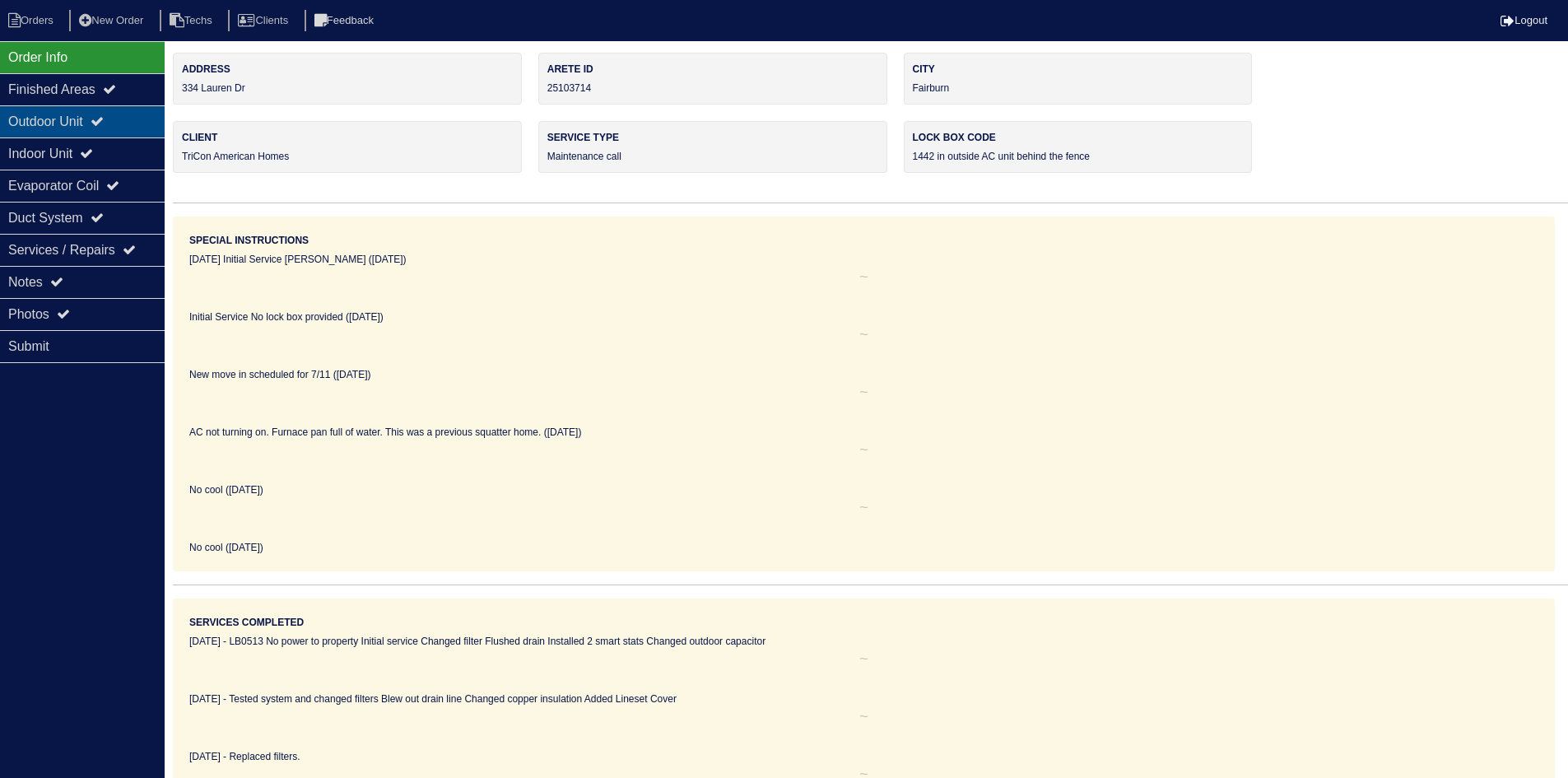
click at [104, 115] on icon at bounding box center [96, 120] width 13 height 13
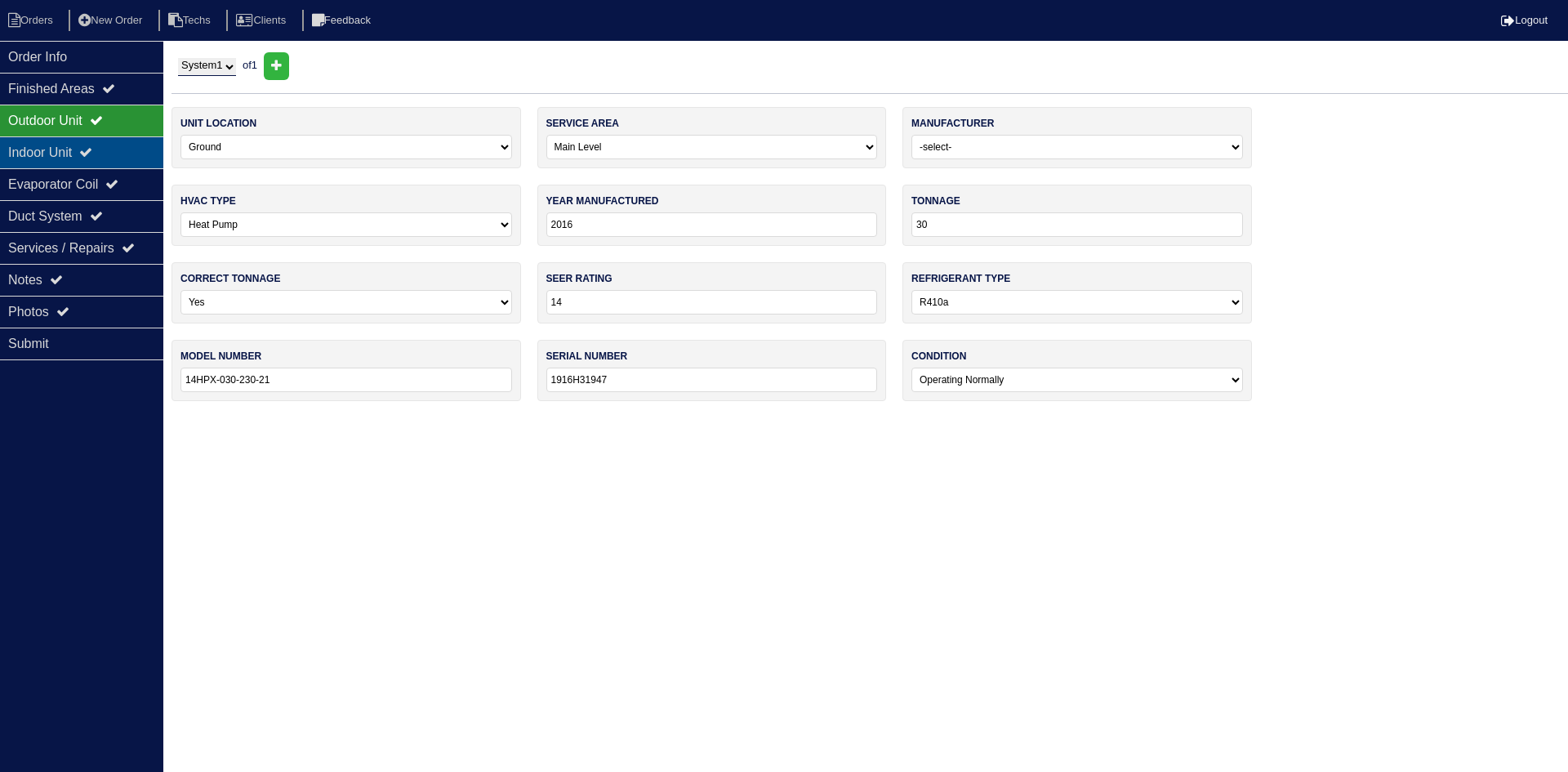
click at [92, 158] on icon at bounding box center [85, 152] width 13 height 13
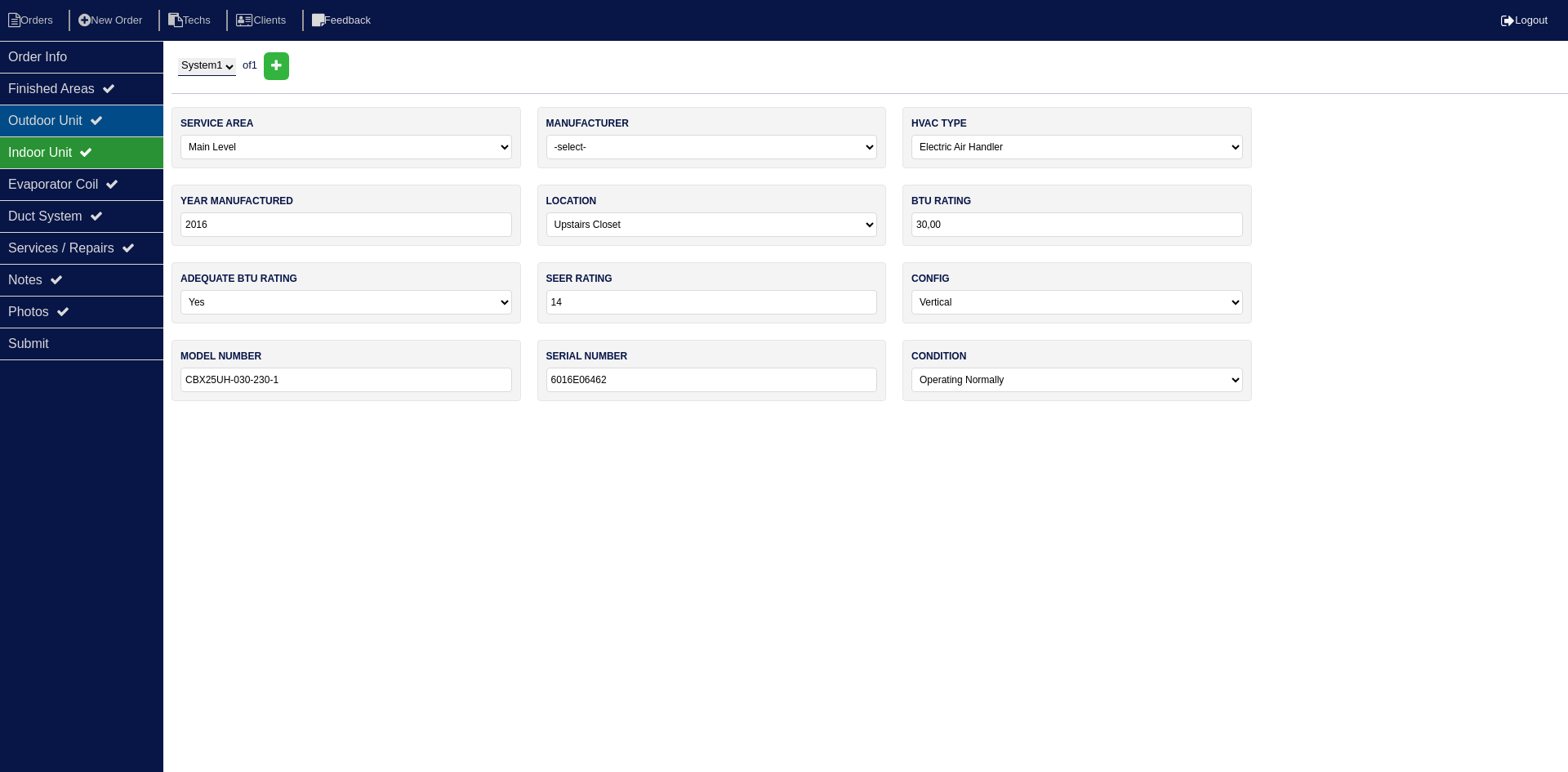
click at [100, 133] on div "Outdoor Unit" at bounding box center [82, 120] width 164 height 32
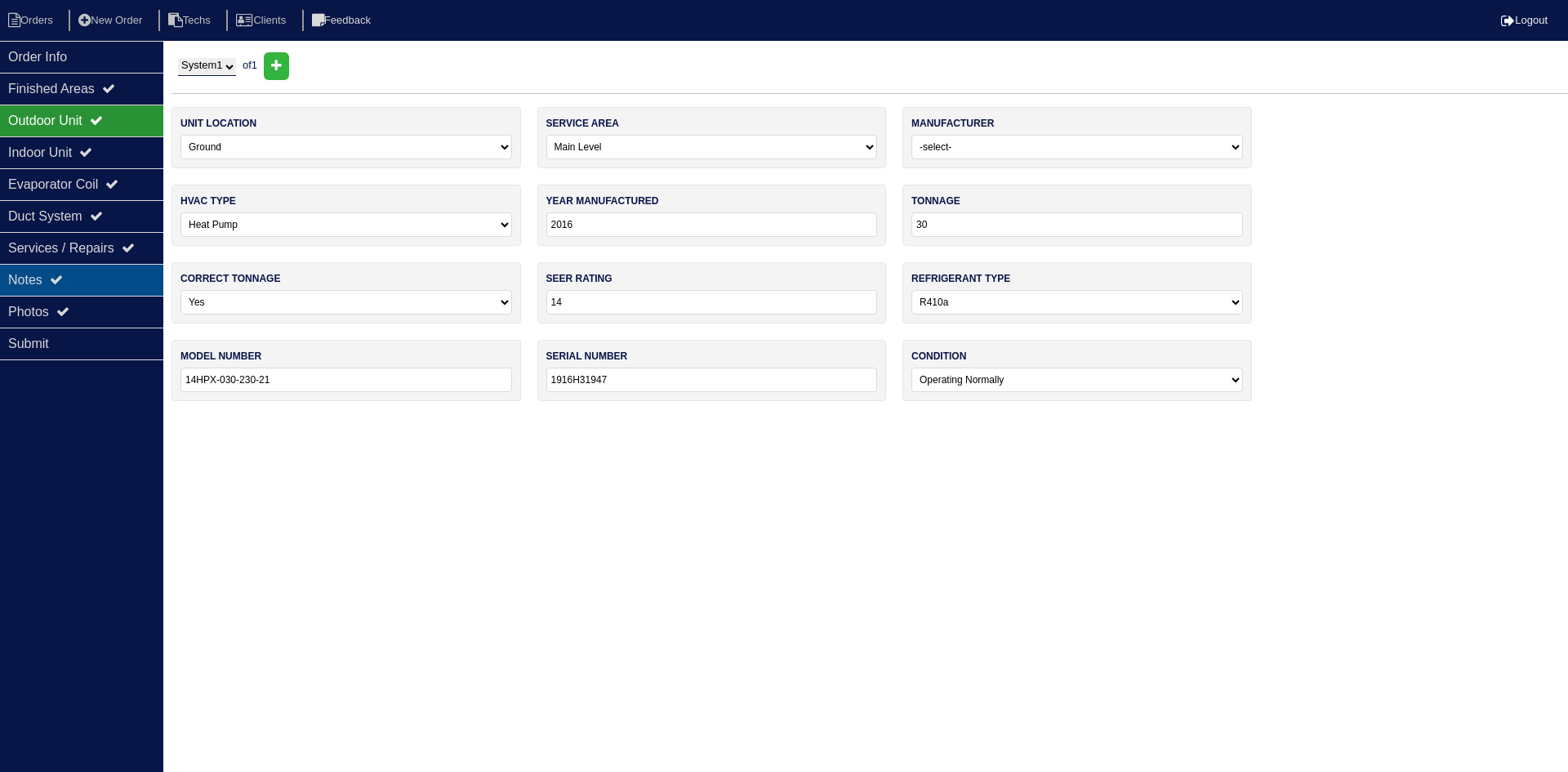
click at [73, 274] on div "Notes" at bounding box center [82, 279] width 164 height 32
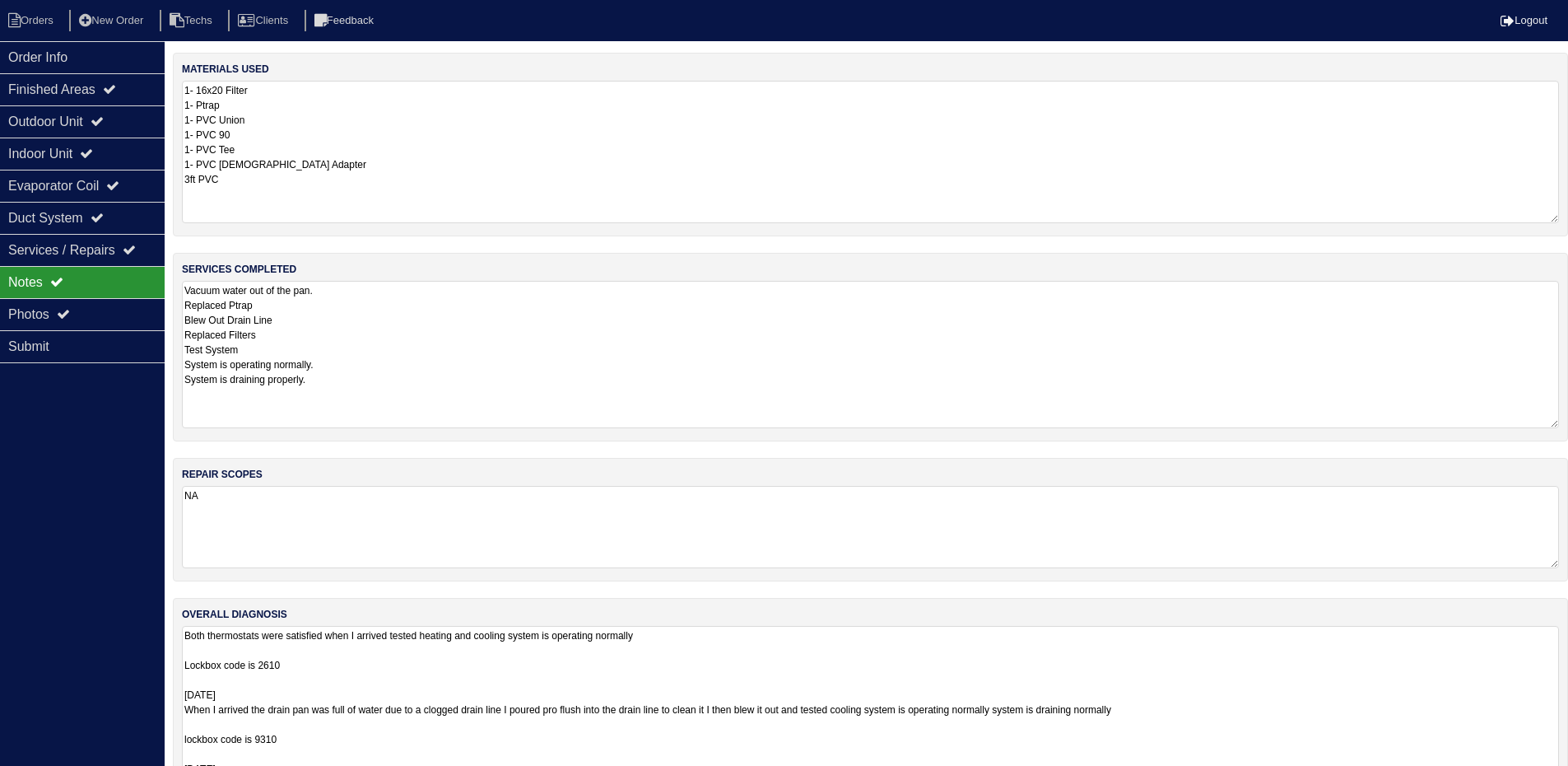
click at [793, 662] on textarea "Both thermostats were satisfied when I arrived tested heating and cooling syste…" at bounding box center [871, 768] width 1377 height 284
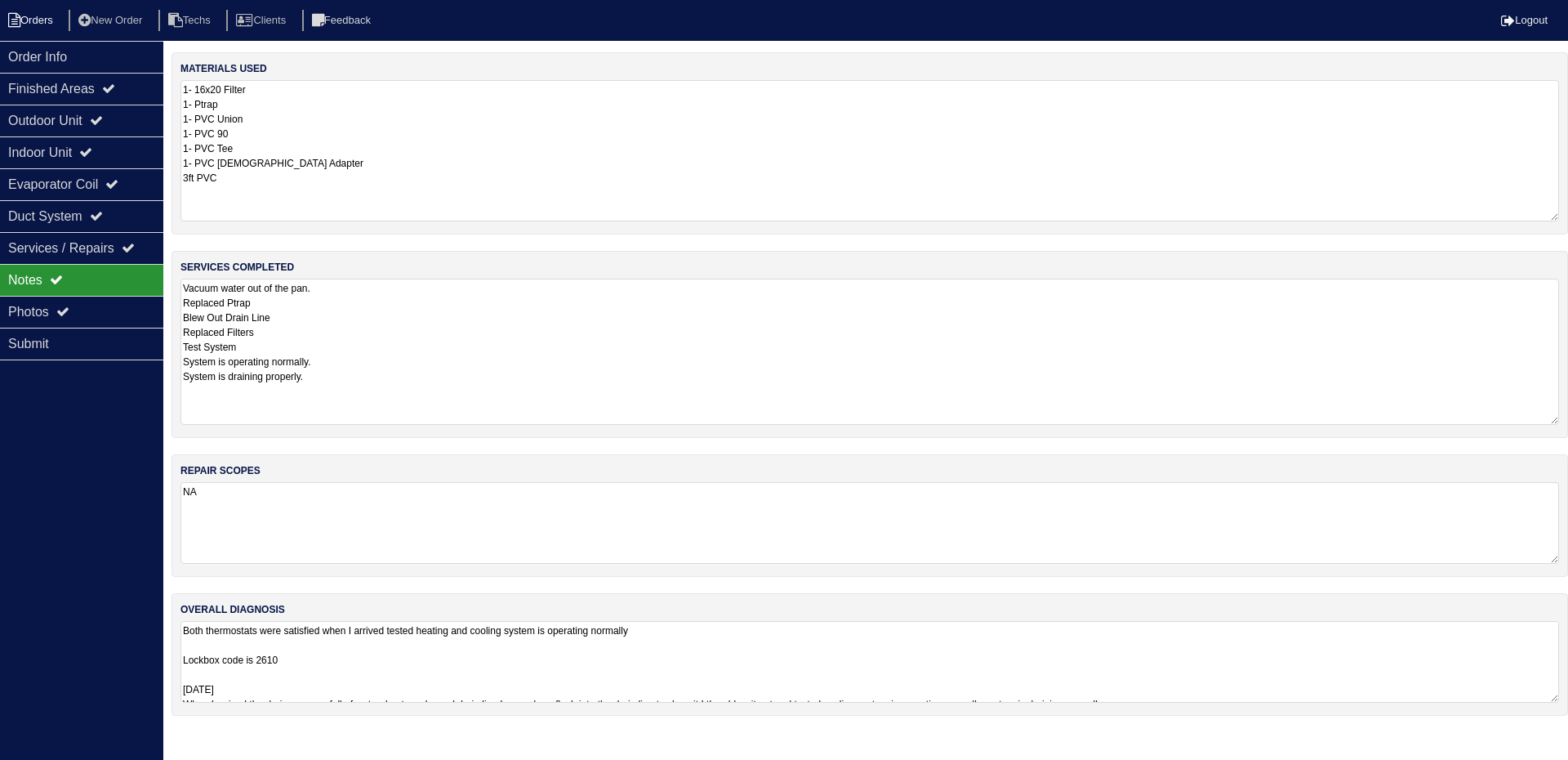
drag, startPoint x: 52, startPoint y: 20, endPoint x: 30, endPoint y: 28, distance: 23.4
click at [52, 20] on li "Orders" at bounding box center [33, 21] width 66 height 22
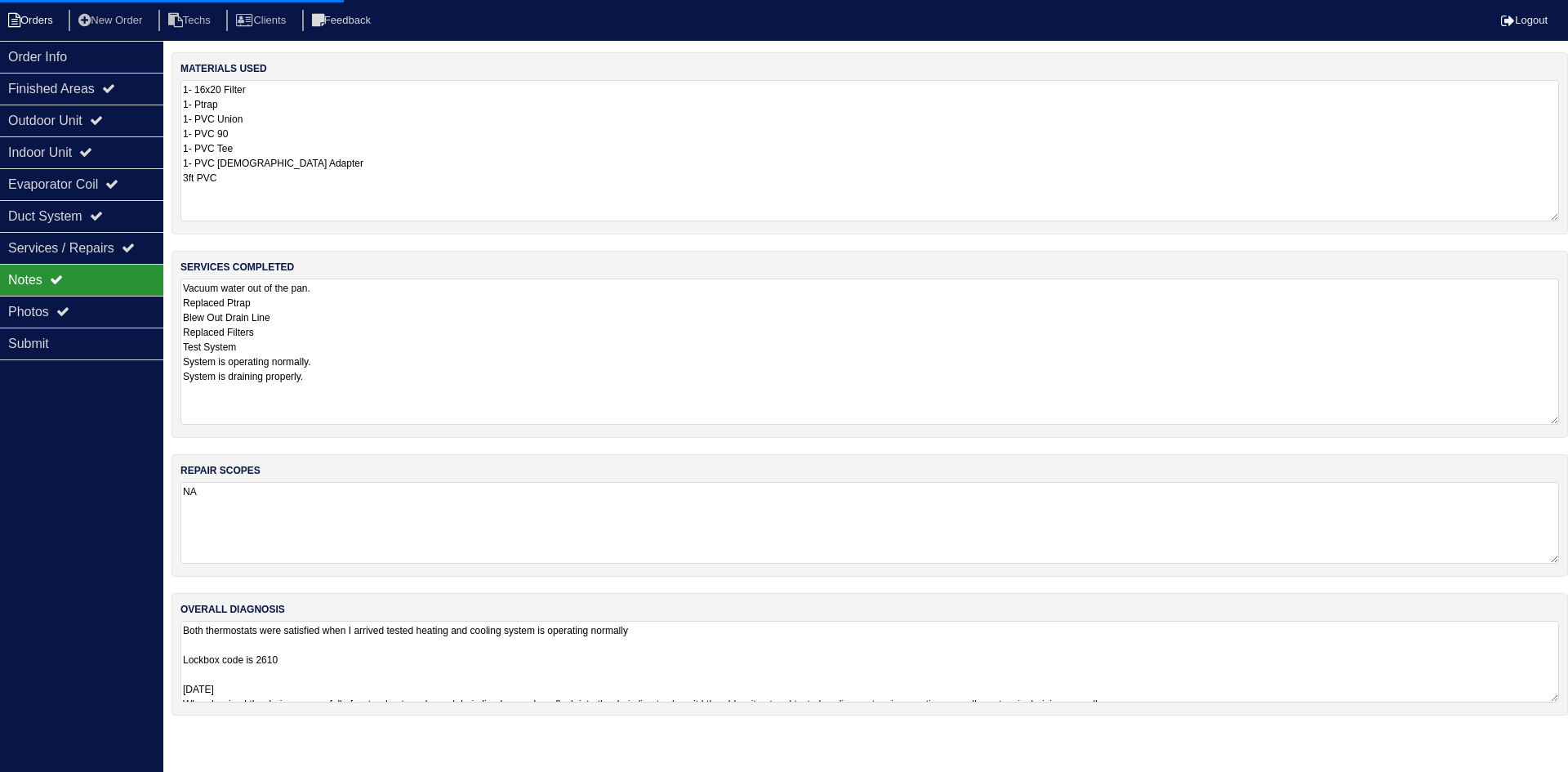
select select "15"
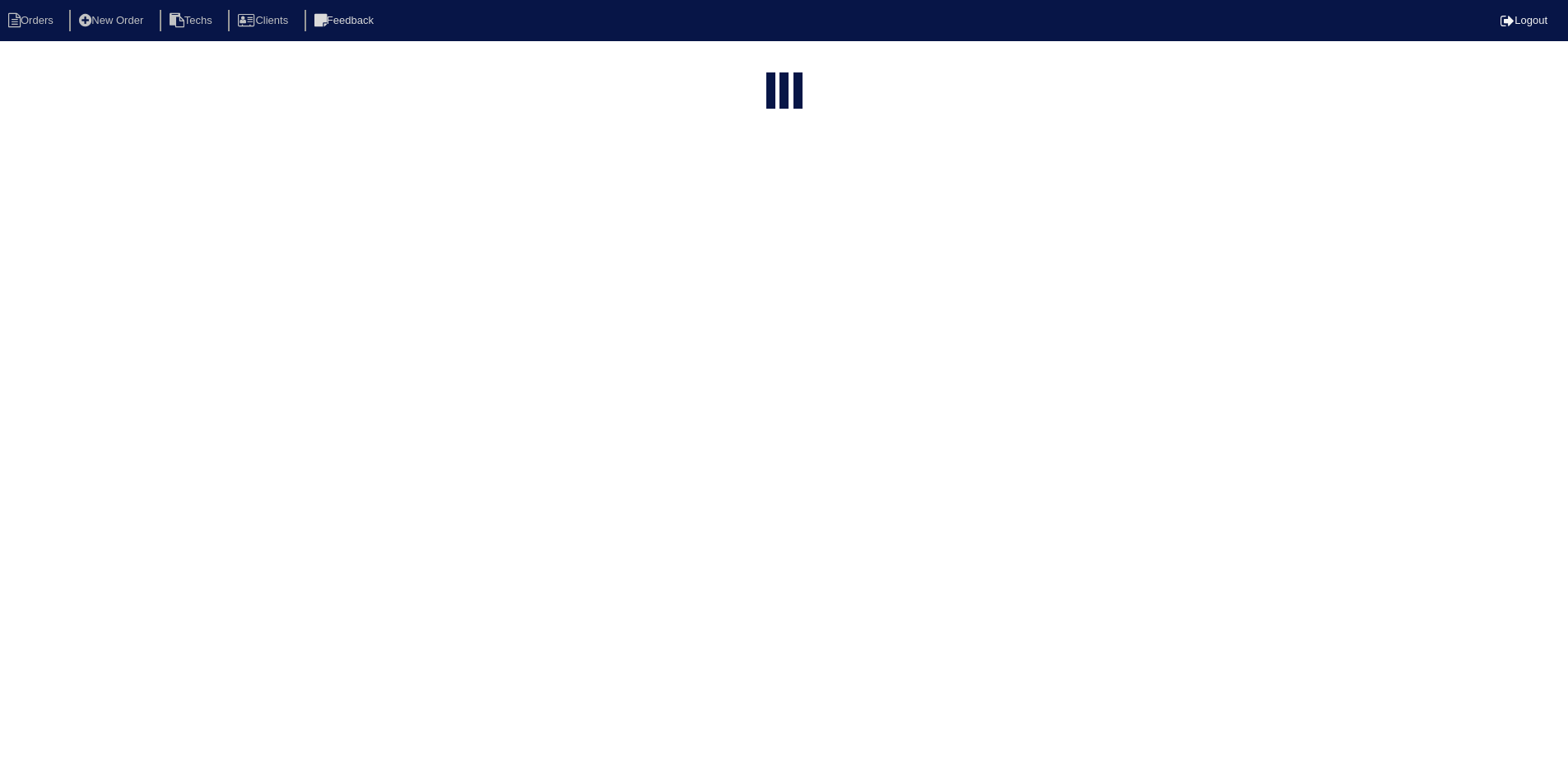
select select "field complete"
select select "need to quote"
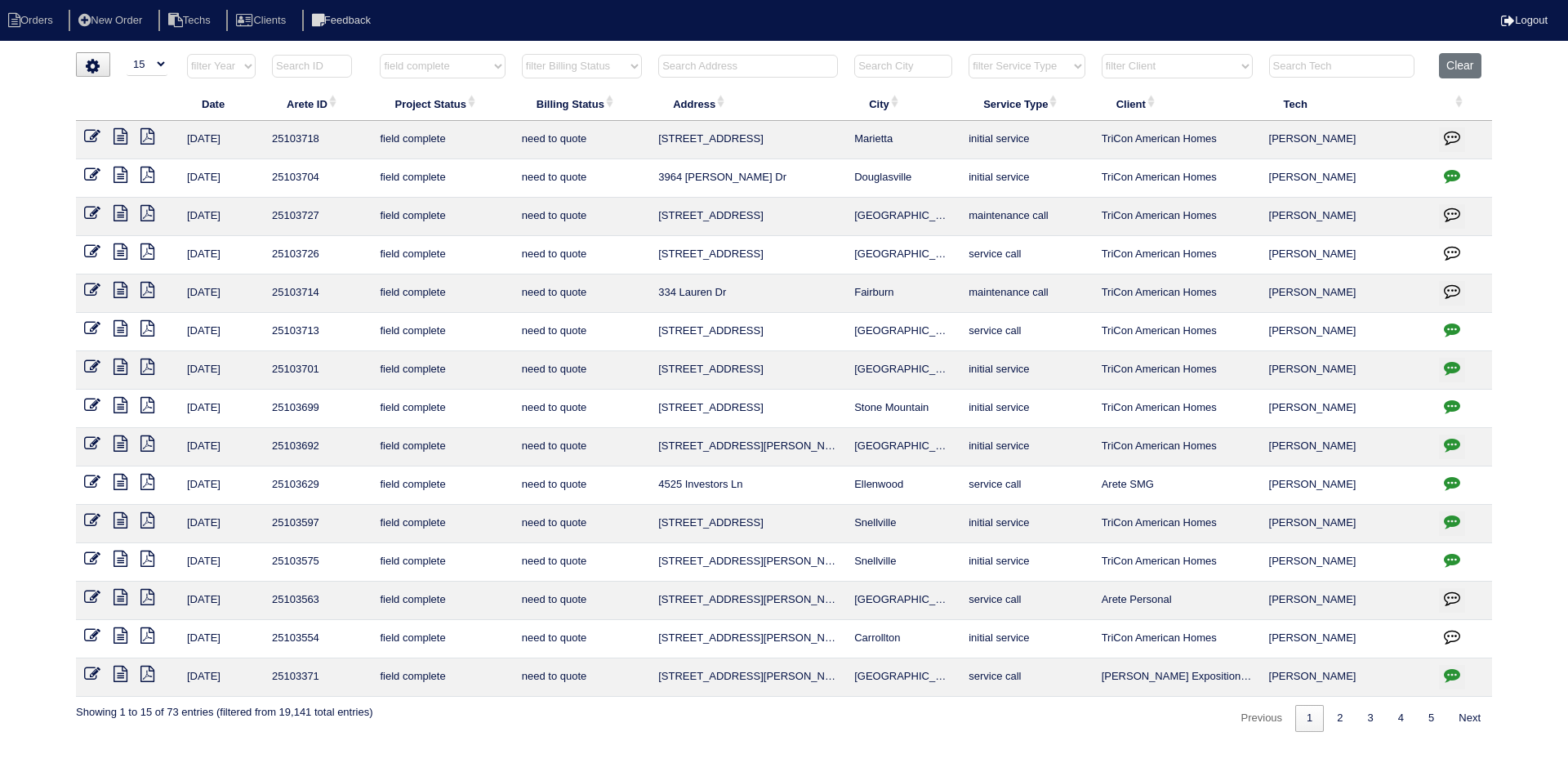
click at [122, 251] on icon at bounding box center [120, 251] width 14 height 16
click at [149, 250] on icon at bounding box center [147, 251] width 14 height 16
click at [121, 251] on icon at bounding box center [120, 251] width 14 height 16
click at [1450, 251] on icon "button" at bounding box center [1451, 252] width 16 height 16
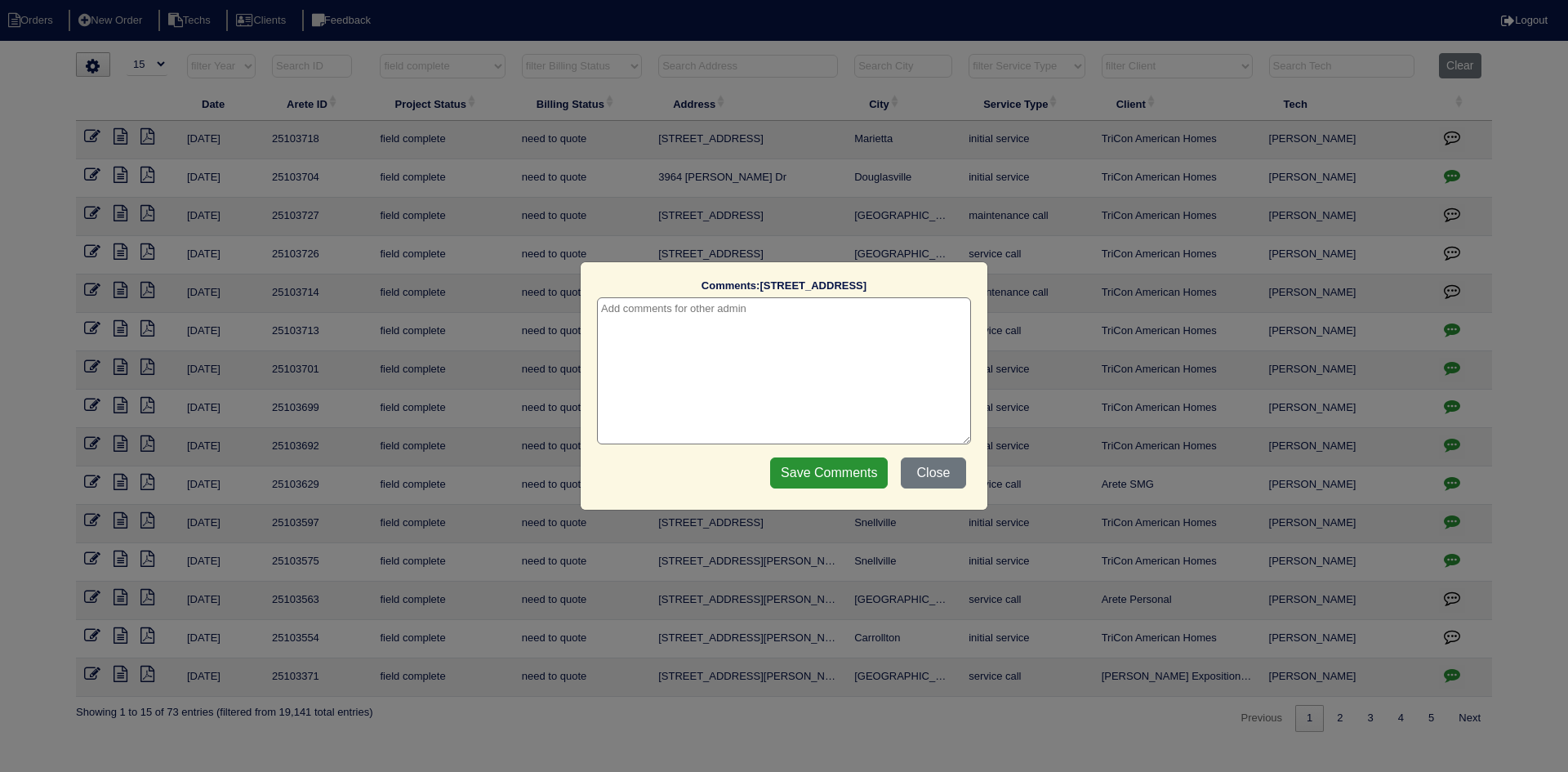
click at [733, 308] on textarea at bounding box center [784, 371] width 374 height 147
type textarea "10/10/25 - Emailed / texted Payton to review recommendations and advise how / i…"
click at [861, 462] on input "Save Comments" at bounding box center [829, 473] width 118 height 31
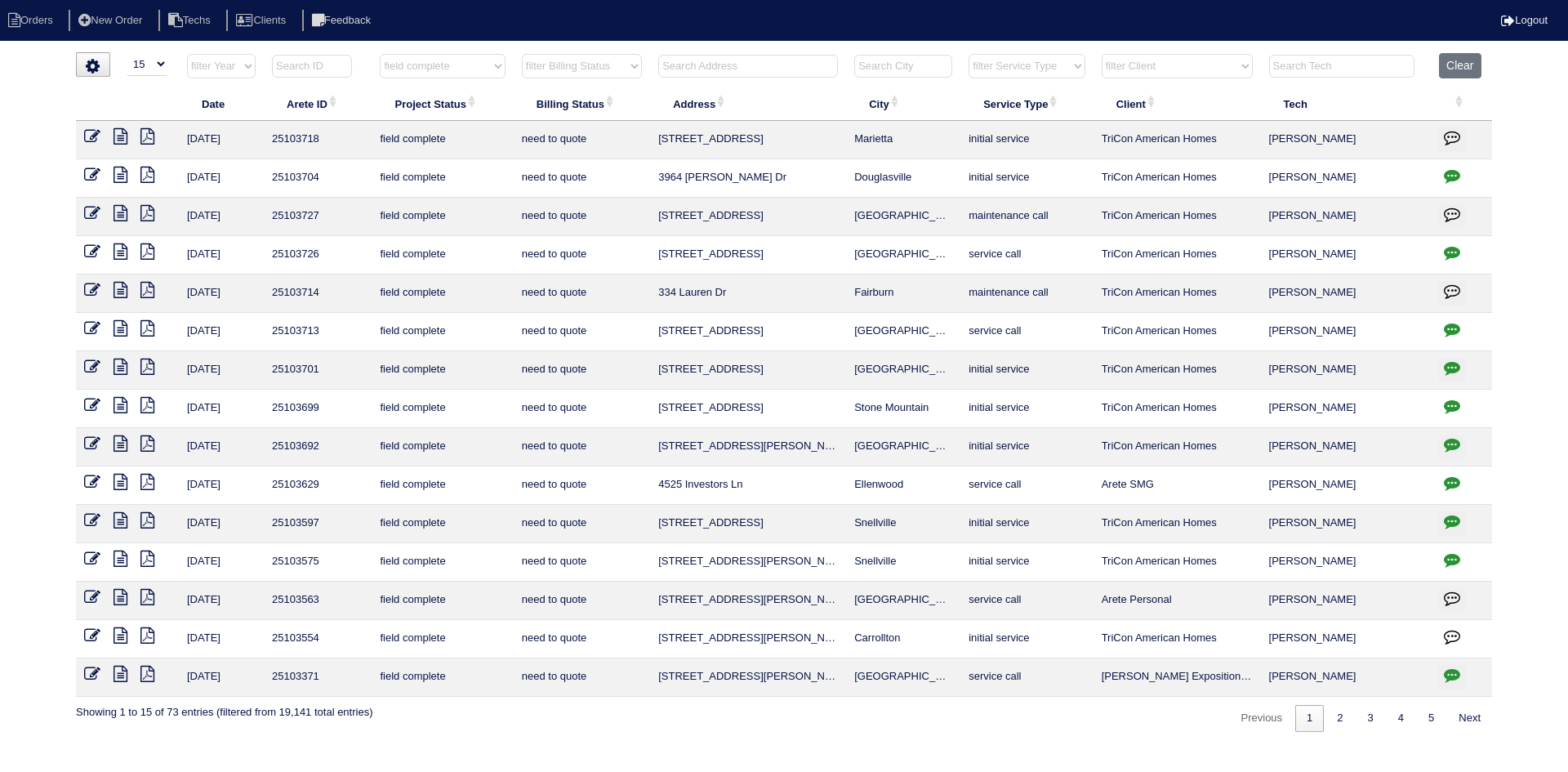
click at [123, 215] on icon at bounding box center [120, 213] width 14 height 16
click at [99, 216] on icon at bounding box center [92, 213] width 16 height 16
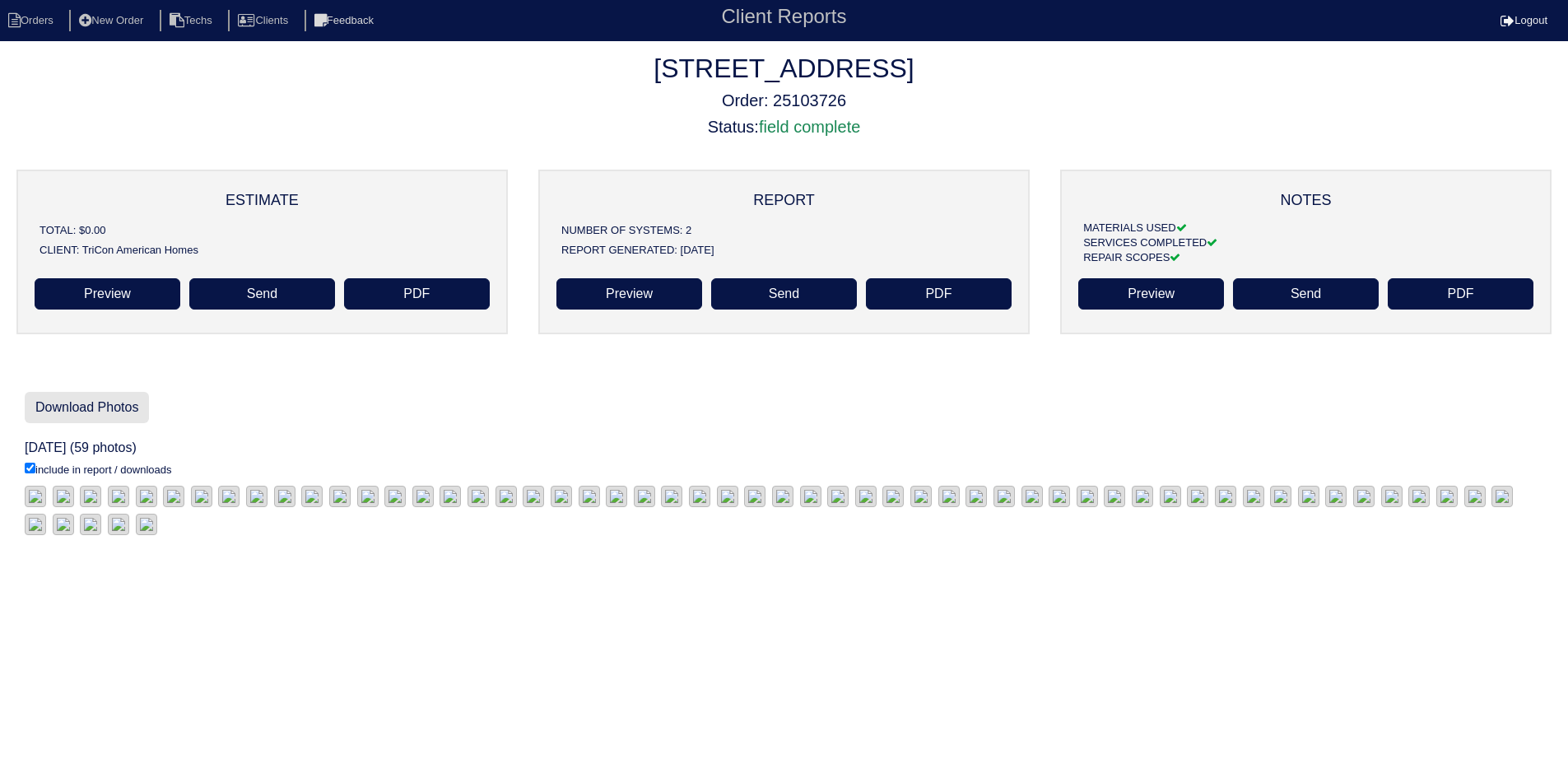
drag, startPoint x: 111, startPoint y: 403, endPoint x: 130, endPoint y: 404, distance: 19.0
click at [112, 404] on link "Download Photos" at bounding box center [87, 407] width 125 height 31
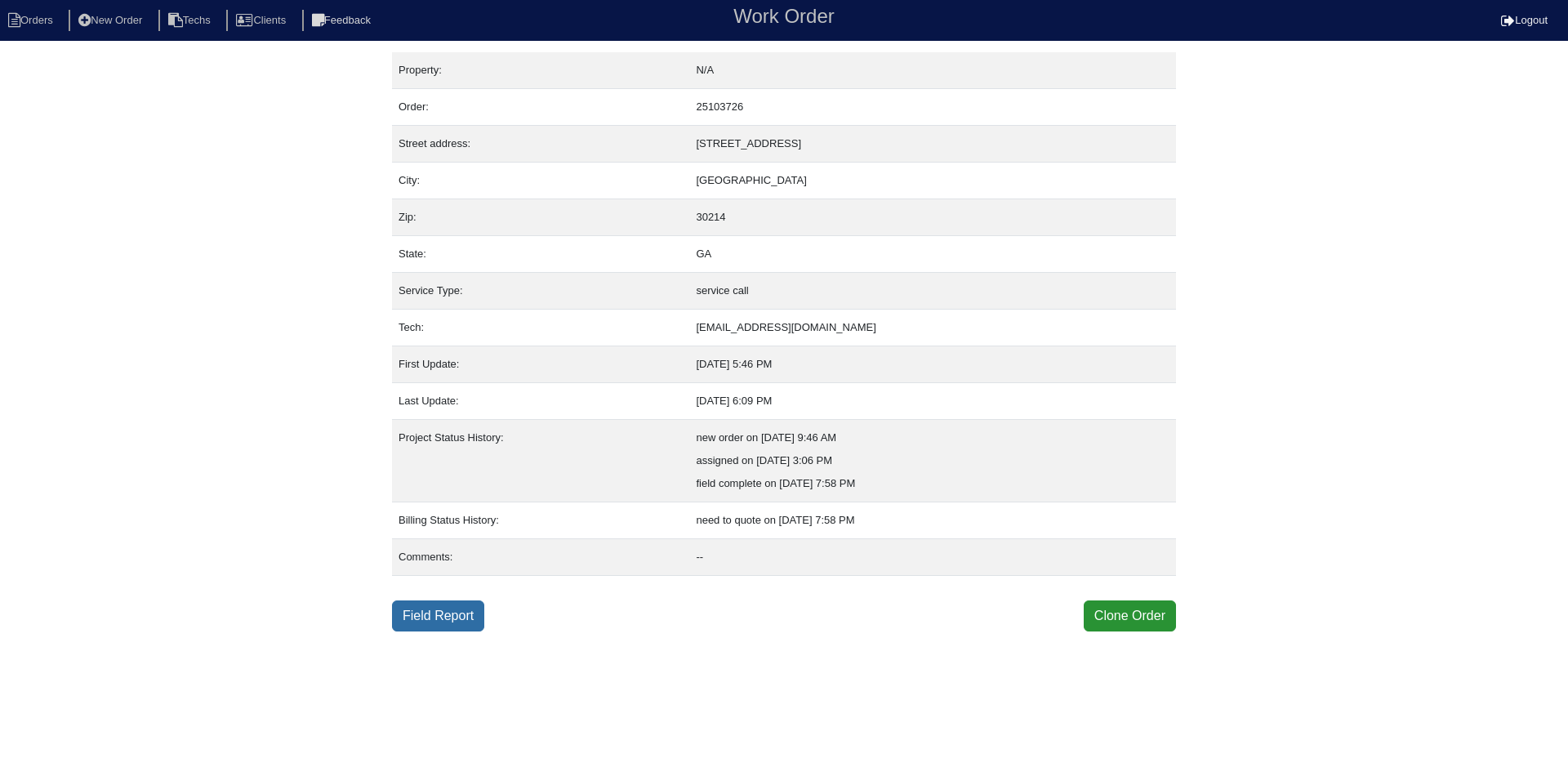
click at [454, 608] on link "Field Report" at bounding box center [438, 616] width 92 height 31
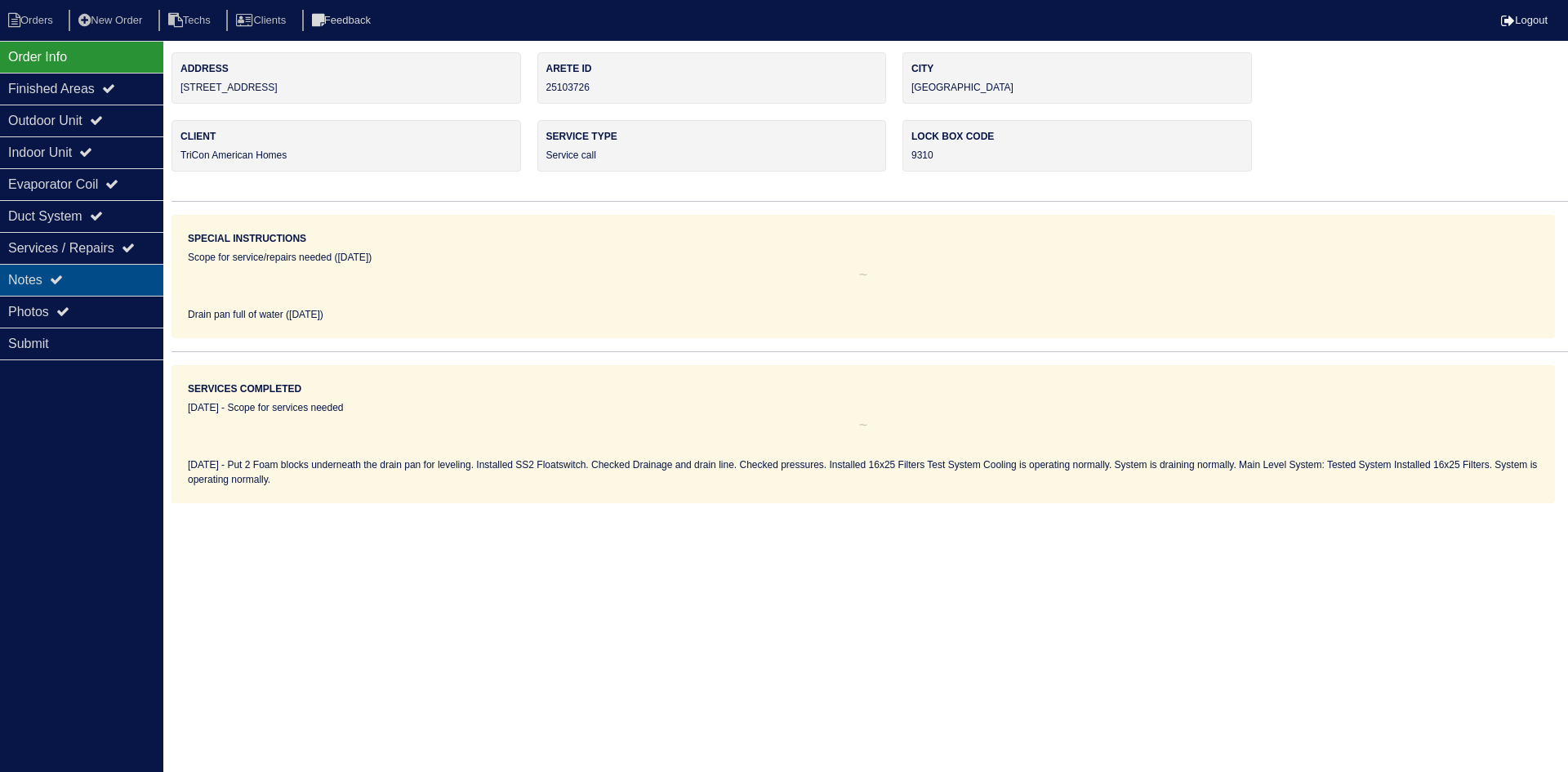
click at [99, 279] on div "Notes" at bounding box center [82, 279] width 164 height 32
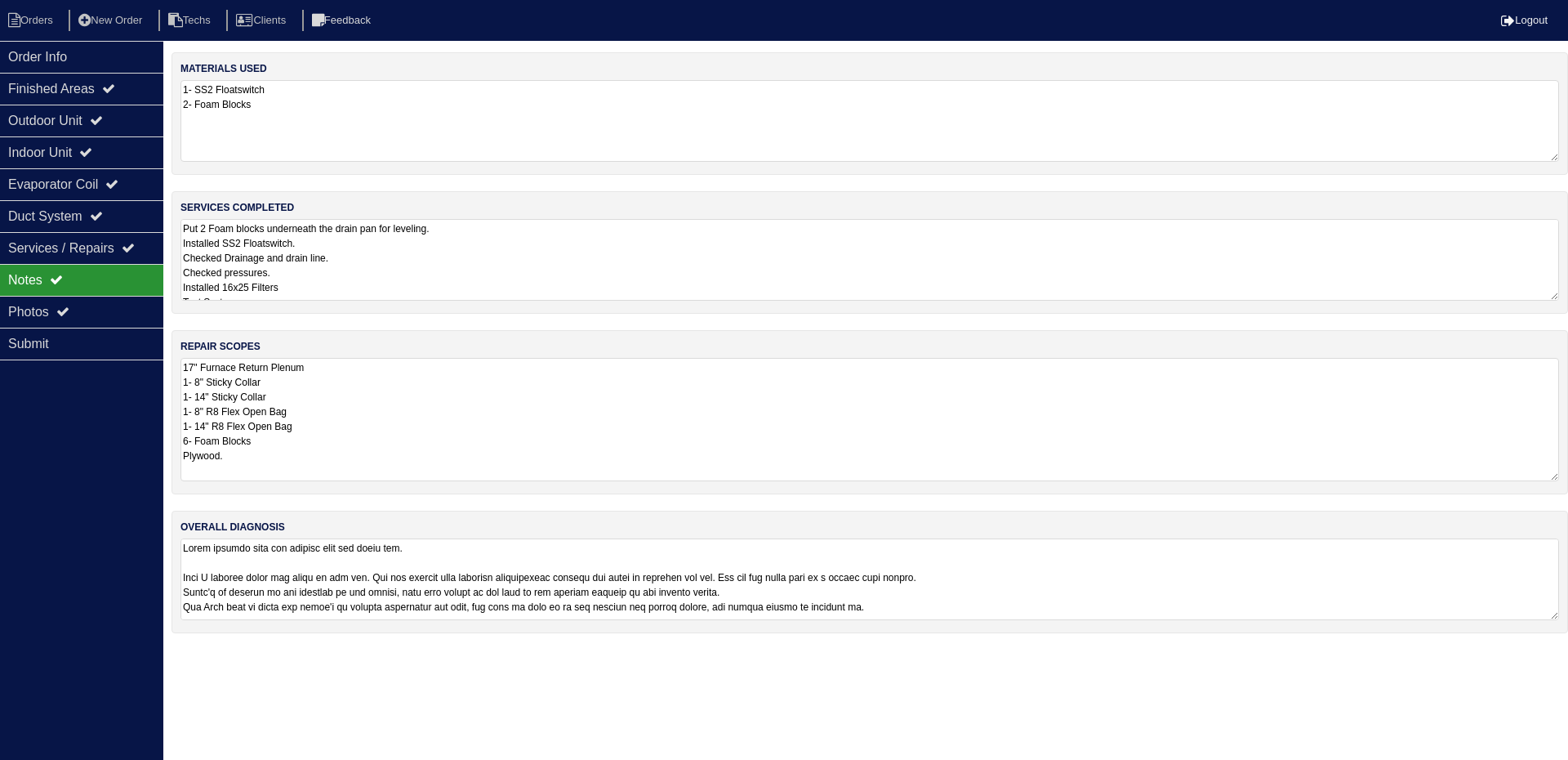
drag, startPoint x: 1554, startPoint y: 431, endPoint x: 1558, endPoint y: 473, distance: 42.2
click at [1558, 473] on textarea "17" Furnace Return Plenum 1- 8" Sticky Collar 1- 14" Sticky Collar 1- 8" R8 Fle…" at bounding box center [870, 419] width 1378 height 124
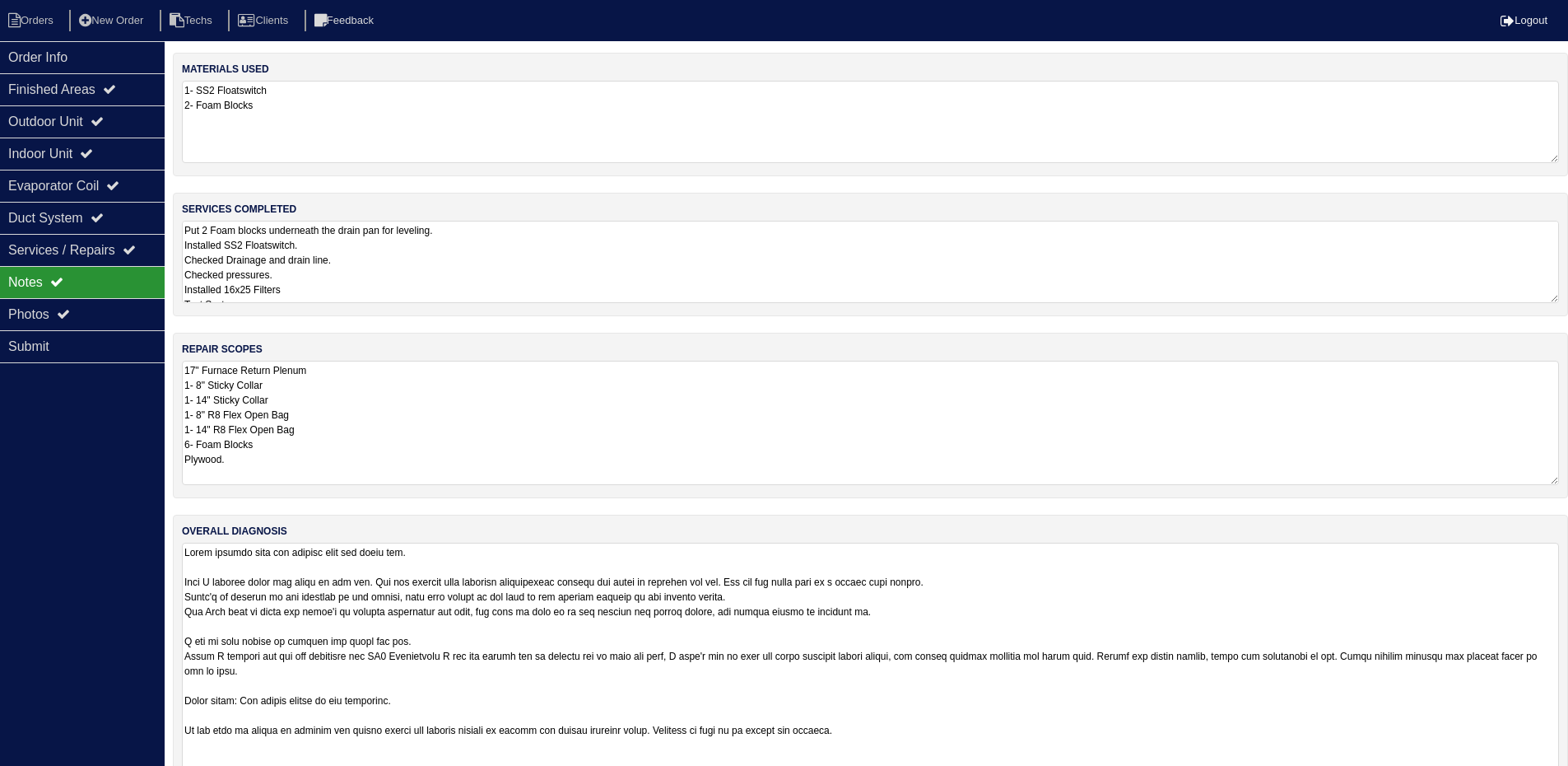
drag, startPoint x: 1563, startPoint y: 622, endPoint x: 1537, endPoint y: 809, distance: 188.8
click at [1537, 777] on html "Orders New Order Techs Clients Feedback Logout Orders New Order Users Clients M…" at bounding box center [784, 424] width 1568 height 849
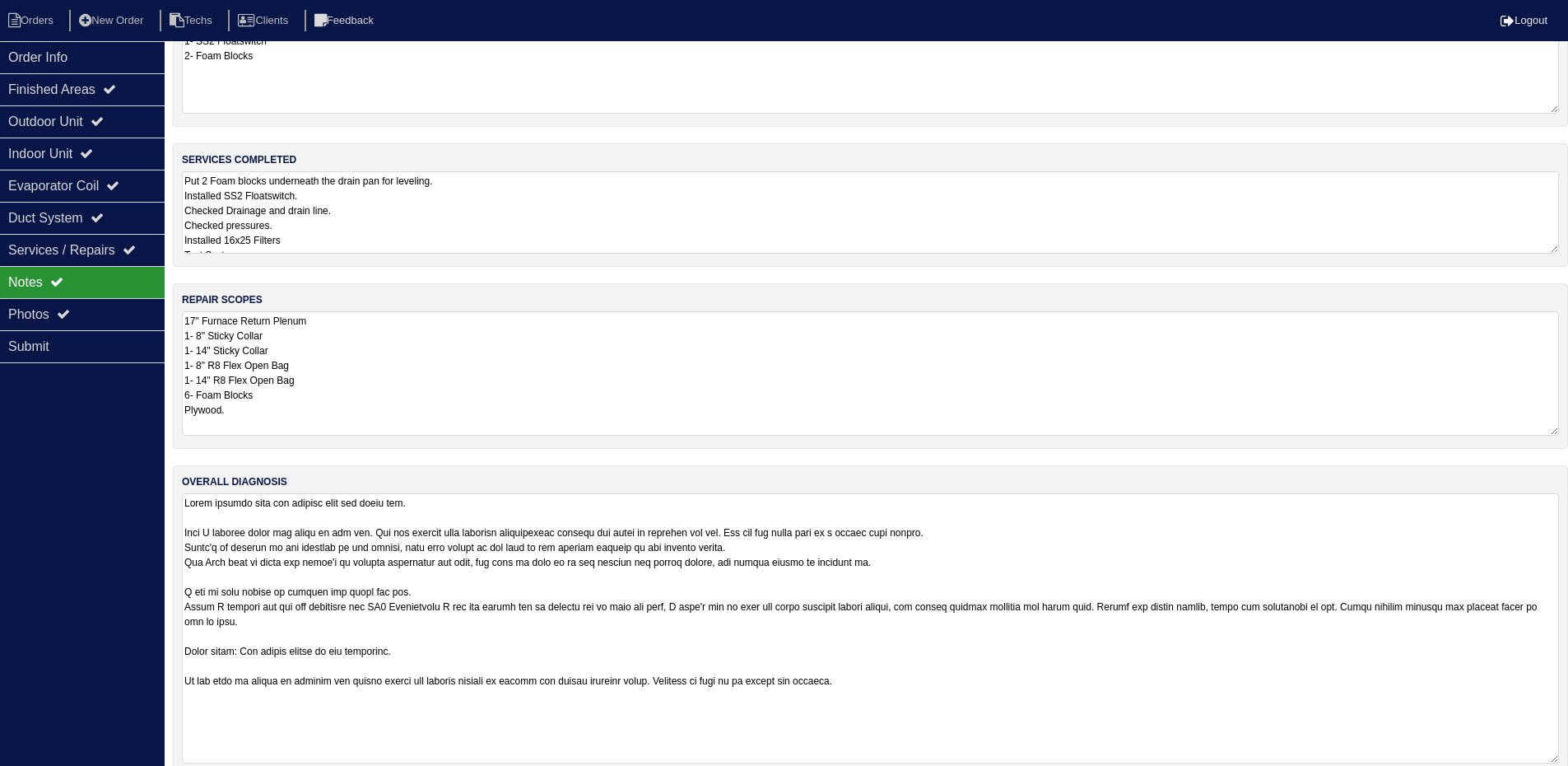
scroll to position [76, 0]
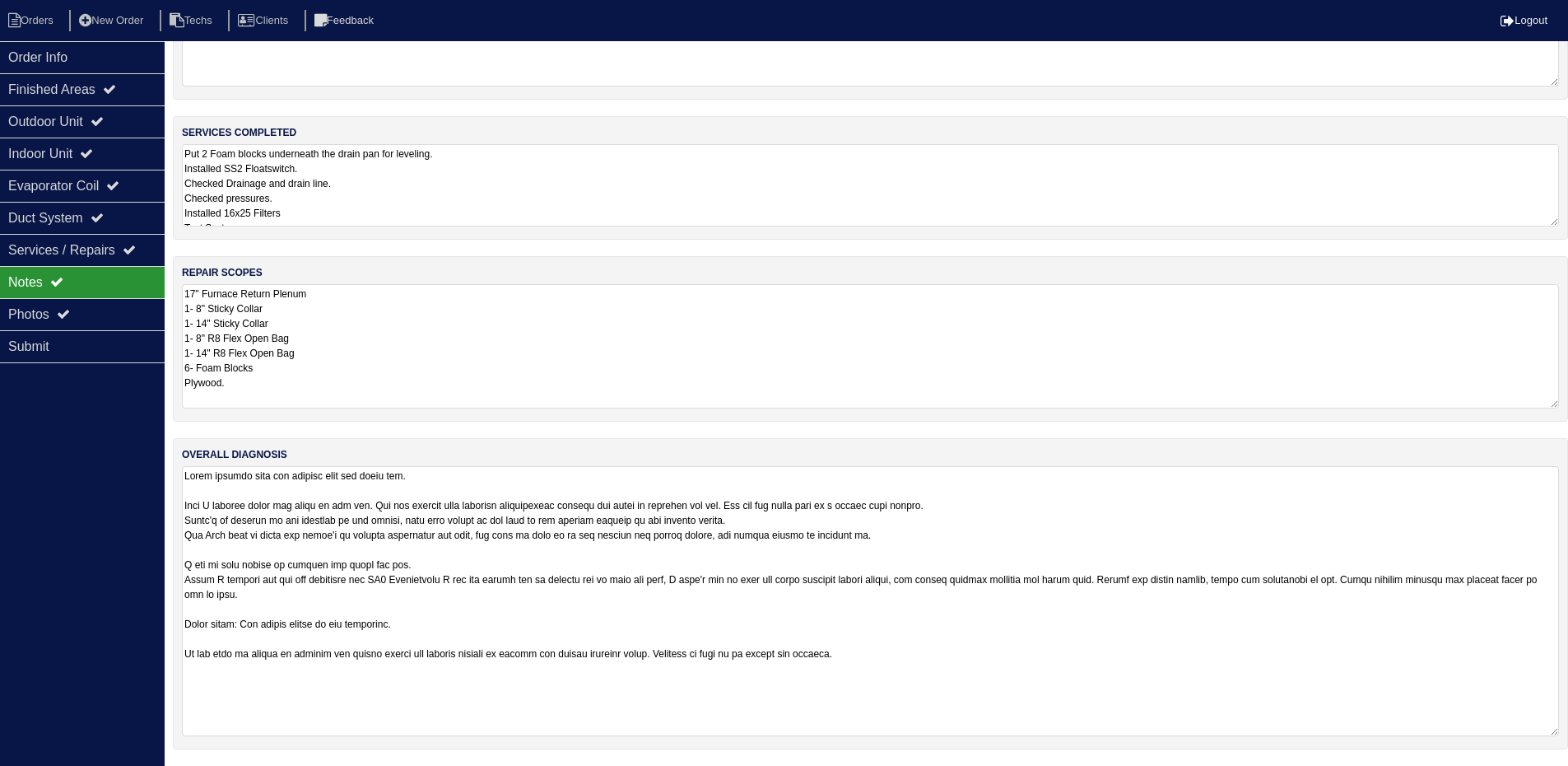
click at [580, 657] on textarea at bounding box center [871, 601] width 1377 height 270
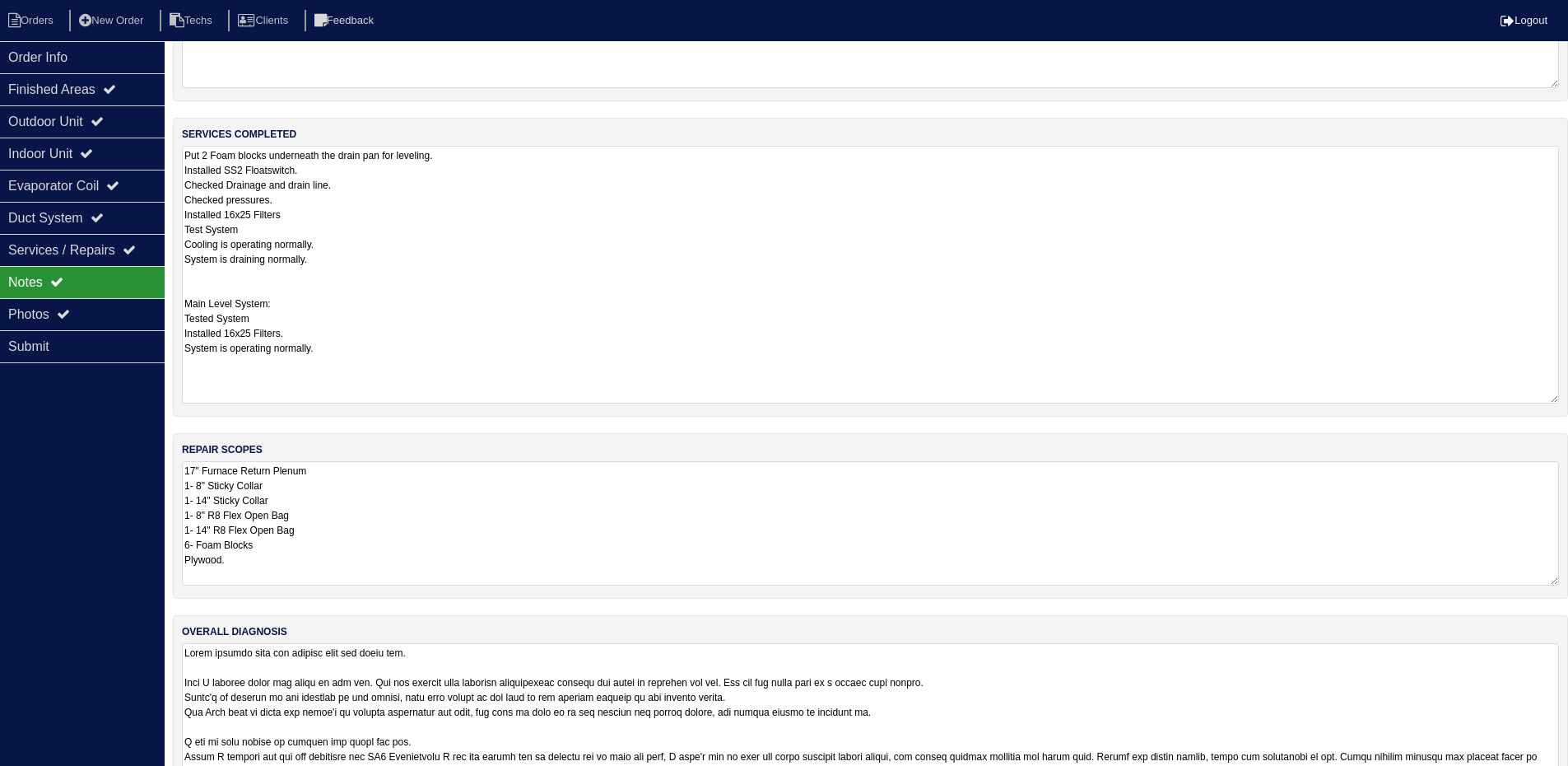
drag, startPoint x: 1556, startPoint y: 223, endPoint x: 1524, endPoint y: 398, distance: 177.9
click at [1524, 398] on textarea "Put 2 Foam blocks underneath the drain pan for leveling. Installed SS2 Floatswi…" at bounding box center [871, 275] width 1377 height 258
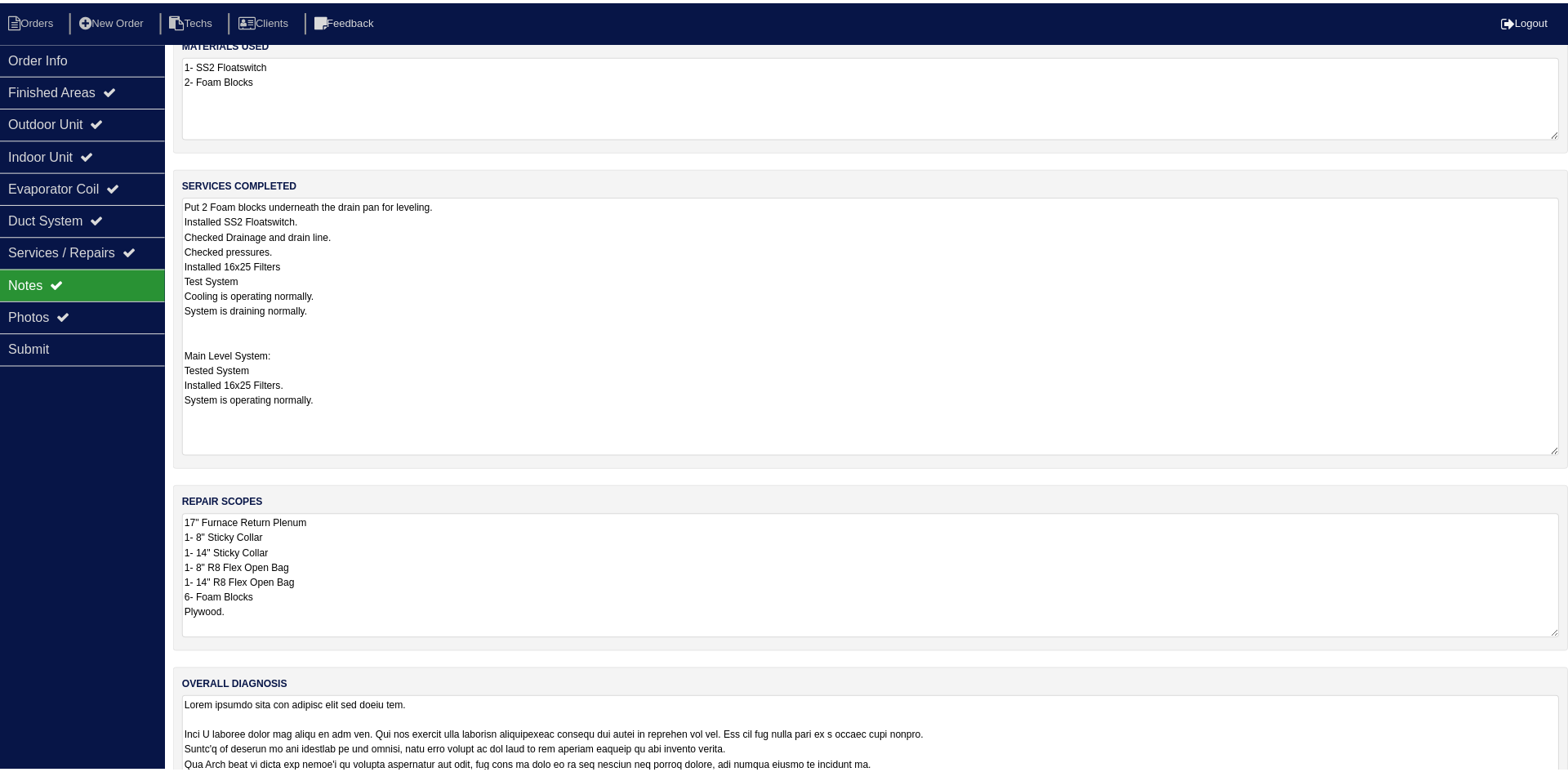
scroll to position [0, 0]
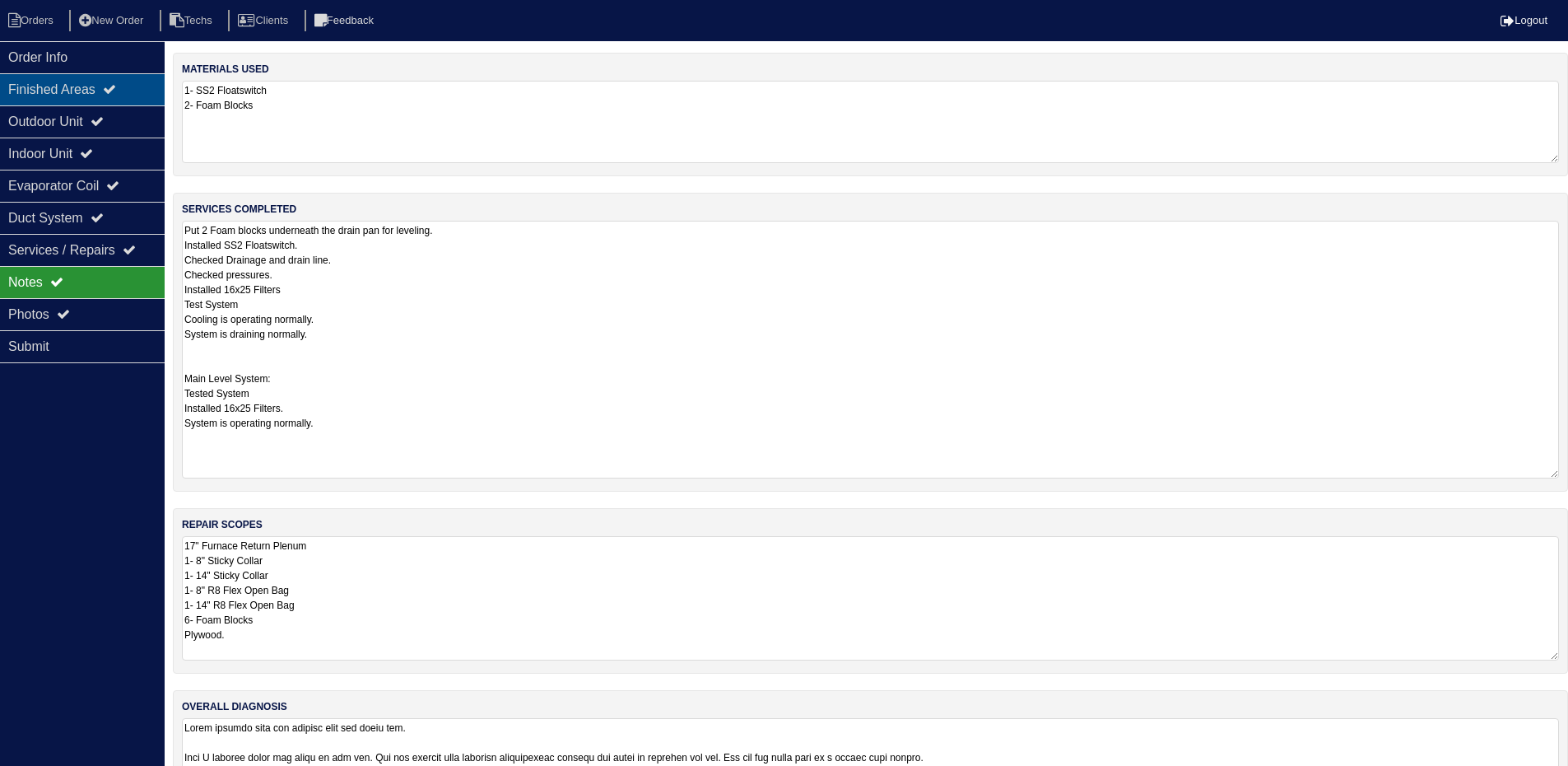
type textarea "Water leaking into the ceiling from the drain pan. When I arrived there was wat…"
click at [78, 60] on div "Order Info" at bounding box center [82, 57] width 165 height 32
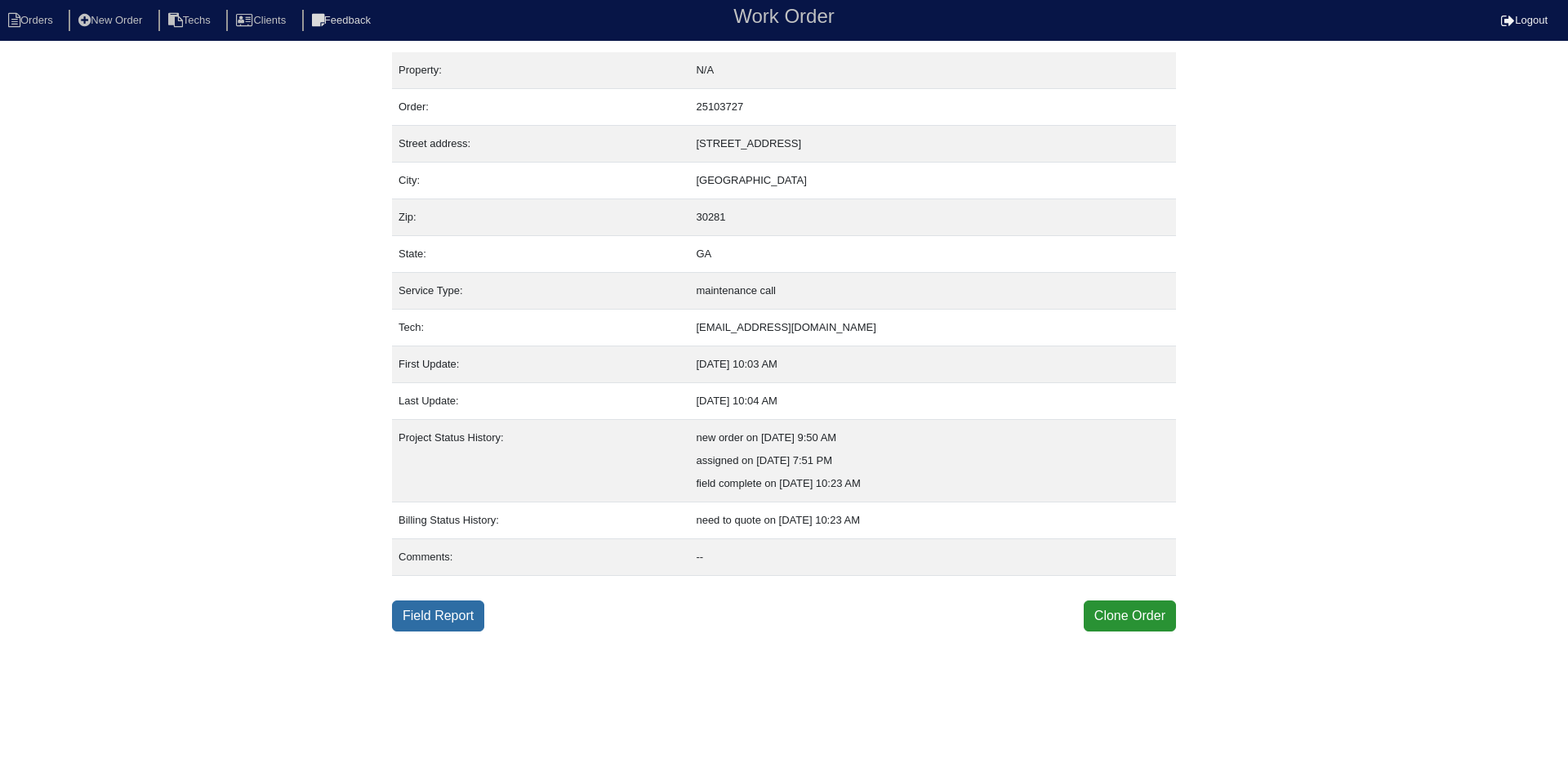
click at [417, 619] on link "Field Report" at bounding box center [438, 616] width 92 height 31
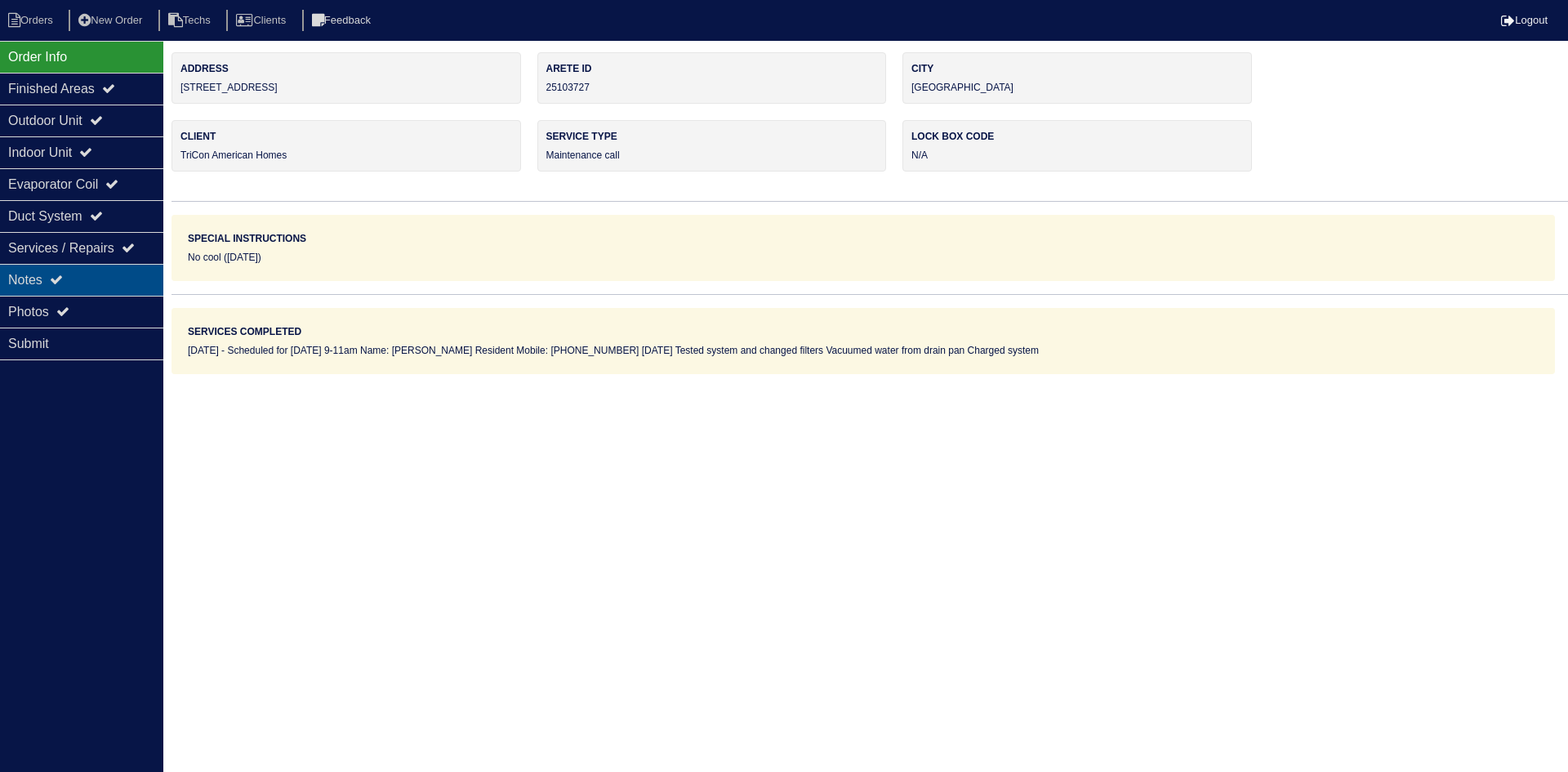
click at [117, 272] on div "Notes" at bounding box center [82, 279] width 164 height 32
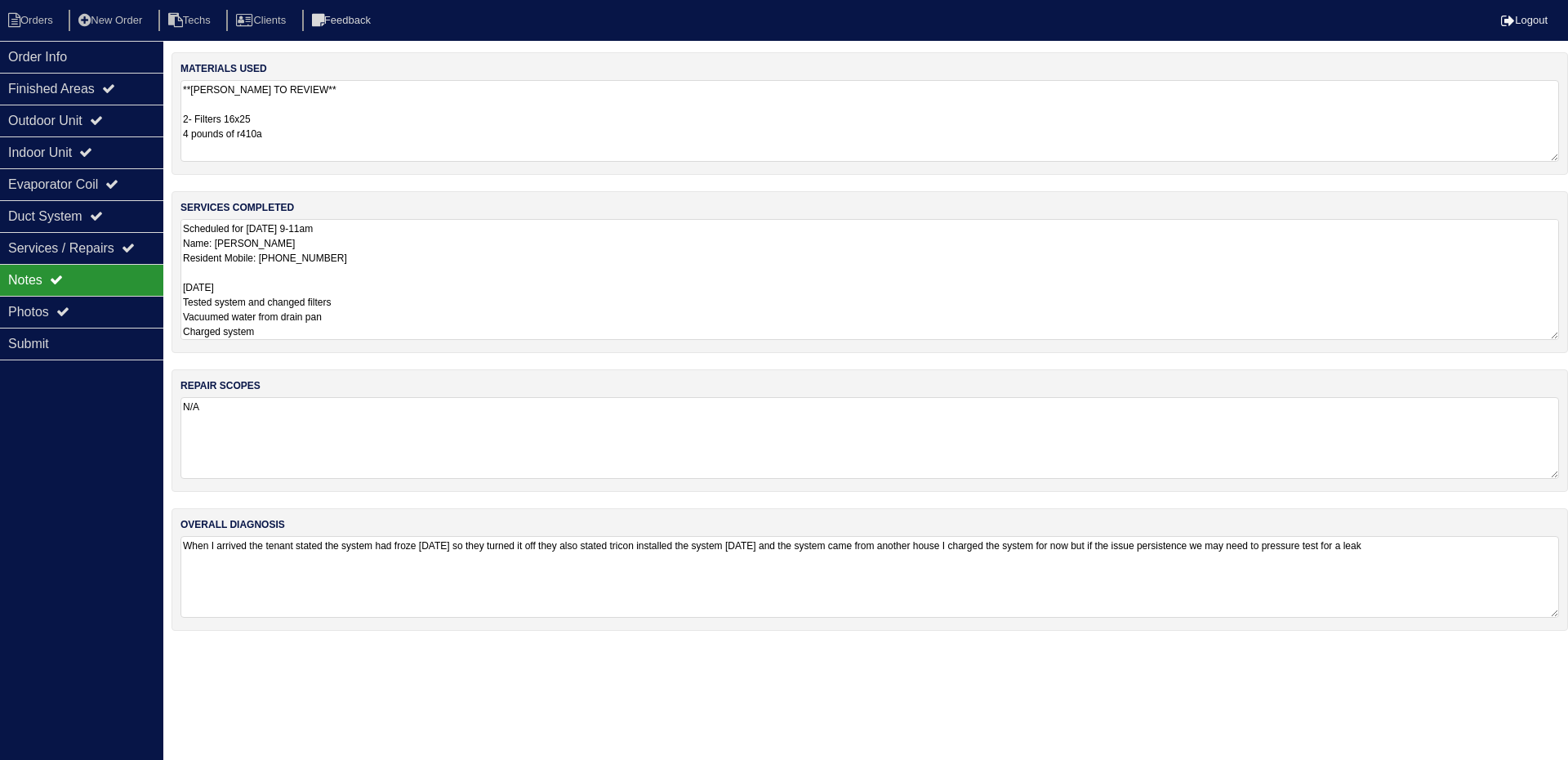
click at [583, 273] on textarea "Scheduled for [DATE] 9-11am Name: [PERSON_NAME] Resident Mobile: [PHONE_NUMBER]…" at bounding box center [870, 279] width 1378 height 121
click at [133, 111] on div "Outdoor Unit" at bounding box center [82, 120] width 164 height 32
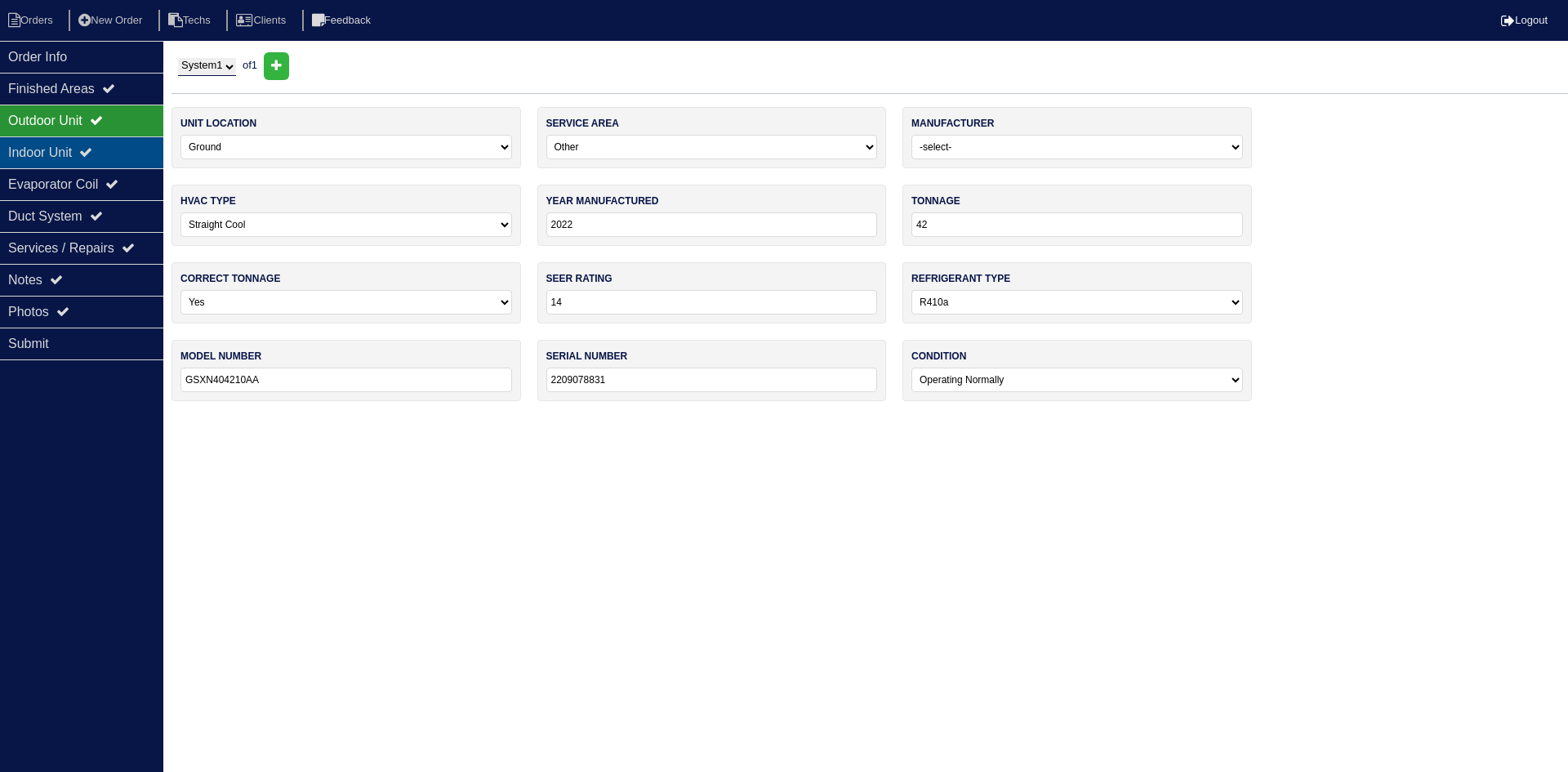
click at [129, 145] on div "Indoor Unit" at bounding box center [82, 152] width 164 height 32
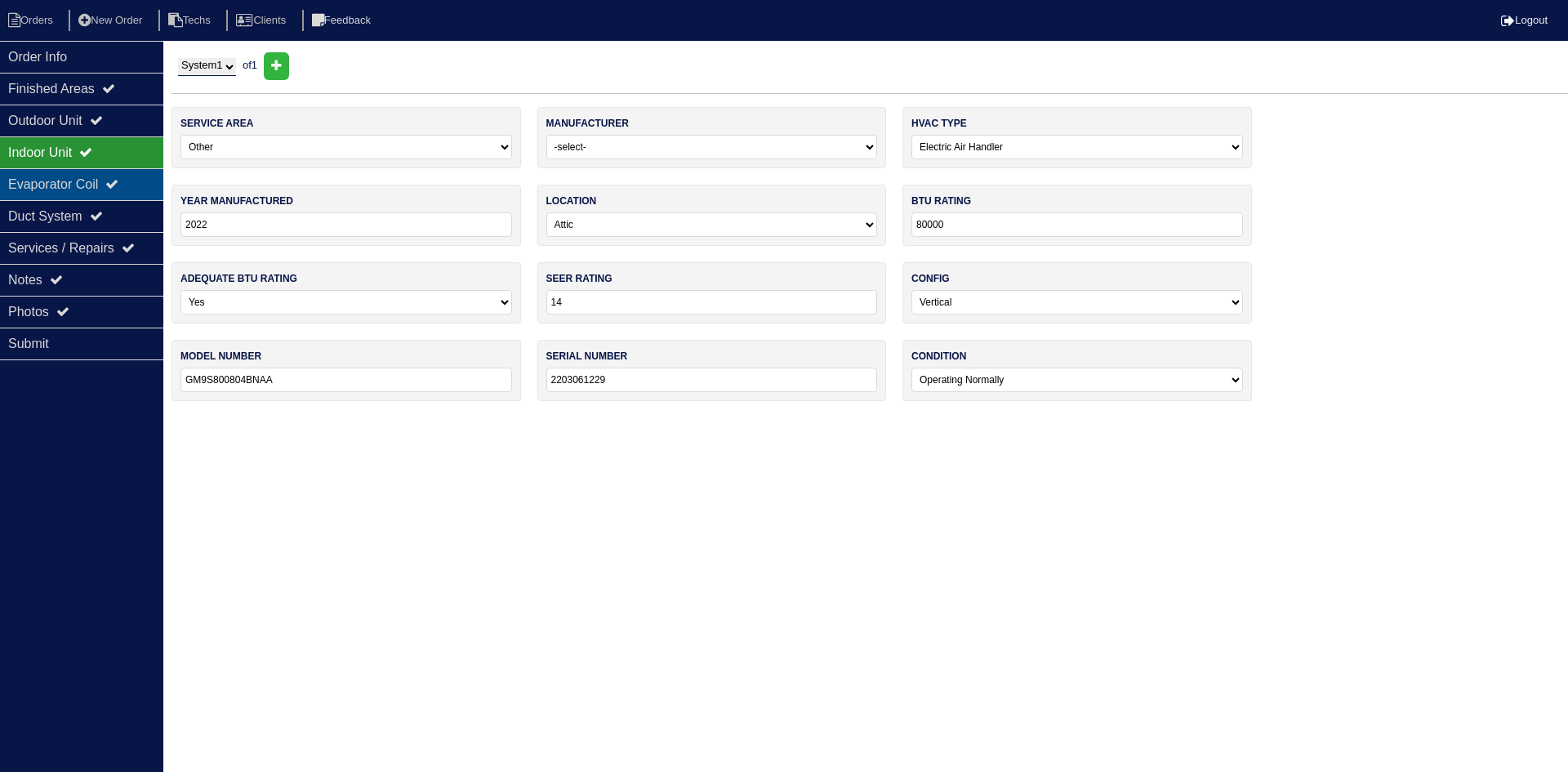
click at [118, 183] on icon at bounding box center [112, 183] width 13 height 13
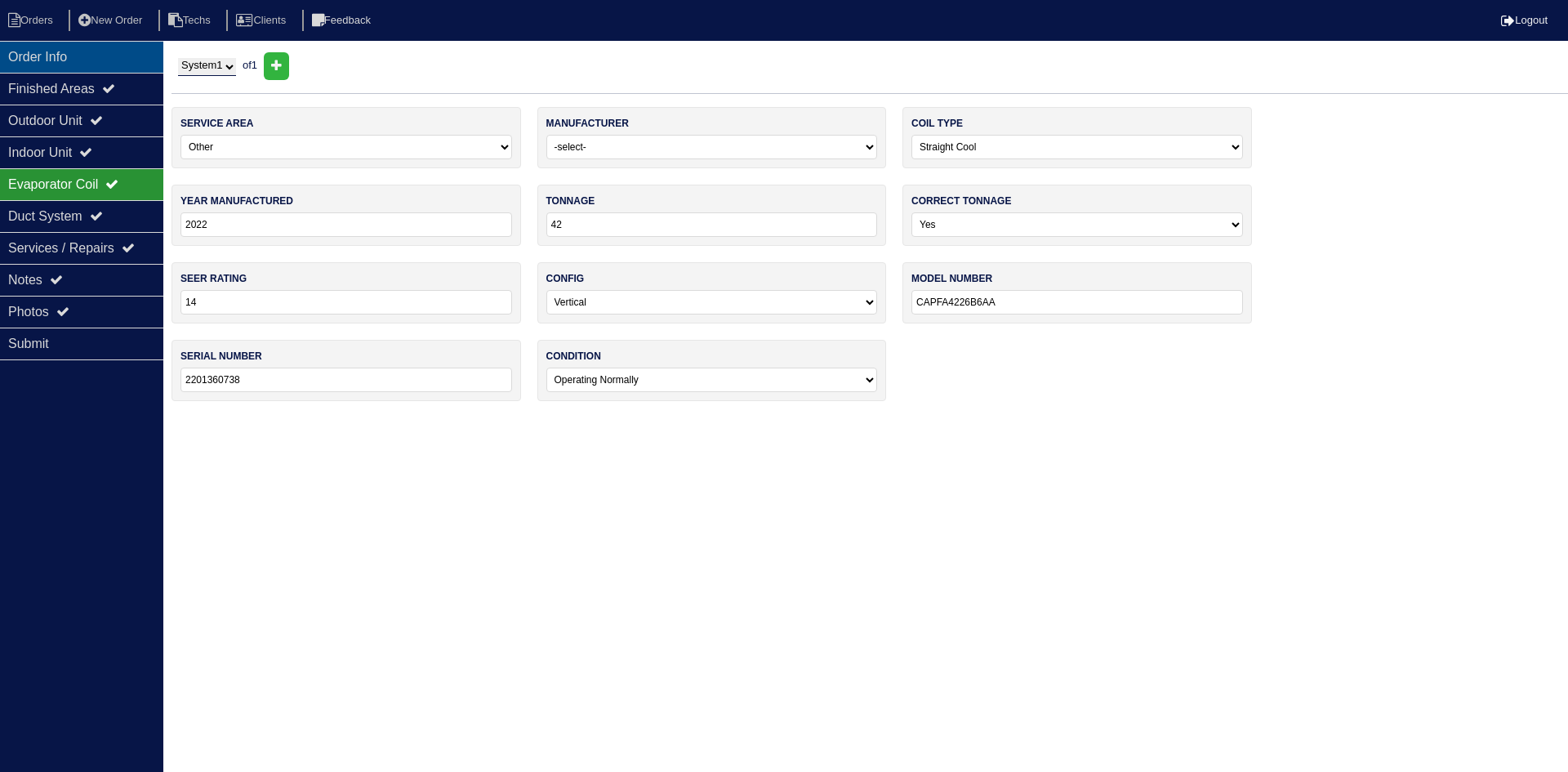
click at [96, 54] on div "Order Info" at bounding box center [82, 56] width 164 height 32
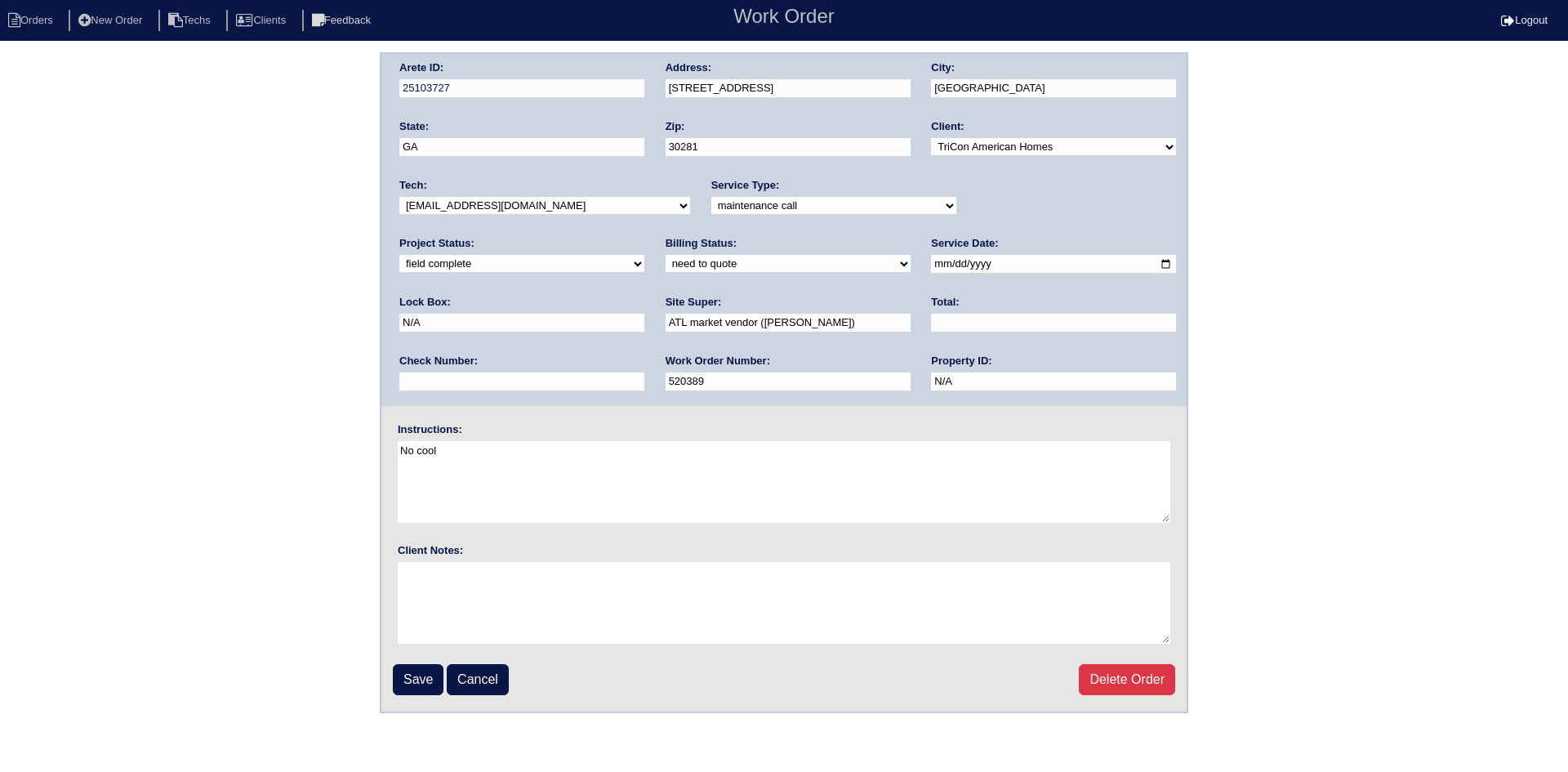
click at [931, 265] on input "[DATE]" at bounding box center [1054, 264] width 245 height 19
type input "[DATE]"
click at [407, 676] on input "Save" at bounding box center [417, 679] width 50 height 31
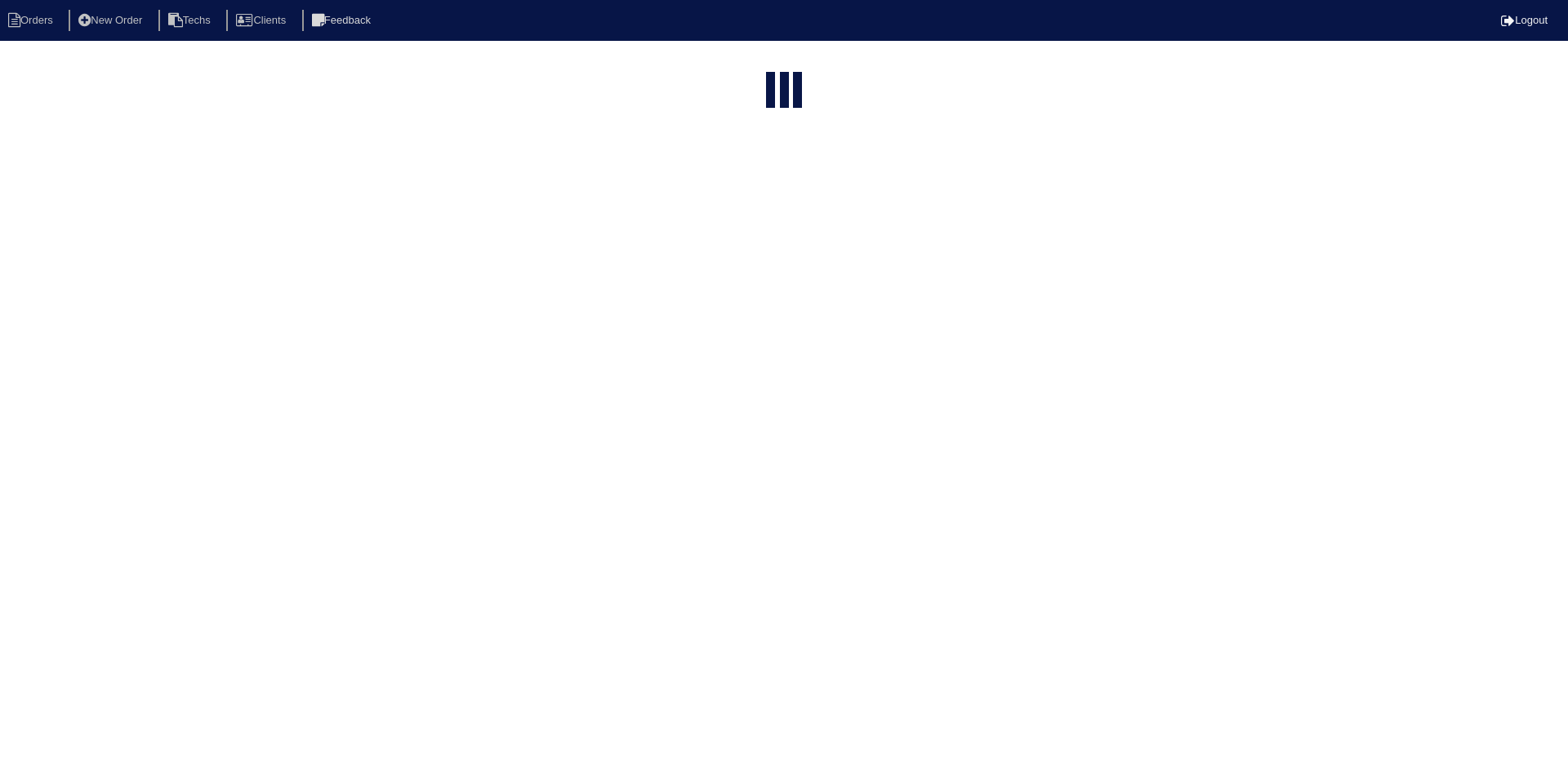
select select "15"
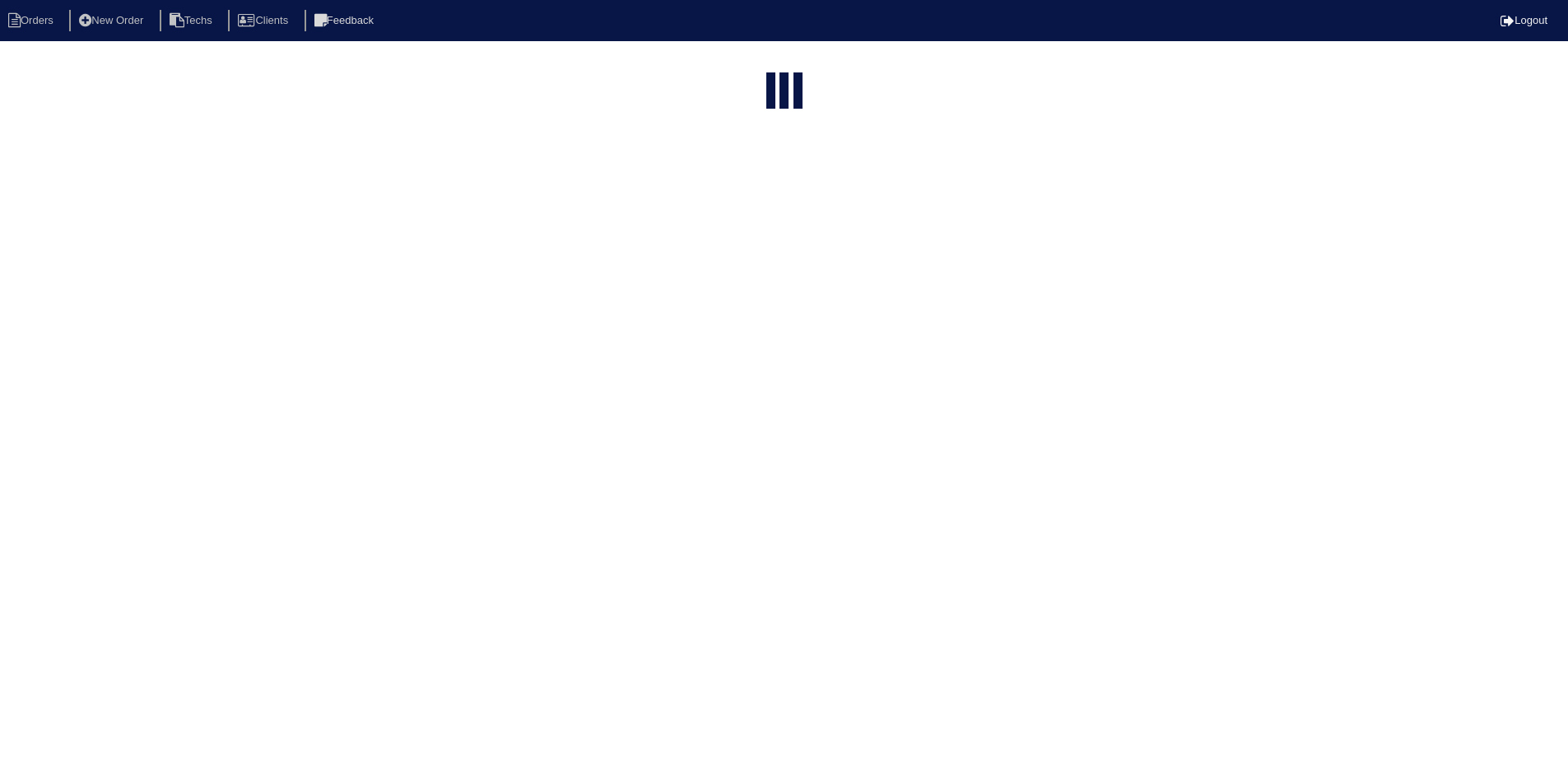
select select "field complete"
select select "need to quote"
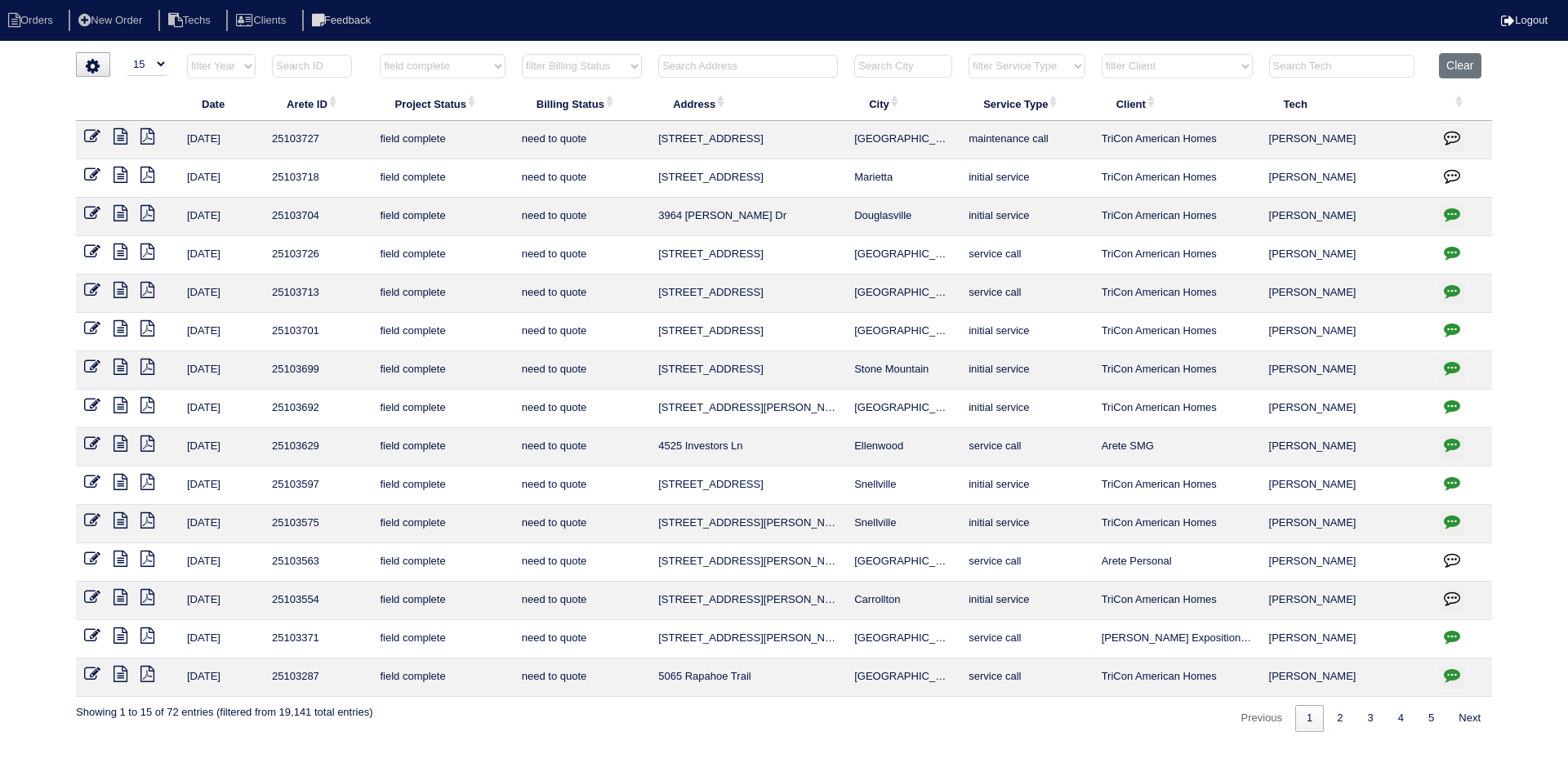
click at [119, 133] on icon at bounding box center [120, 136] width 14 height 16
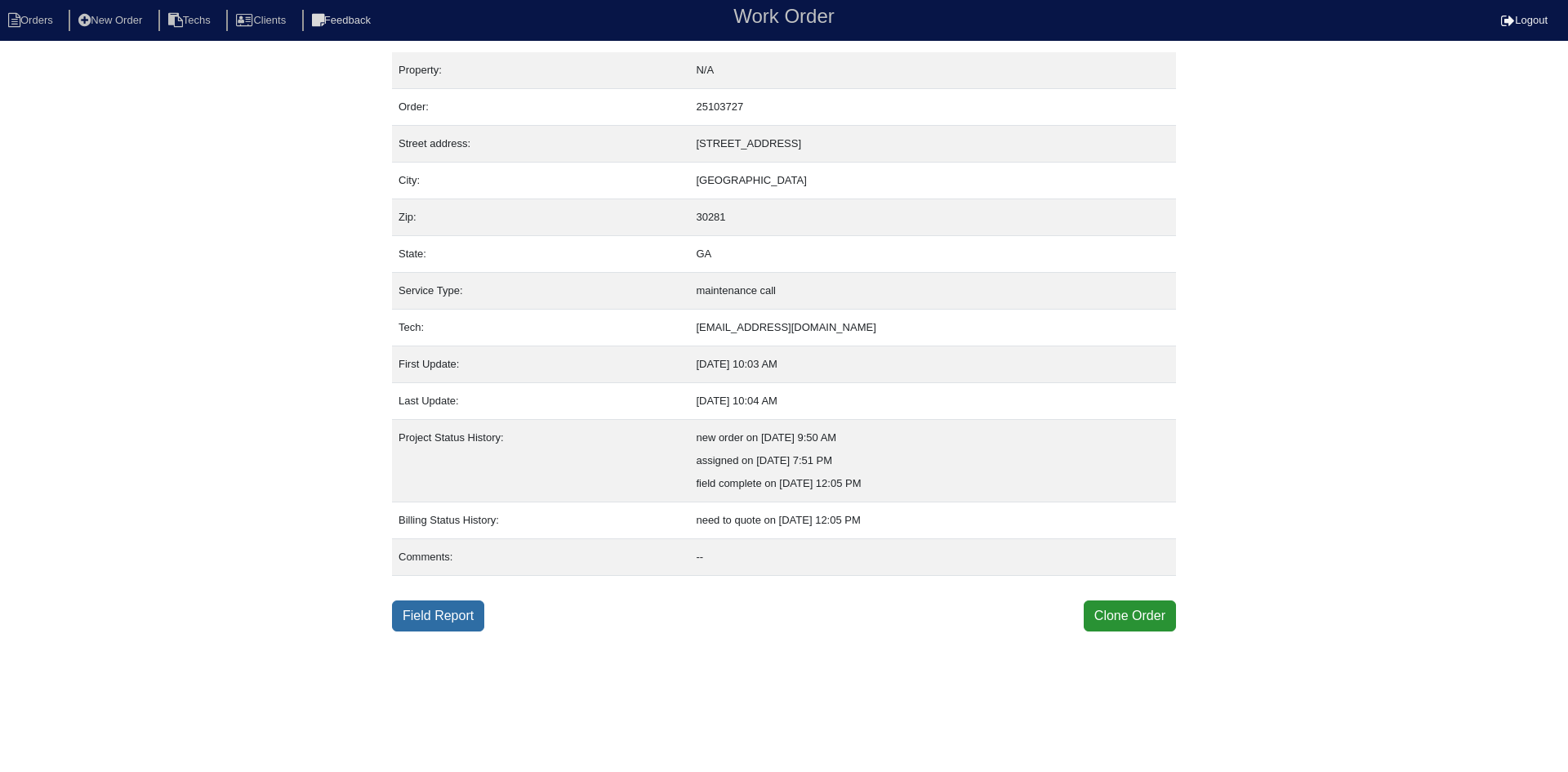
click at [451, 618] on link "Field Report" at bounding box center [438, 616] width 92 height 31
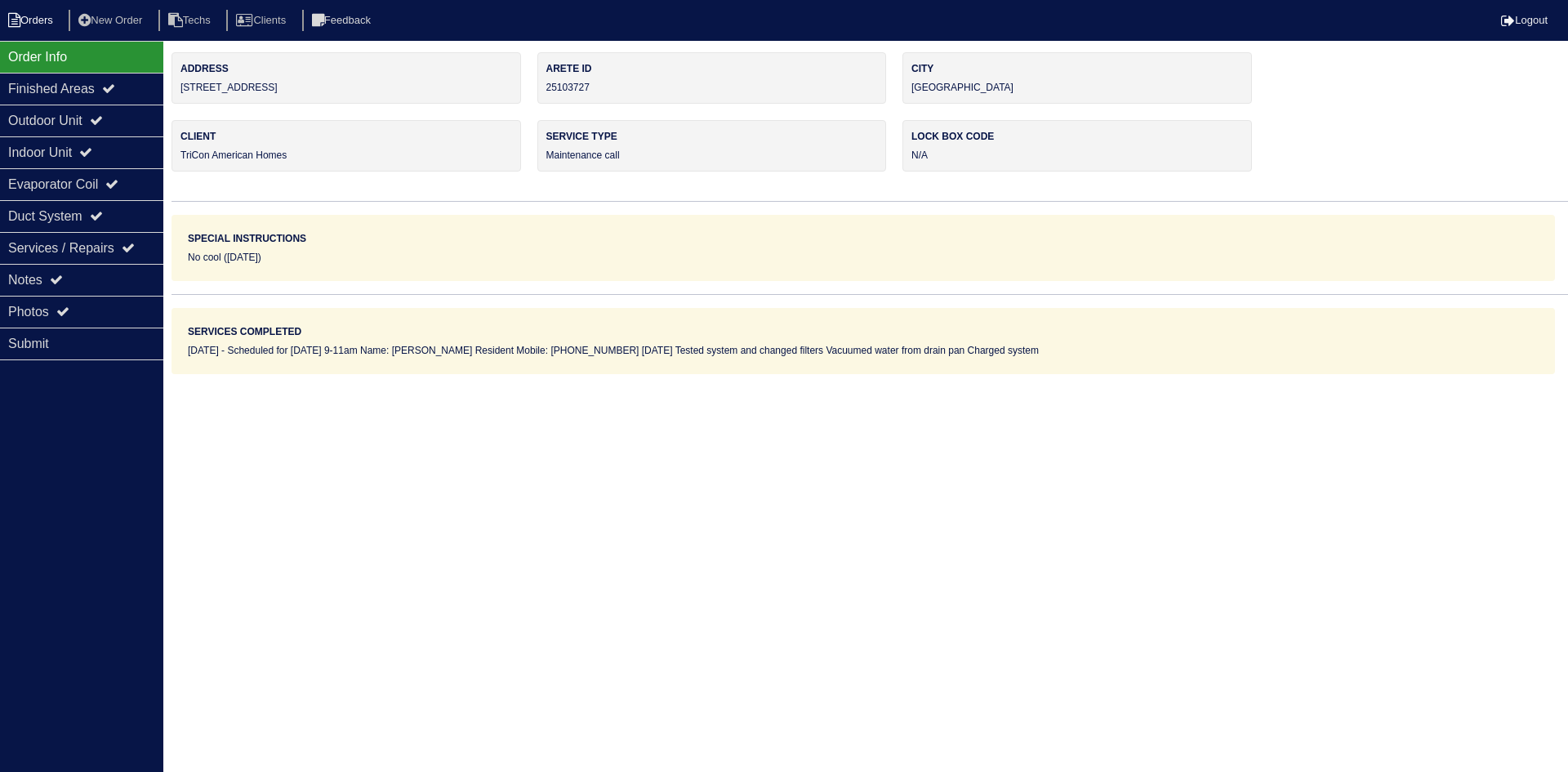
click at [49, 15] on li "Orders" at bounding box center [33, 21] width 66 height 22
select select "15"
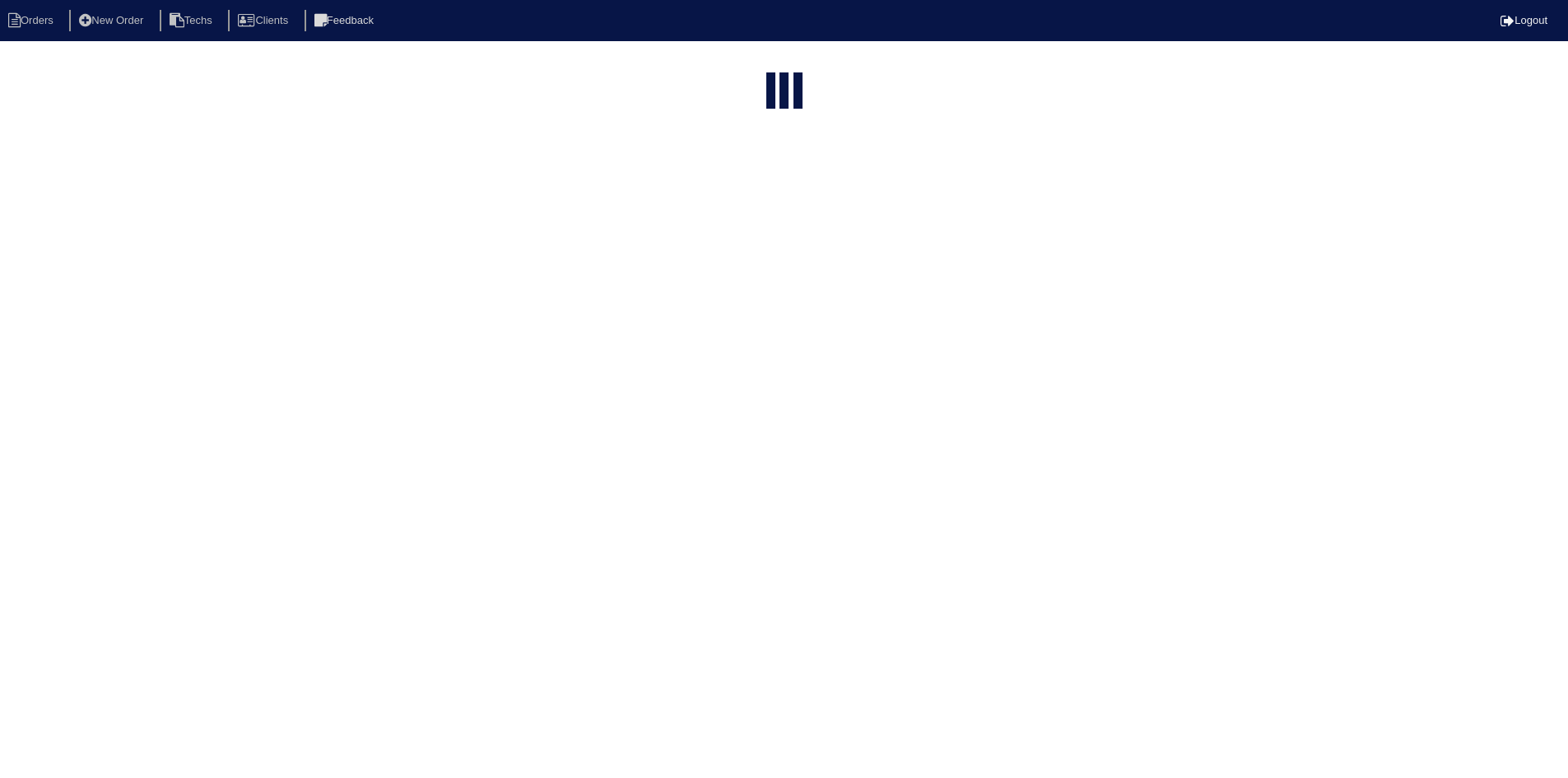
select select "field complete"
select select "need to quote"
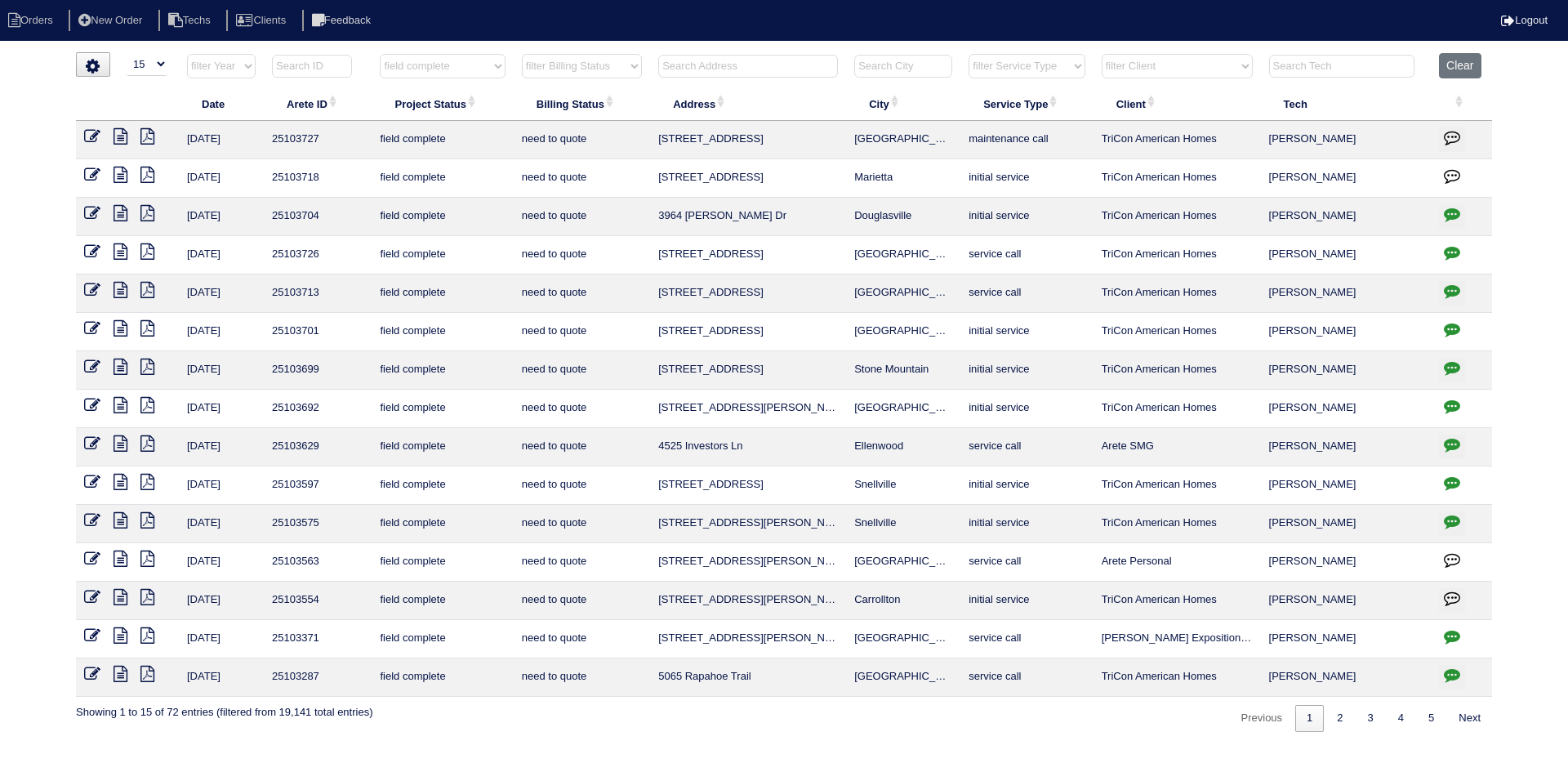
click at [677, 68] on input "text" at bounding box center [748, 66] width 180 height 23
type input "3382 fi"
select select "field complete"
select select "need to quote"
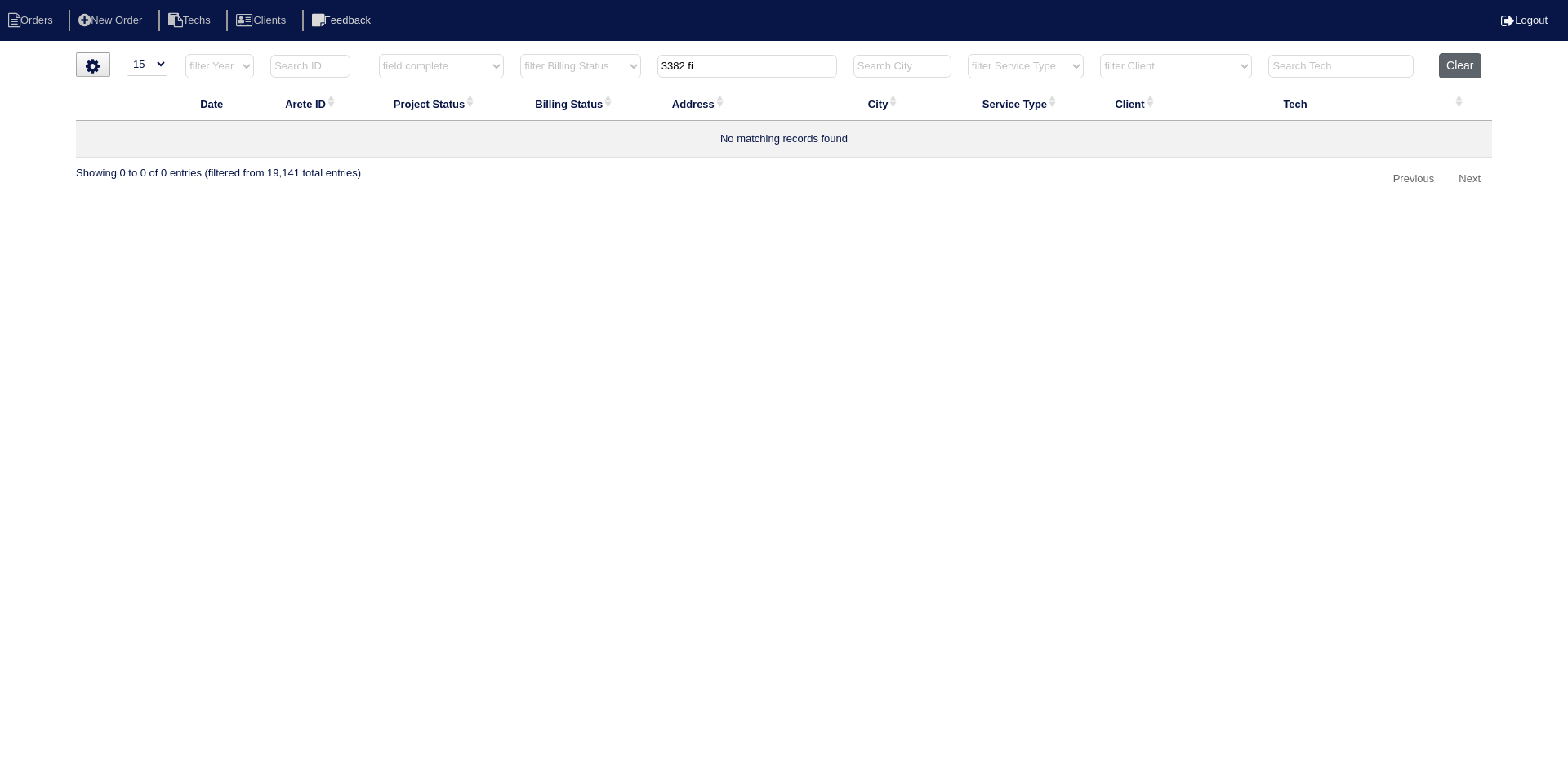
type input "3382 fi"
click at [1459, 61] on button "Clear" at bounding box center [1459, 66] width 42 height 26
select select
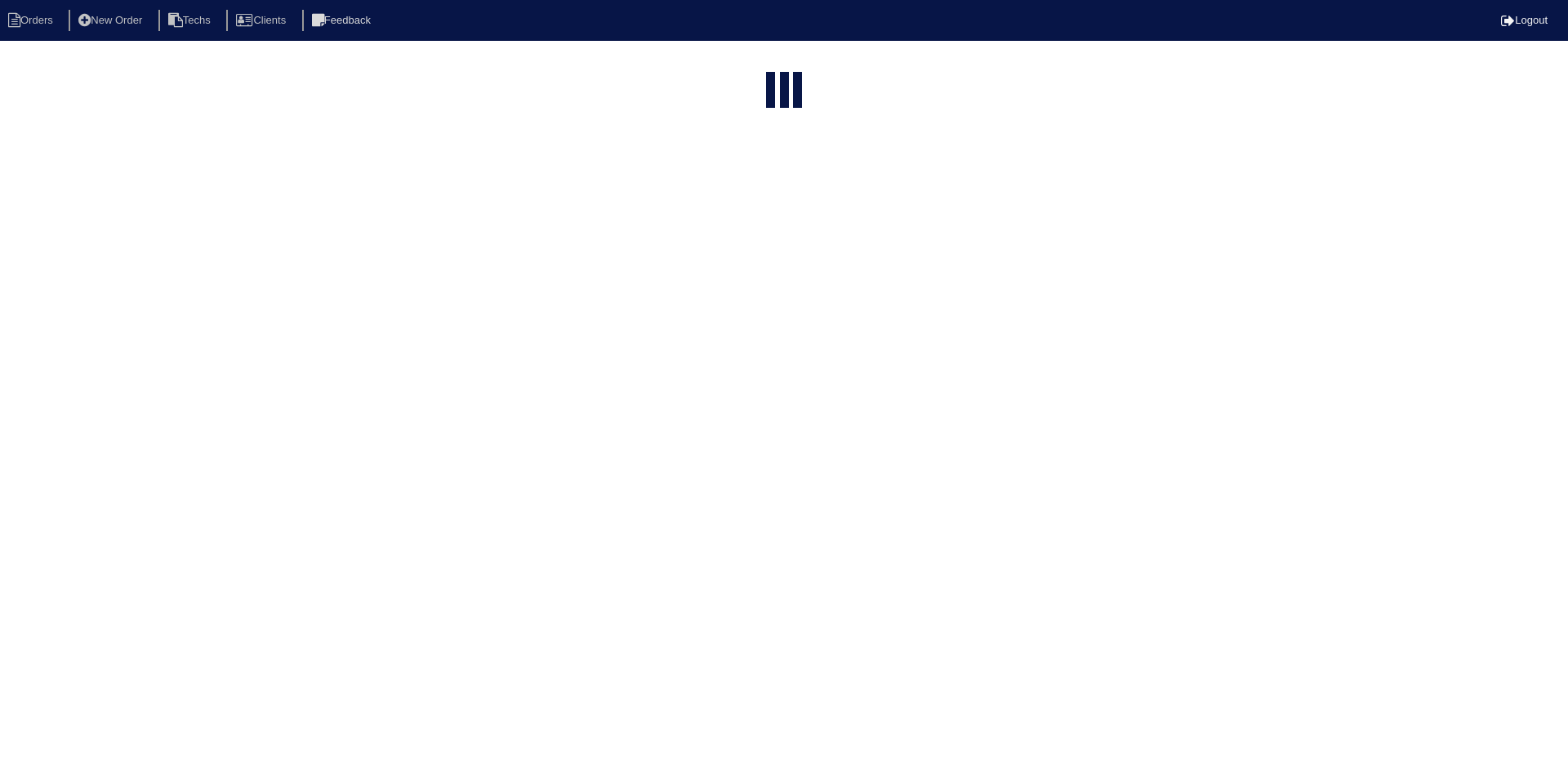
select select "15"
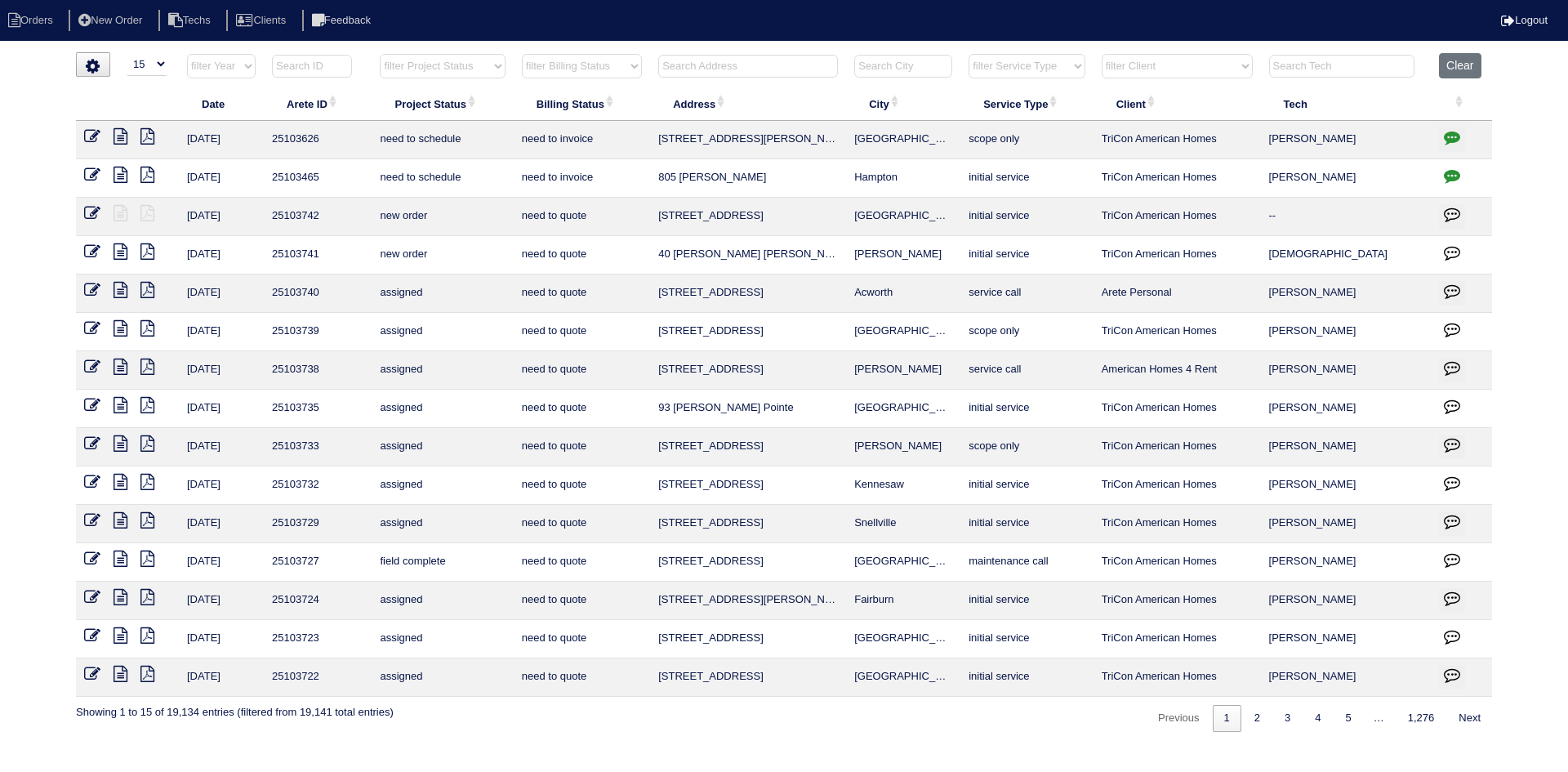
click at [812, 66] on input "text" at bounding box center [748, 66] width 180 height 23
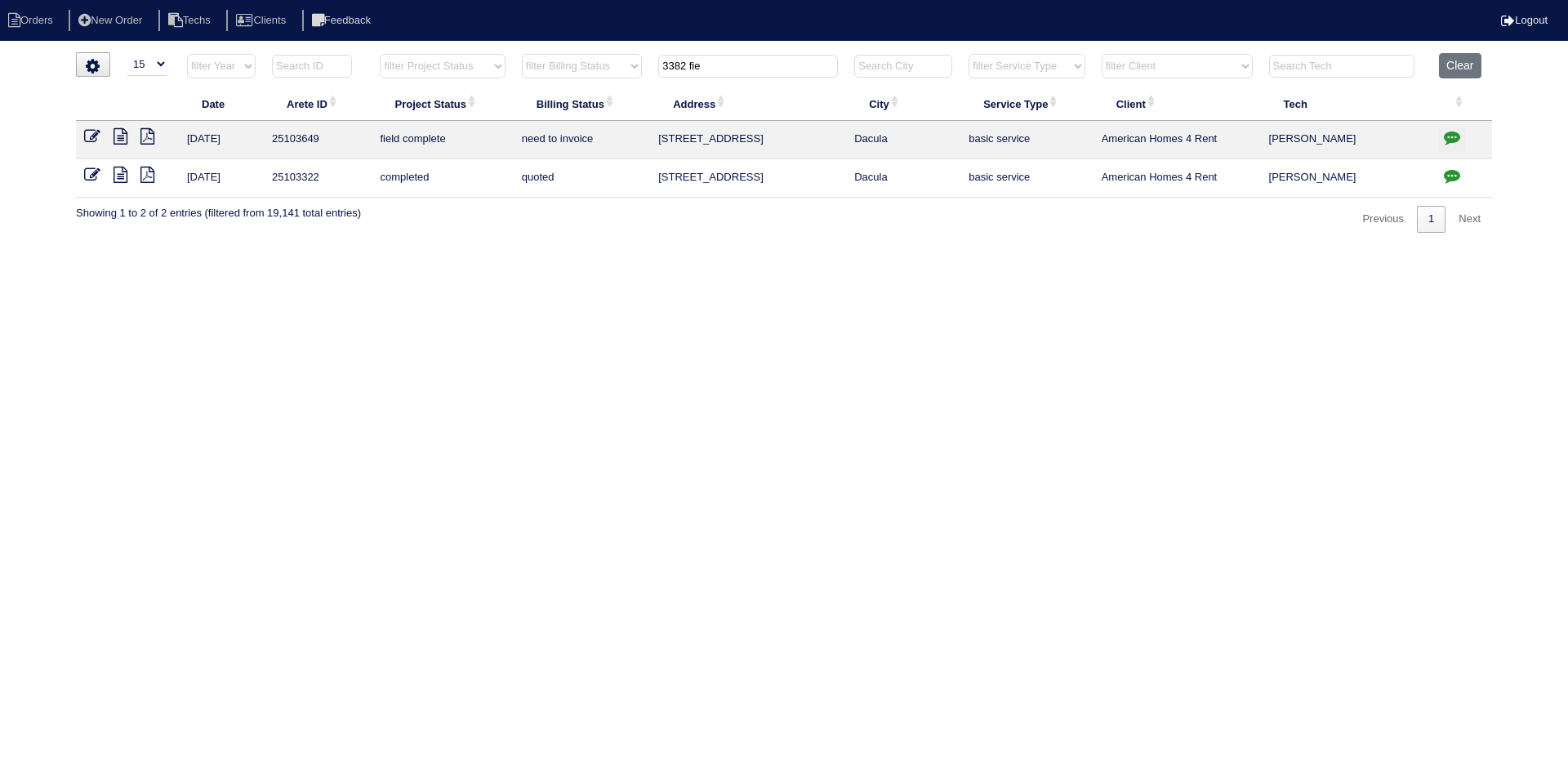
type input "3382 fie"
